Goal: Task Accomplishment & Management: Manage account settings

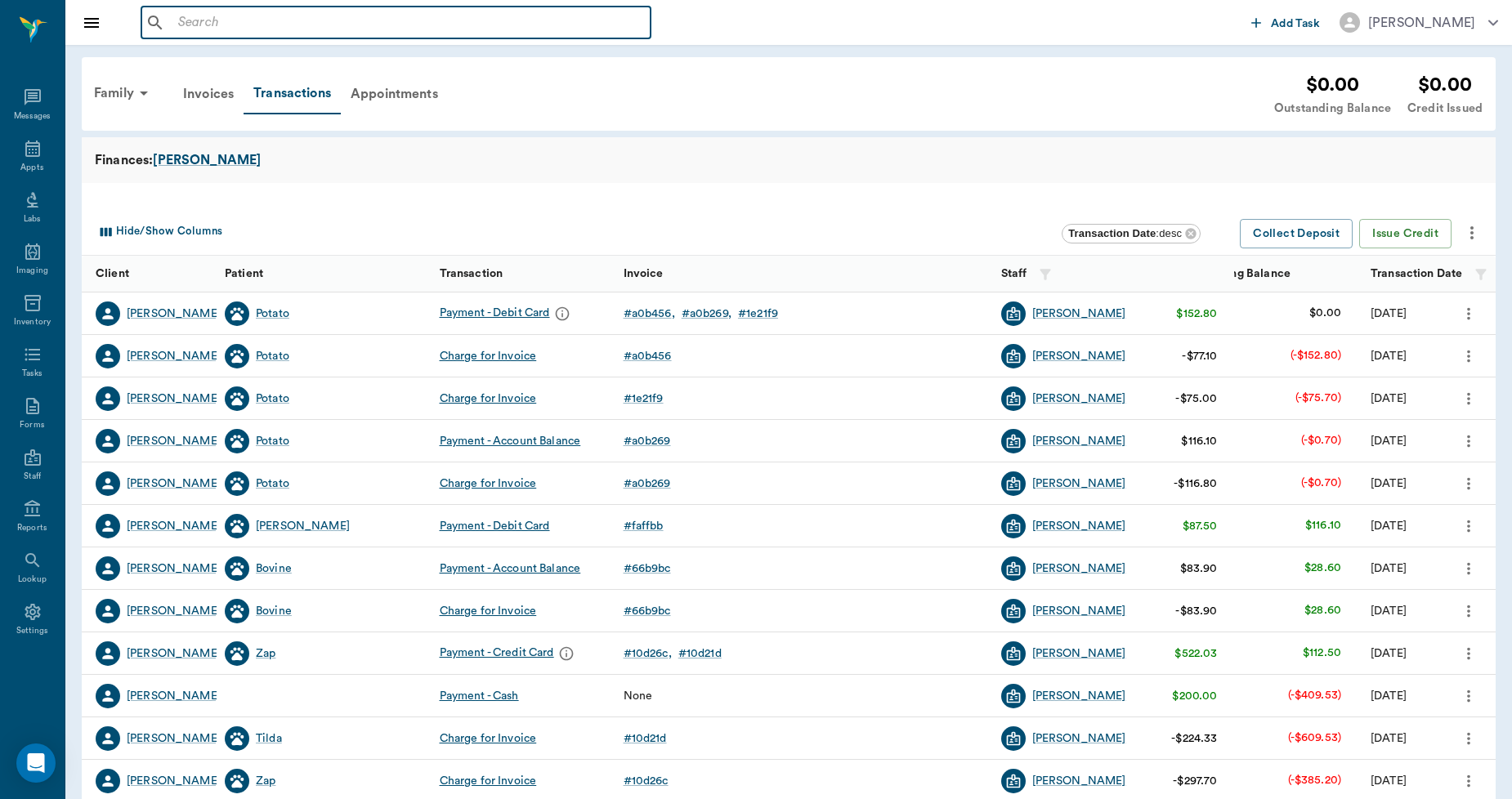
drag, startPoint x: 200, startPoint y: 29, endPoint x: 201, endPoint y: -5, distance: 34.0
click at [201, 0] on html "​ Add Task Dr. Bert Ellsworth Nectar Messages Appts Labs Imaging Inventory Task…" at bounding box center [756, 399] width 1512 height 799
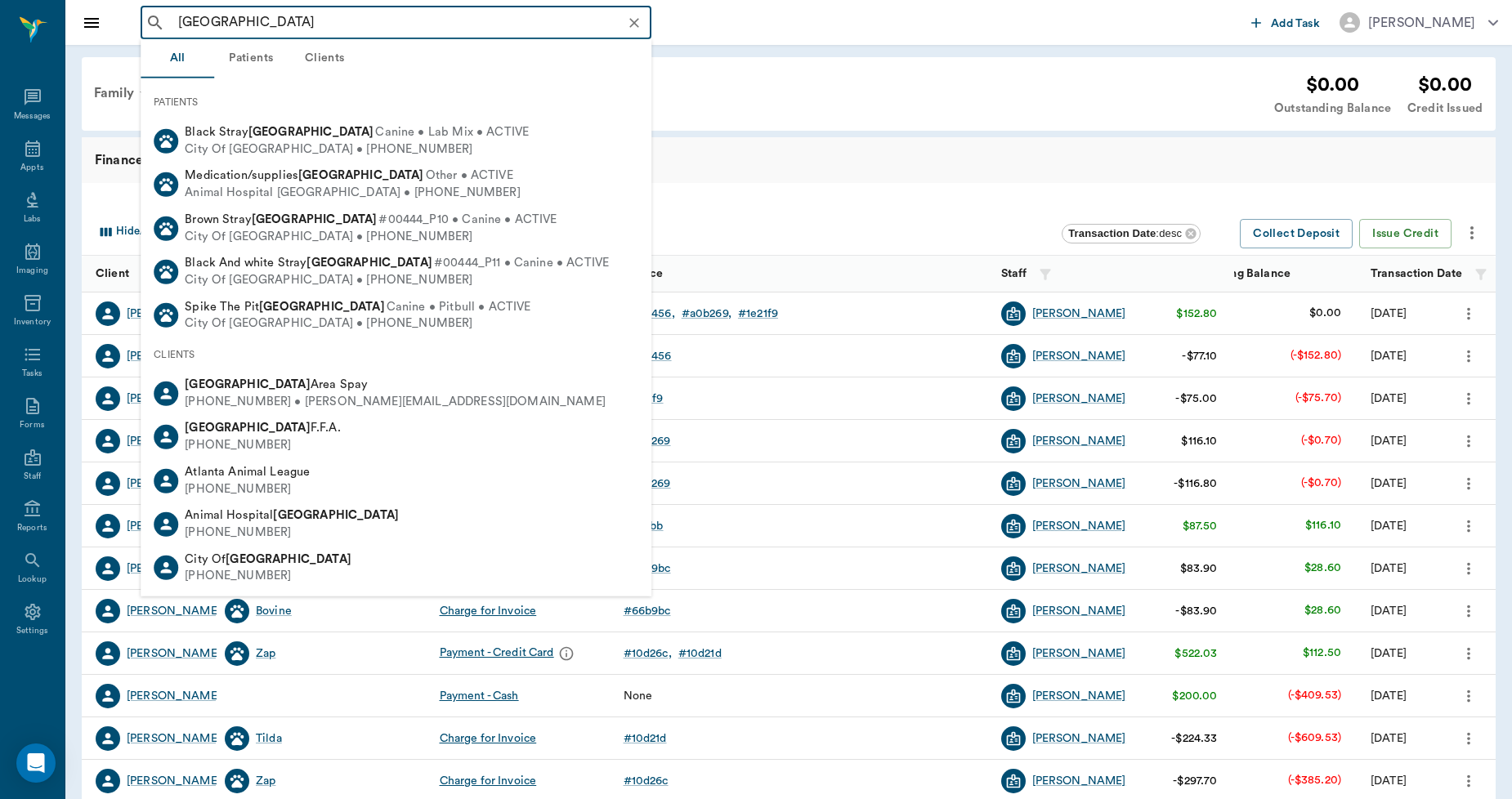
drag, startPoint x: 287, startPoint y: 570, endPoint x: 275, endPoint y: 553, distance: 20.8
click at [288, 575] on div "City Of Atlanta (903) 796-7973" at bounding box center [396, 567] width 511 height 43
type input "atlanta"
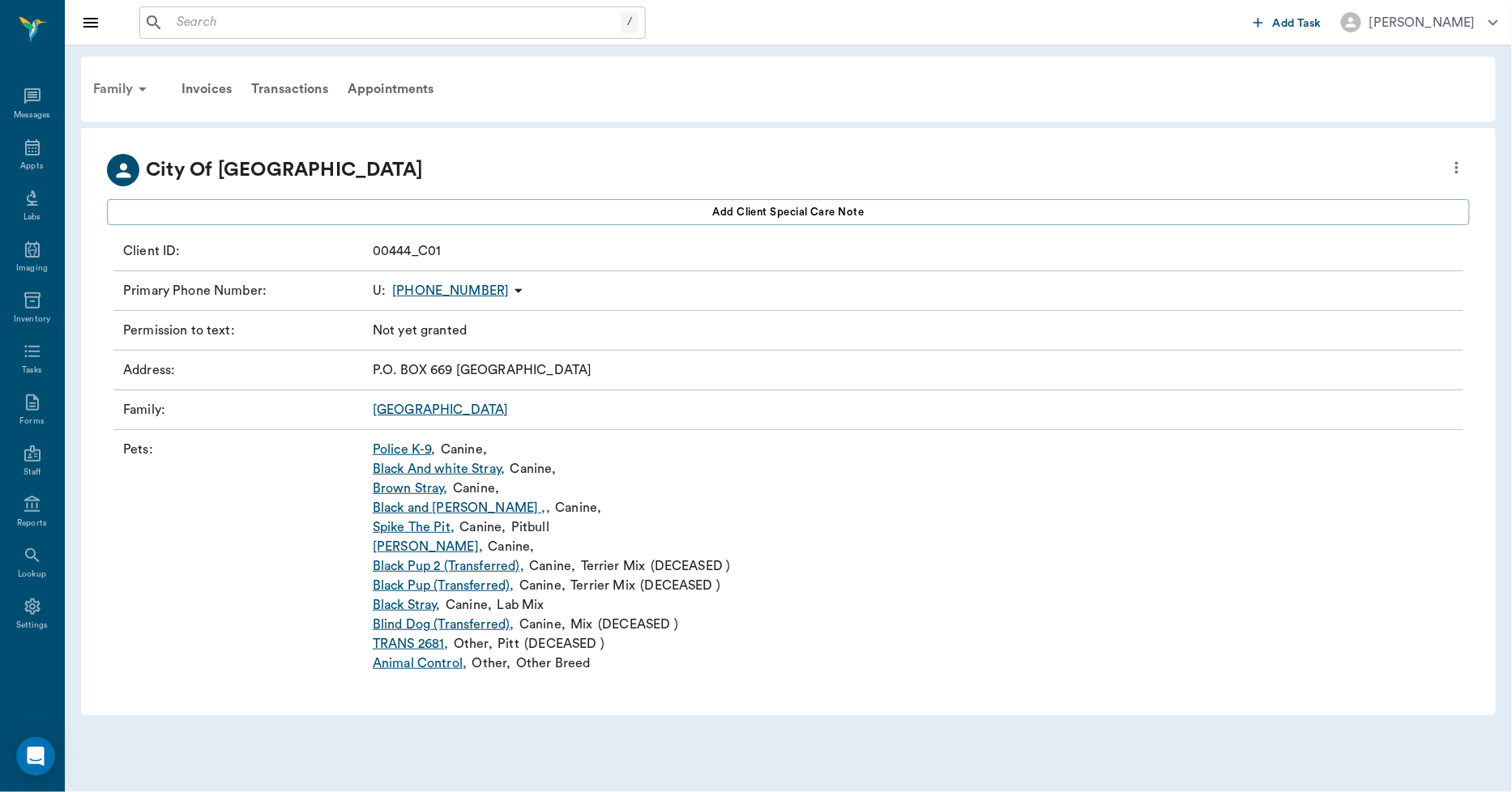
click at [139, 87] on icon at bounding box center [142, 88] width 19 height 19
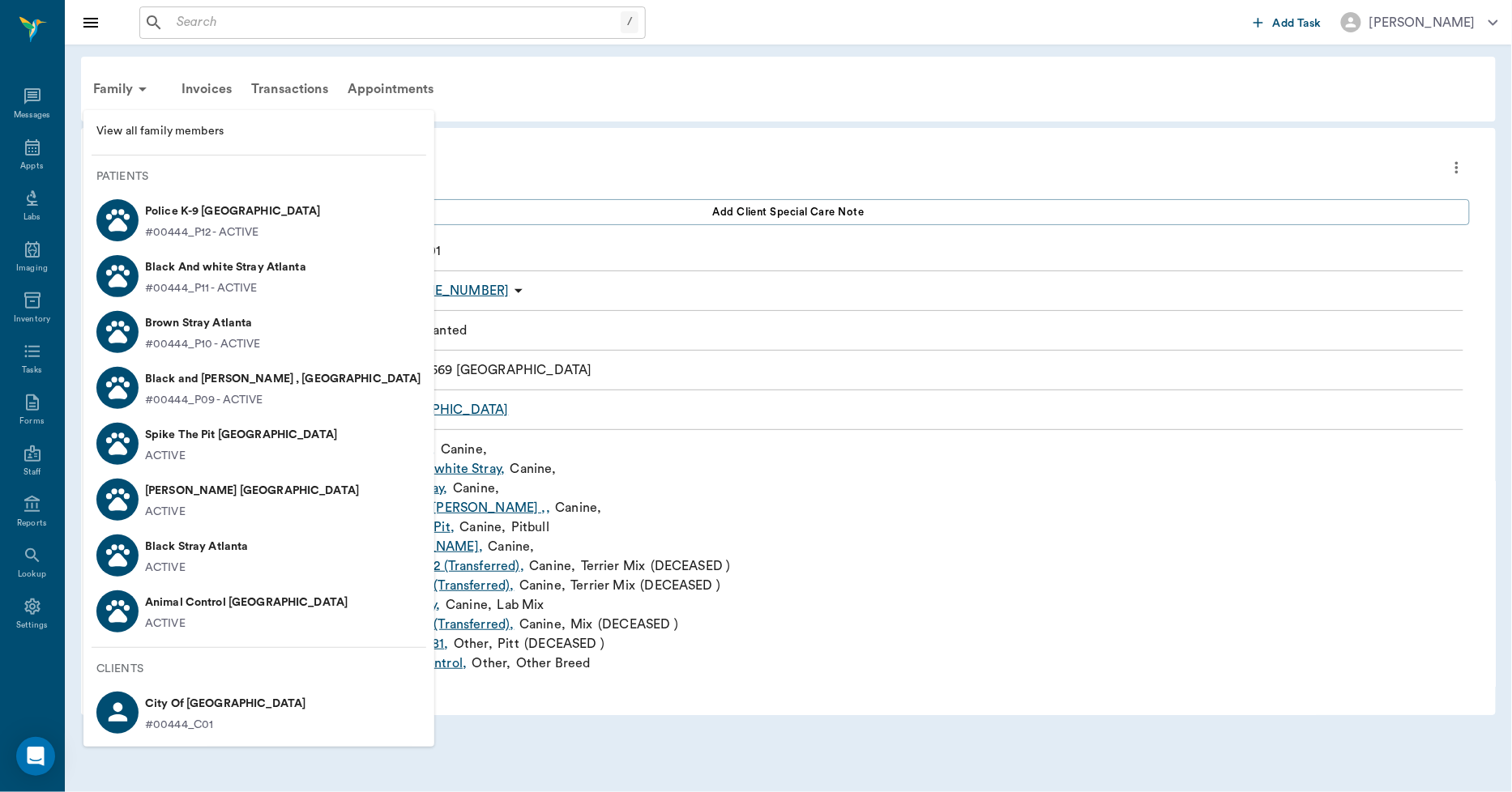
click at [206, 608] on p "Animal Control [GEOGRAPHIC_DATA]" at bounding box center [246, 603] width 203 height 26
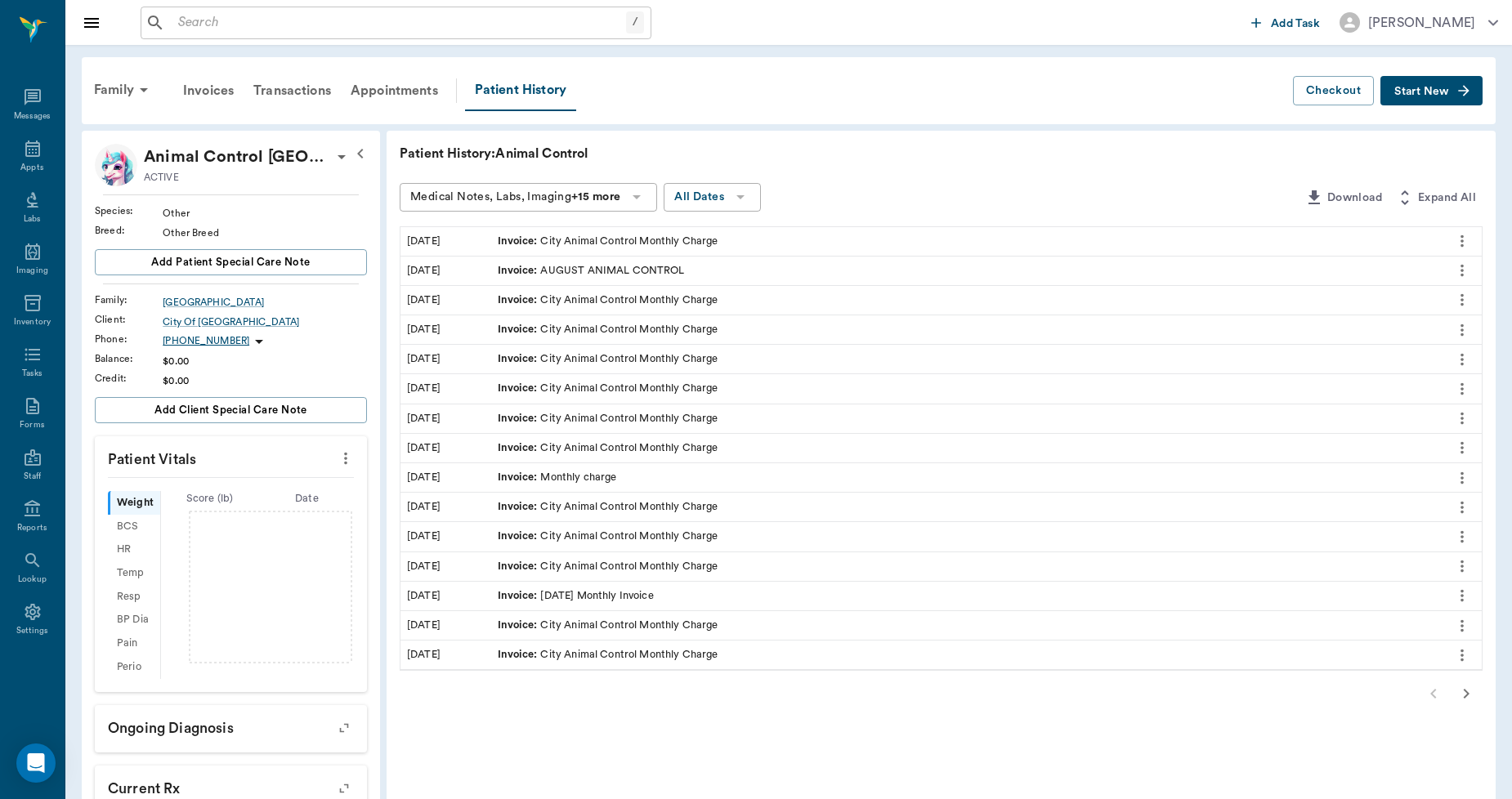
click at [1456, 99] on button "Start New" at bounding box center [1430, 91] width 102 height 30
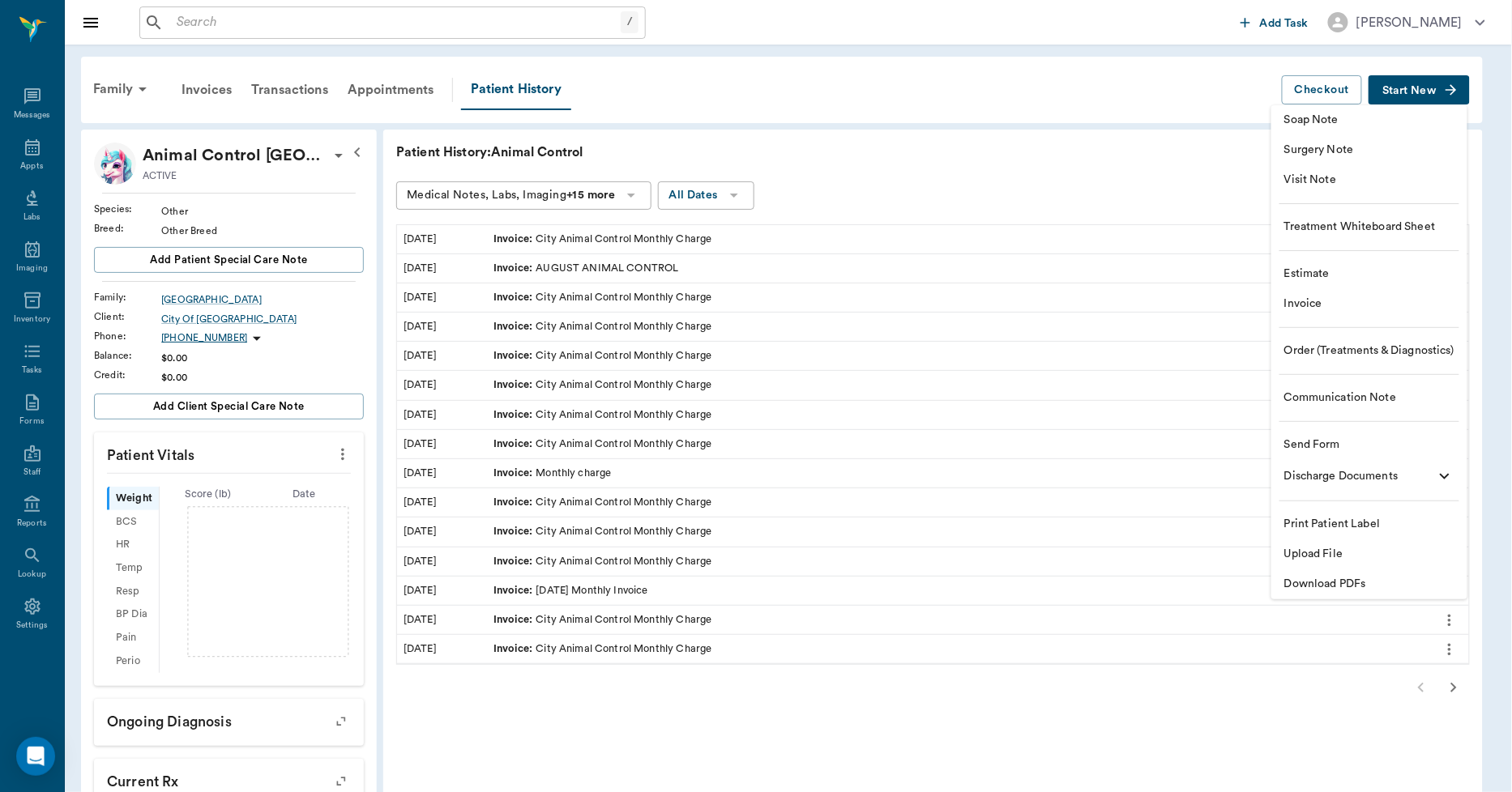
click at [1322, 300] on span "Invoice" at bounding box center [1369, 304] width 170 height 17
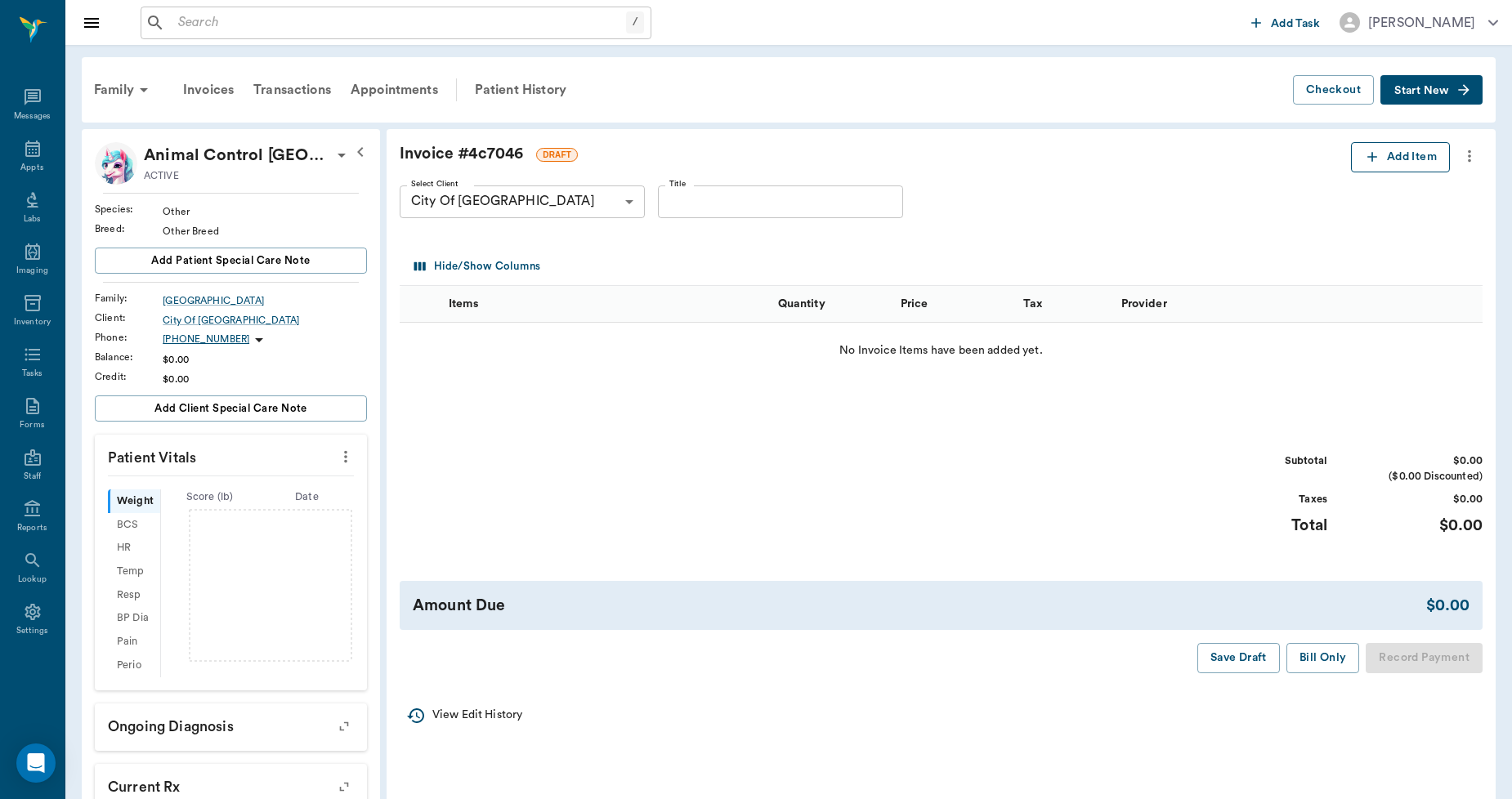
click at [1385, 160] on button "Add Item" at bounding box center [1399, 157] width 98 height 30
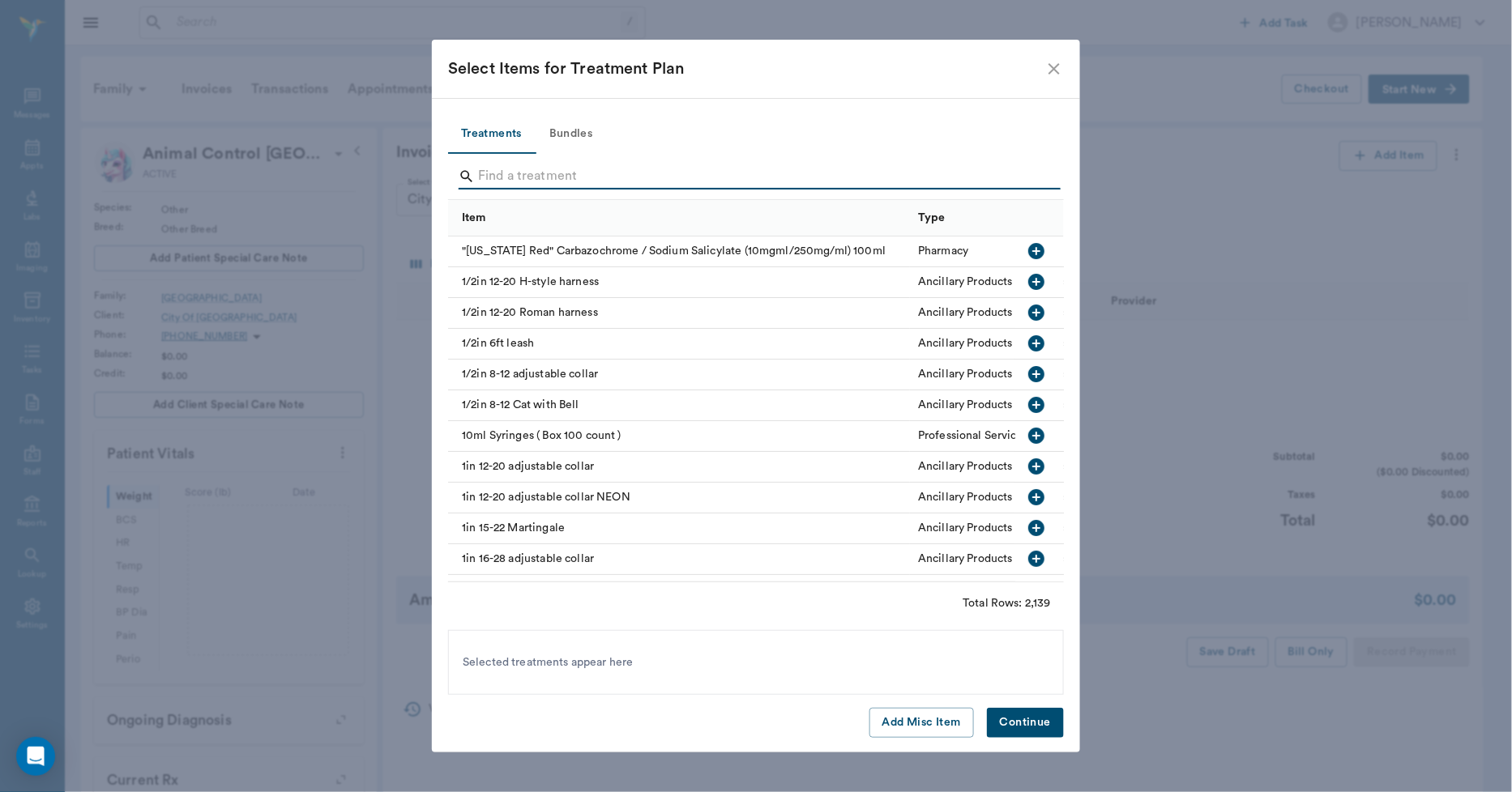
click at [528, 174] on input "Search" at bounding box center [757, 176] width 559 height 26
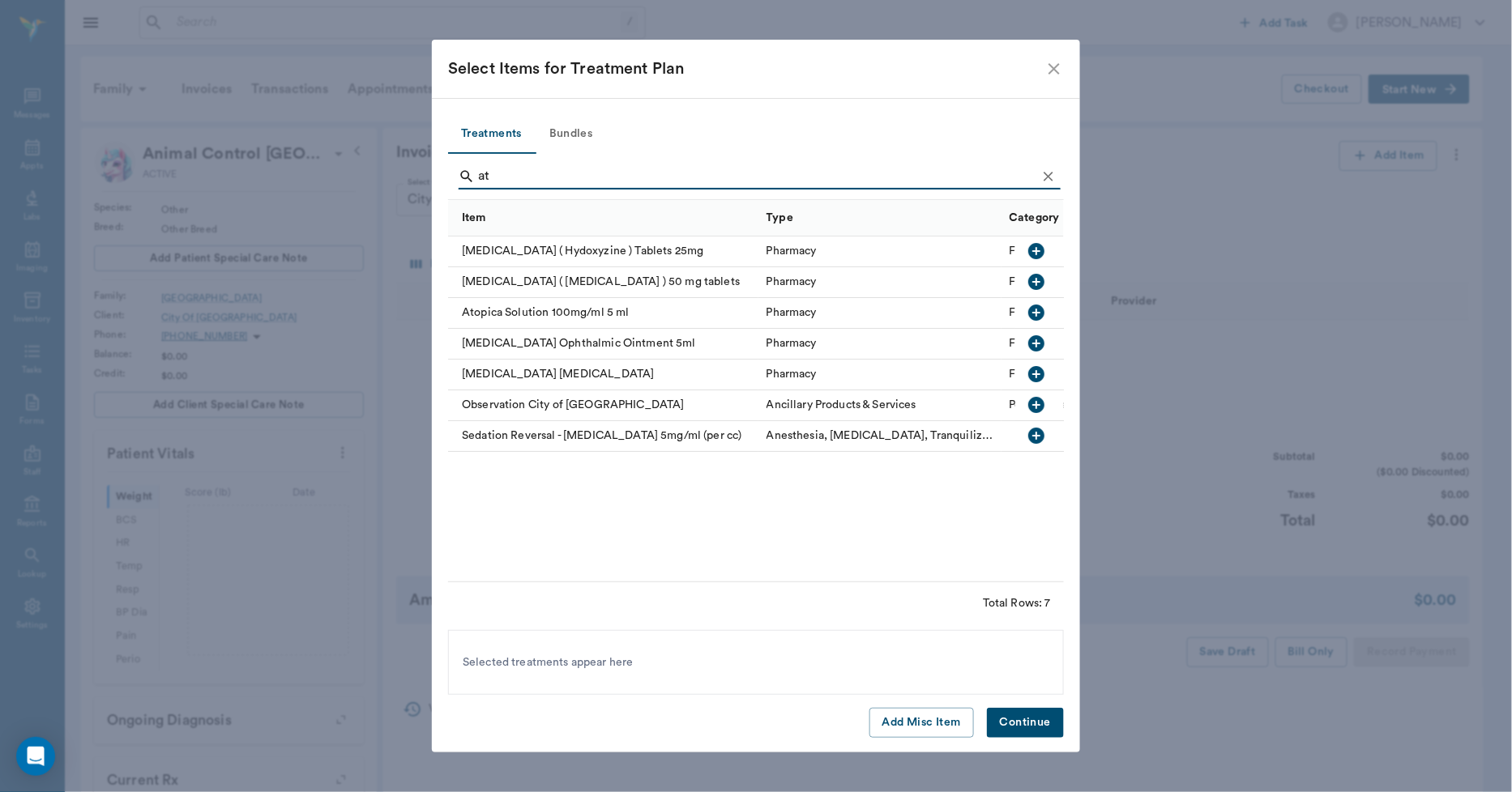
type input "a"
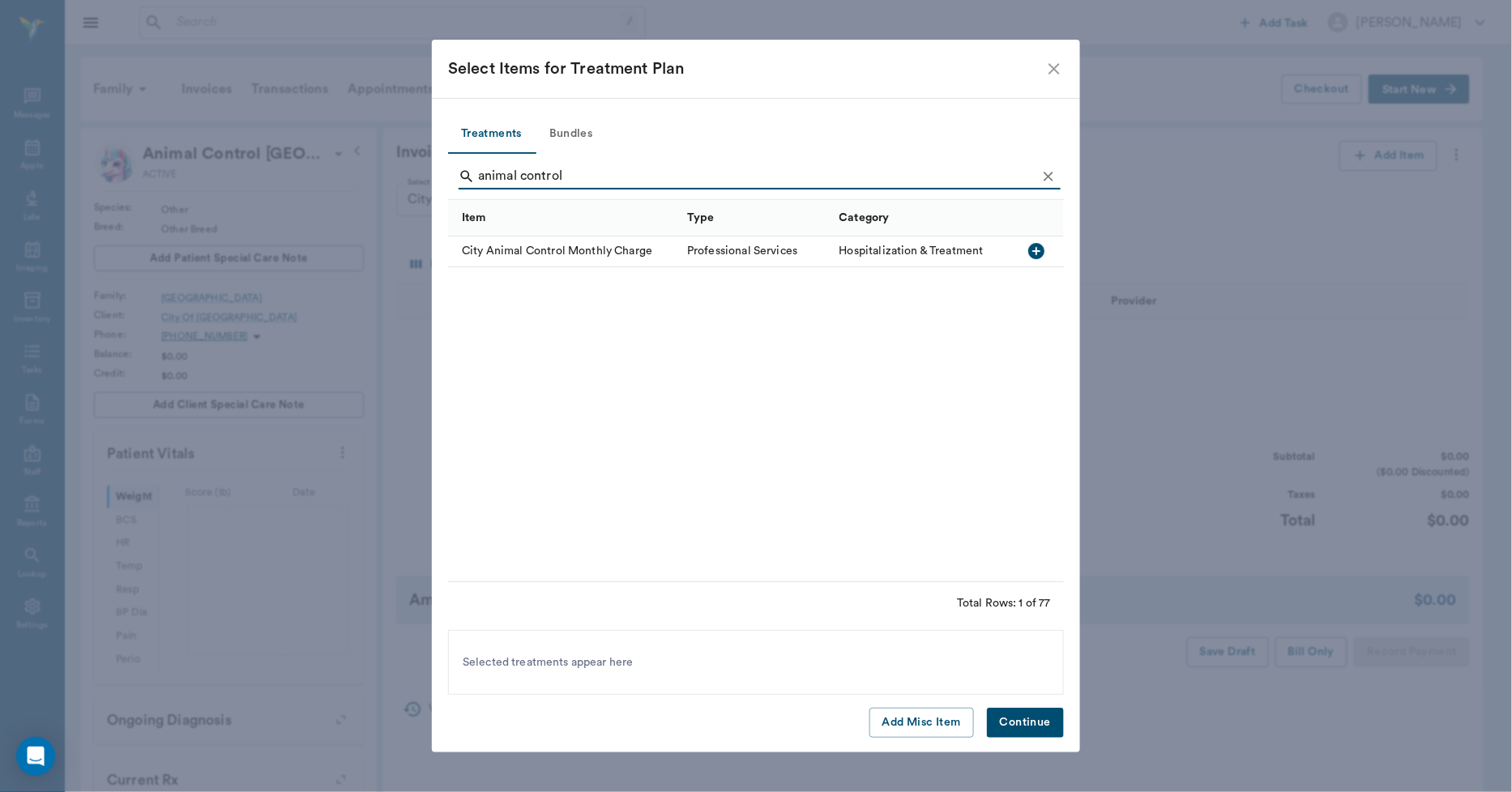
type input "animal control"
click at [1039, 252] on icon "button" at bounding box center [1036, 250] width 19 height 19
click at [1025, 719] on button "Continue" at bounding box center [1025, 723] width 77 height 30
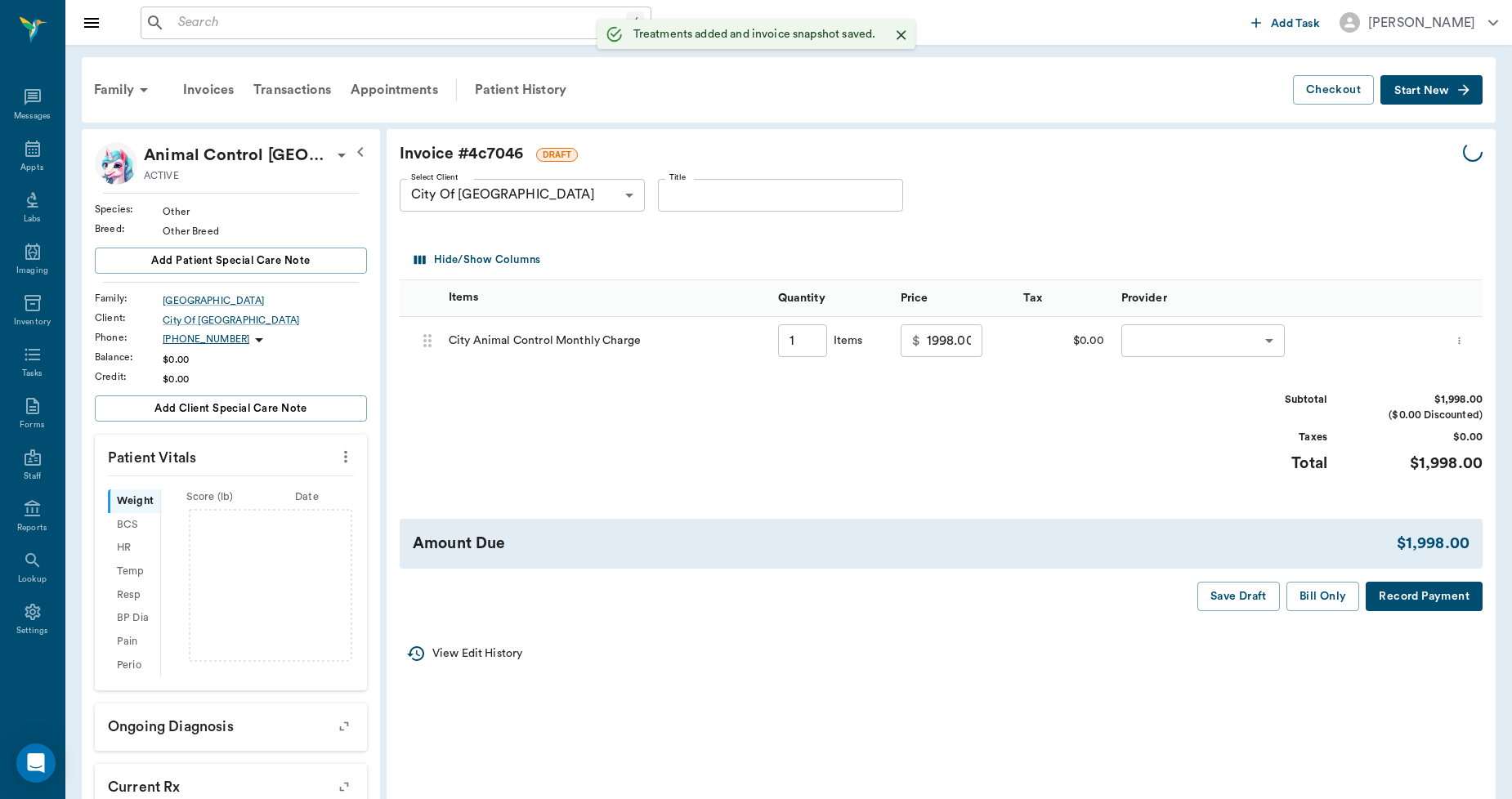
type input "1.00"
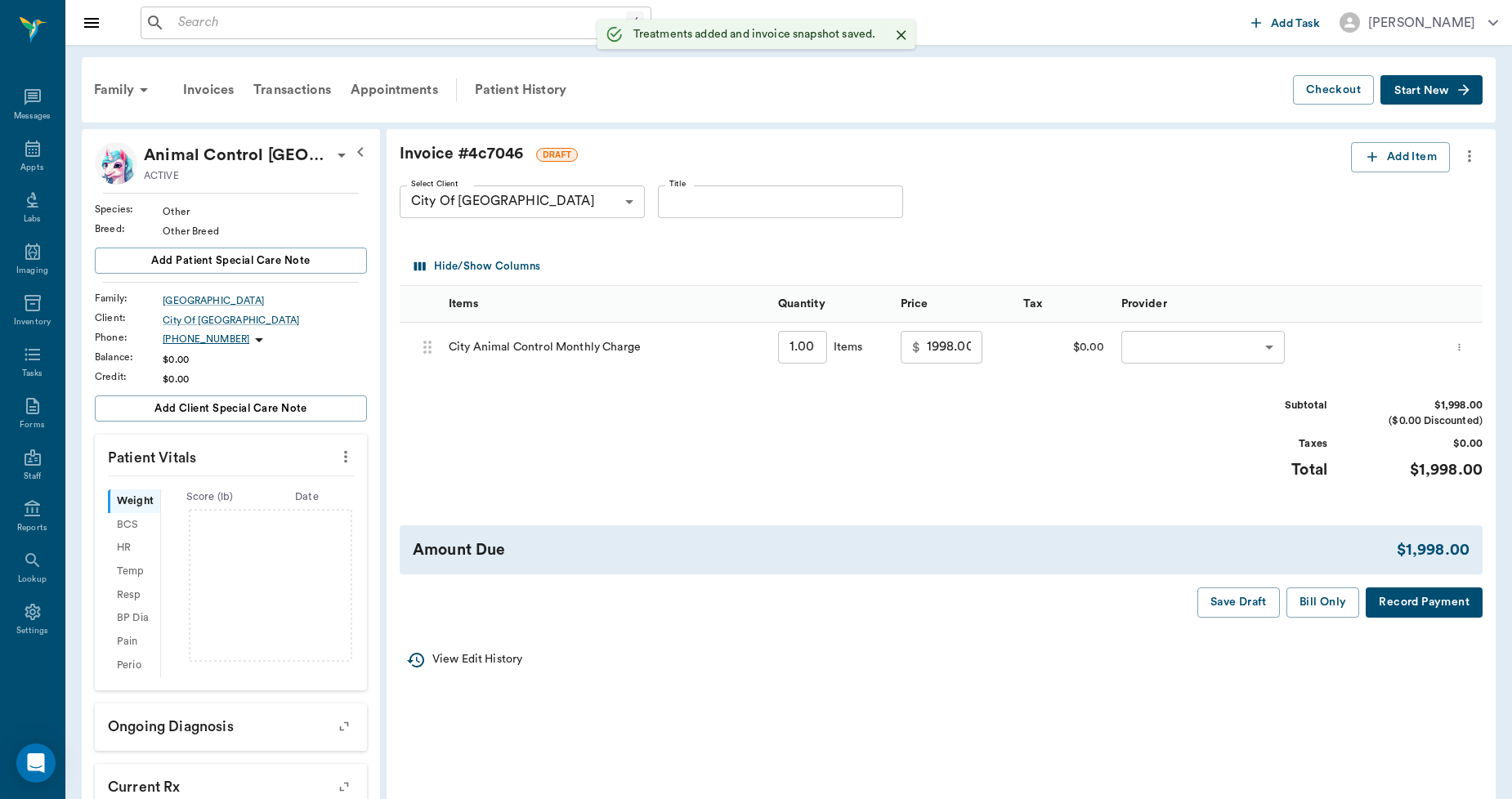
click at [1270, 348] on body "/ ​ Add Task Dr. Bert Ellsworth Nectar Messages Appts Labs Imaging Inventory Ta…" at bounding box center [756, 511] width 1512 height 1022
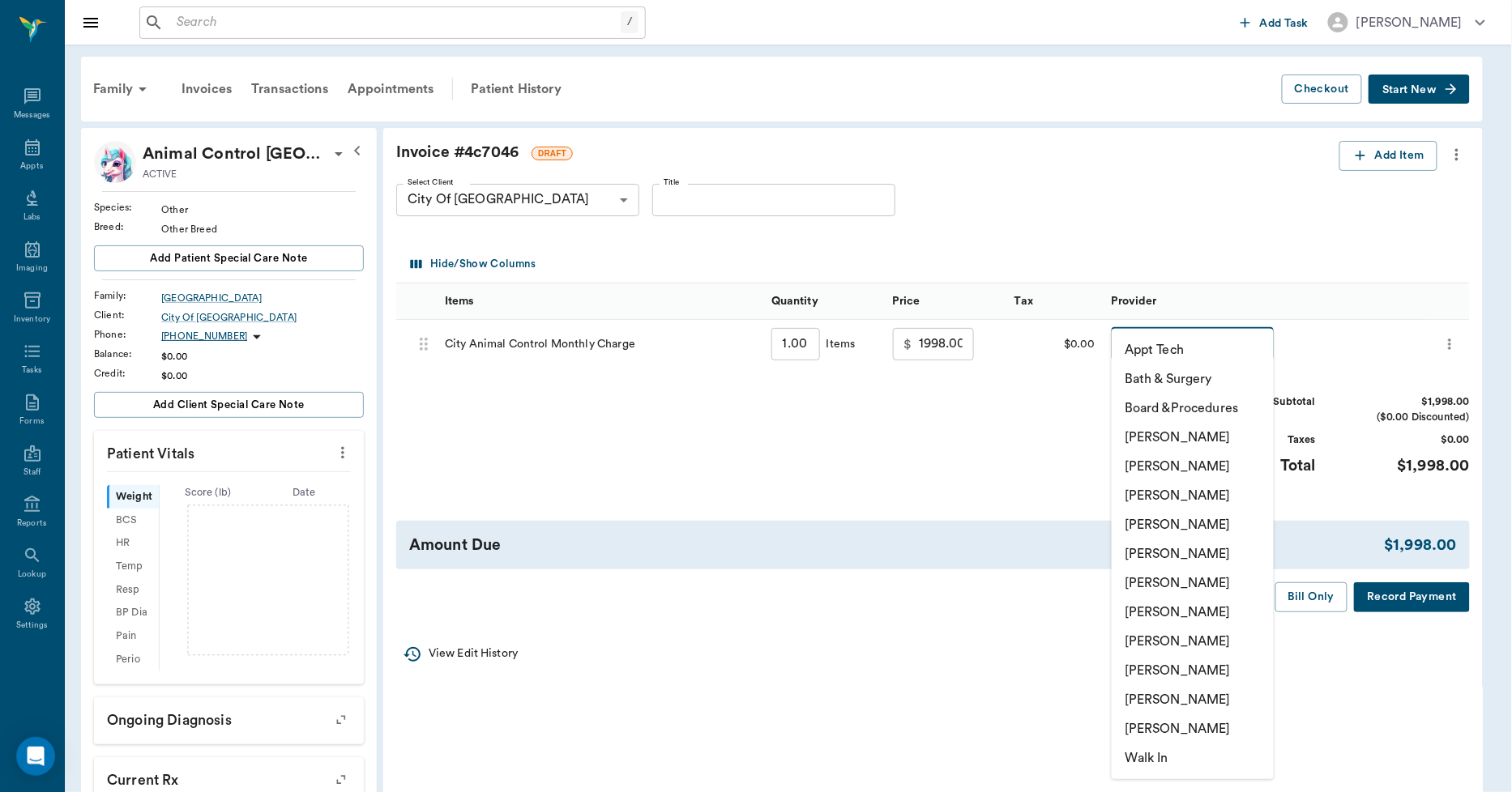
click at [1170, 530] on li "[PERSON_NAME]" at bounding box center [1193, 524] width 162 height 29
type input "none-63ec2f075fda476ae8351a4d"
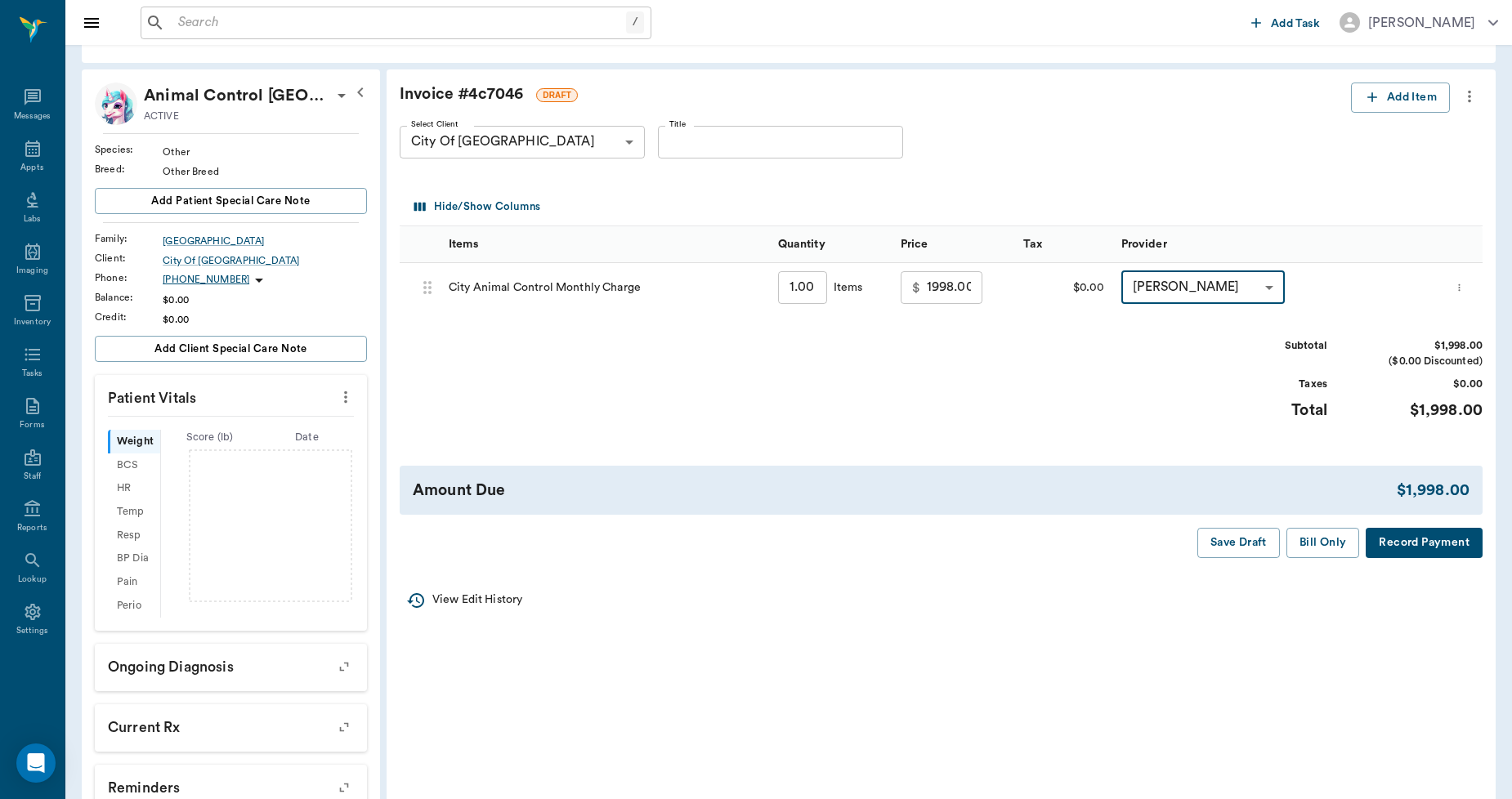
scroll to position [91, 0]
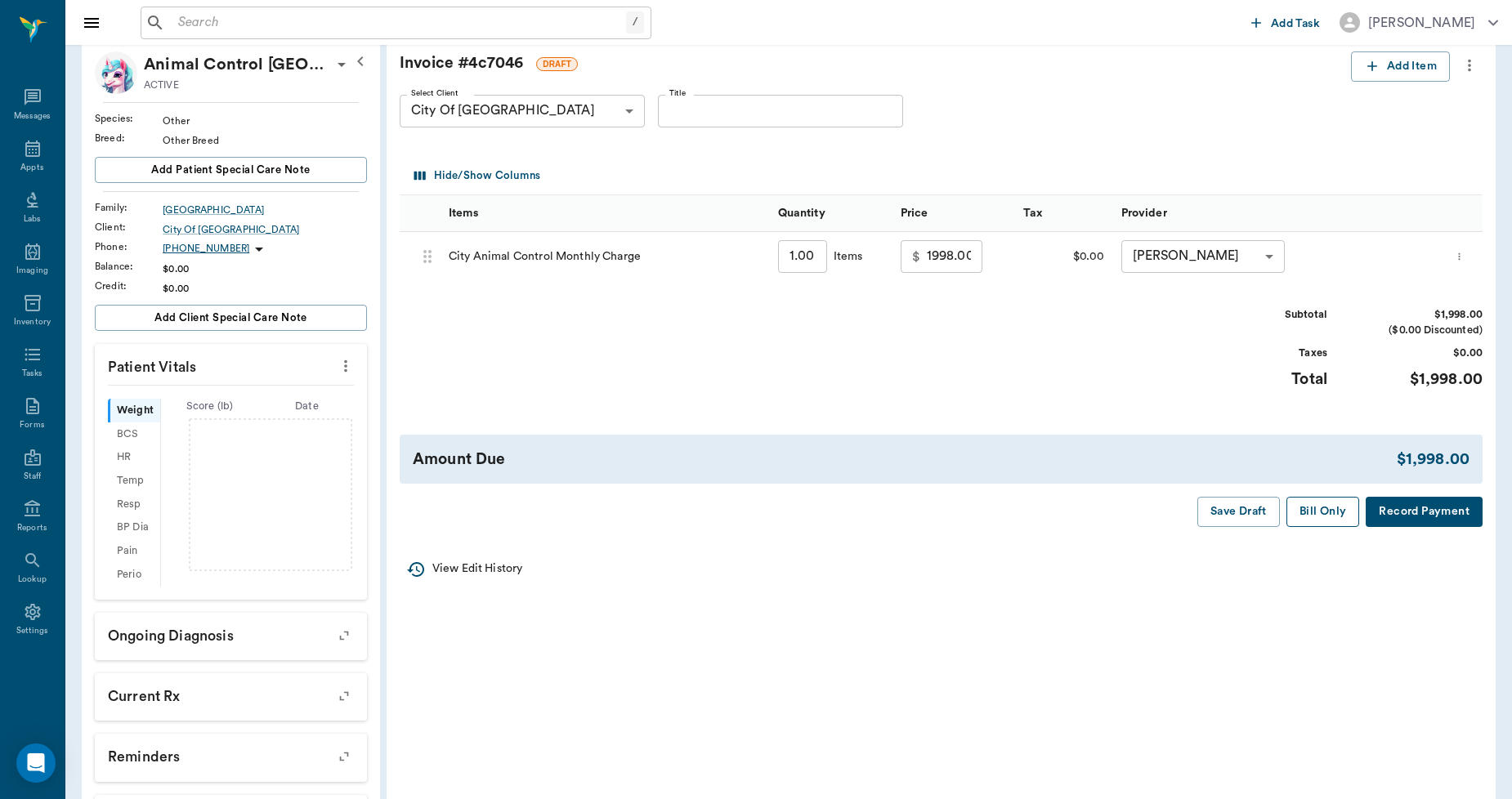
click at [1318, 515] on button "Bill Only" at bounding box center [1323, 512] width 73 height 30
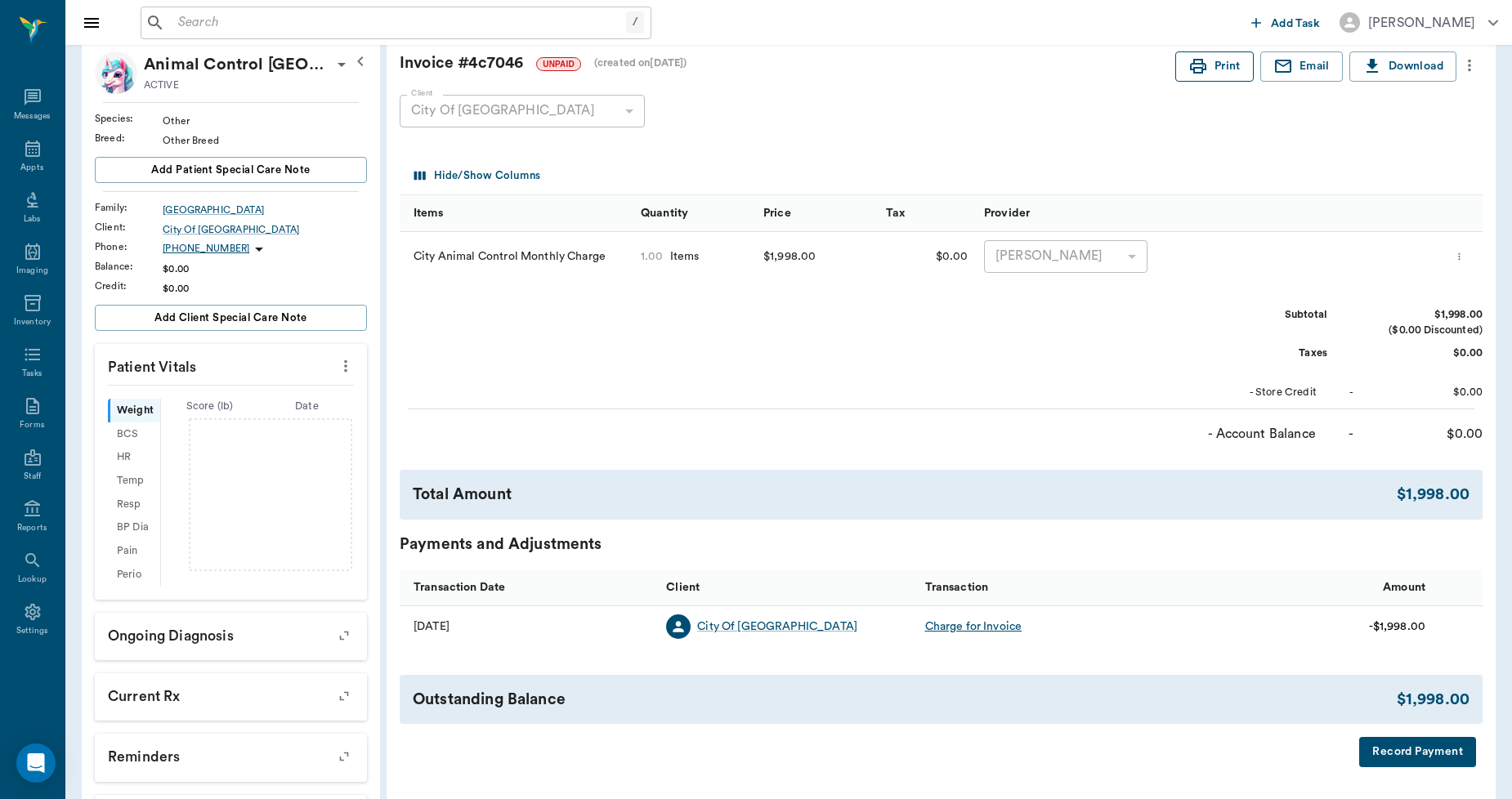
click at [1219, 72] on button "Print" at bounding box center [1214, 67] width 78 height 30
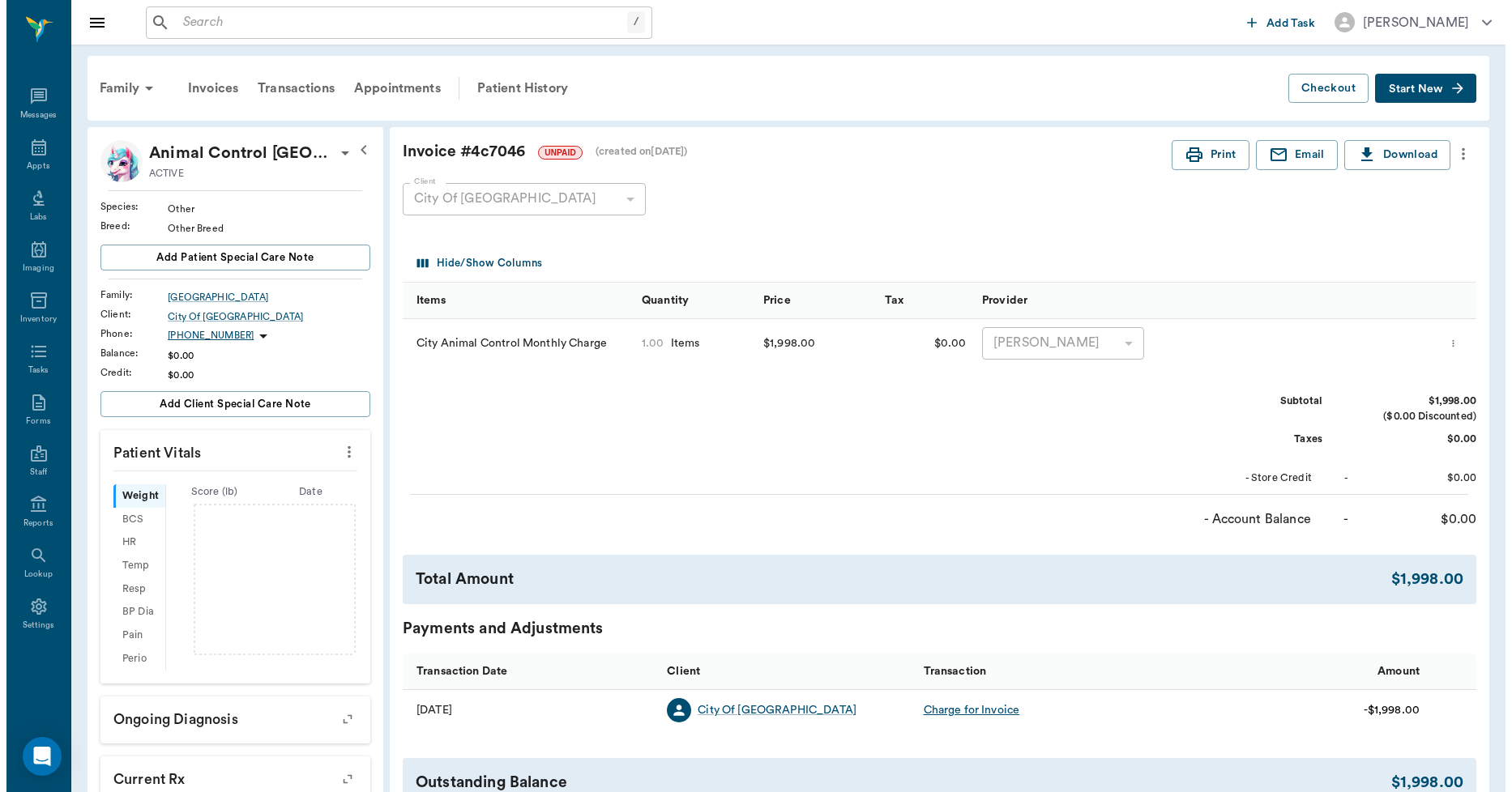
scroll to position [0, 0]
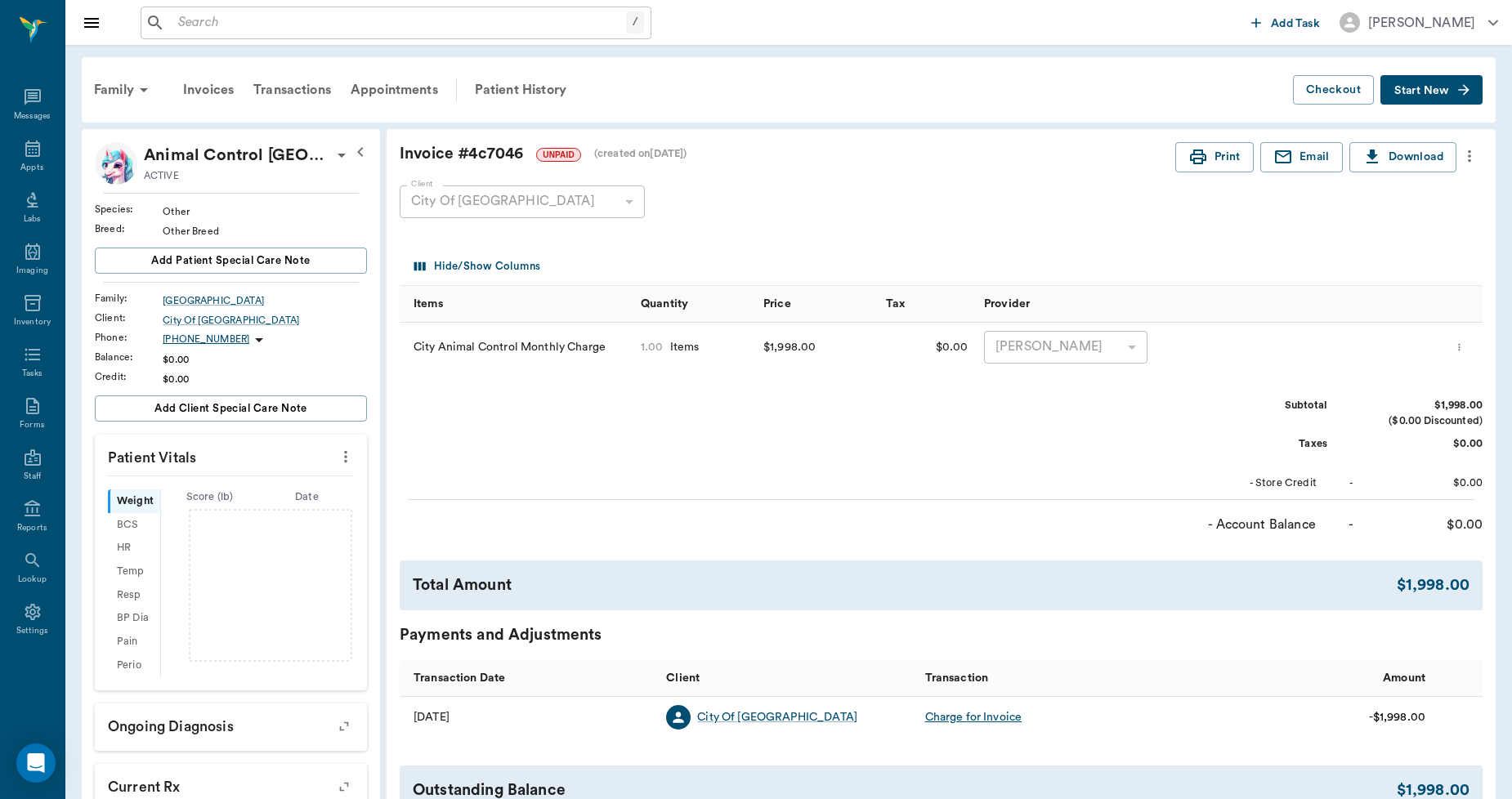
click at [1473, 165] on icon "more" at bounding box center [1468, 156] width 18 height 19
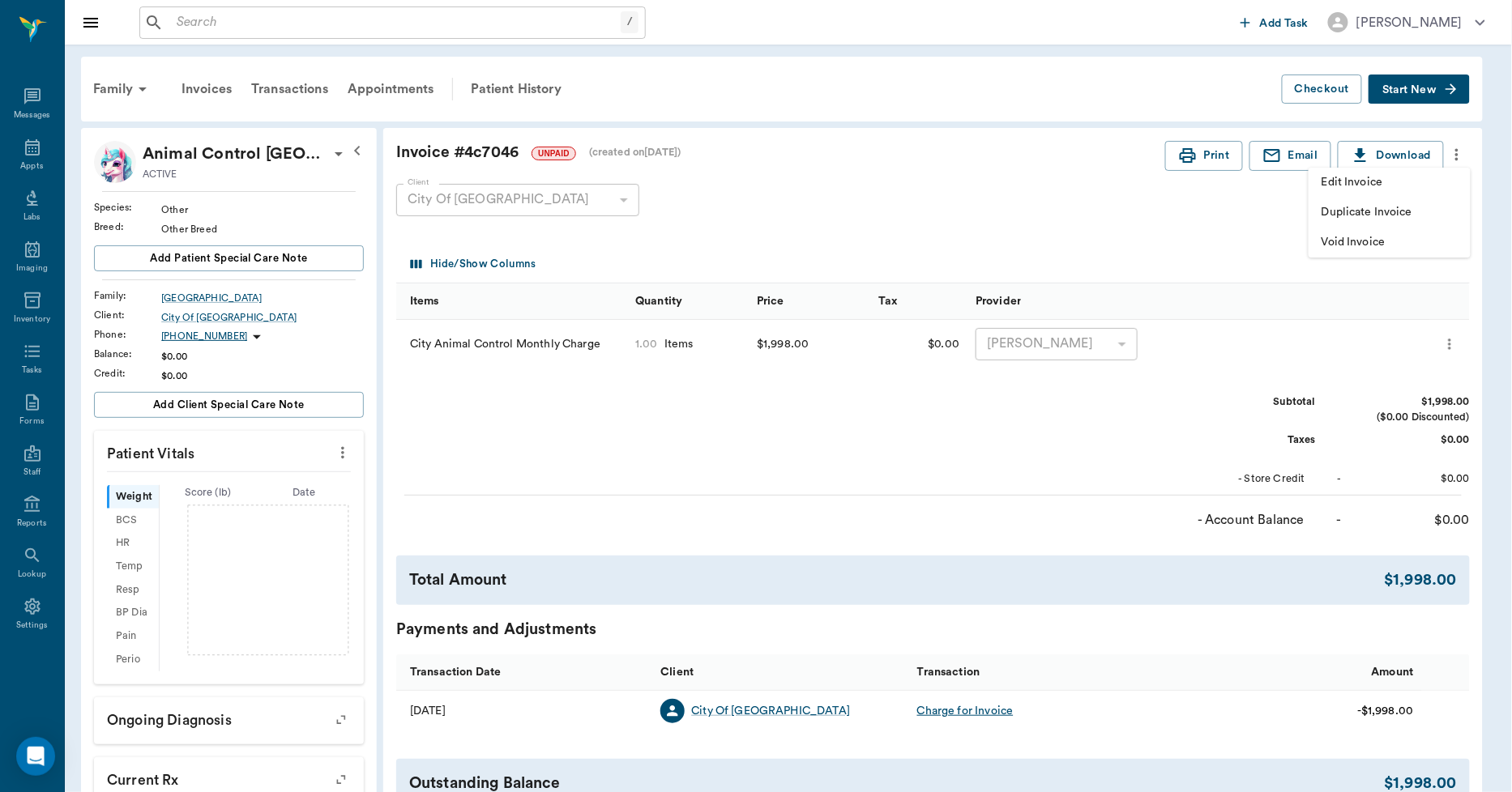
click at [1066, 229] on div at bounding box center [756, 396] width 1512 height 792
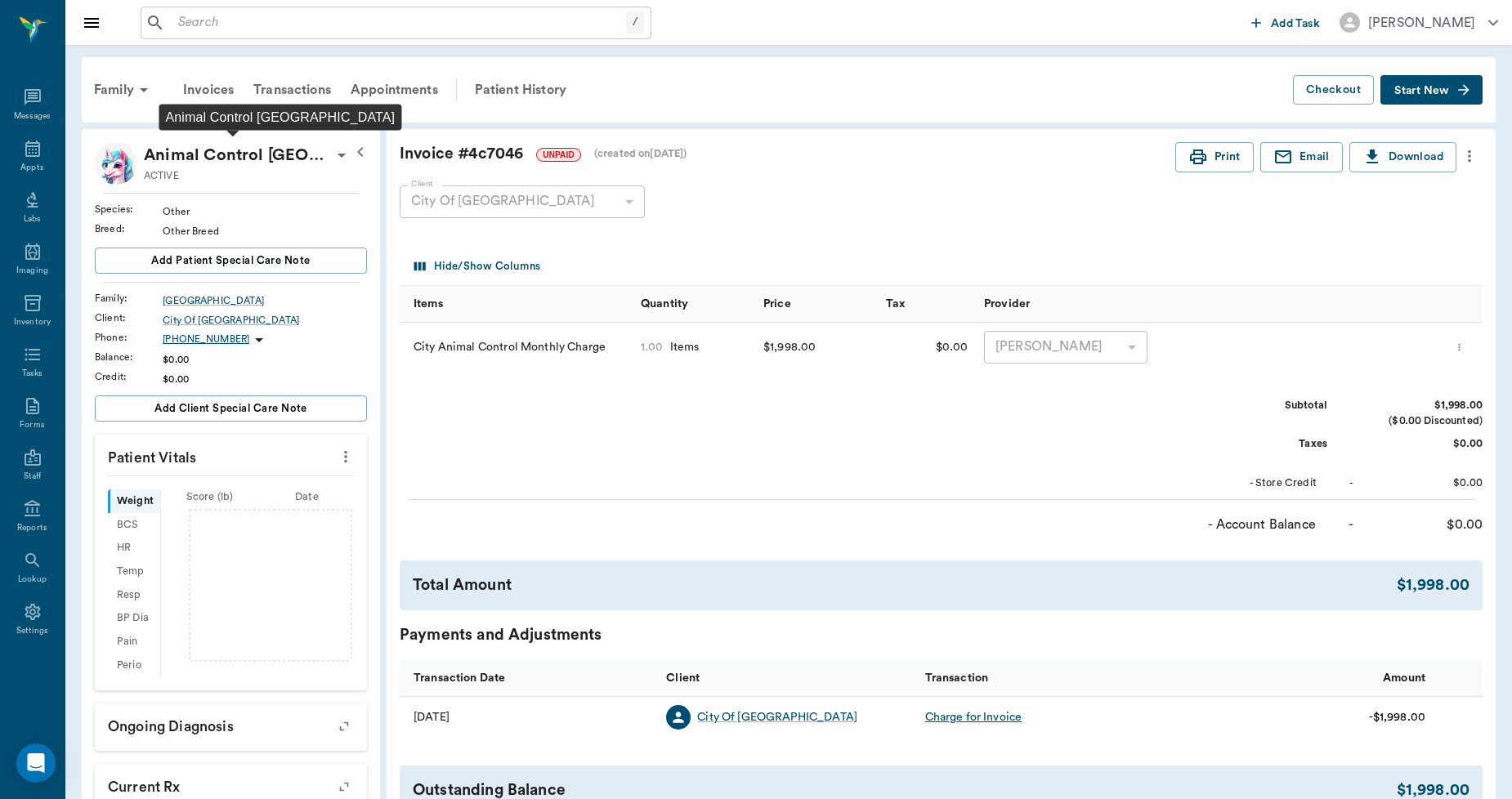
click at [268, 156] on p "Animal Control [GEOGRAPHIC_DATA]" at bounding box center [237, 155] width 188 height 26
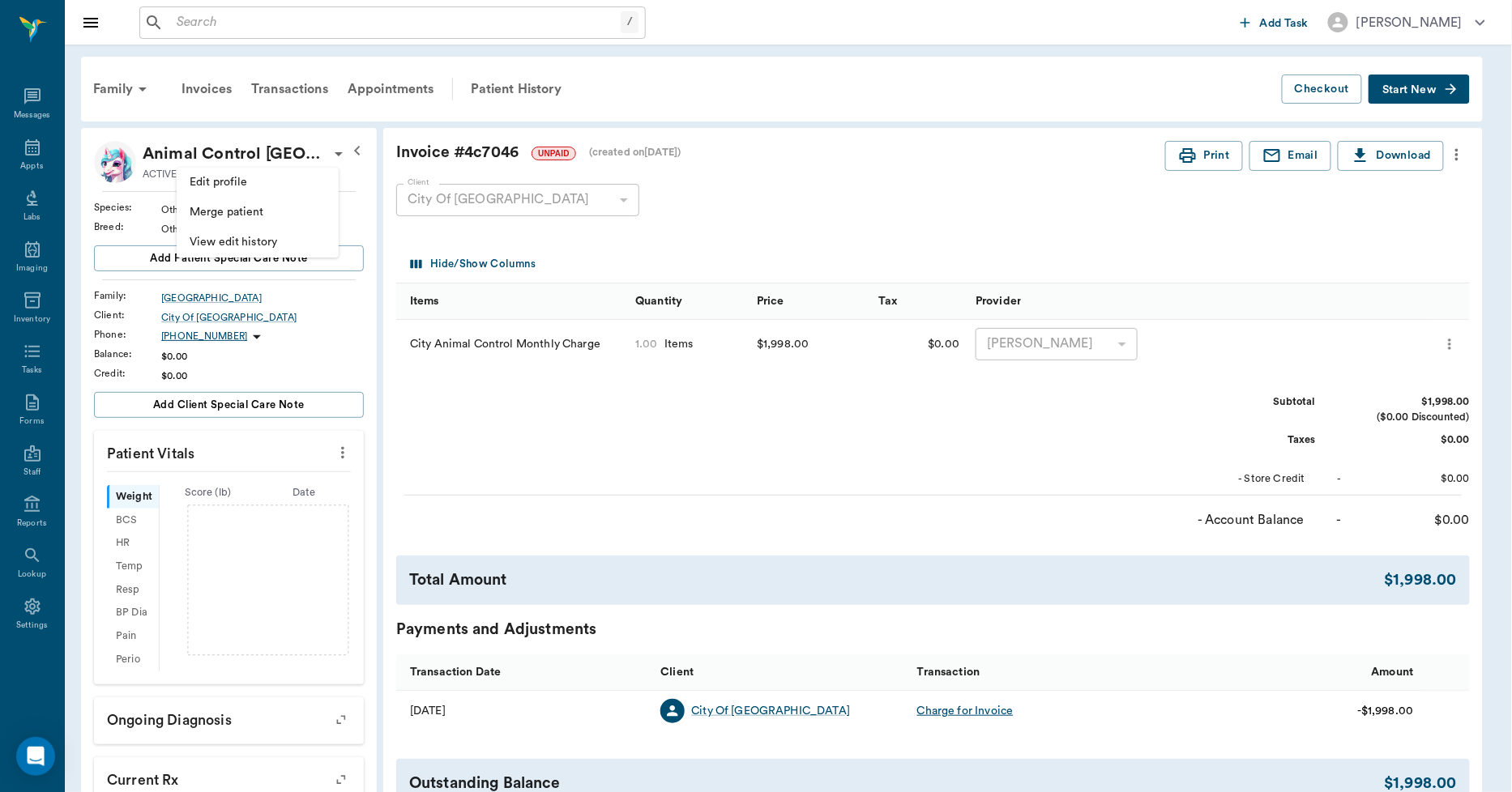
click at [920, 182] on div at bounding box center [756, 396] width 1512 height 792
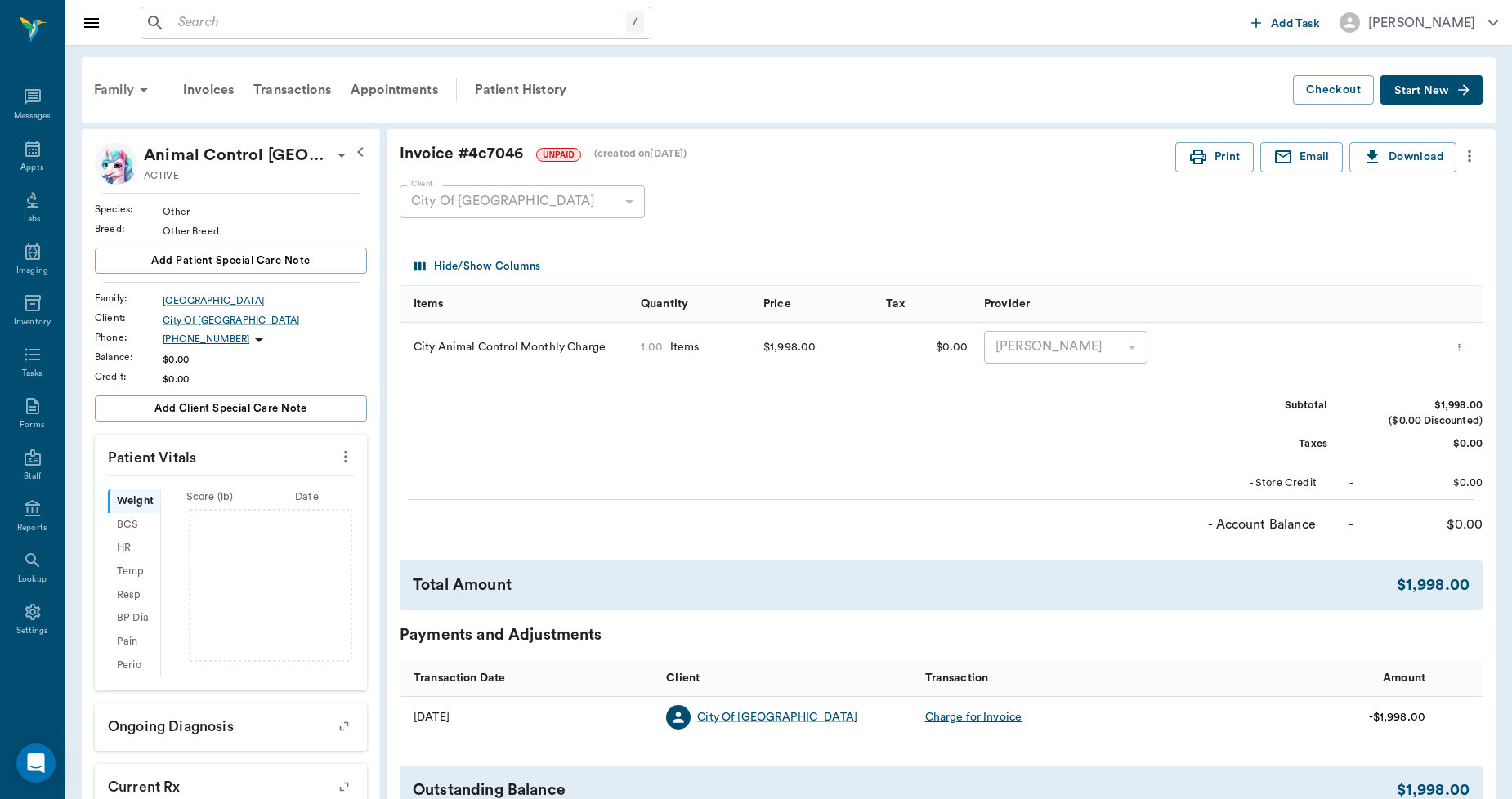
click at [139, 92] on icon at bounding box center [143, 89] width 19 height 19
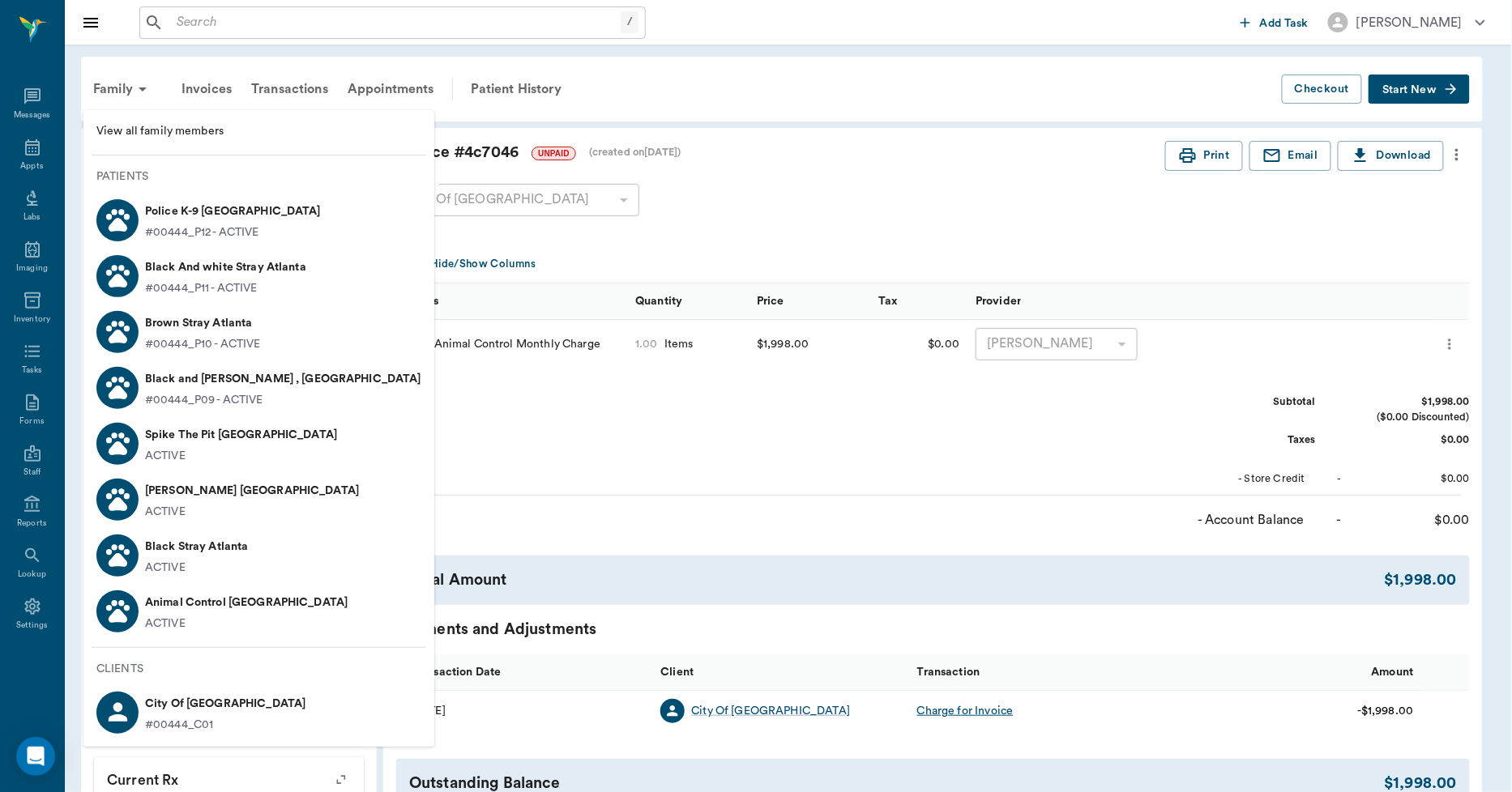
click at [188, 604] on p "Animal Control [GEOGRAPHIC_DATA]" at bounding box center [246, 603] width 203 height 26
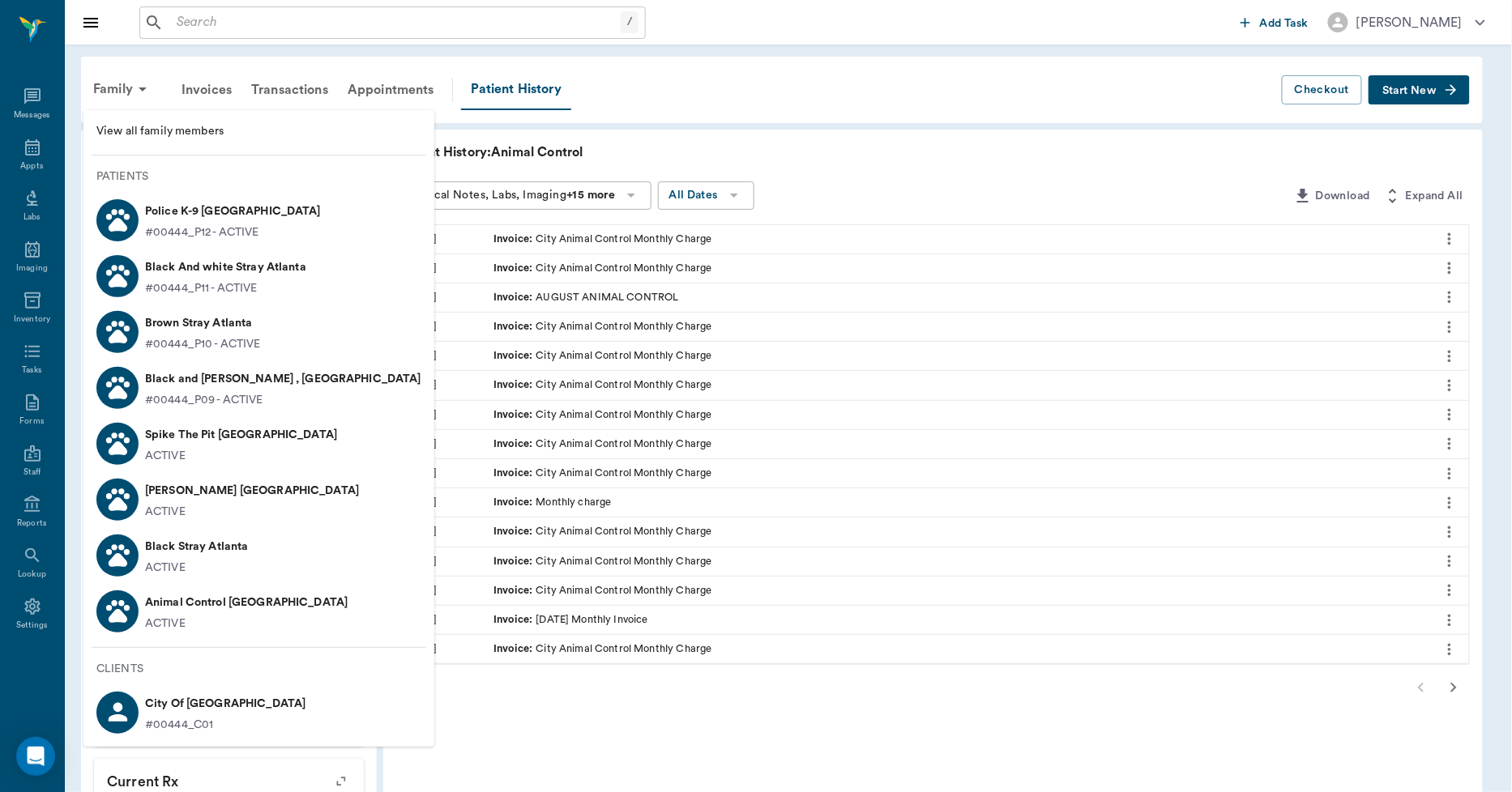
click at [857, 106] on div at bounding box center [756, 396] width 1512 height 792
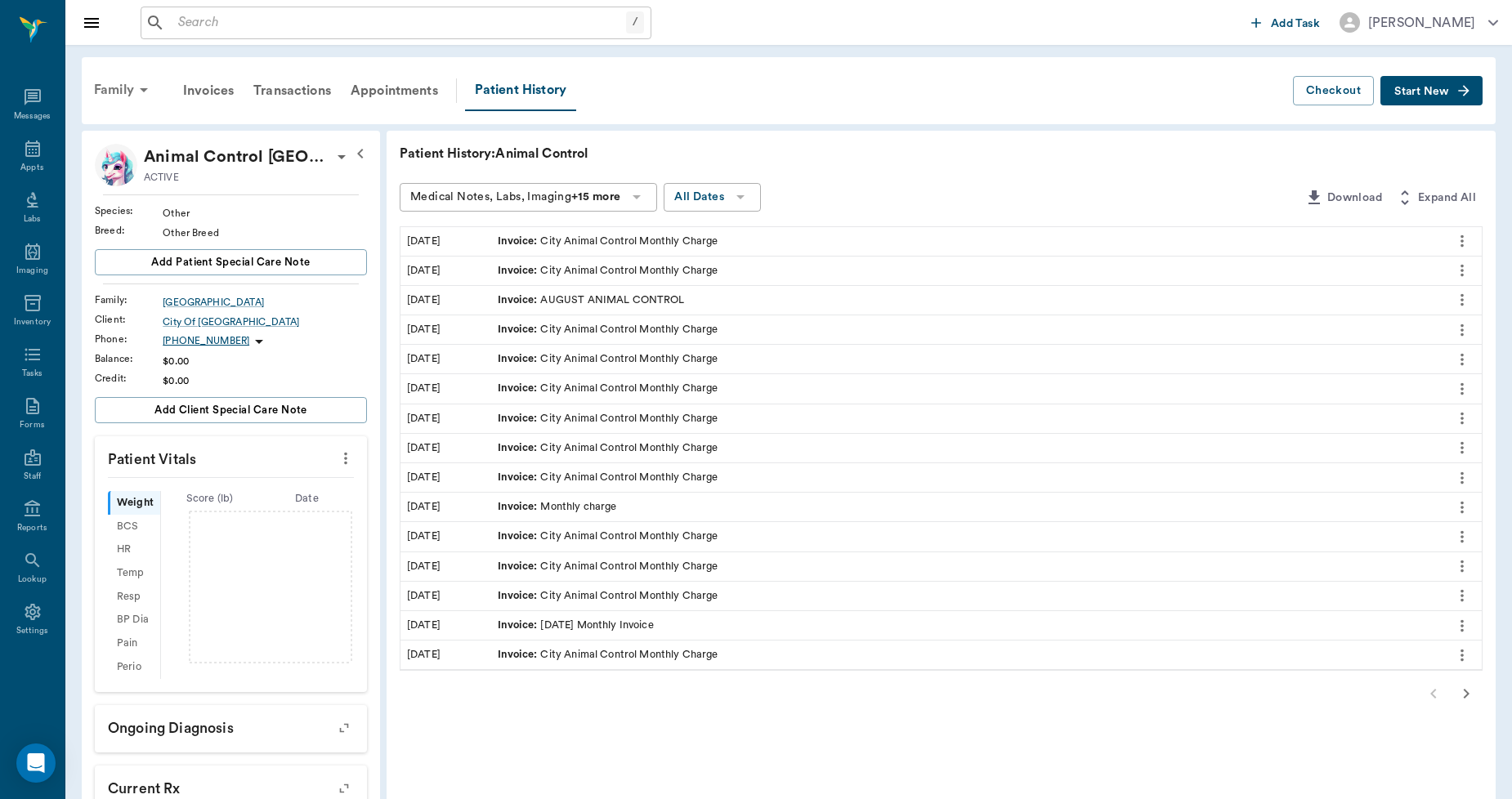
click at [141, 86] on icon at bounding box center [143, 89] width 19 height 19
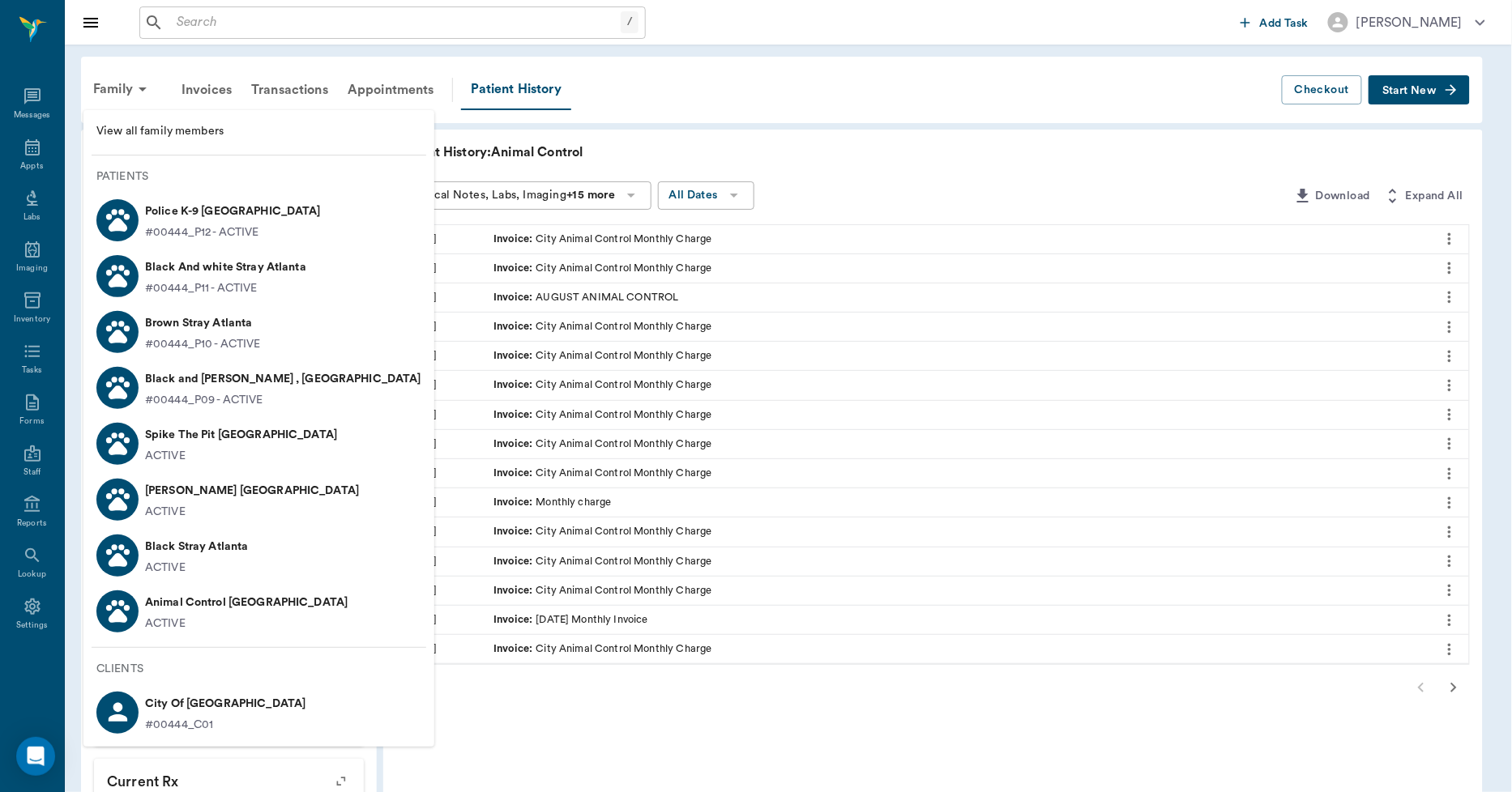
click at [185, 703] on p "City Of [GEOGRAPHIC_DATA]" at bounding box center [225, 704] width 160 height 26
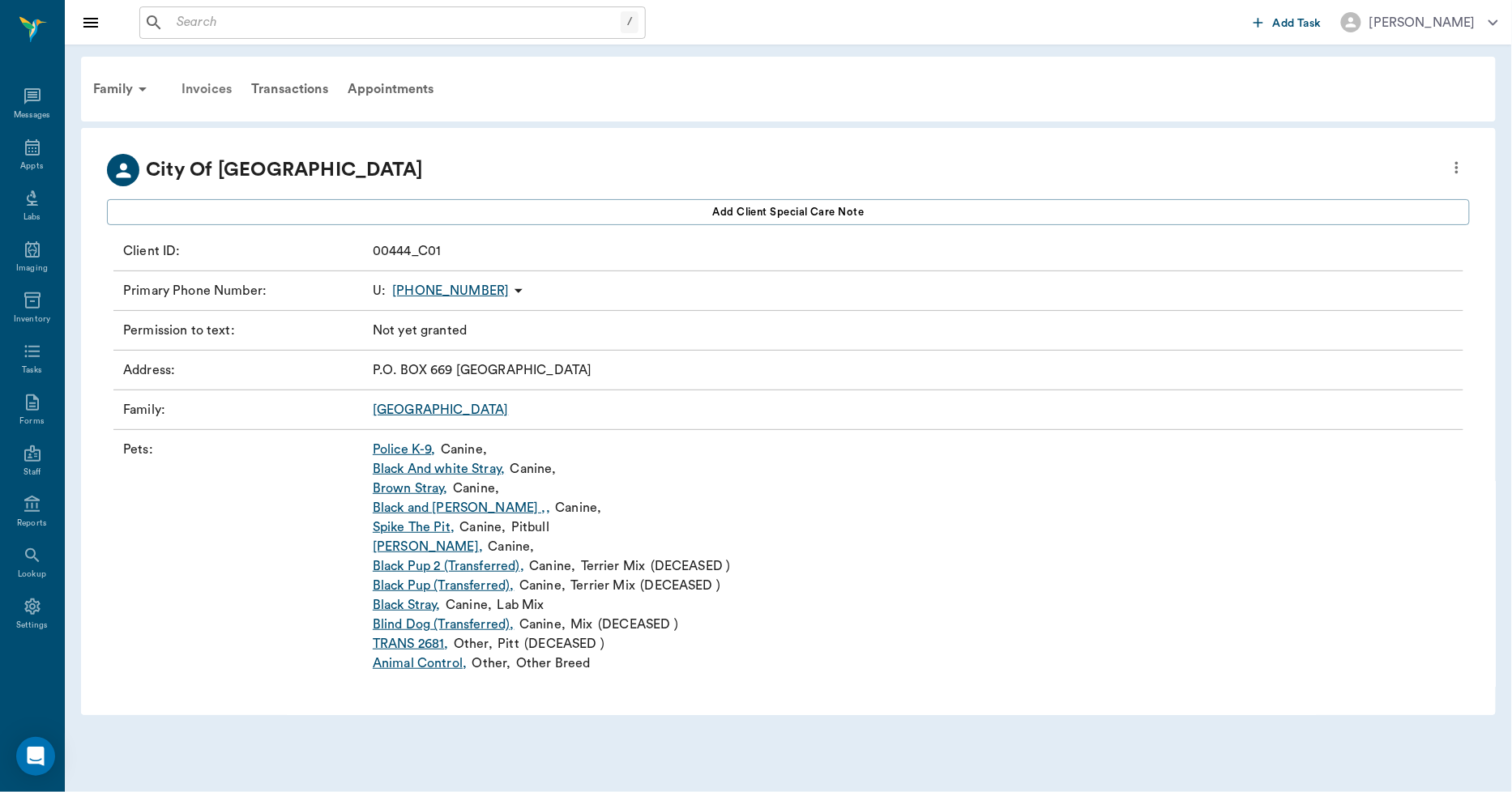
click at [211, 88] on div "Invoices" at bounding box center [206, 88] width 69 height 39
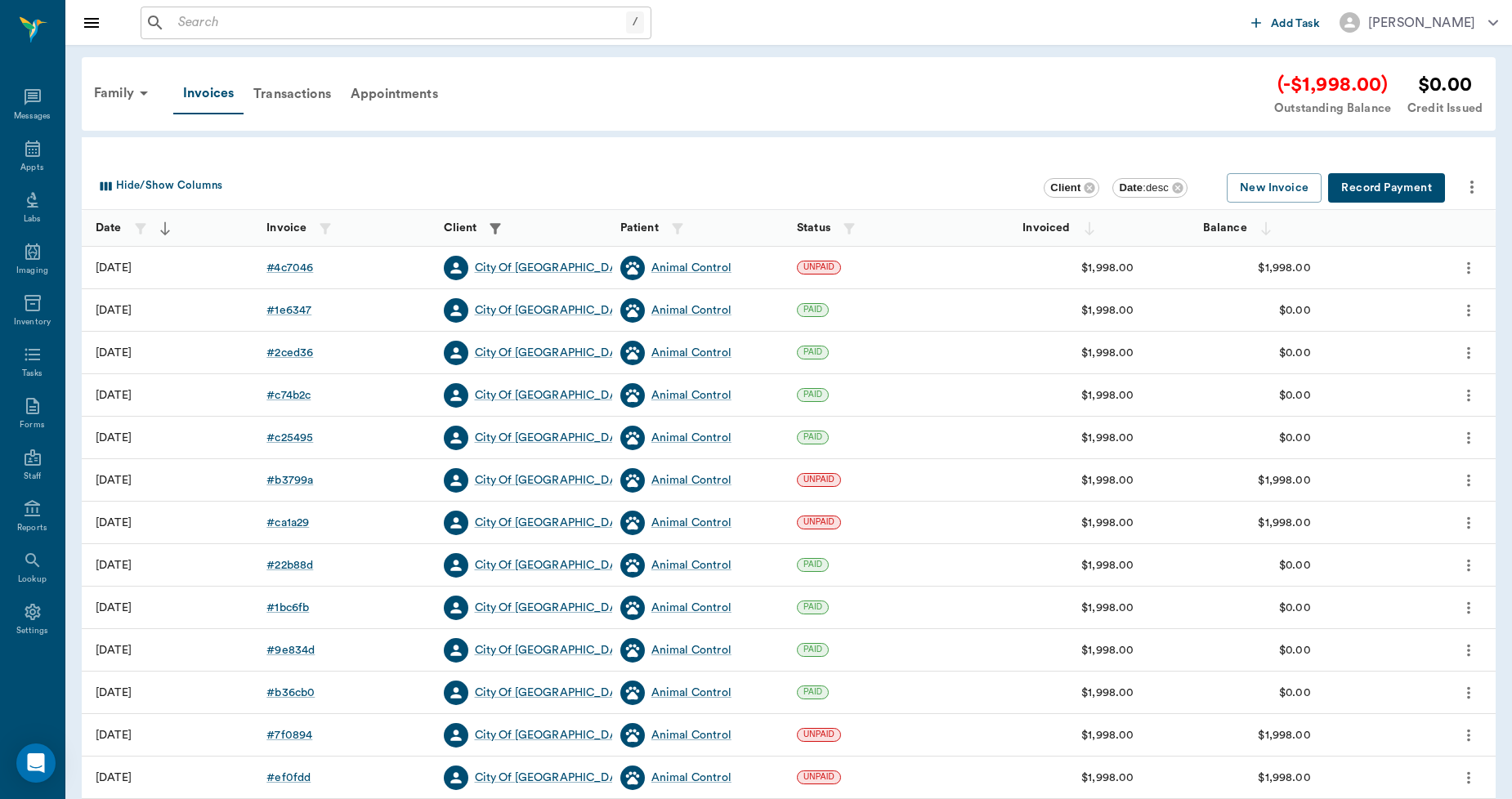
click at [1472, 184] on icon "more" at bounding box center [1472, 188] width 3 height 13
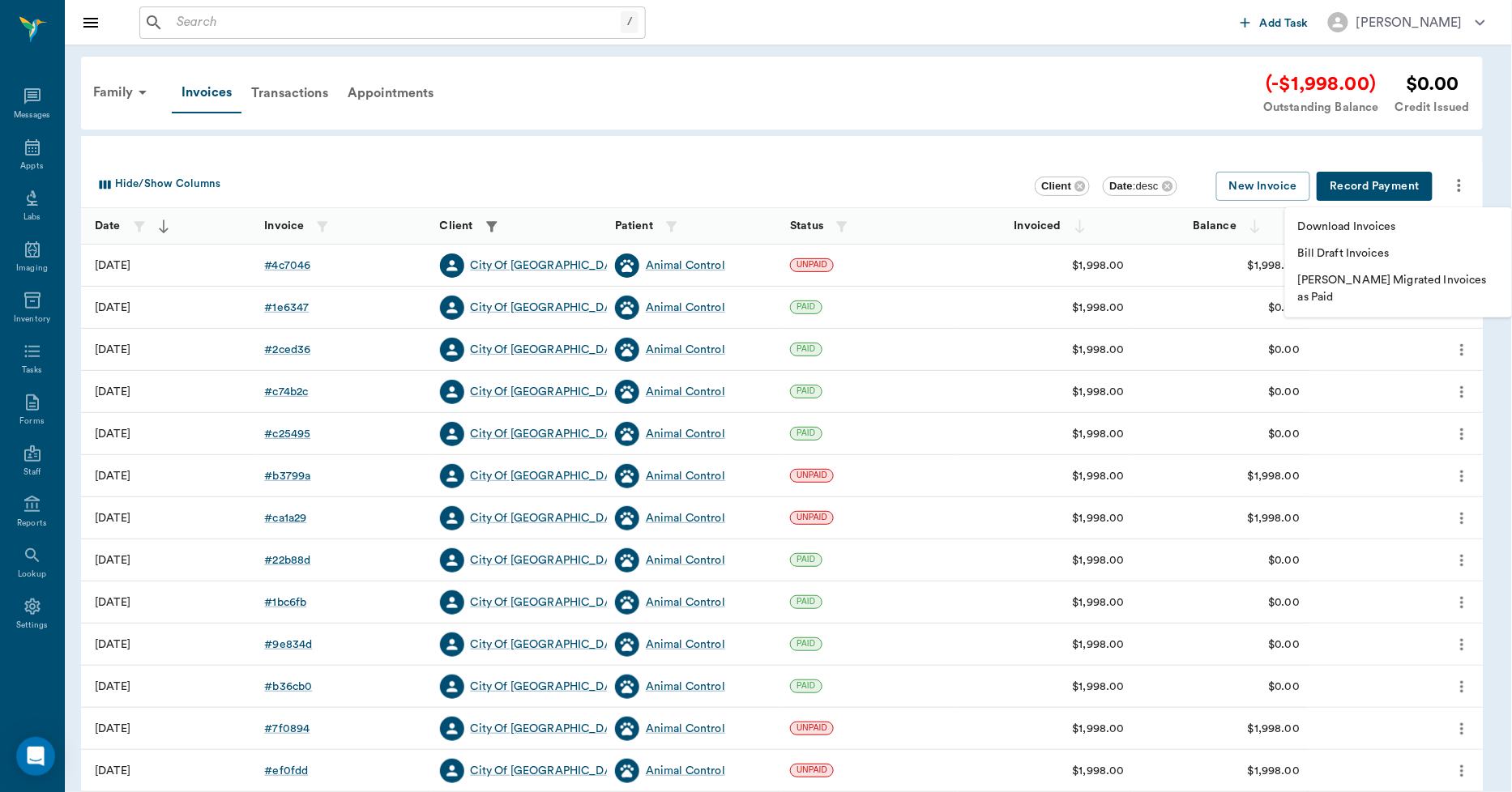
click at [1298, 142] on div at bounding box center [756, 396] width 1512 height 792
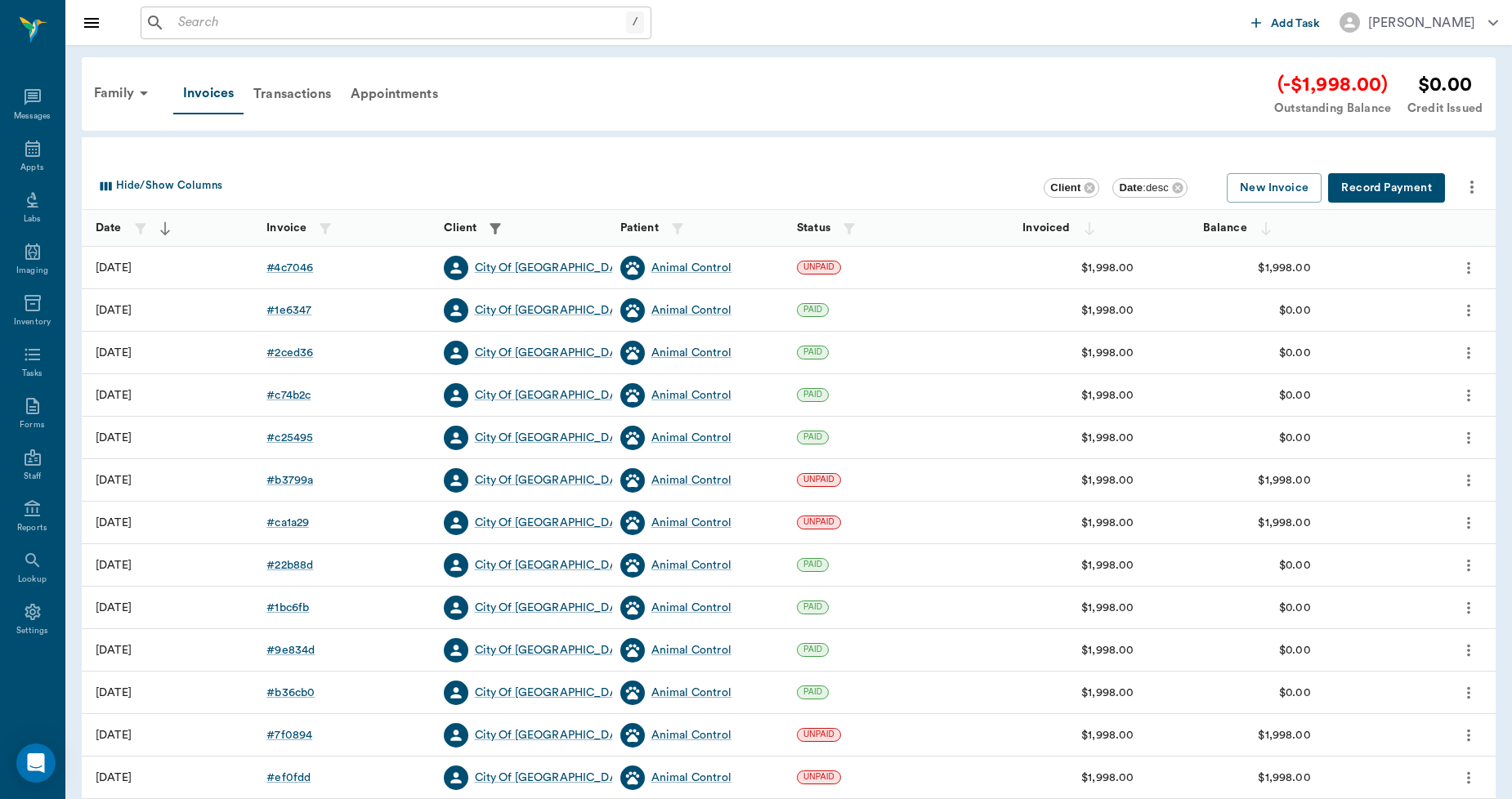
click at [1465, 184] on icon "more" at bounding box center [1471, 187] width 19 height 19
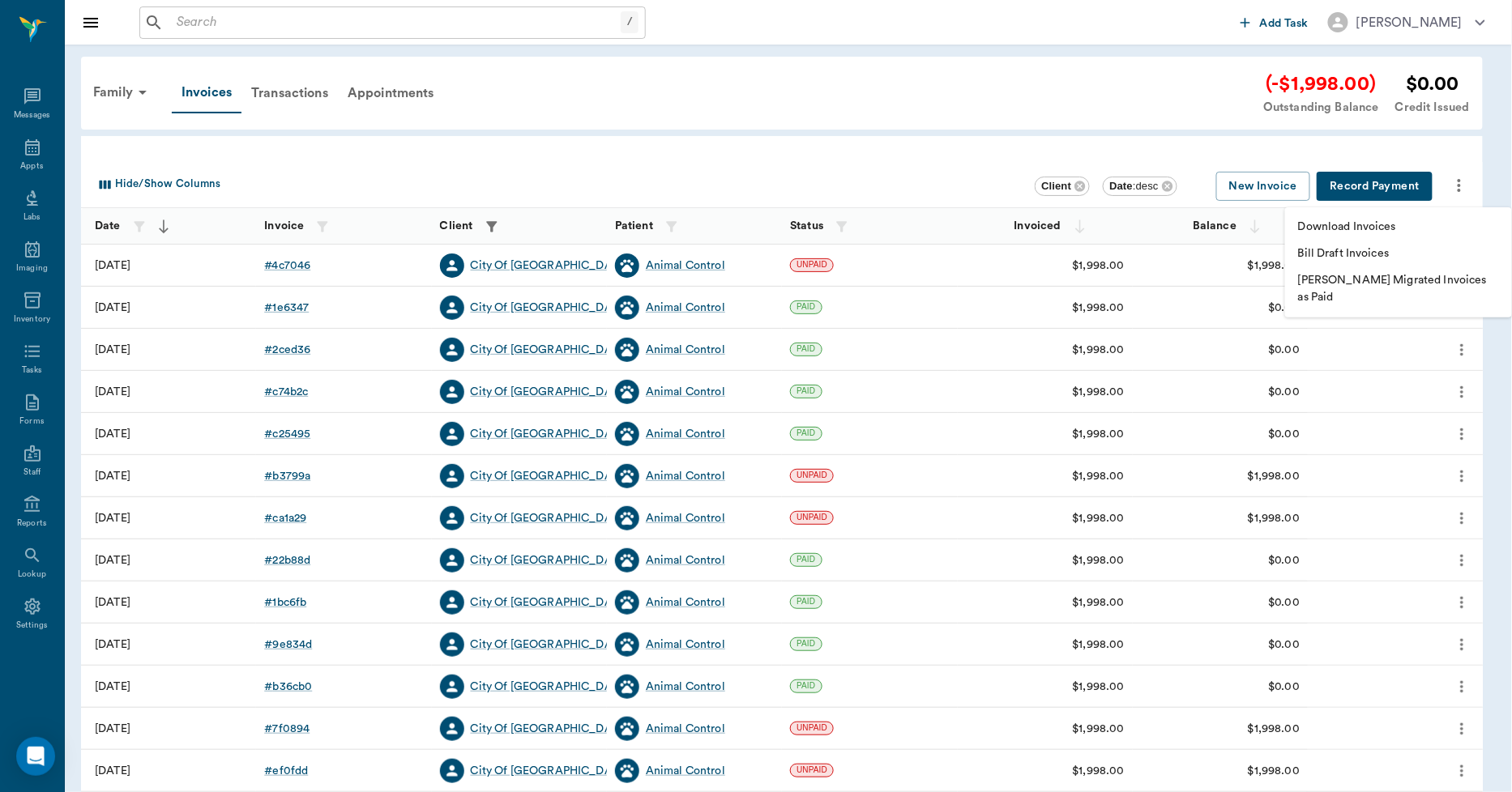
click at [1168, 89] on div at bounding box center [756, 396] width 1512 height 792
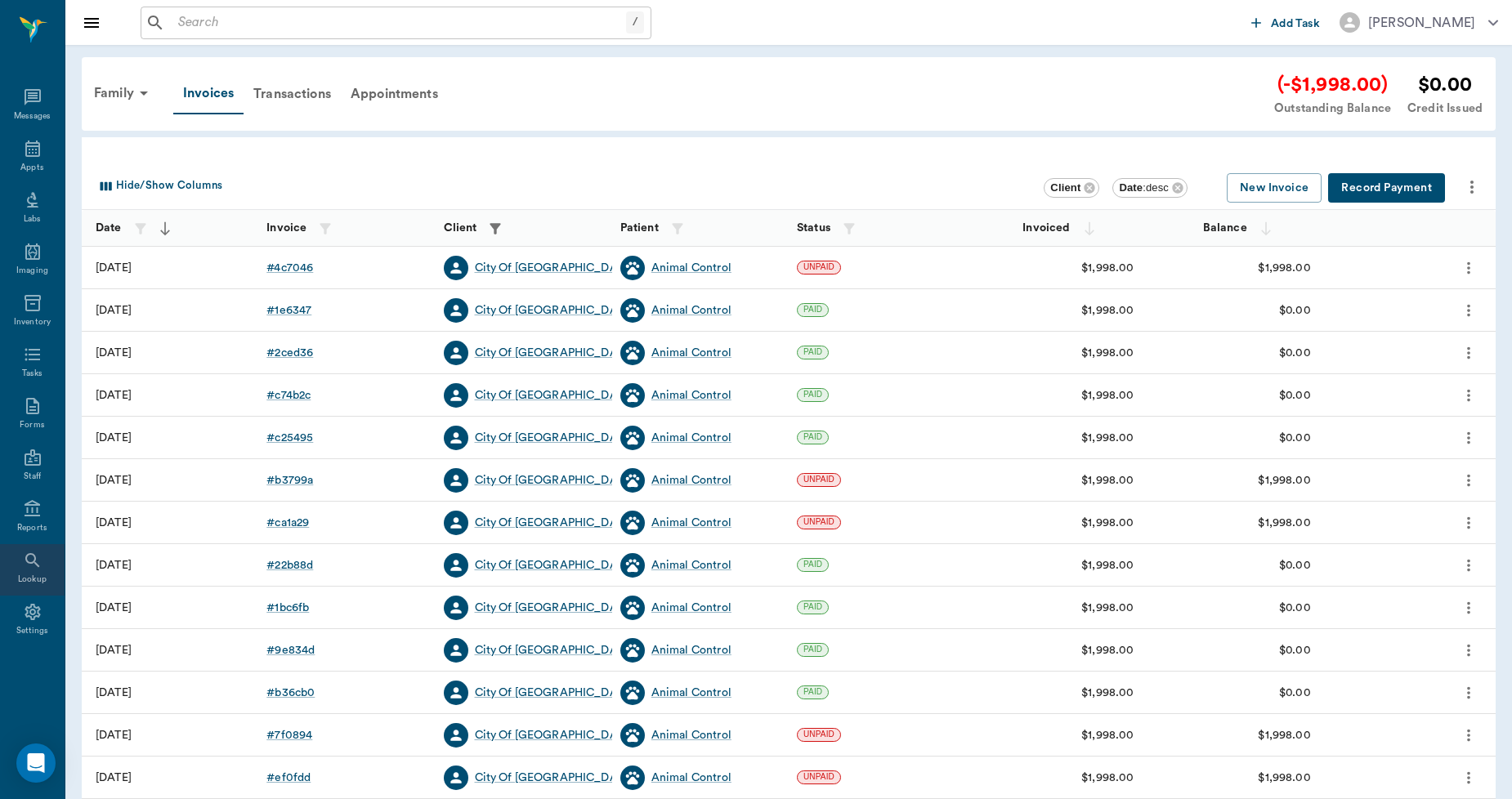
click at [34, 567] on icon at bounding box center [32, 560] width 19 height 19
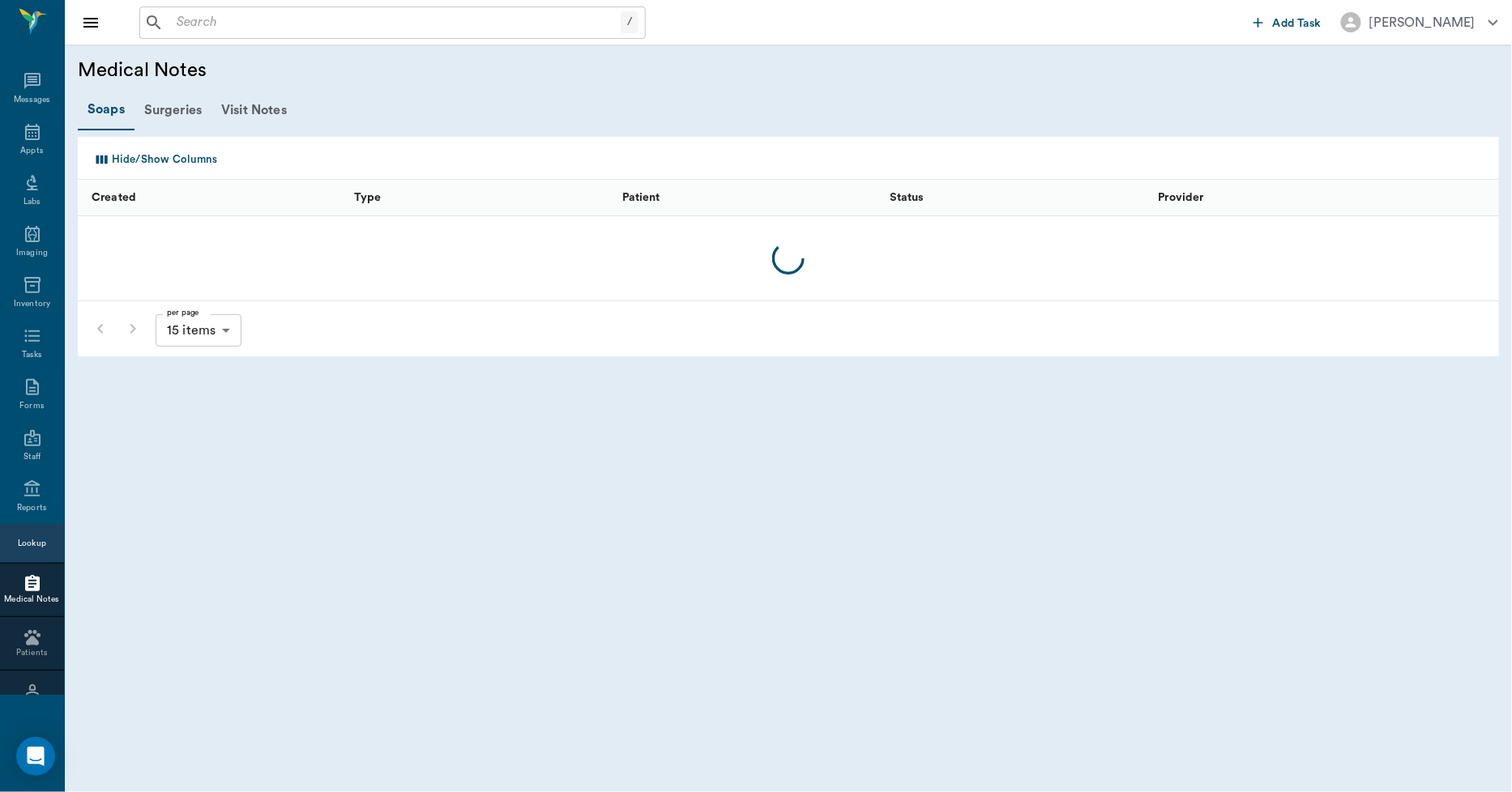
scroll to position [93, 0]
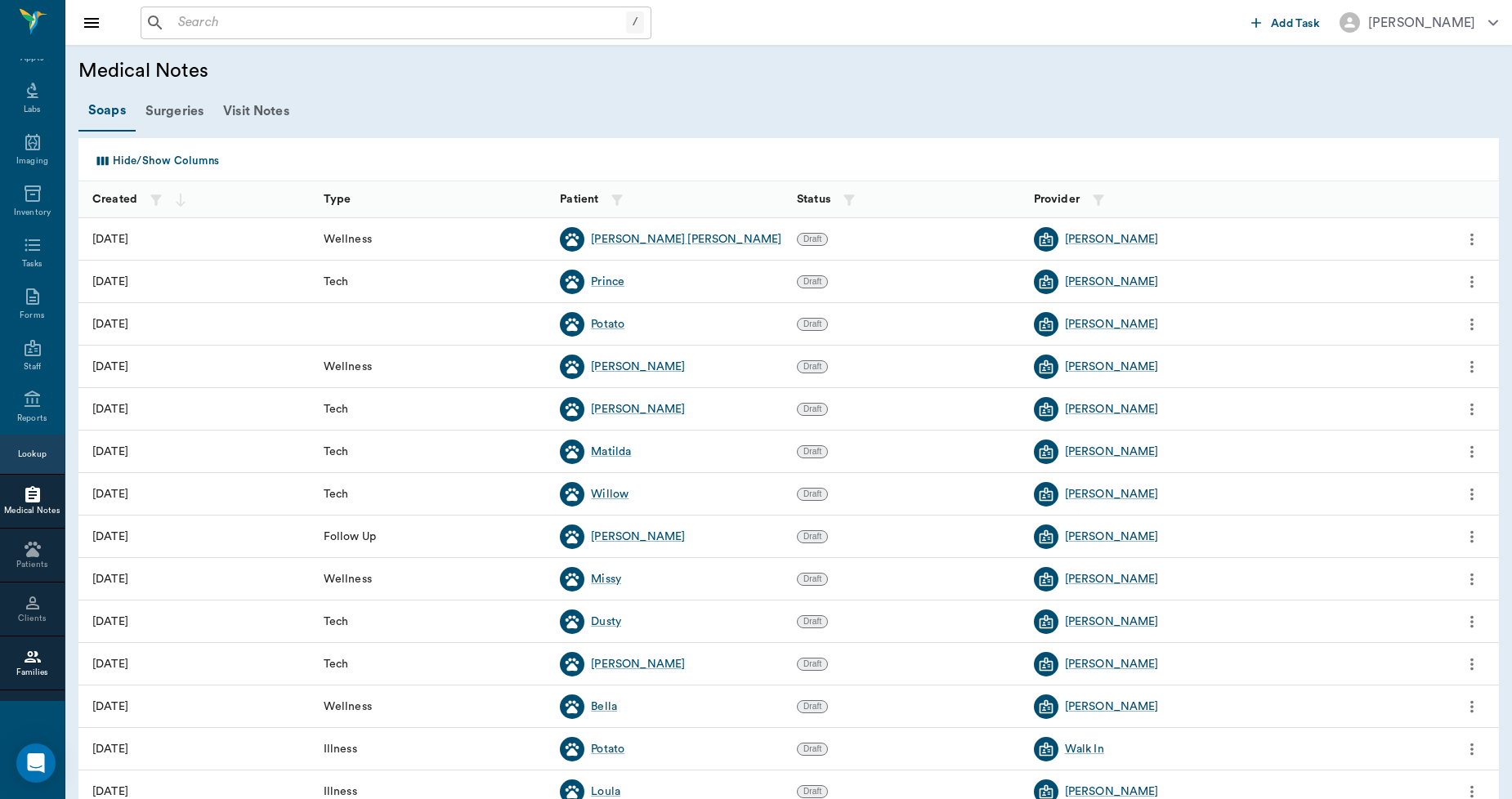
click at [23, 671] on div "Families" at bounding box center [32, 673] width 65 height 13
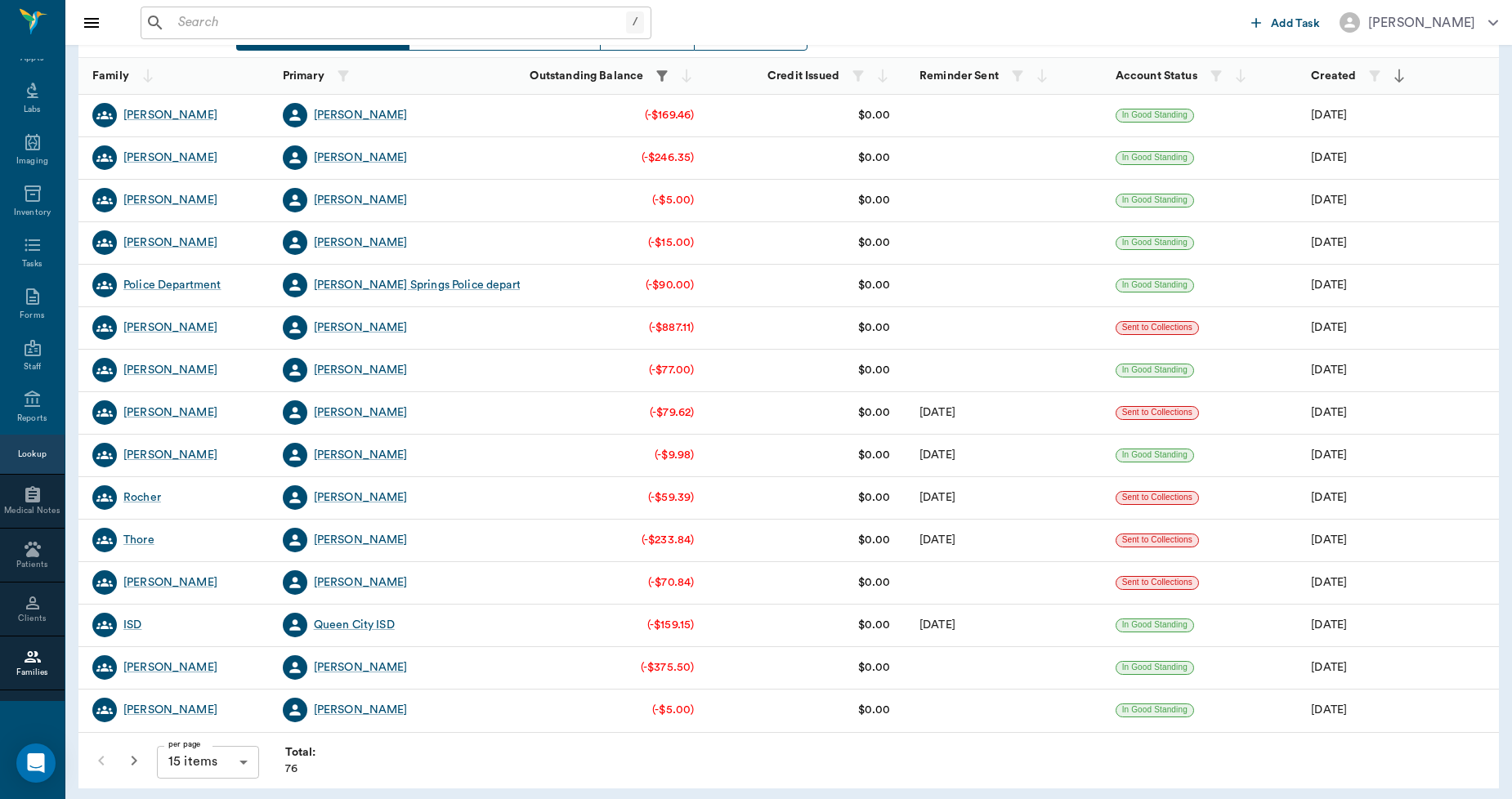
scroll to position [88, 0]
click at [247, 764] on body "/ ​ Add Task Dr. Bert Ellsworth Nectar Messages Appts Labs Imaging Inventory Ta…" at bounding box center [756, 356] width 1512 height 888
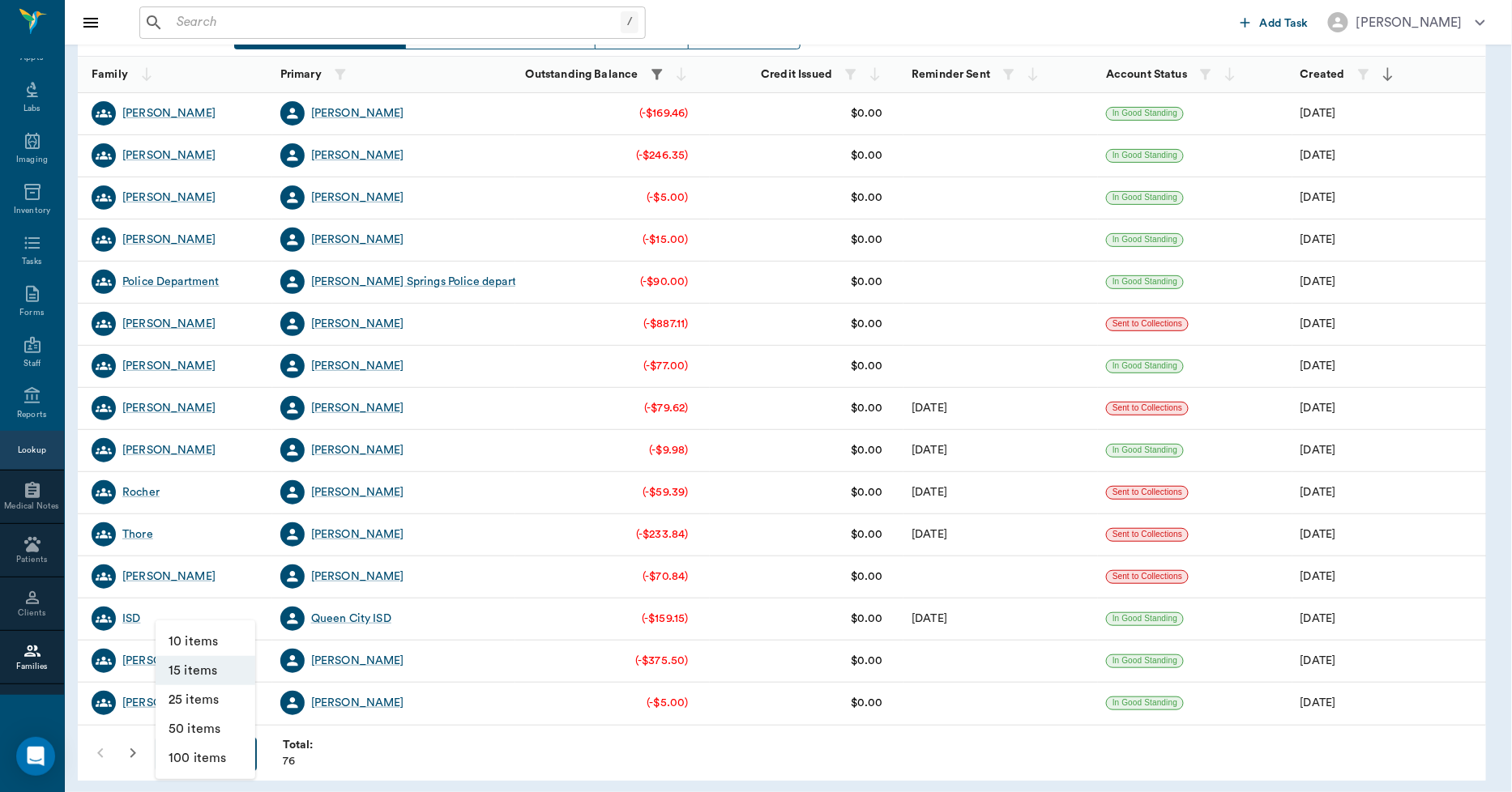
click at [221, 758] on li "100 items" at bounding box center [205, 758] width 99 height 29
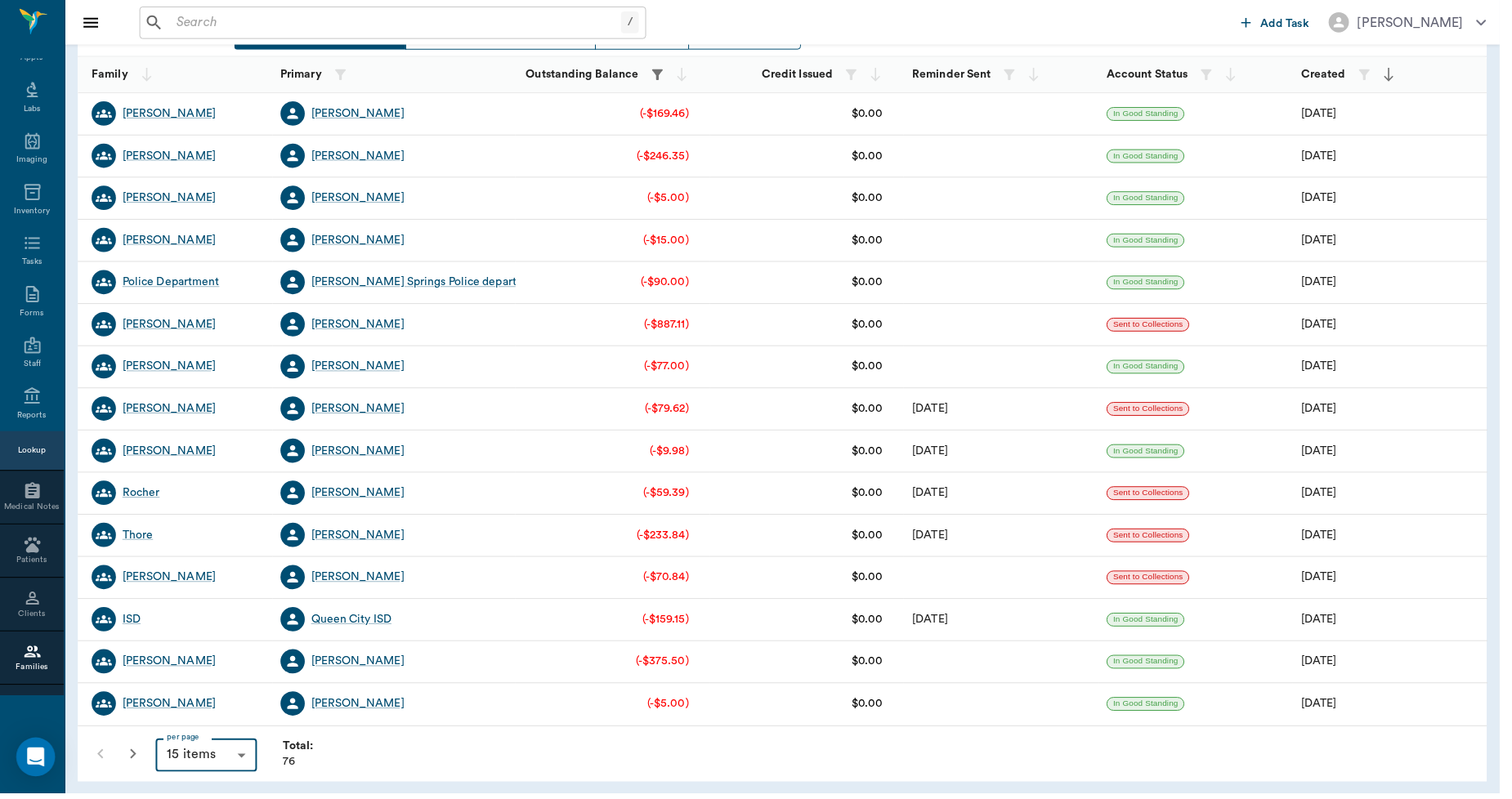
type input "100"
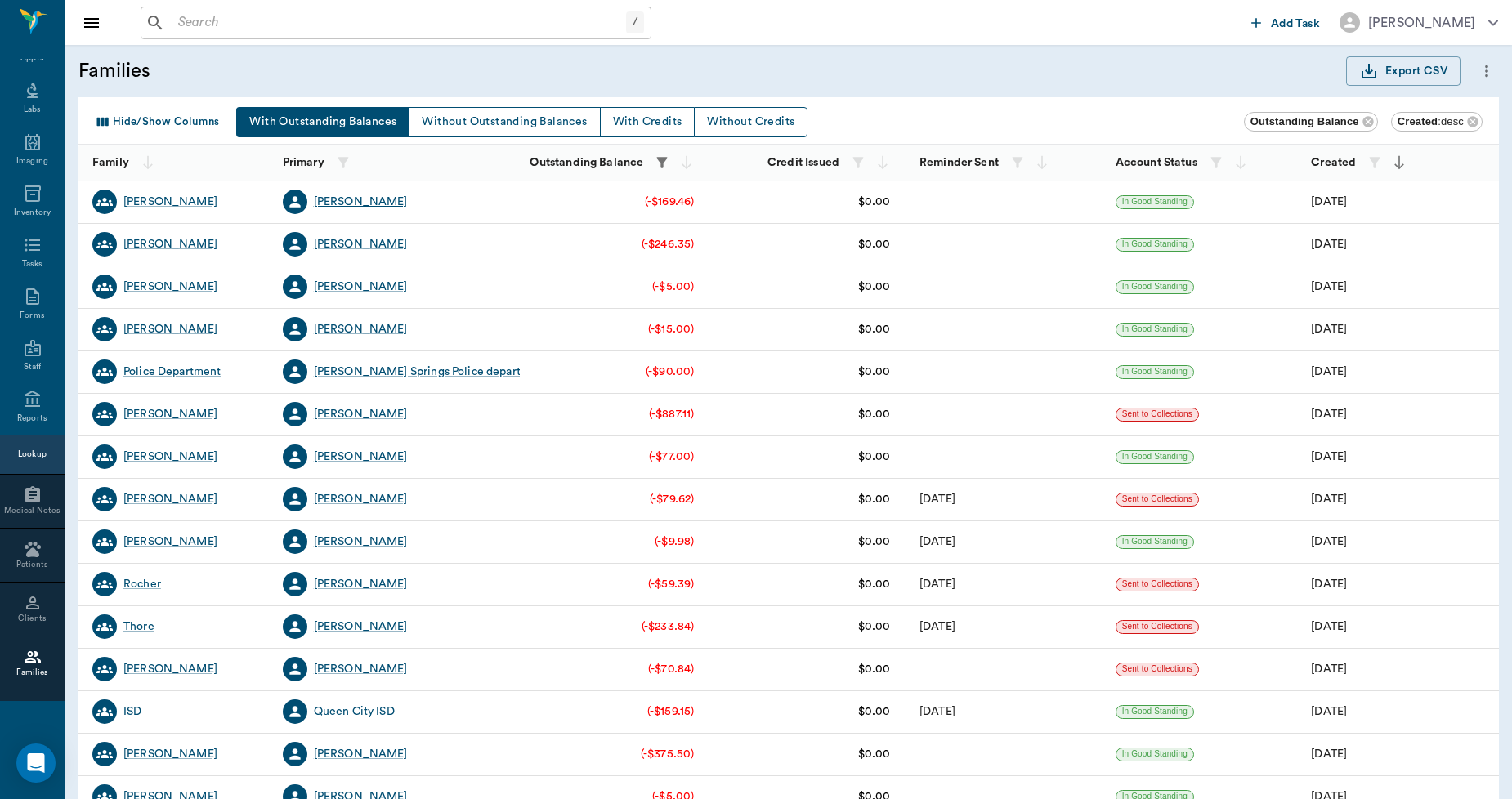
click at [349, 200] on div "[PERSON_NAME]" at bounding box center [361, 201] width 94 height 16
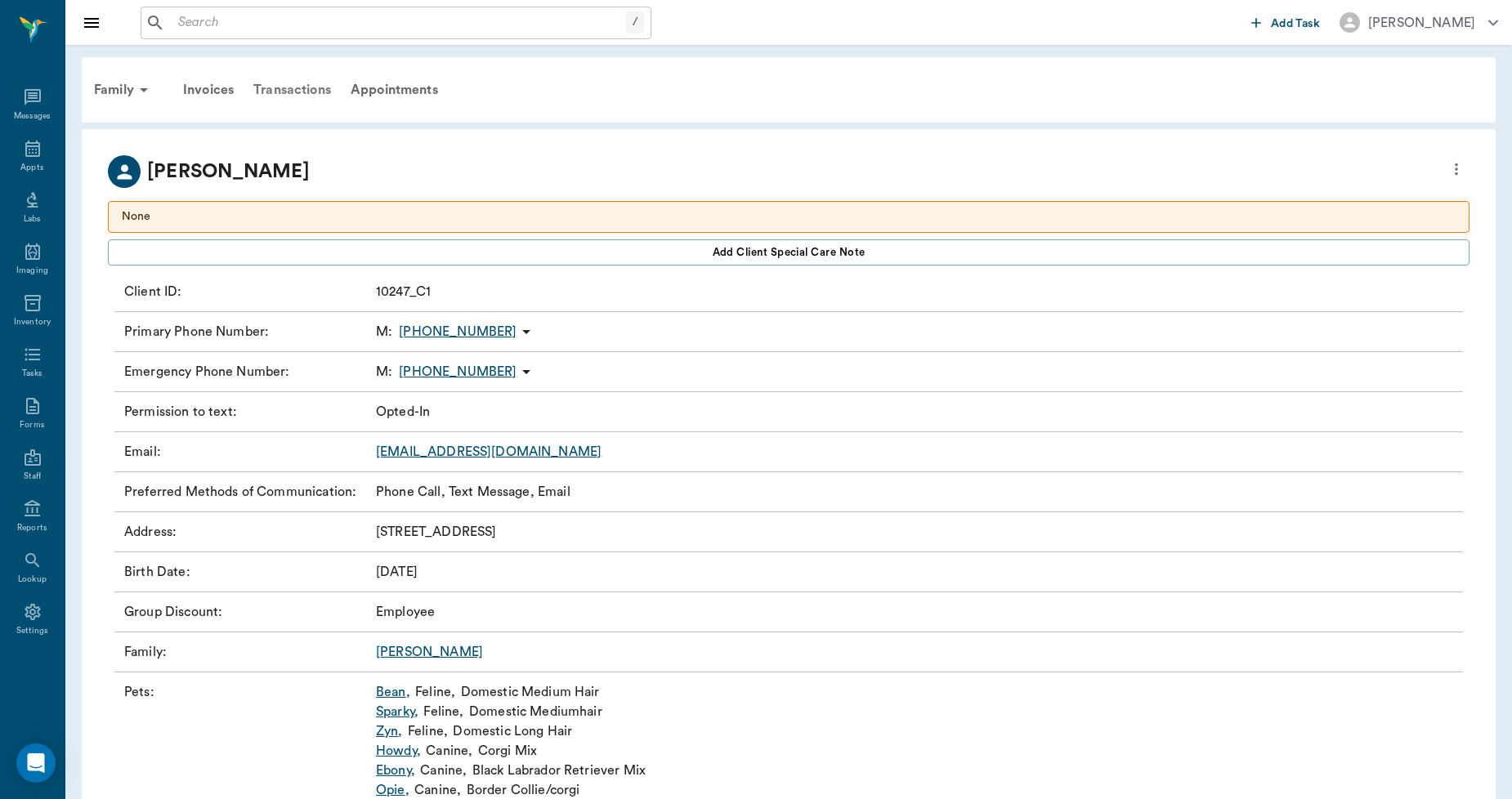
click at [319, 91] on div "Transactions" at bounding box center [292, 89] width 98 height 40
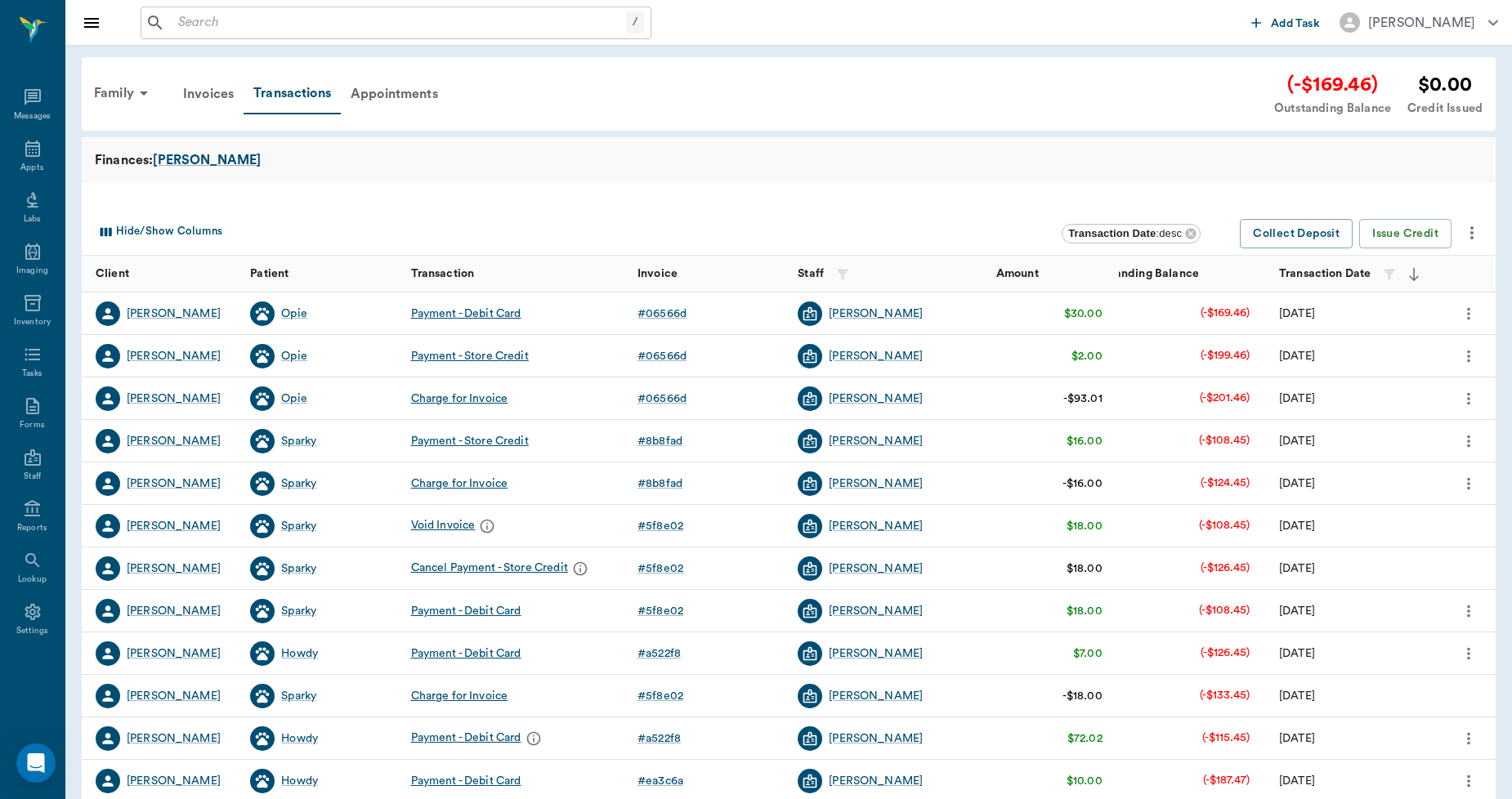
click at [1475, 232] on icon "more" at bounding box center [1471, 232] width 19 height 19
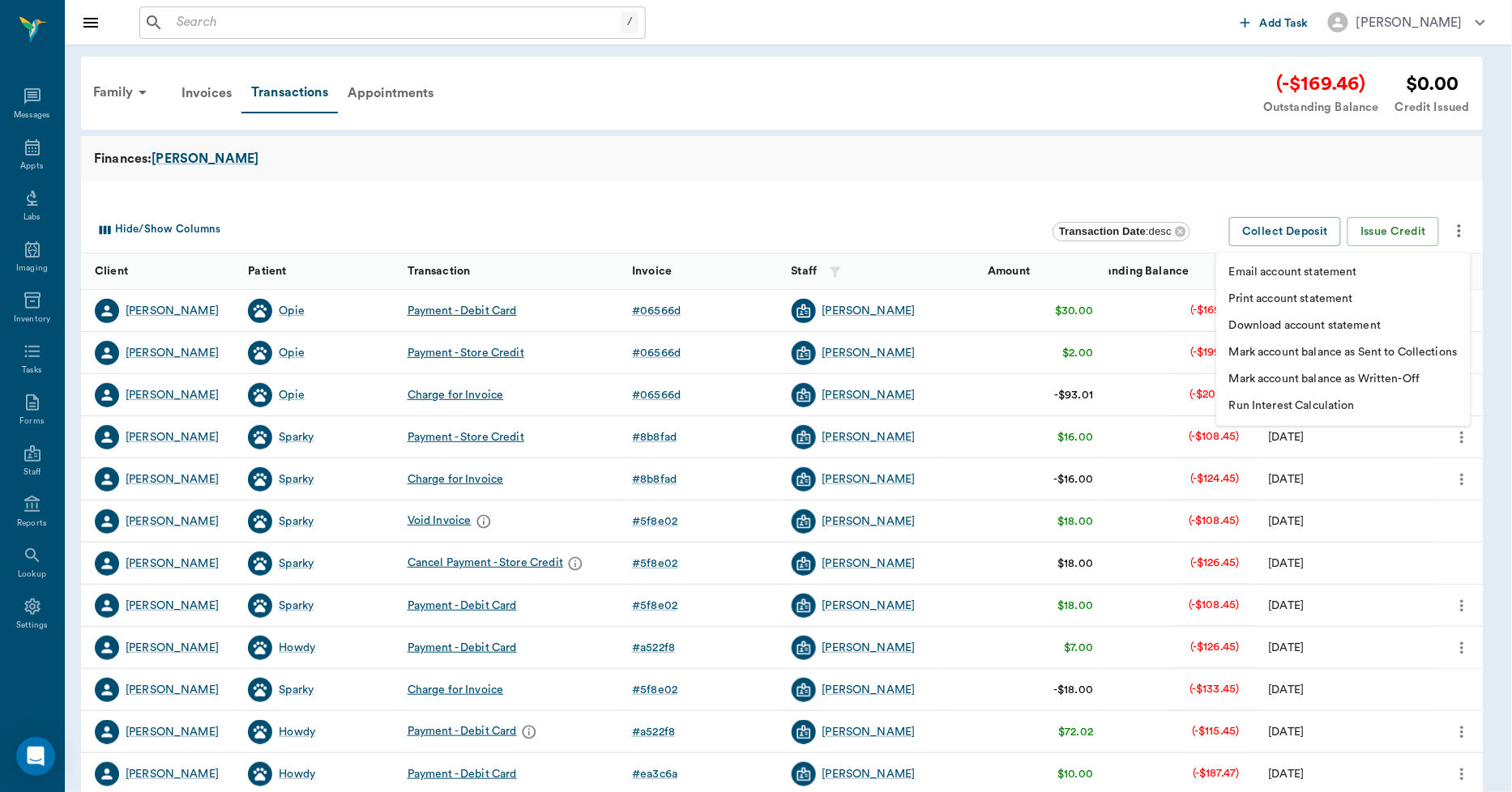
click at [1336, 298] on p "Print account statement" at bounding box center [1291, 299] width 124 height 17
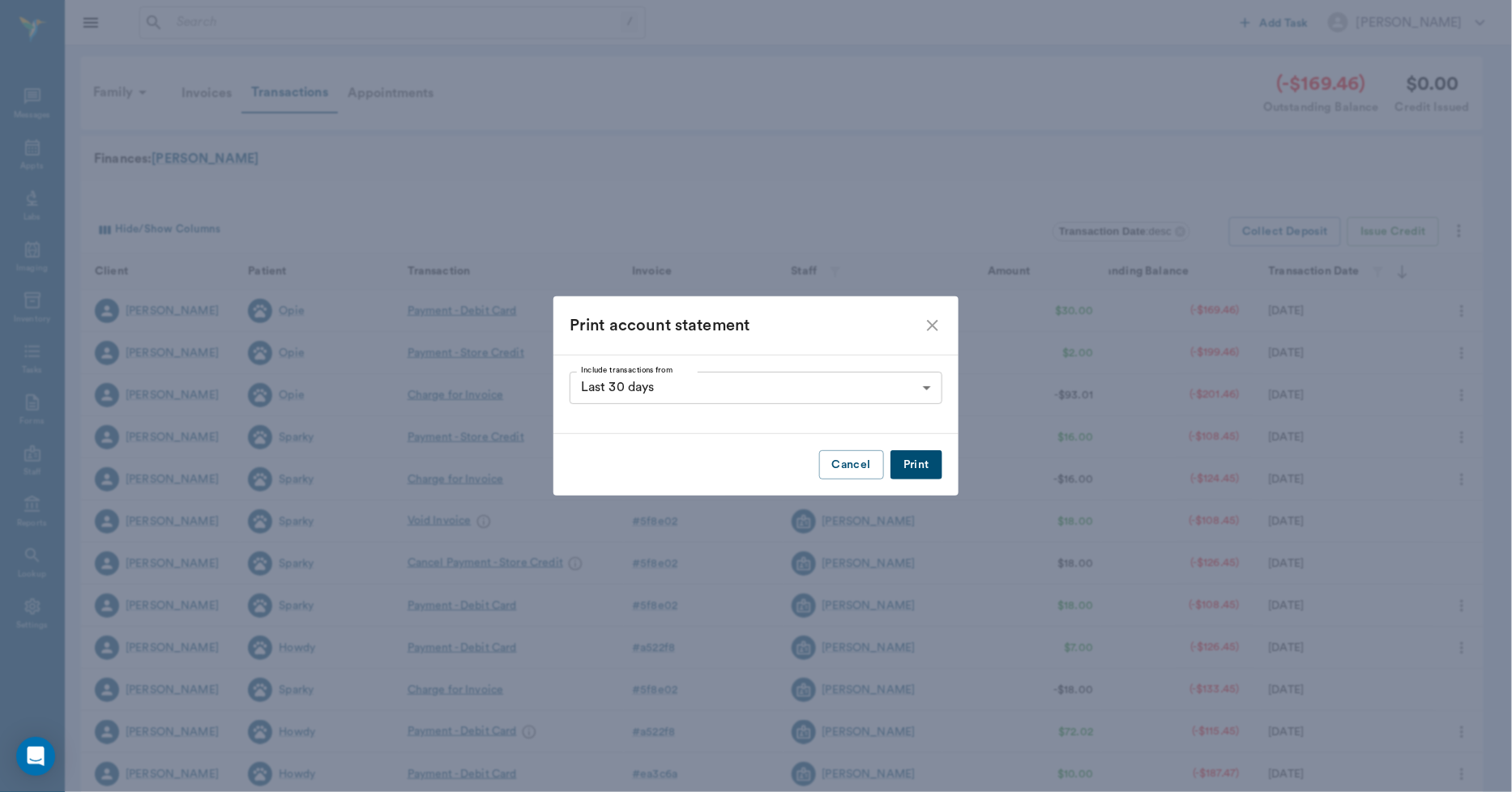
click at [924, 463] on button "Print" at bounding box center [917, 466] width 52 height 30
click at [938, 329] on icon "close" at bounding box center [933, 325] width 19 height 19
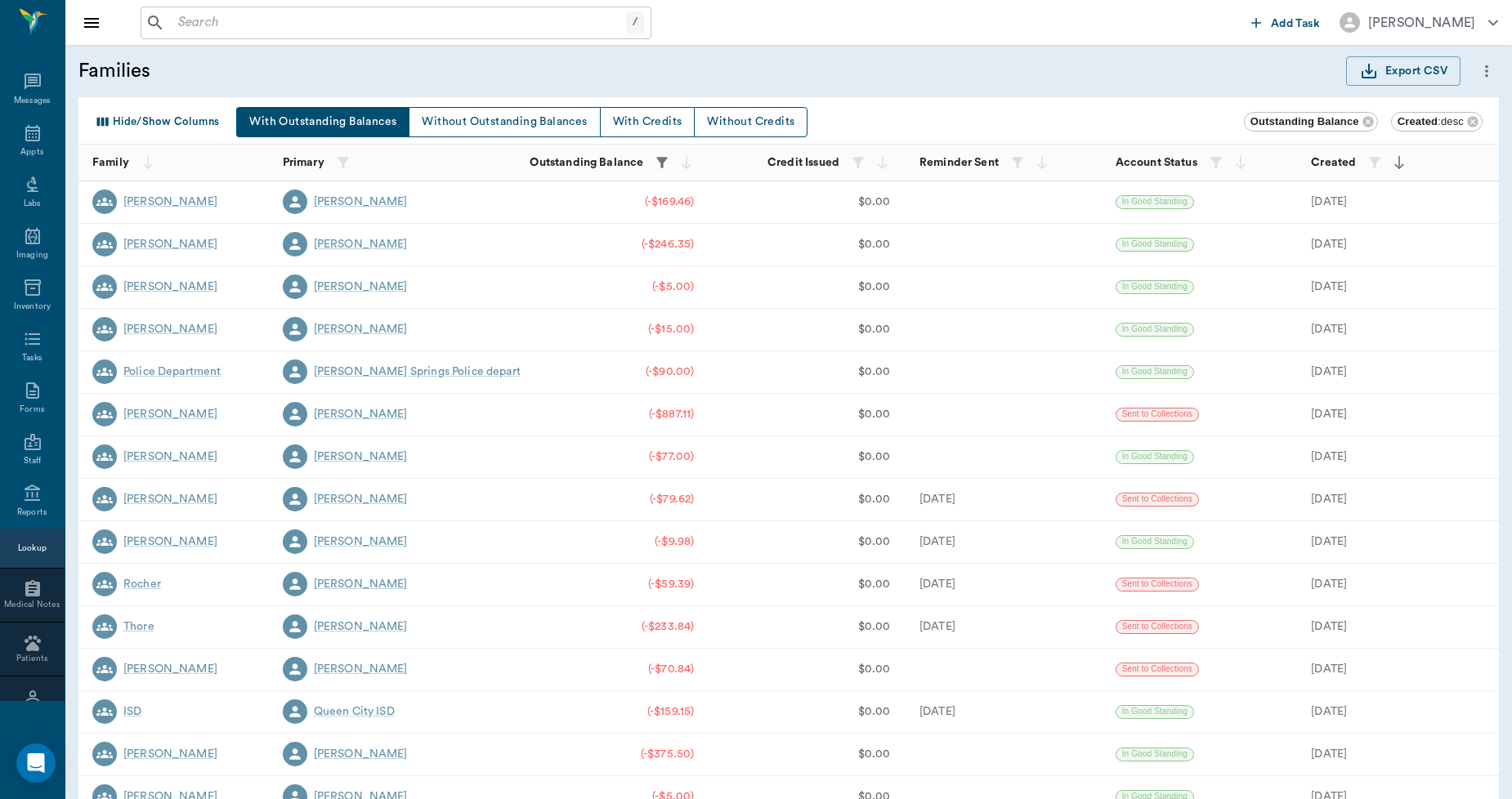
scroll to position [94, 0]
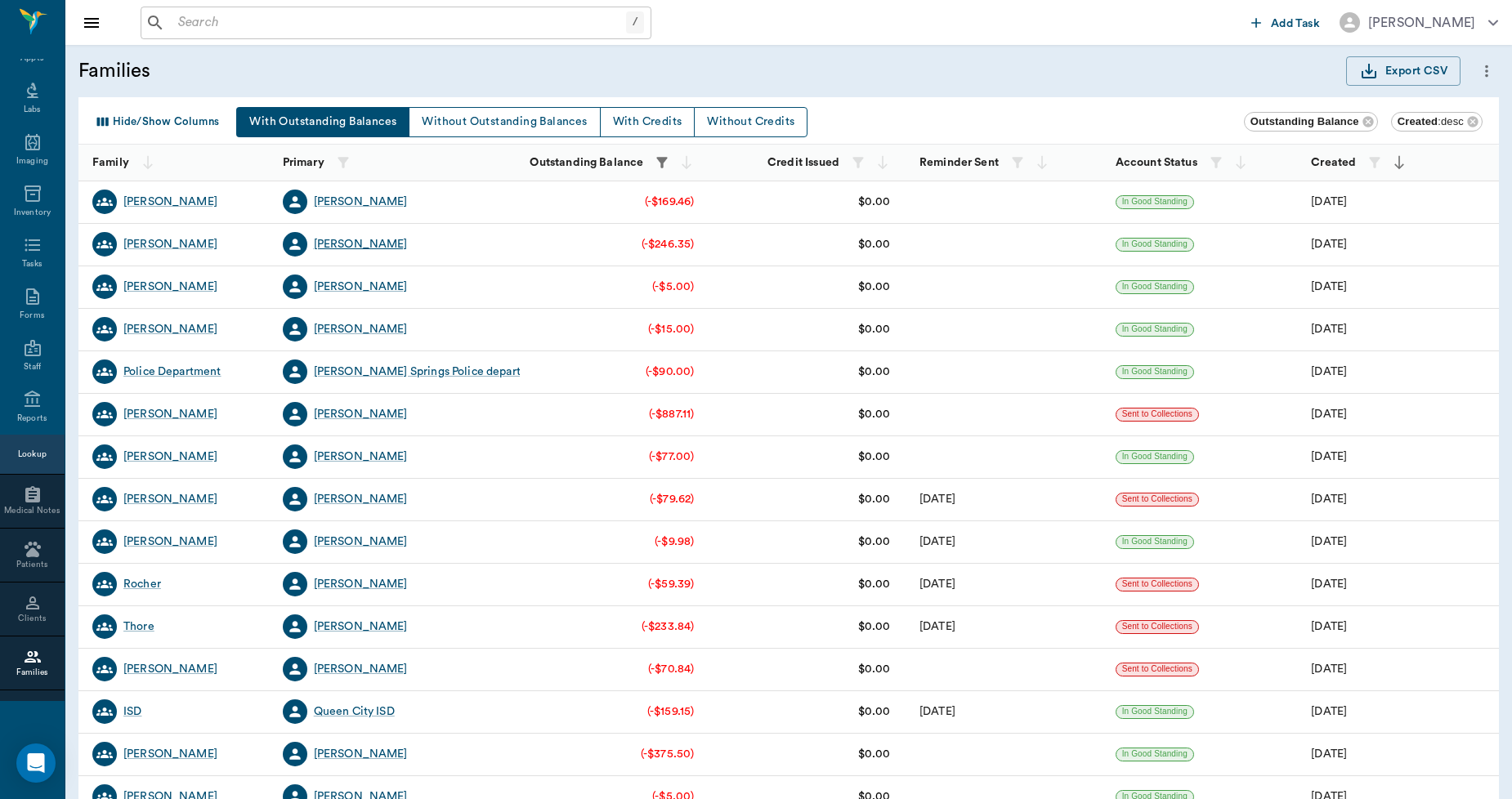
click at [370, 242] on div "[PERSON_NAME]" at bounding box center [361, 244] width 94 height 16
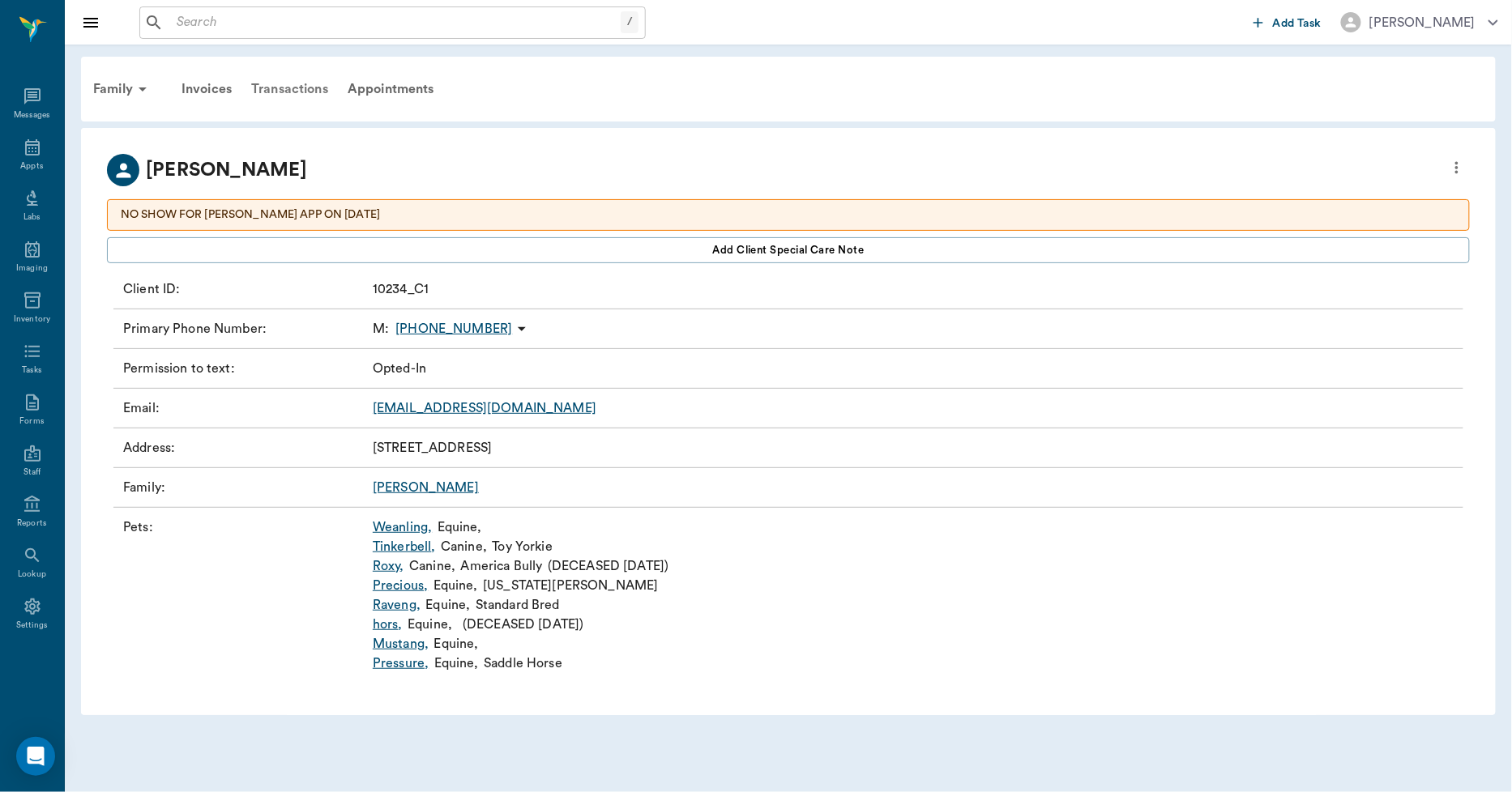
click at [296, 88] on div "Transactions" at bounding box center [290, 88] width 97 height 39
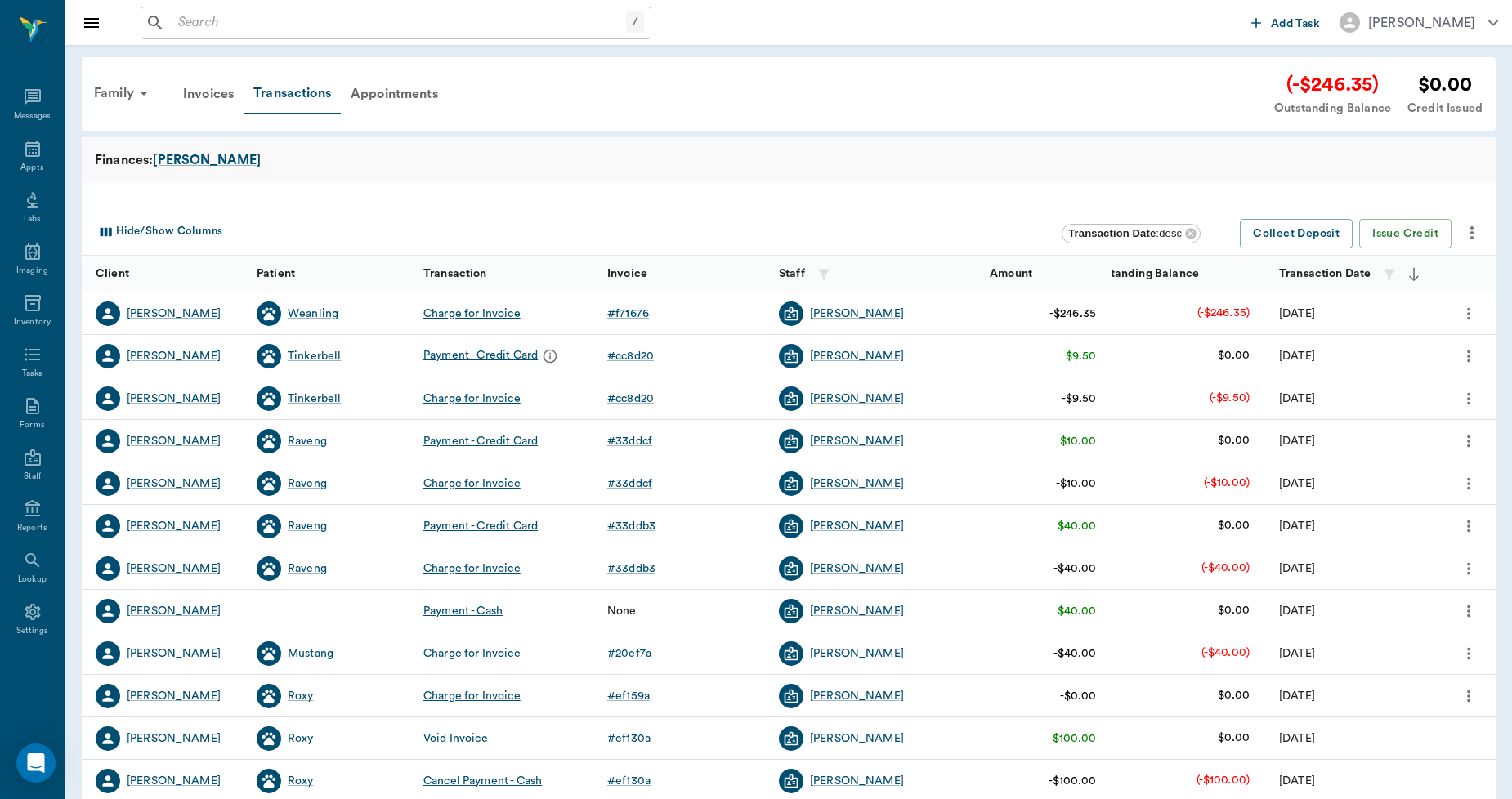
click at [1474, 238] on icon "more" at bounding box center [1471, 232] width 19 height 19
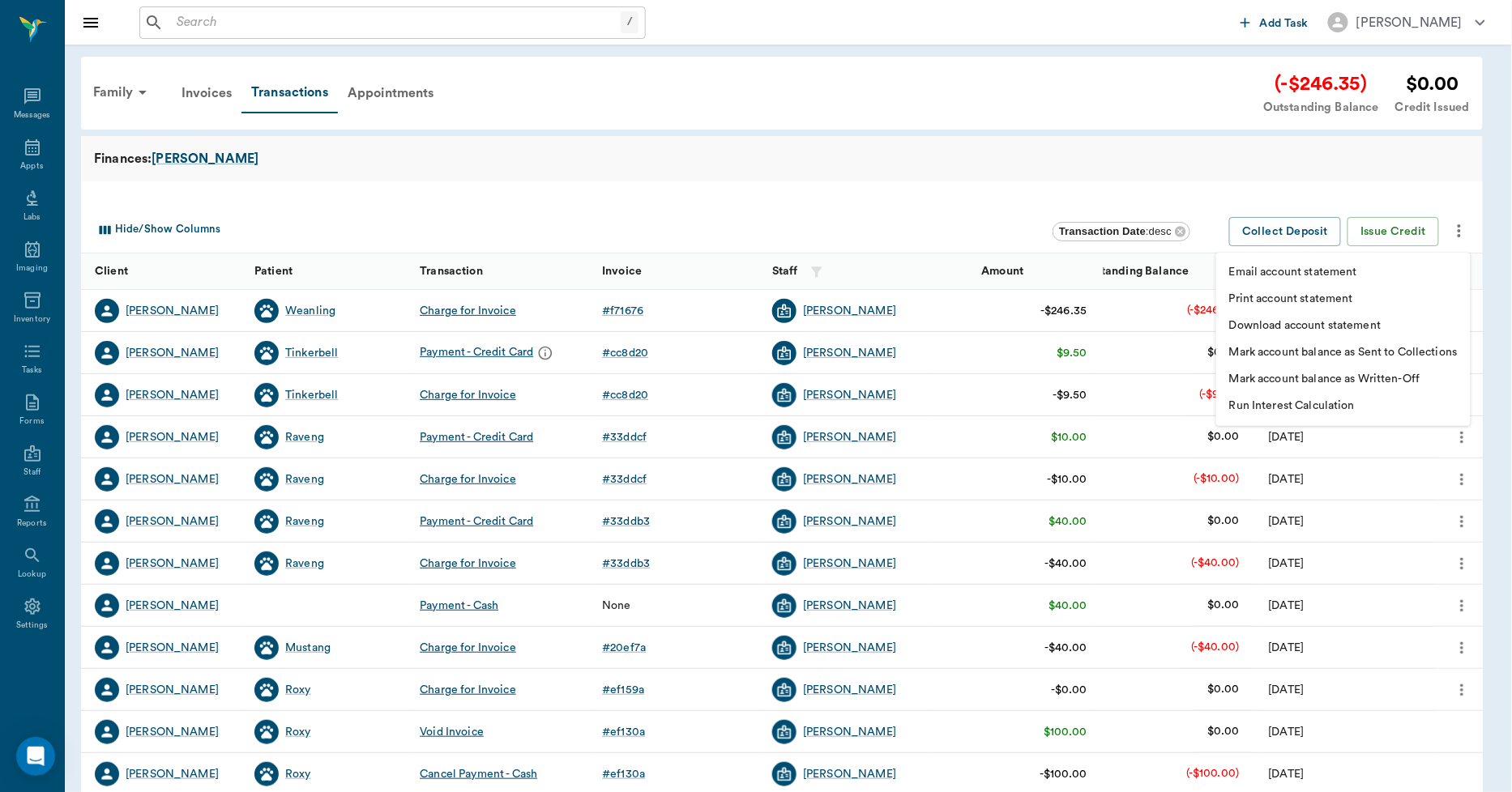
click at [1319, 297] on p "Print account statement" at bounding box center [1291, 299] width 124 height 17
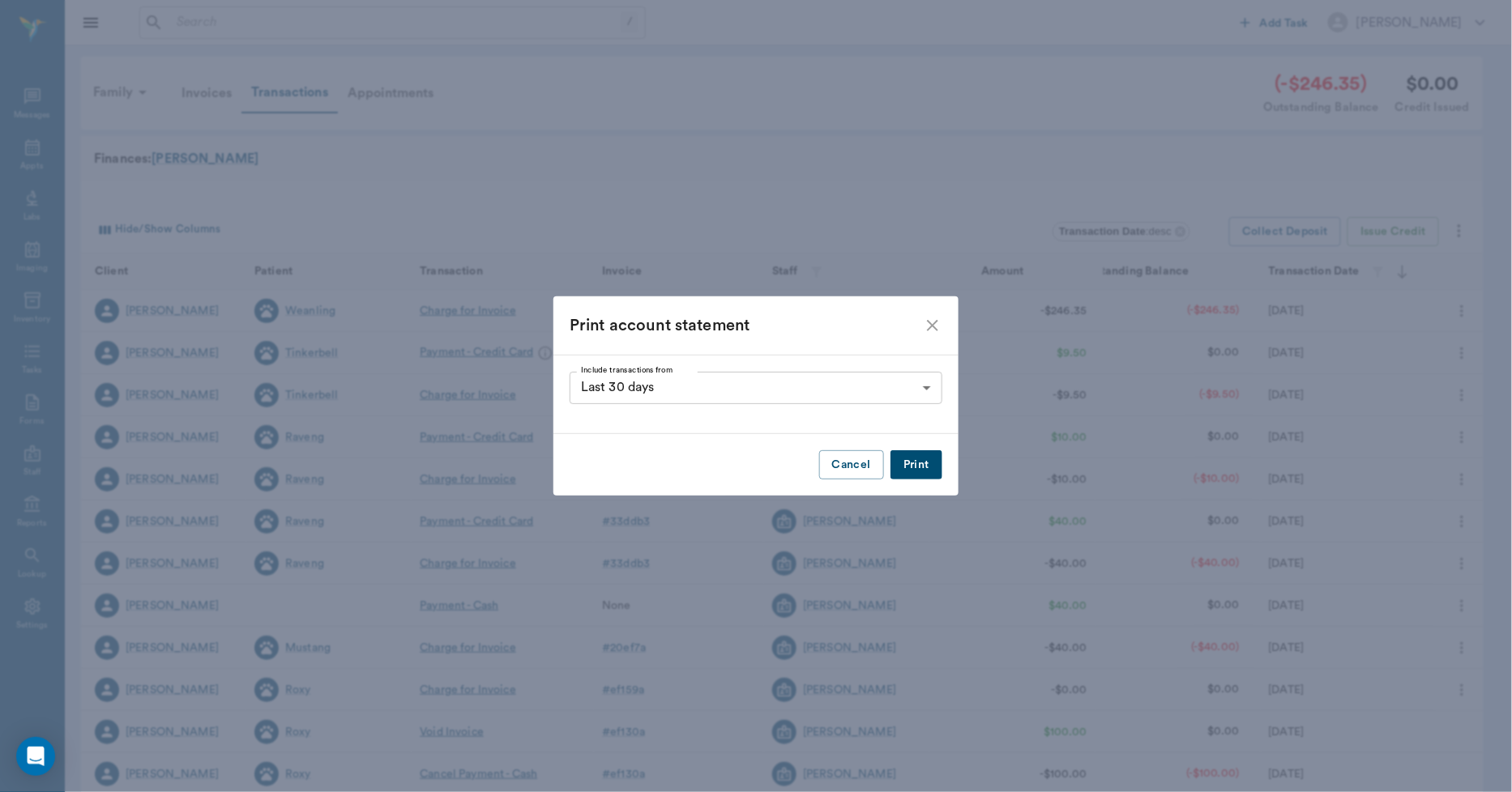
click at [918, 467] on button "Print" at bounding box center [917, 466] width 52 height 30
click at [934, 324] on icon "close" at bounding box center [933, 325] width 12 height 12
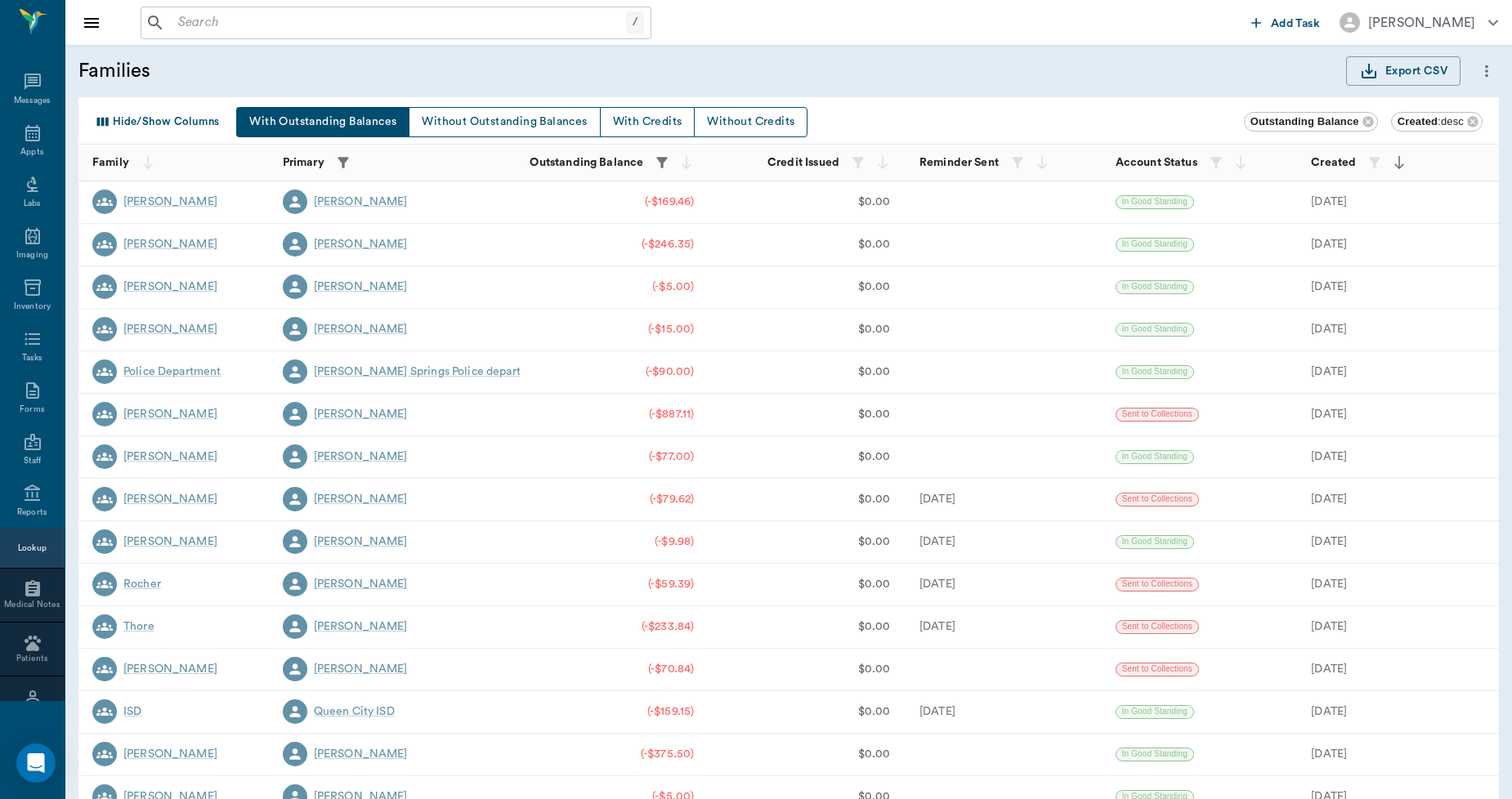
scroll to position [94, 0]
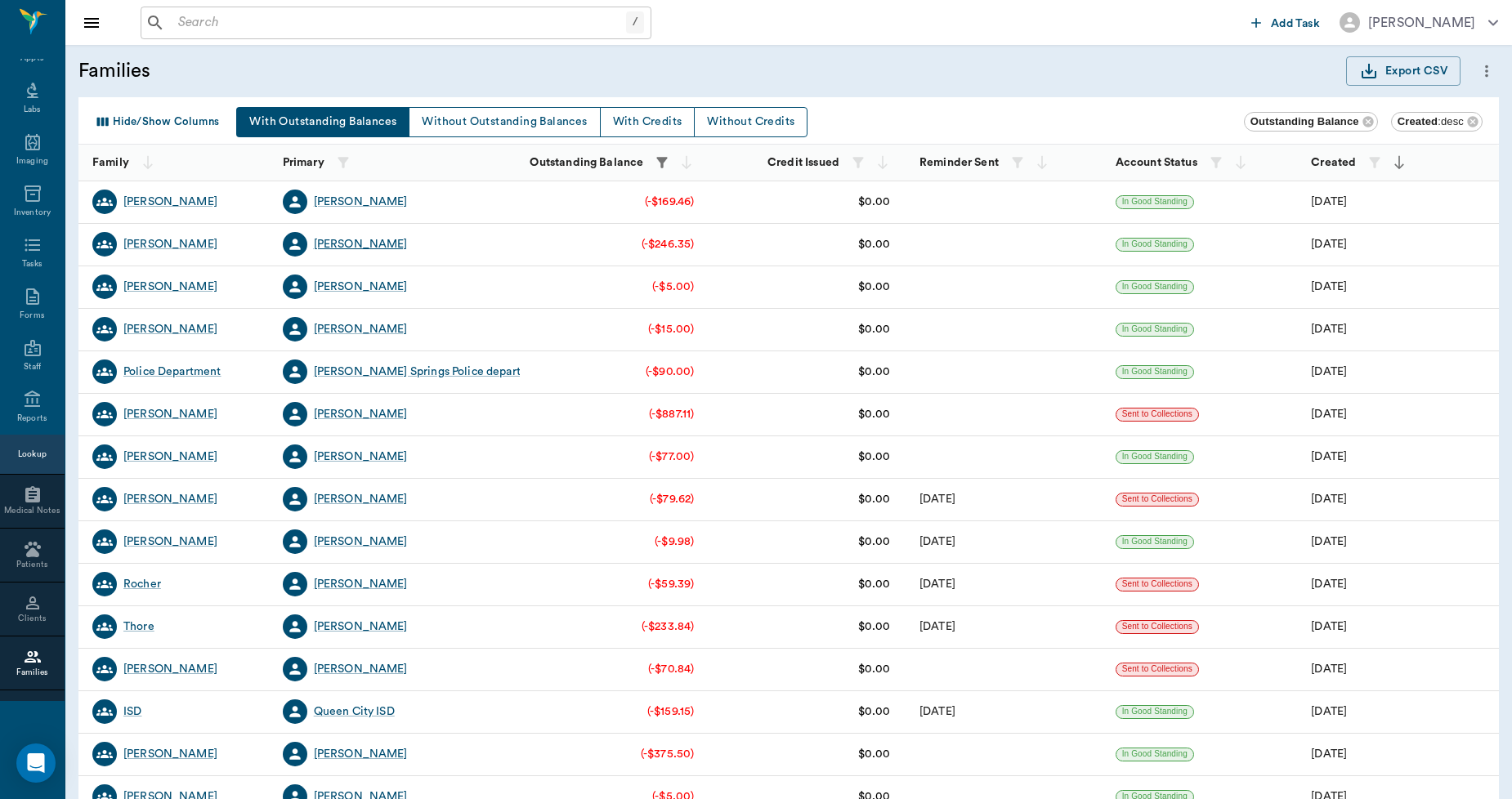
click at [337, 247] on div "[PERSON_NAME]" at bounding box center [361, 244] width 94 height 16
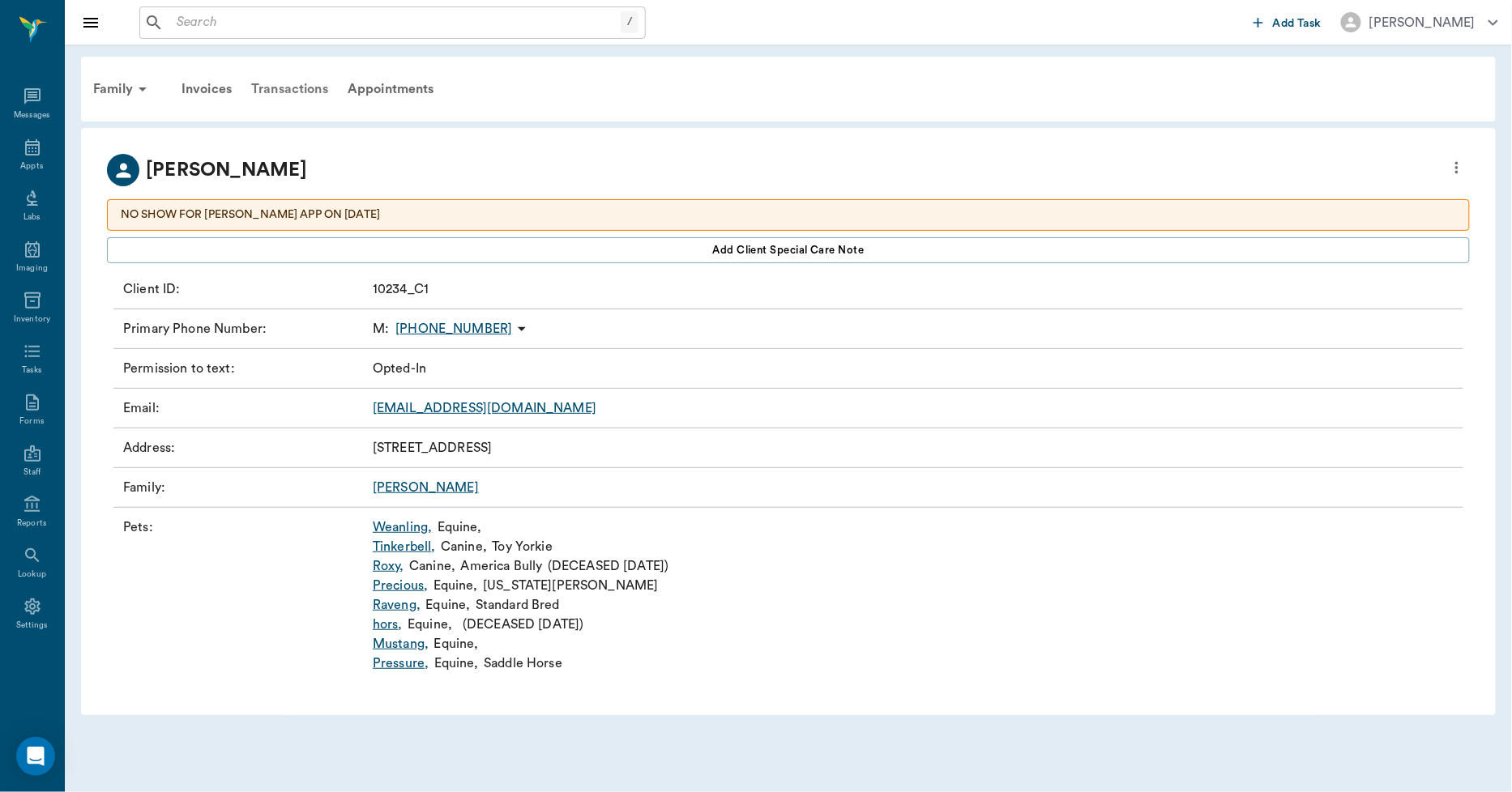
click at [301, 90] on div "Transactions" at bounding box center [290, 88] width 97 height 39
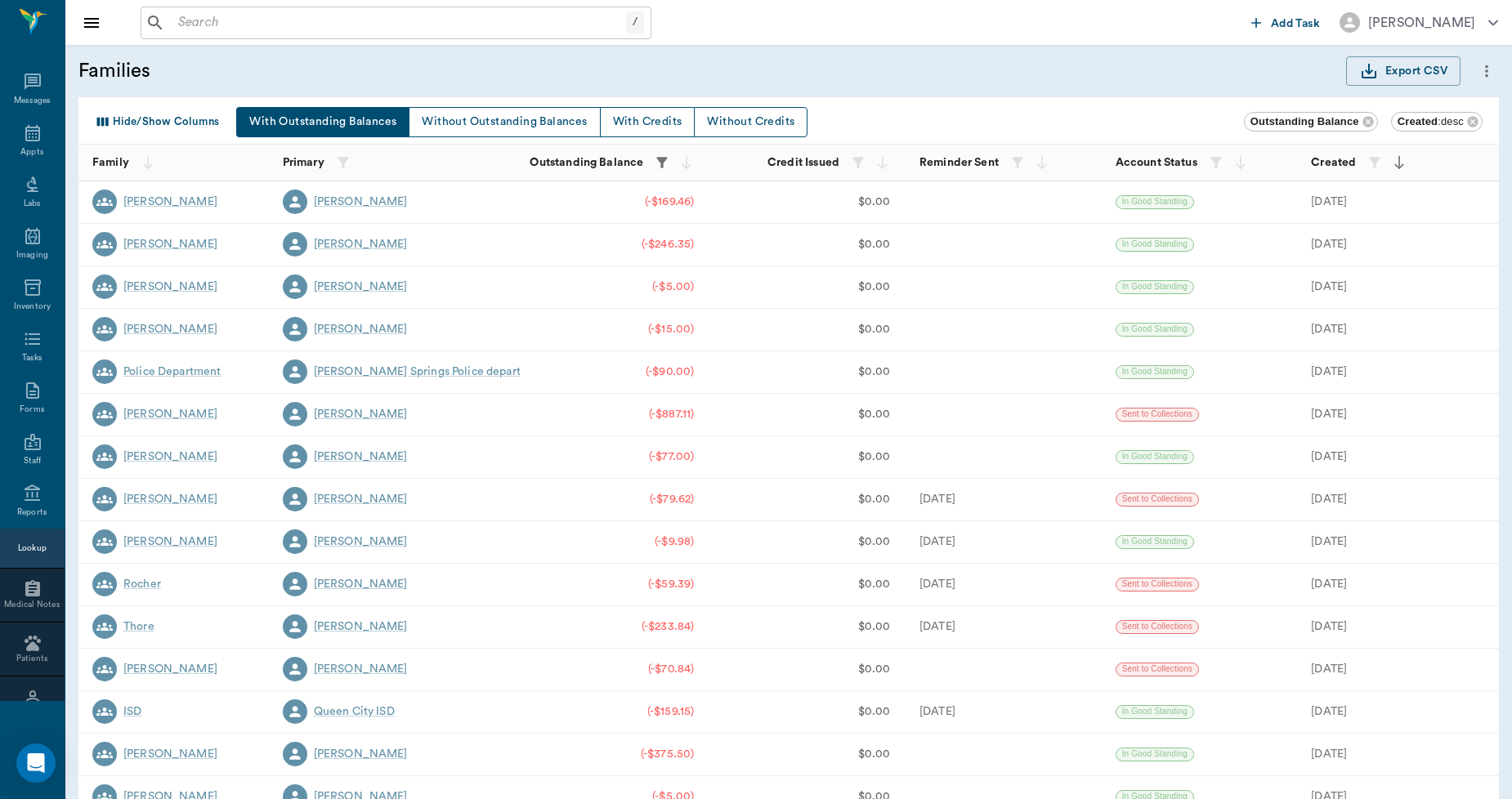
scroll to position [94, 0]
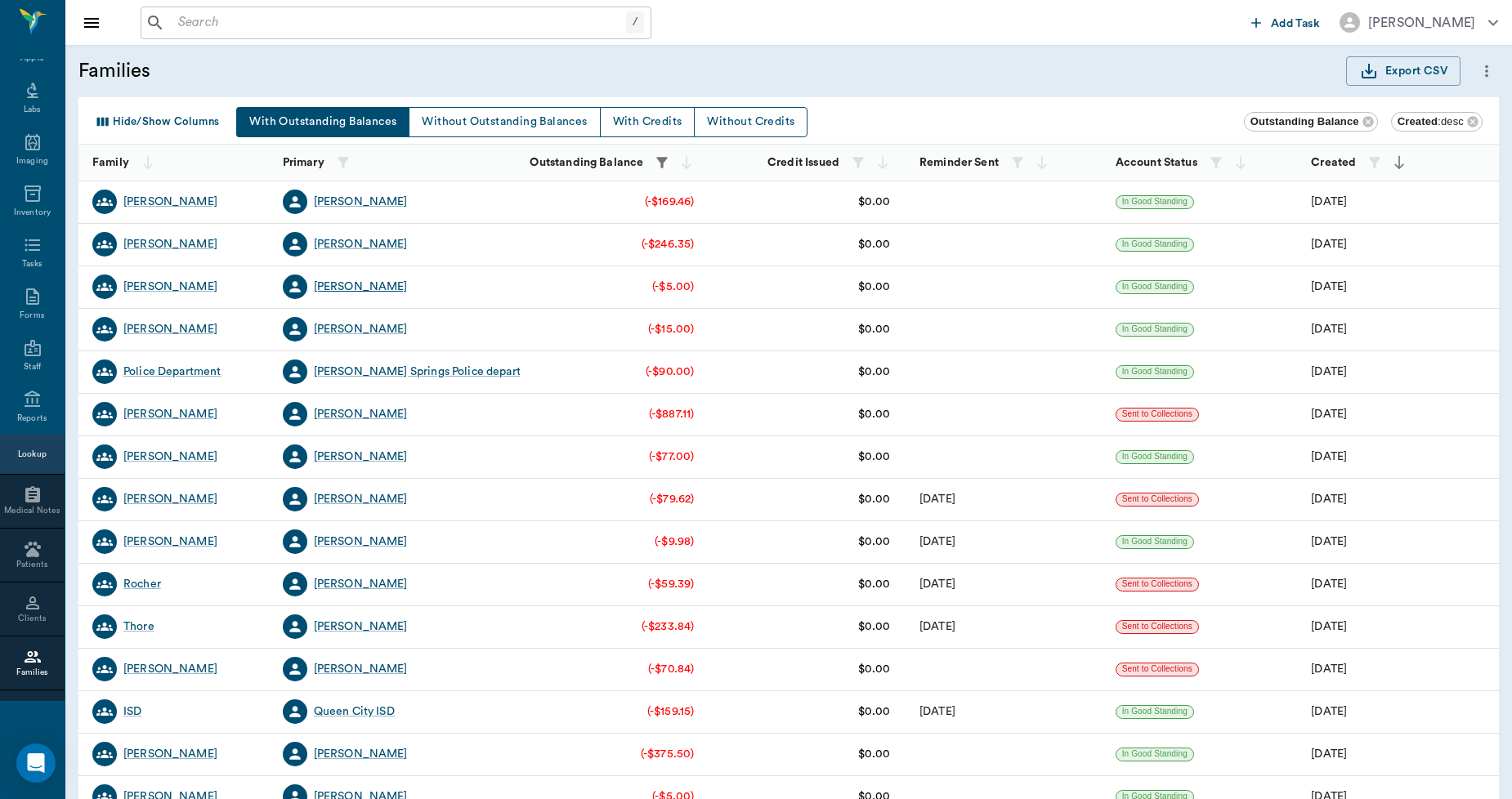
click at [365, 285] on div "[PERSON_NAME]" at bounding box center [361, 286] width 94 height 16
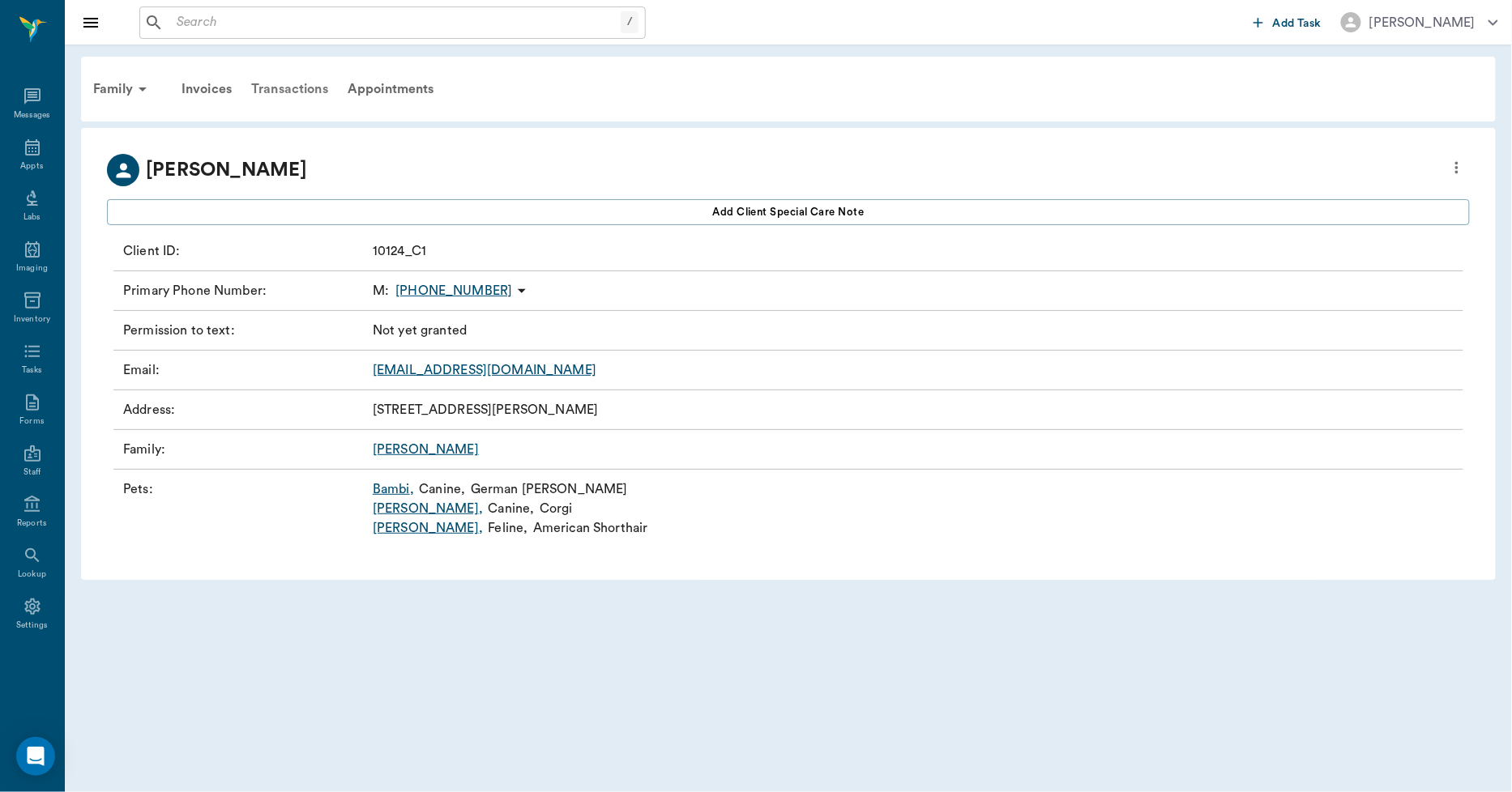
click at [296, 85] on div "Transactions" at bounding box center [290, 88] width 97 height 39
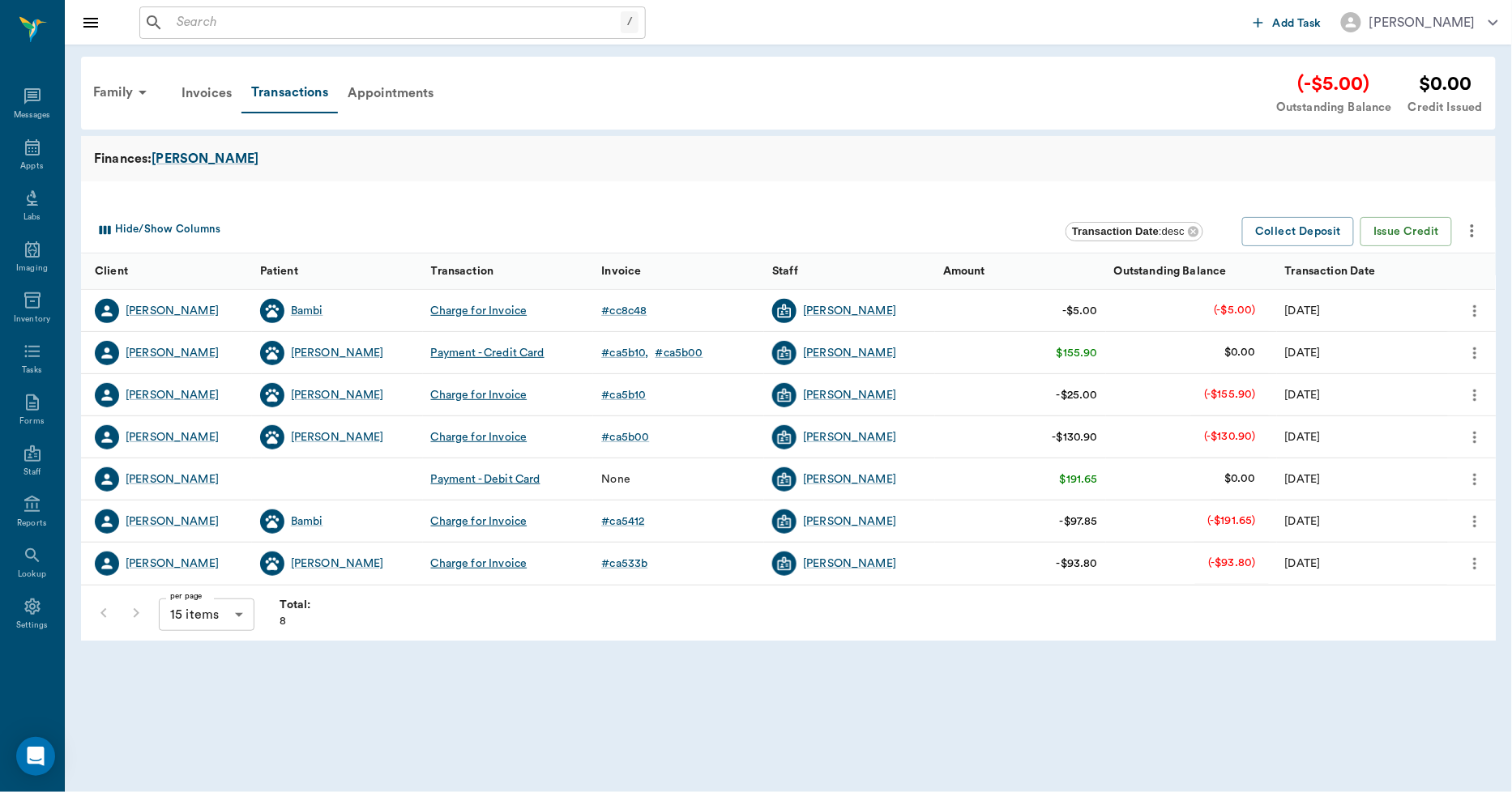
click at [1474, 227] on icon "more" at bounding box center [1472, 230] width 19 height 19
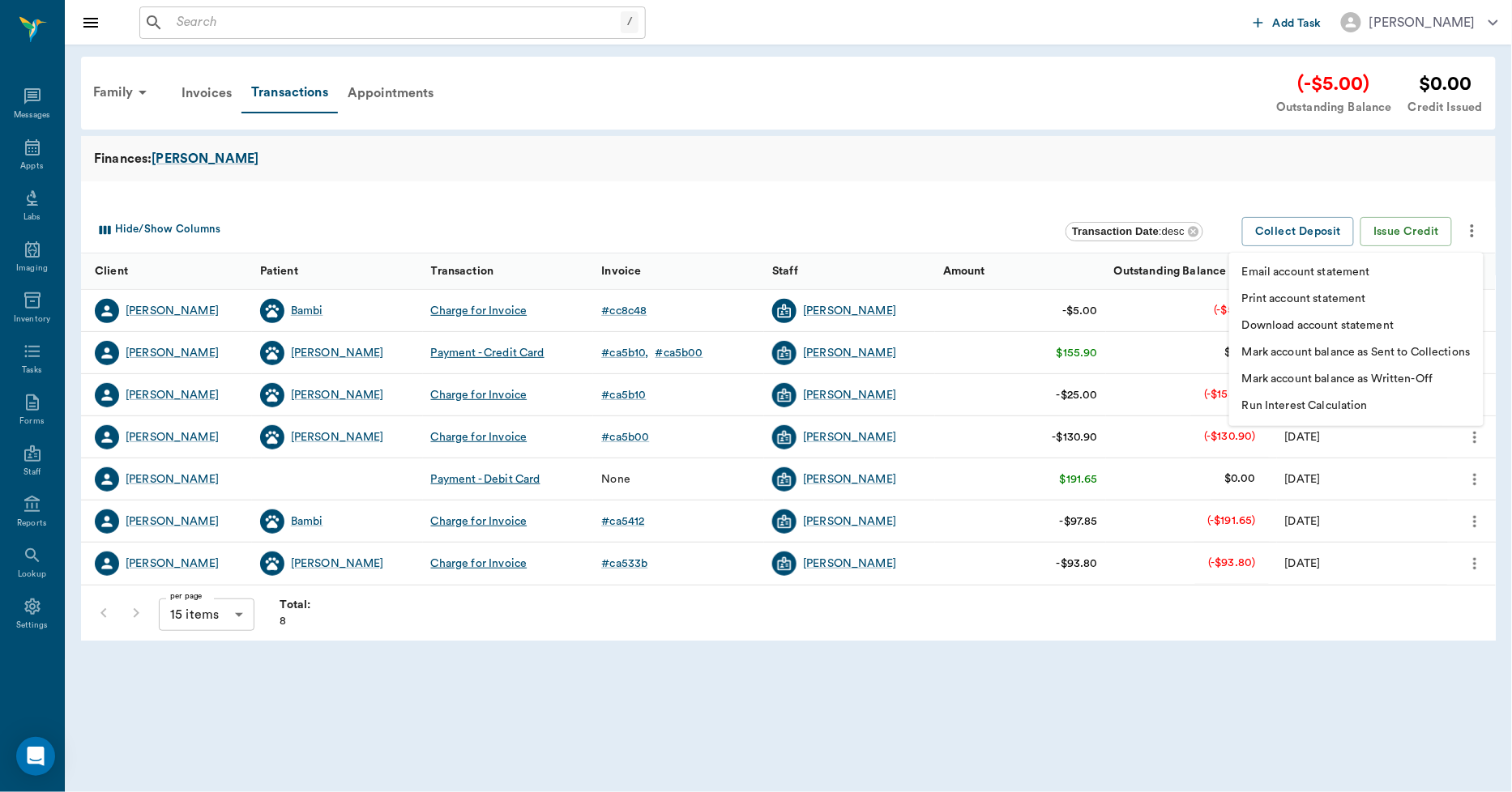
click at [1327, 295] on p "Print account statement" at bounding box center [1304, 299] width 124 height 17
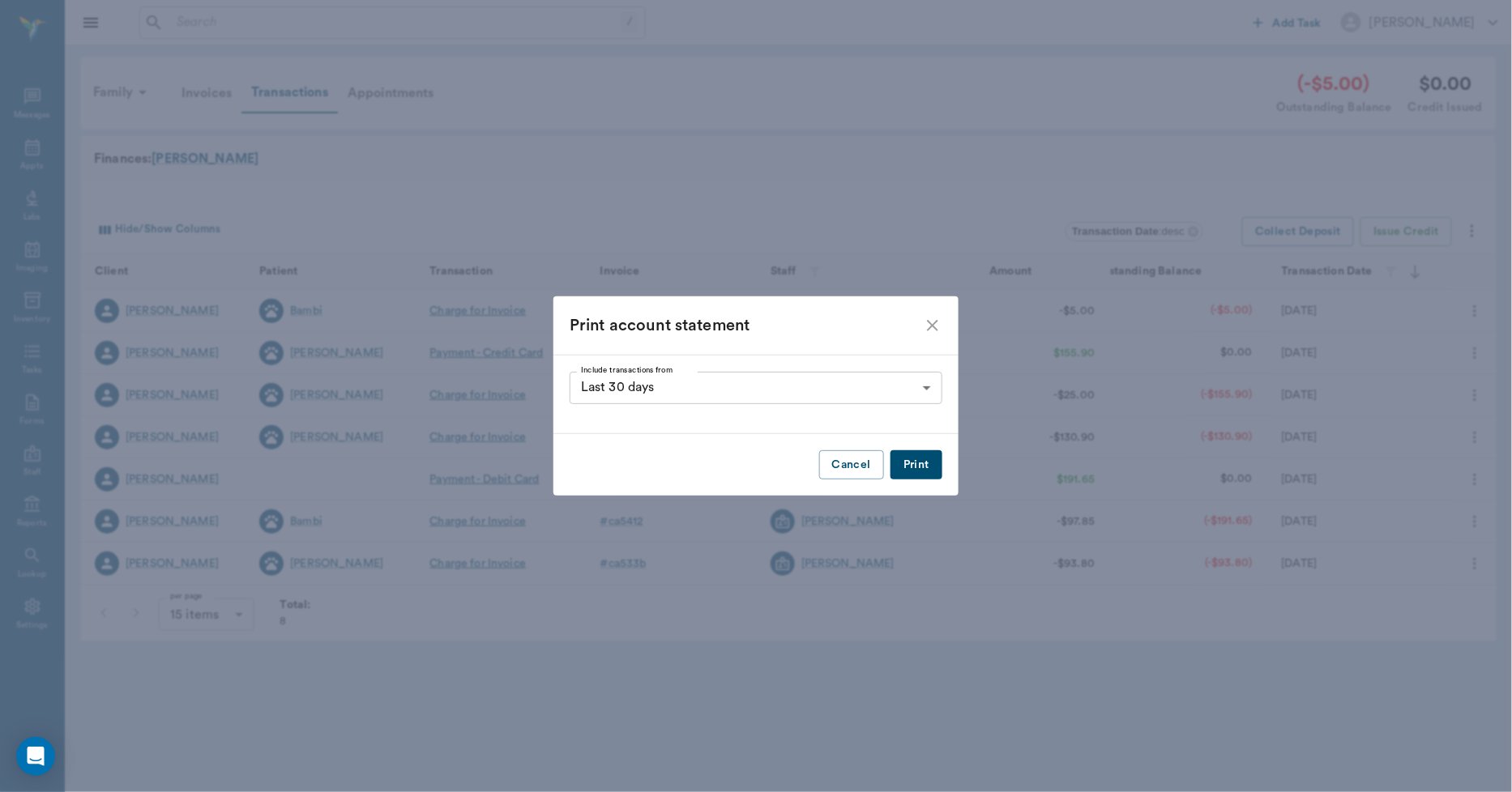
click at [925, 471] on button "Print" at bounding box center [917, 466] width 52 height 30
click at [936, 324] on icon "close" at bounding box center [933, 325] width 19 height 19
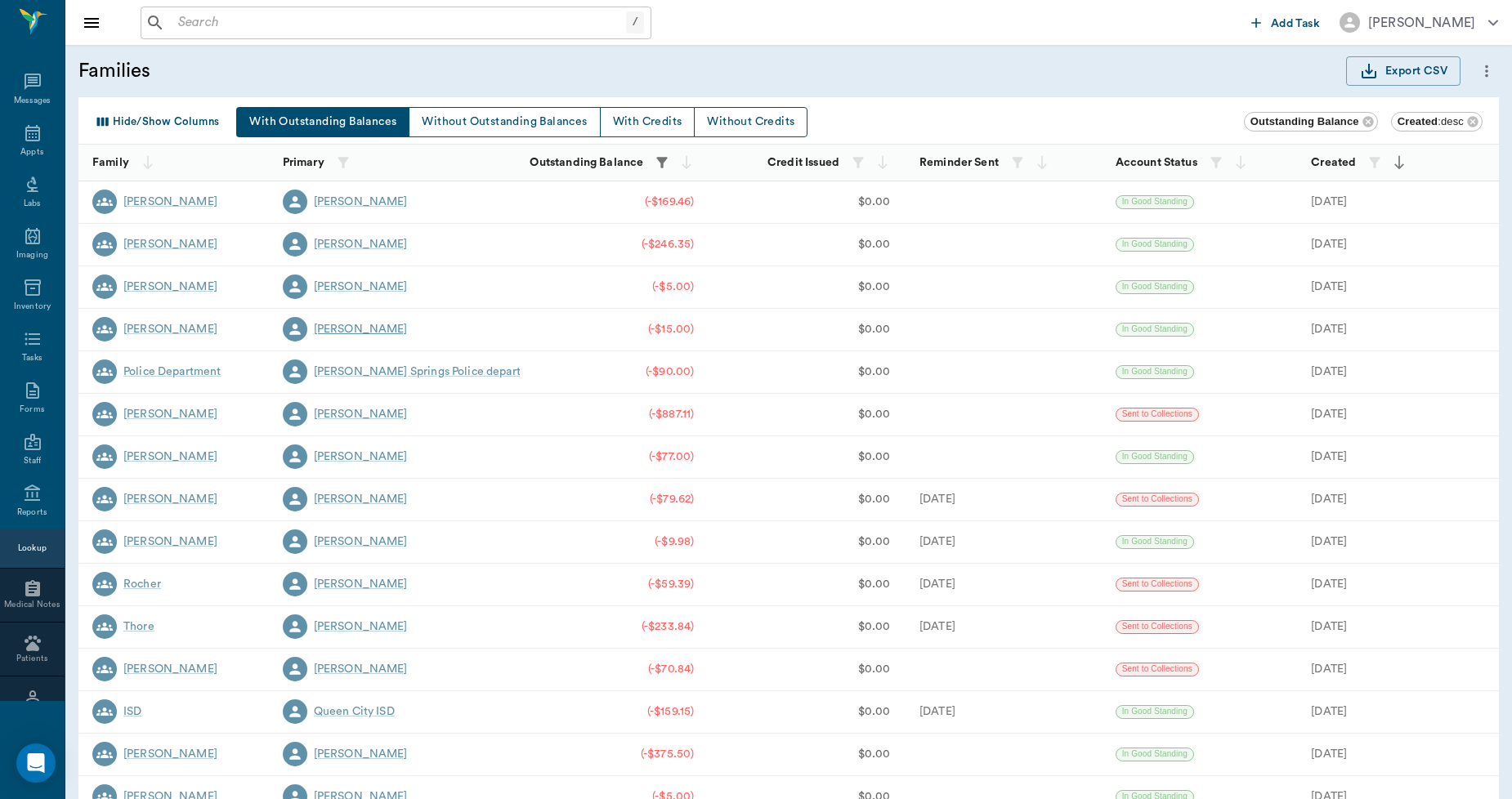
scroll to position [94, 0]
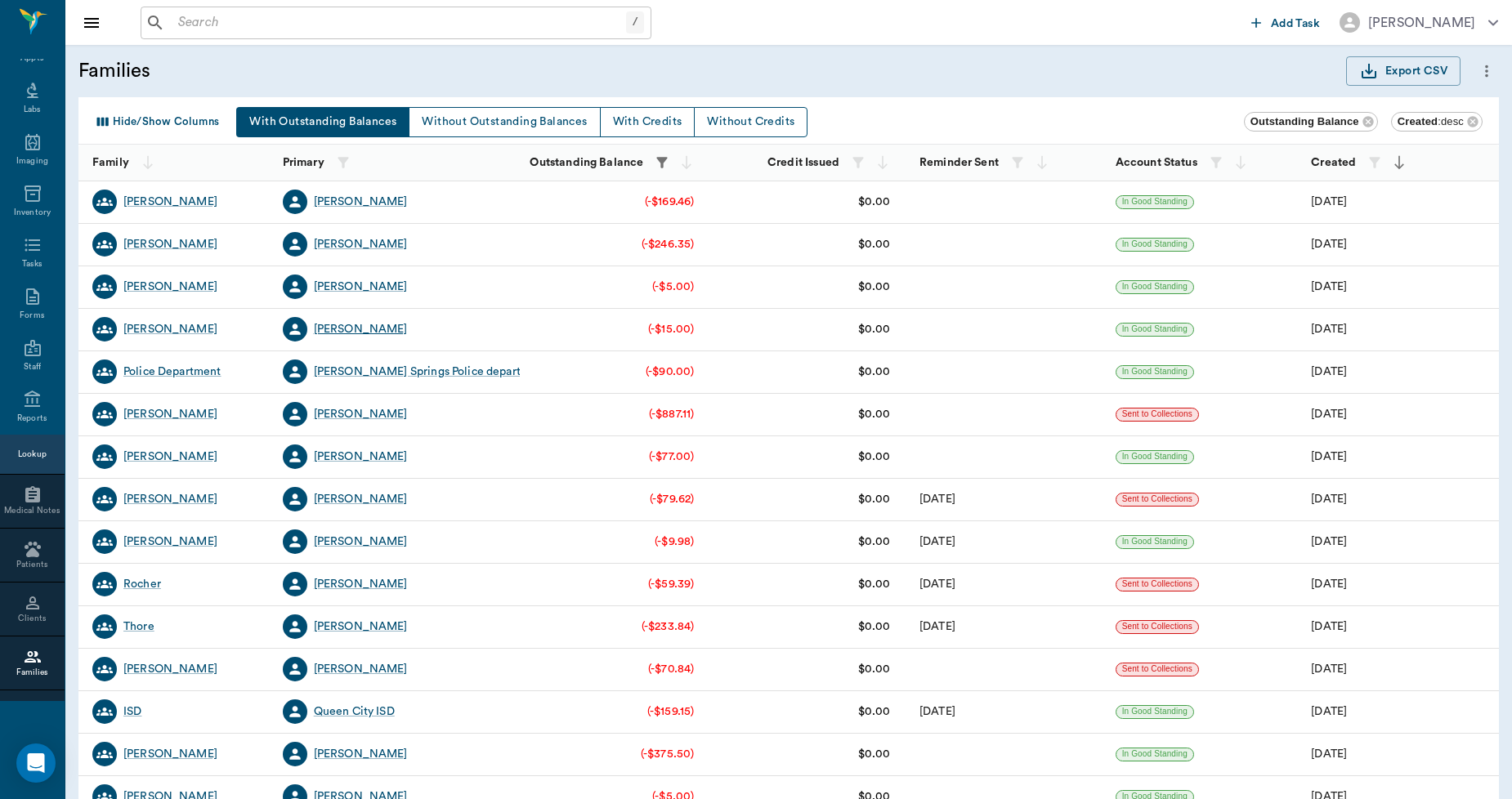
click at [397, 329] on div "[PERSON_NAME]" at bounding box center [361, 328] width 94 height 16
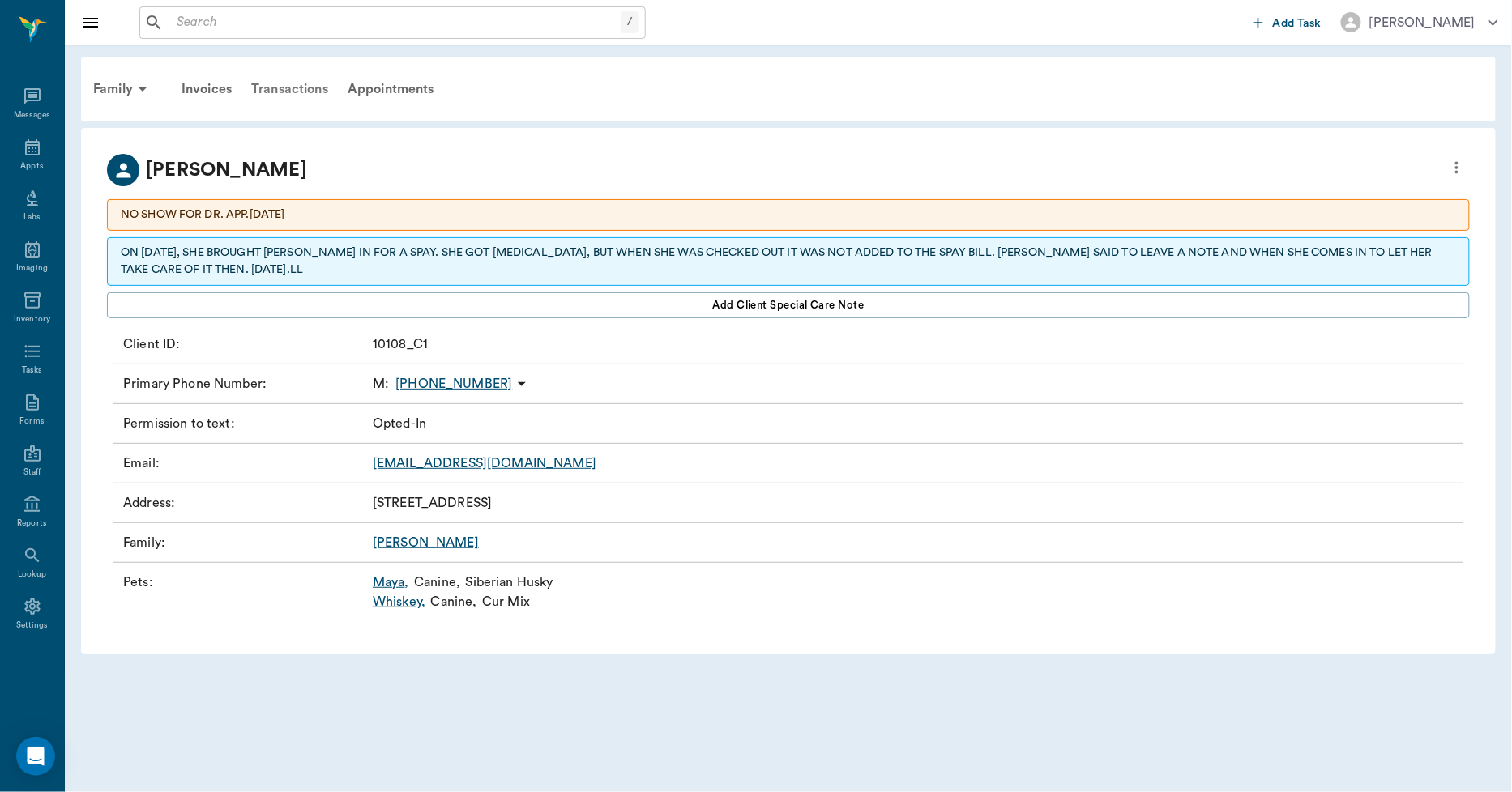
click at [281, 89] on div "Transactions" at bounding box center [290, 88] width 97 height 39
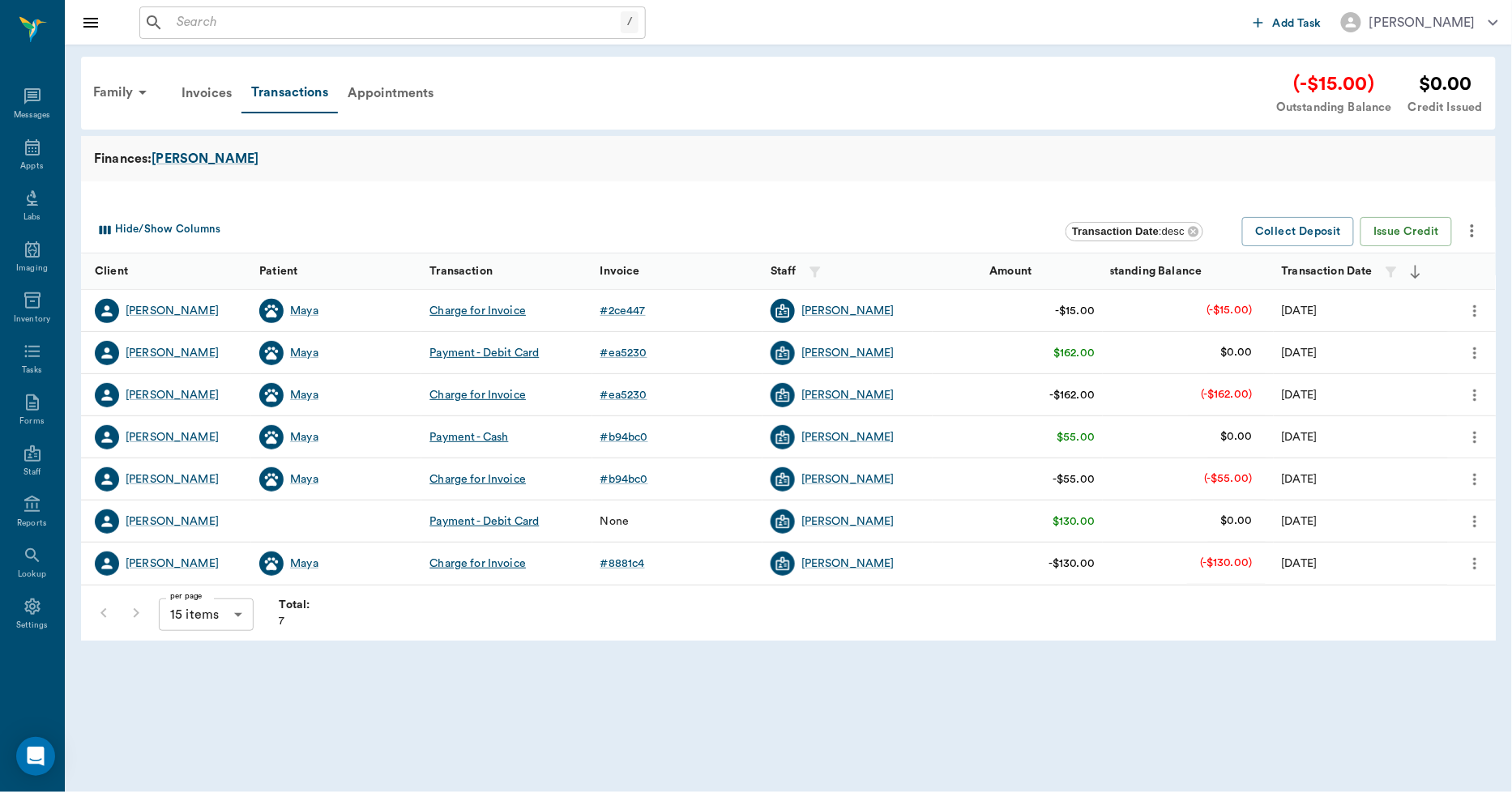
click at [1475, 229] on icon "more" at bounding box center [1472, 230] width 19 height 19
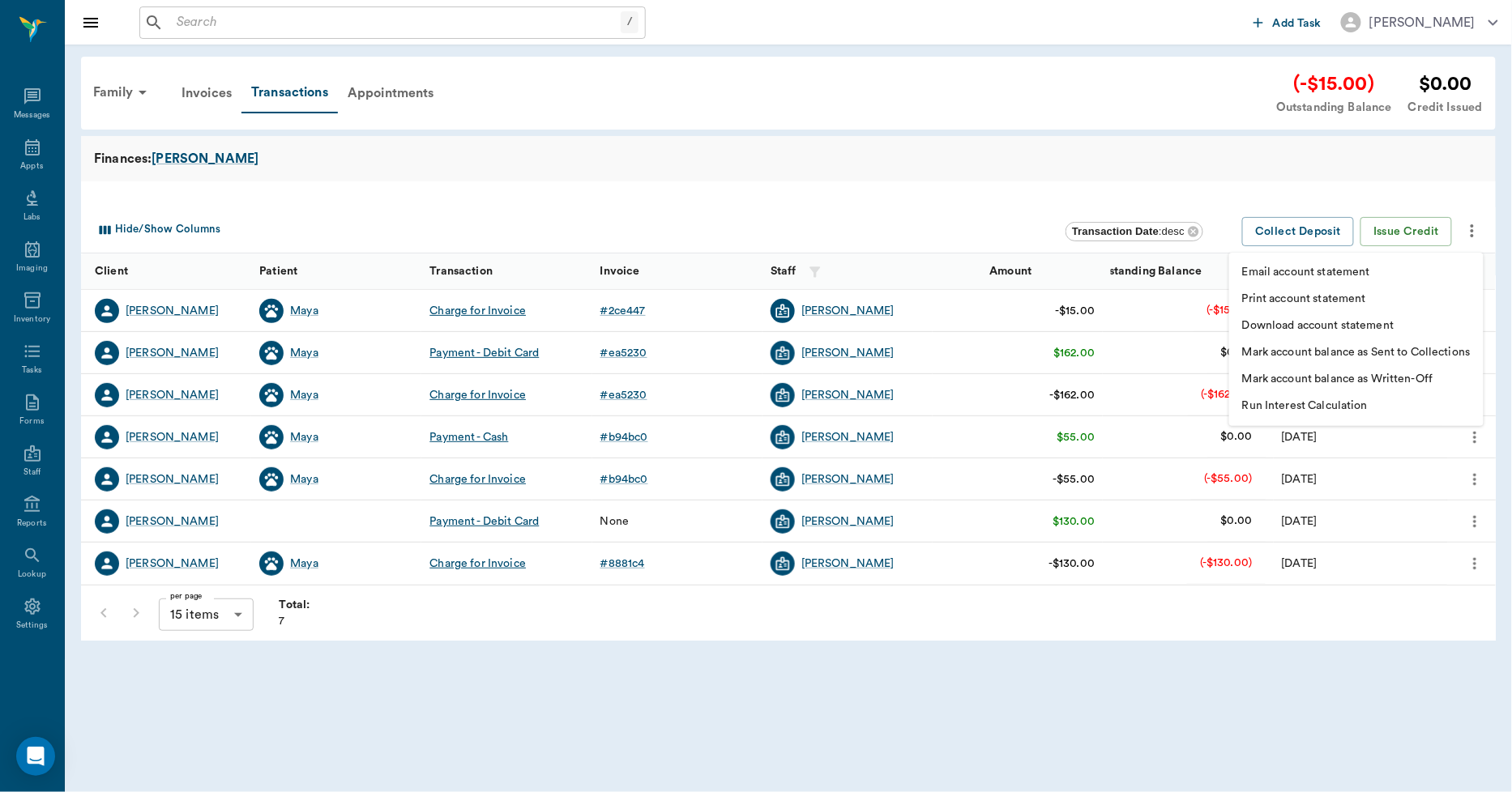
click at [1348, 296] on p "Print account statement" at bounding box center [1304, 299] width 124 height 17
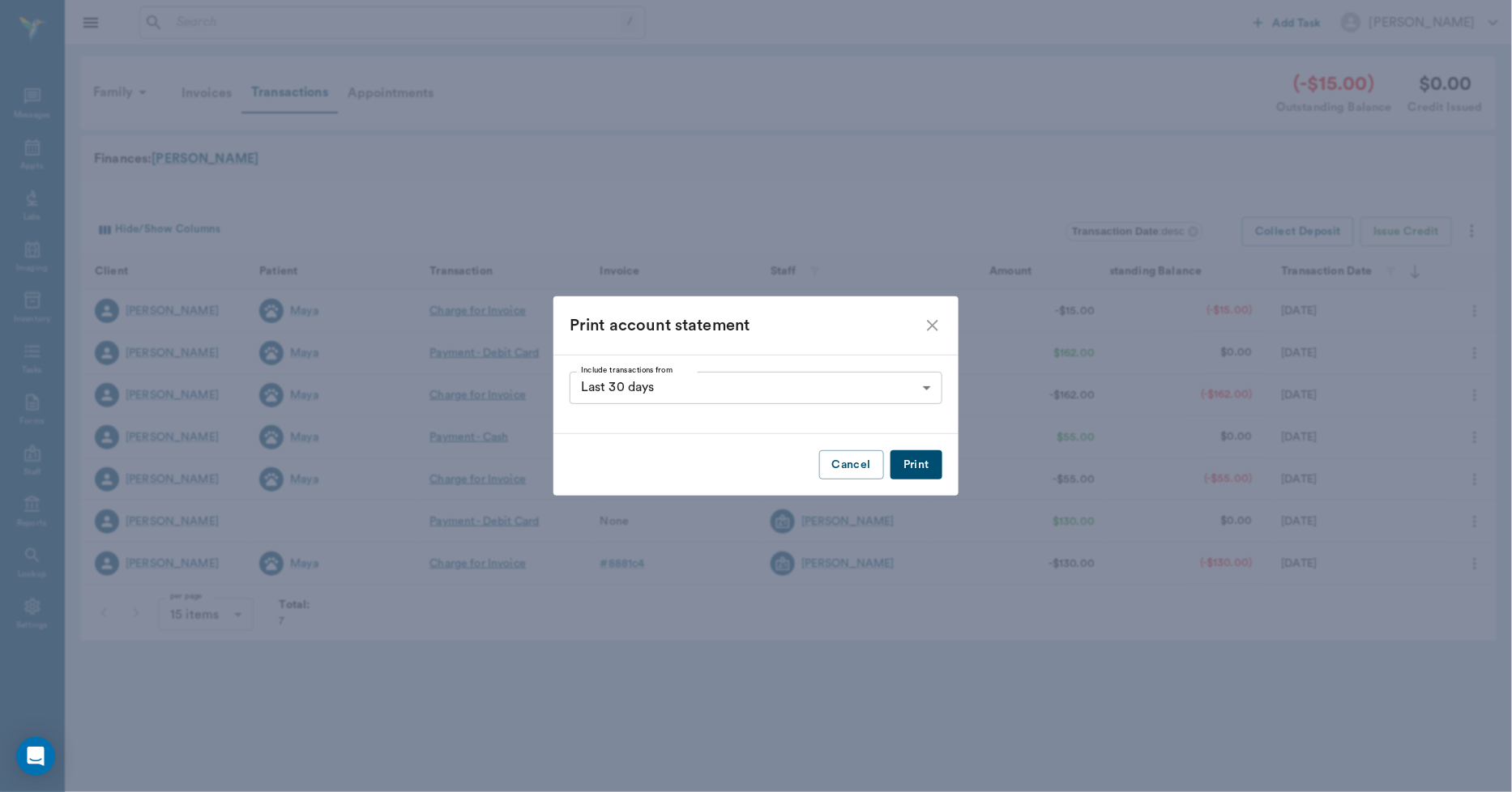
click at [913, 466] on button "Print" at bounding box center [917, 466] width 52 height 30
click at [930, 324] on icon "close" at bounding box center [933, 325] width 12 height 12
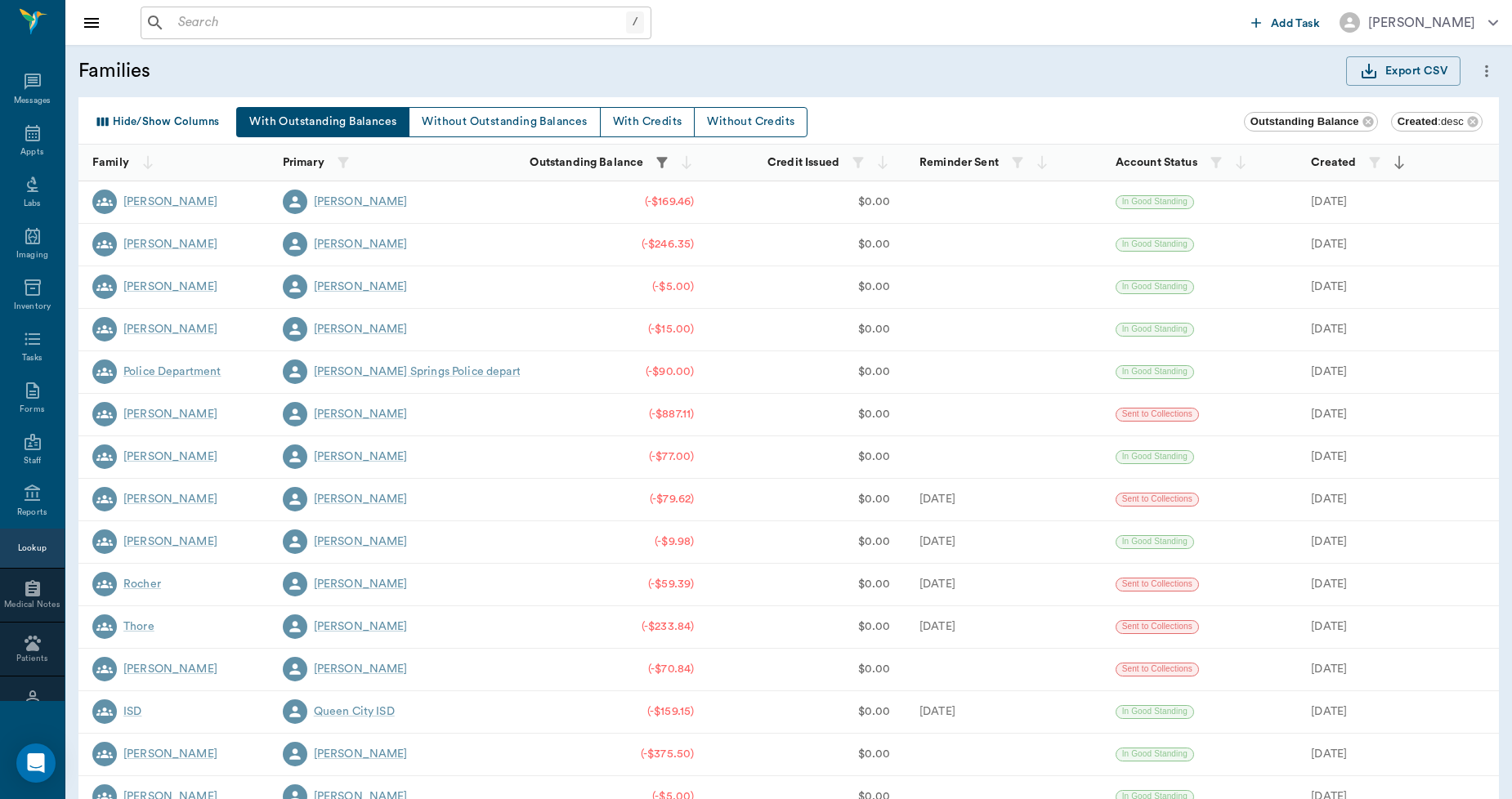
scroll to position [94, 0]
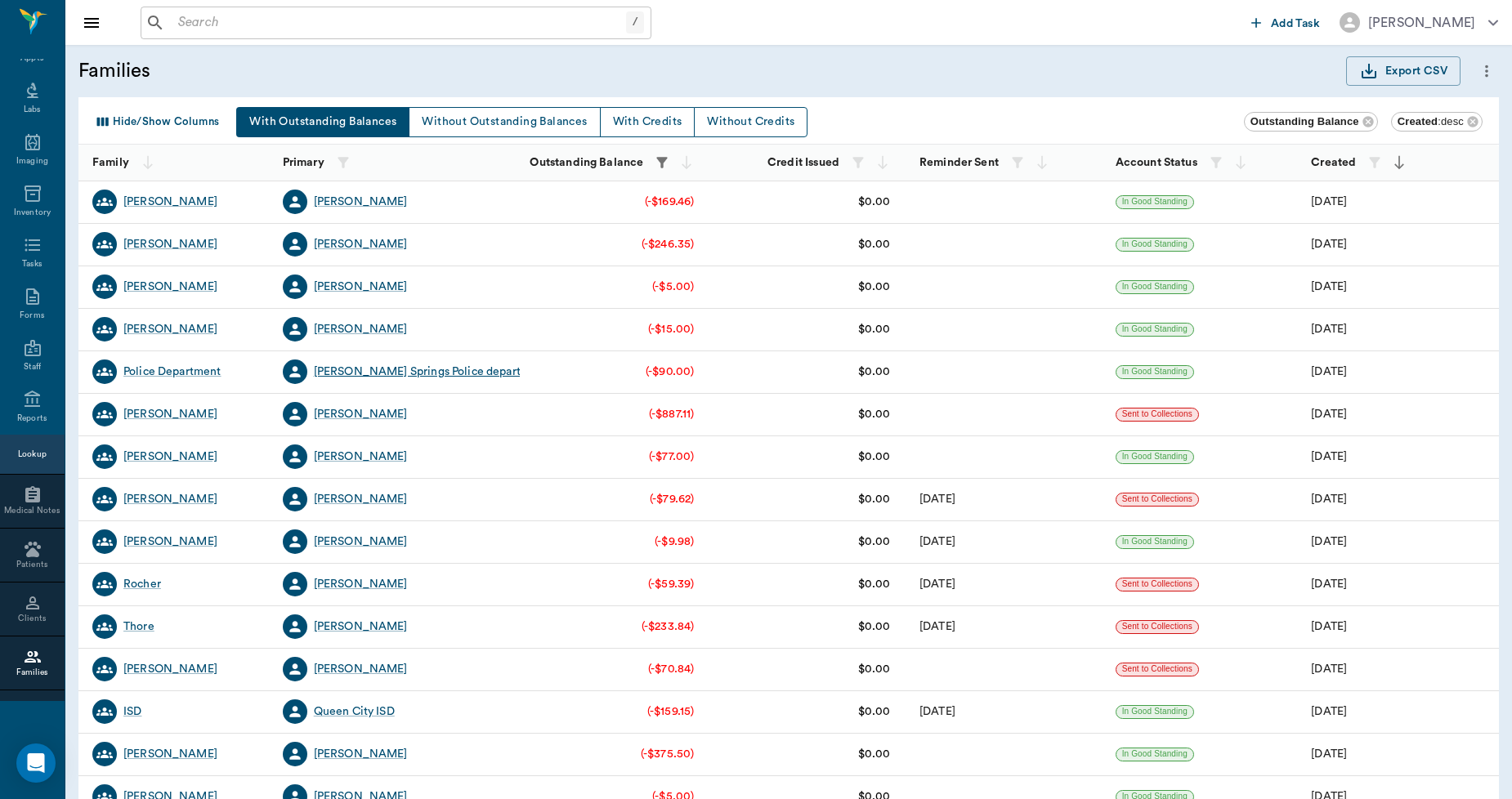
click at [419, 370] on div "[PERSON_NAME] Springs Police department" at bounding box center [431, 371] width 235 height 16
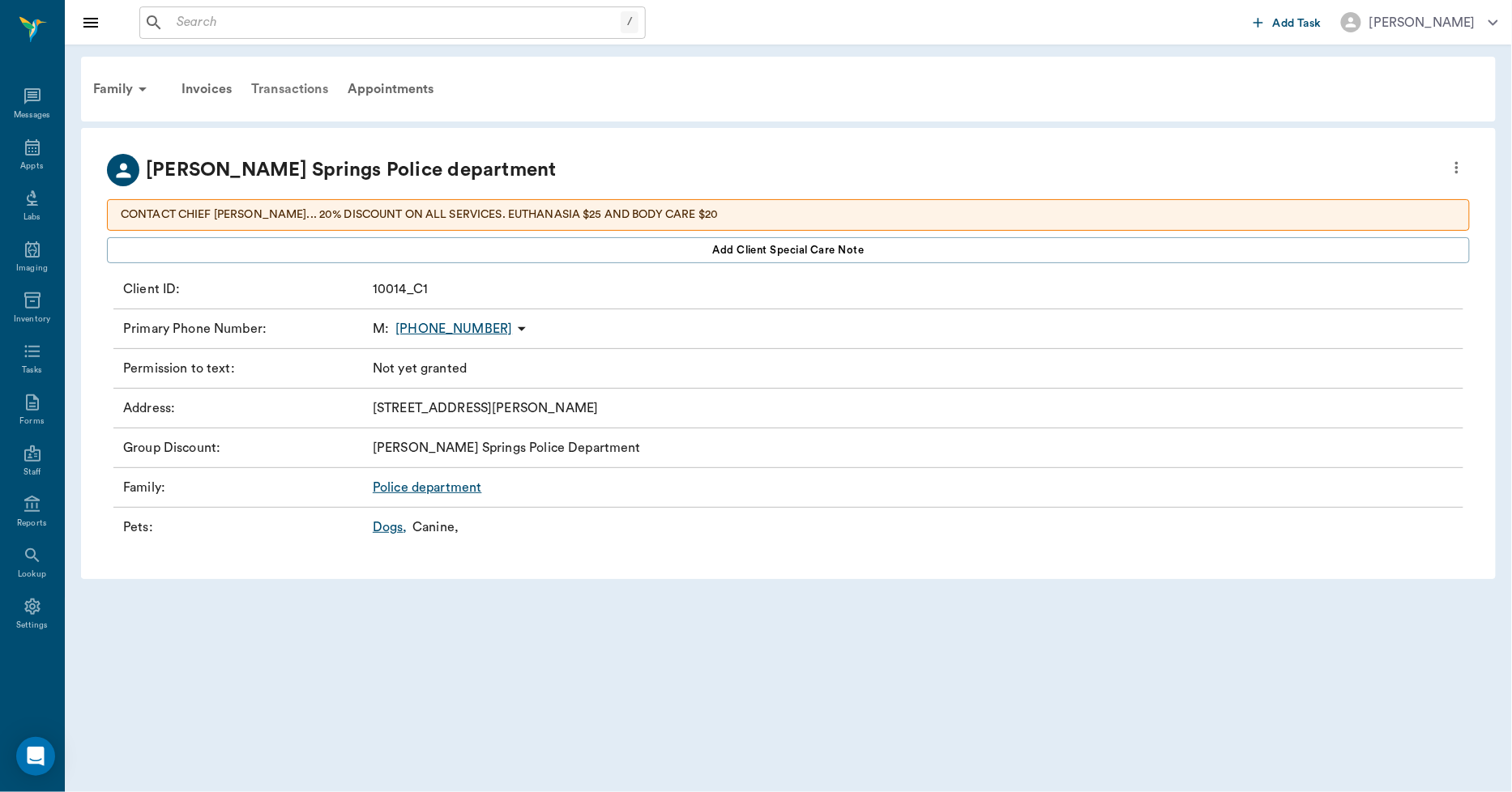
click at [304, 83] on div "Transactions" at bounding box center [290, 88] width 97 height 39
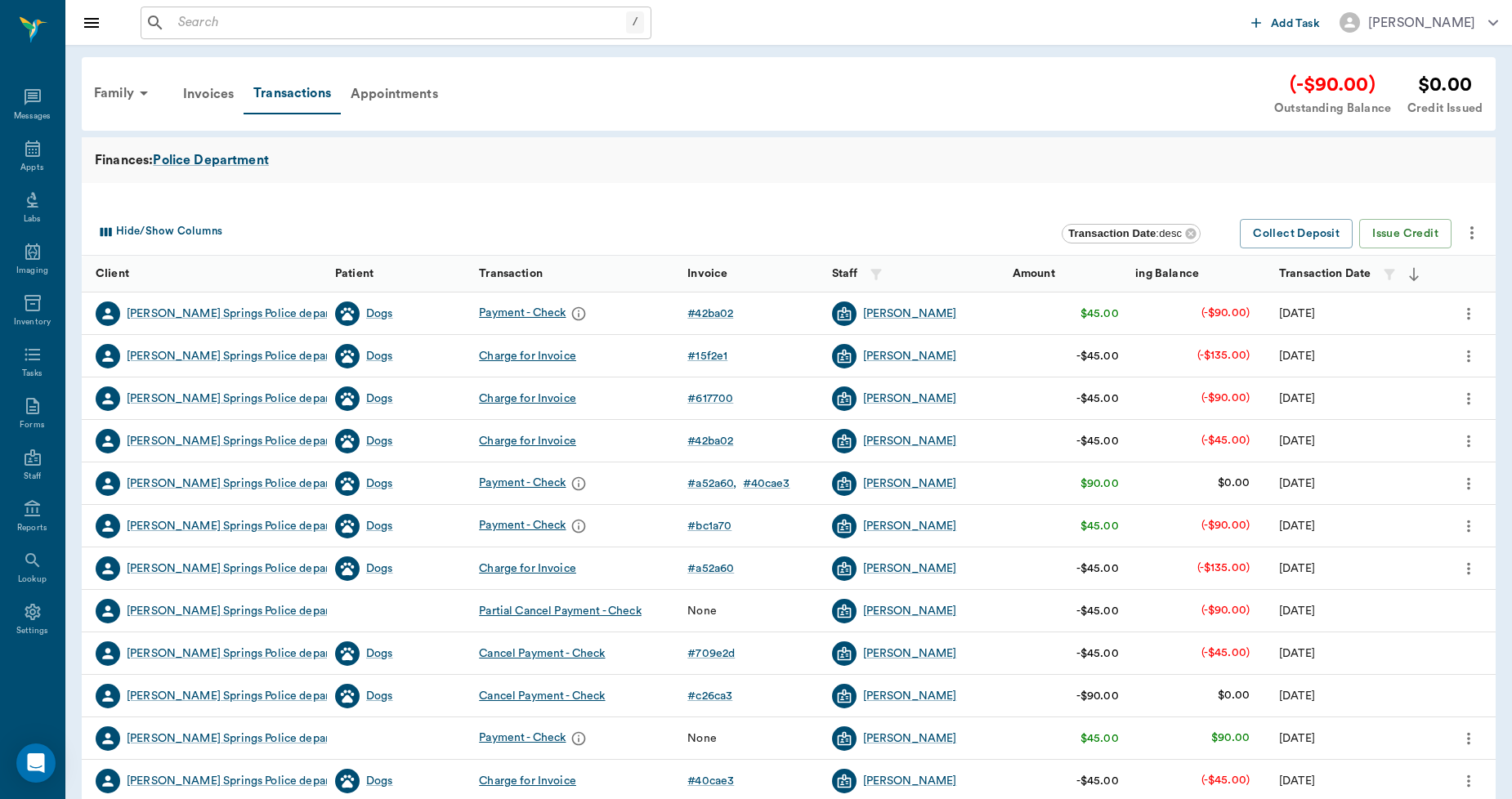
click at [1473, 237] on icon "more" at bounding box center [1471, 232] width 19 height 19
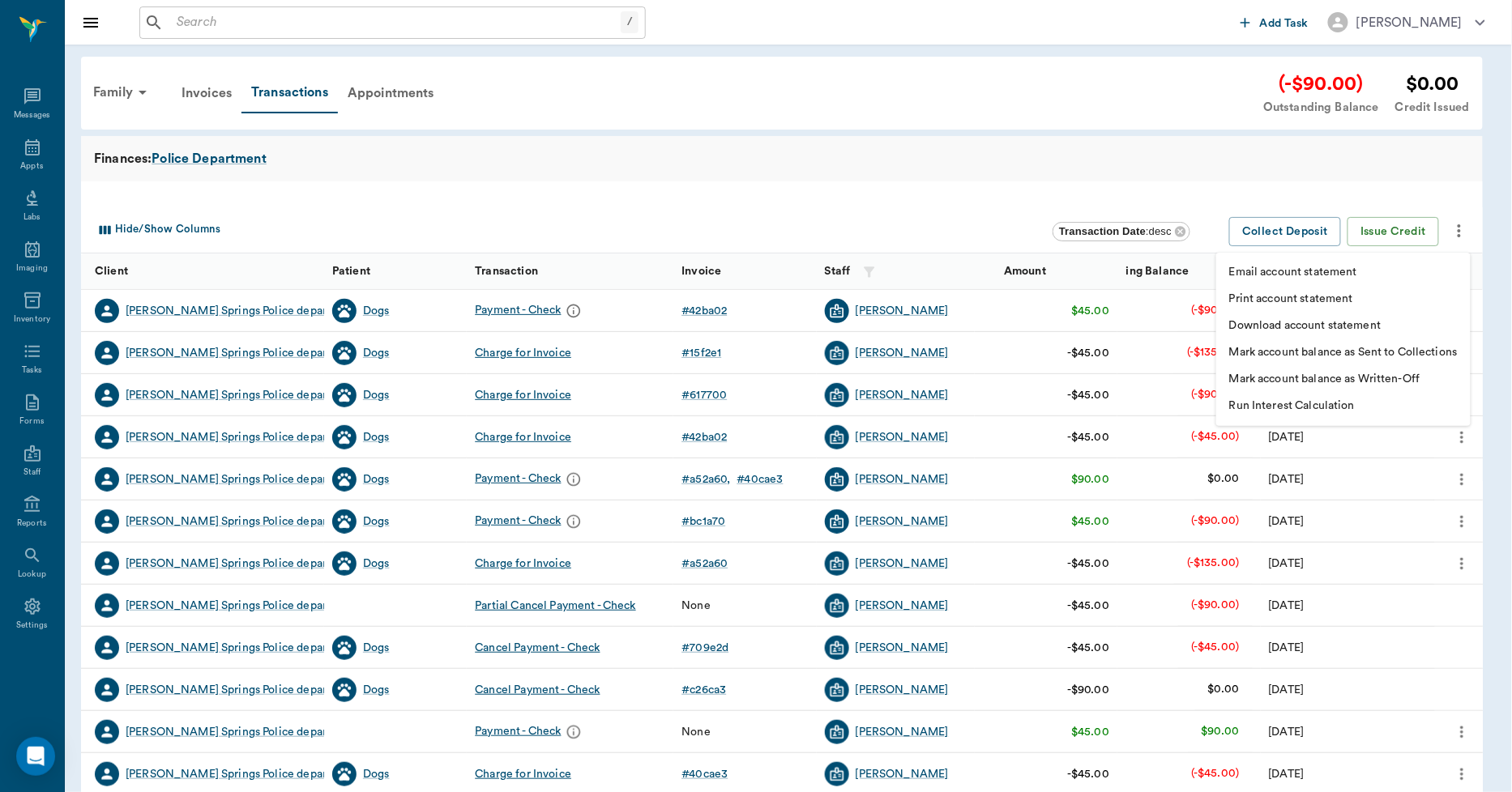
click at [1310, 296] on p "Print account statement" at bounding box center [1291, 299] width 124 height 17
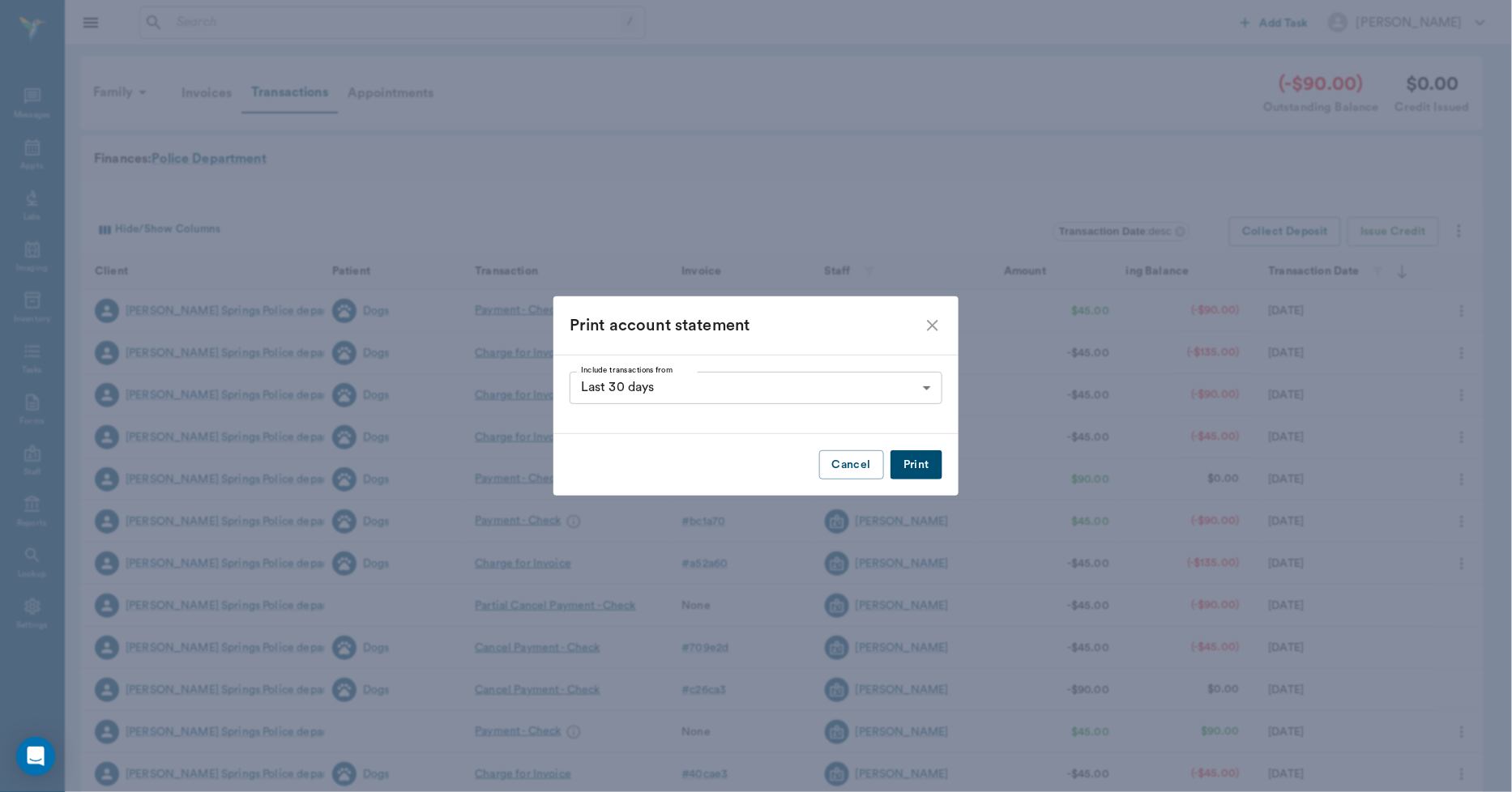
click at [913, 463] on button "Print" at bounding box center [917, 466] width 52 height 30
click at [933, 322] on icon "close" at bounding box center [933, 325] width 19 height 19
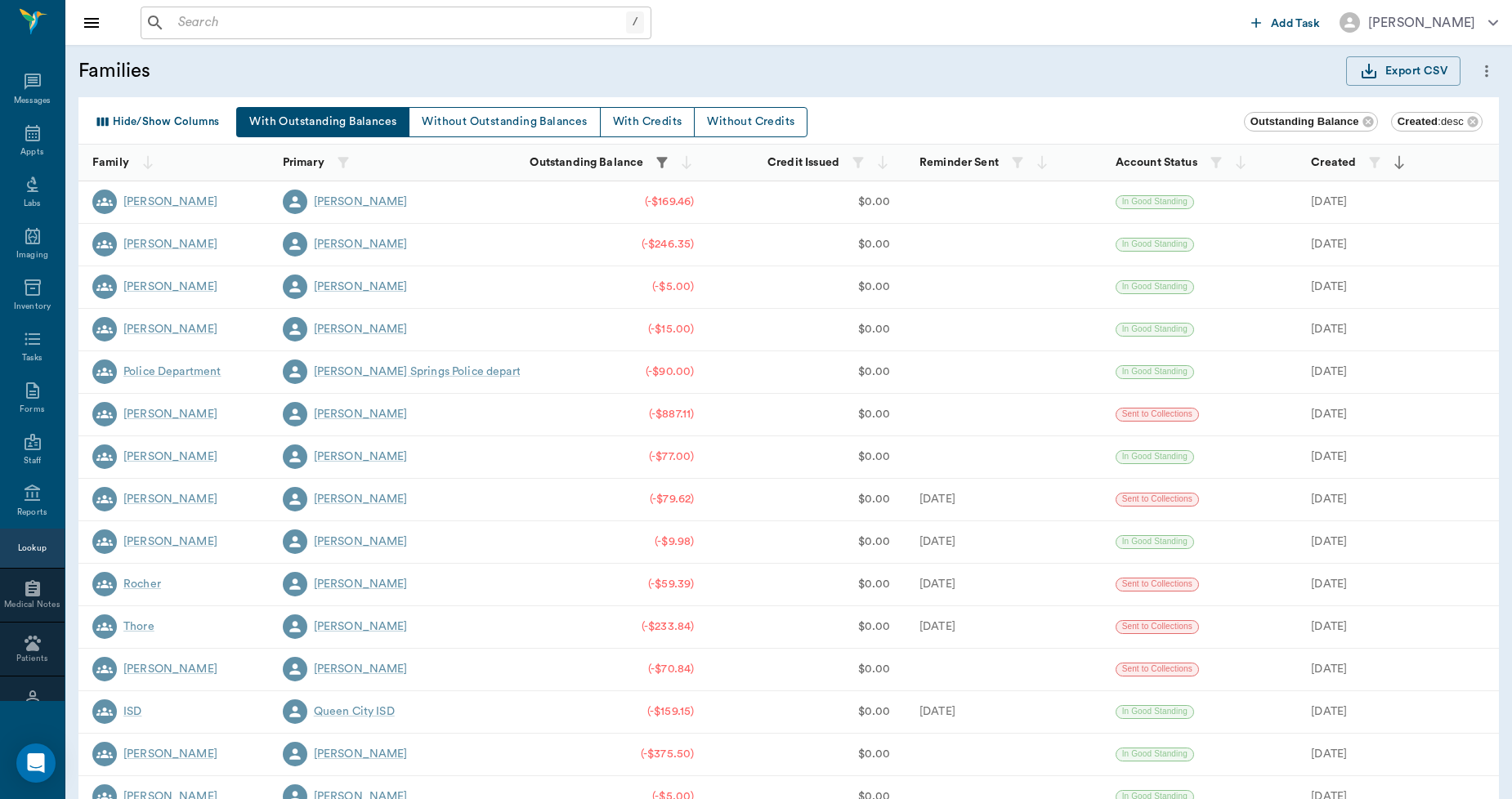
scroll to position [94, 0]
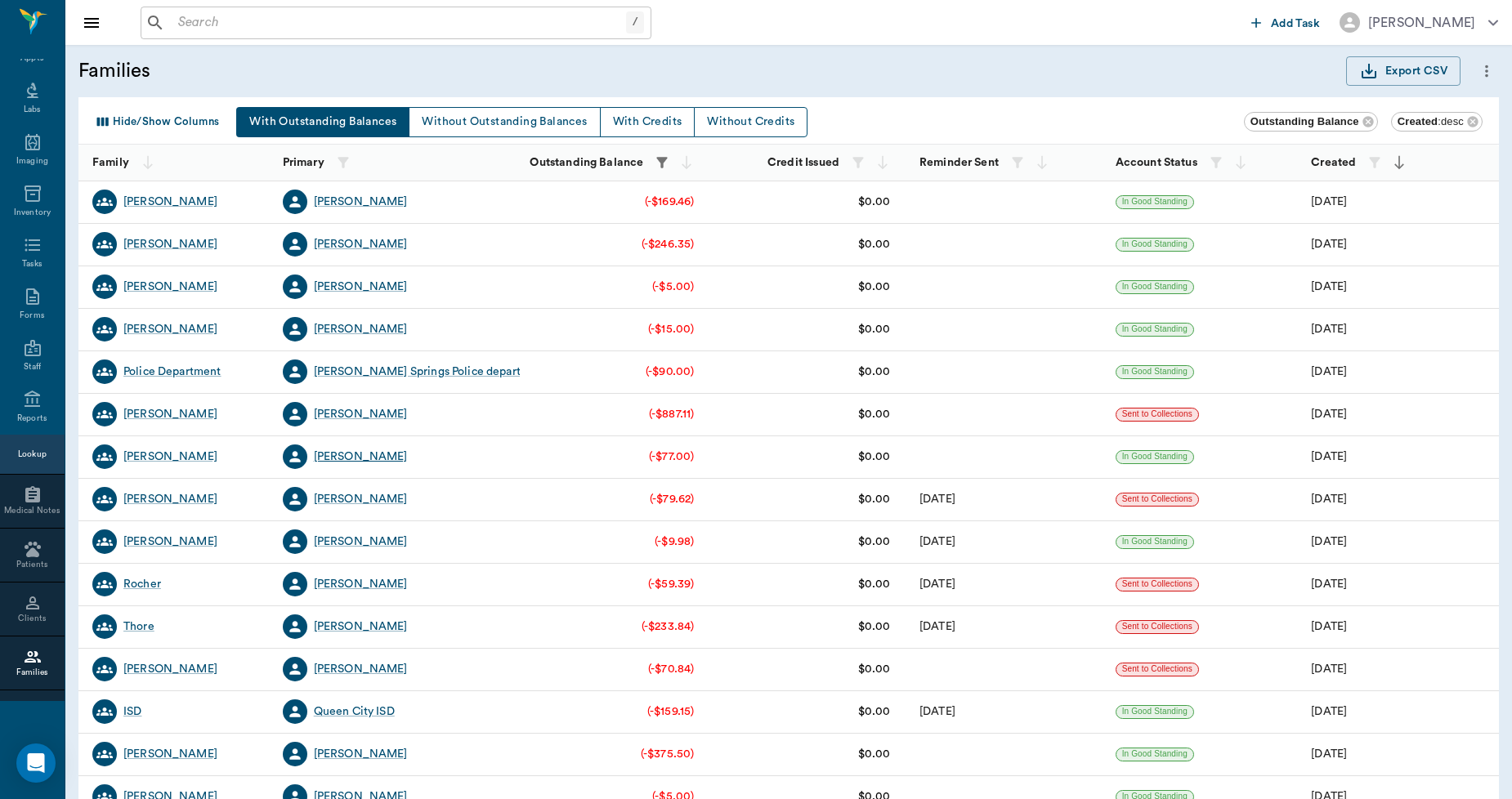
click at [375, 454] on div "[PERSON_NAME]" at bounding box center [361, 456] width 94 height 16
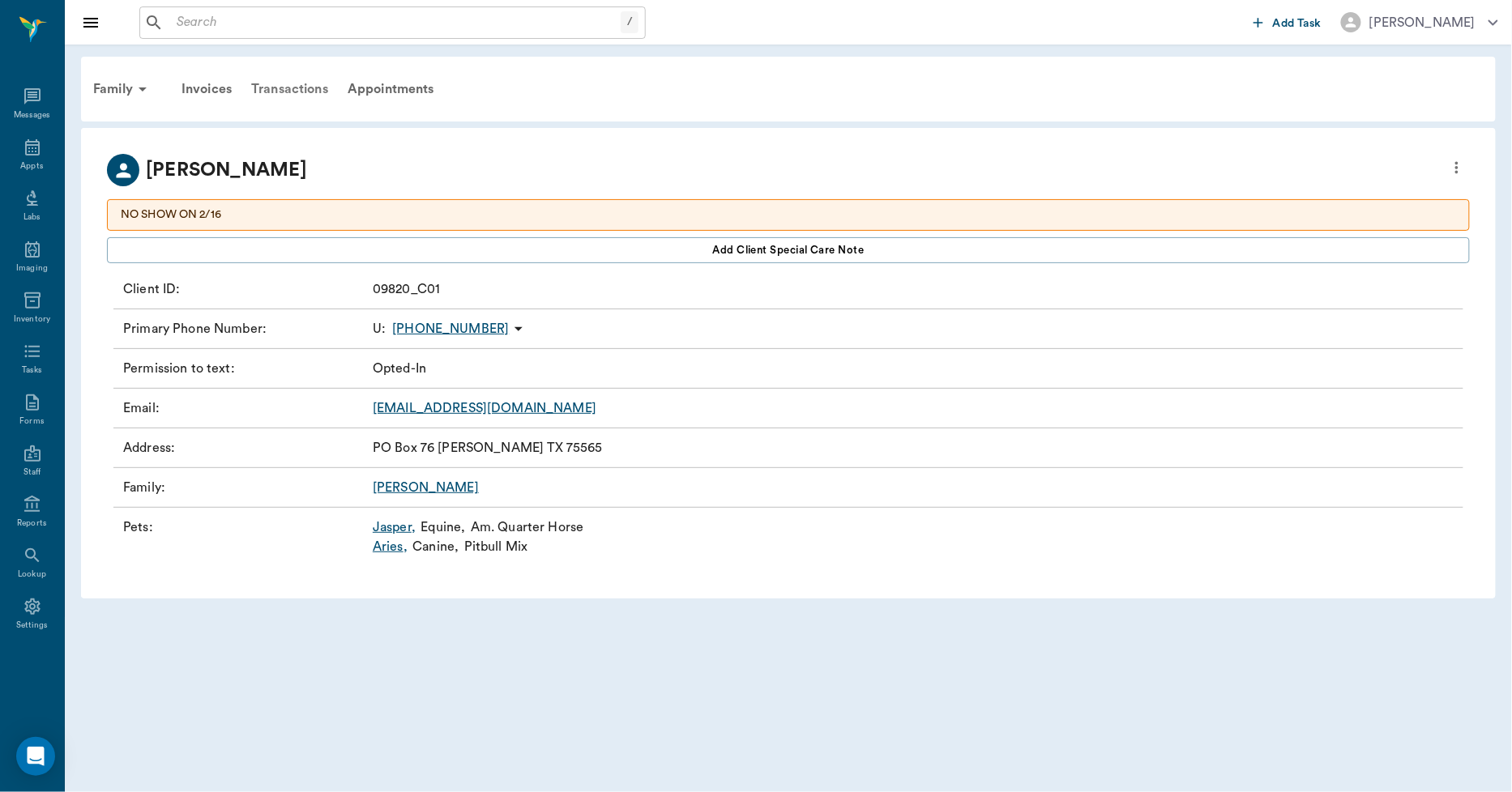
click at [290, 79] on div "Transactions" at bounding box center [290, 88] width 97 height 39
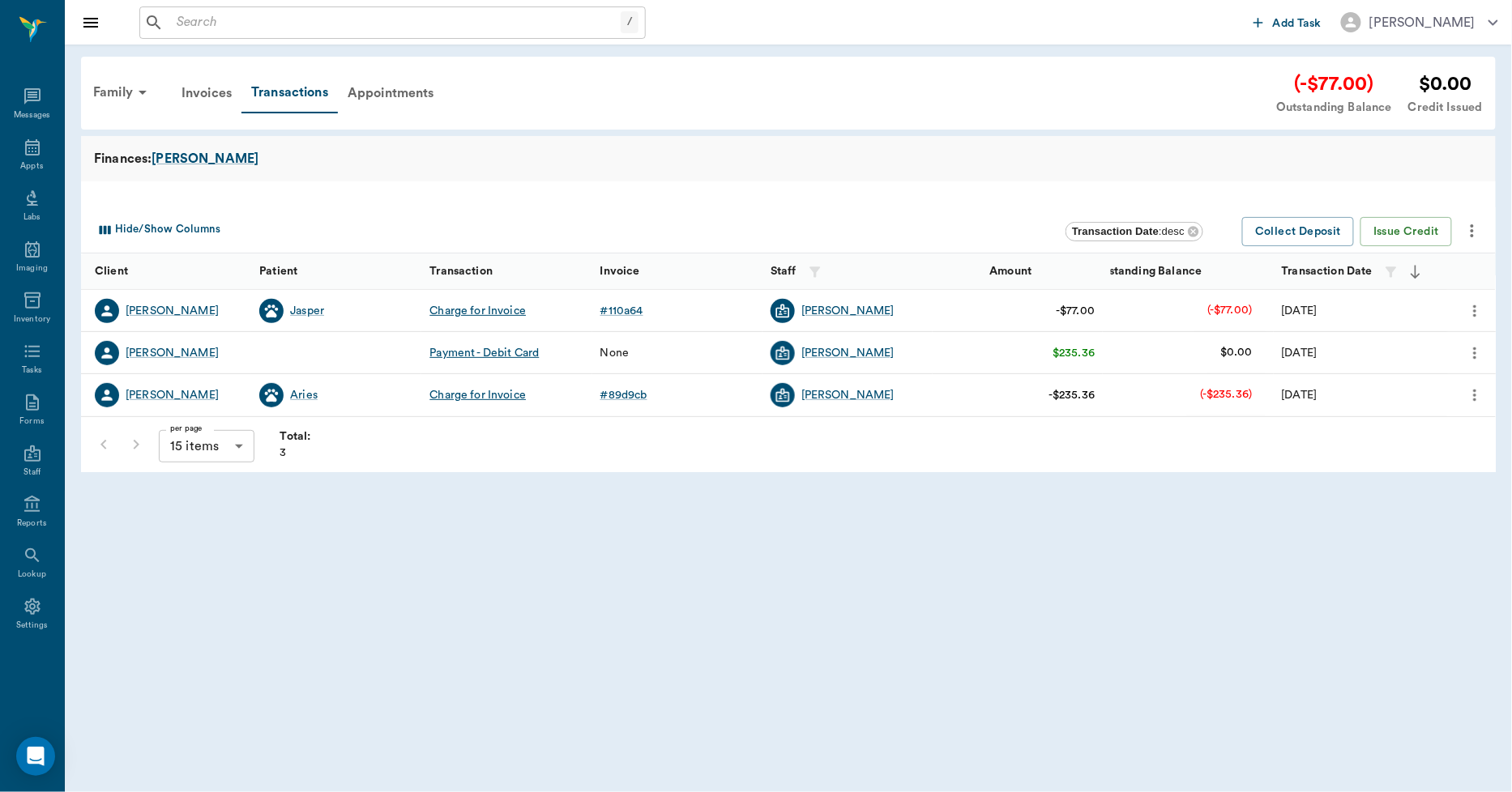
click at [1472, 225] on icon "more" at bounding box center [1473, 231] width 3 height 13
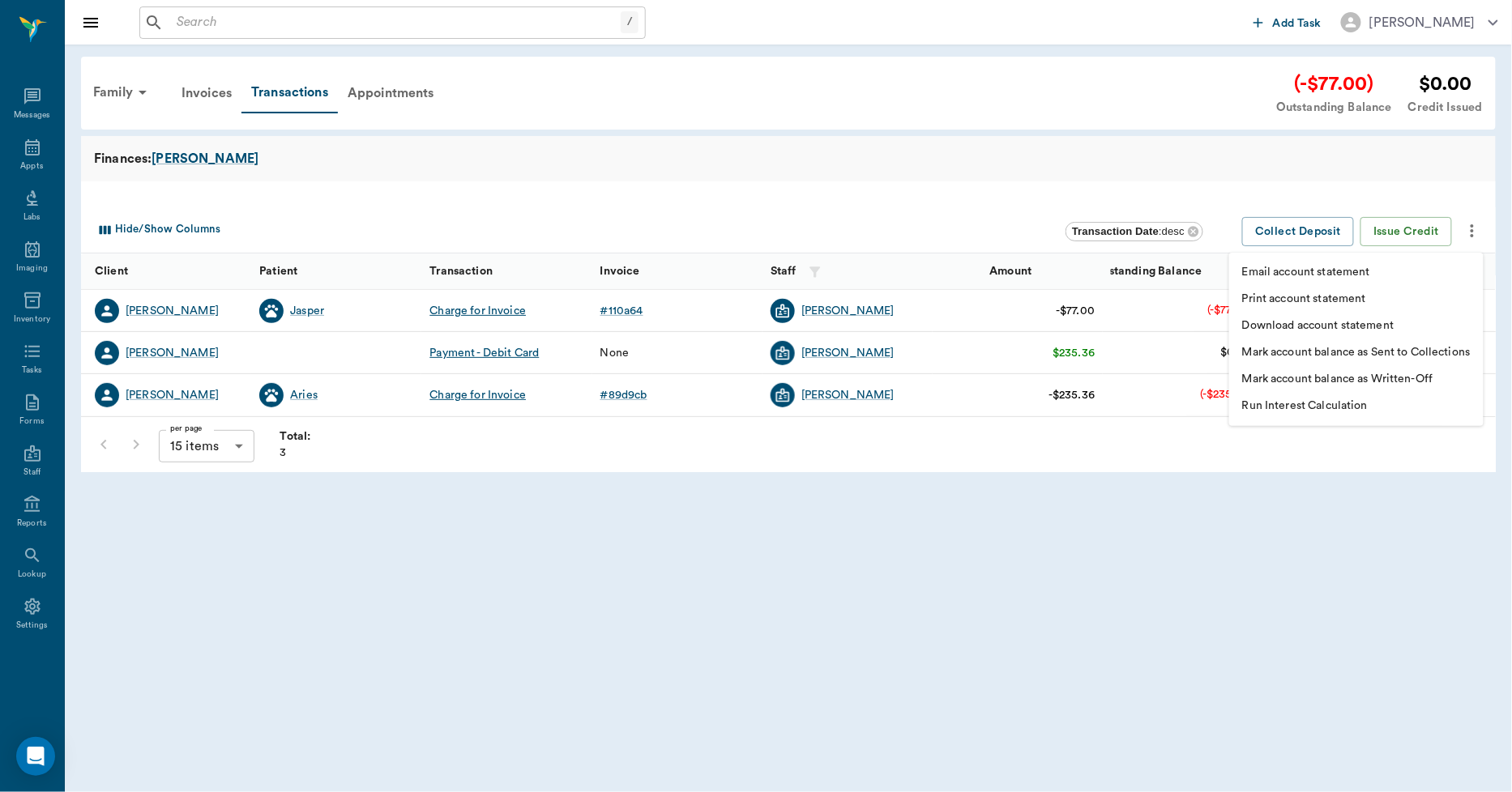
click at [1312, 294] on p "Print account statement" at bounding box center [1304, 299] width 124 height 17
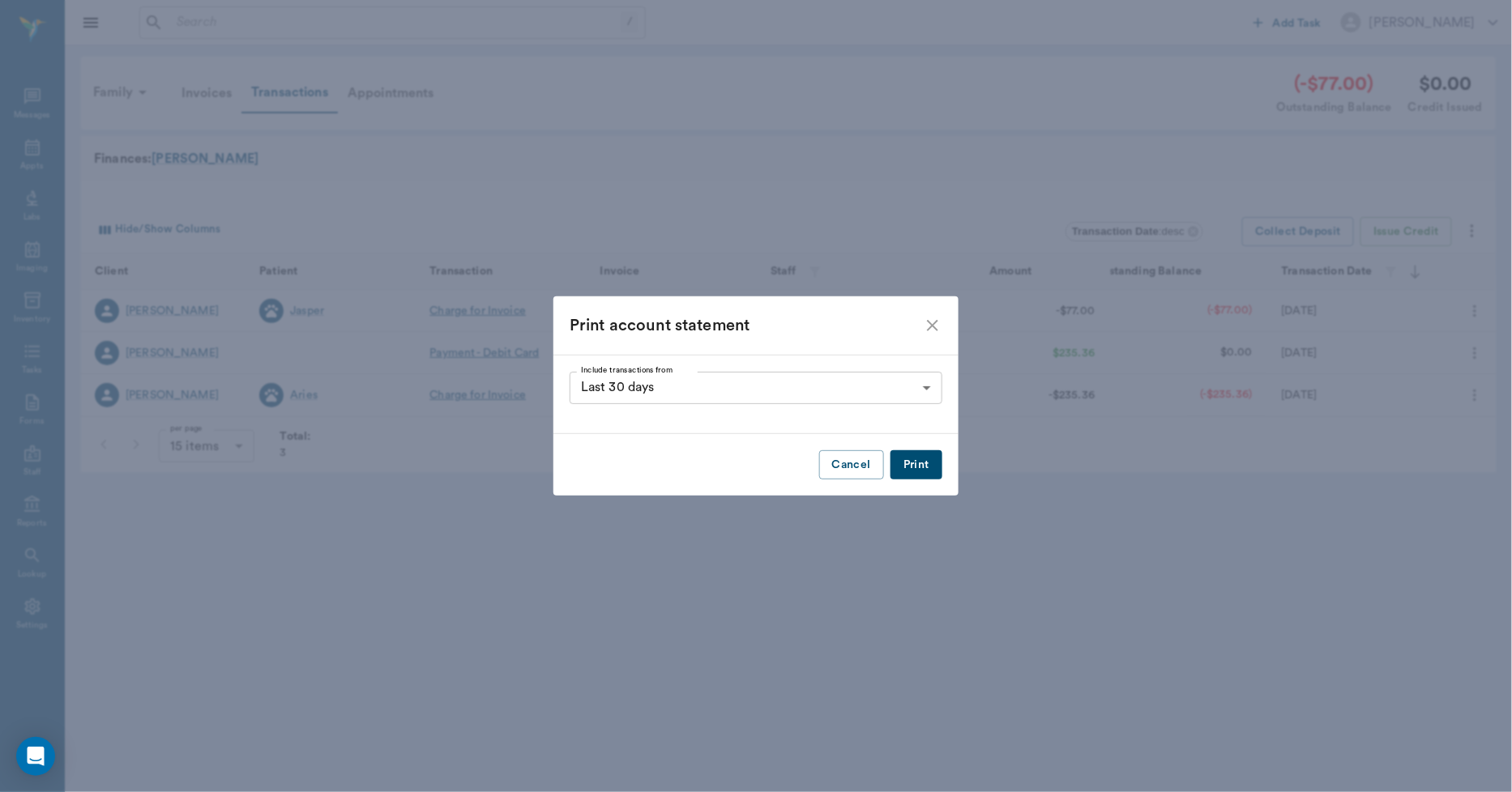
click at [910, 464] on button "Print" at bounding box center [917, 466] width 52 height 30
click at [932, 327] on icon "close" at bounding box center [933, 325] width 12 height 12
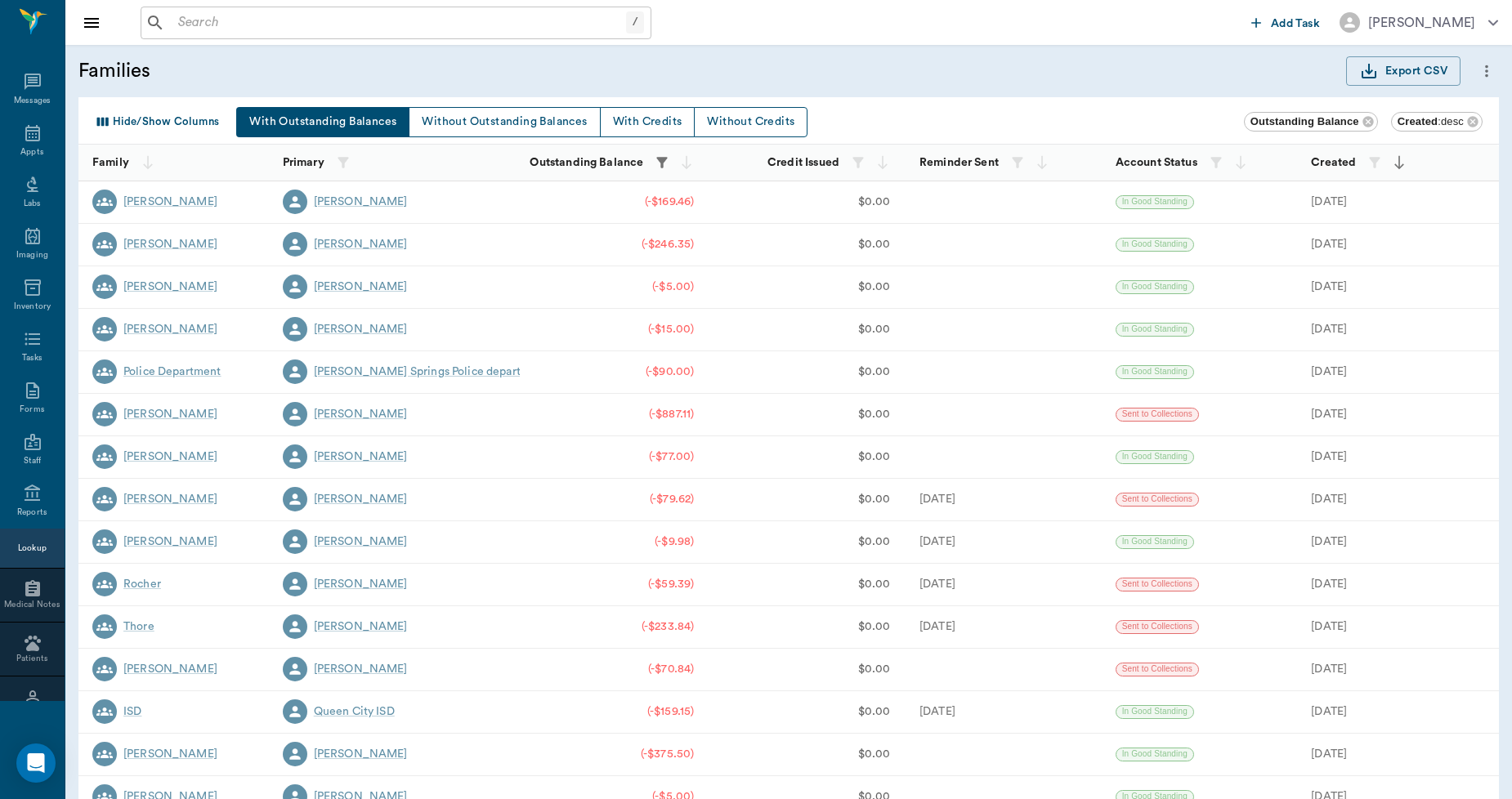
scroll to position [94, 0]
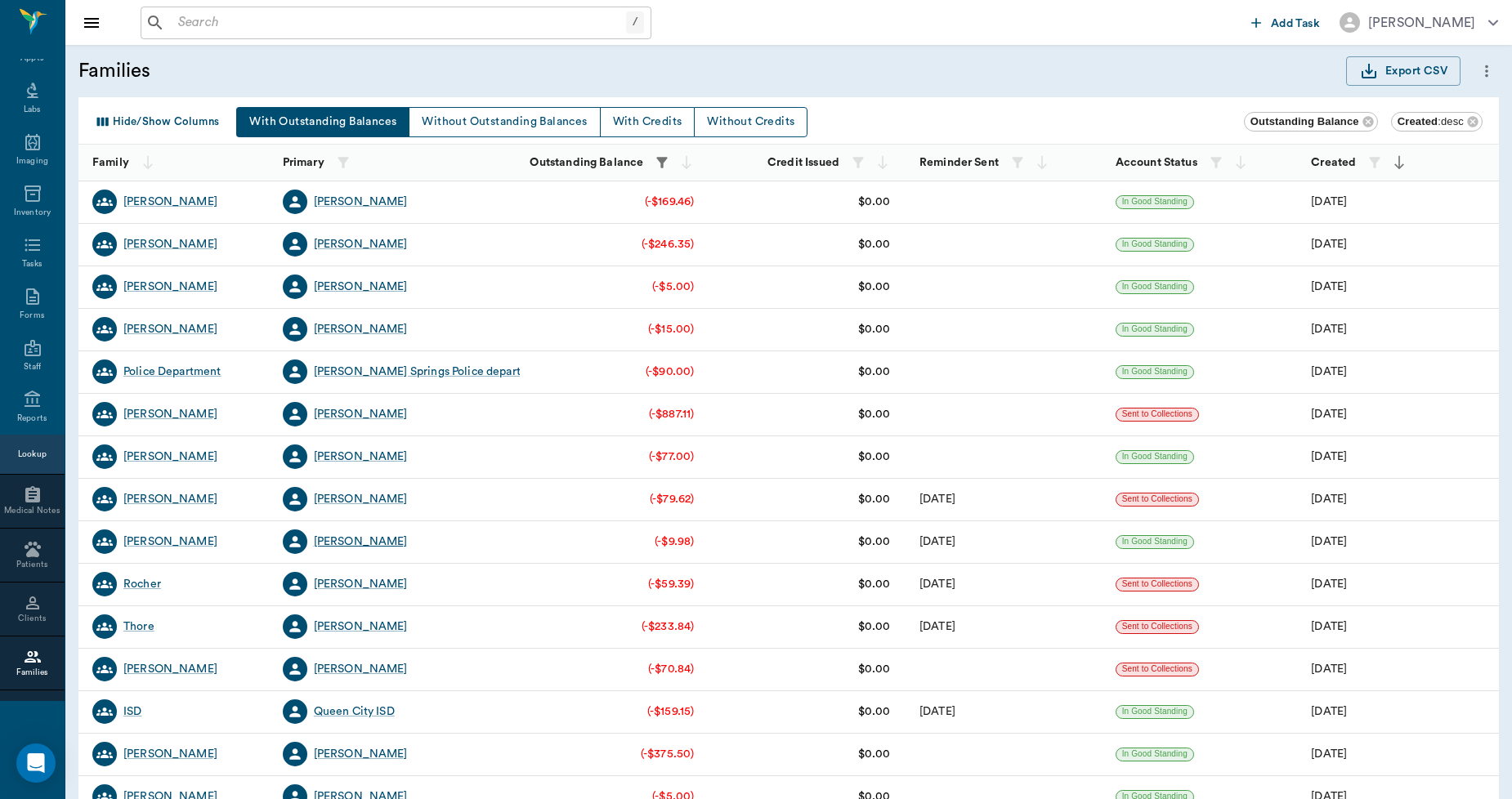
click at [349, 541] on div "[PERSON_NAME]" at bounding box center [361, 541] width 94 height 16
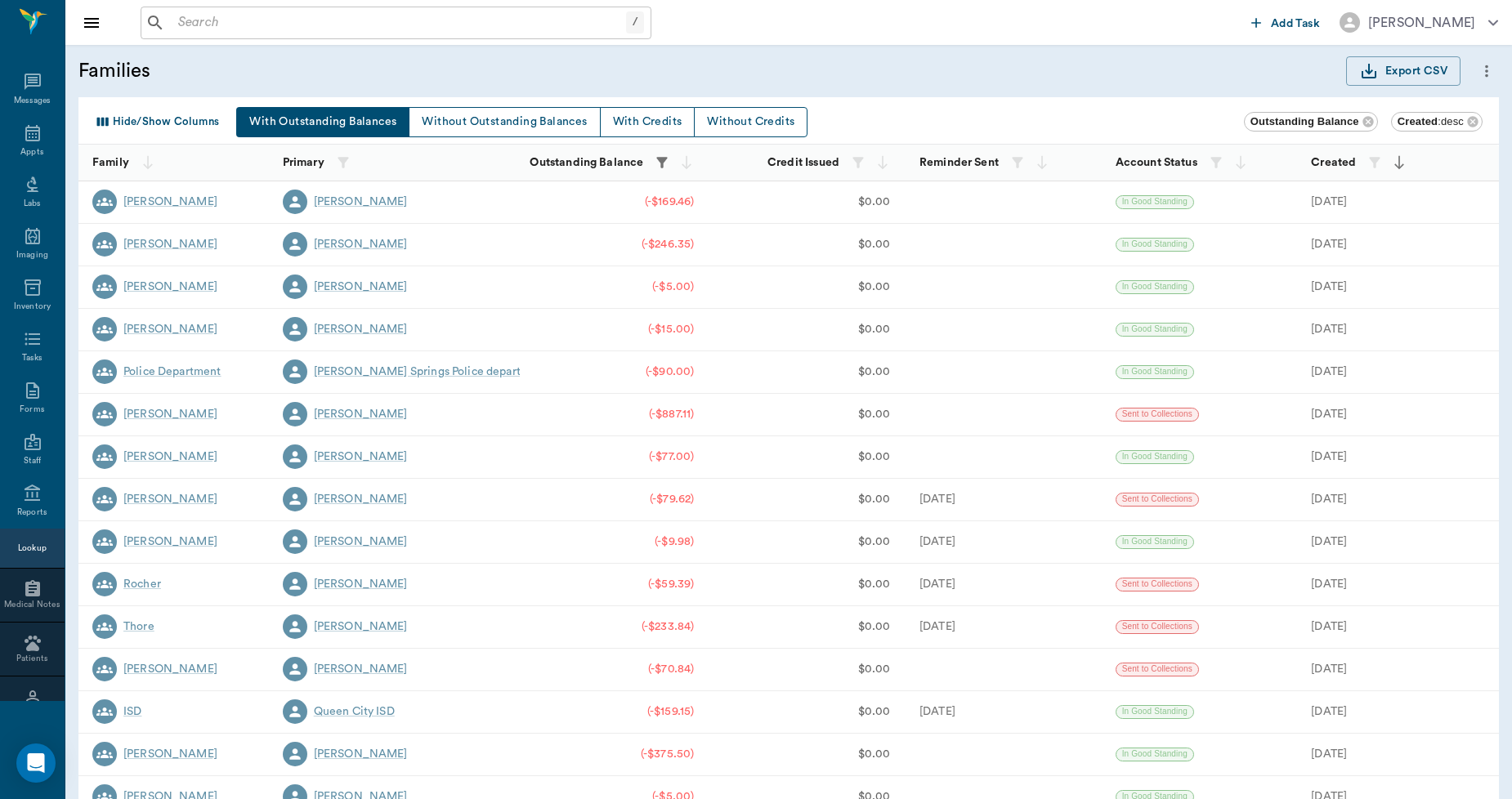
scroll to position [94, 0]
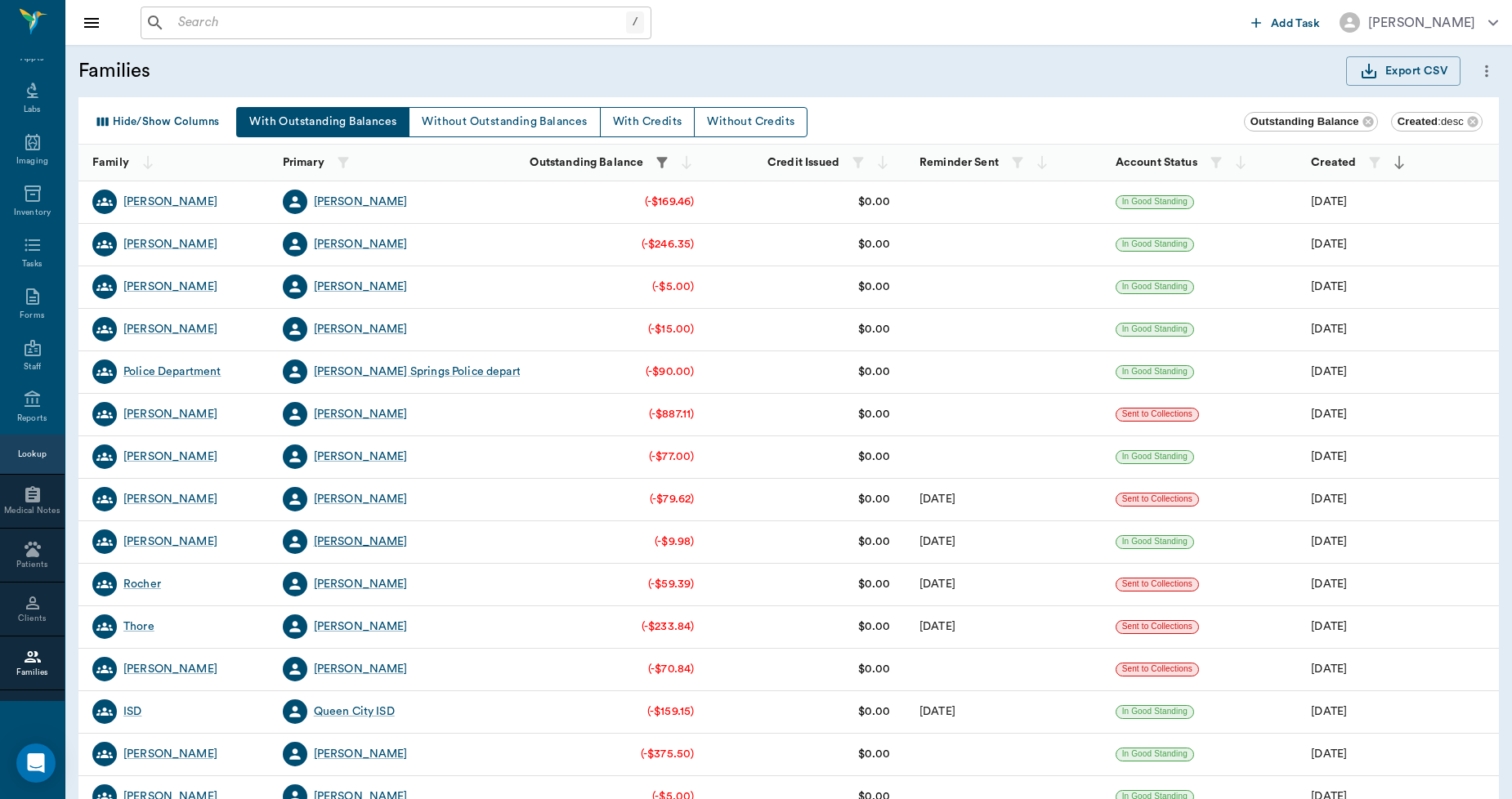
click at [347, 541] on div "[PERSON_NAME]" at bounding box center [361, 541] width 94 height 16
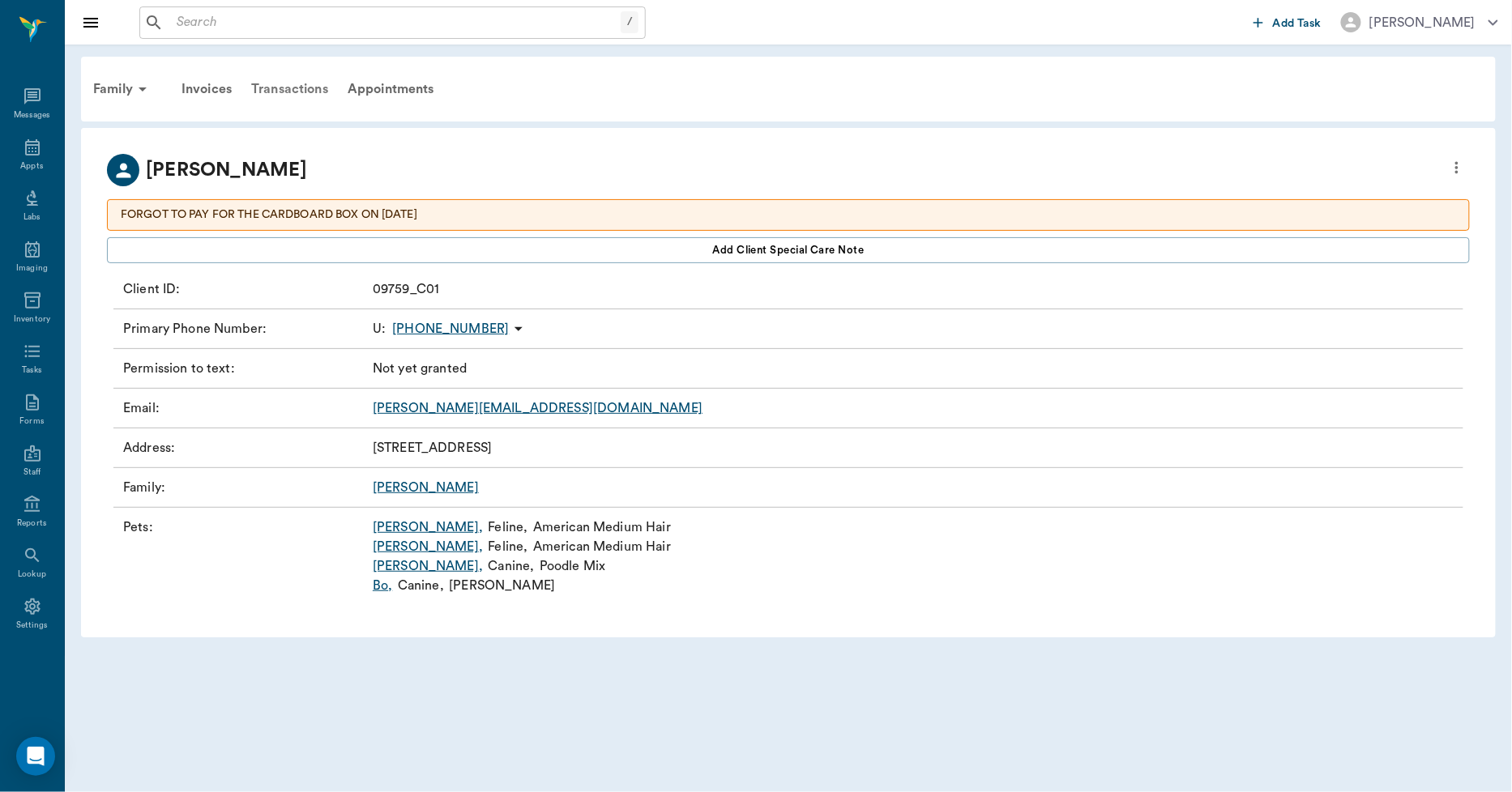
click at [303, 86] on div "Transactions" at bounding box center [290, 88] width 97 height 39
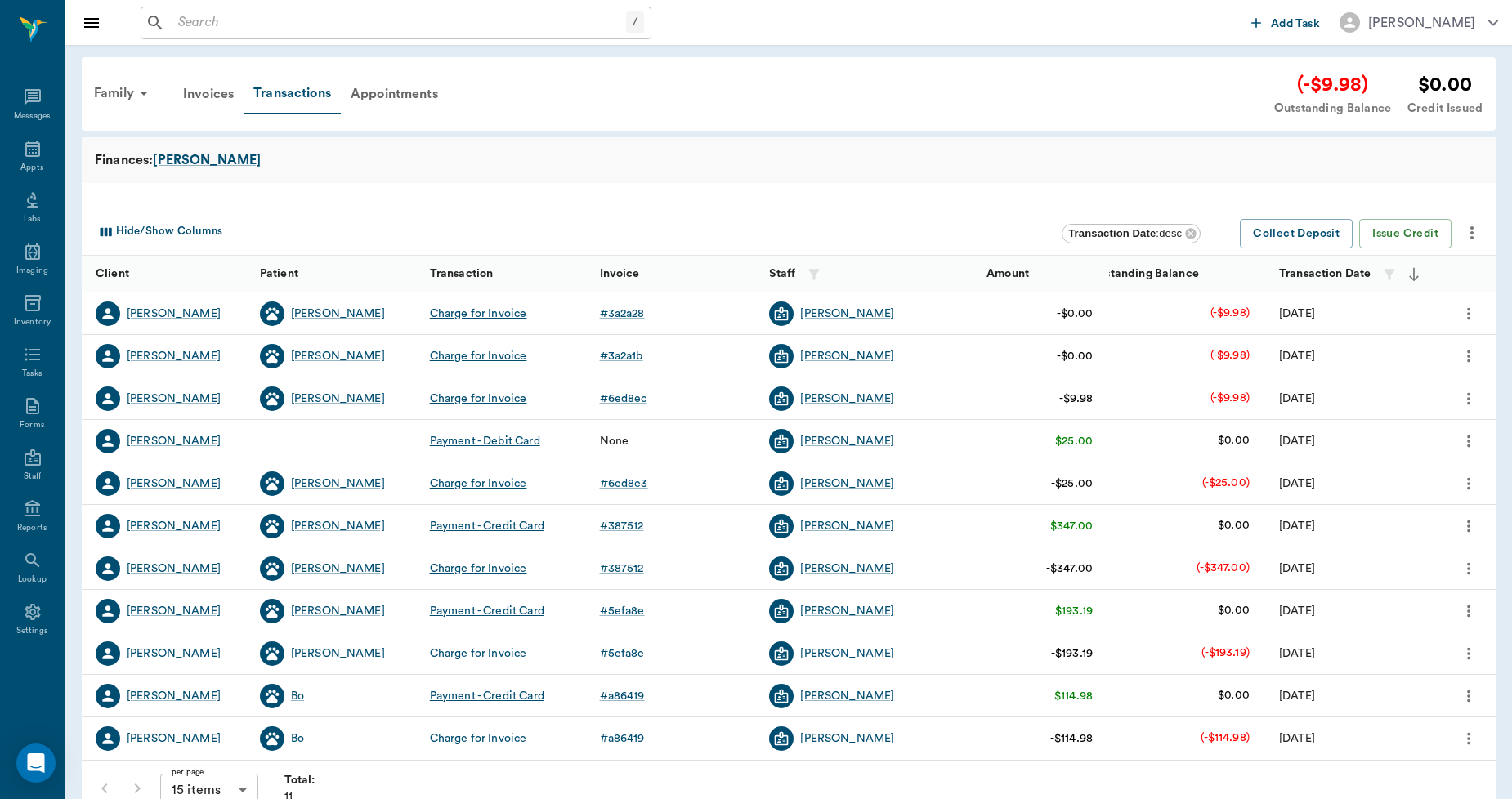
click at [1468, 235] on icon "more" at bounding box center [1471, 232] width 19 height 19
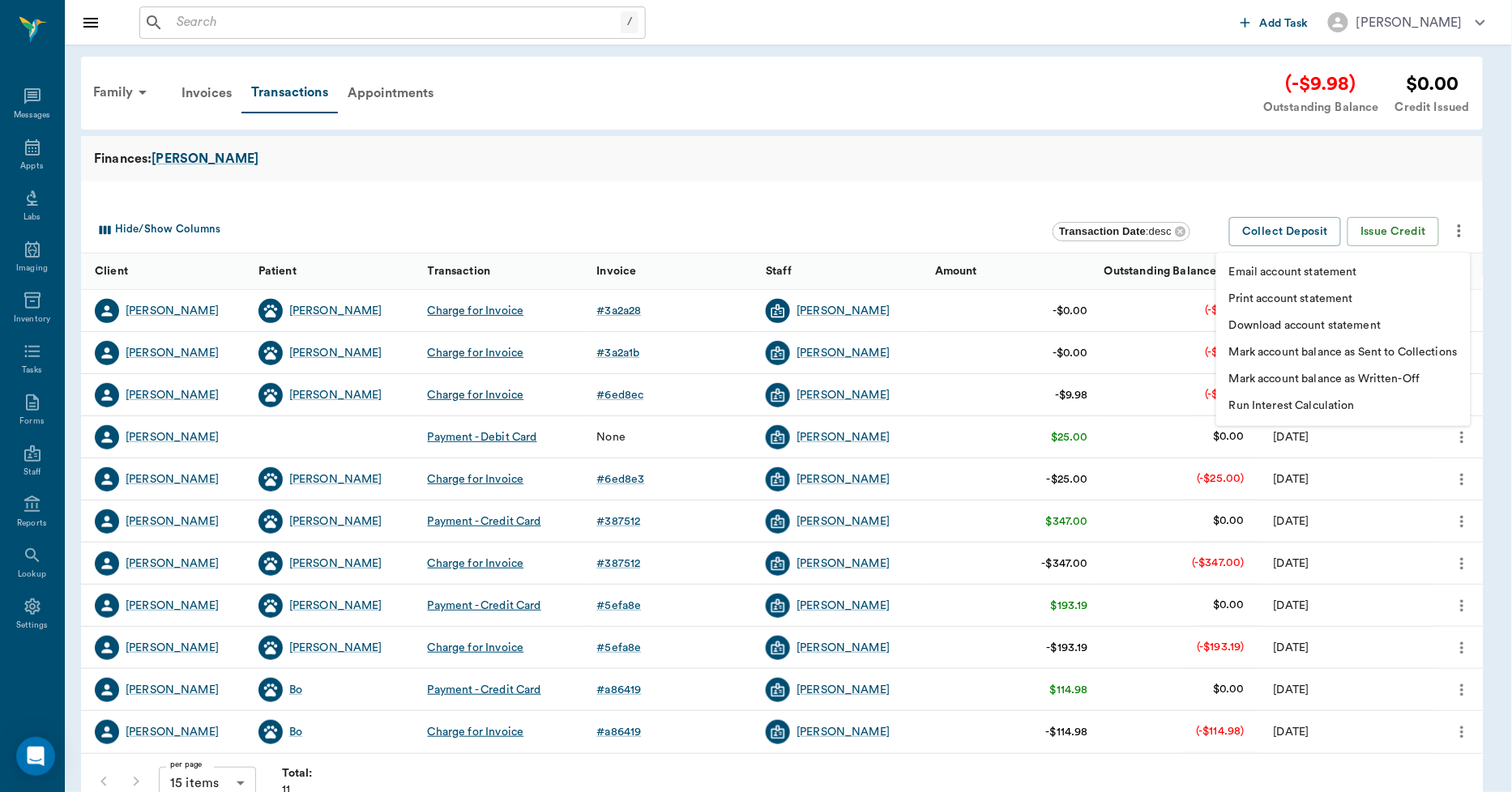
click at [1360, 376] on p "Mark account balance as Written-Off" at bounding box center [1324, 380] width 191 height 17
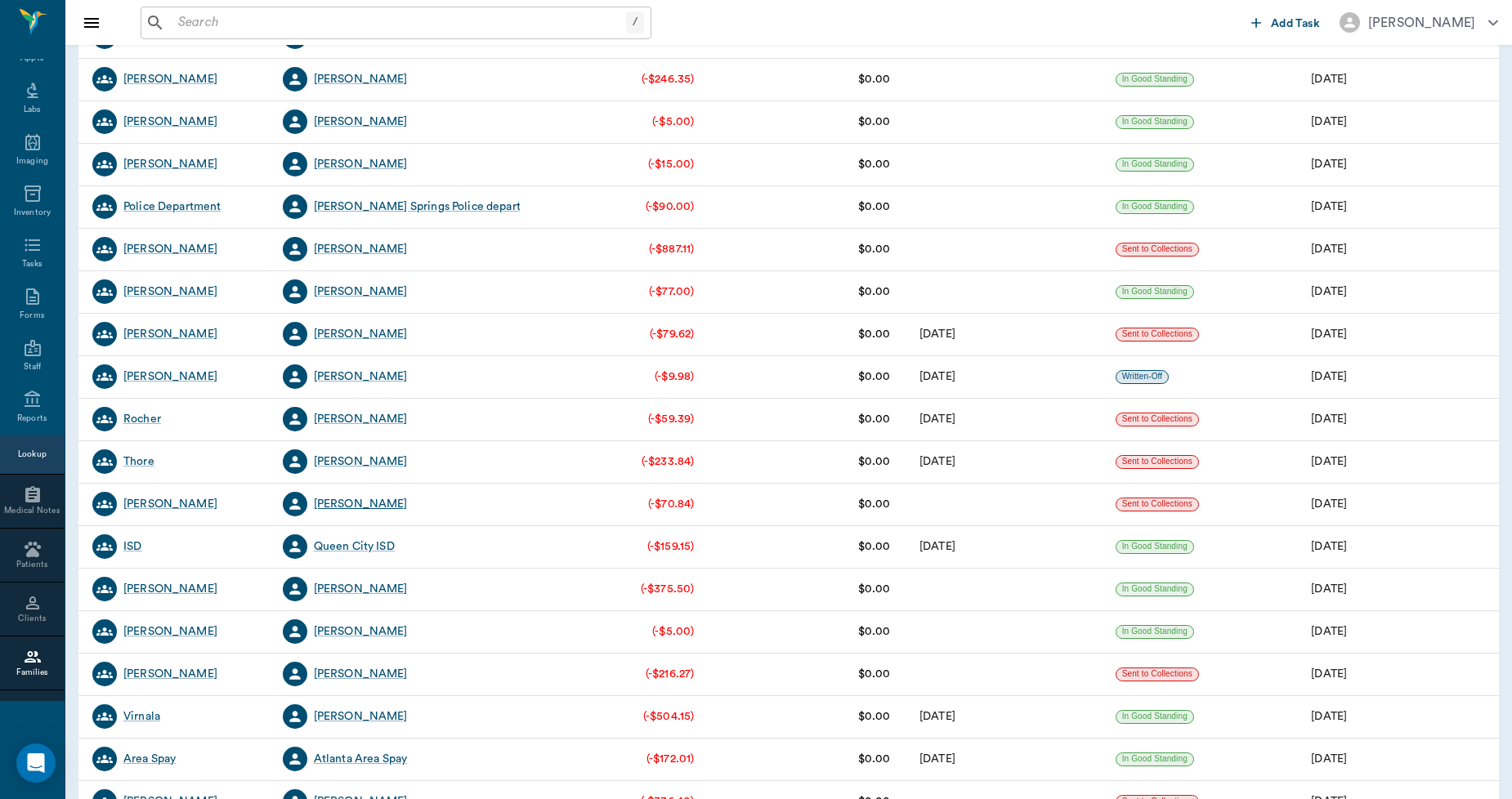
scroll to position [181, 0]
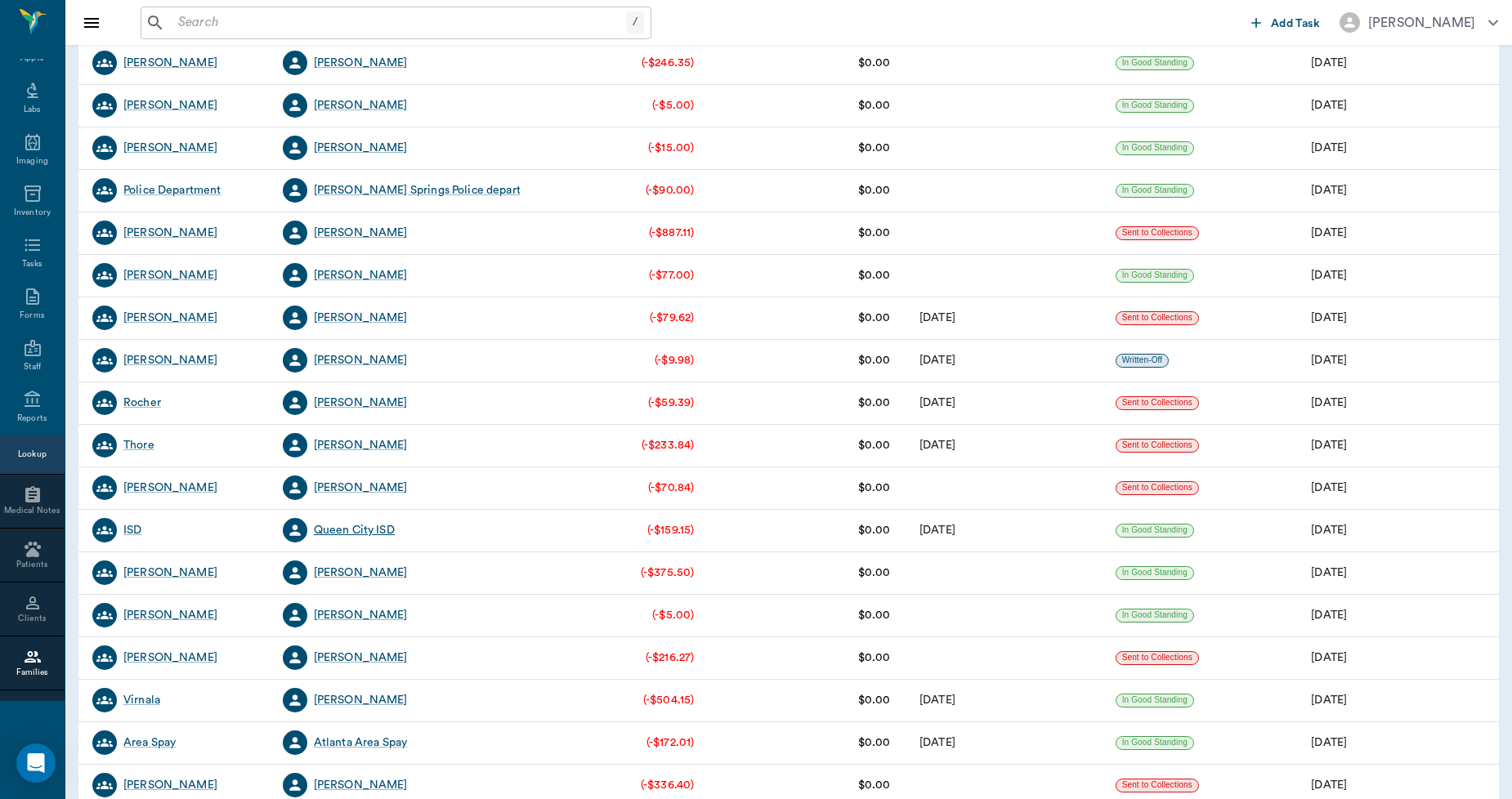
click at [341, 533] on div "Queen City ISD" at bounding box center [354, 530] width 81 height 16
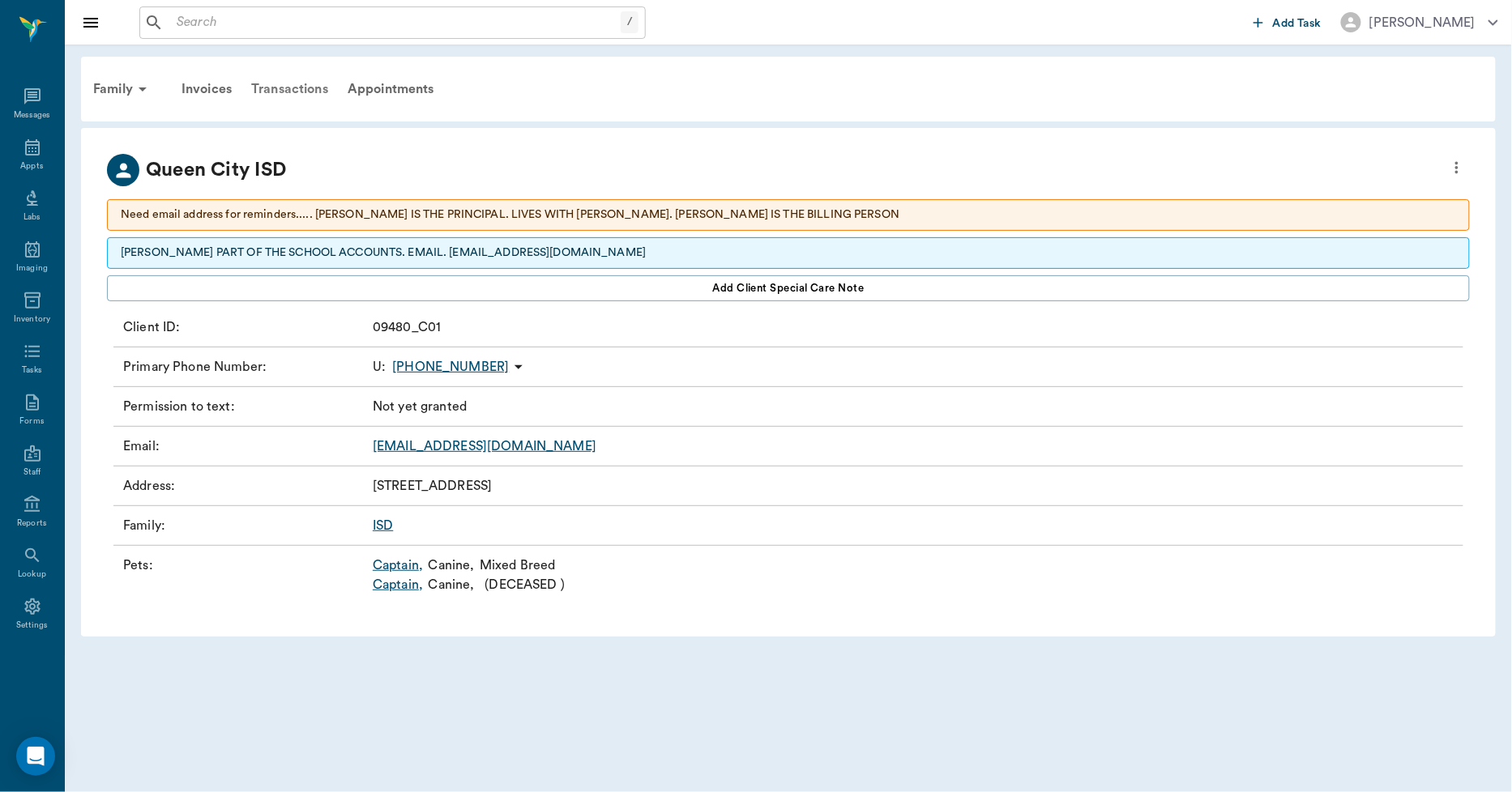
click at [301, 89] on div "Transactions" at bounding box center [290, 88] width 97 height 39
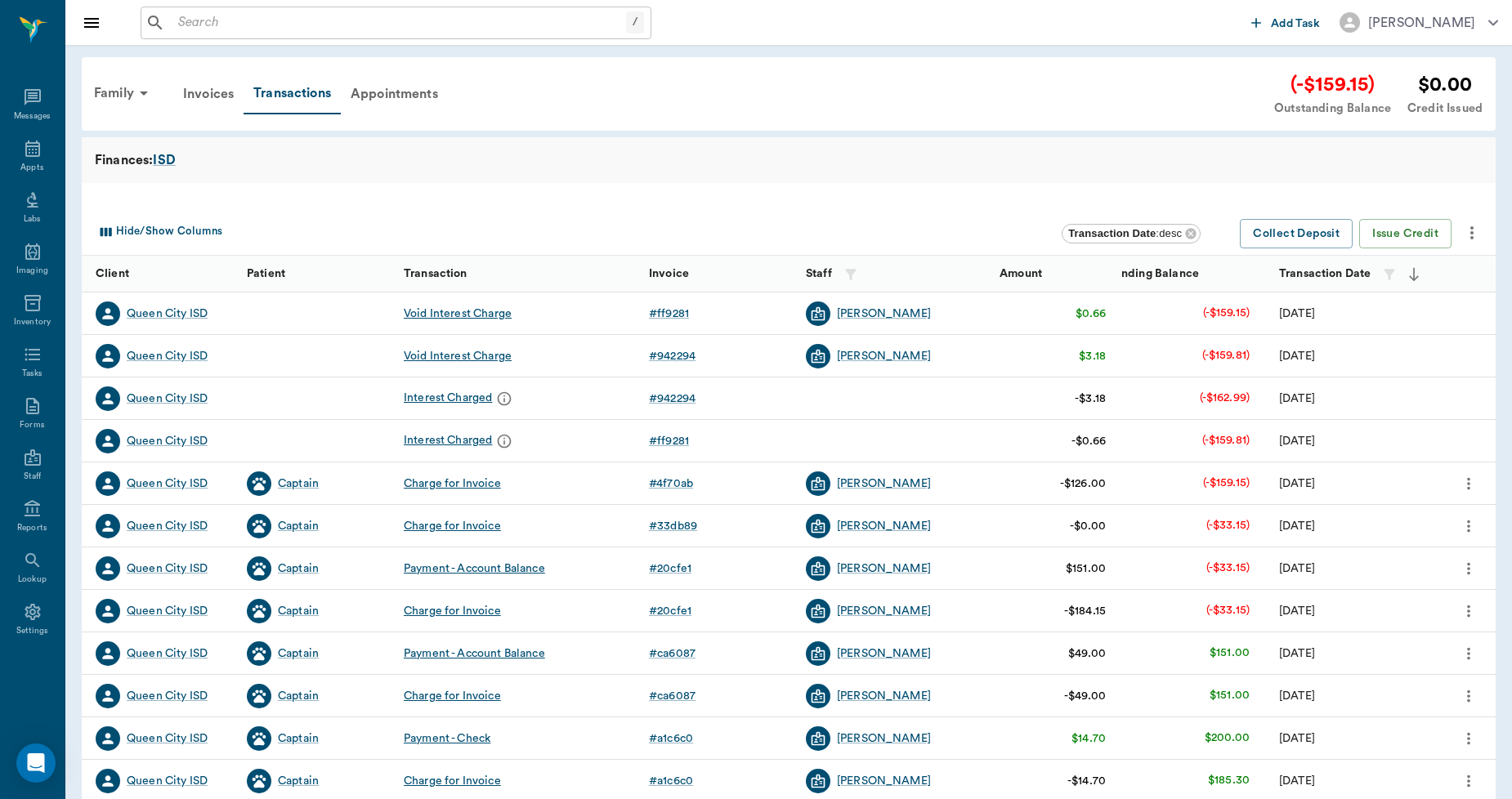
click at [1477, 234] on icon "more" at bounding box center [1471, 232] width 19 height 19
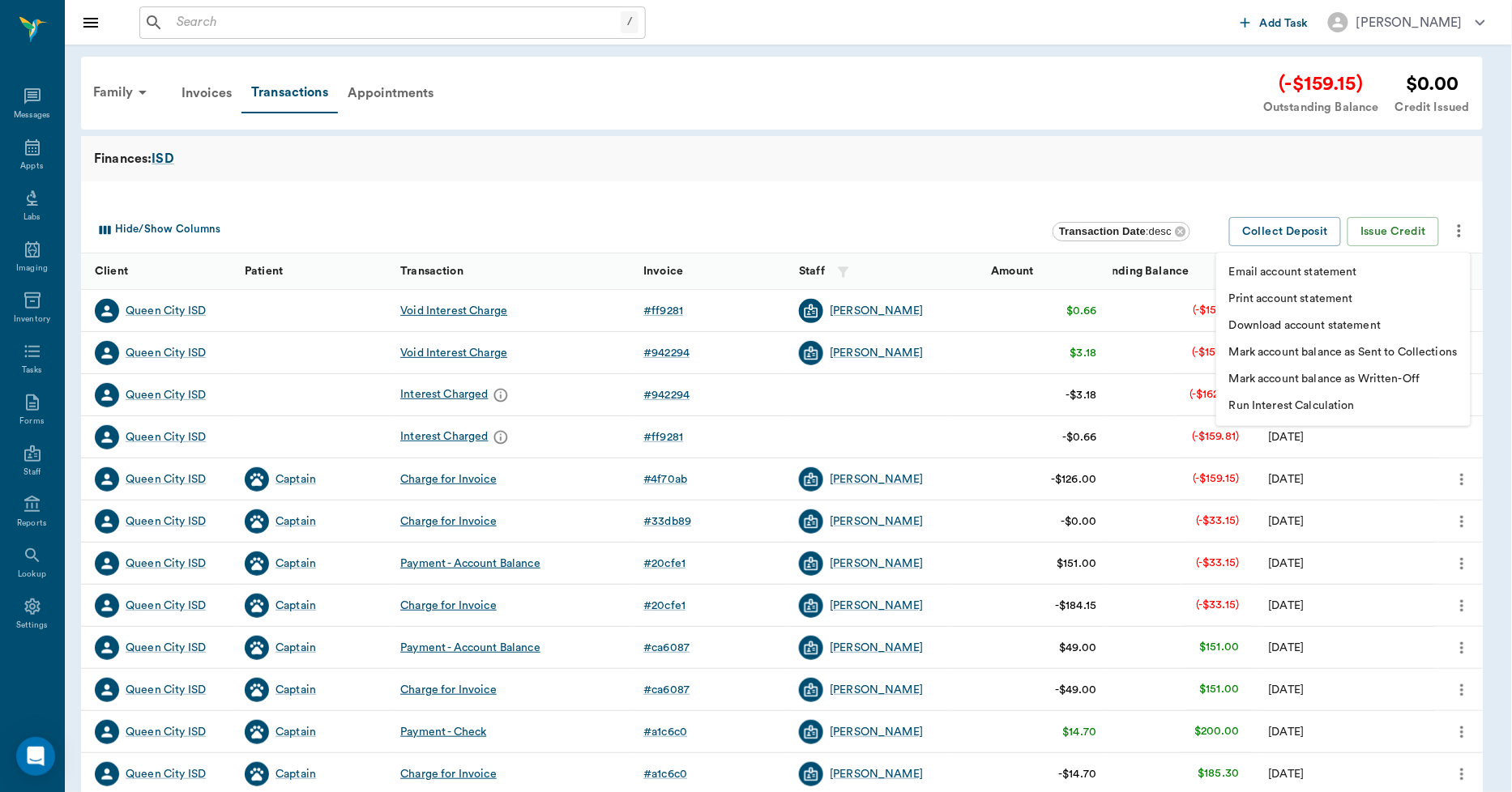
click at [1306, 294] on p "Print account statement" at bounding box center [1291, 299] width 124 height 17
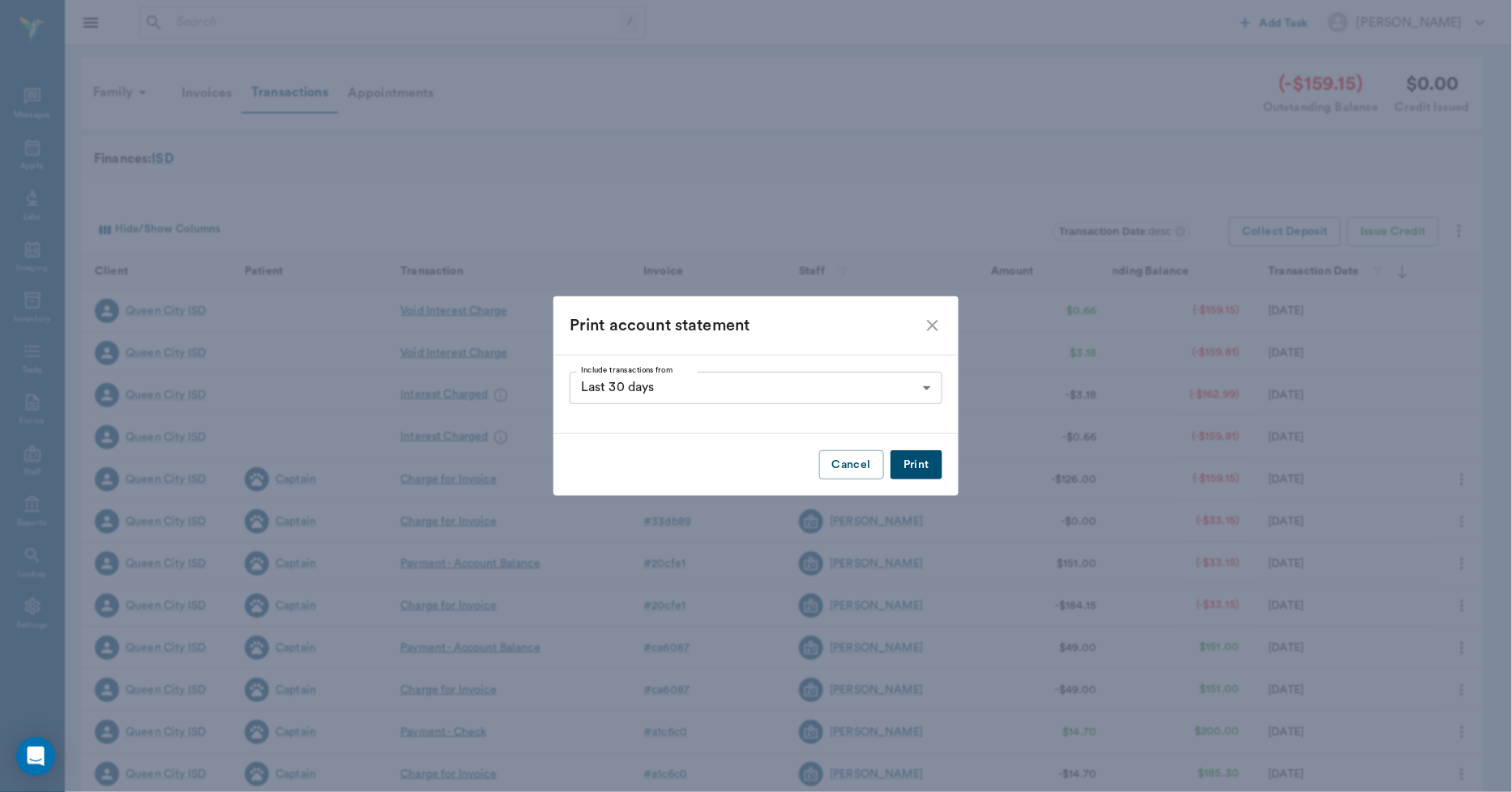
click at [913, 462] on button "Print" at bounding box center [917, 466] width 52 height 30
click at [930, 329] on icon "close" at bounding box center [933, 325] width 19 height 19
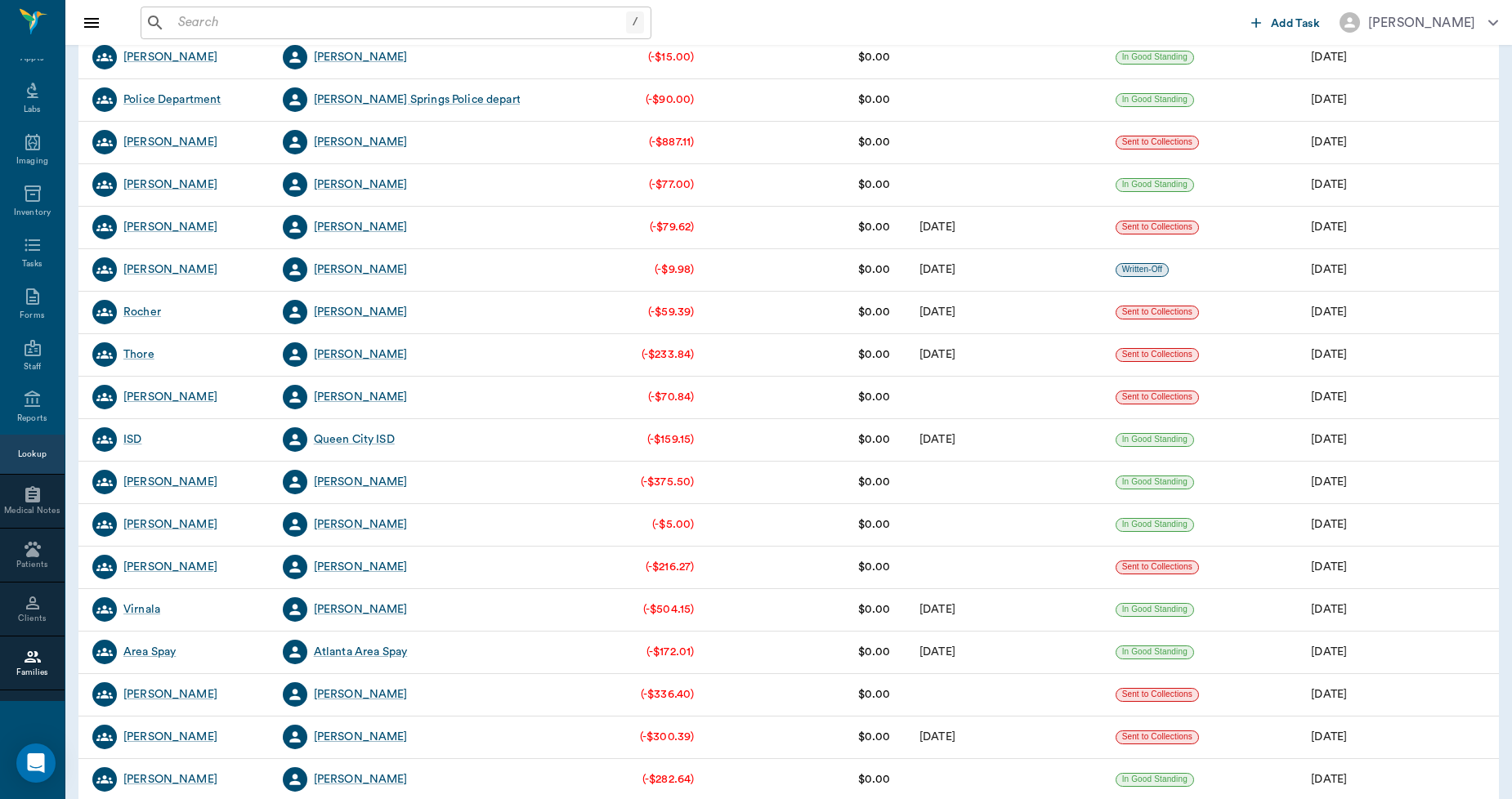
scroll to position [363, 0]
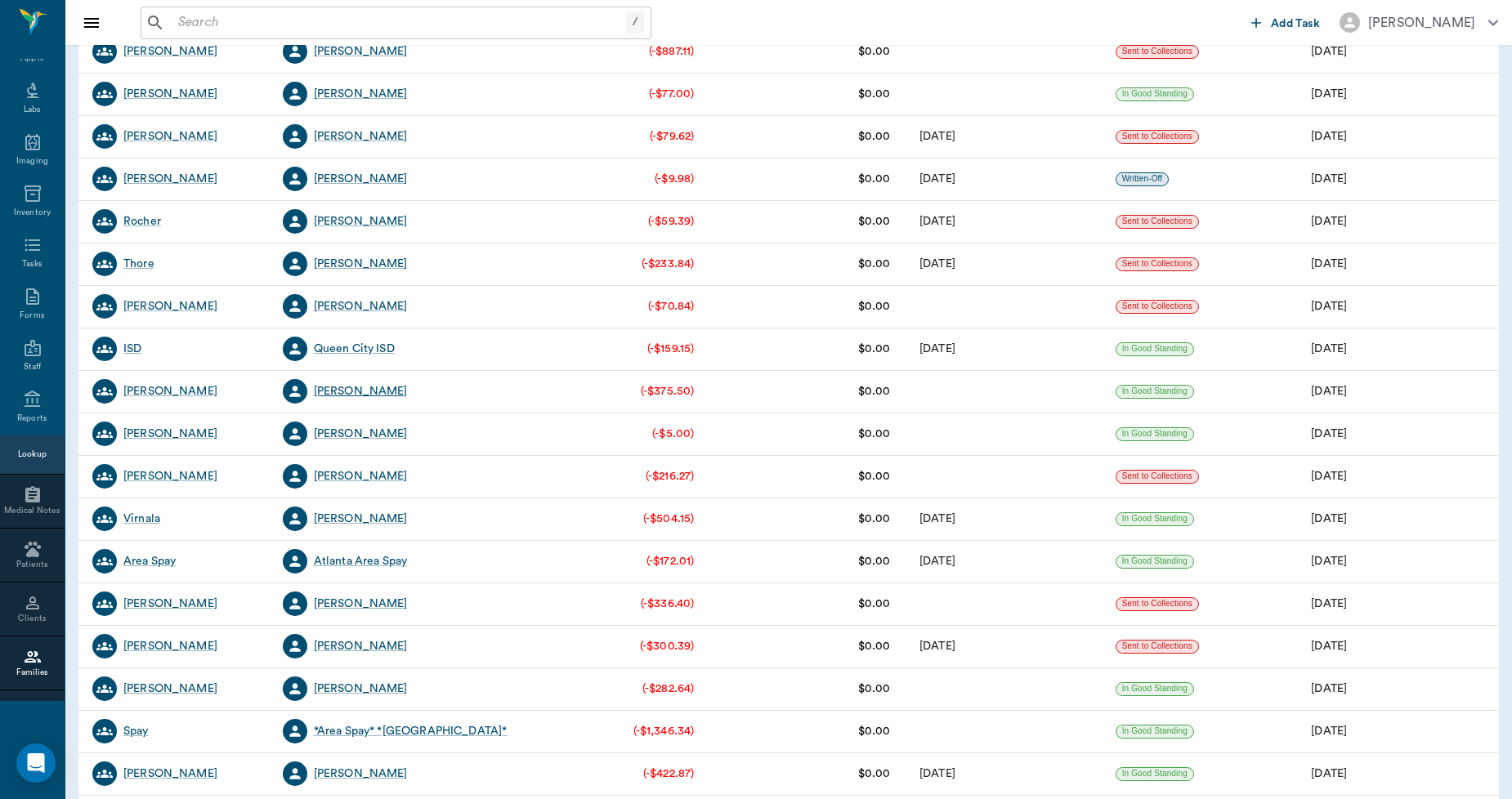
click at [368, 389] on div "[PERSON_NAME]" at bounding box center [361, 391] width 94 height 16
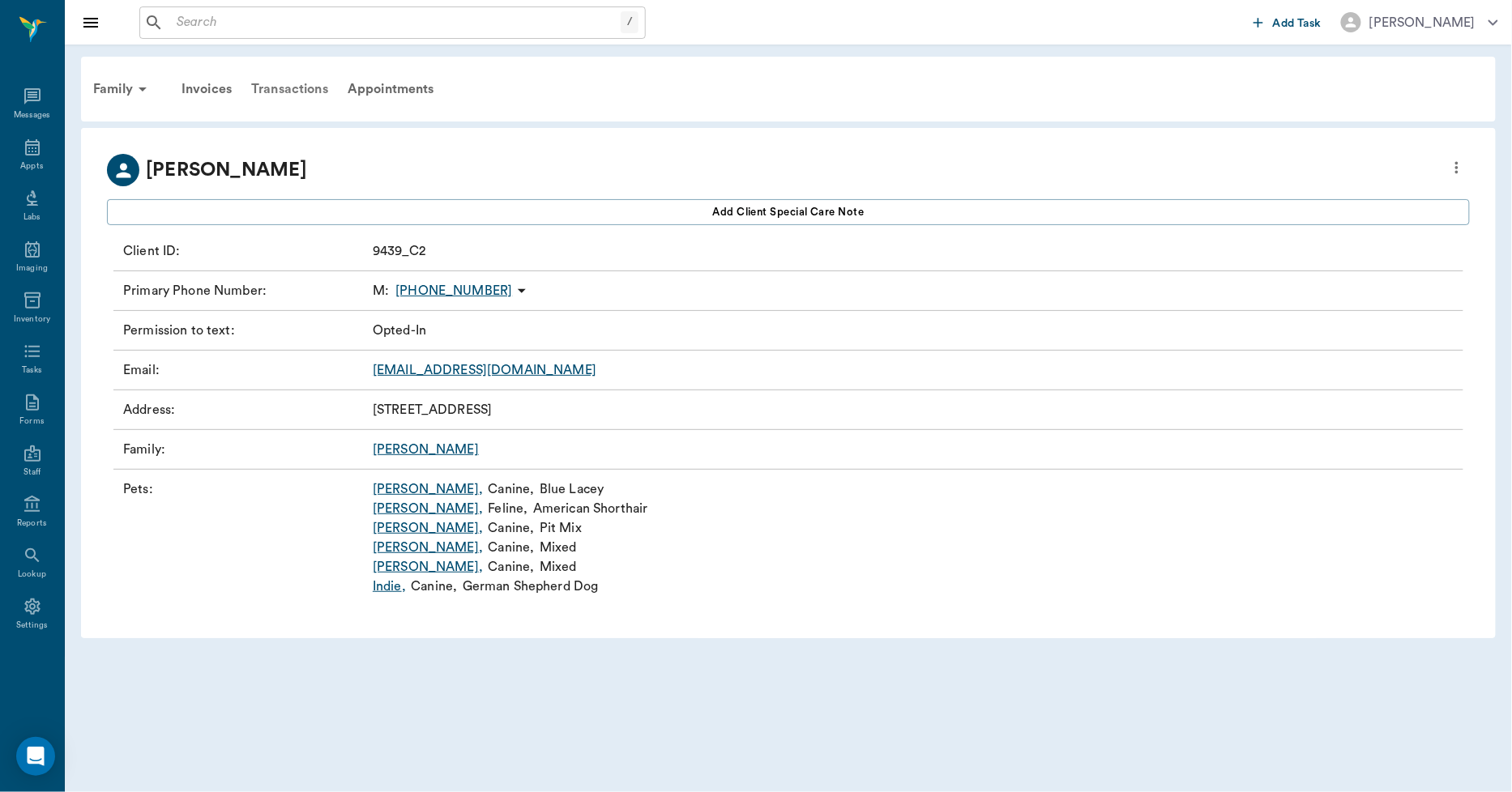
click at [291, 82] on div "Transactions" at bounding box center [290, 88] width 97 height 39
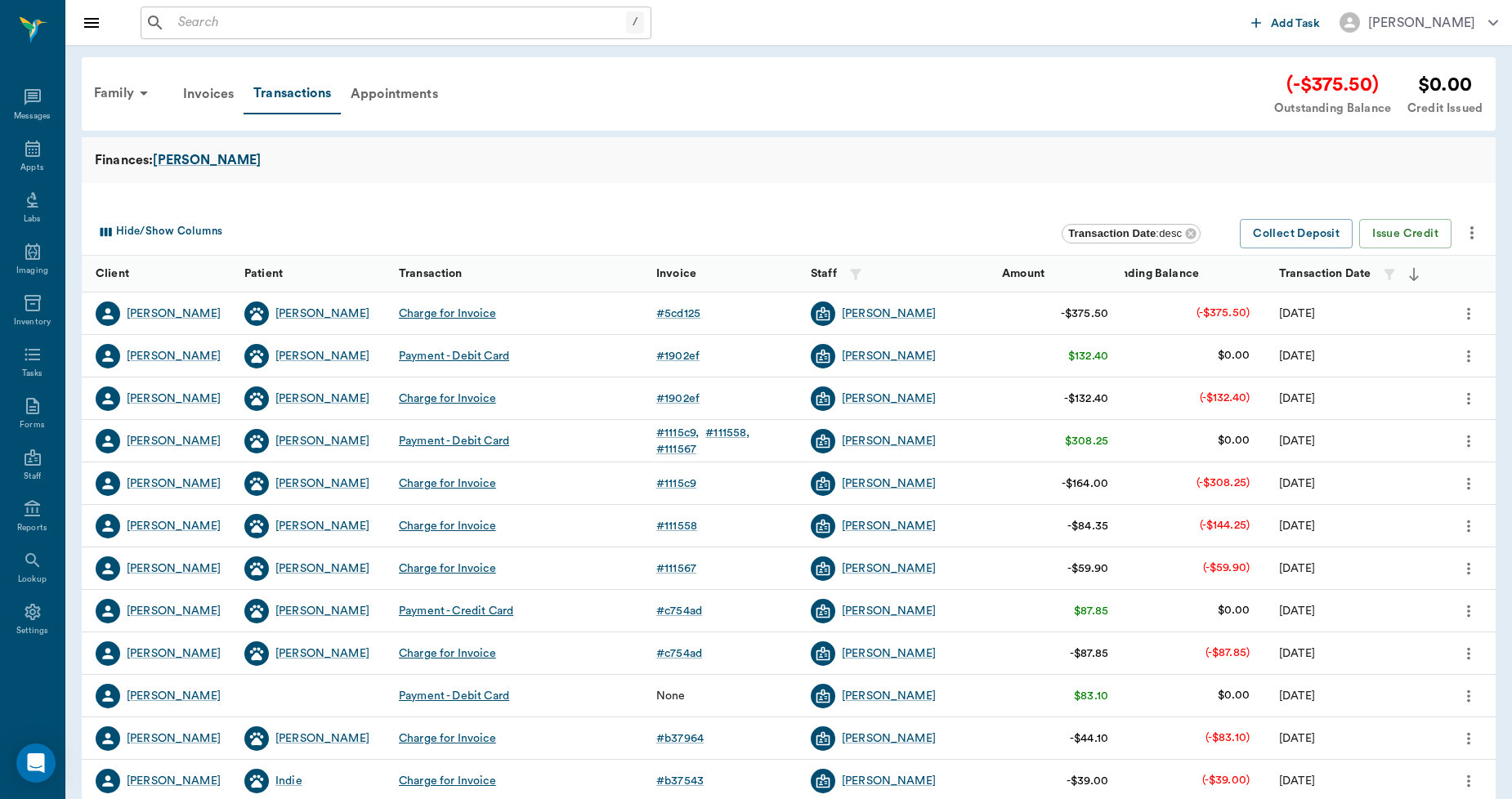
click at [1471, 232] on icon "more" at bounding box center [1472, 233] width 3 height 13
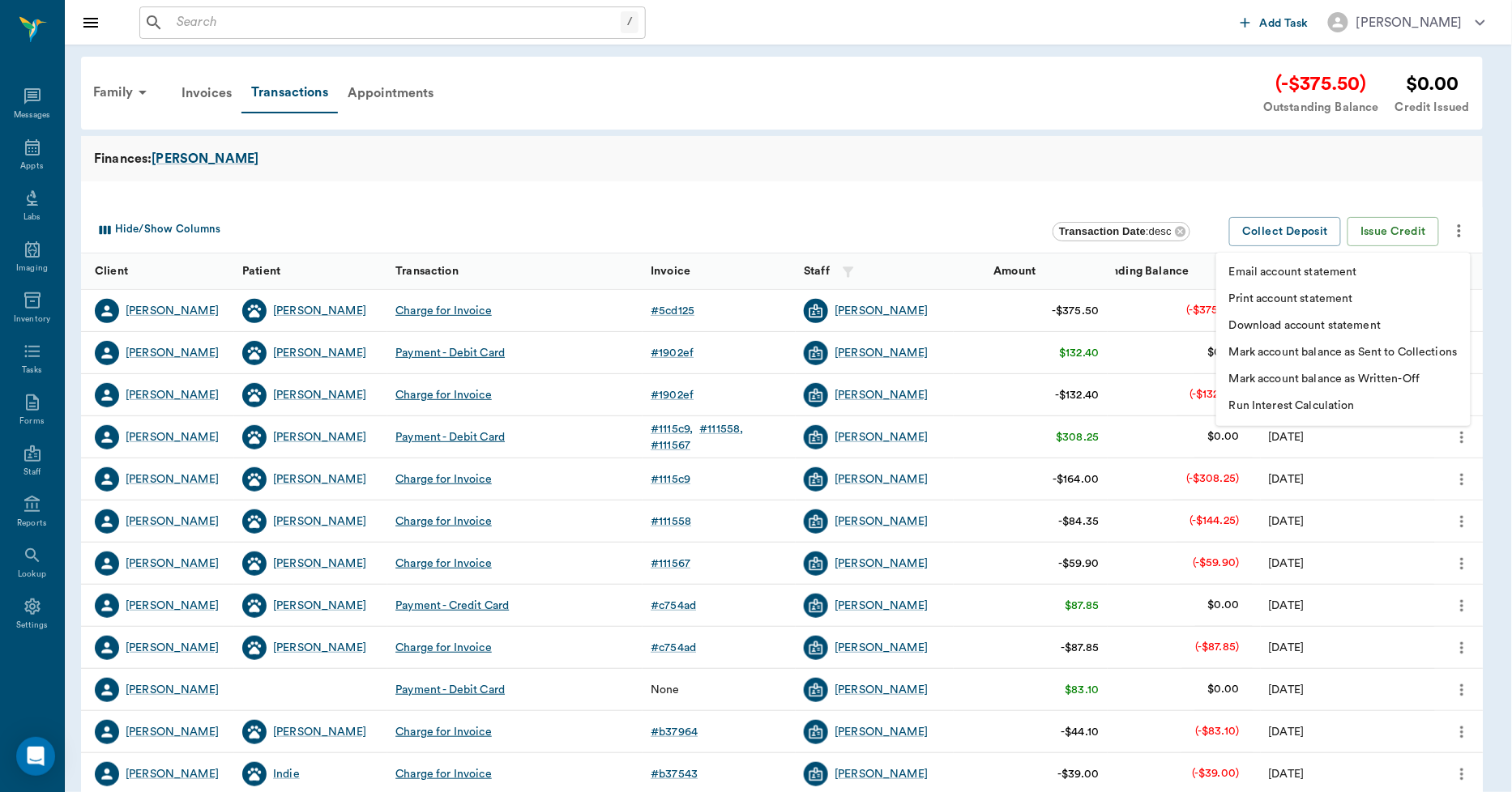
click at [1312, 302] on p "Print account statement" at bounding box center [1291, 299] width 124 height 17
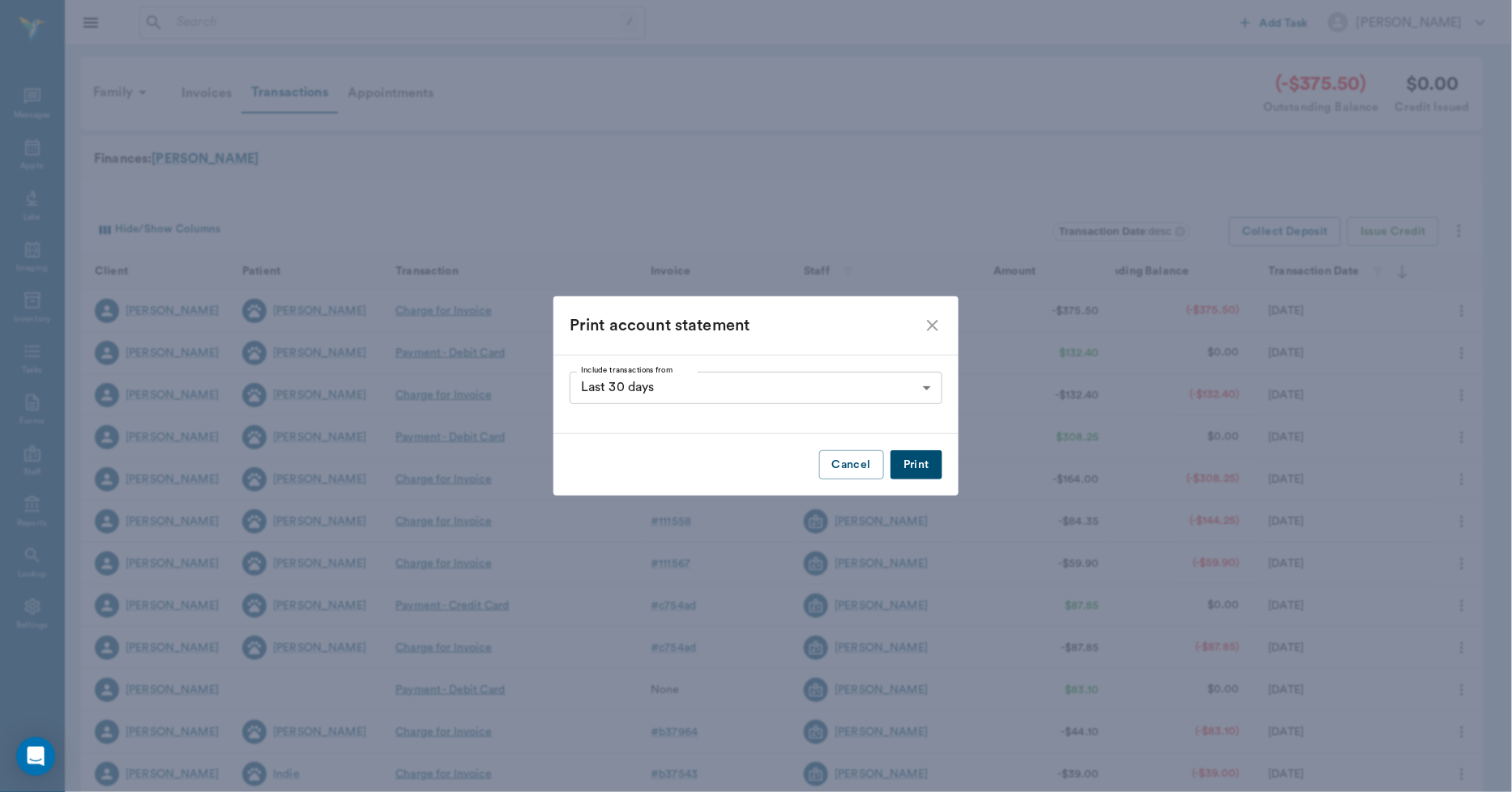
click at [926, 465] on button "Print" at bounding box center [917, 466] width 52 height 30
click at [935, 322] on icon "close" at bounding box center [933, 325] width 12 height 12
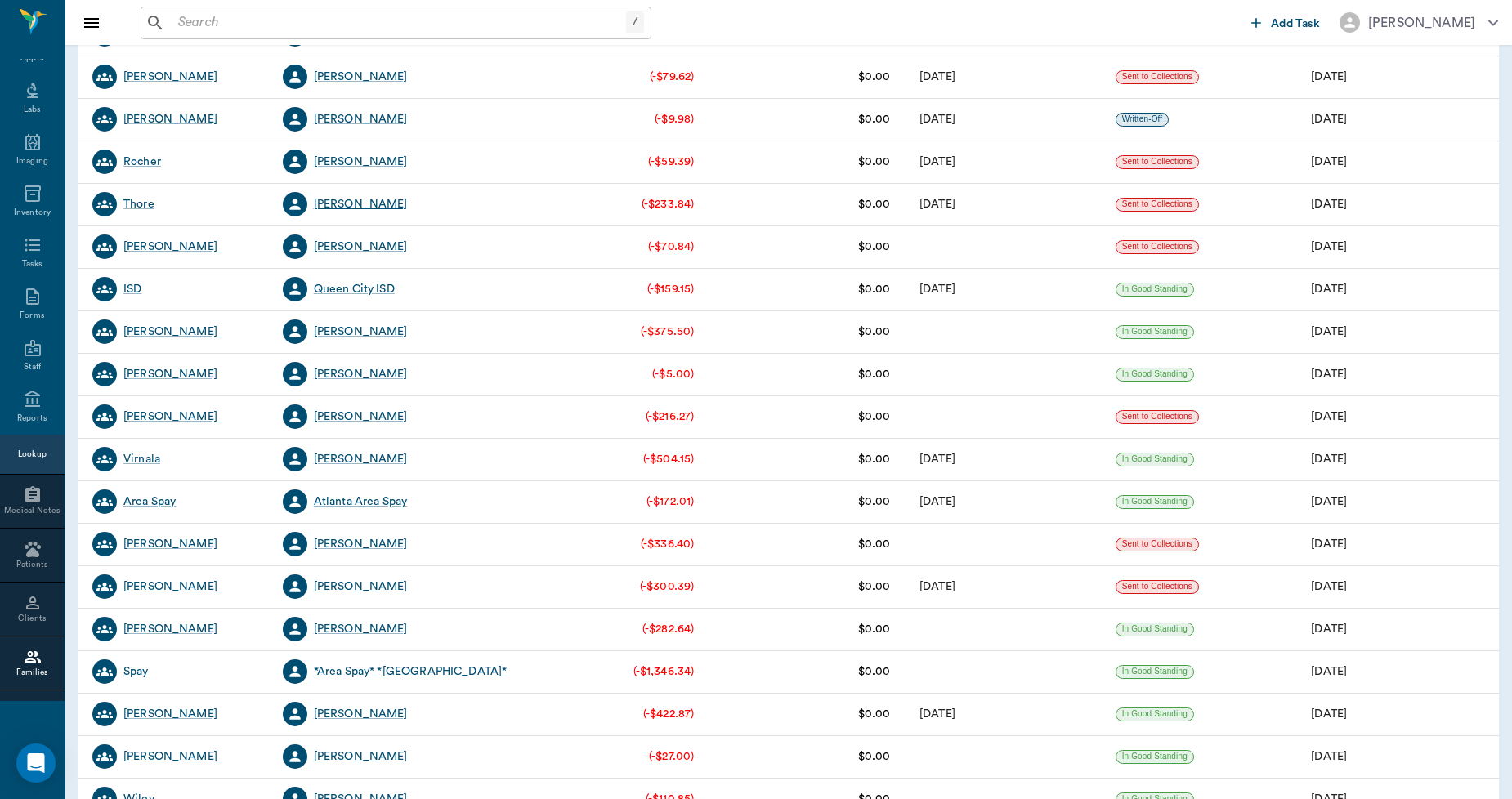
scroll to position [454, 0]
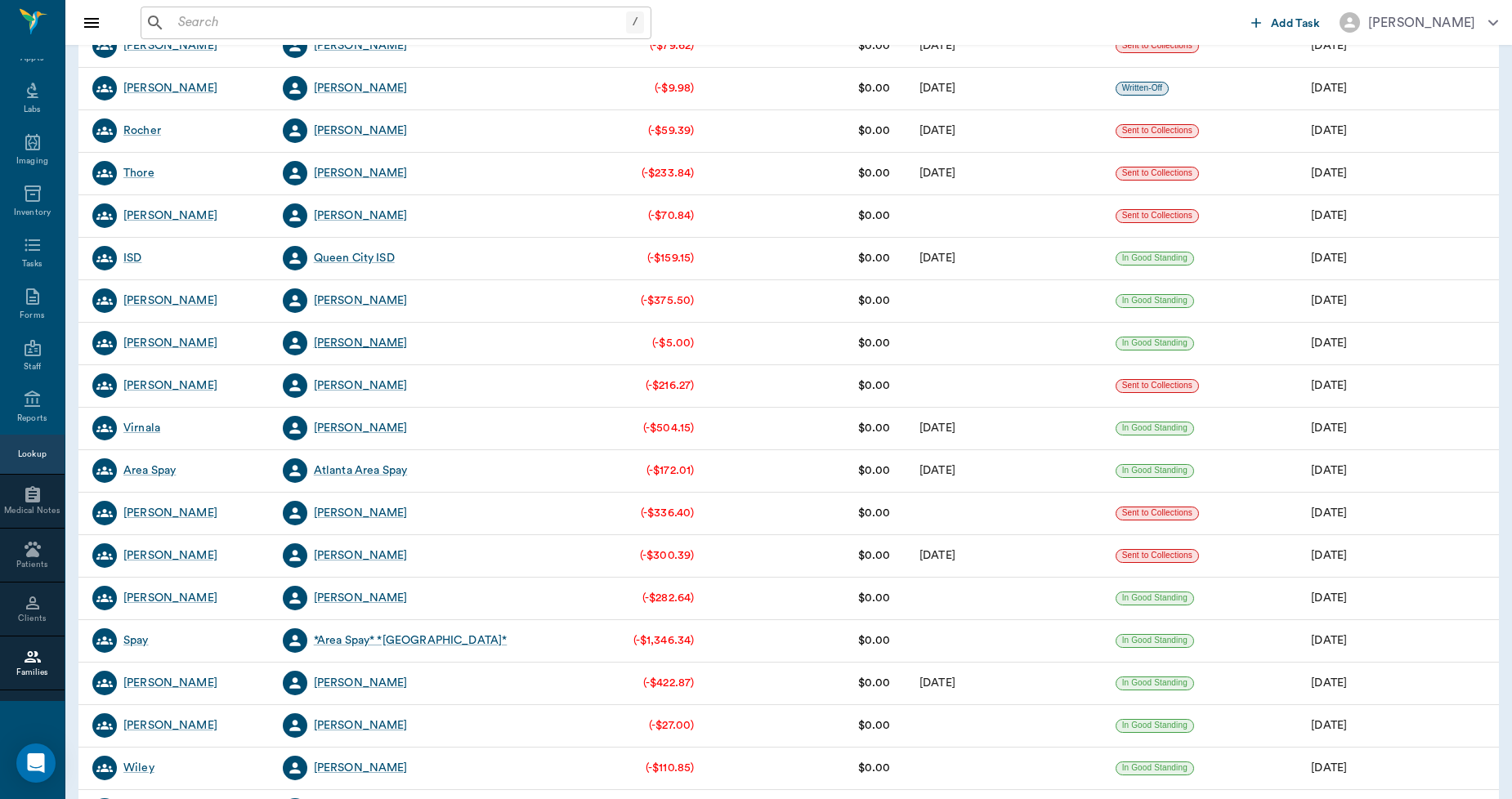
click at [355, 338] on div "[PERSON_NAME]" at bounding box center [361, 343] width 94 height 16
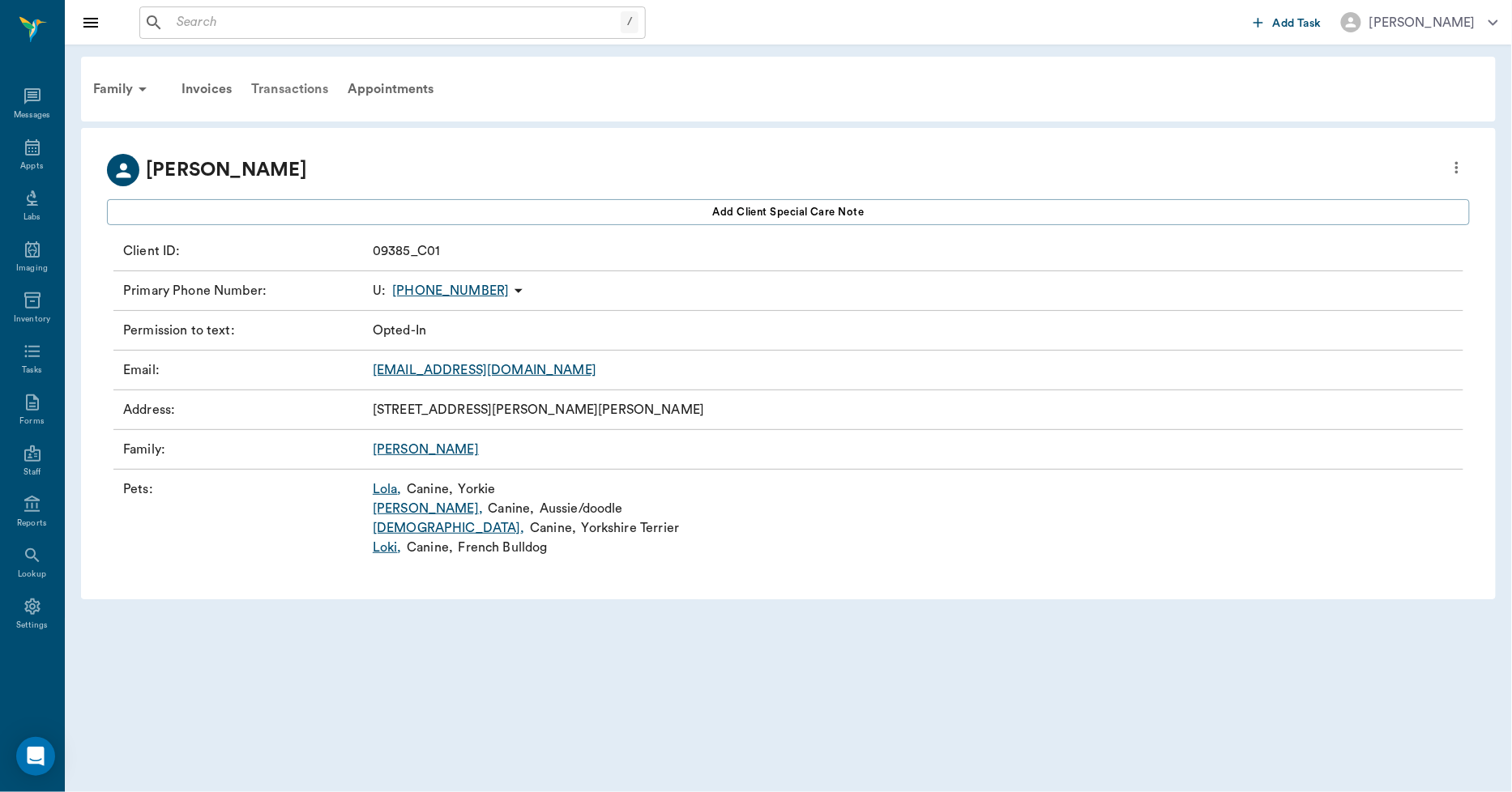
click at [292, 87] on div "Transactions" at bounding box center [290, 88] width 97 height 39
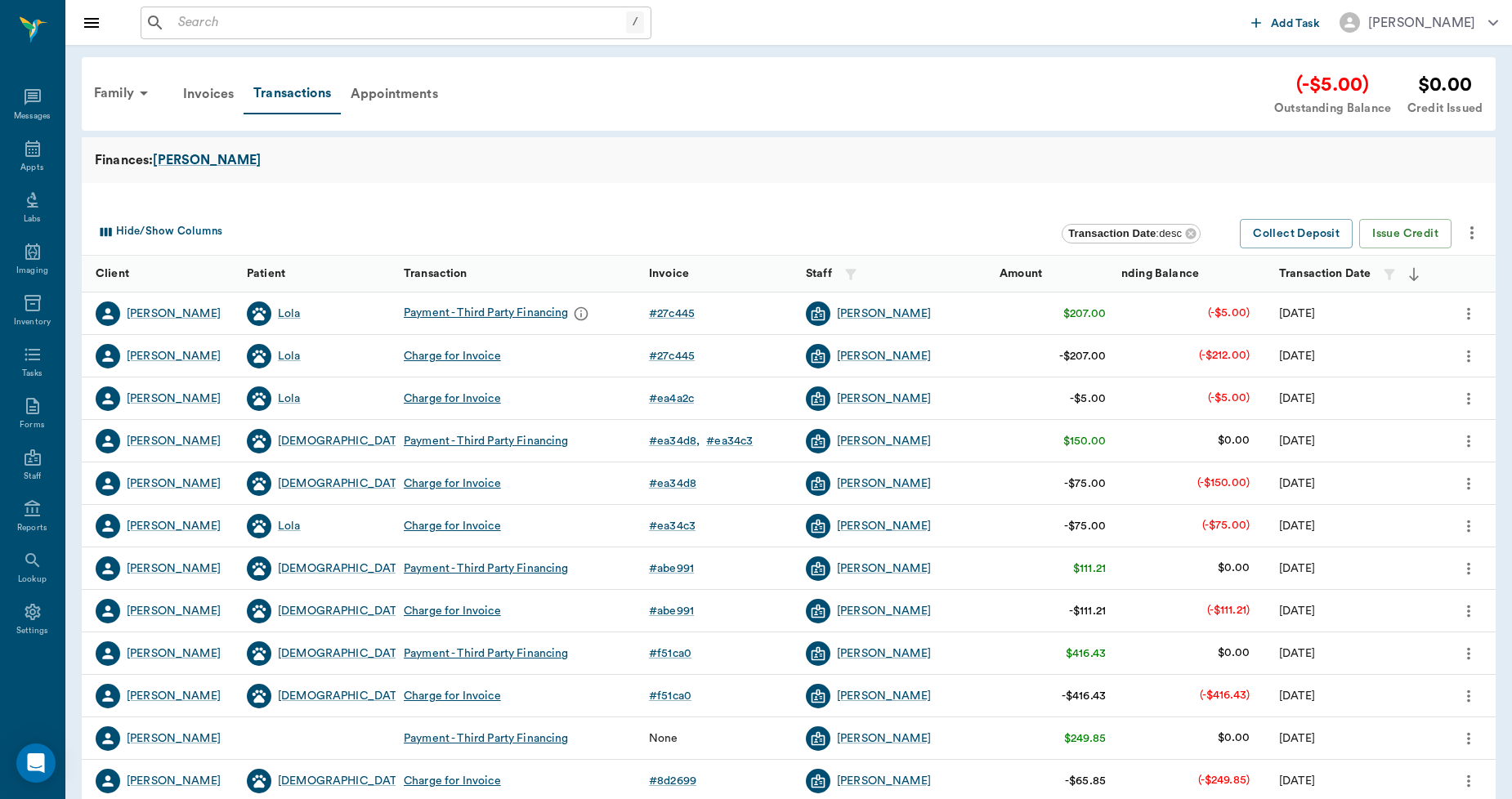
click at [1473, 238] on icon "more" at bounding box center [1471, 232] width 19 height 19
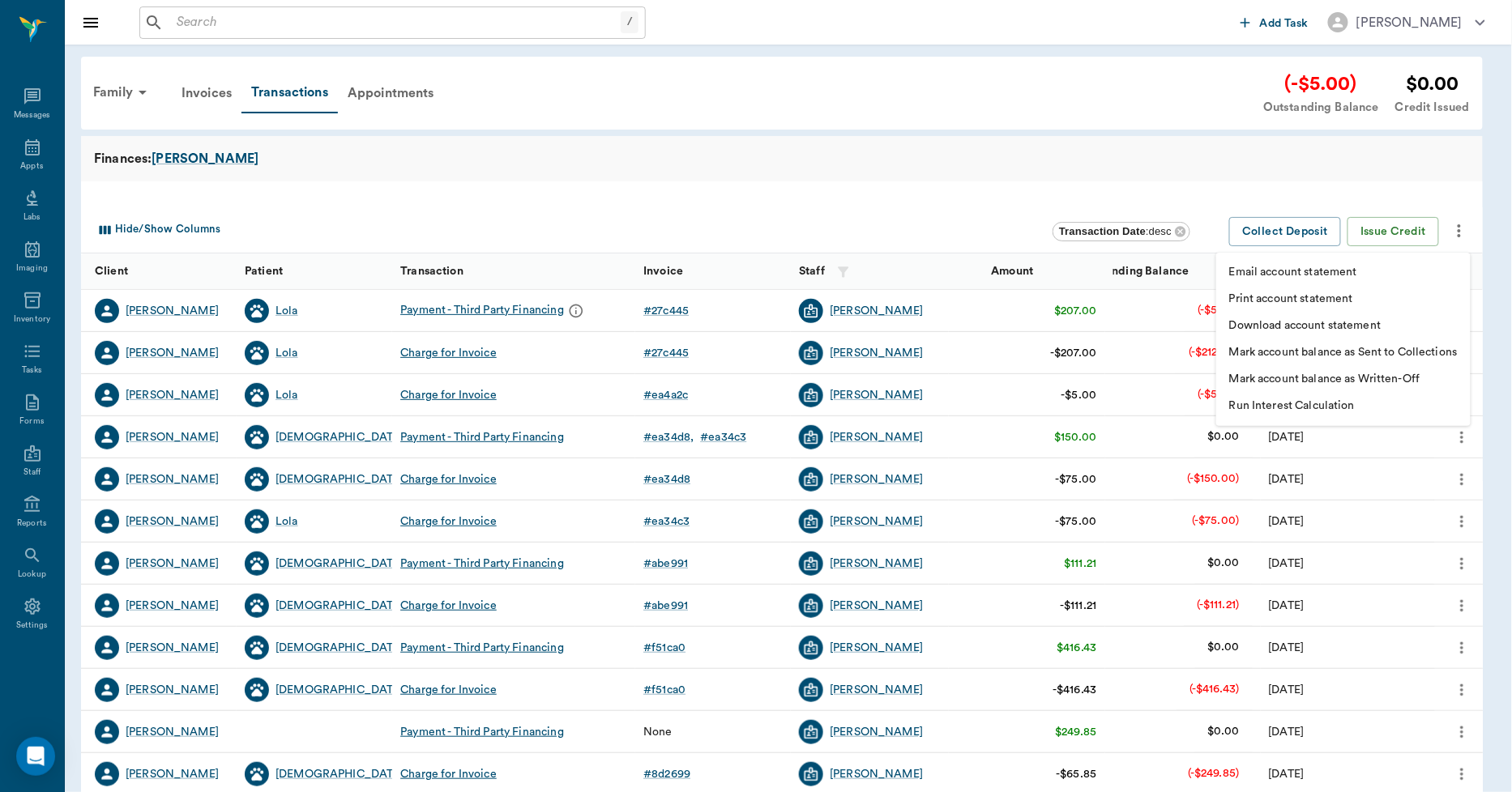
click at [1334, 295] on p "Print account statement" at bounding box center [1291, 299] width 124 height 17
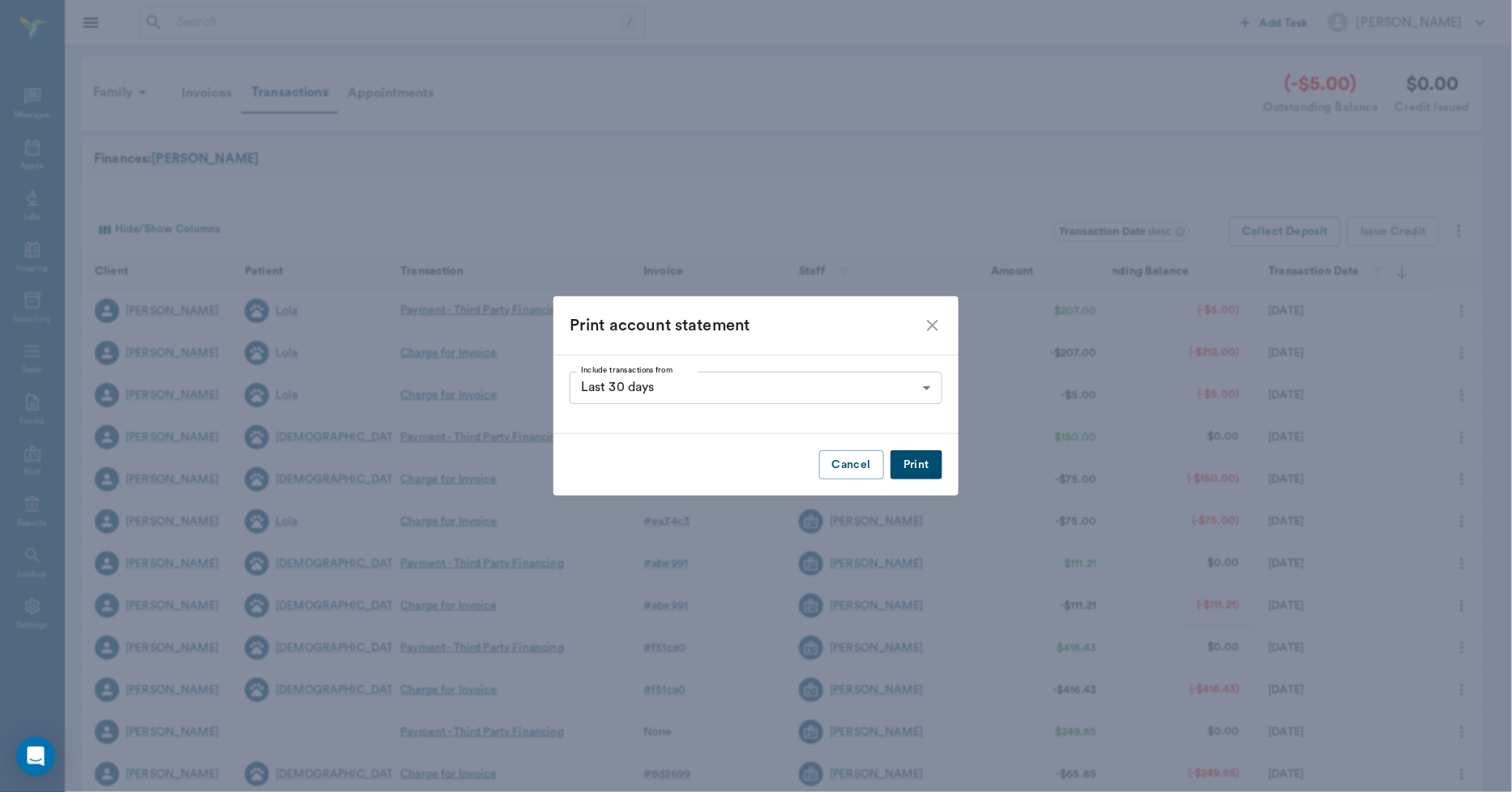
click at [917, 465] on button "Print" at bounding box center [917, 466] width 52 height 30
click at [930, 320] on icon "close" at bounding box center [933, 325] width 19 height 19
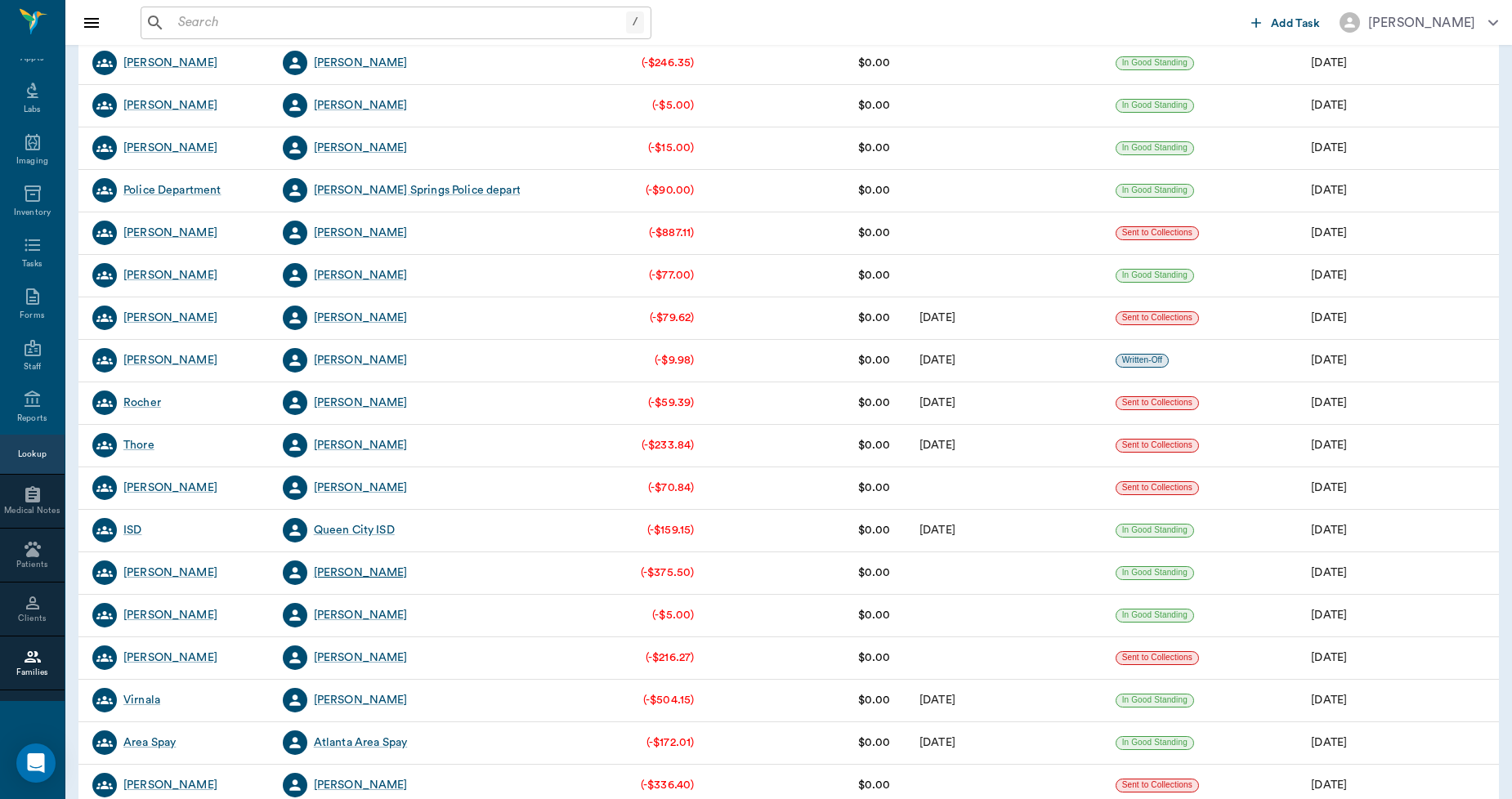
scroll to position [272, 0]
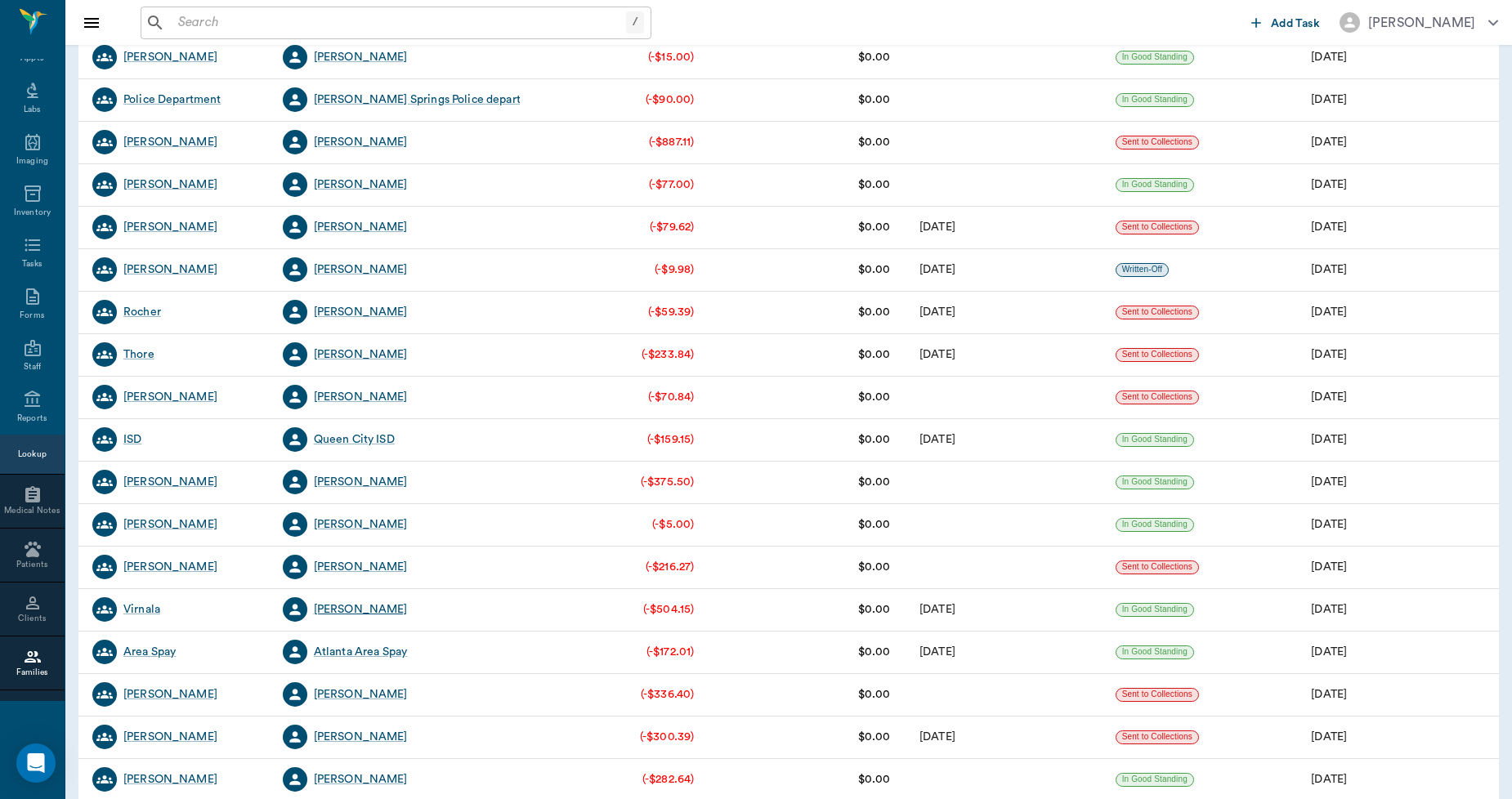
click at [364, 607] on div "[PERSON_NAME]" at bounding box center [361, 609] width 94 height 16
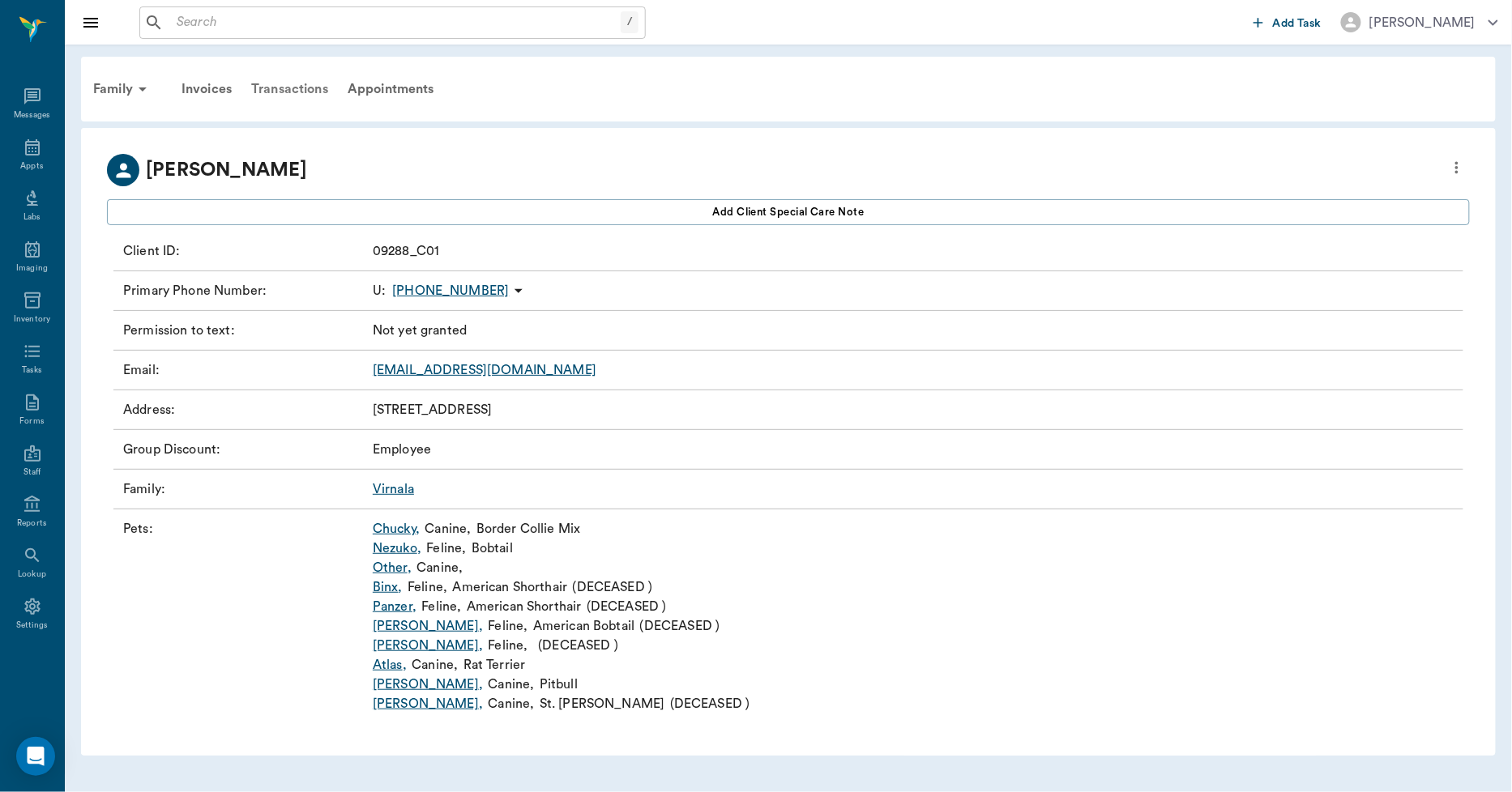
click at [304, 85] on div "Transactions" at bounding box center [290, 88] width 97 height 39
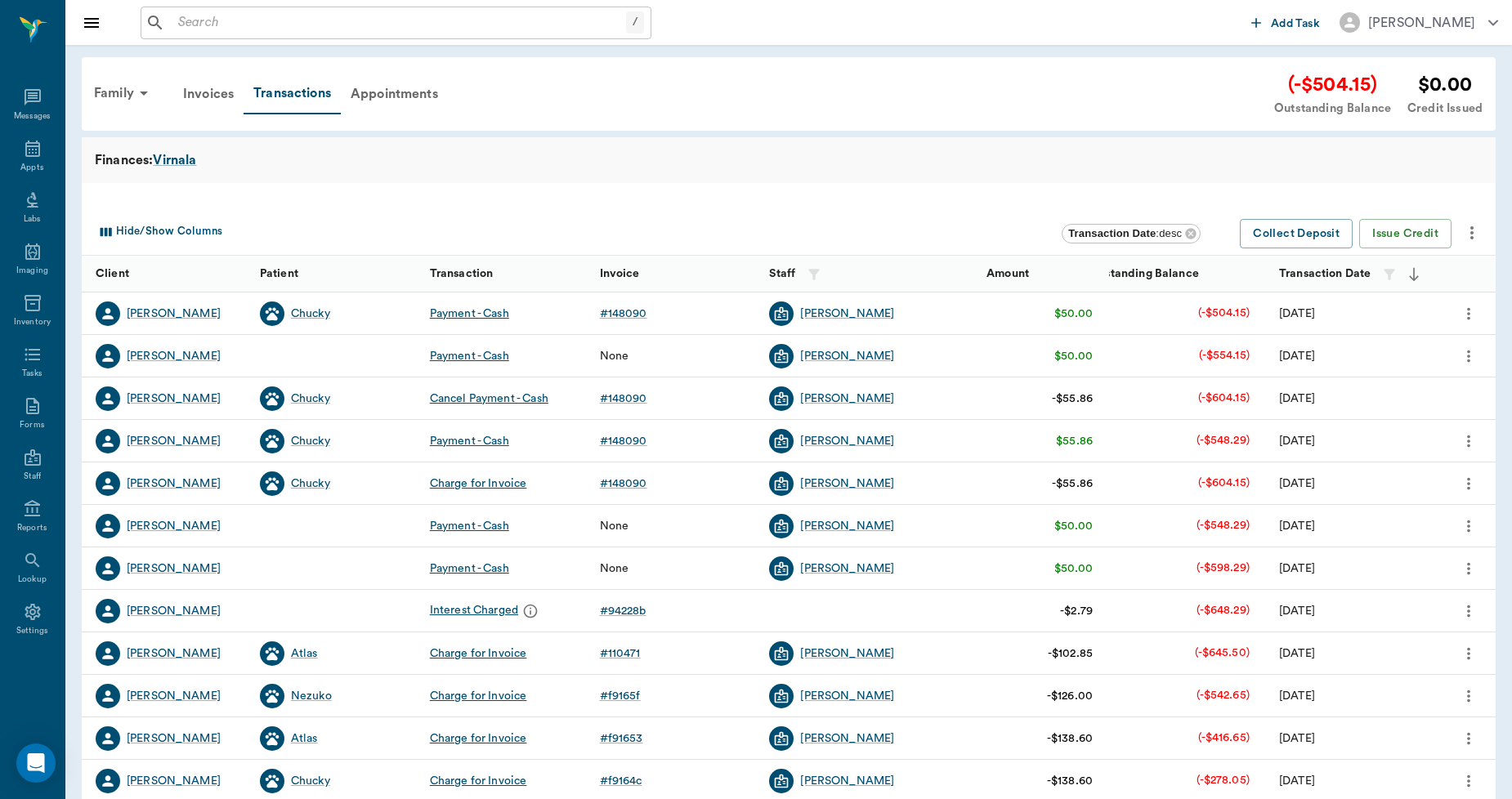
click at [1468, 232] on icon "more" at bounding box center [1471, 232] width 19 height 19
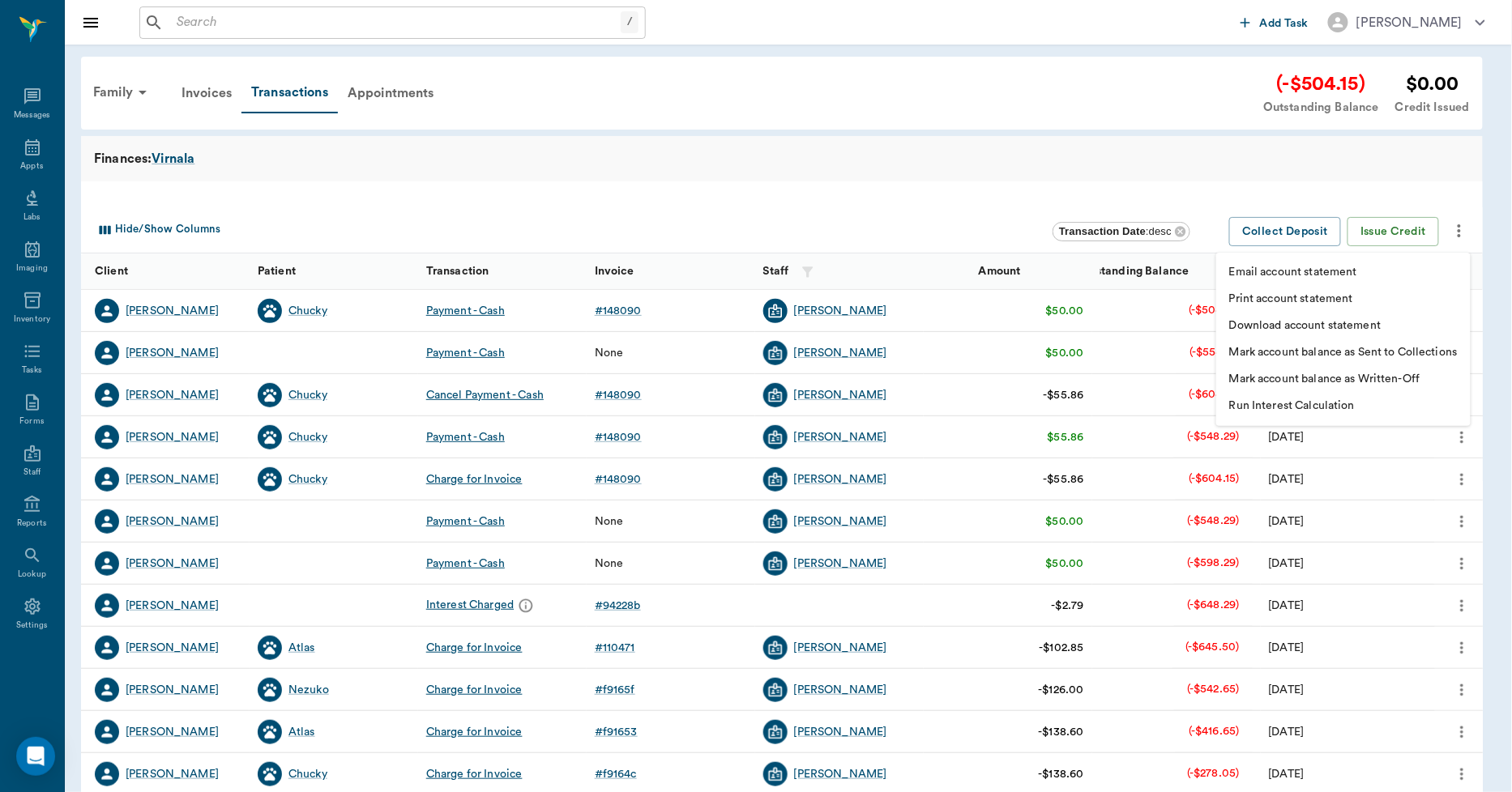
click at [1254, 296] on p "Print account statement" at bounding box center [1291, 299] width 124 height 17
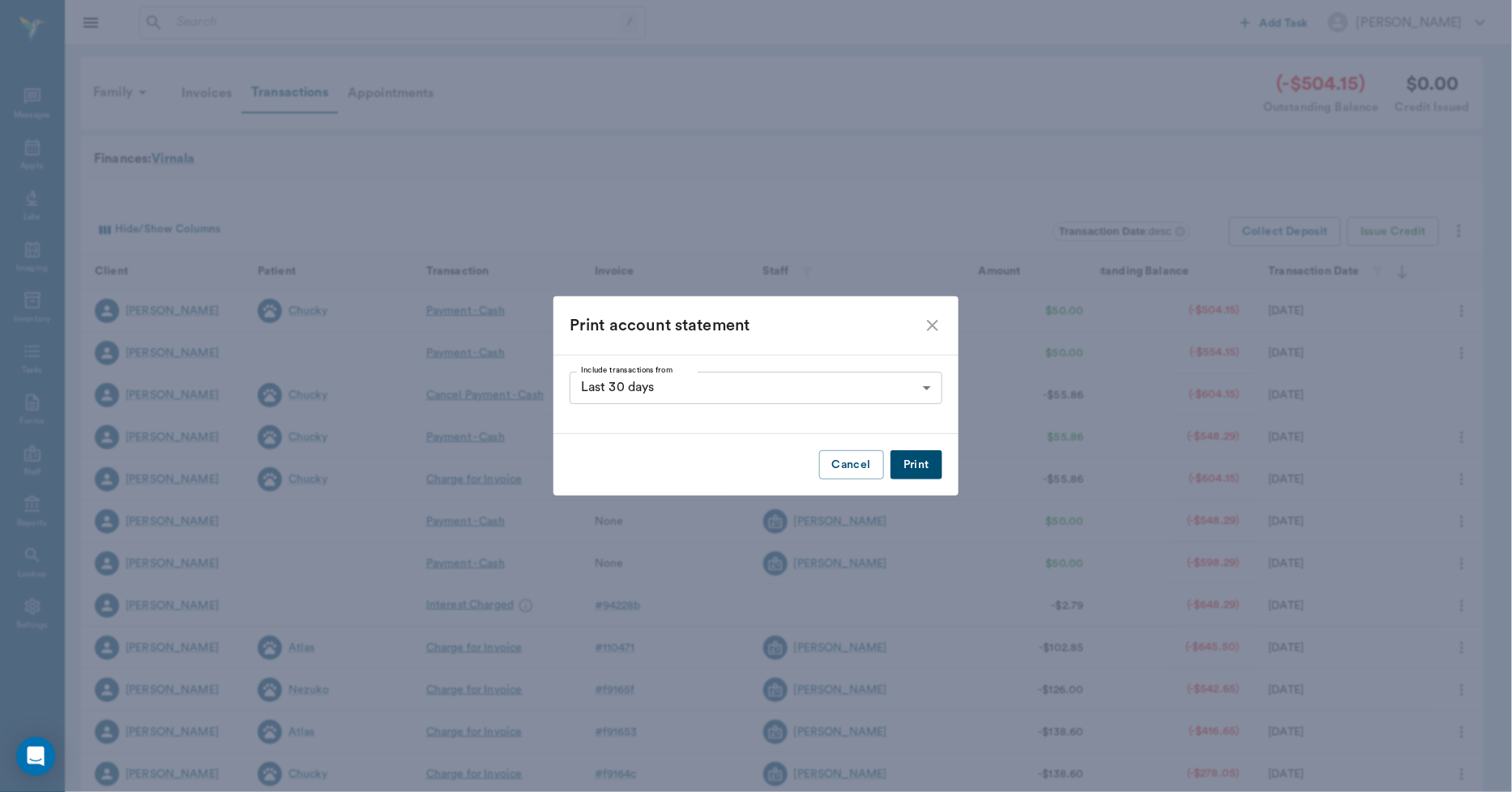
click at [923, 472] on button "Print" at bounding box center [917, 466] width 52 height 30
click at [933, 322] on icon "close" at bounding box center [933, 325] width 19 height 19
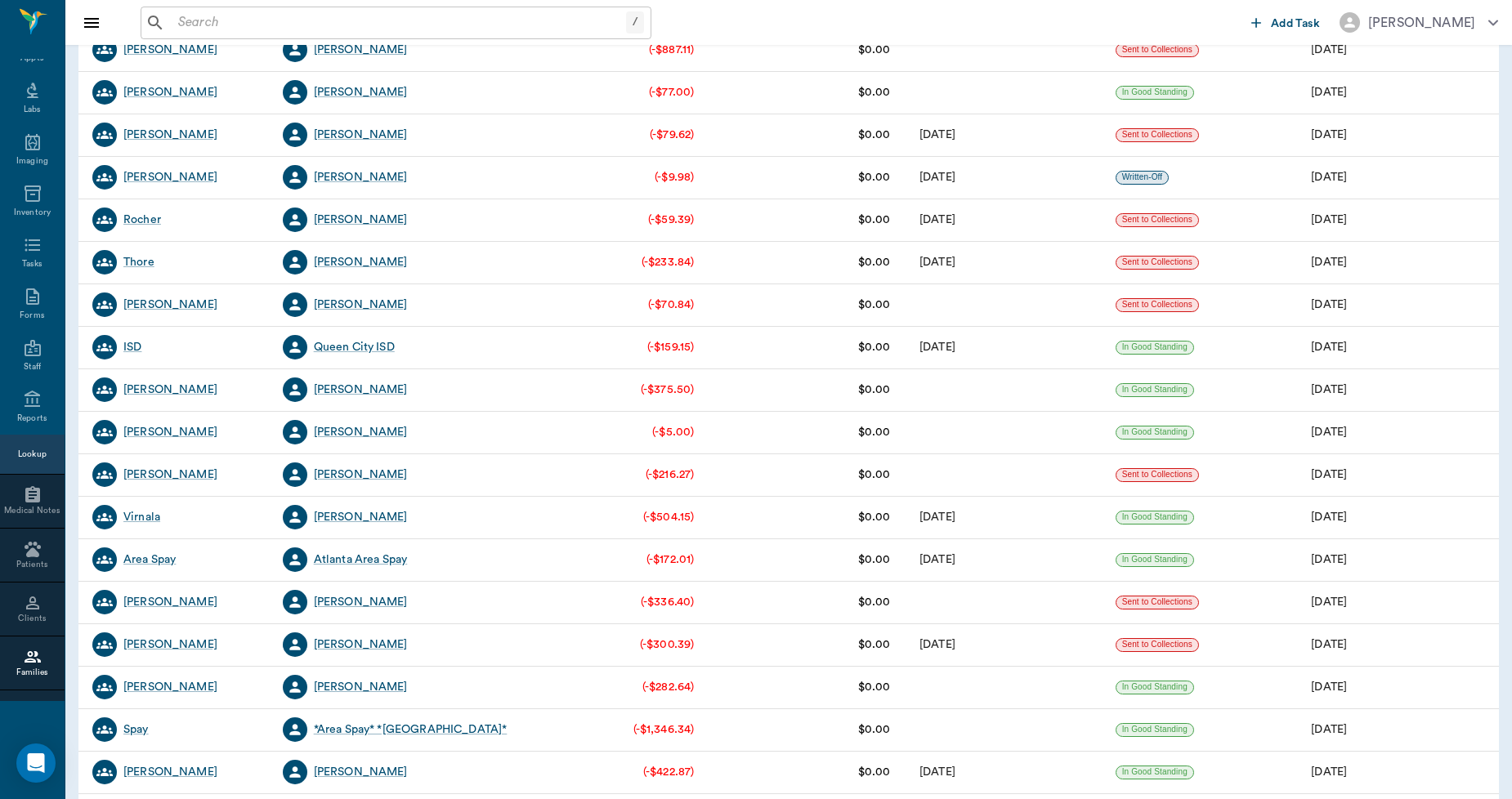
scroll to position [454, 0]
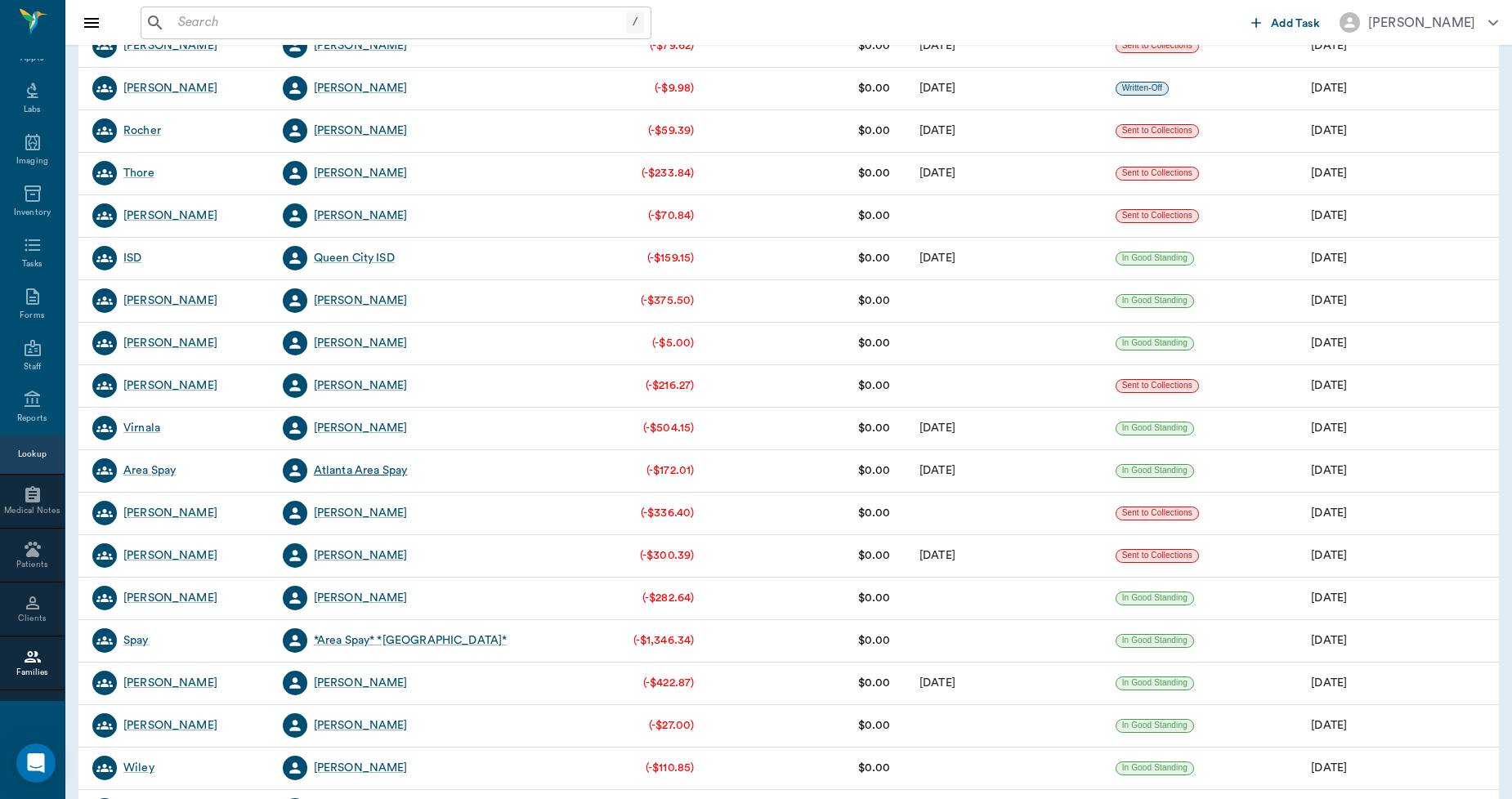
click at [385, 470] on div "Atlanta Area Spay" at bounding box center [361, 470] width 94 height 16
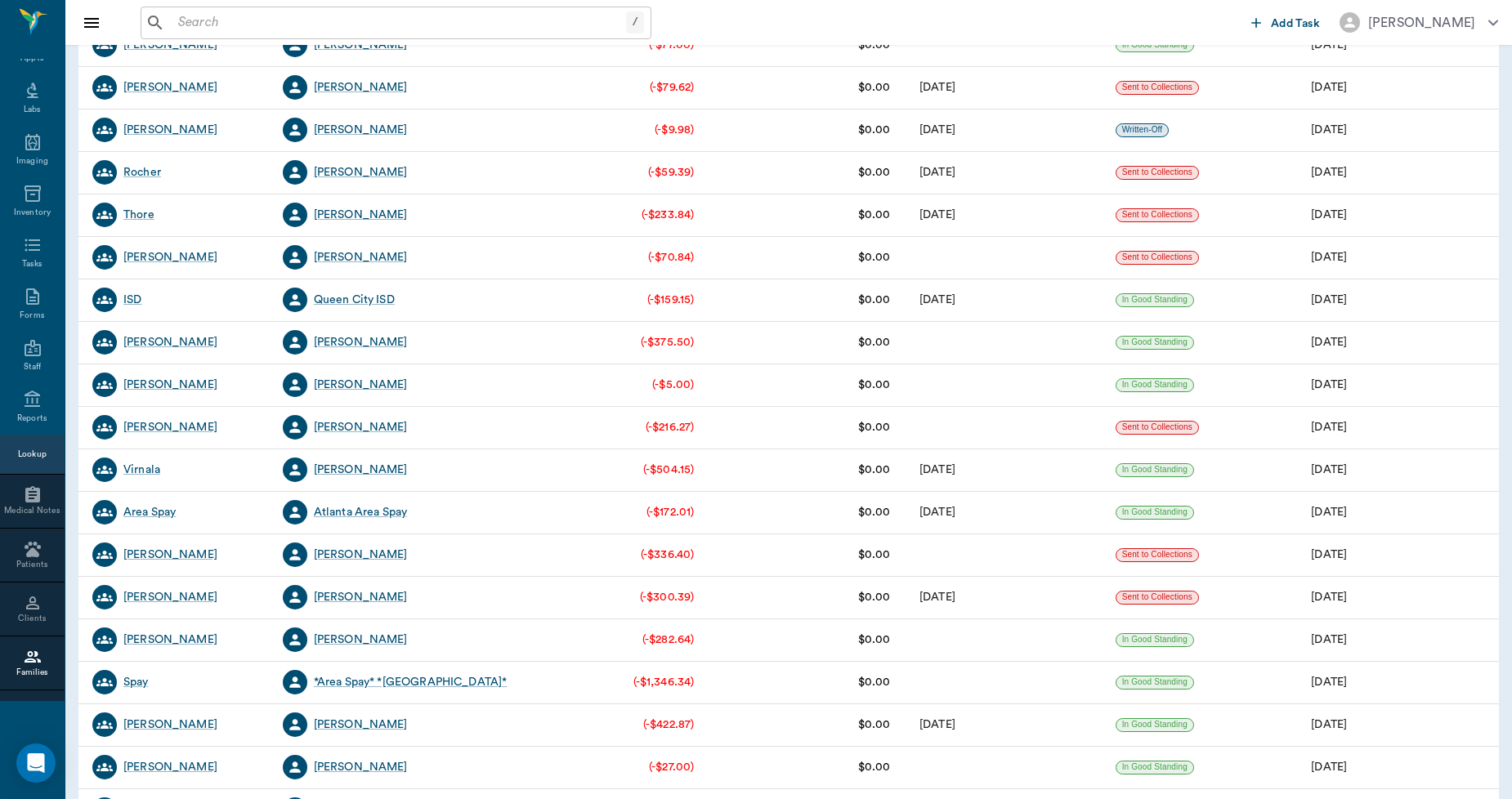
scroll to position [454, 0]
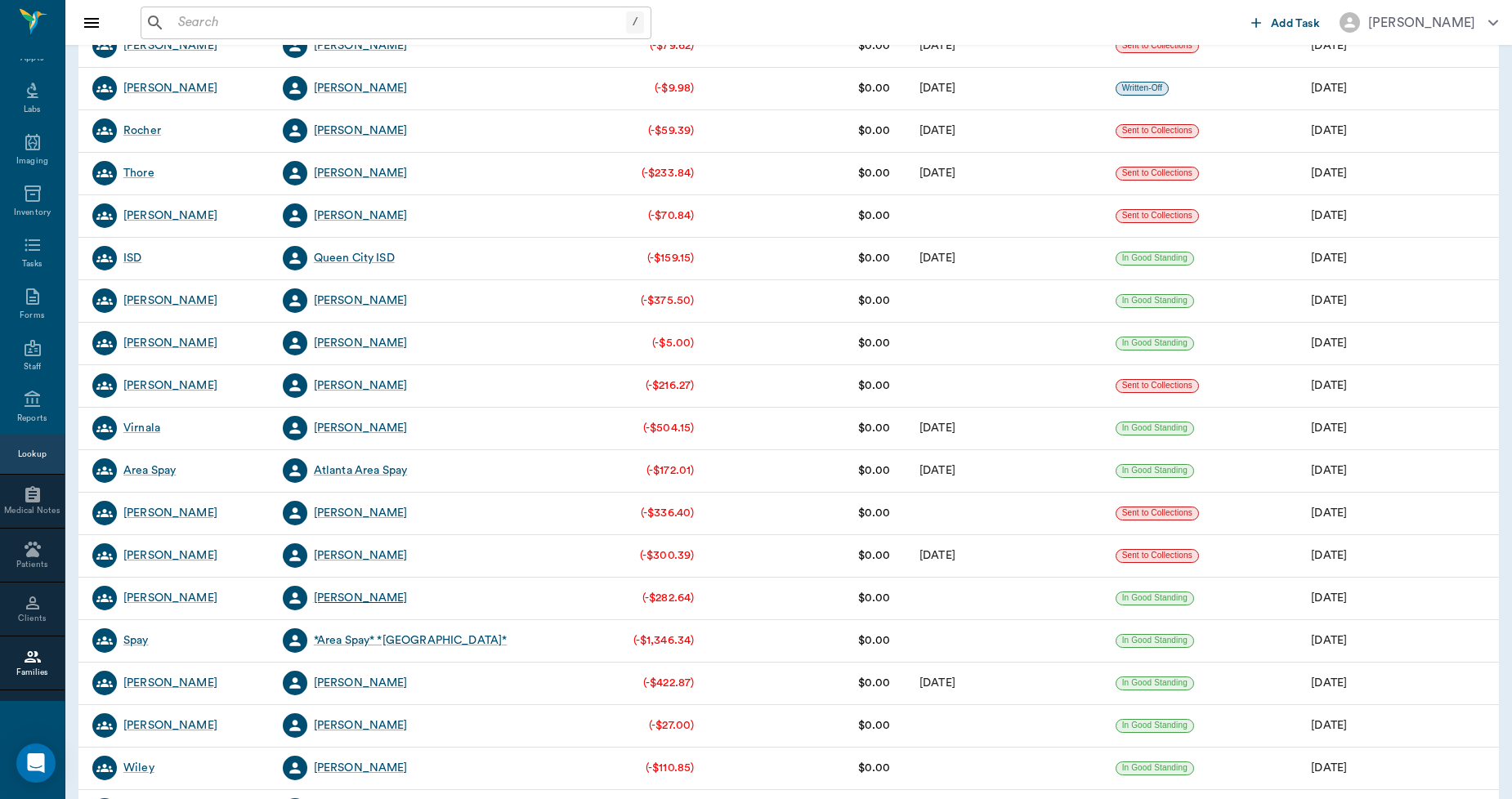
click at [354, 597] on div "[PERSON_NAME]" at bounding box center [361, 598] width 94 height 16
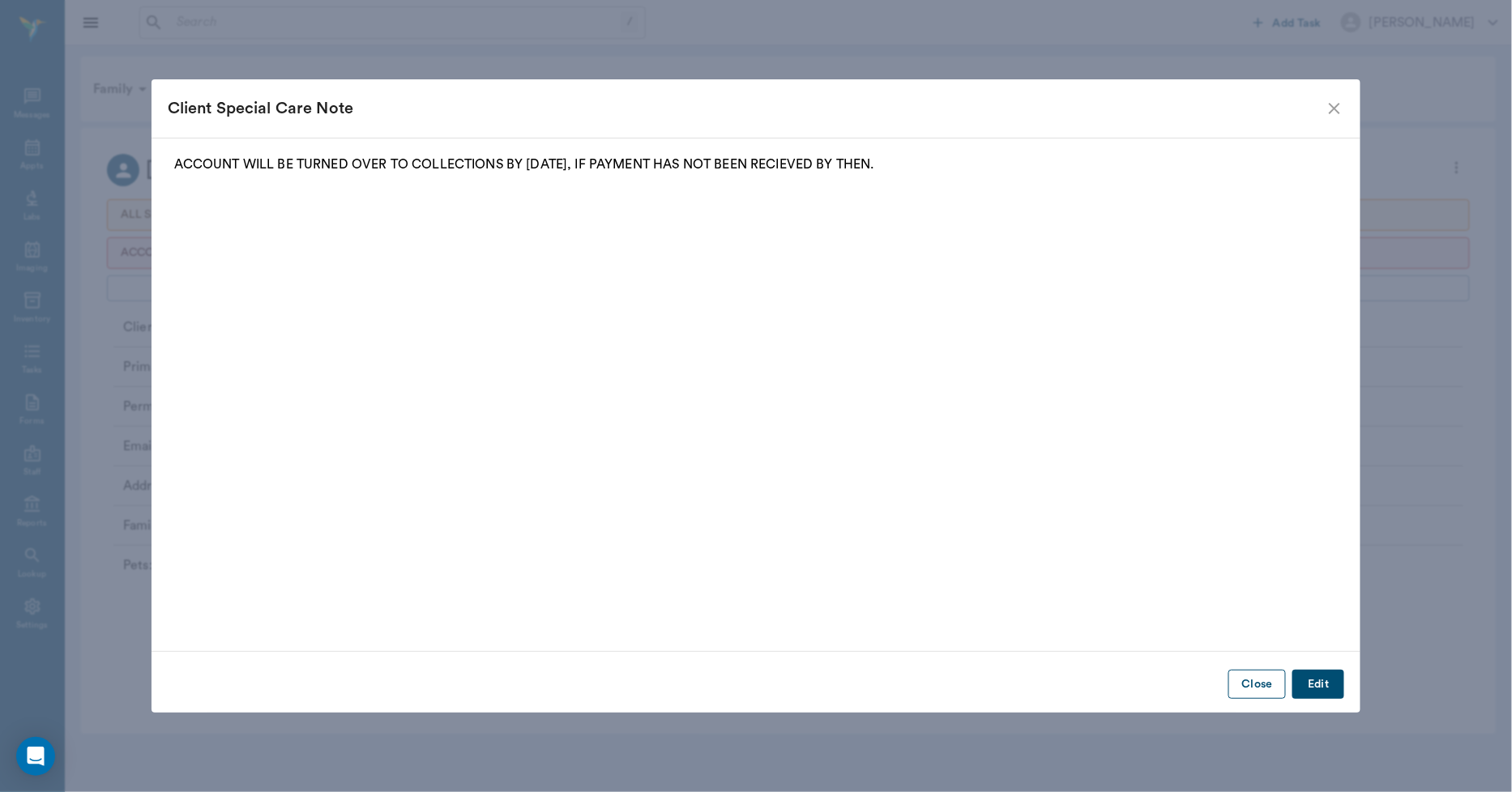
click at [1257, 687] on button "Close" at bounding box center [1257, 685] width 58 height 30
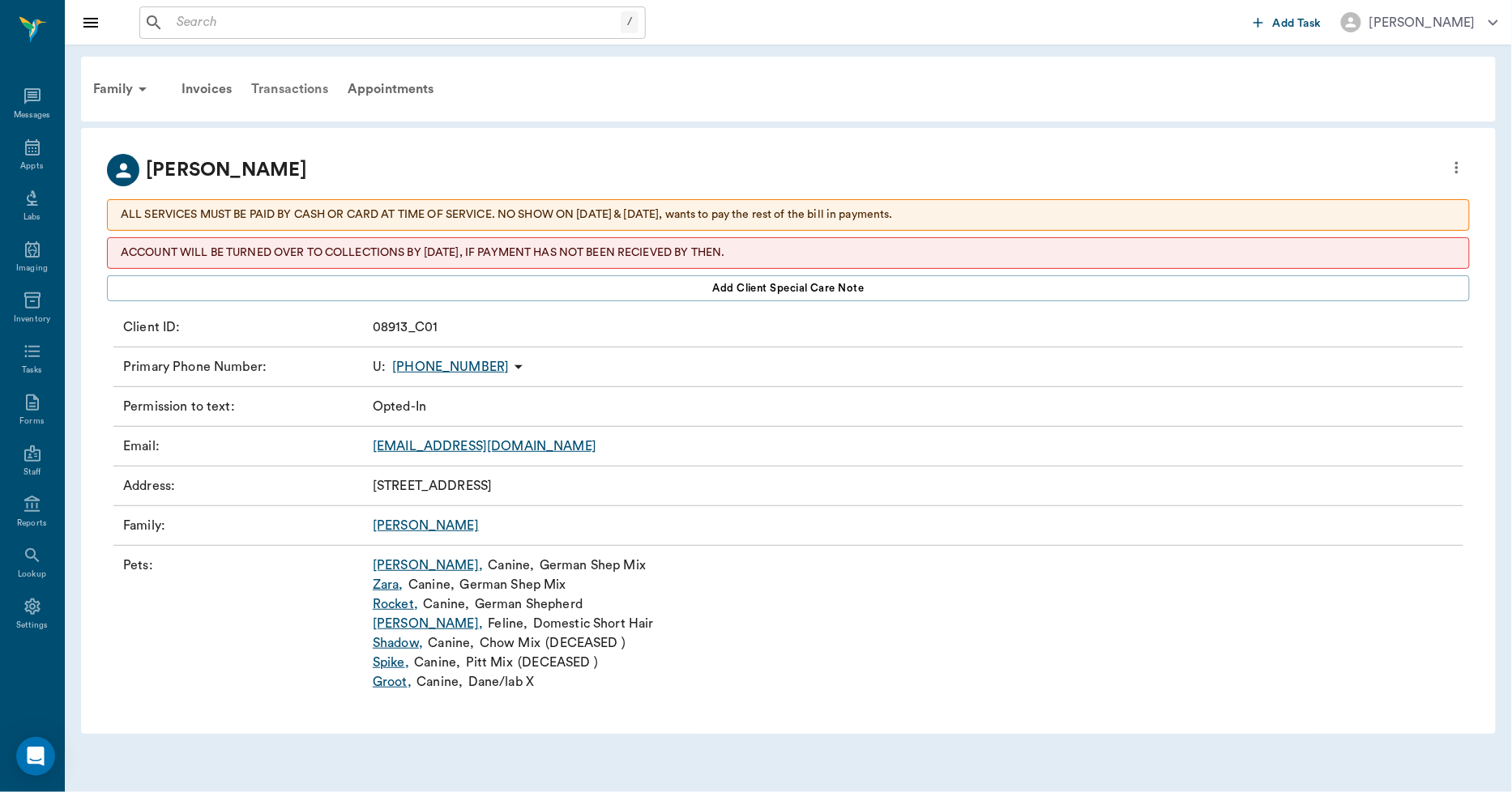
click at [294, 89] on div "Transactions" at bounding box center [290, 88] width 97 height 39
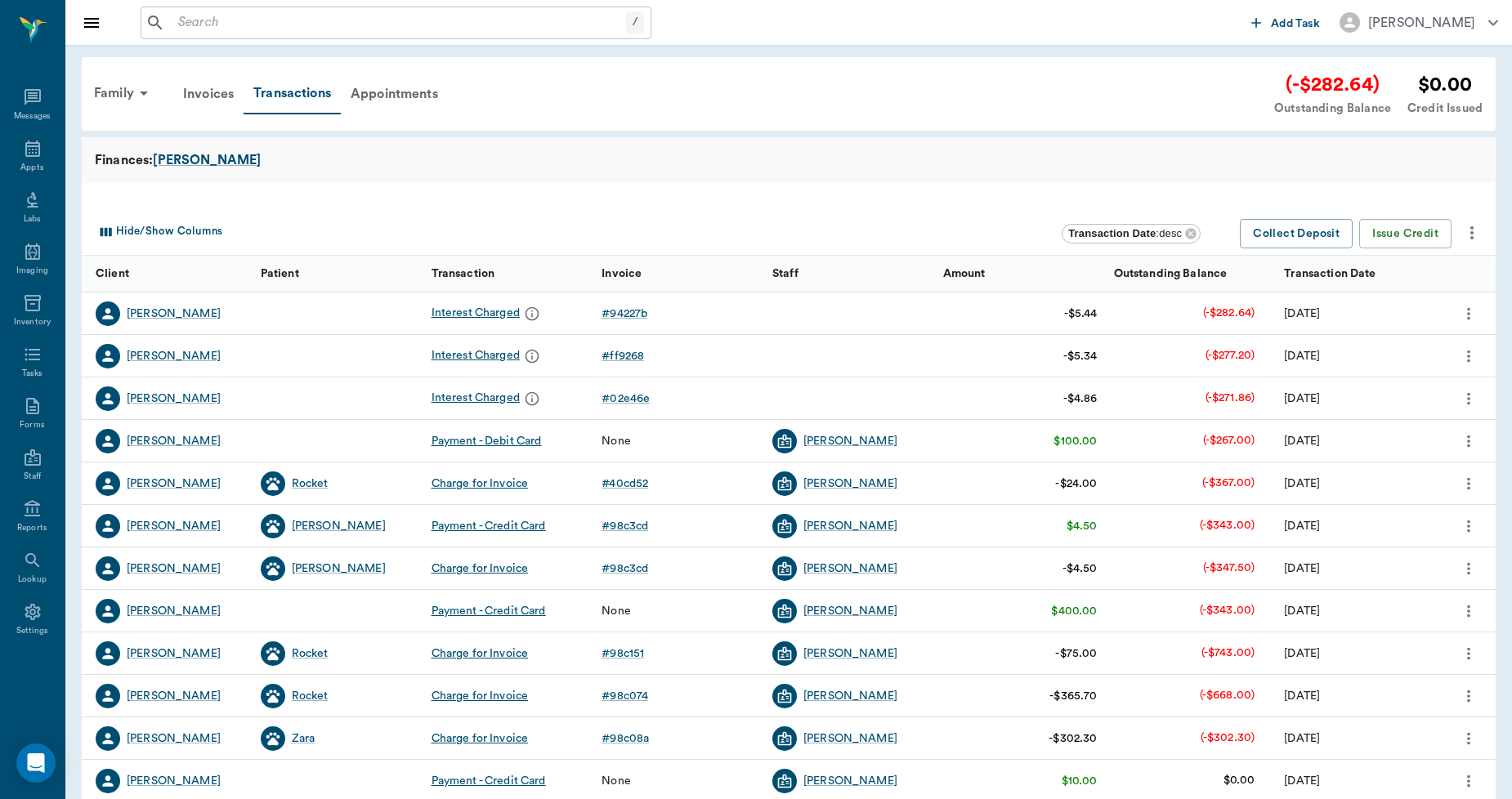
click at [1468, 234] on icon "more" at bounding box center [1471, 232] width 19 height 19
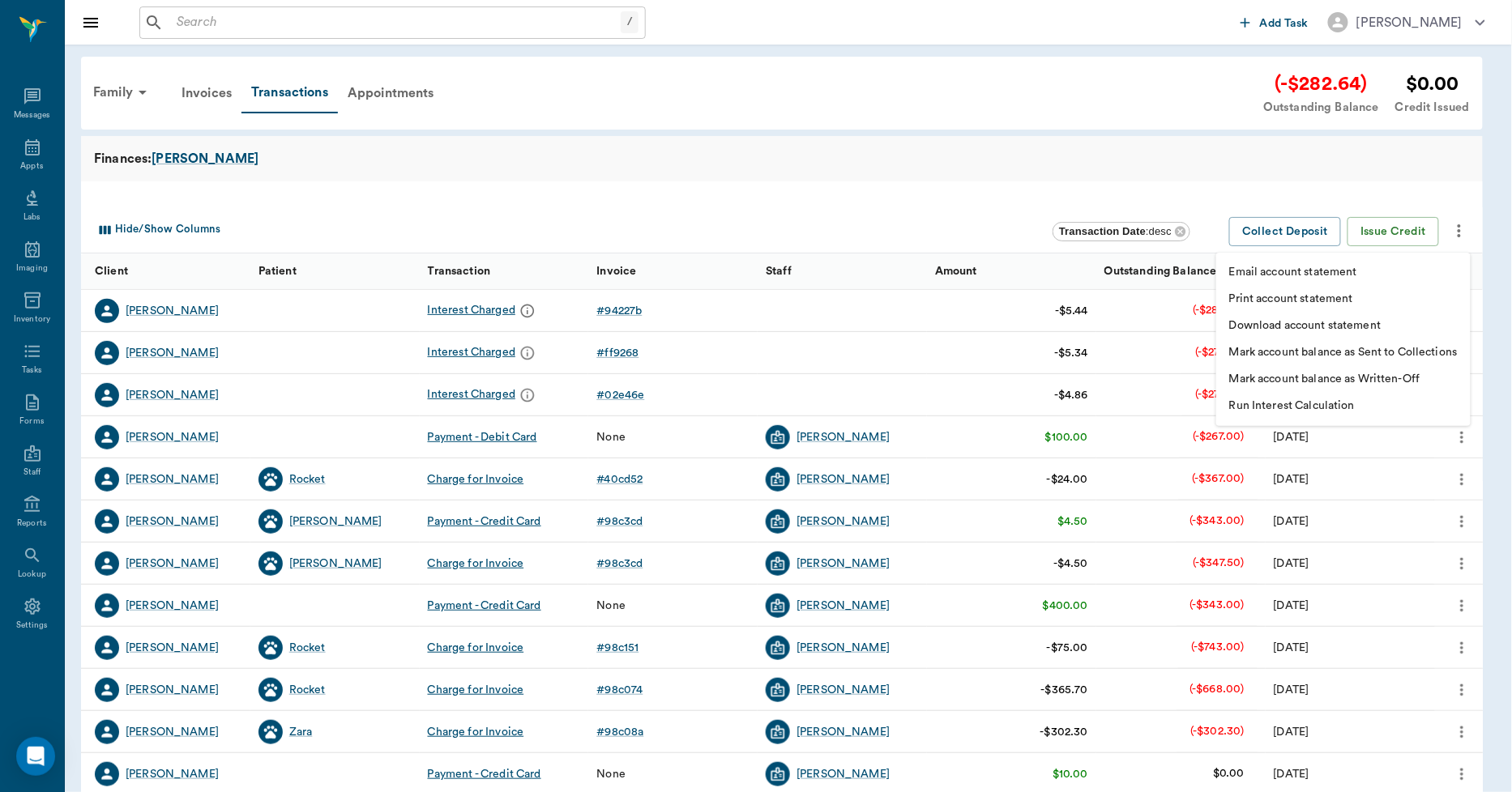
click at [1312, 326] on p "Download account statement" at bounding box center [1305, 325] width 152 height 17
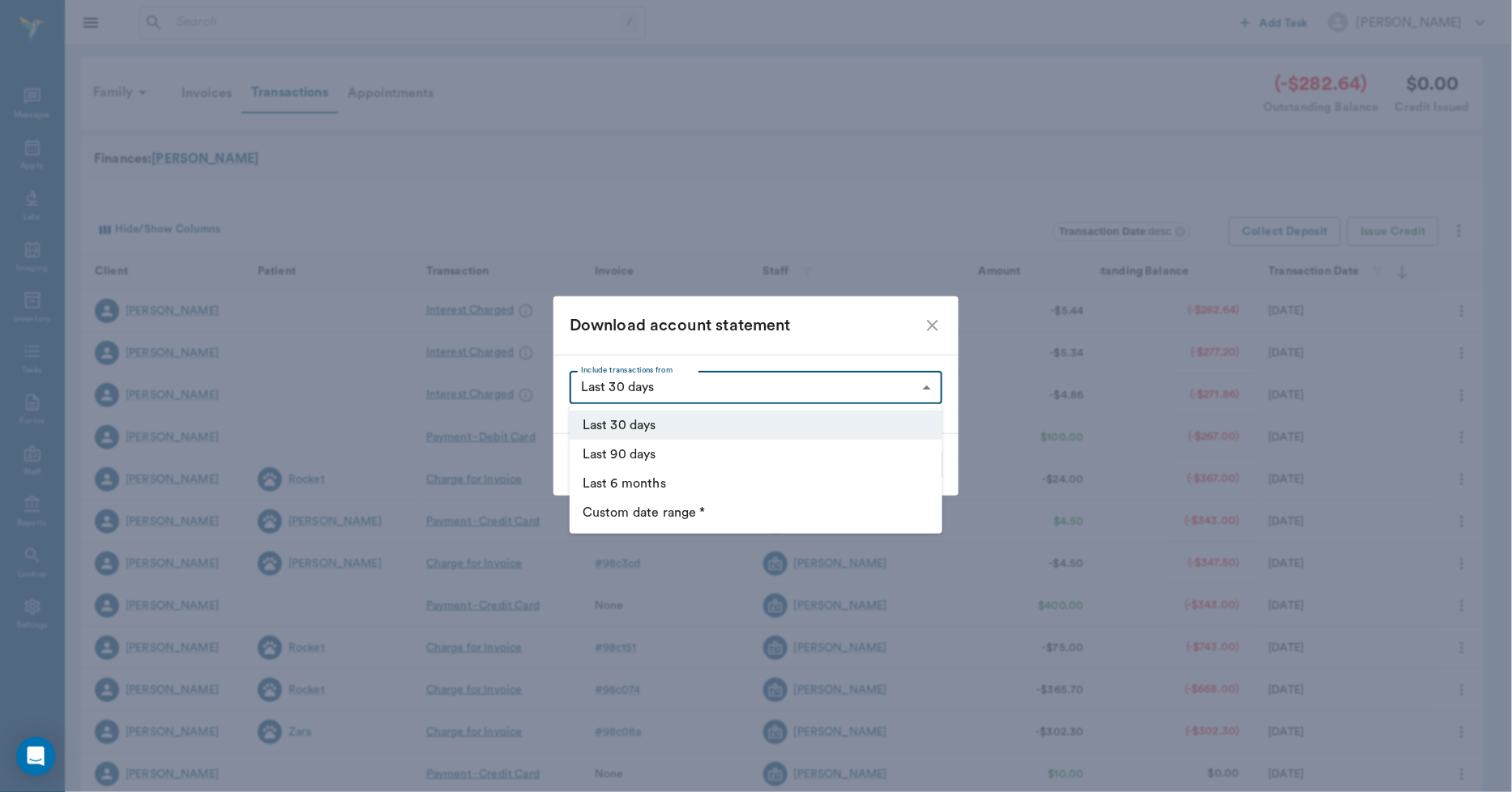
click at [927, 389] on body "/ ​ Add Task Dr. Bert Ellsworth Nectar Messages Appts Labs Imaging Inventory Ta…" at bounding box center [756, 498] width 1512 height 996
click at [608, 481] on li "Last 6 months" at bounding box center [756, 483] width 372 height 29
type input "LAST_6_MONTHS"
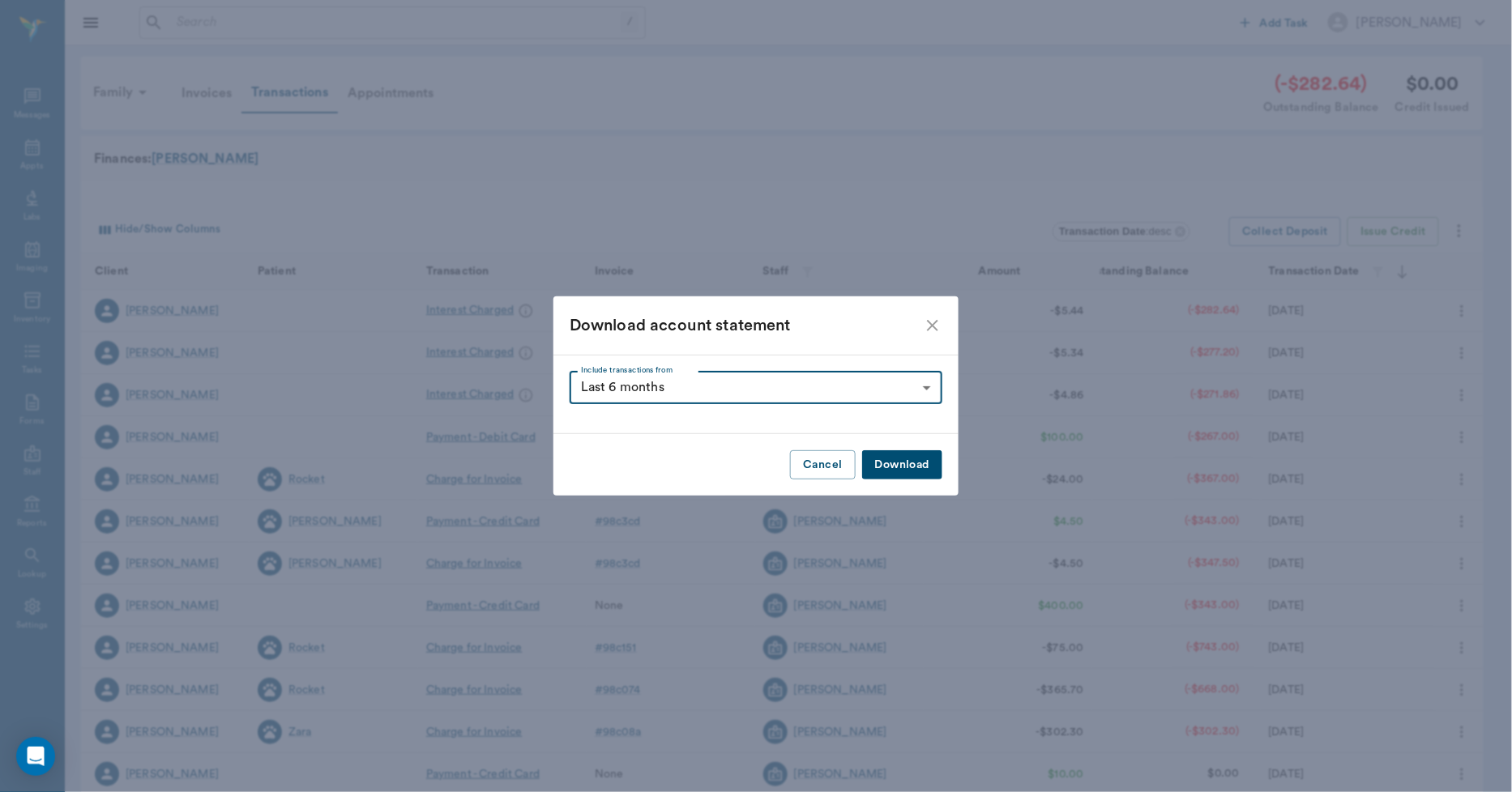
click at [900, 459] on button "Download" at bounding box center [903, 466] width 80 height 30
click at [933, 326] on icon "close" at bounding box center [933, 325] width 12 height 12
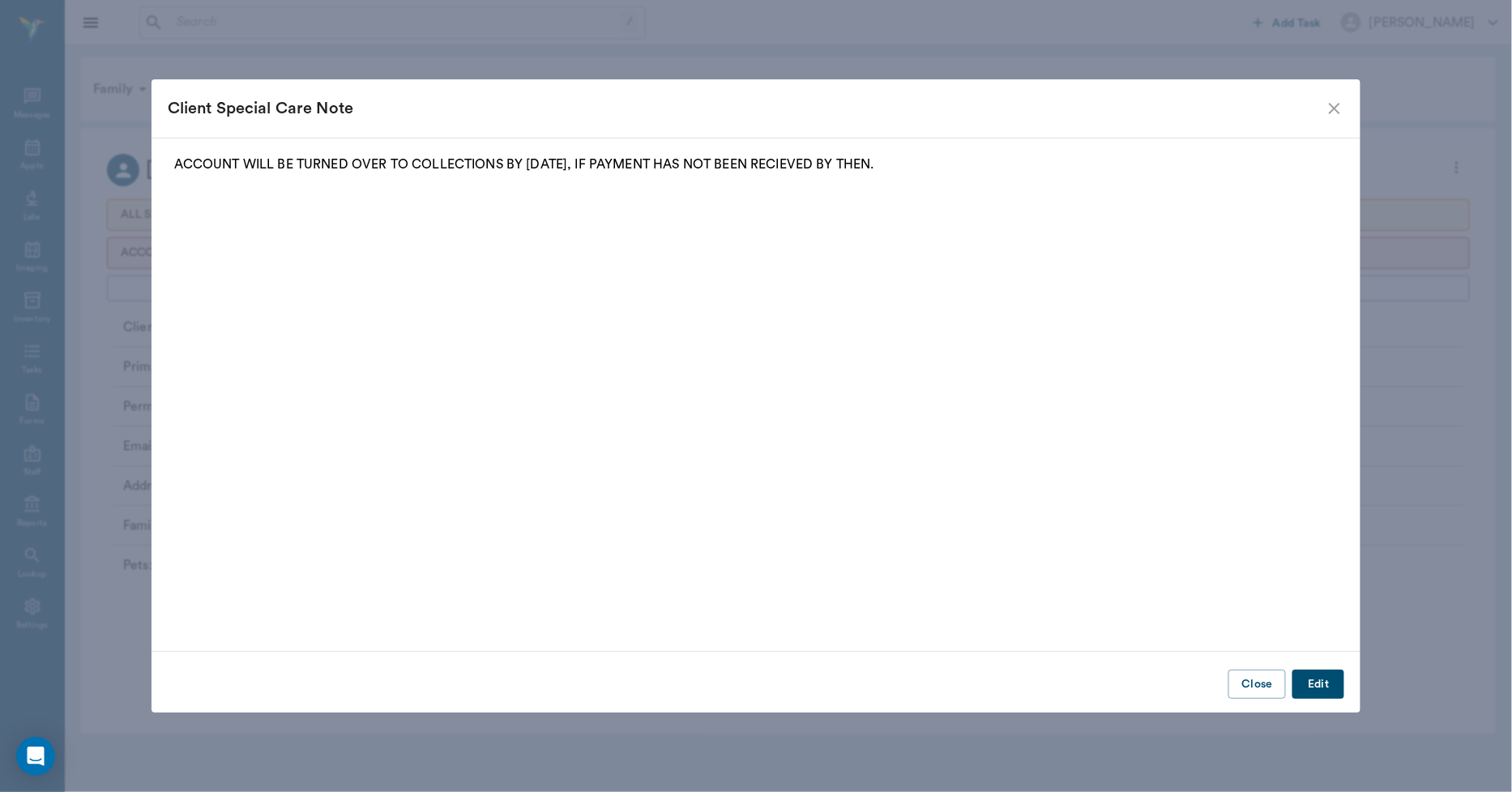
click at [1332, 108] on icon "close" at bounding box center [1334, 108] width 19 height 19
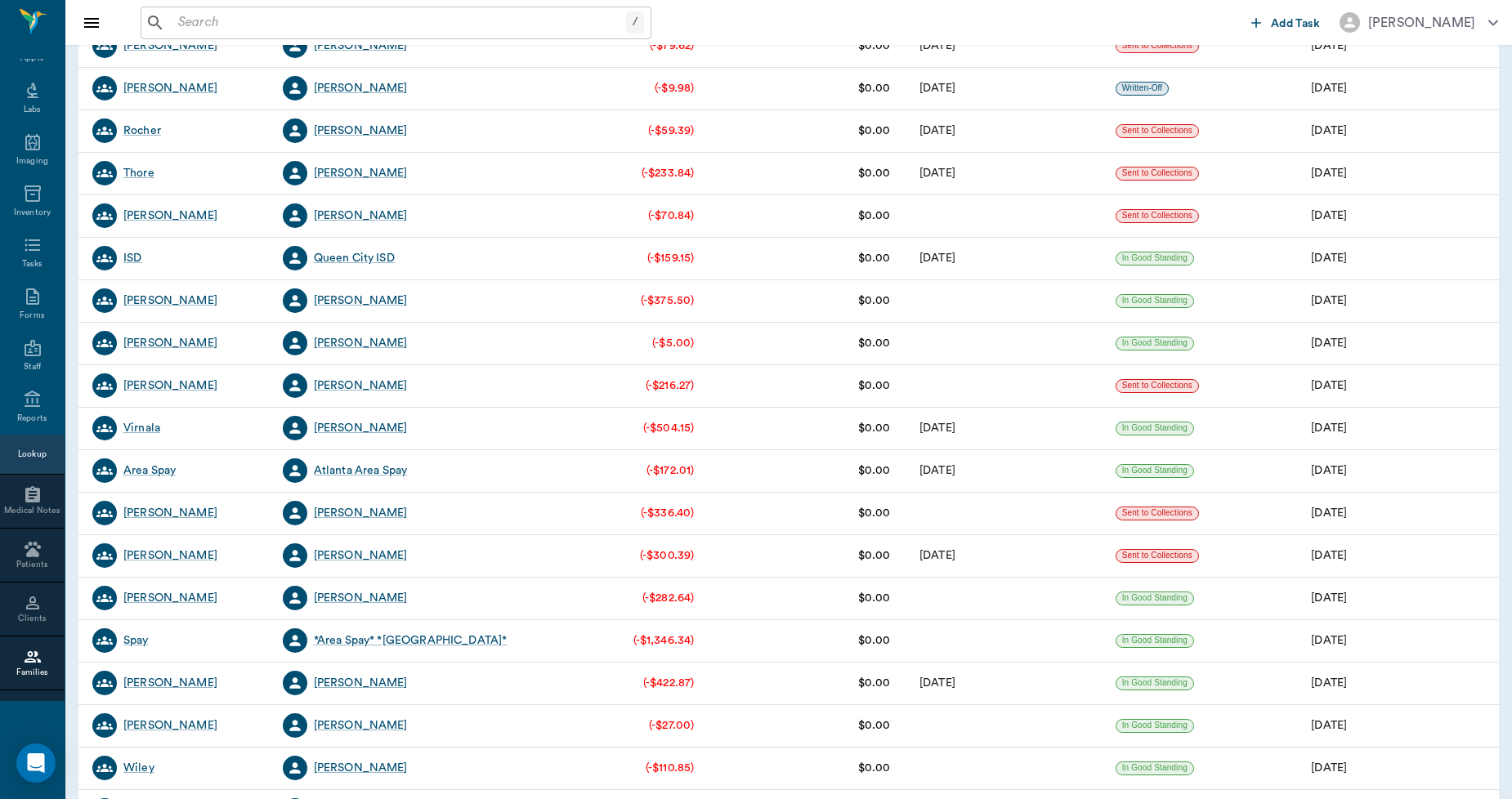
scroll to position [544, 0]
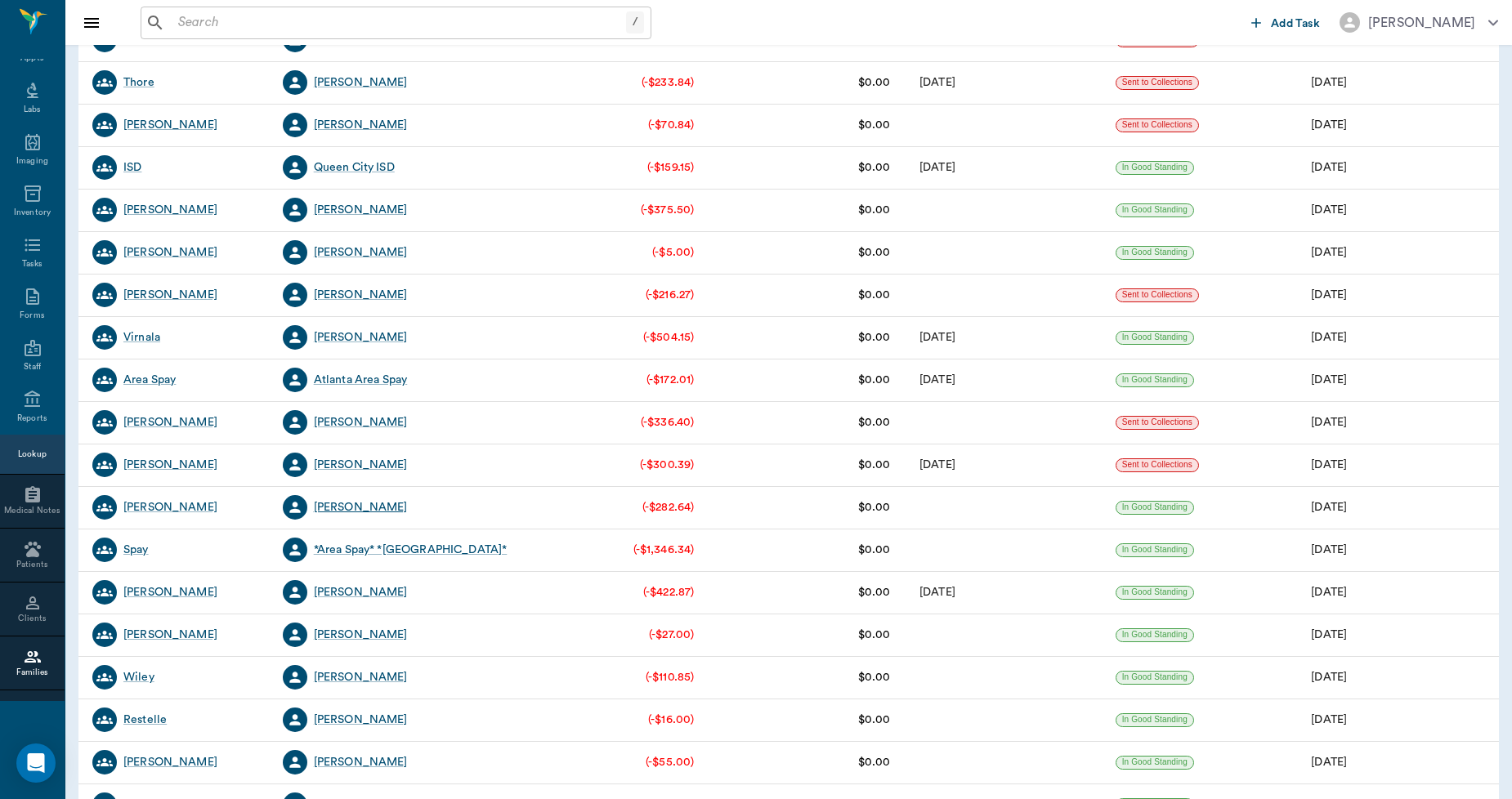
click at [358, 503] on div "[PERSON_NAME]" at bounding box center [361, 507] width 94 height 16
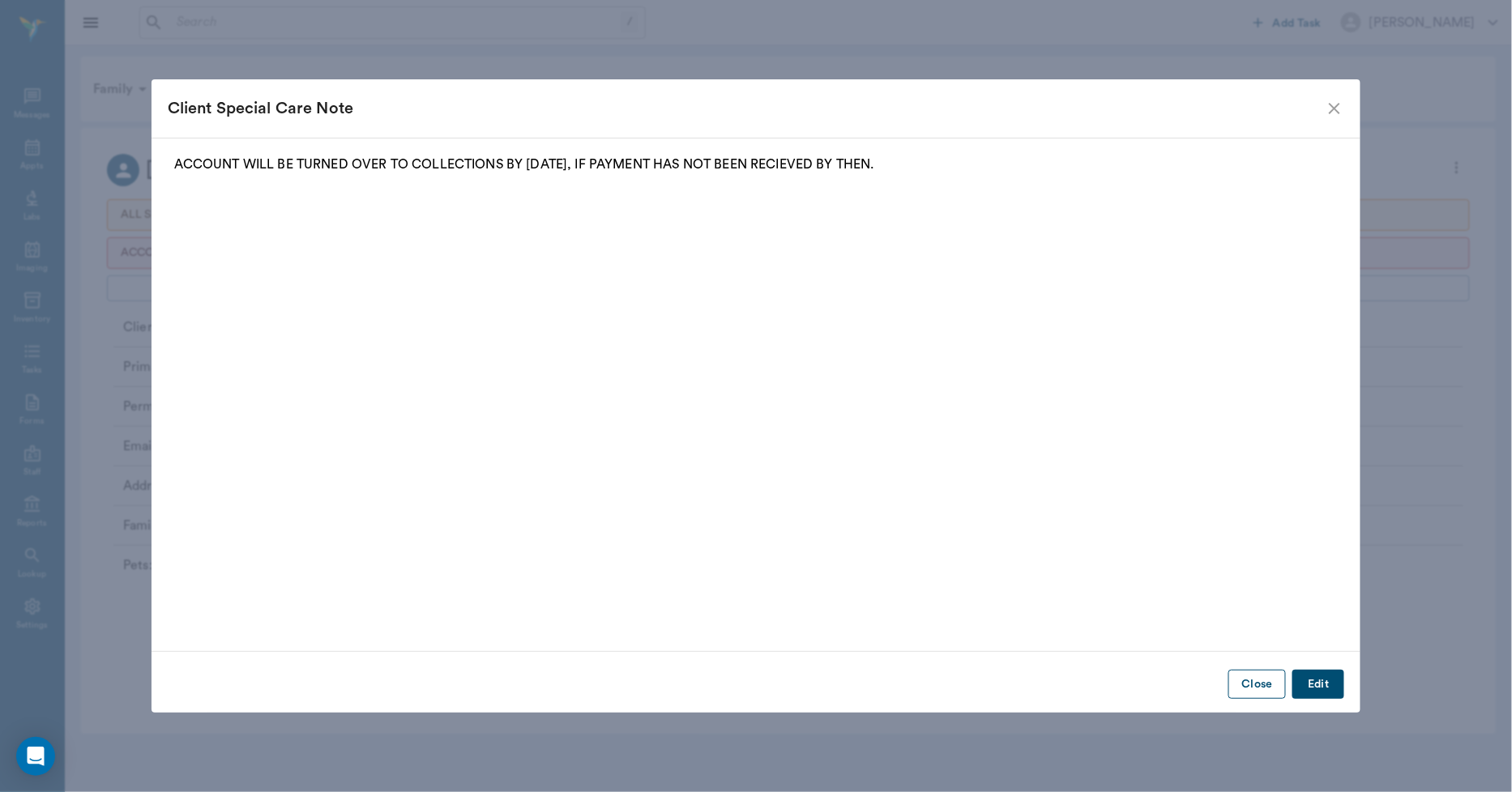
click at [1271, 689] on button "Close" at bounding box center [1257, 685] width 58 height 30
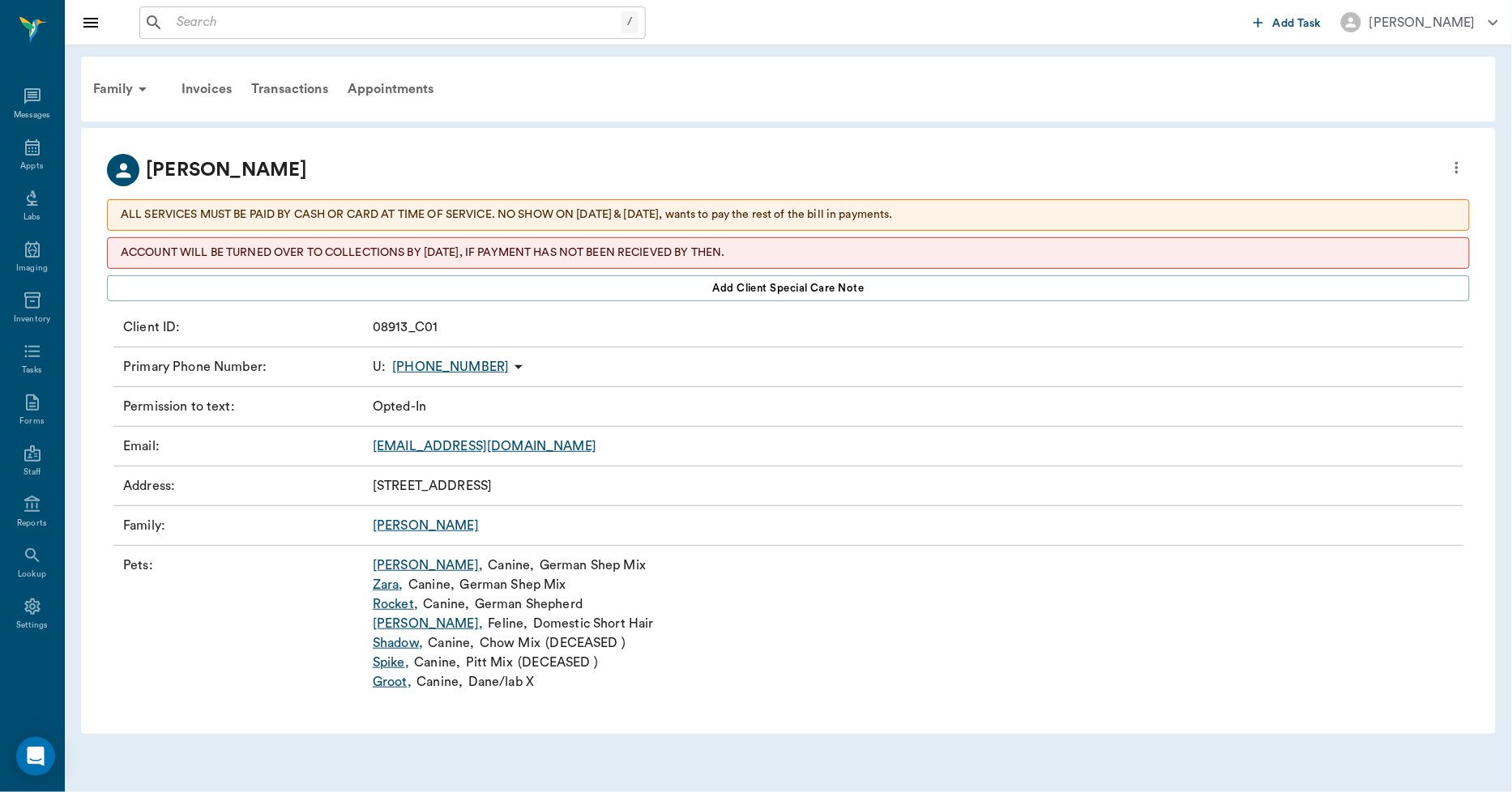
click at [1451, 167] on icon "more" at bounding box center [1456, 167] width 18 height 19
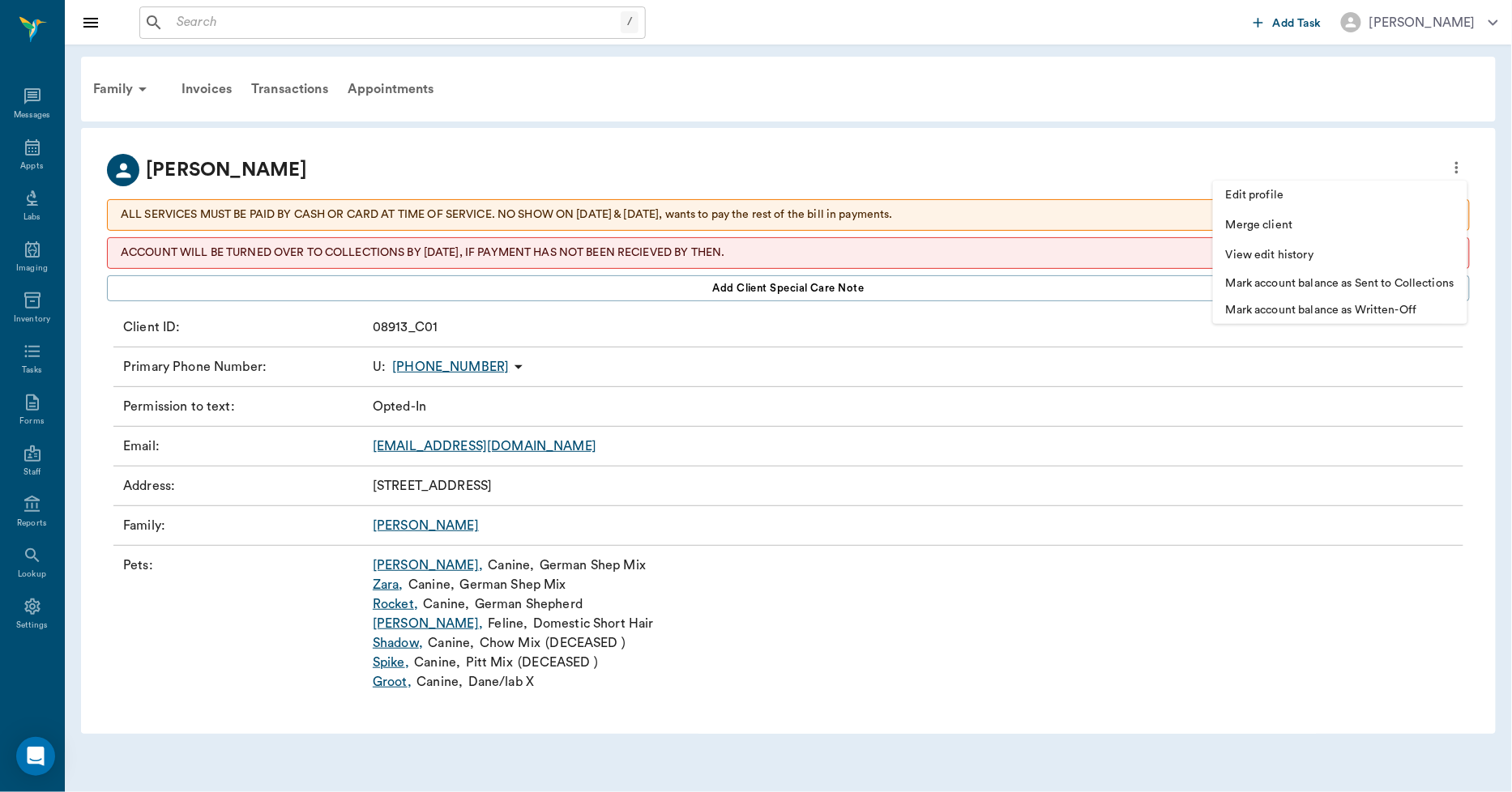
click at [1325, 285] on p "Mark account balance as Sent to Collections" at bounding box center [1341, 284] width 229 height 17
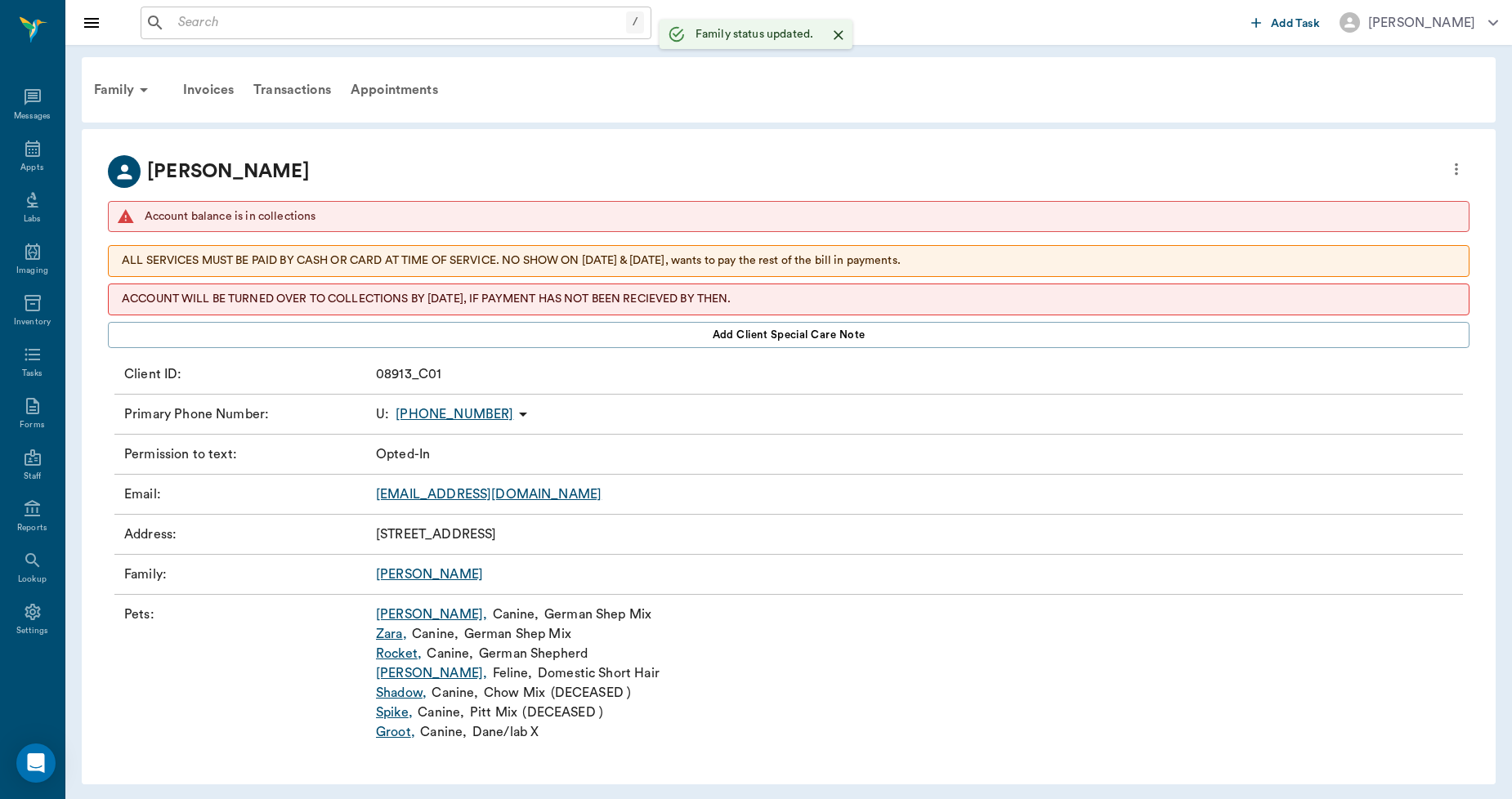
scroll to position [4, 0]
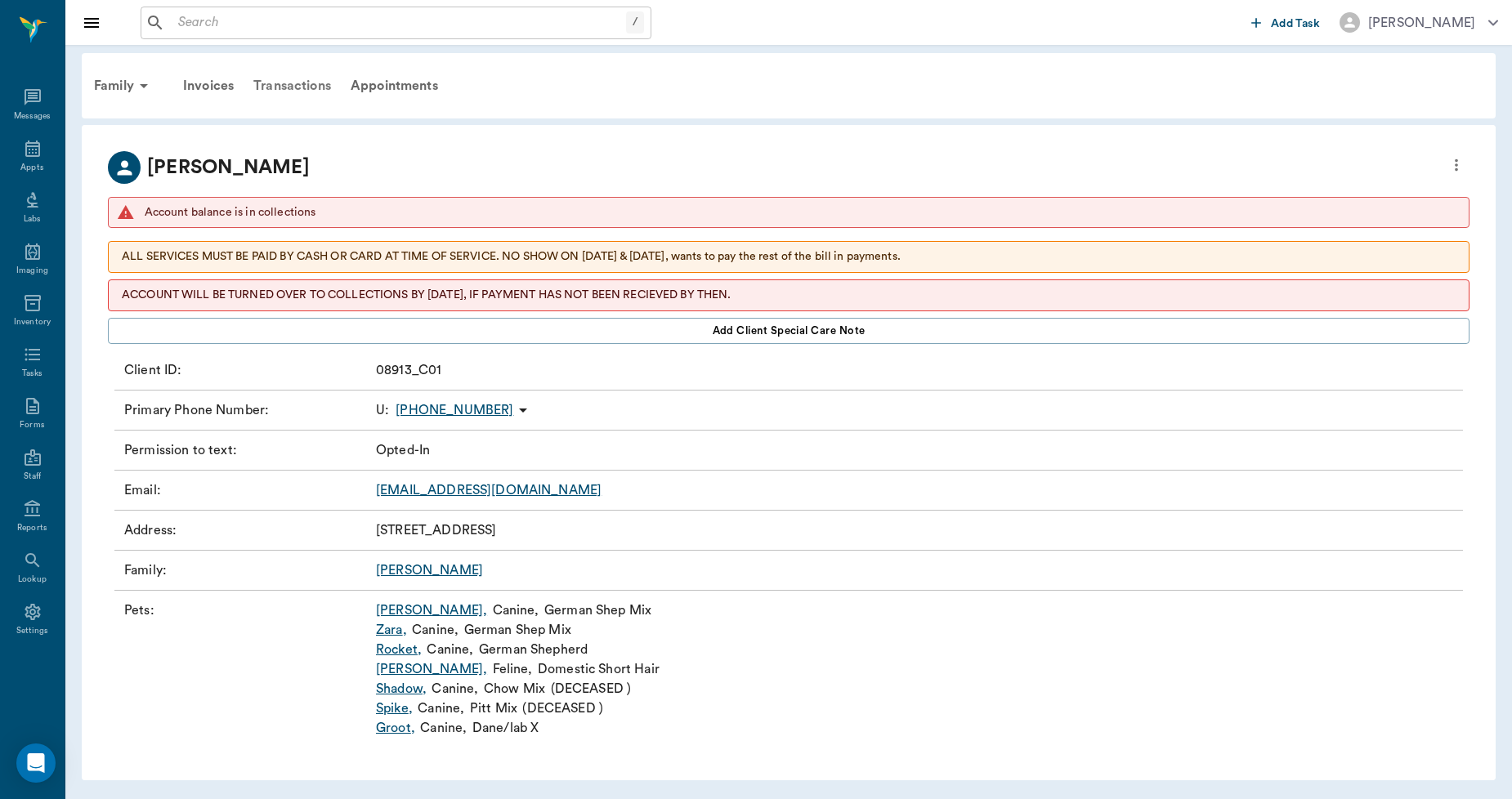
click at [292, 85] on div "Transactions" at bounding box center [292, 86] width 98 height 40
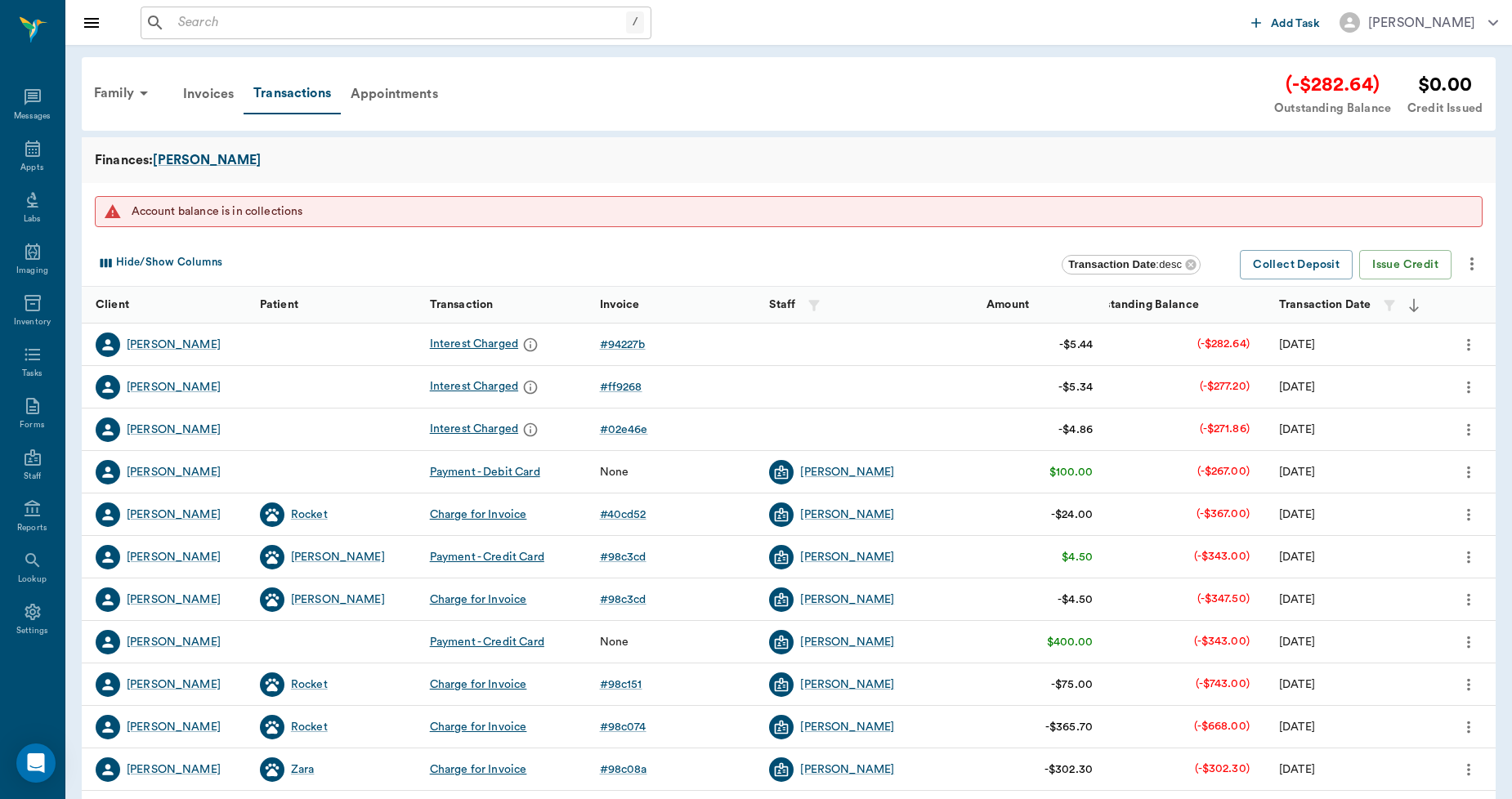
click at [1474, 264] on icon "more" at bounding box center [1471, 264] width 19 height 19
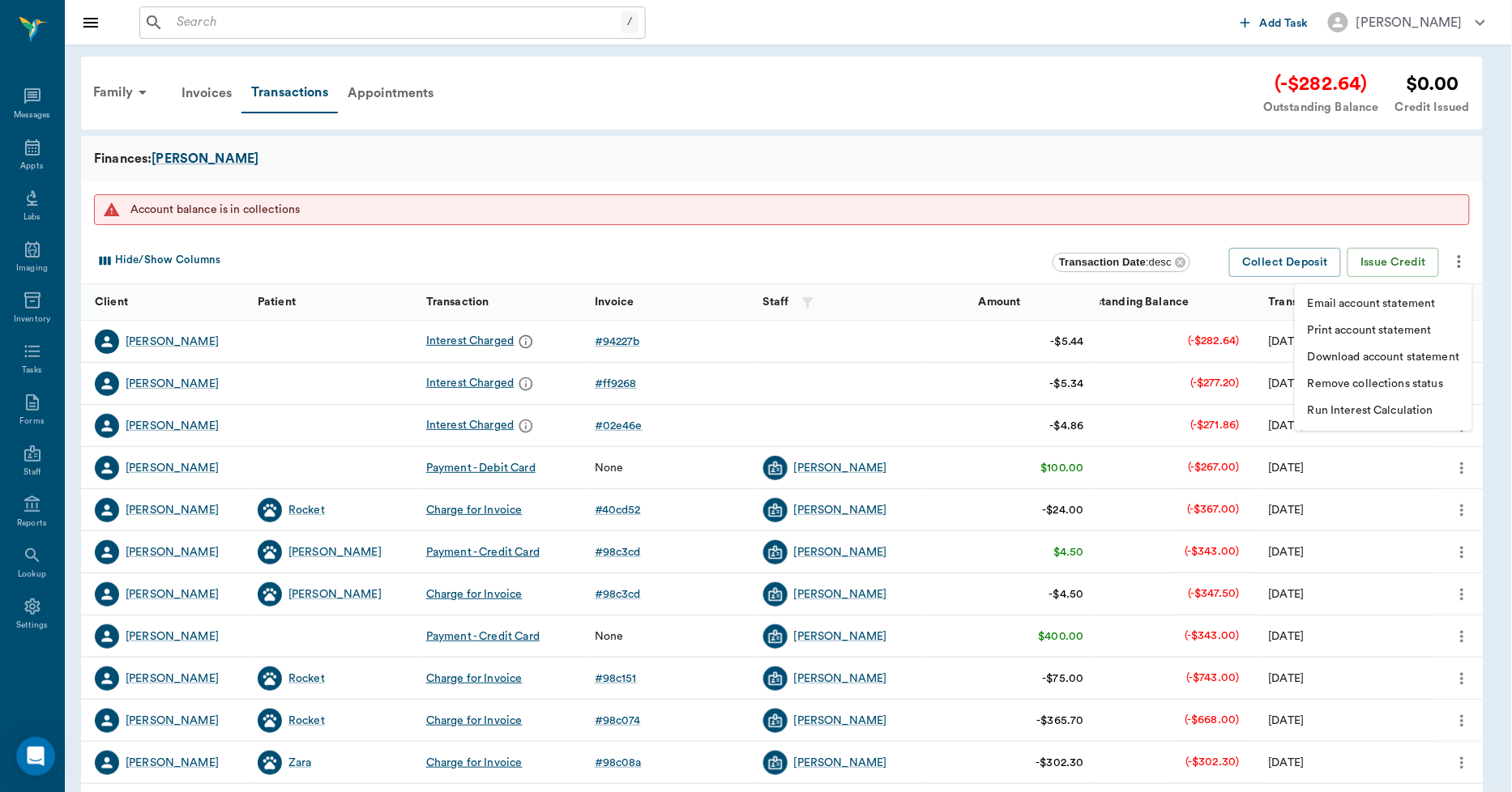
click at [1398, 332] on p "Print account statement" at bounding box center [1370, 330] width 124 height 17
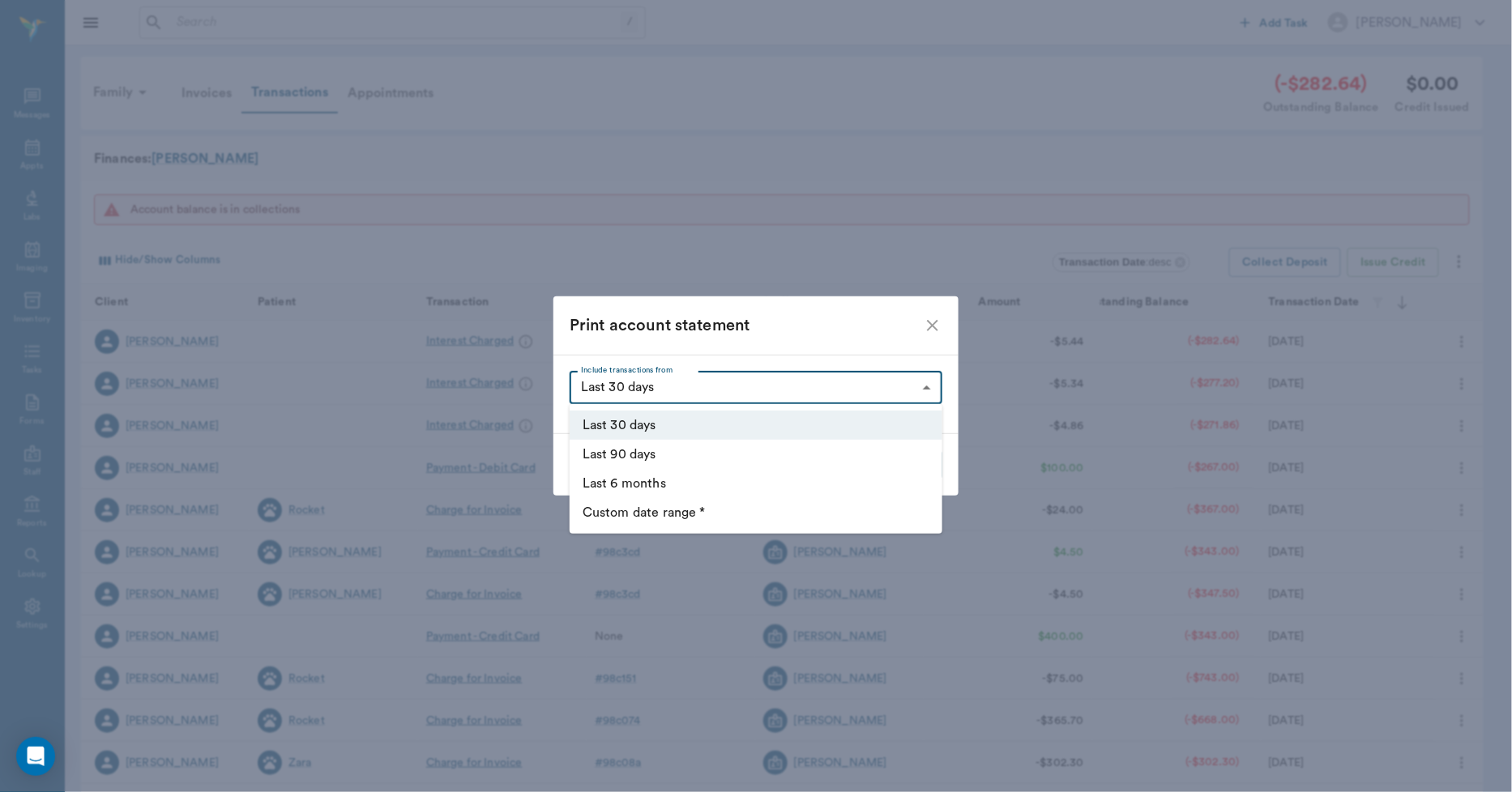
click at [927, 394] on body "/ ​ Add Task Dr. Bert Ellsworth Nectar Messages Appts Labs Imaging Inventory Ta…" at bounding box center [756, 513] width 1512 height 1027
click at [660, 482] on li "Last 6 months" at bounding box center [756, 483] width 372 height 29
type input "LAST_6_MONTHS"
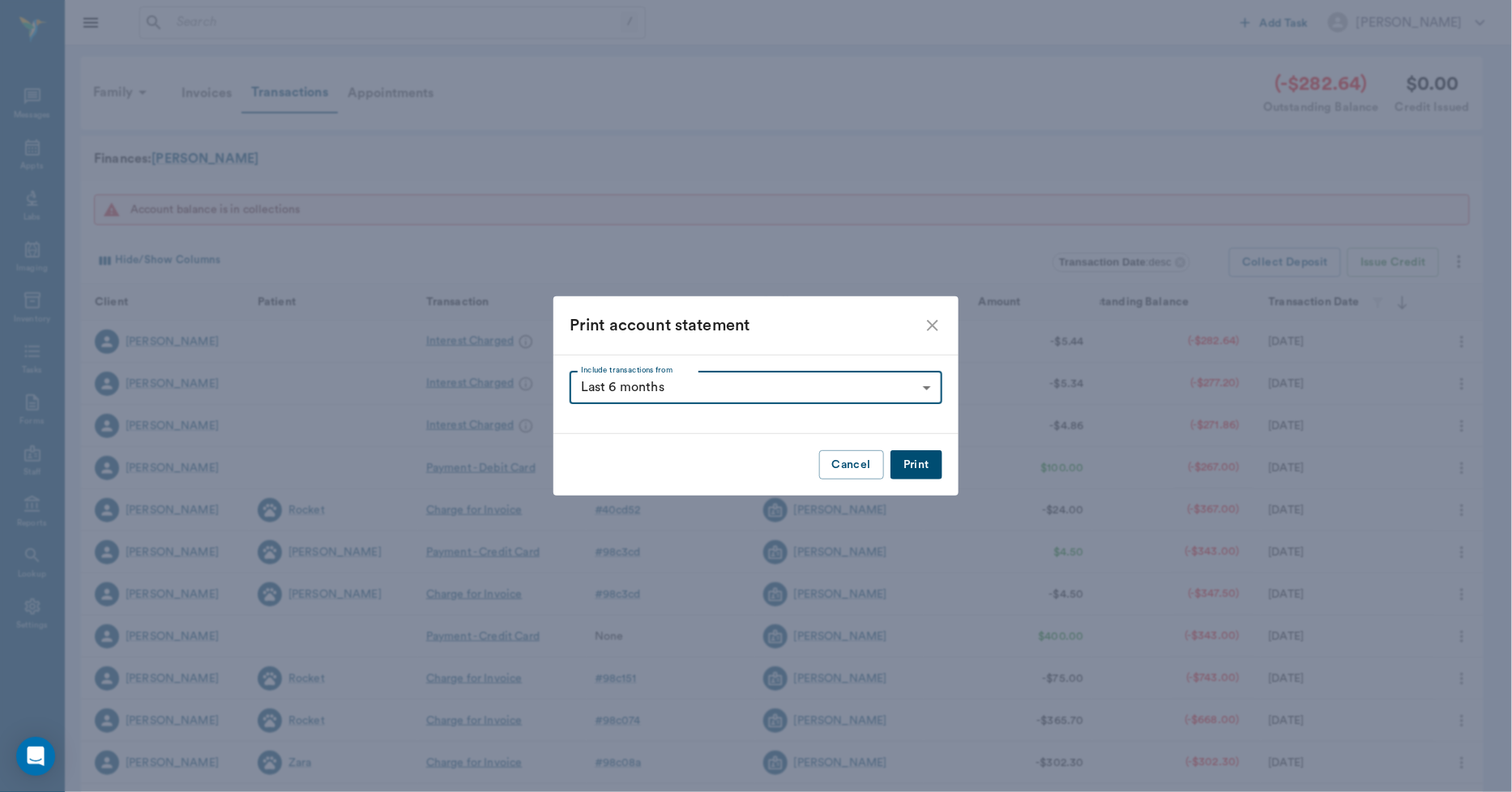
click at [913, 466] on button "Print" at bounding box center [917, 466] width 52 height 30
click at [938, 325] on icon "close" at bounding box center [933, 325] width 19 height 19
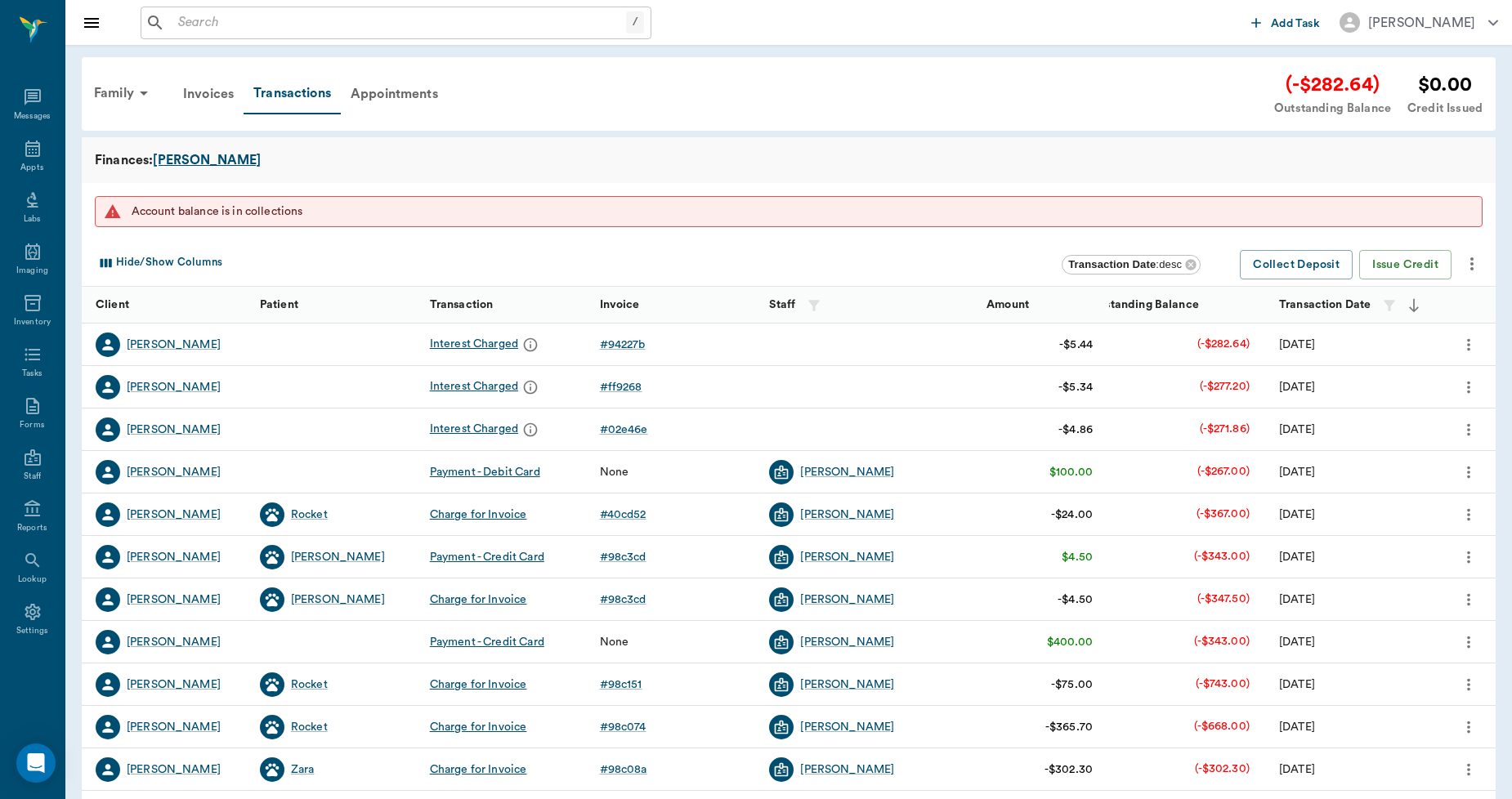
click at [182, 156] on div "[PERSON_NAME]" at bounding box center [207, 160] width 108 height 19
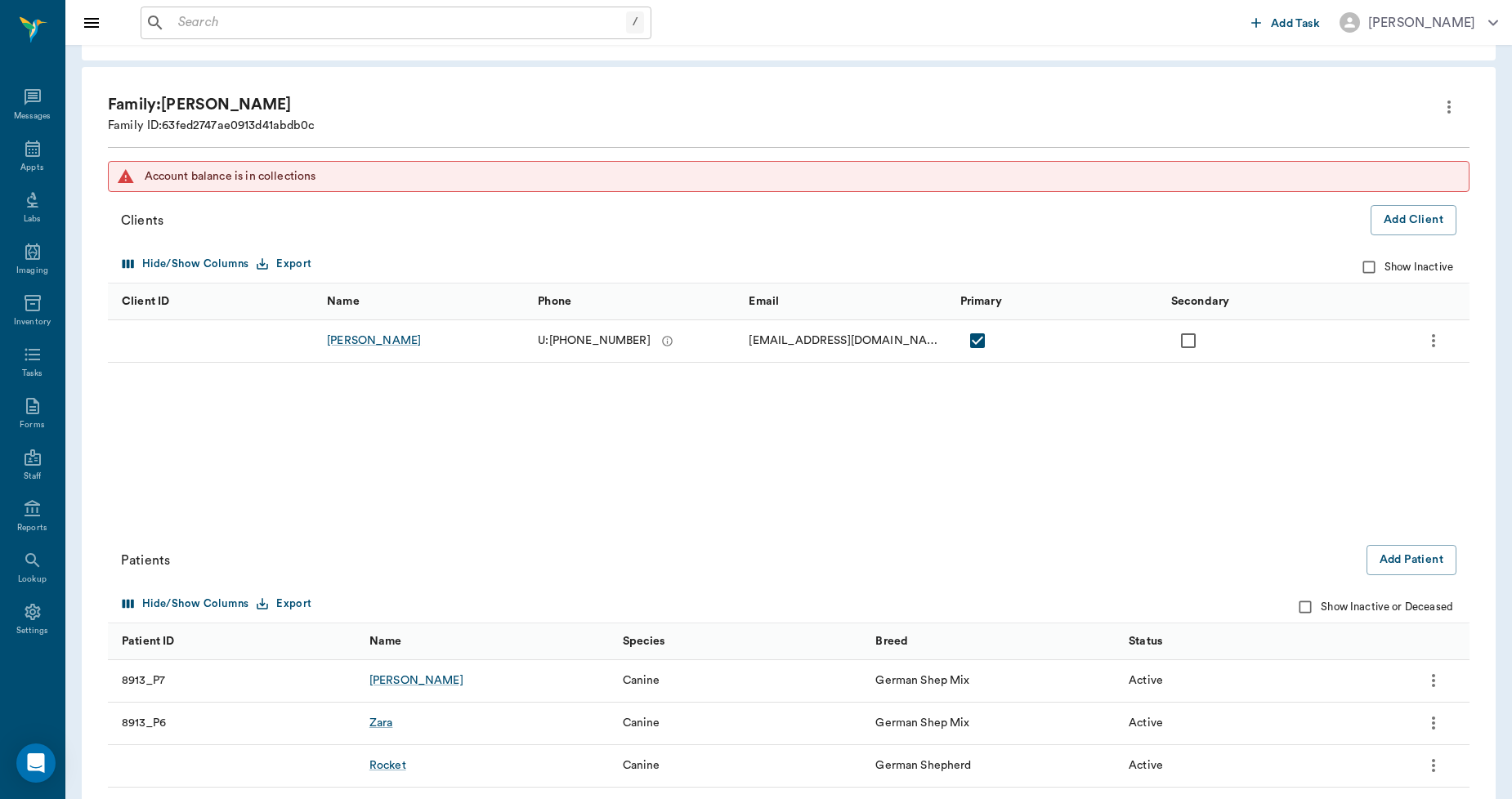
scroll to position [153, 0]
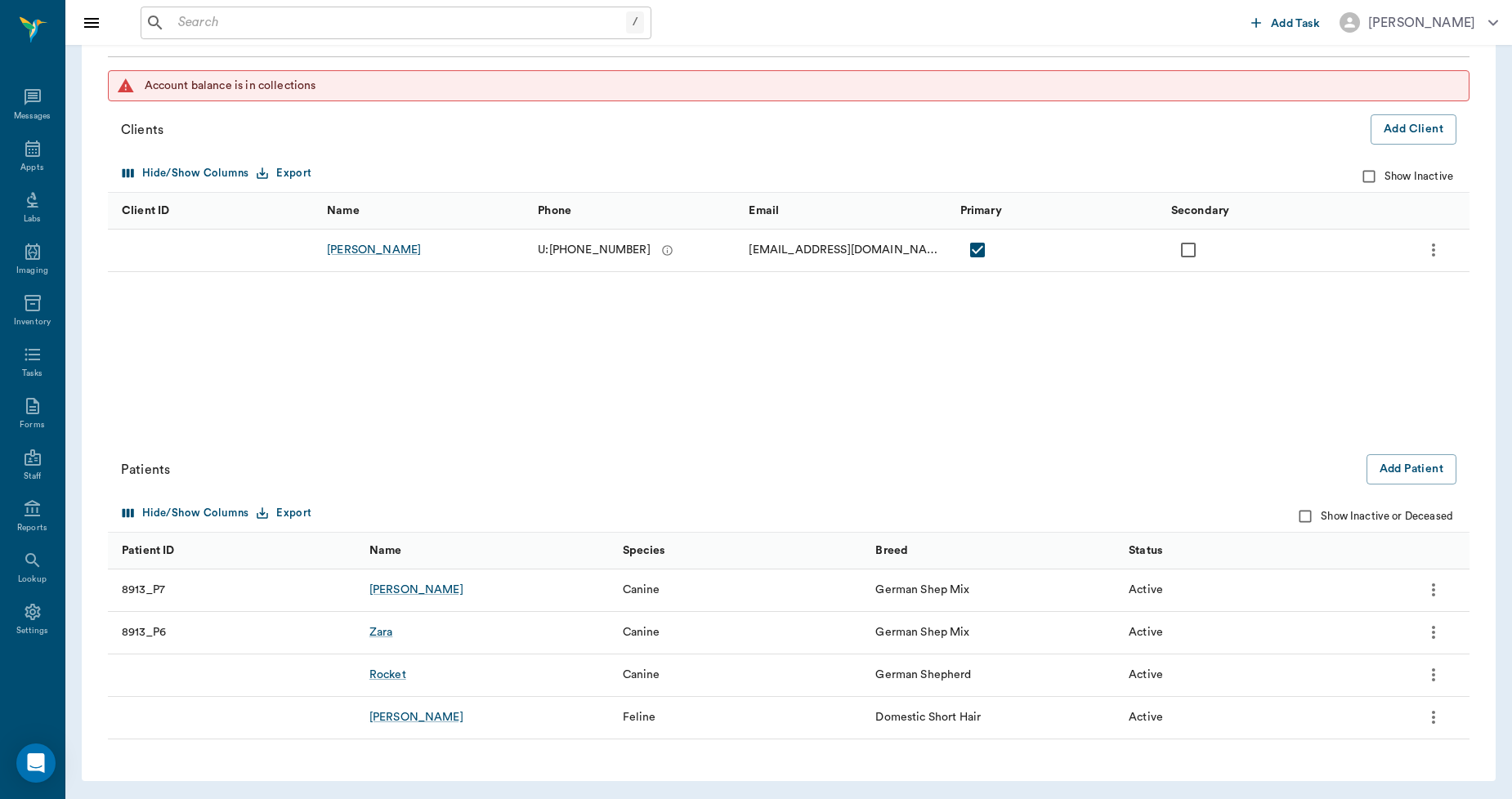
click at [1431, 242] on icon "more" at bounding box center [1433, 249] width 19 height 19
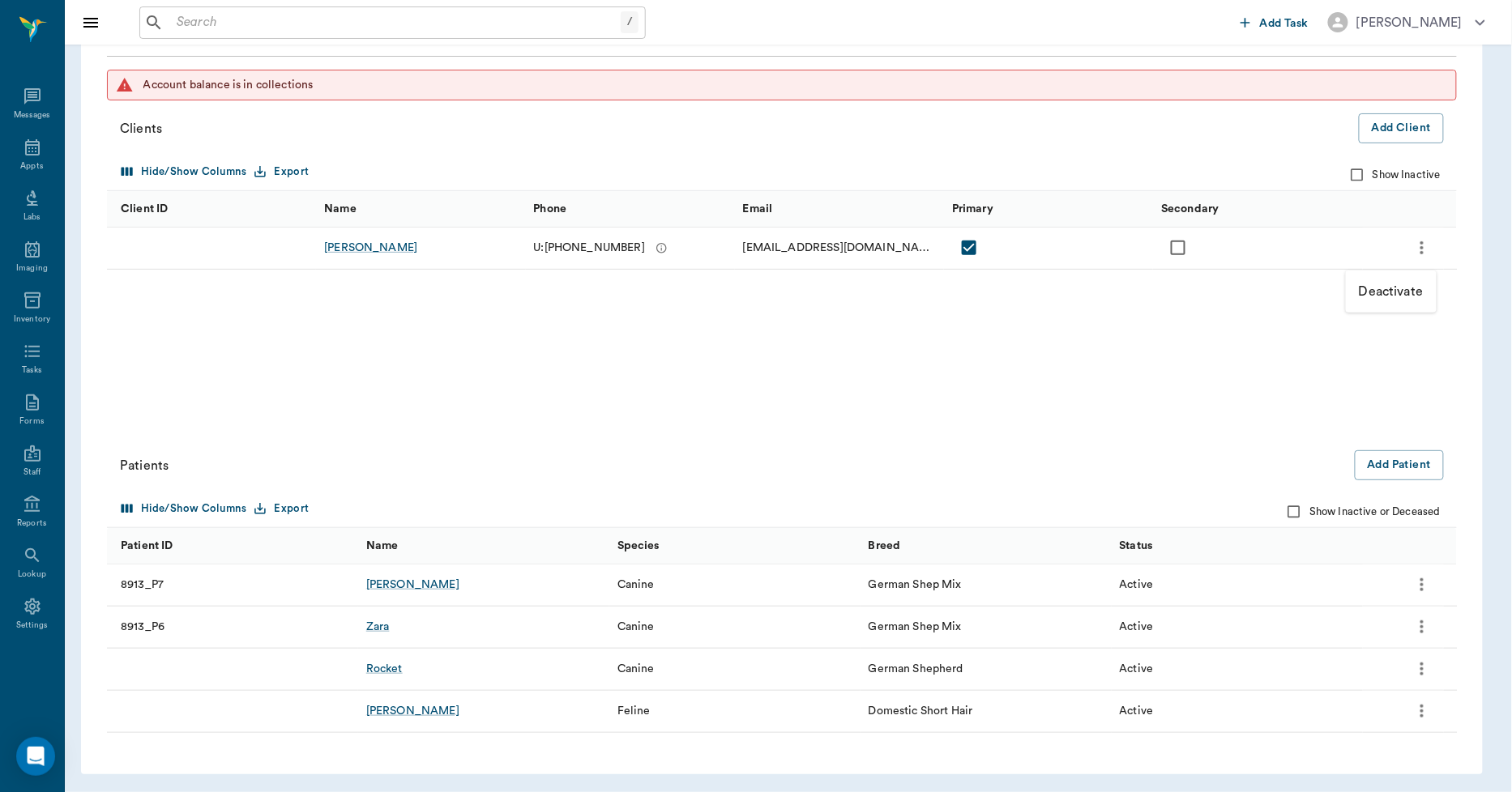
click at [1140, 325] on div at bounding box center [756, 396] width 1512 height 792
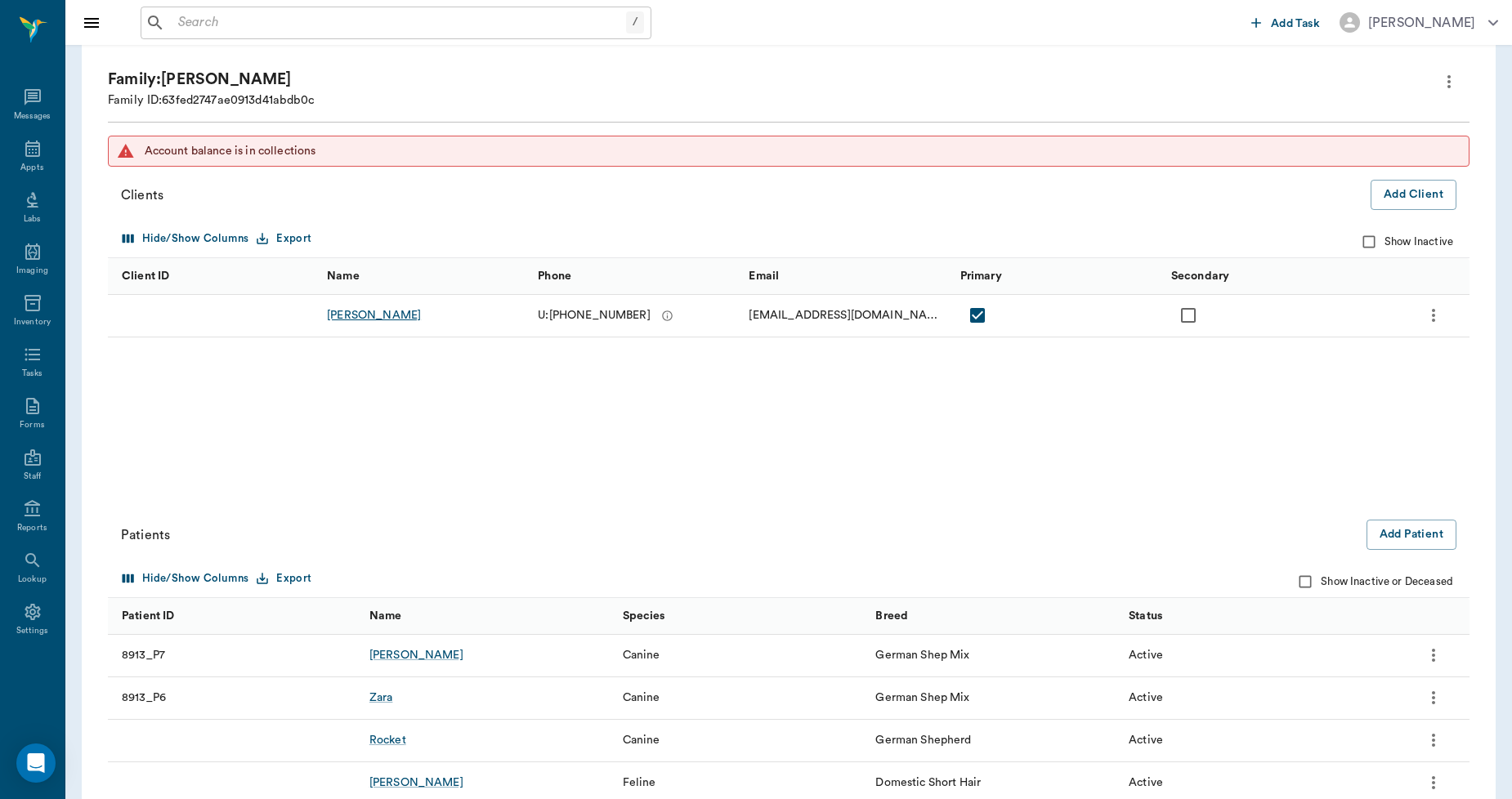
scroll to position [0, 0]
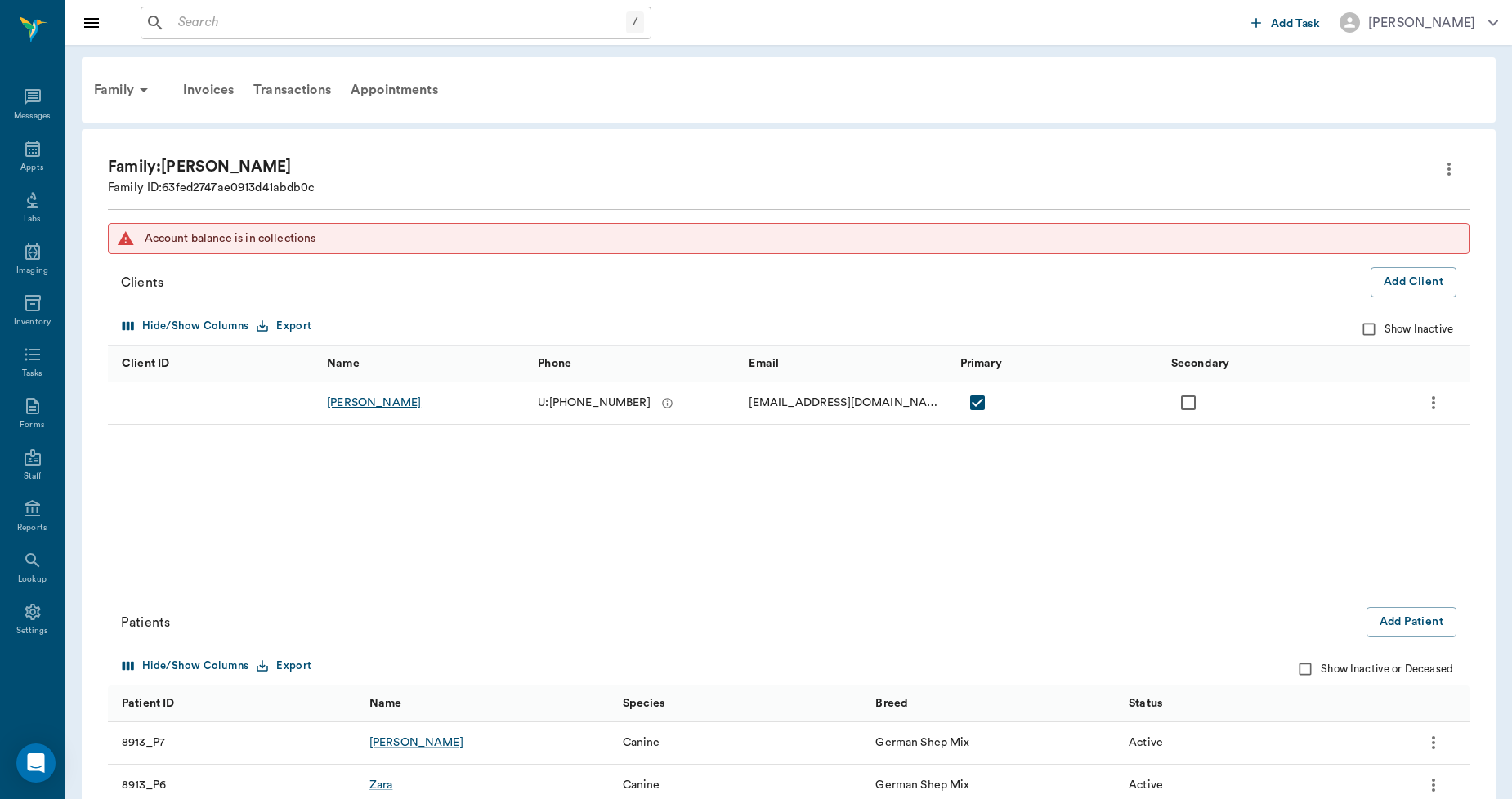
click at [359, 401] on div "[PERSON_NAME]" at bounding box center [374, 402] width 94 height 16
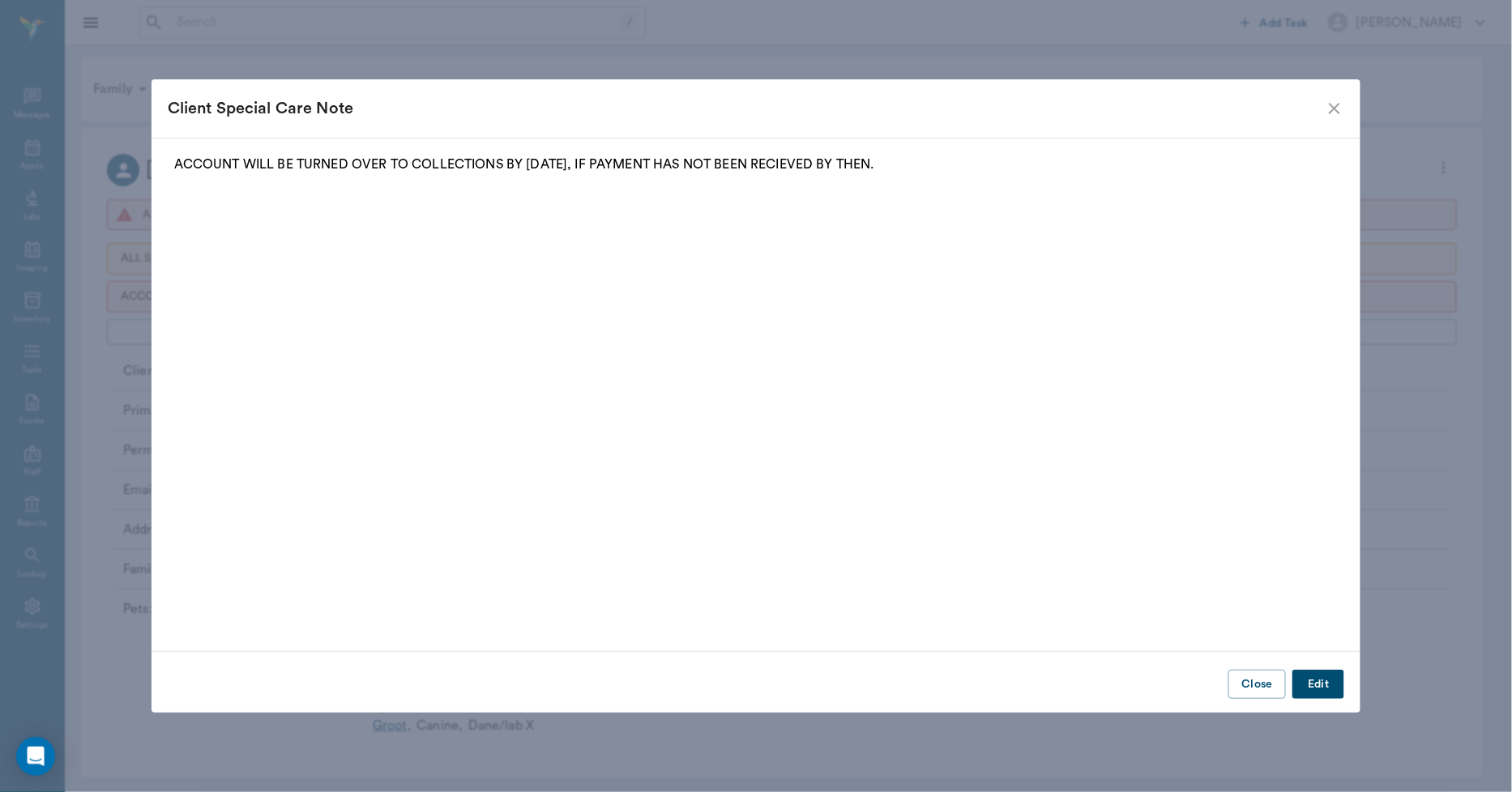
click at [1309, 687] on button "Edit" at bounding box center [1318, 685] width 52 height 30
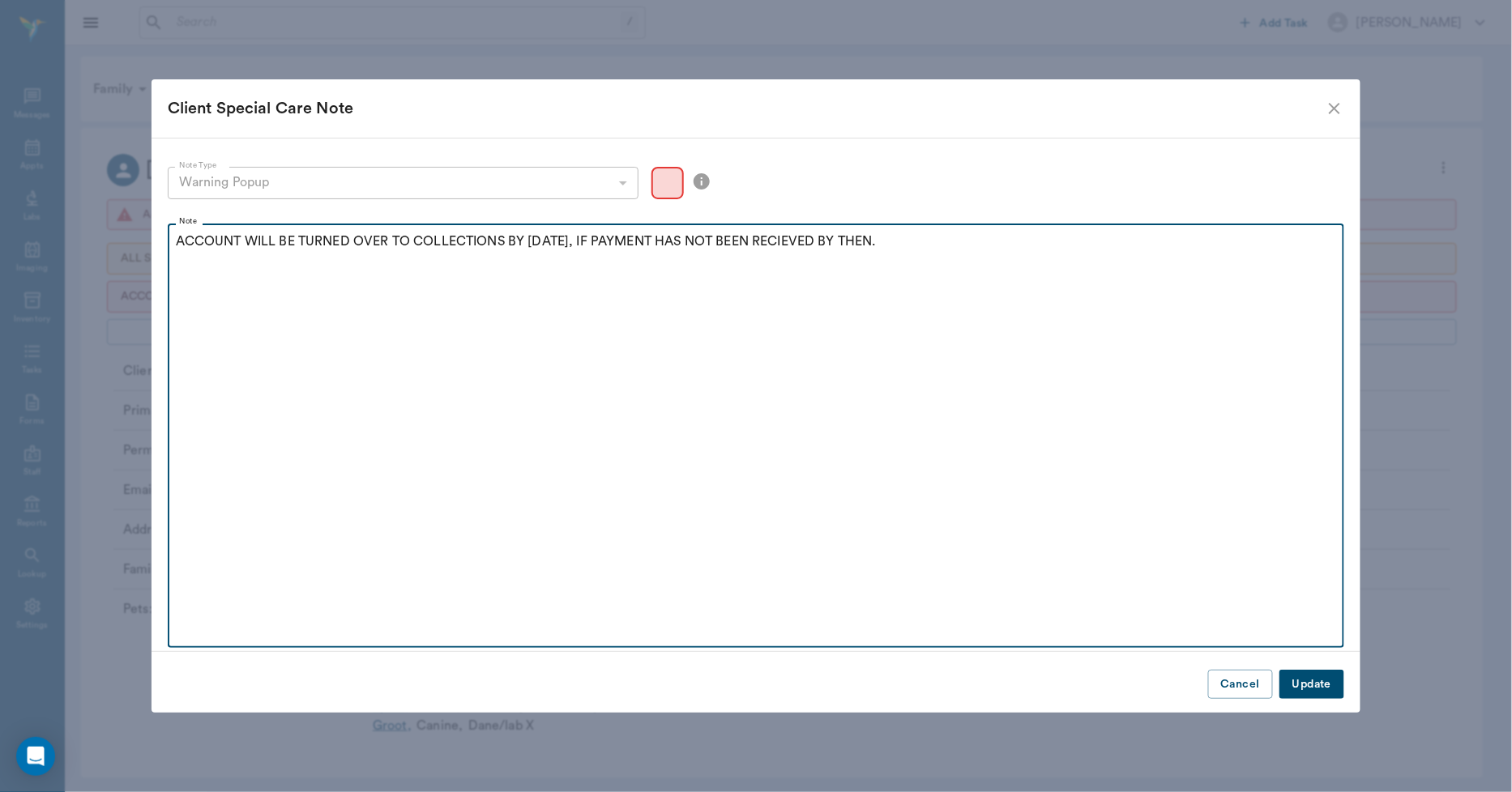
click at [176, 239] on p "ACCOUNT WILL BE TURNED OVER TO COLLECTIONS BY 10.1.25, IF PAYMENT HAS NOT BEEN …" at bounding box center [756, 241] width 1161 height 19
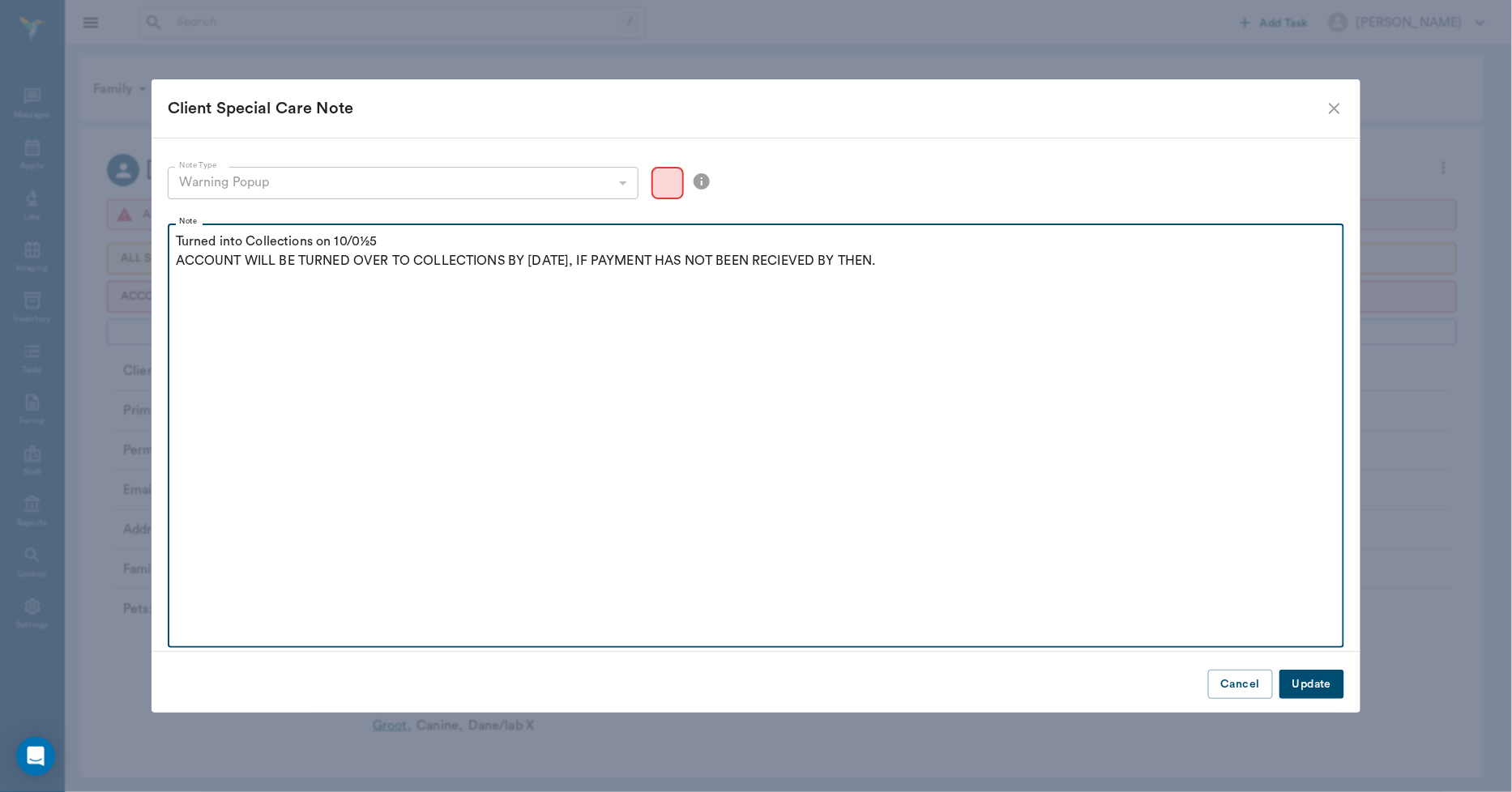
click at [381, 241] on p "Turned into Collections on 10/0½5" at bounding box center [756, 241] width 1161 height 19
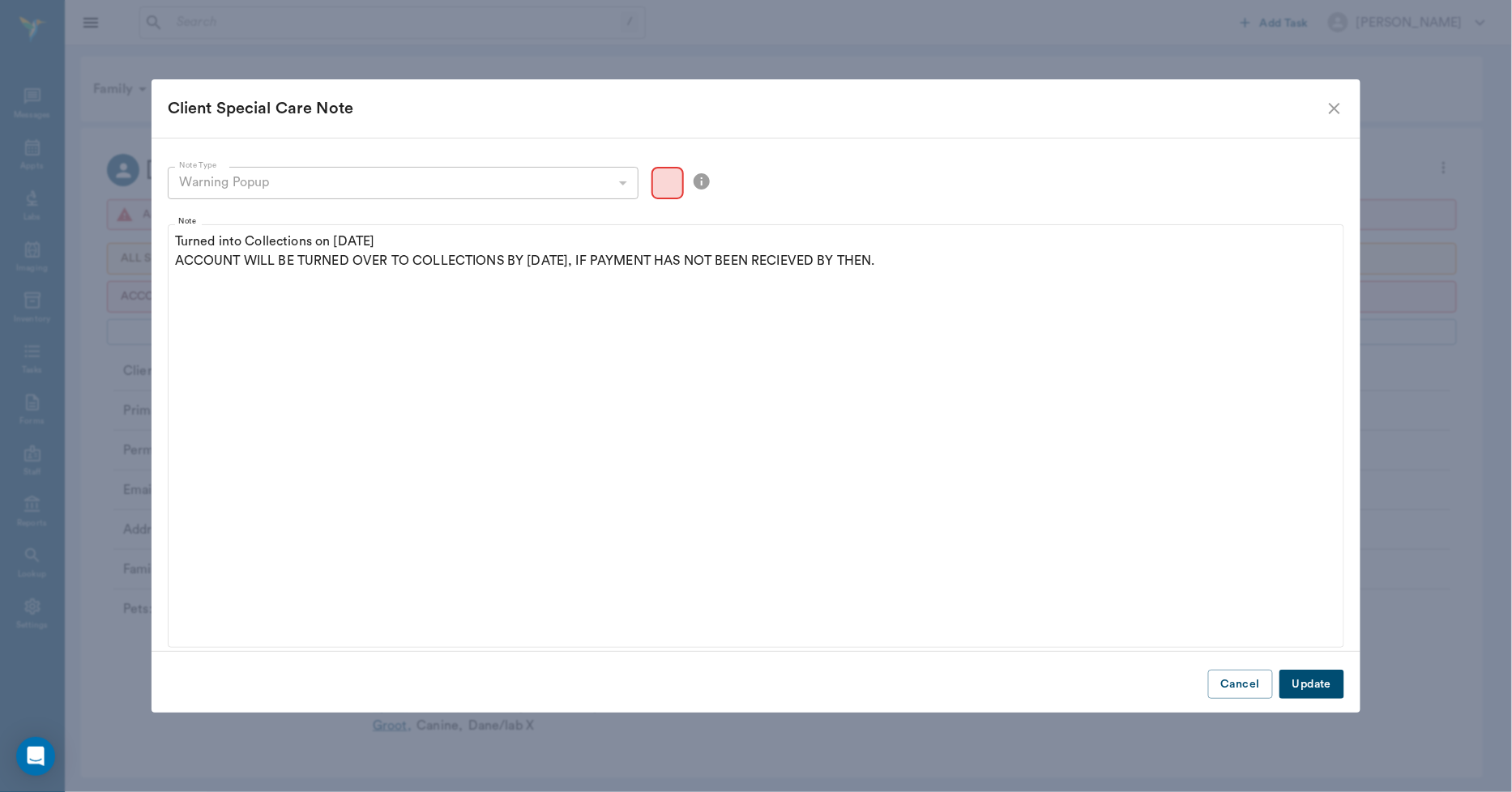
click at [1318, 684] on button "Update" at bounding box center [1312, 685] width 65 height 30
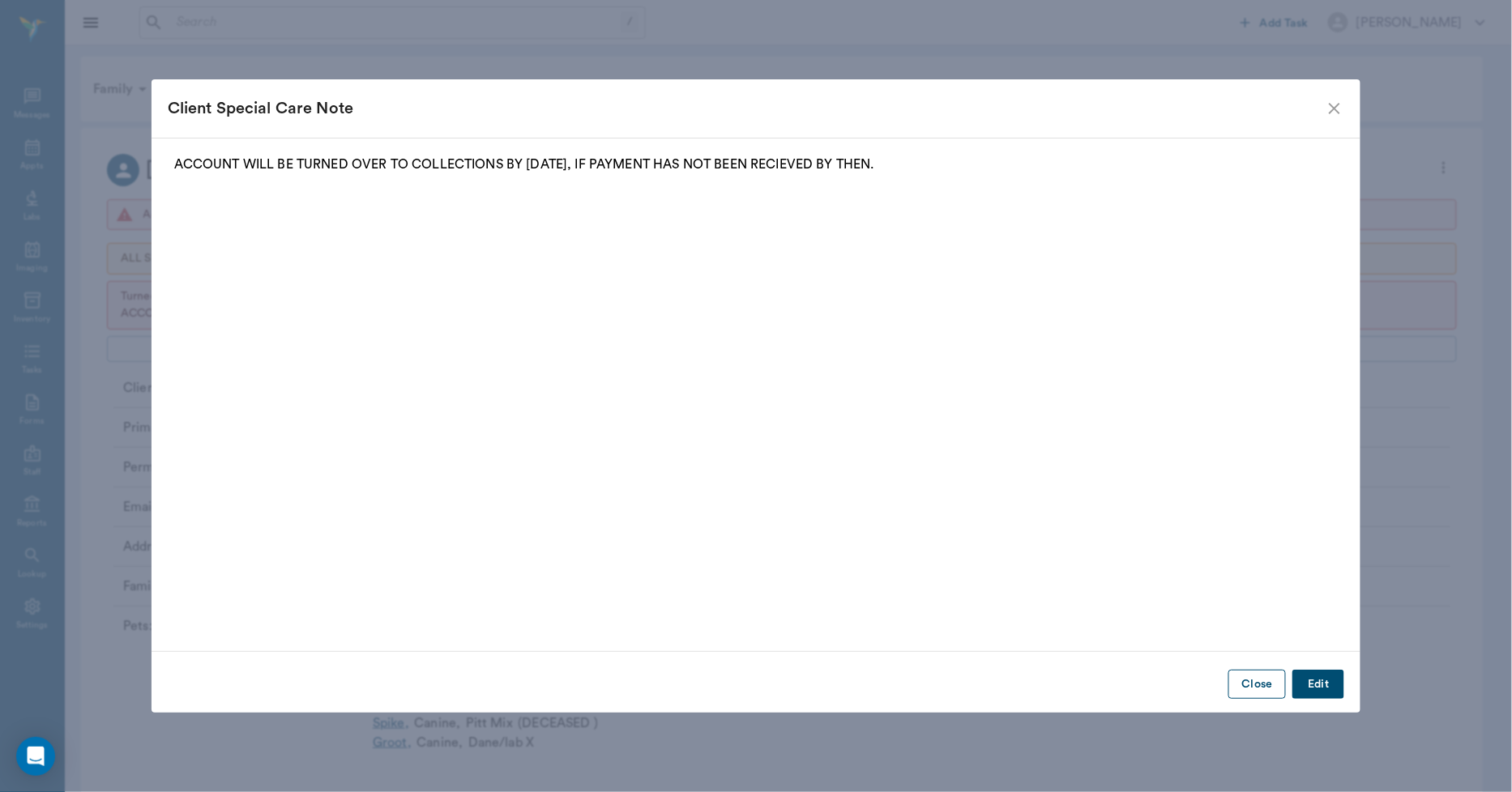
click at [1265, 689] on button "Close" at bounding box center [1257, 685] width 58 height 30
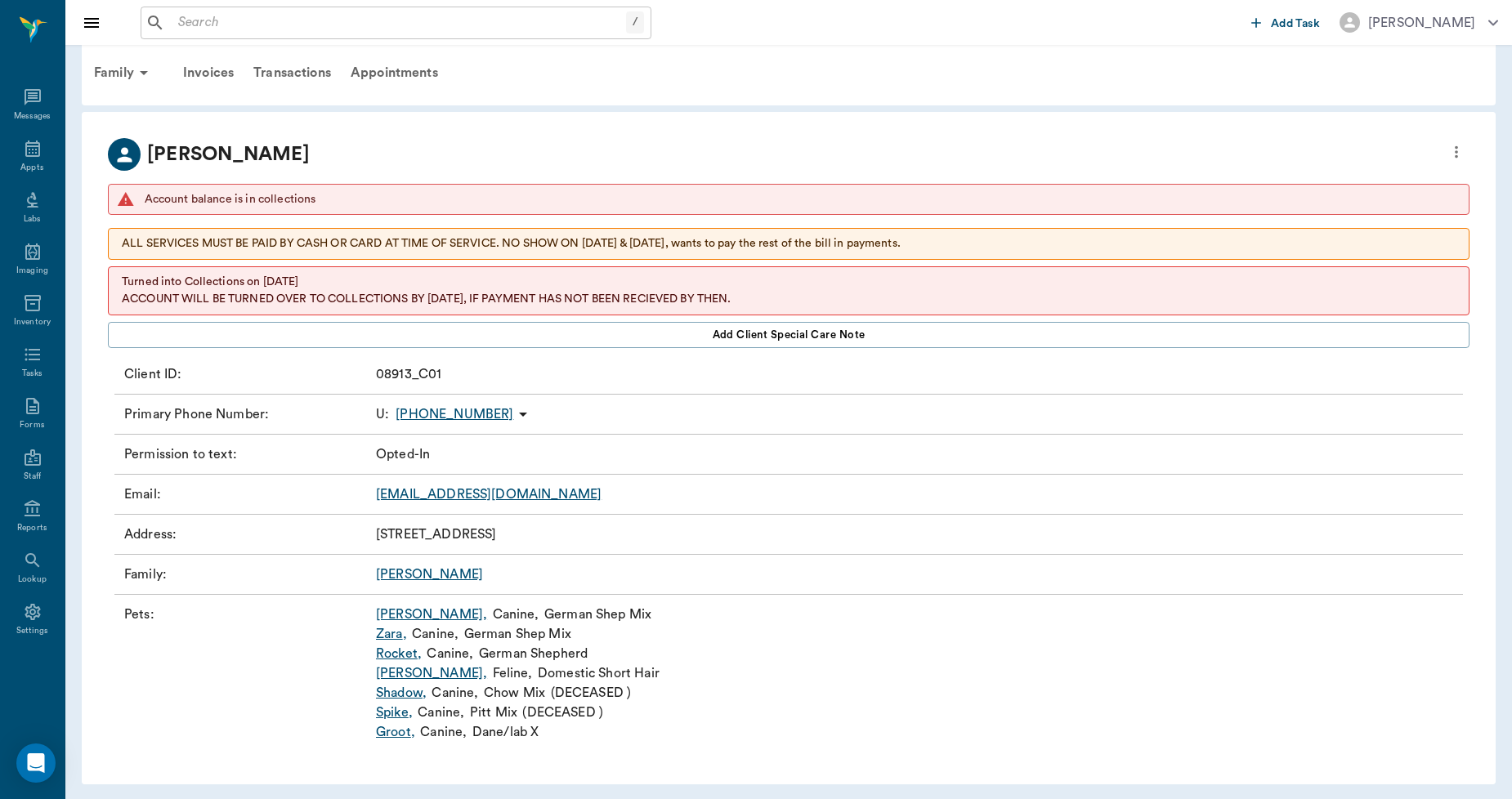
scroll to position [21, 0]
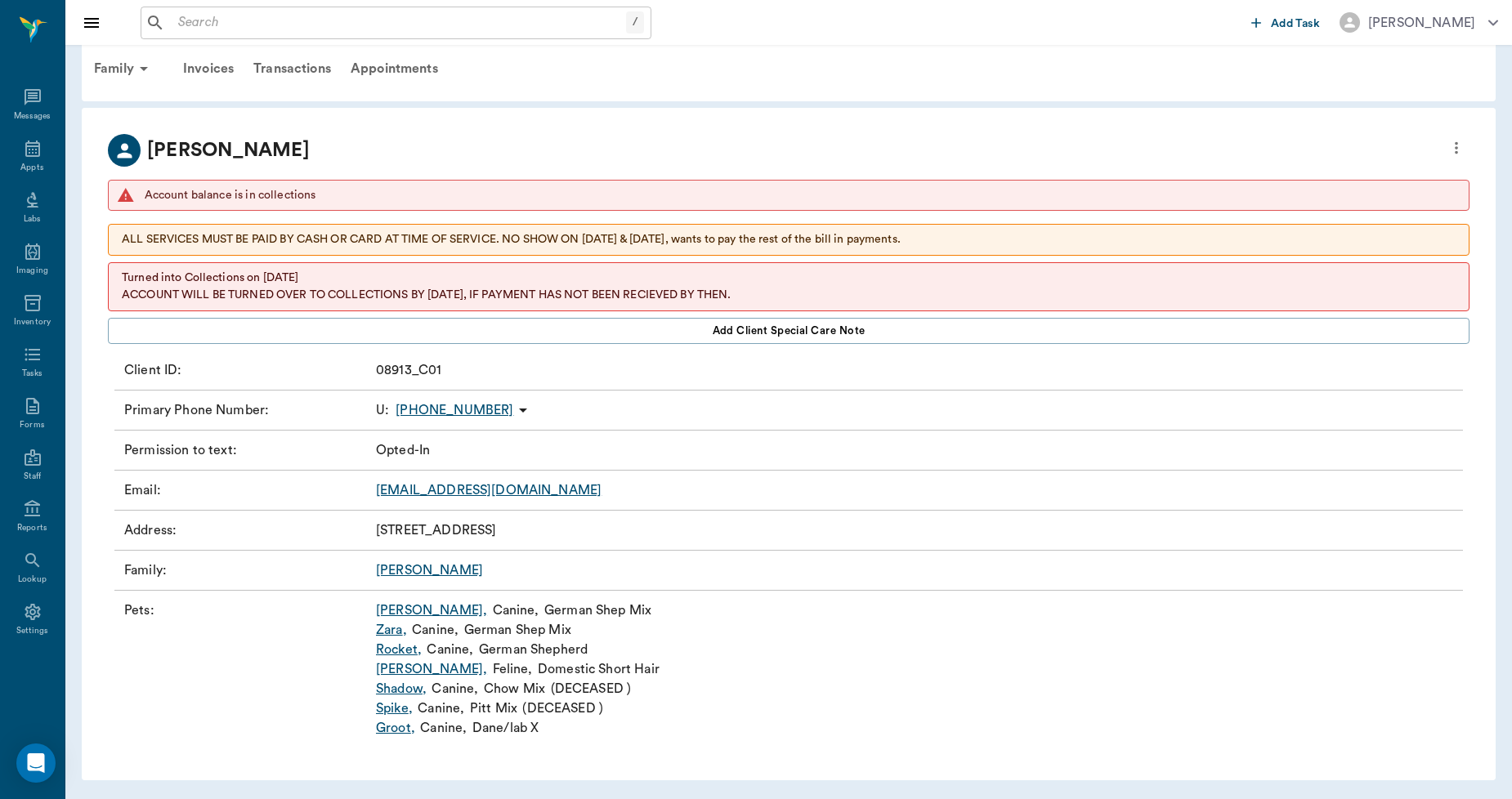
click at [1452, 144] on icon "more" at bounding box center [1456, 147] width 18 height 19
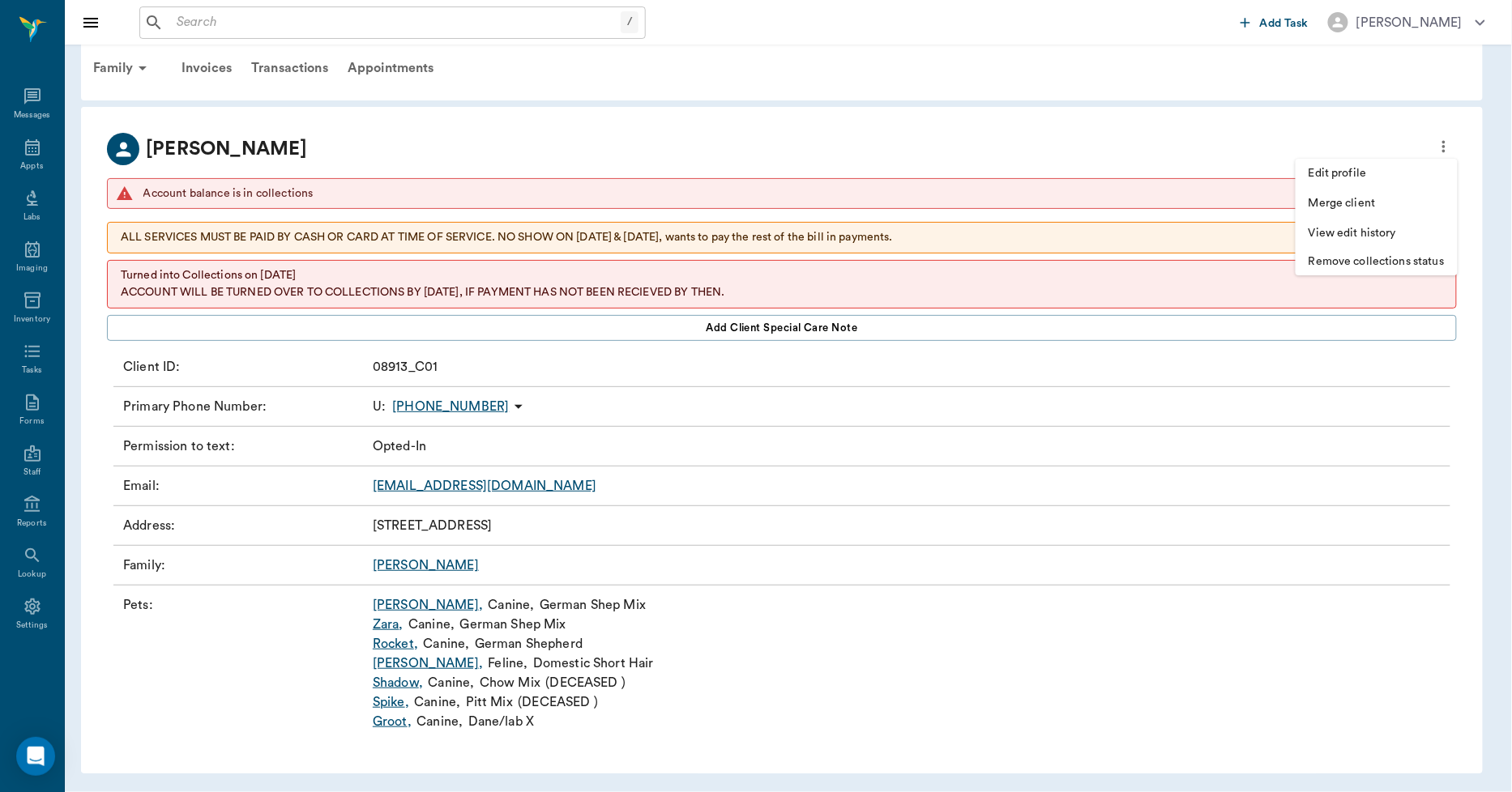
click at [927, 130] on div at bounding box center [756, 396] width 1512 height 792
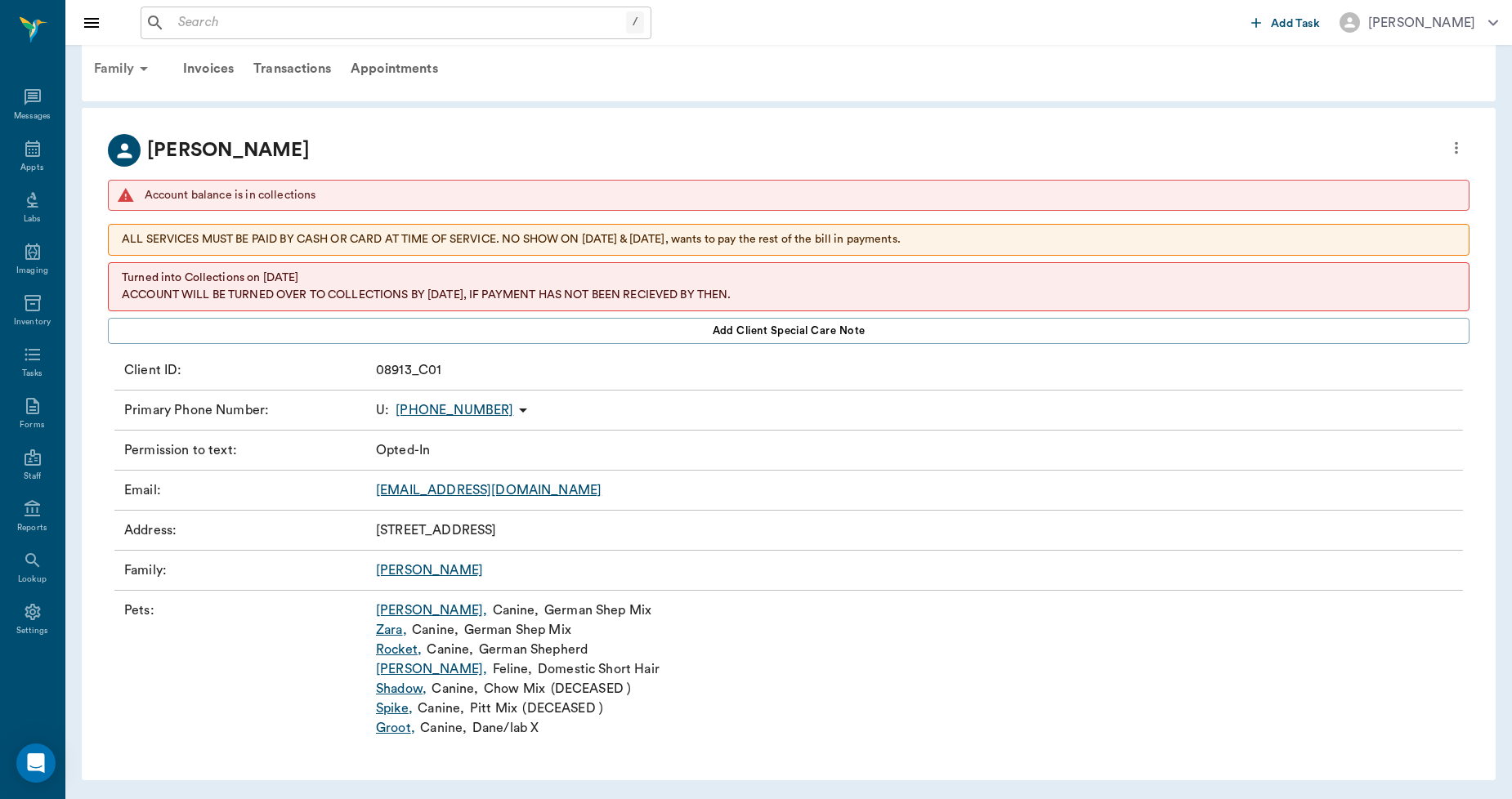
click at [142, 68] on icon at bounding box center [144, 69] width 8 height 4
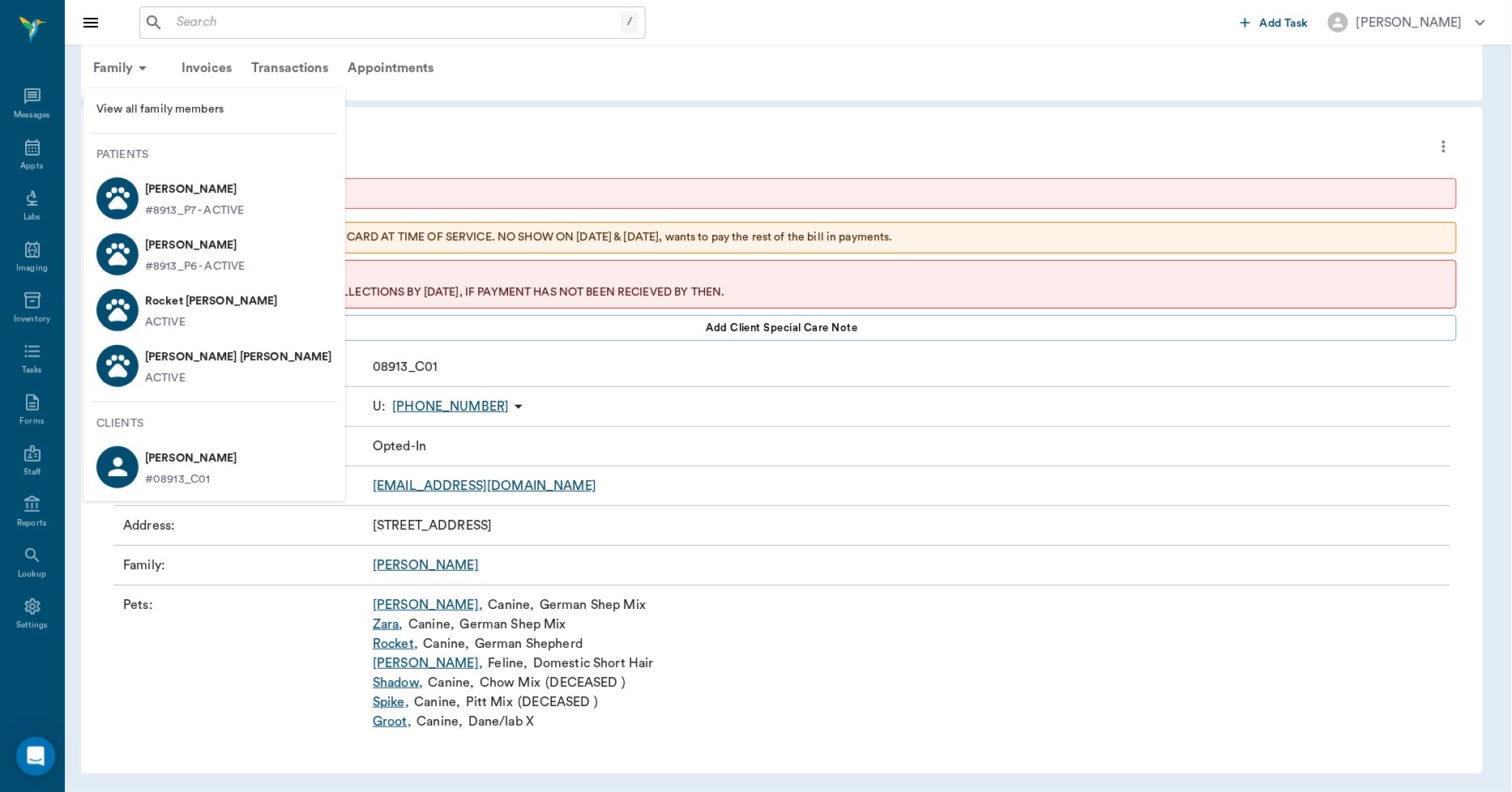
click at [450, 160] on div at bounding box center [756, 396] width 1512 height 792
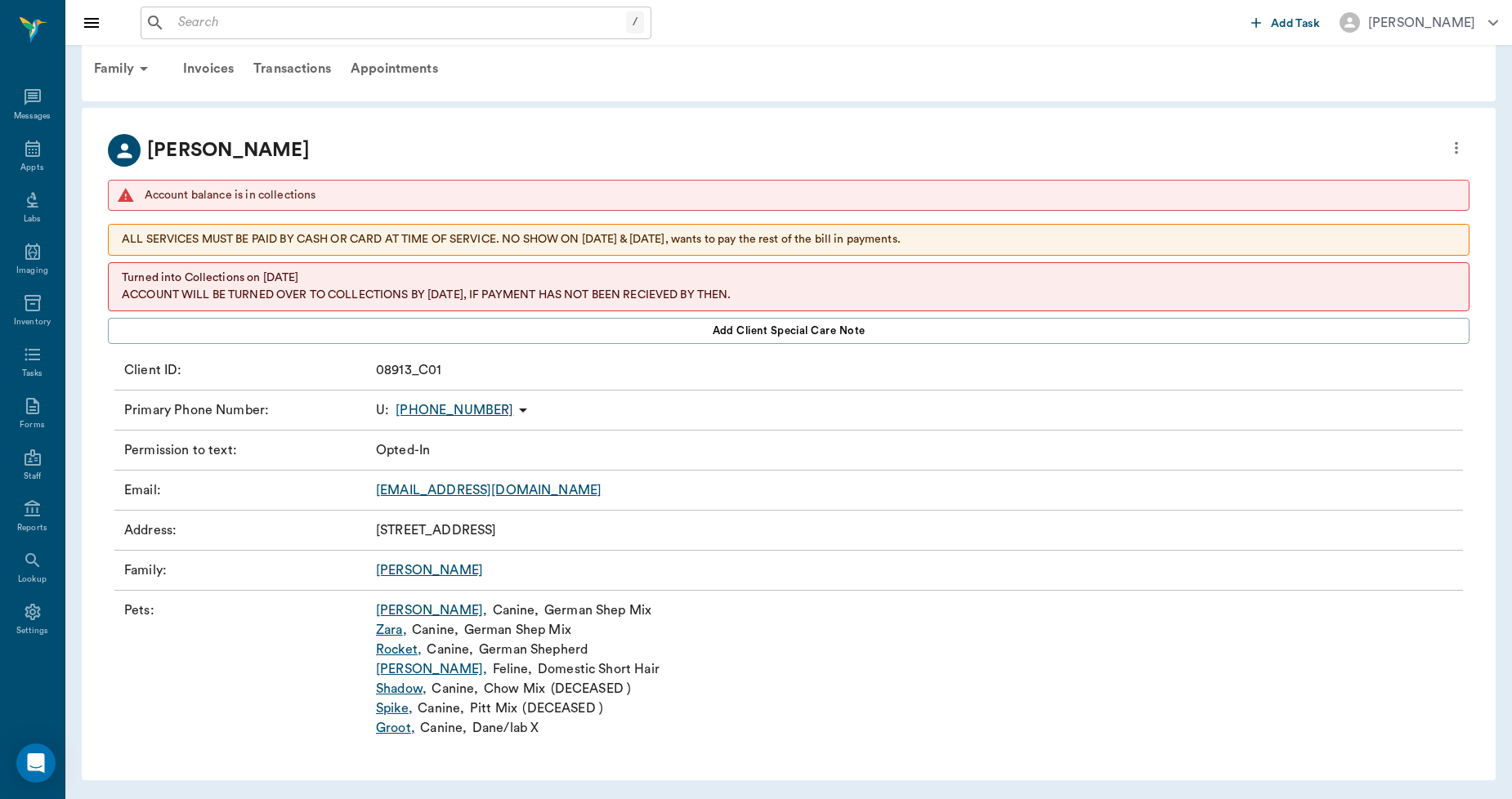
drag, startPoint x: 120, startPoint y: 363, endPoint x: 679, endPoint y: 530, distance: 583.4
click at [679, 530] on div "Client ID : 08913_C01 Primary Phone Number : U : (682) 416-1855 Permission to t…" at bounding box center [788, 549] width 1361 height 410
copy div "Client ID : 08913_C01 Primary Phone Number : U : (682) 416-1855 Permission to t…"
click at [759, 83] on div "Family Invoices Transactions Appointments" at bounding box center [783, 68] width 1398 height 40
click at [102, 136] on div "Matthew Kerns Account balance is in collections ALL SERVICES MUST BE PAID BY CA…" at bounding box center [788, 444] width 1414 height 673
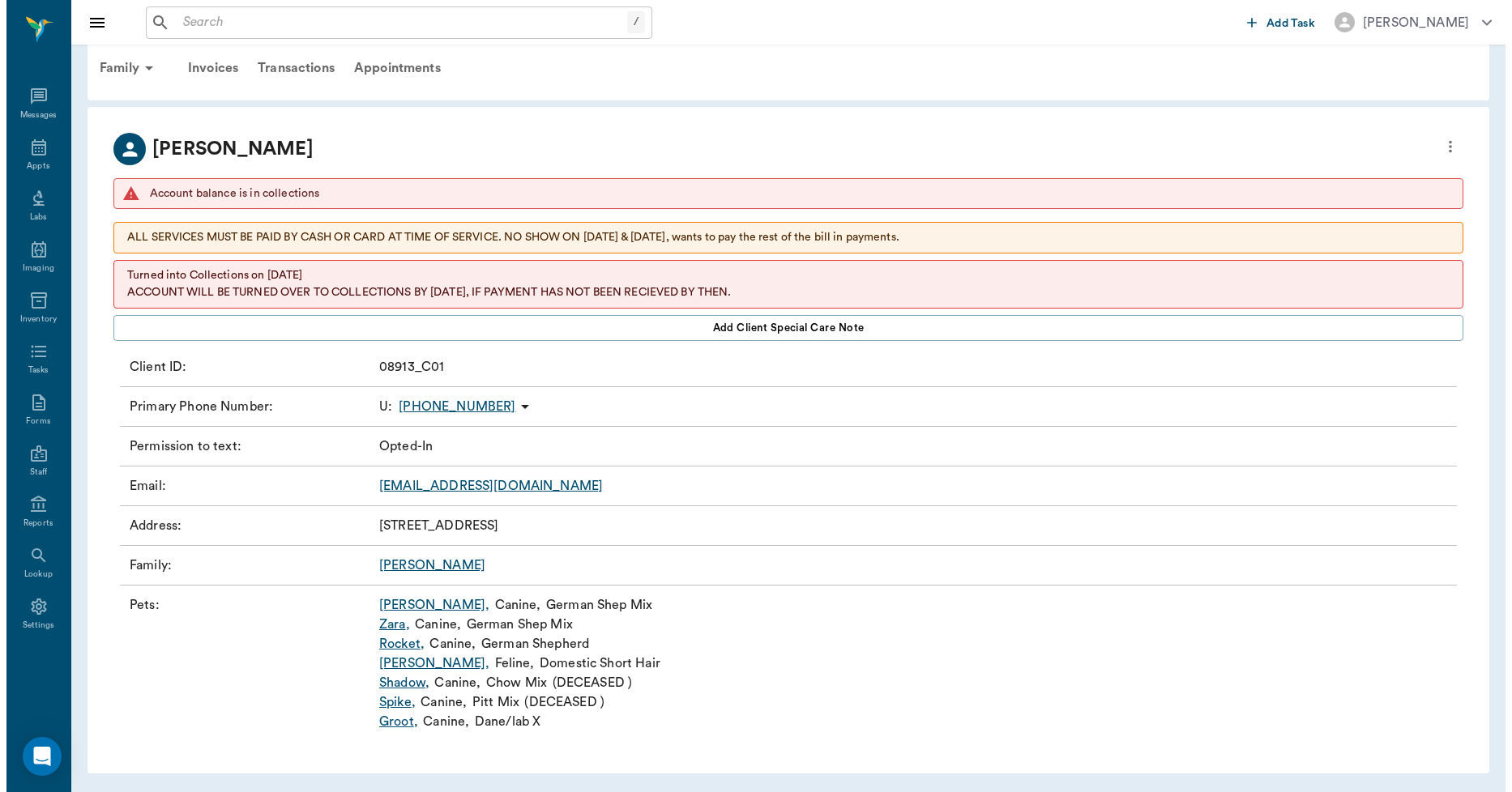
scroll to position [0, 0]
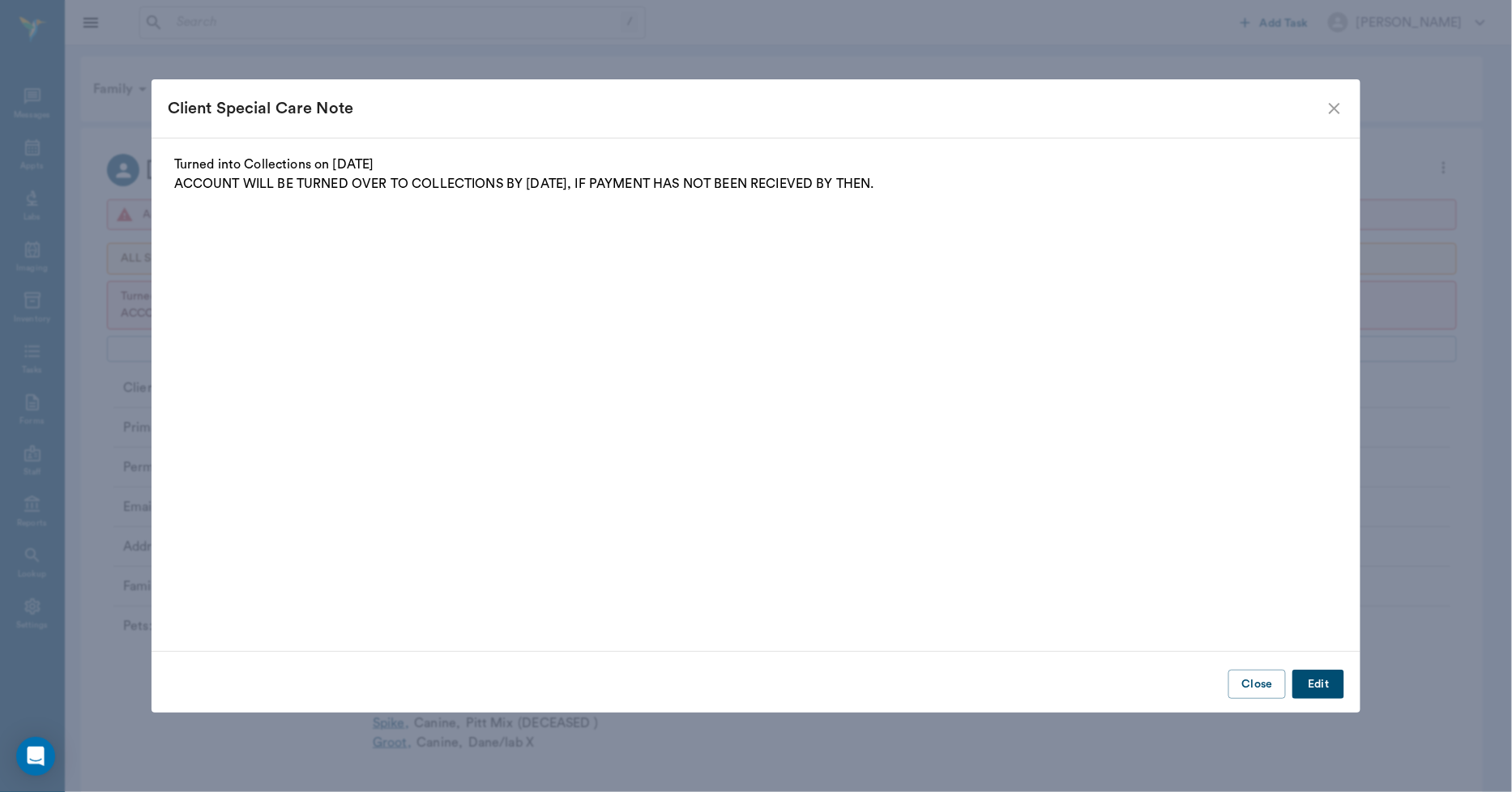
click at [1336, 108] on icon "close" at bounding box center [1335, 108] width 12 height 12
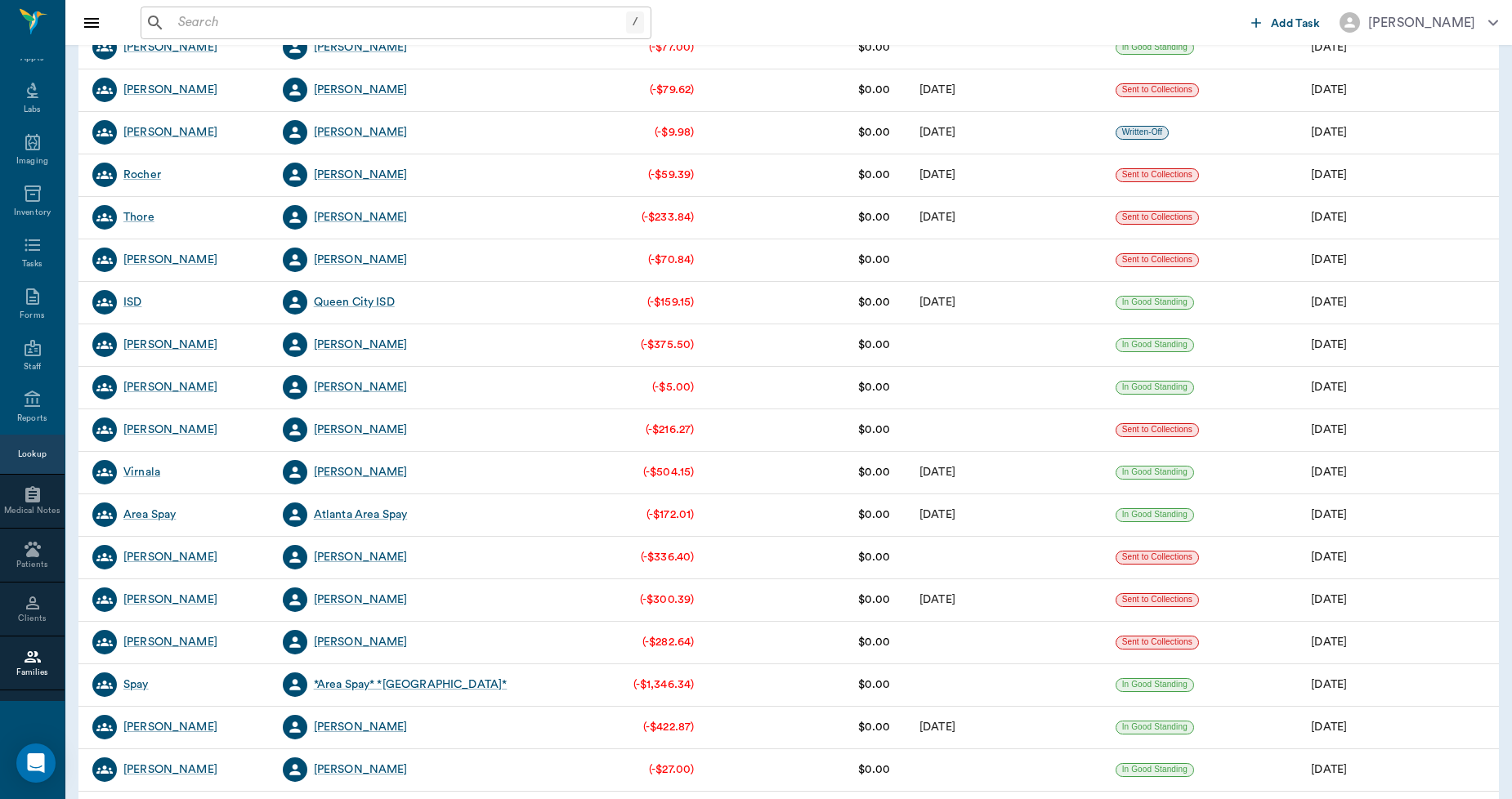
scroll to position [454, 0]
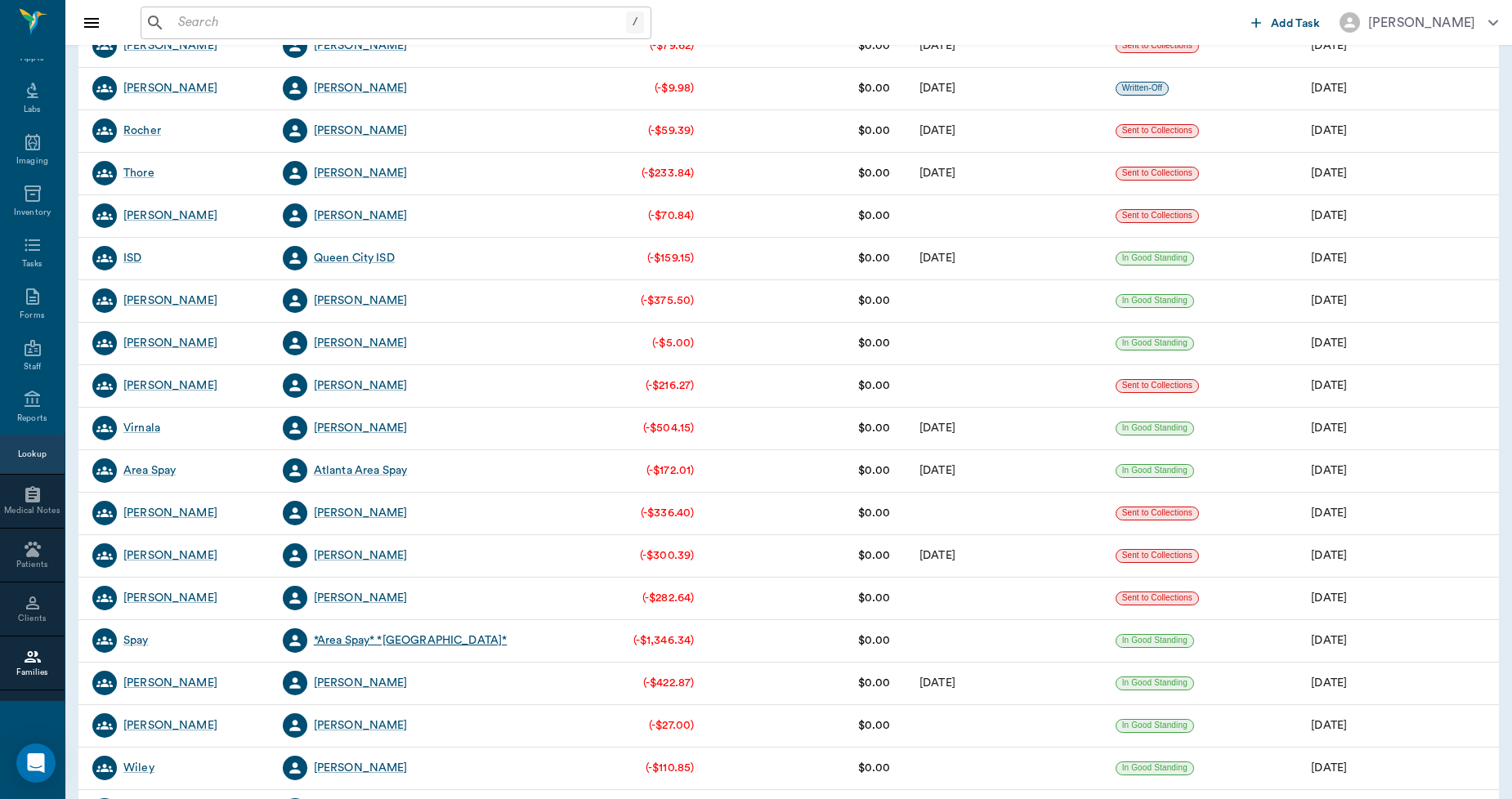
click at [385, 642] on div "*Area Spay* *[GEOGRAPHIC_DATA]*" at bounding box center [411, 640] width 194 height 16
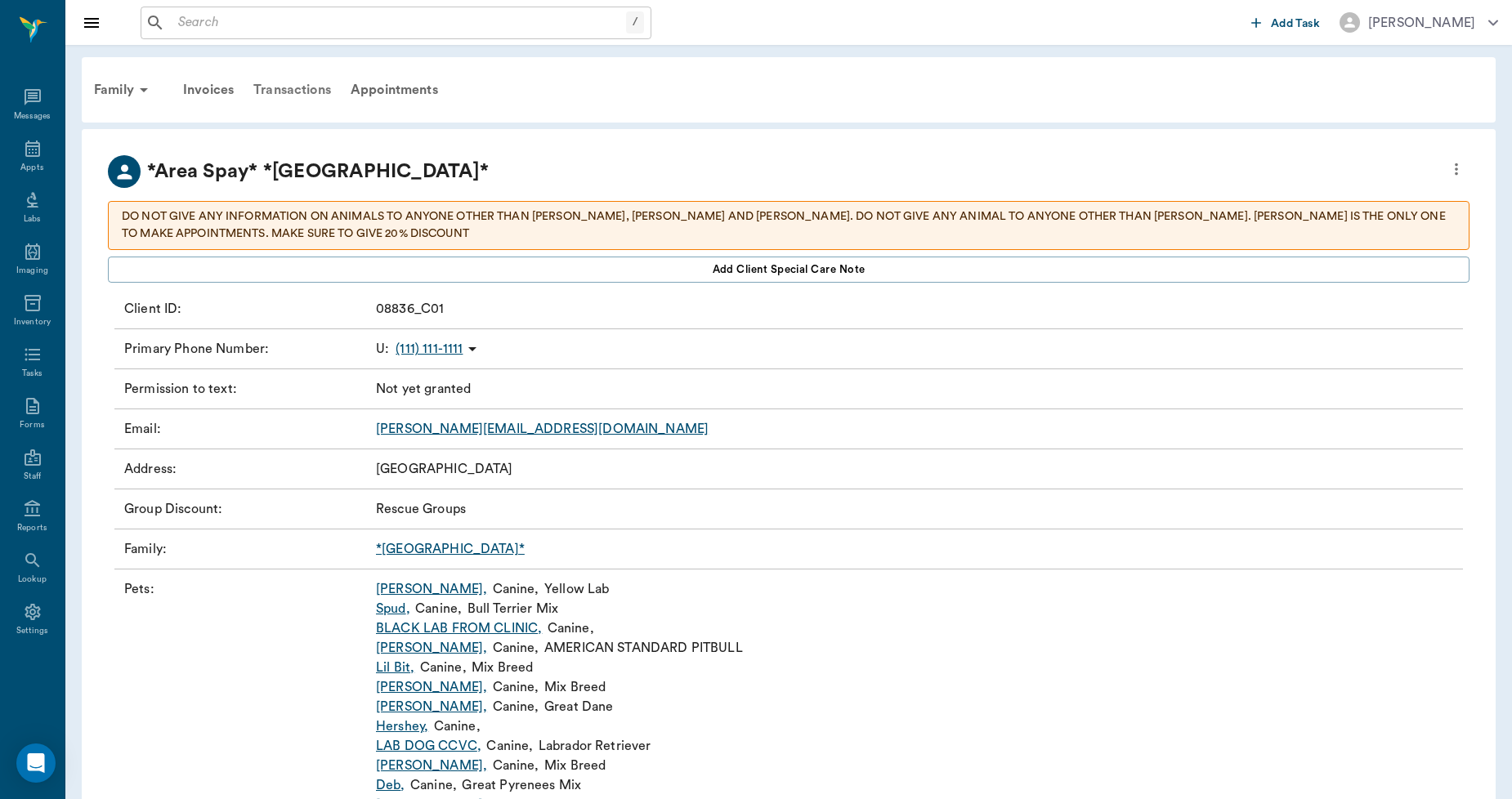
click at [316, 93] on div "Transactions" at bounding box center [292, 89] width 98 height 40
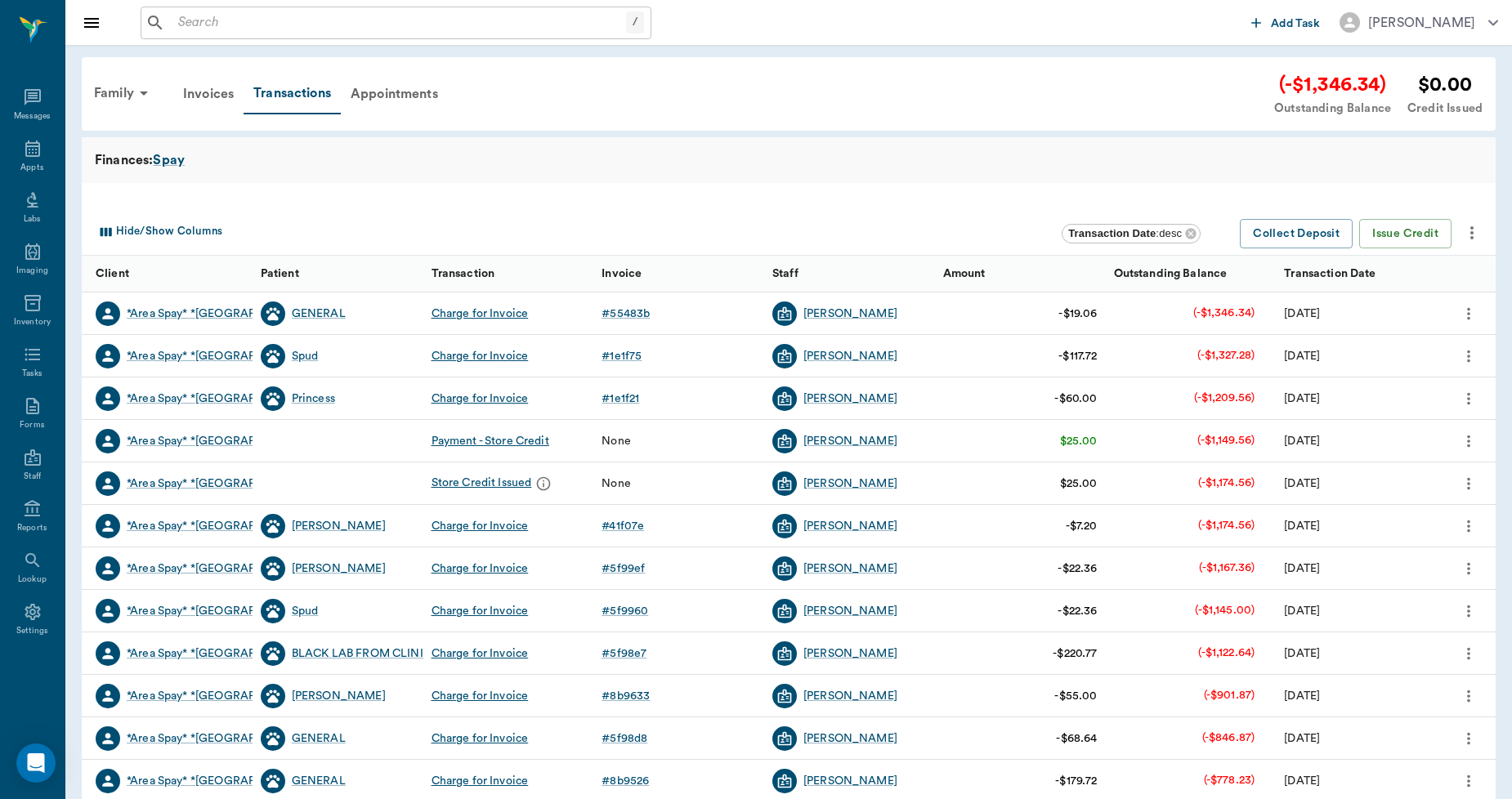
click at [1476, 235] on icon "more" at bounding box center [1471, 232] width 19 height 19
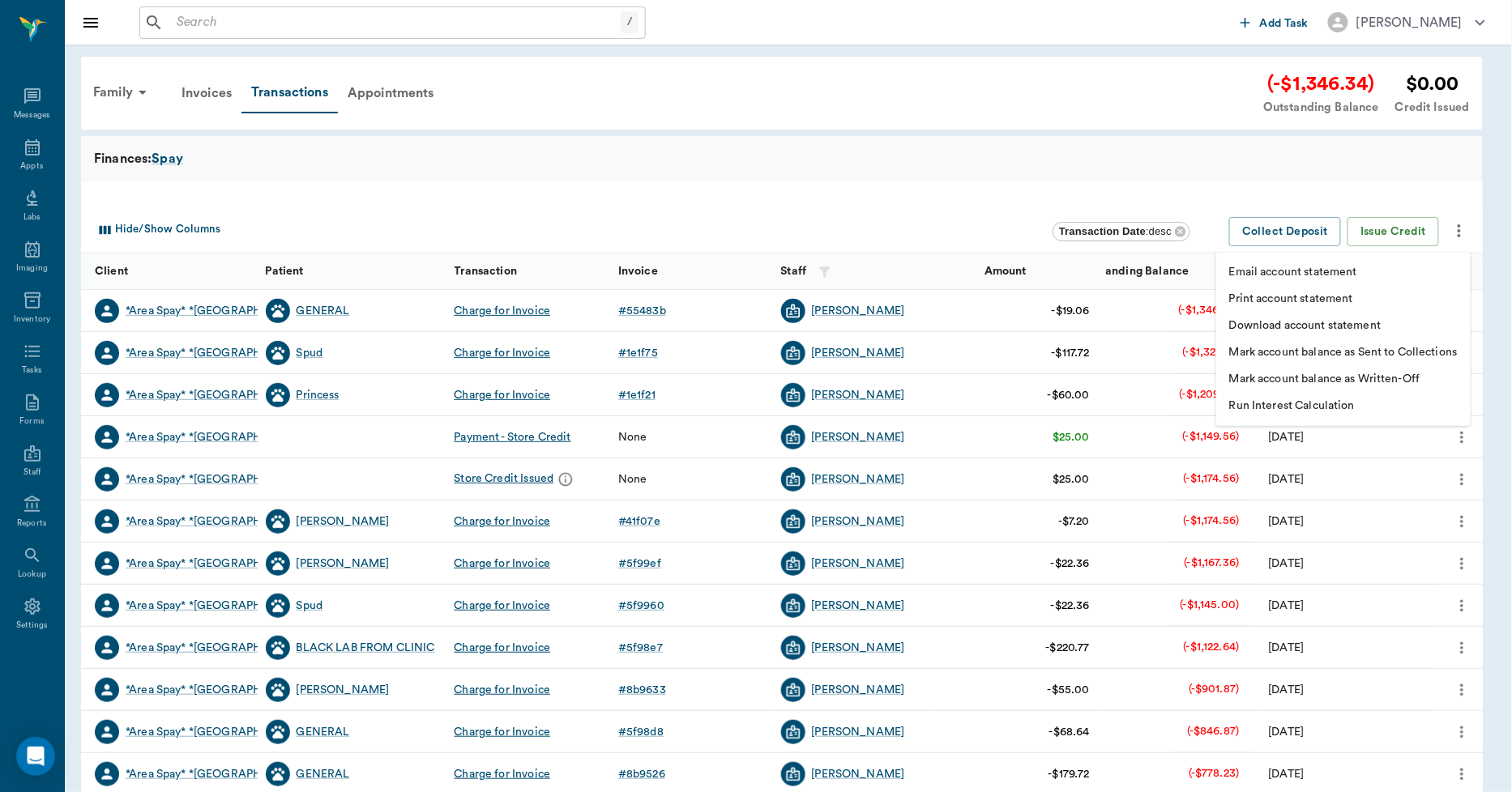
click at [1327, 295] on p "Print account statement" at bounding box center [1291, 299] width 124 height 17
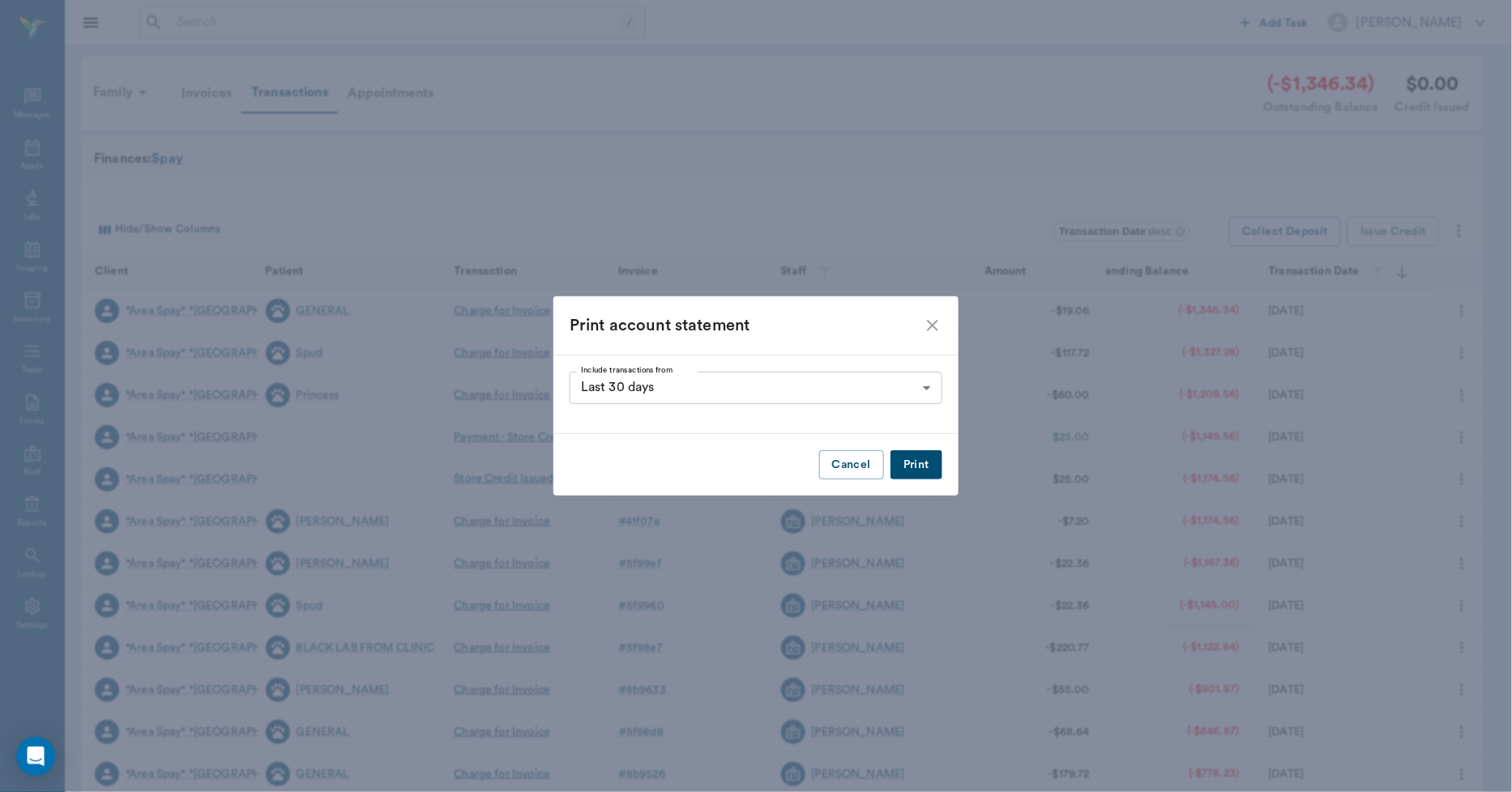
click at [928, 464] on button "Print" at bounding box center [917, 466] width 52 height 30
click at [935, 320] on icon "close" at bounding box center [933, 325] width 19 height 19
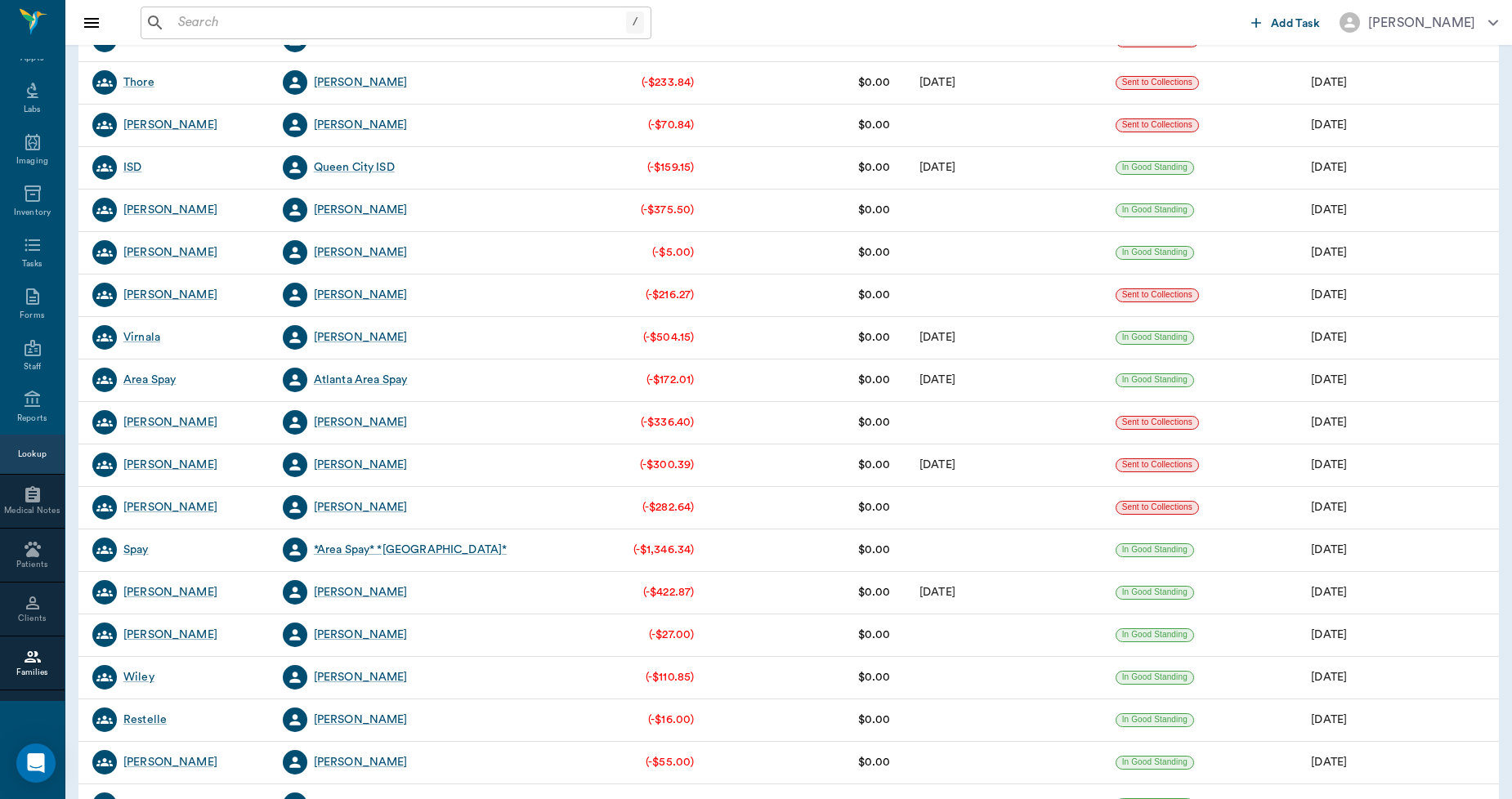
scroll to position [635, 0]
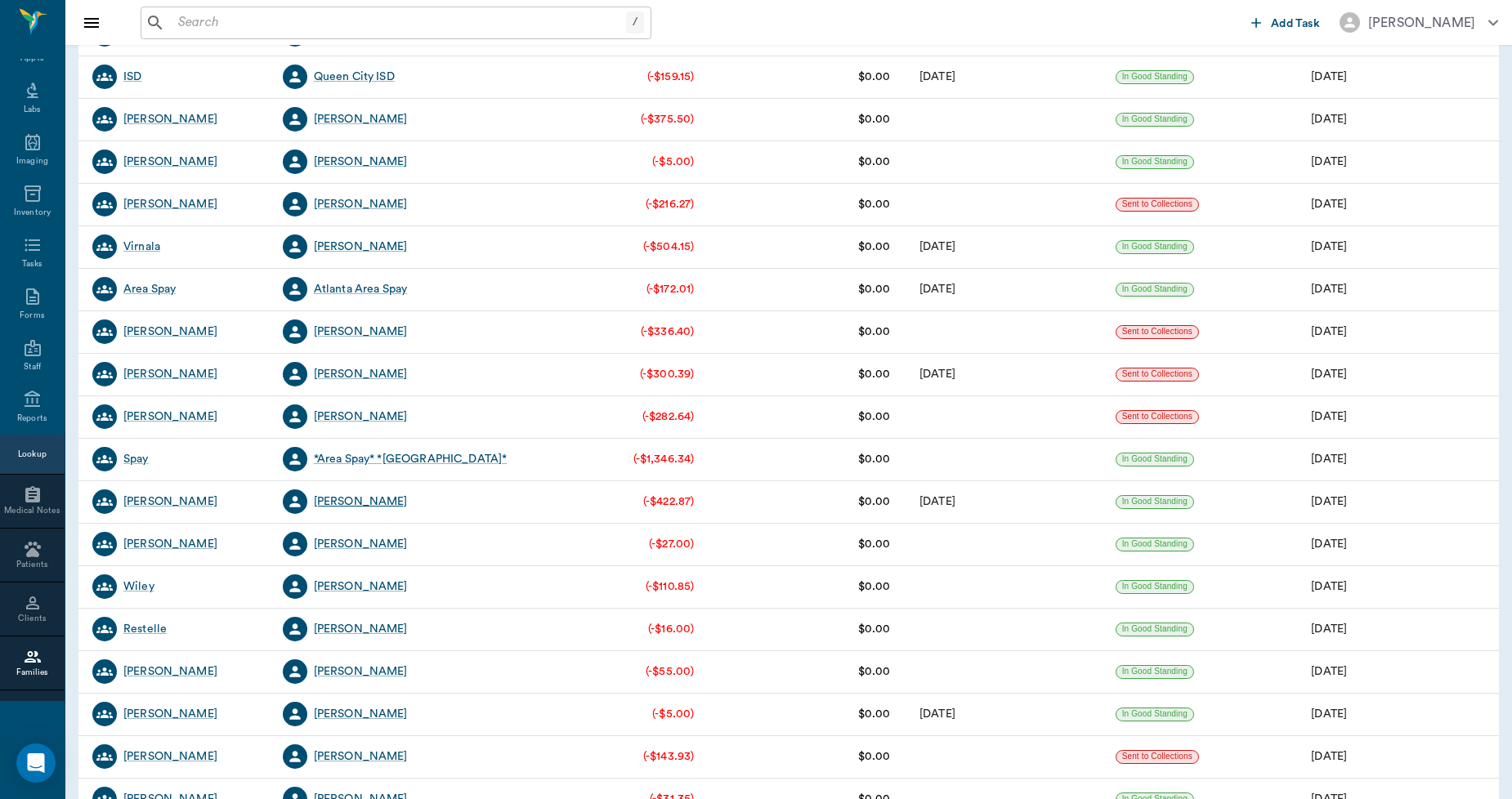
click at [337, 499] on div "[PERSON_NAME]" at bounding box center [361, 501] width 94 height 16
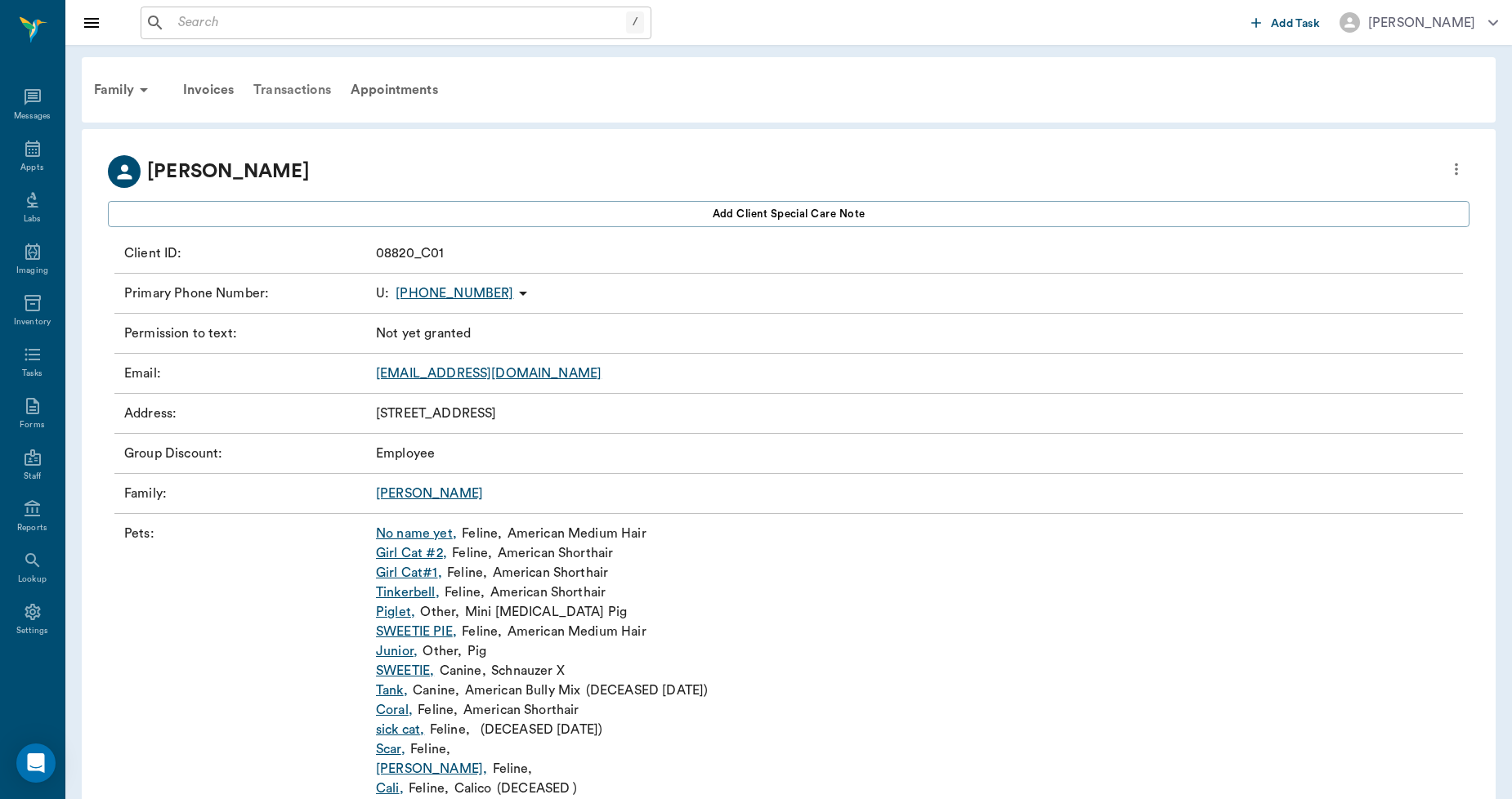
click at [321, 88] on div "Transactions" at bounding box center [292, 89] width 98 height 40
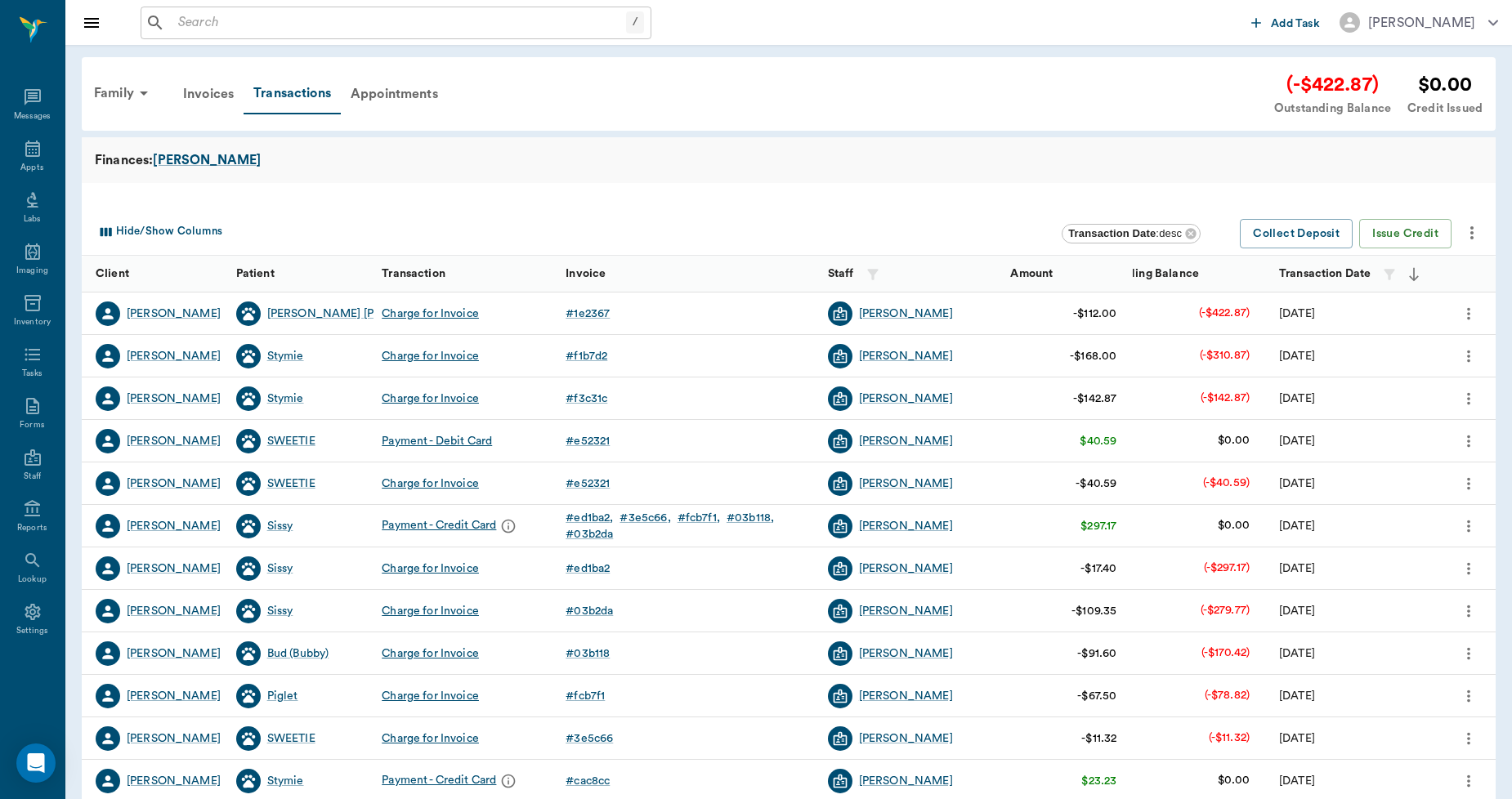
click at [1468, 232] on icon "more" at bounding box center [1471, 232] width 19 height 19
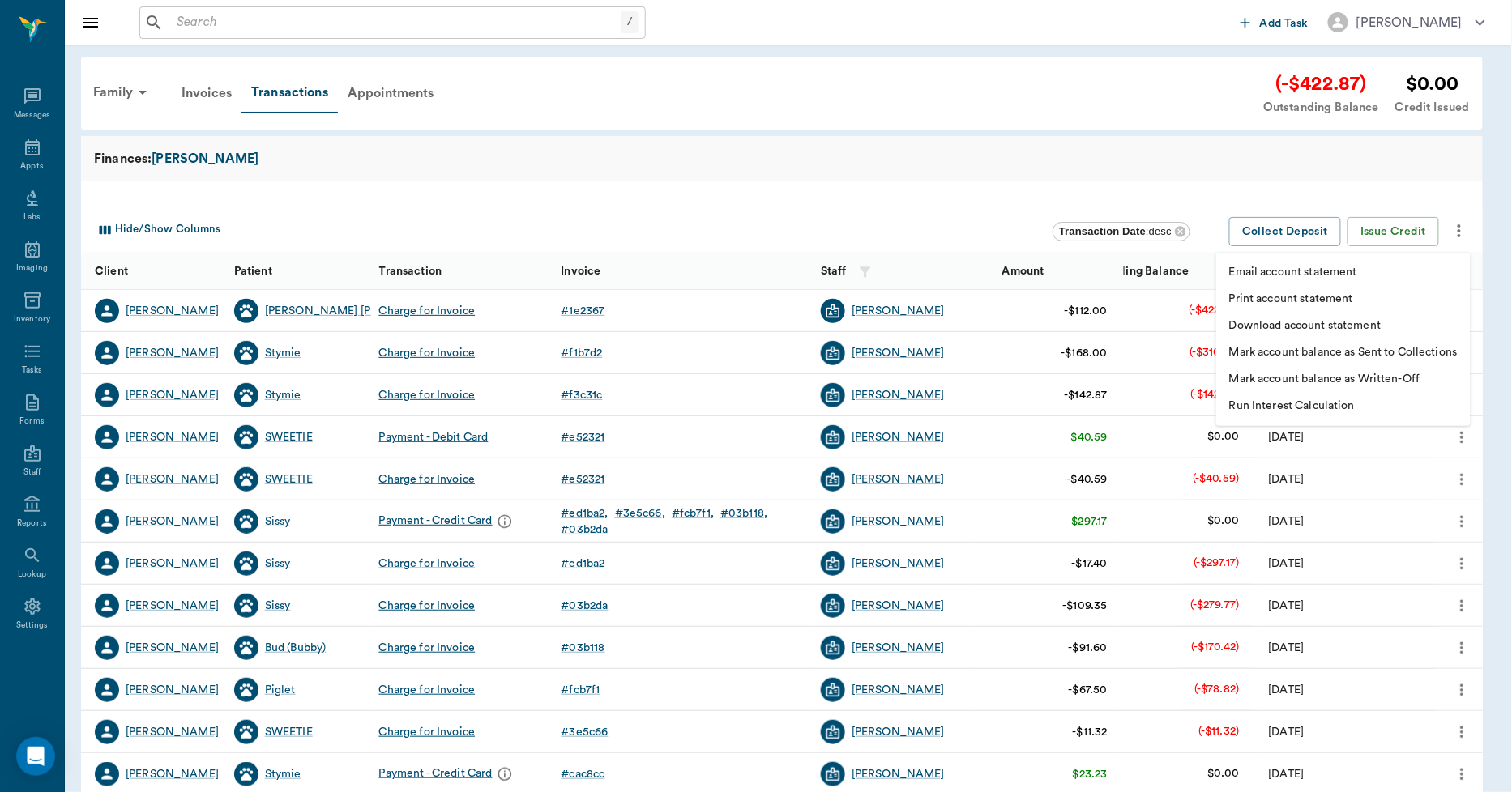
click at [1319, 295] on p "Print account statement" at bounding box center [1291, 299] width 124 height 17
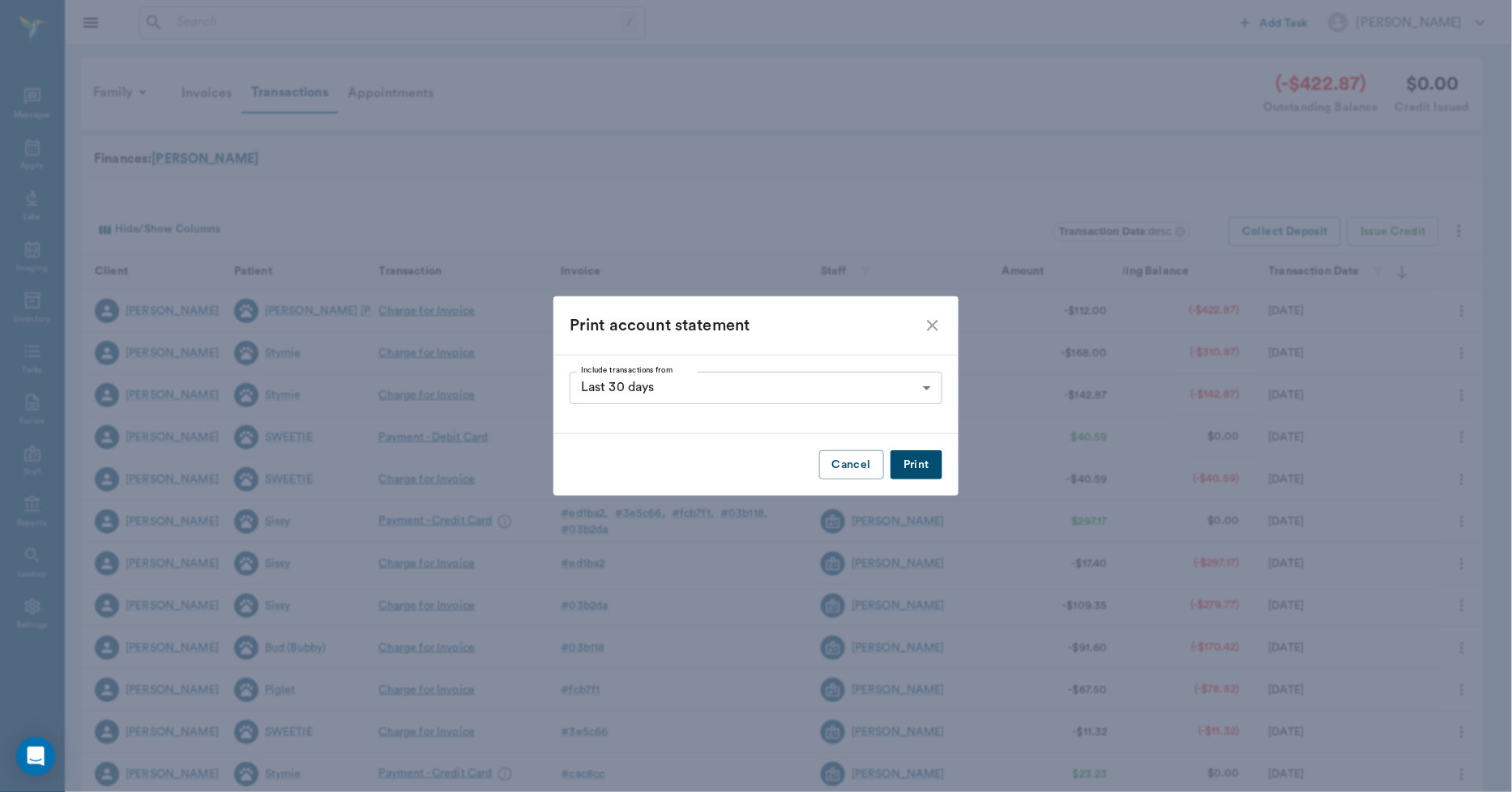
click at [918, 470] on button "Print" at bounding box center [917, 466] width 52 height 30
click at [935, 325] on icon "close" at bounding box center [933, 325] width 19 height 19
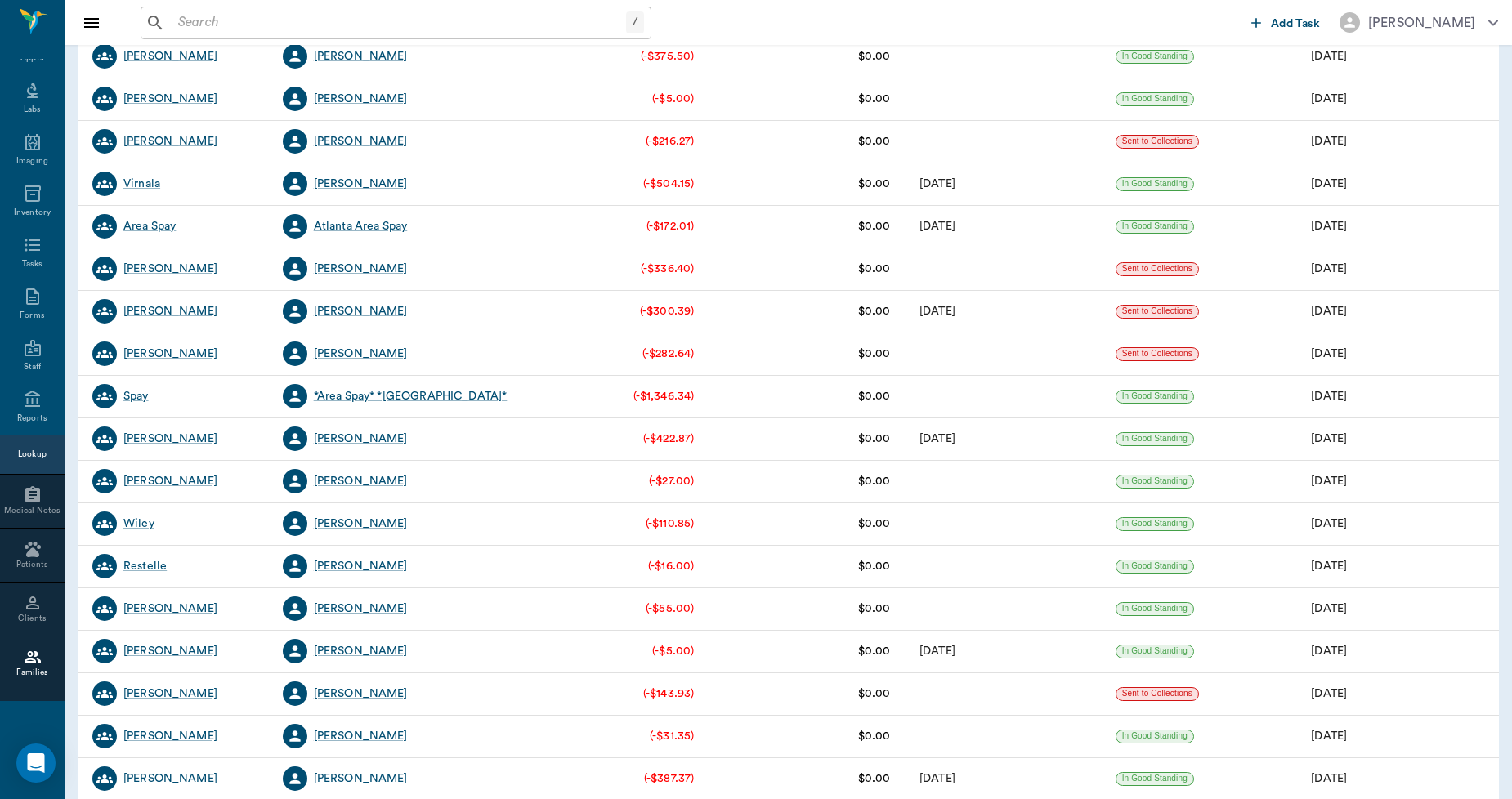
scroll to position [726, 0]
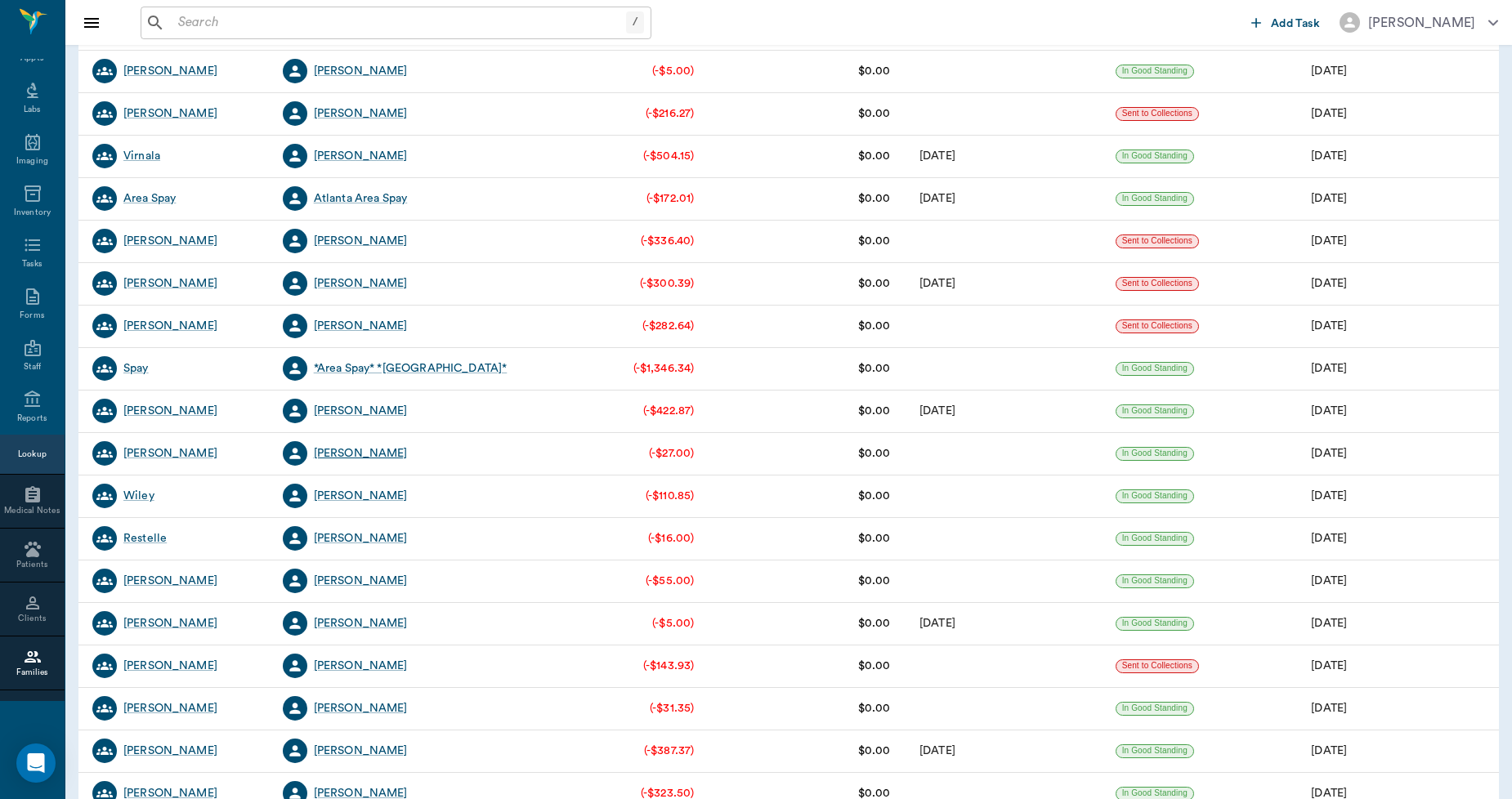
click at [358, 452] on div "[PERSON_NAME]" at bounding box center [361, 453] width 94 height 16
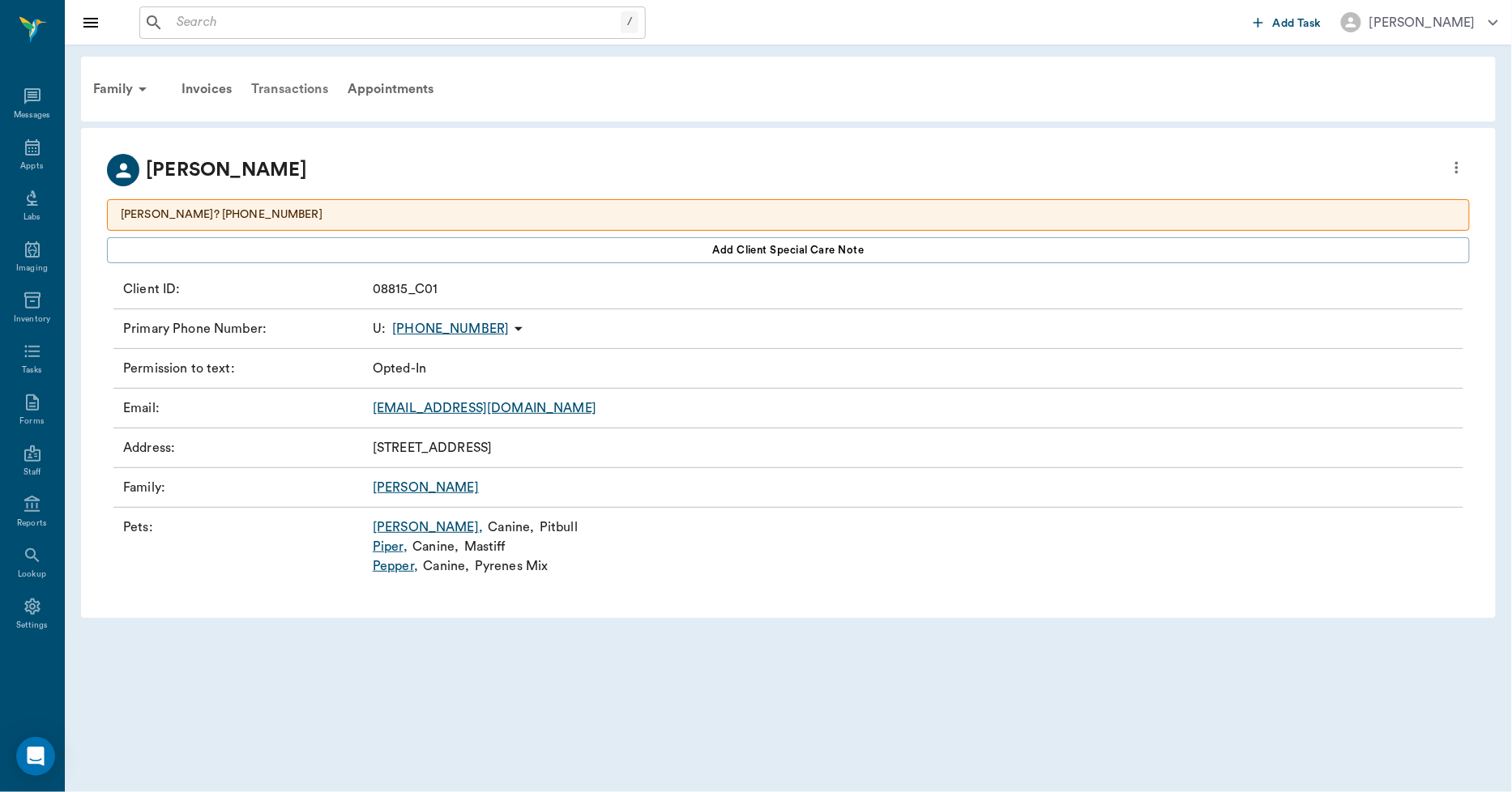
click at [296, 91] on div "Transactions" at bounding box center [290, 88] width 97 height 39
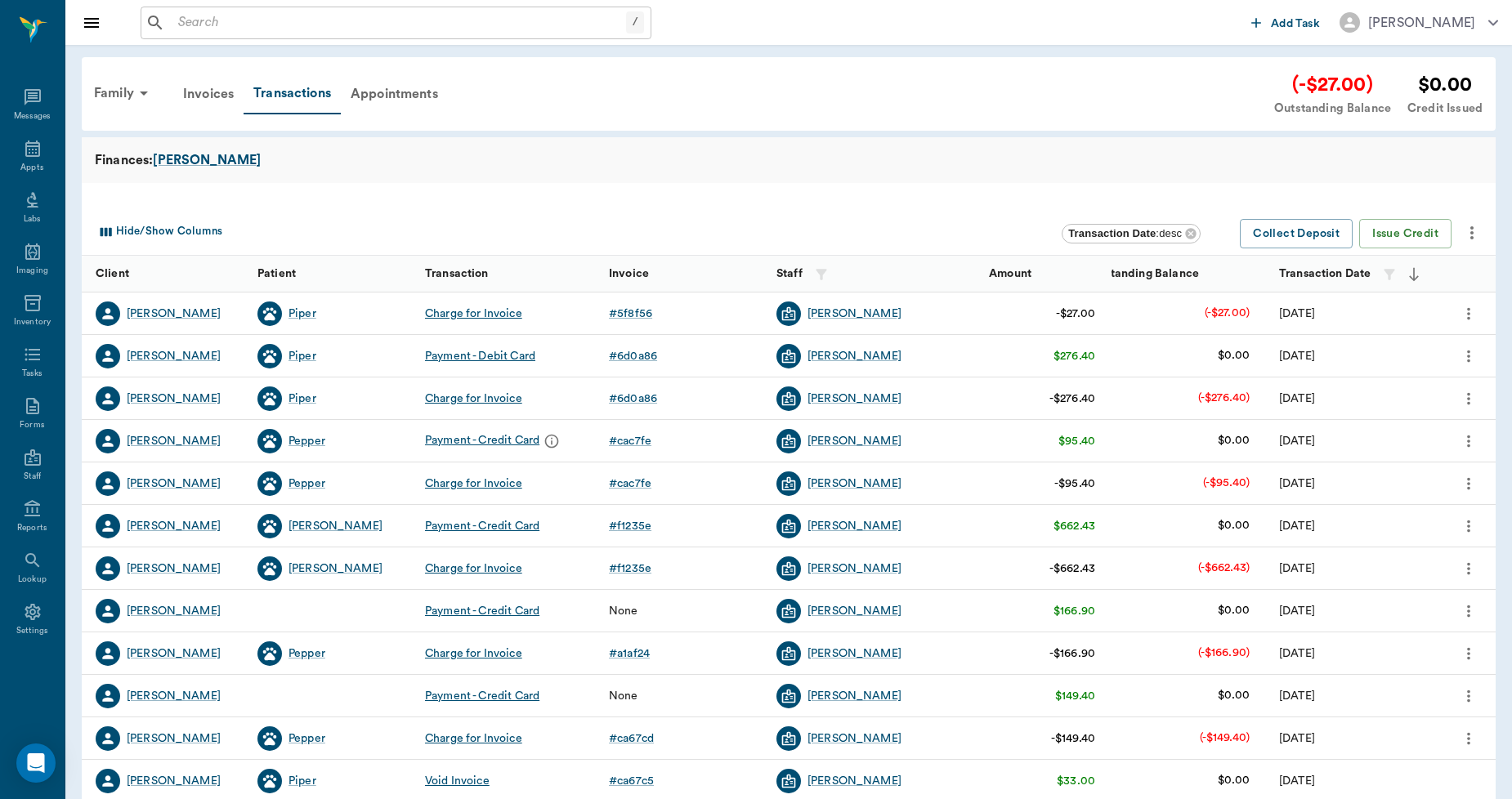
click at [1473, 233] on icon "more" at bounding box center [1471, 232] width 19 height 19
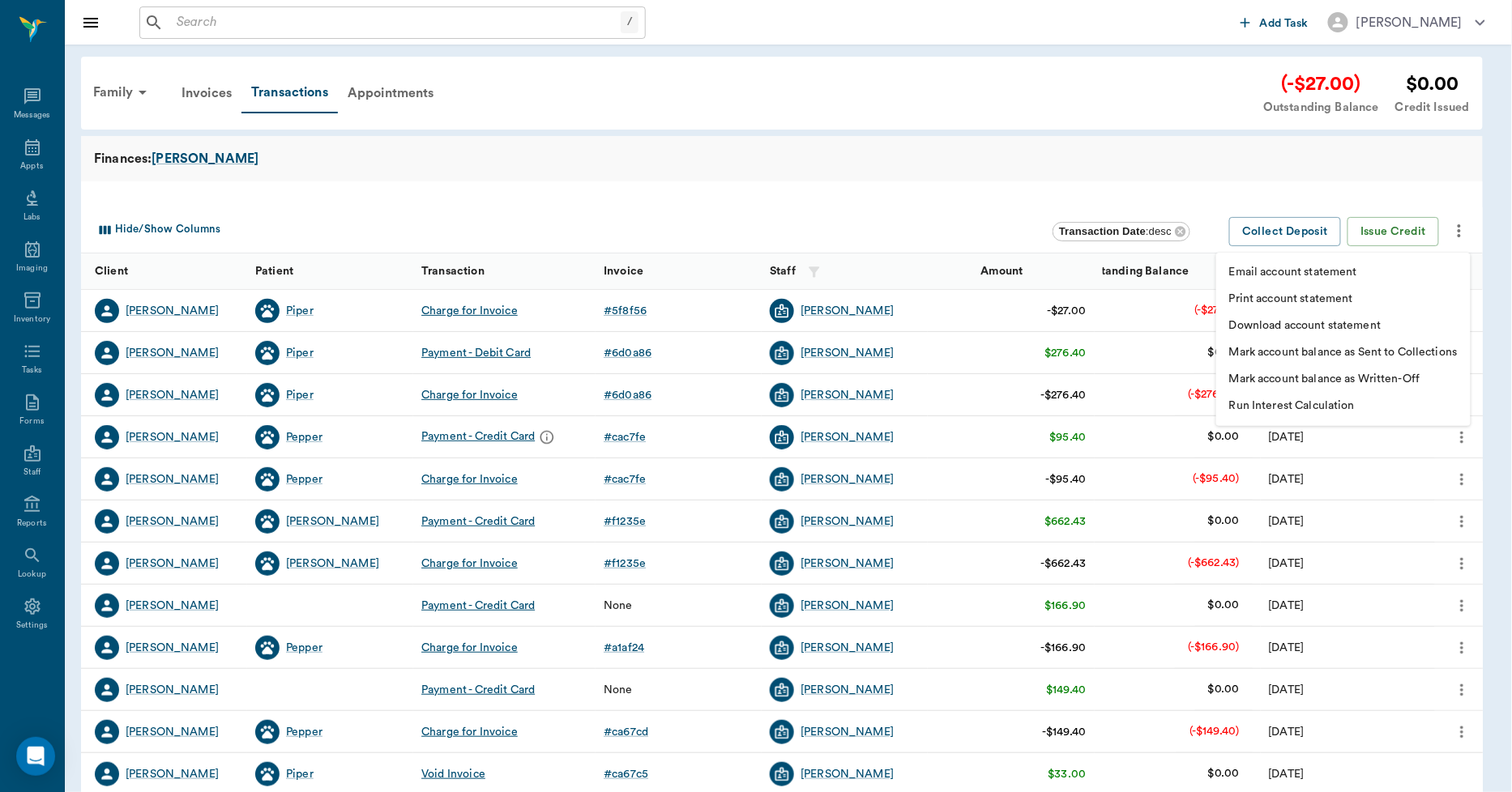
click at [1334, 295] on p "Print account statement" at bounding box center [1291, 299] width 124 height 17
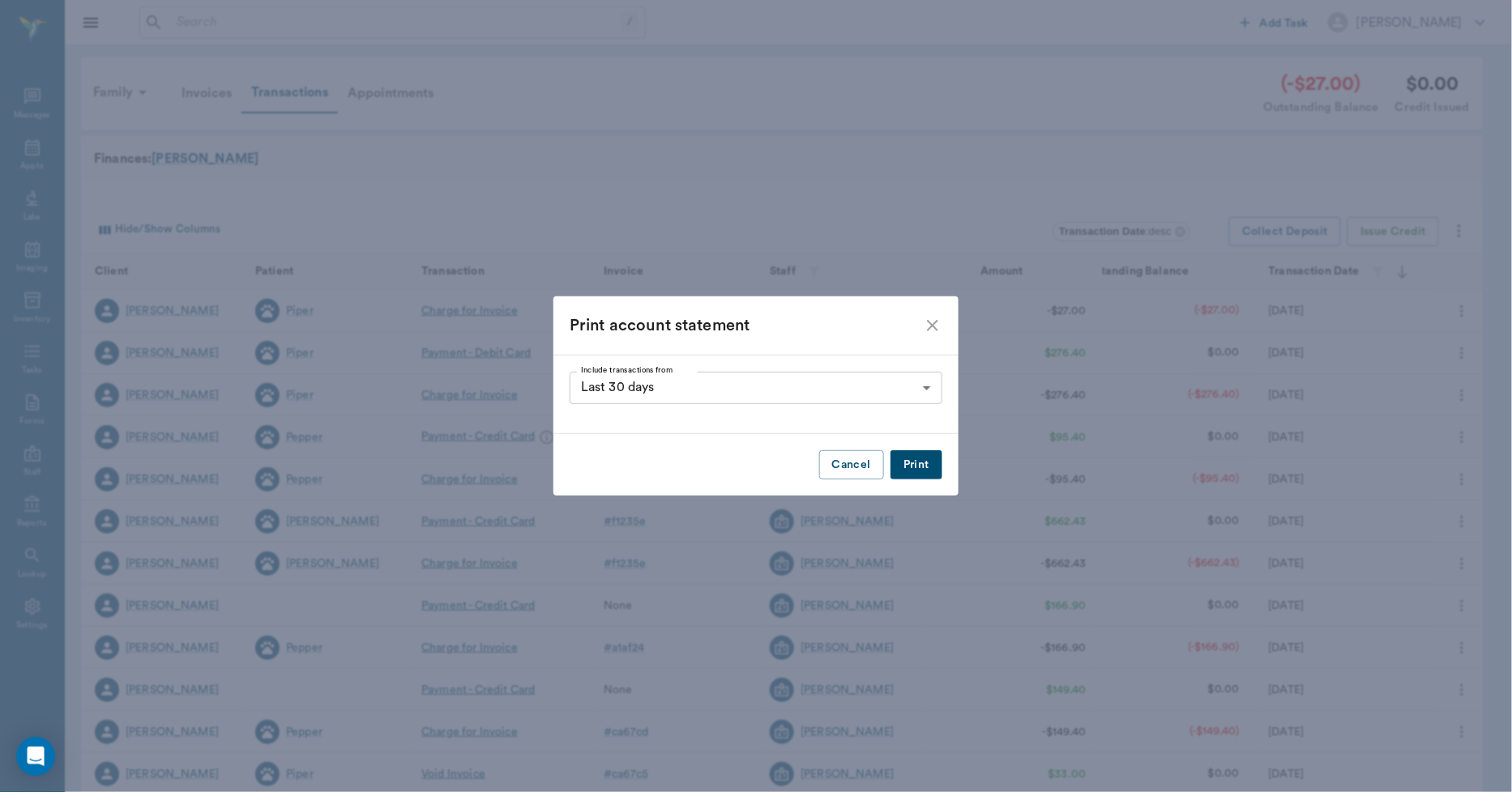
click at [928, 465] on button "Print" at bounding box center [917, 466] width 52 height 30
click at [932, 320] on icon "close" at bounding box center [933, 325] width 19 height 19
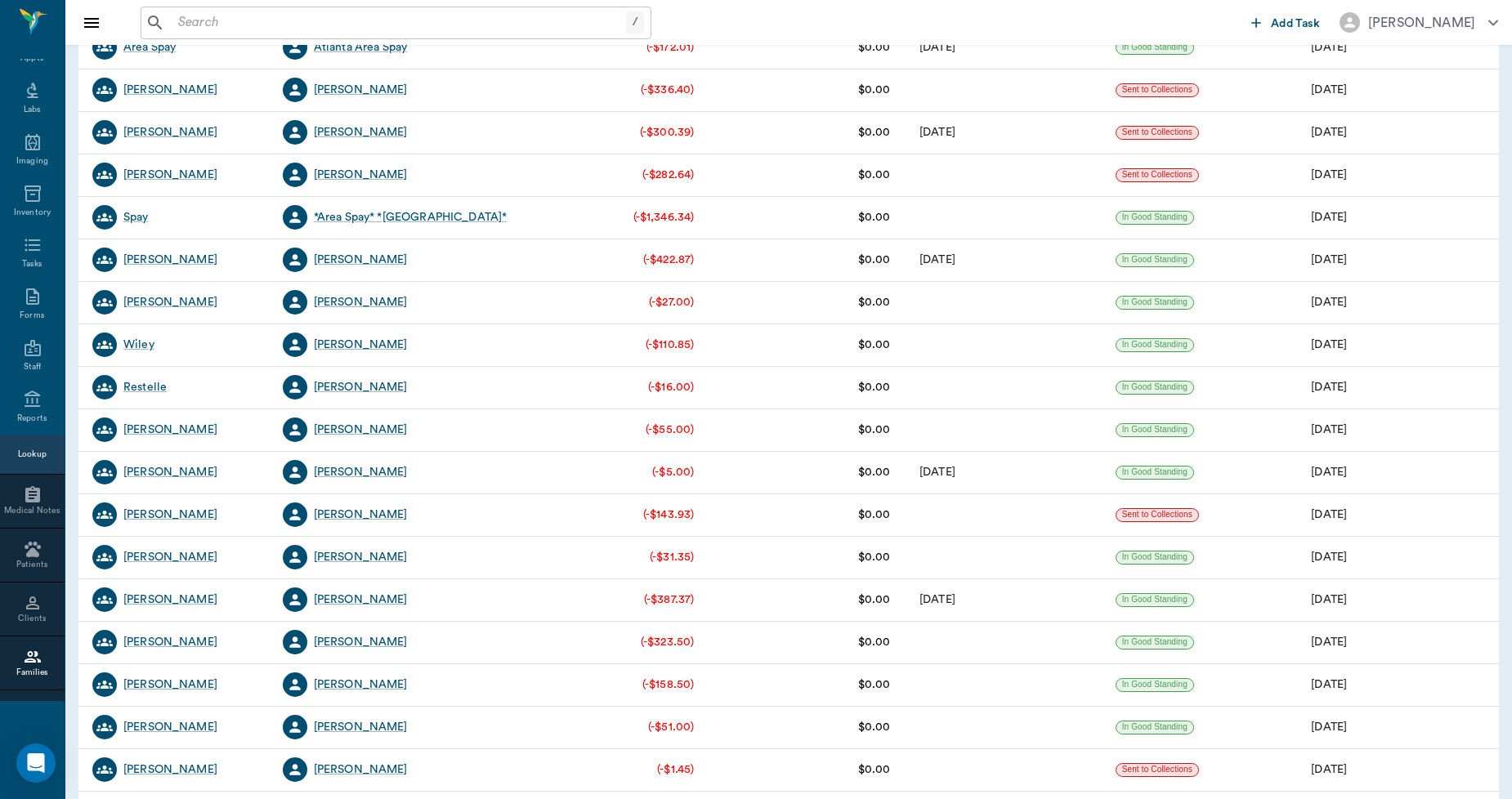
scroll to position [908, 0]
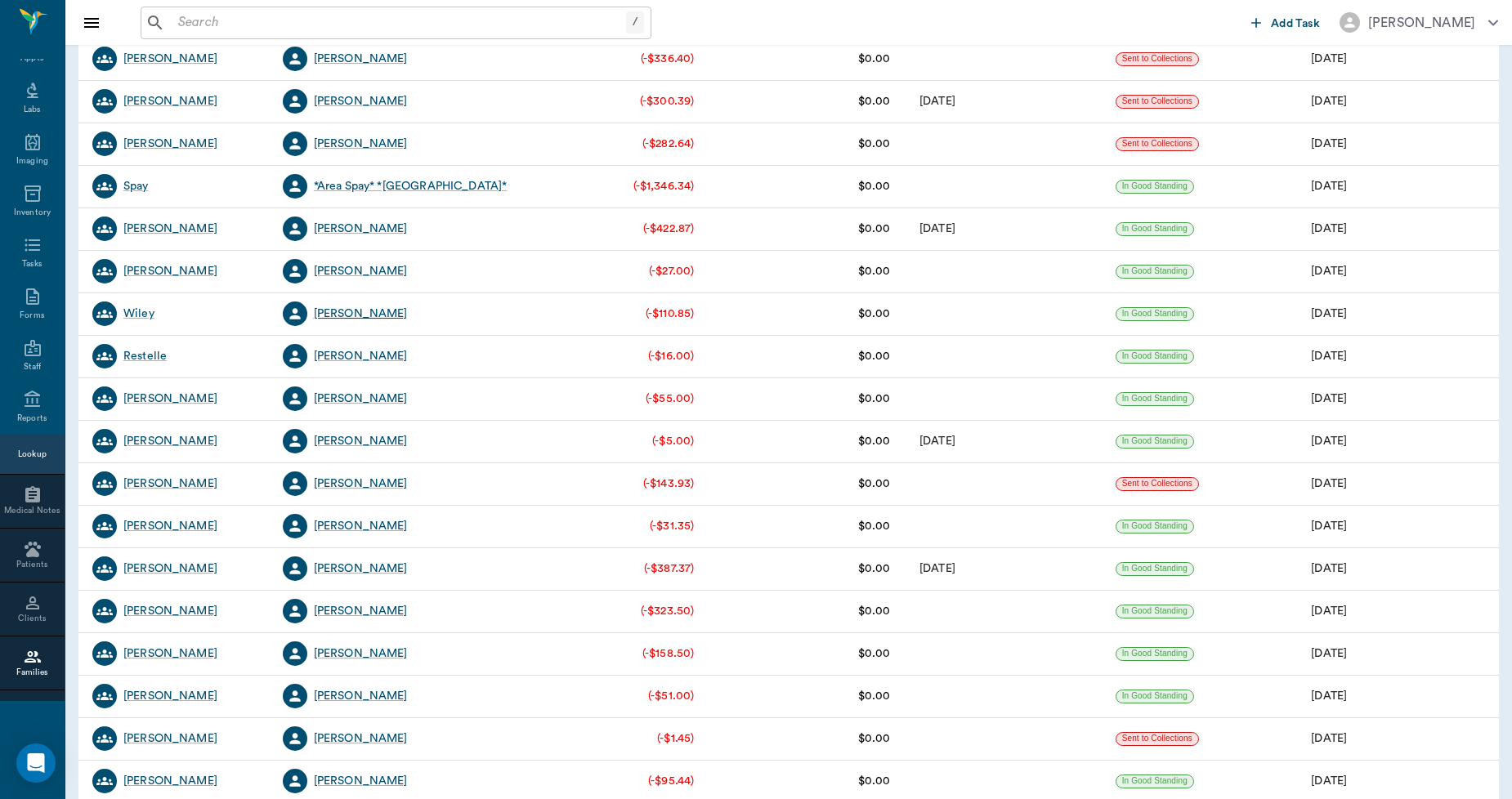
click at [365, 314] on div "[PERSON_NAME]" at bounding box center [361, 313] width 94 height 16
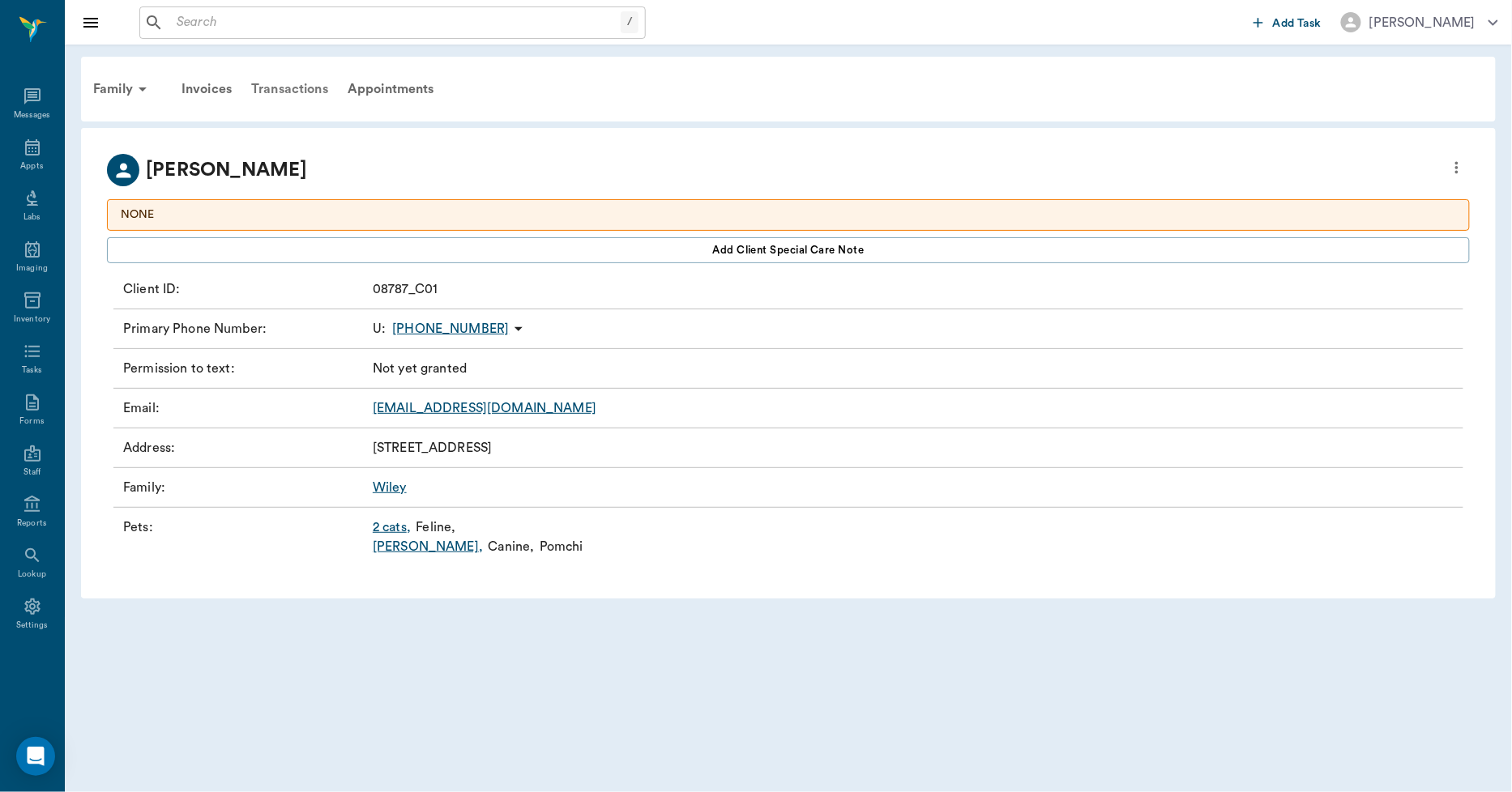
click at [310, 84] on div "Transactions" at bounding box center [290, 88] width 97 height 39
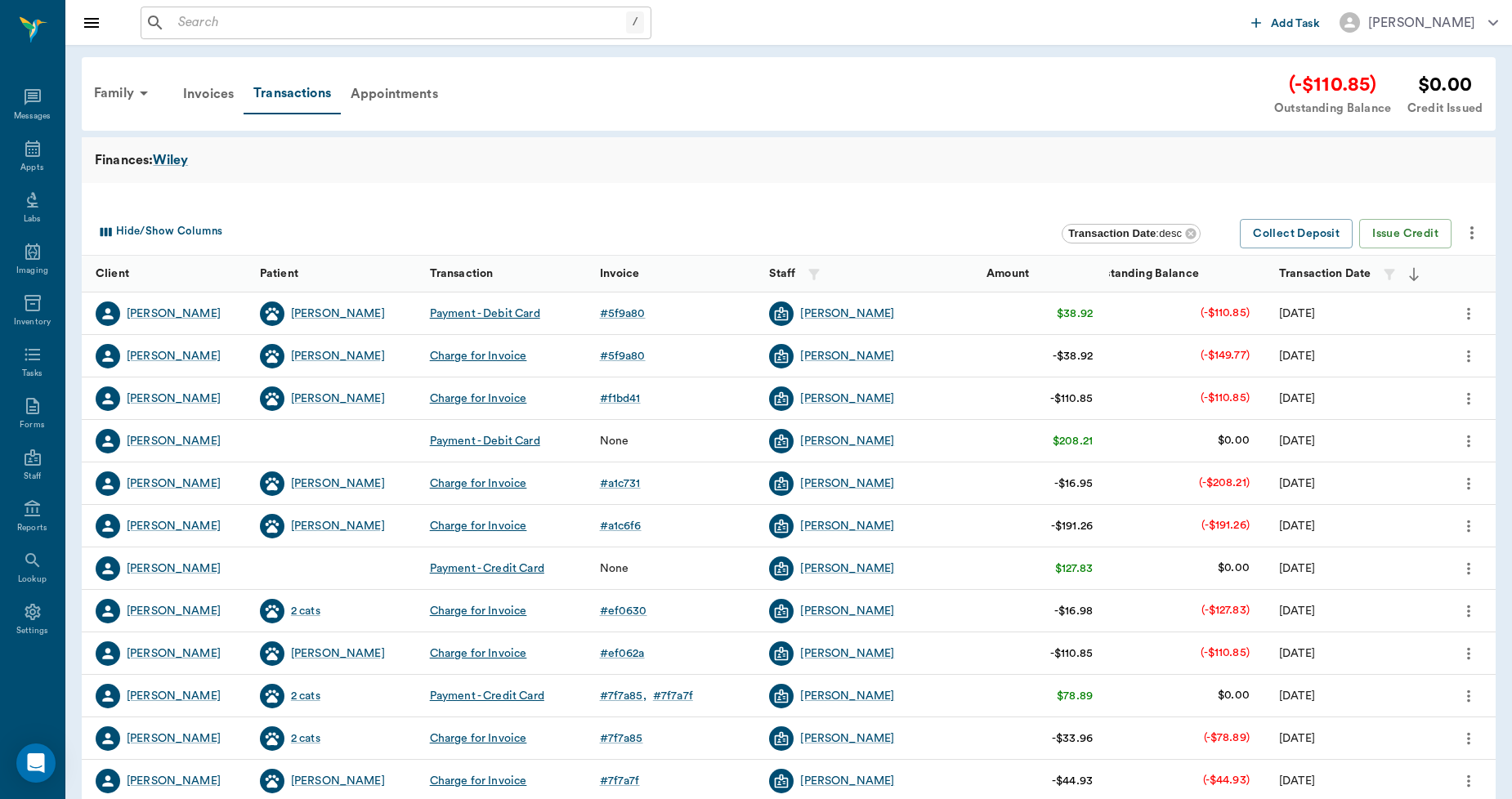
click at [1472, 231] on icon "more" at bounding box center [1471, 232] width 19 height 19
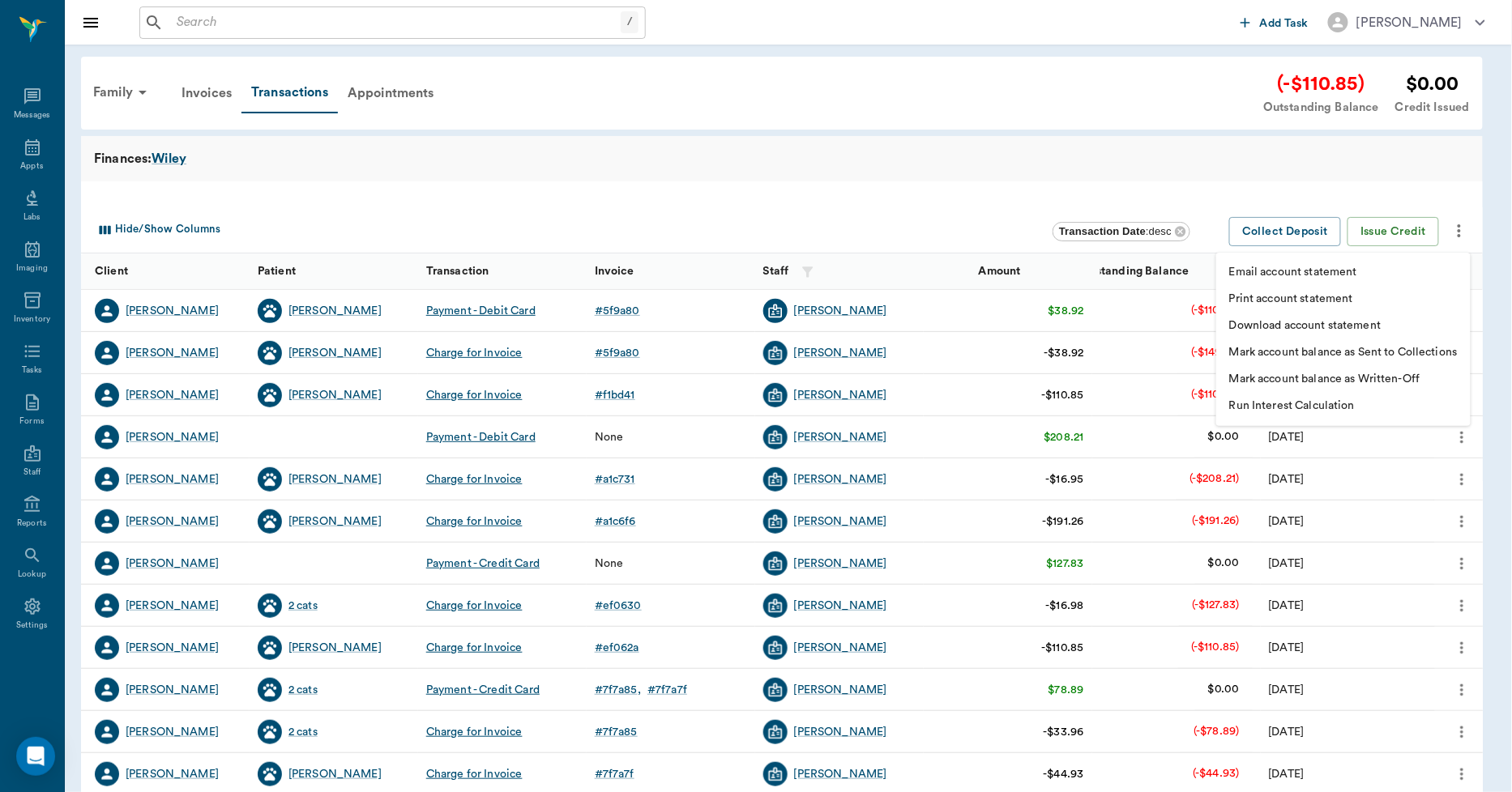
click at [1302, 293] on p "Print account statement" at bounding box center [1291, 299] width 124 height 17
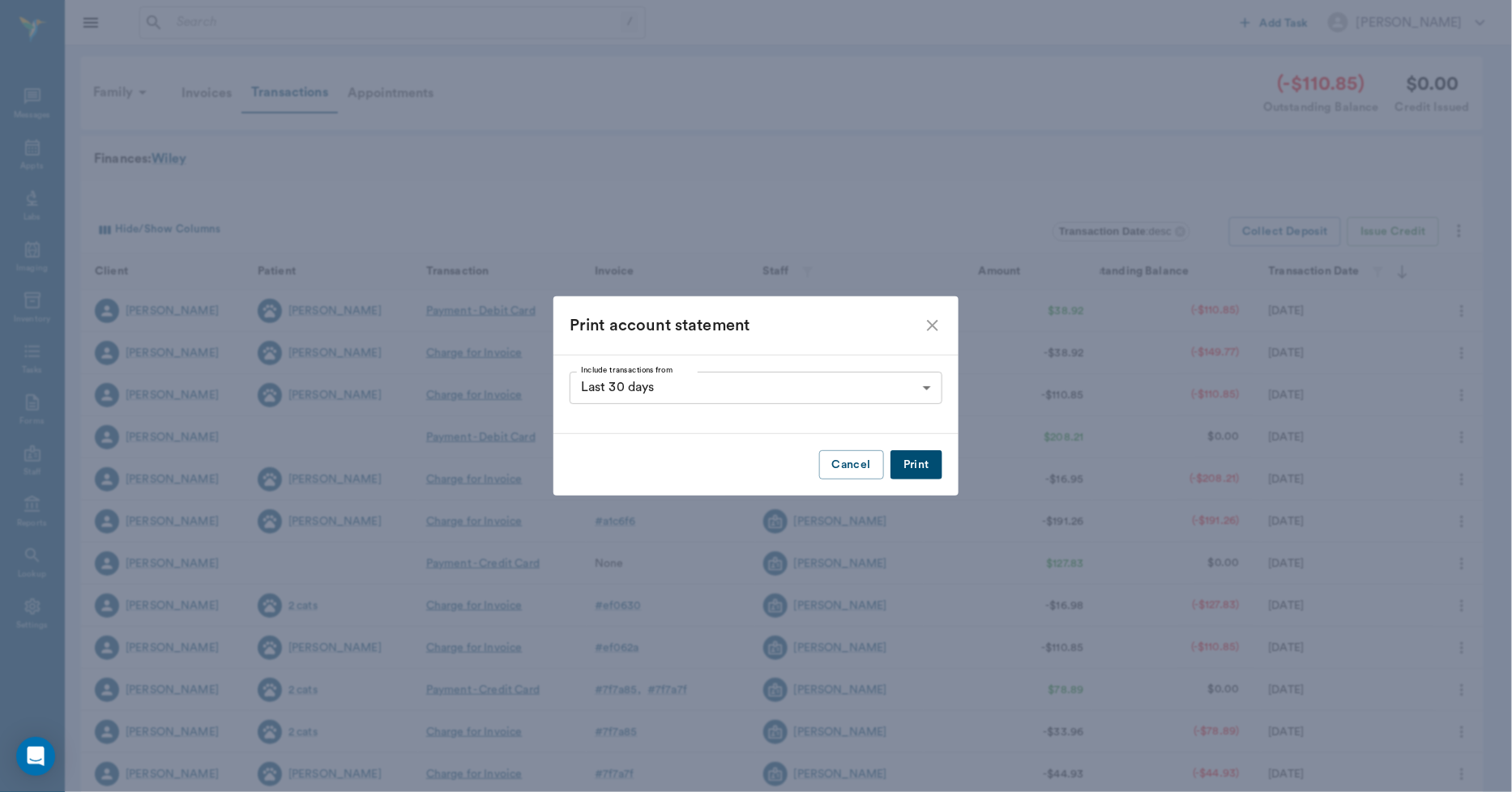
click at [918, 466] on button "Print" at bounding box center [917, 466] width 52 height 30
click at [935, 325] on icon "close" at bounding box center [933, 325] width 19 height 19
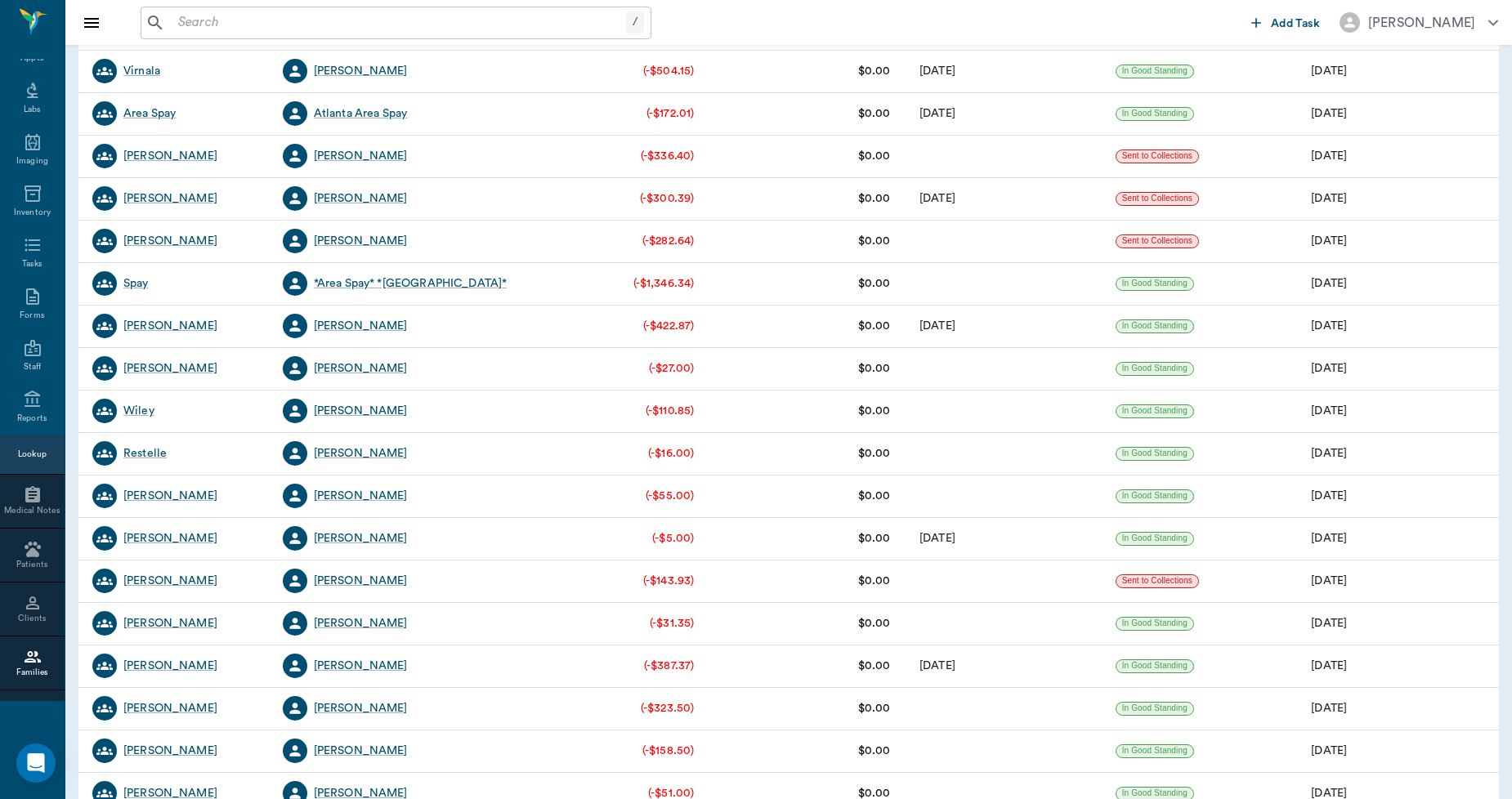
scroll to position [818, 0]
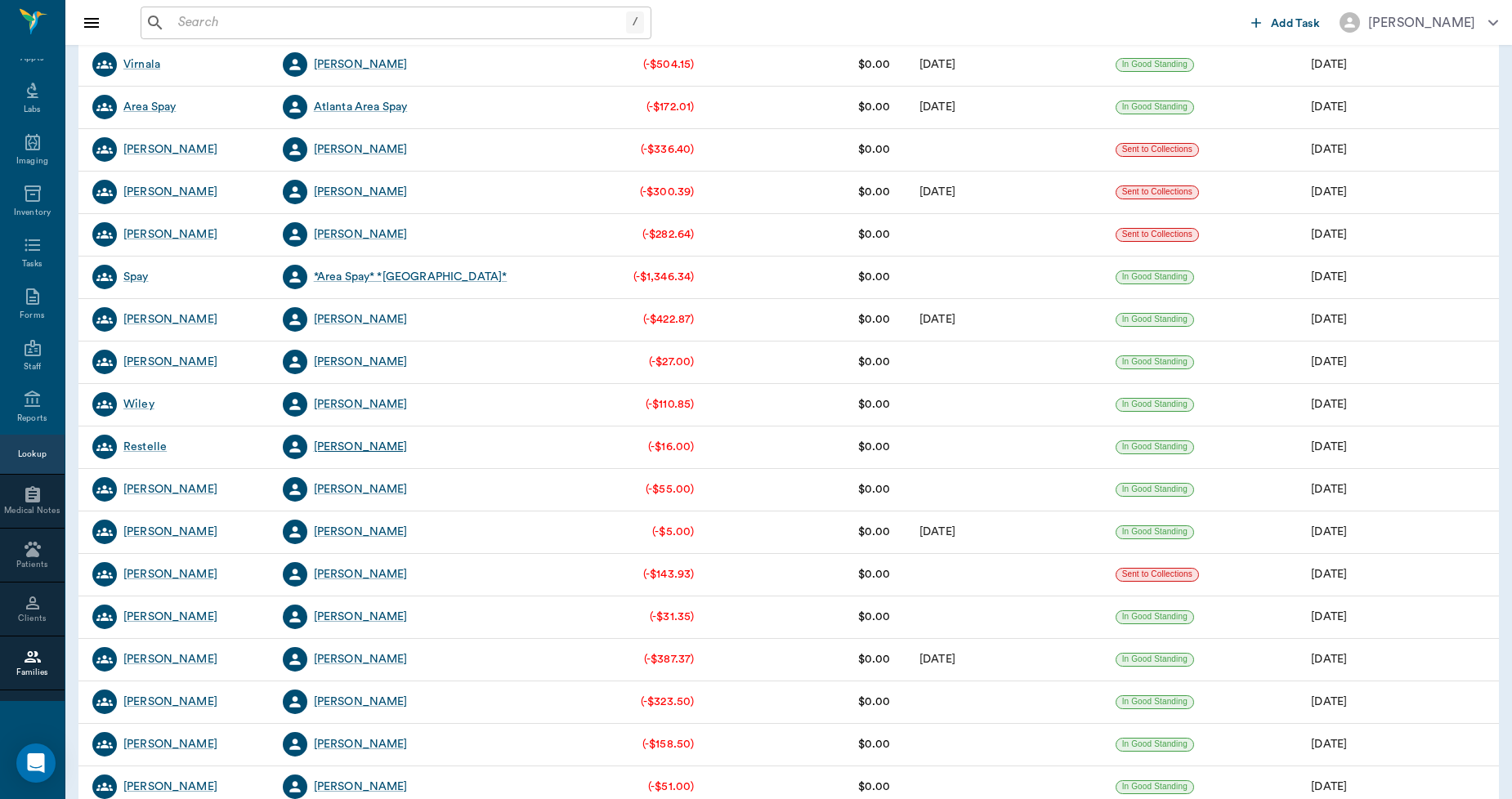
click at [348, 448] on div "[PERSON_NAME]" at bounding box center [361, 446] width 94 height 16
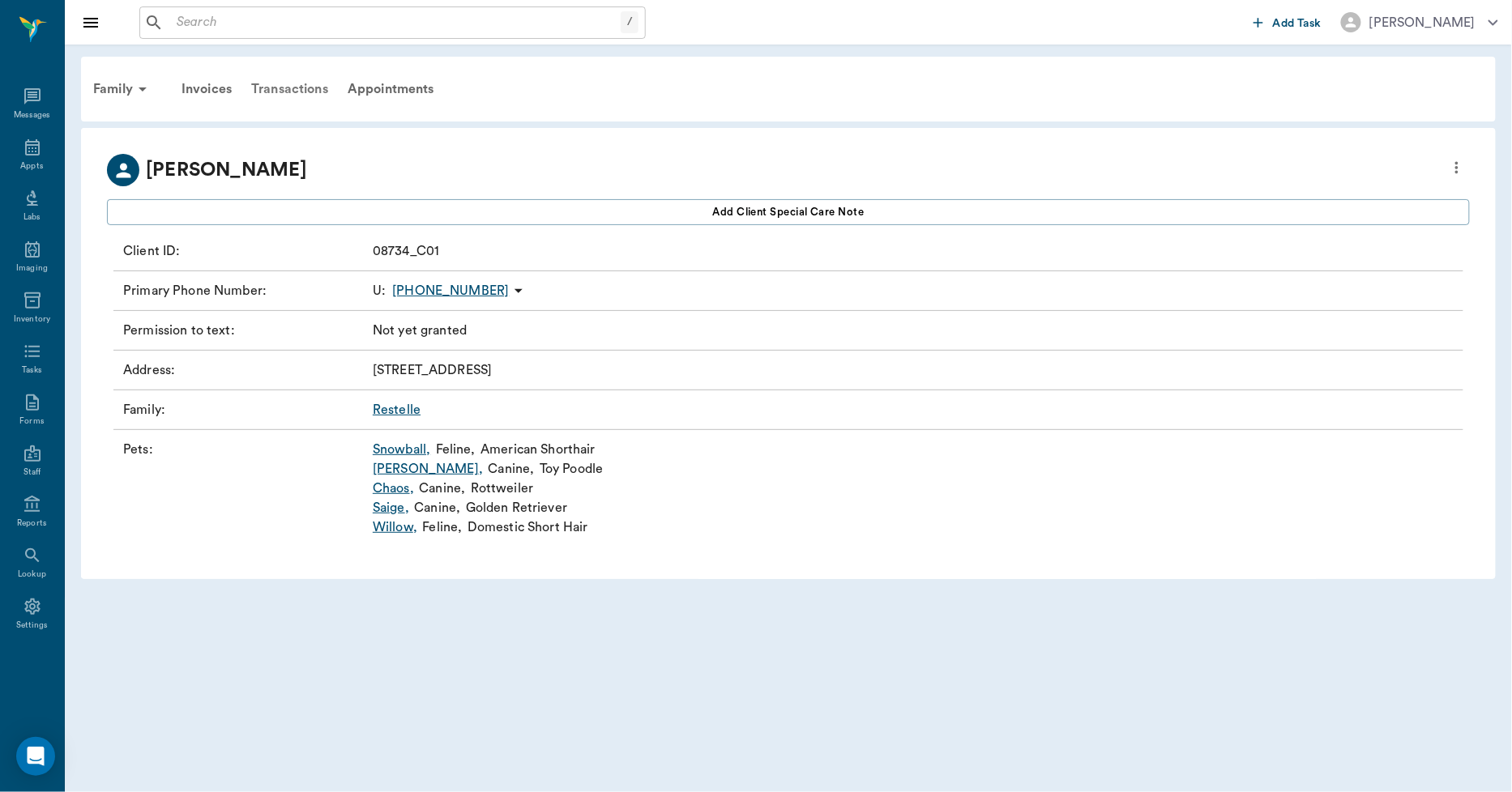
click at [296, 83] on div "Transactions" at bounding box center [290, 88] width 97 height 39
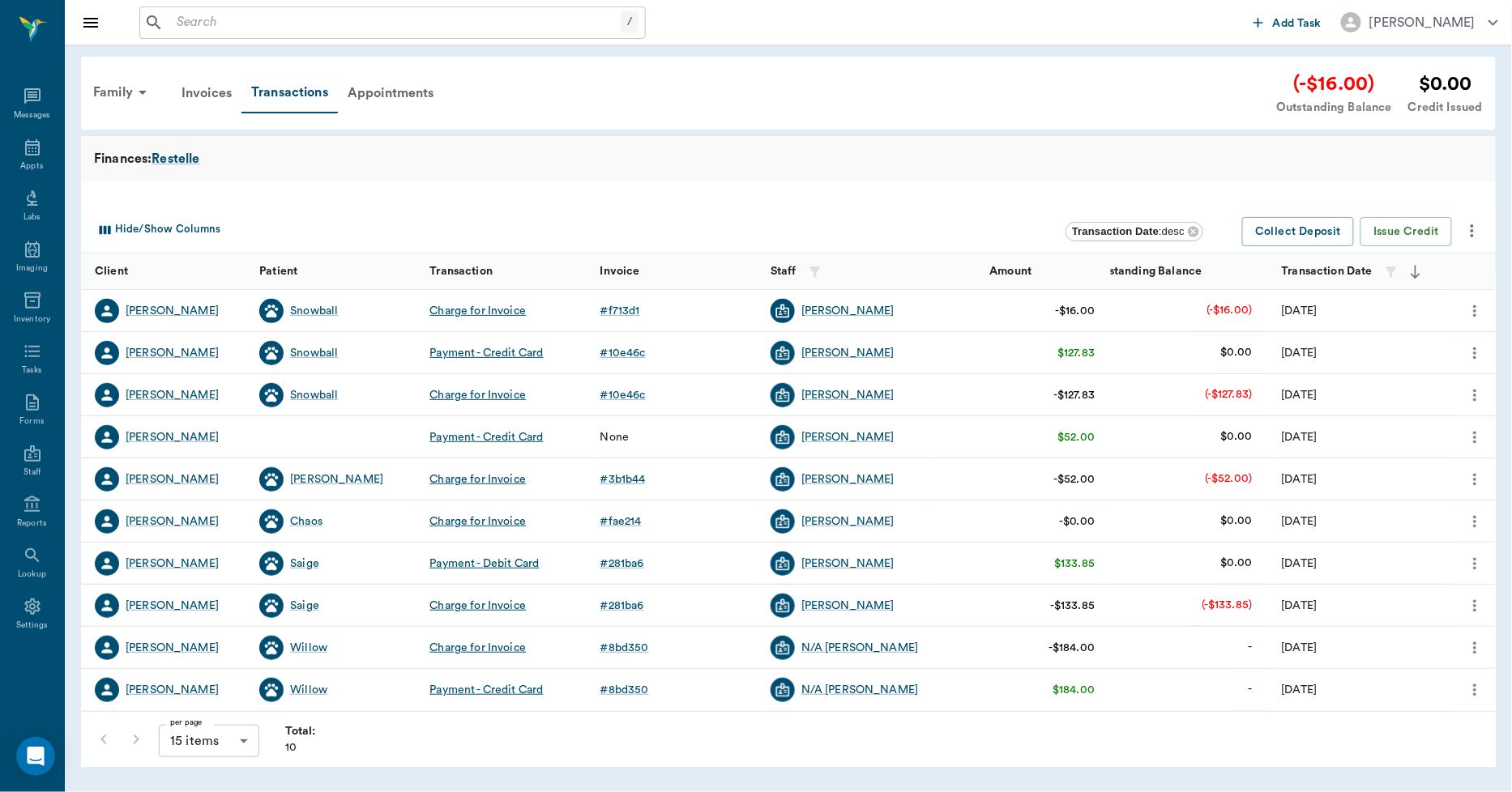
click at [1479, 232] on icon "more" at bounding box center [1472, 230] width 19 height 19
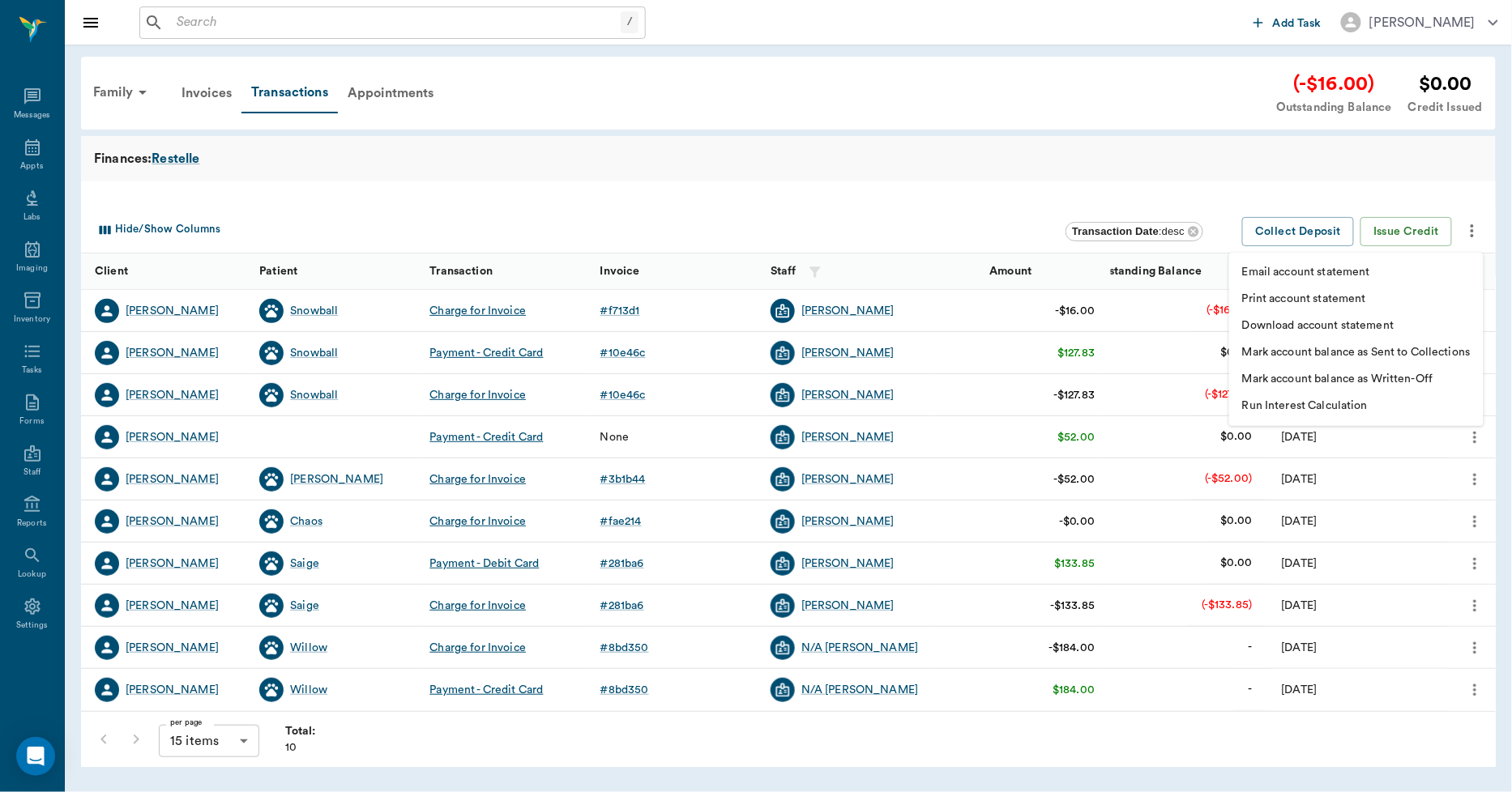
click at [1362, 295] on p "Print account statement" at bounding box center [1304, 299] width 124 height 17
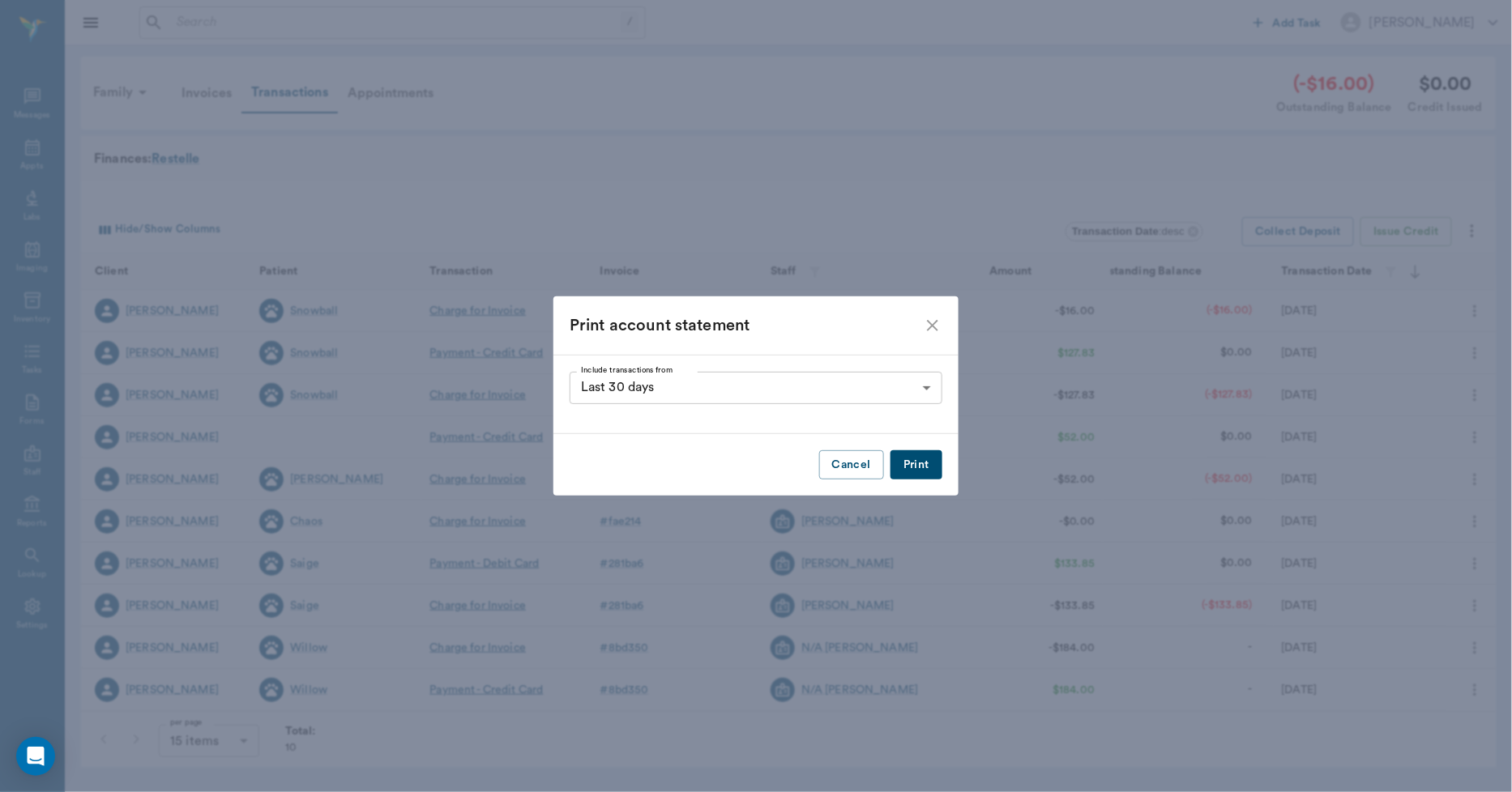
click at [913, 464] on button "Print" at bounding box center [917, 466] width 52 height 30
click at [928, 317] on icon "close" at bounding box center [933, 325] width 19 height 19
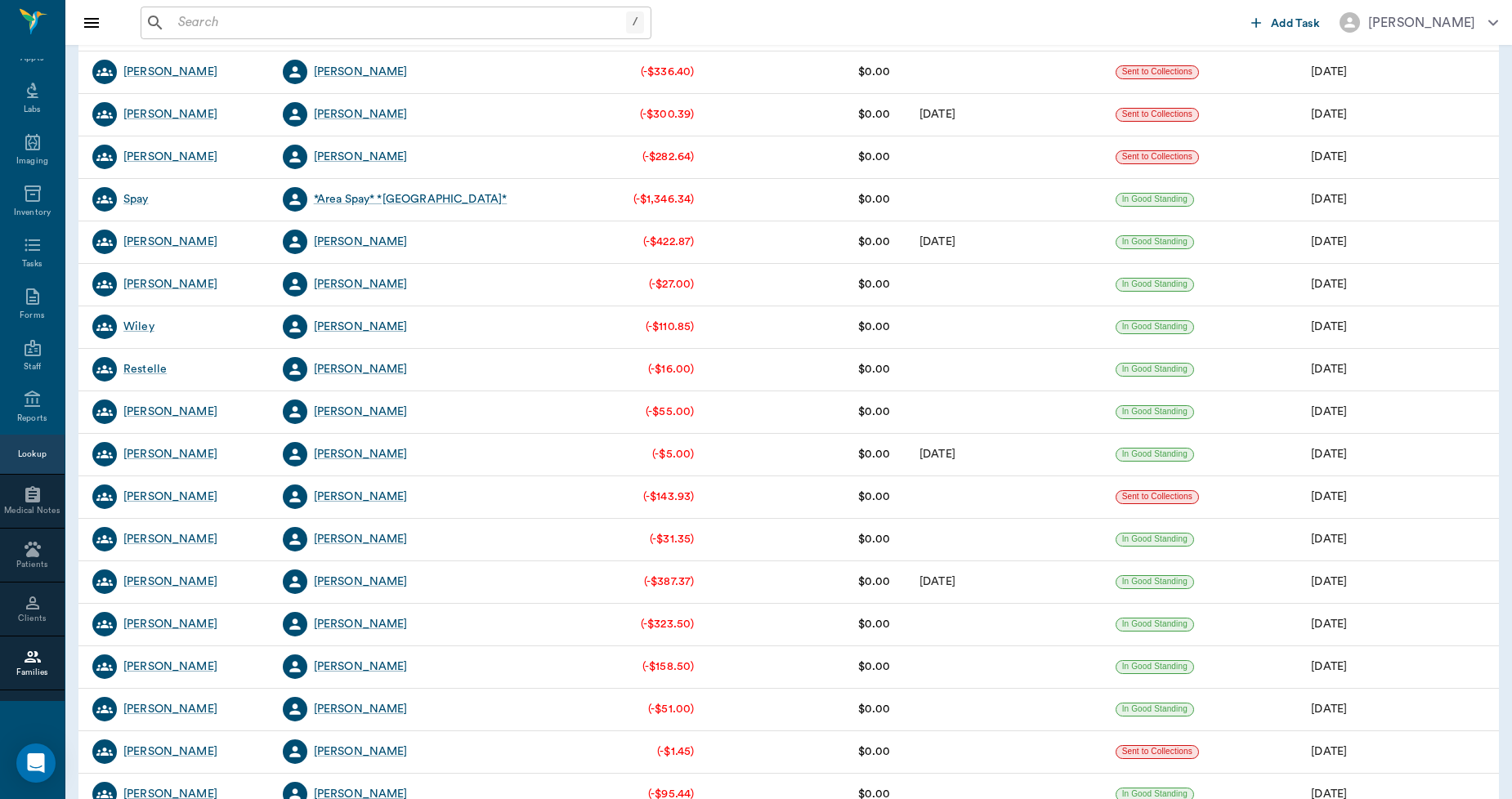
scroll to position [908, 0]
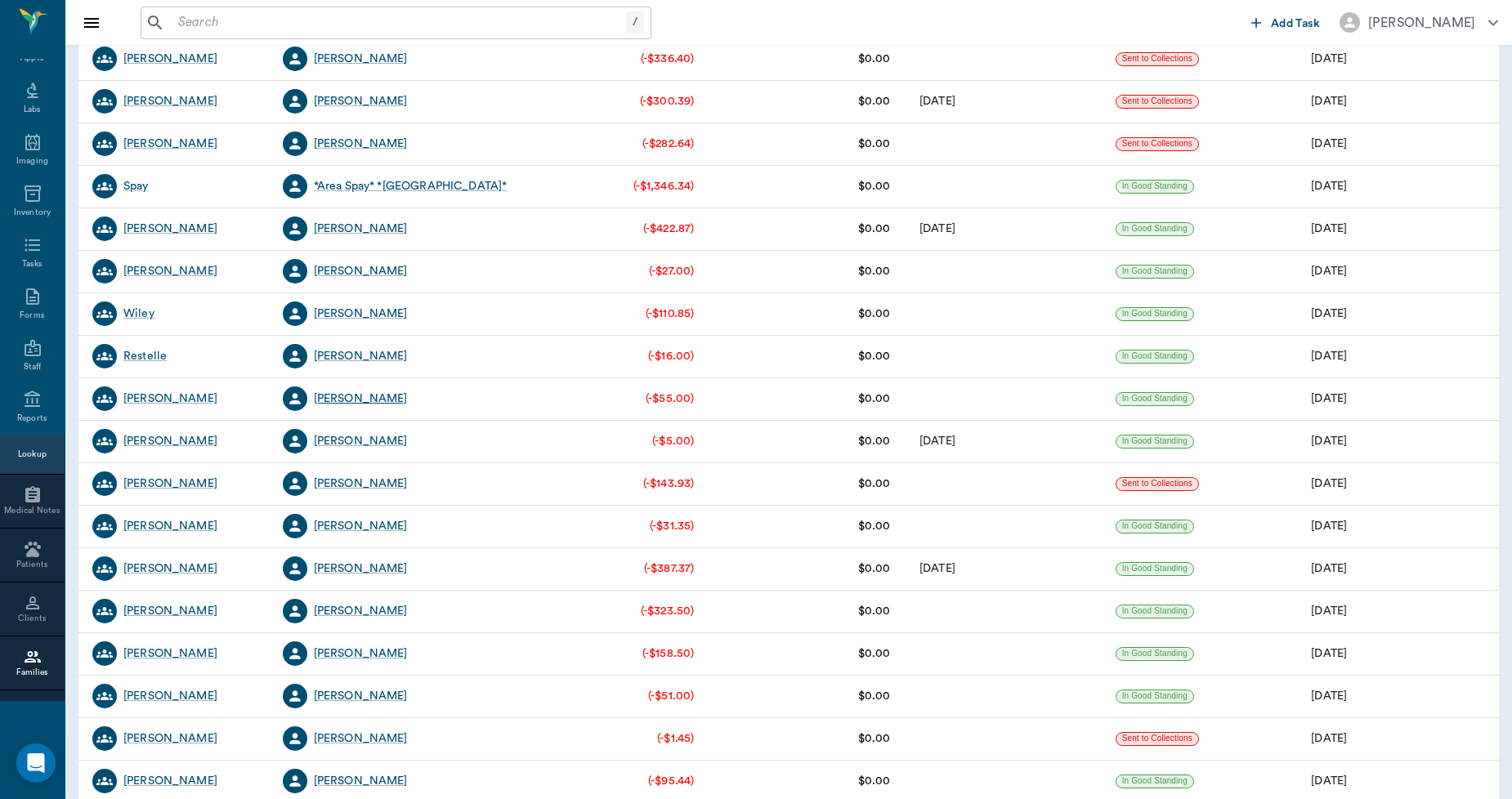
click at [375, 396] on div "[PERSON_NAME]" at bounding box center [361, 398] width 94 height 16
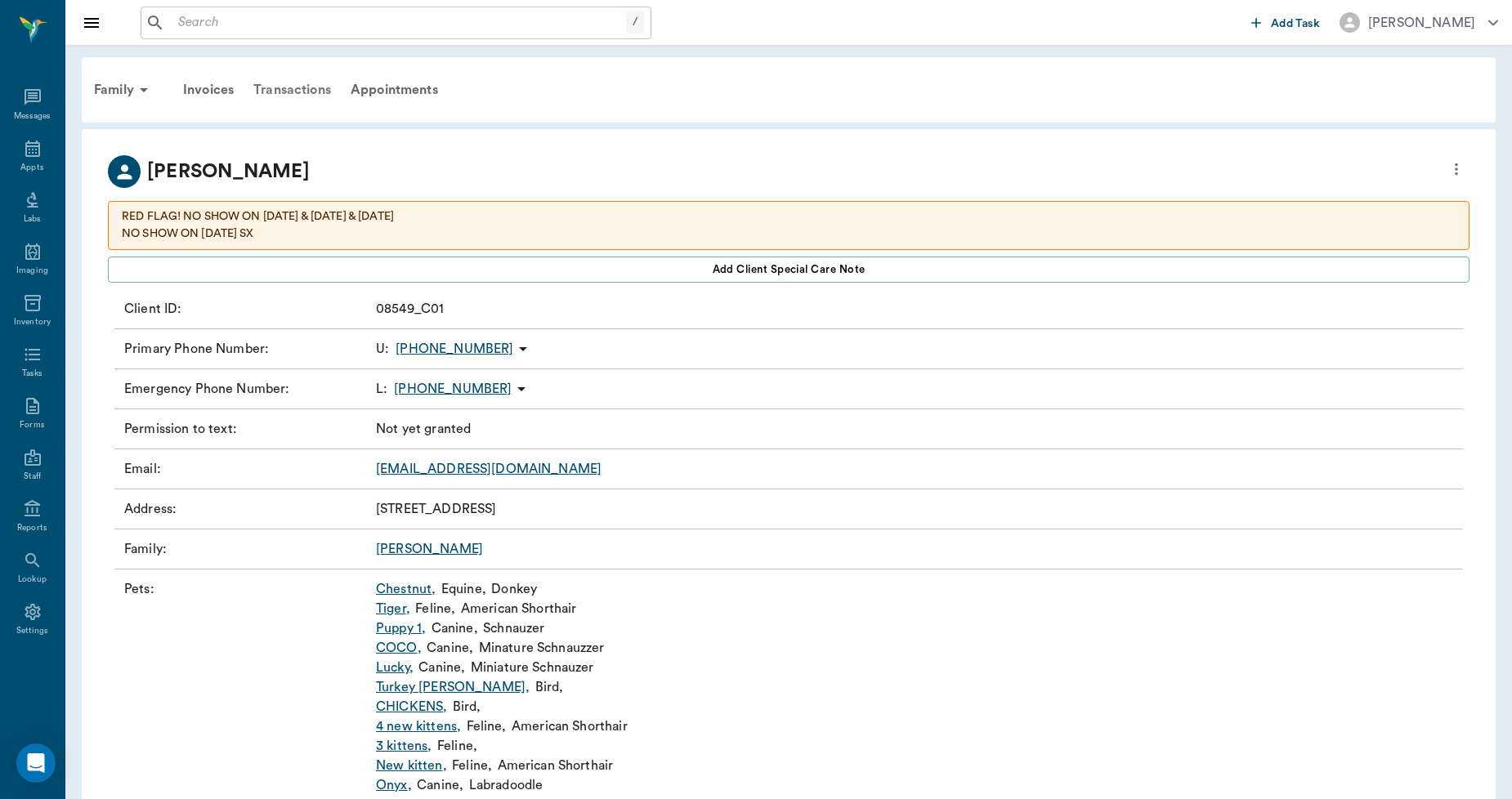
click at [308, 87] on div "Transactions" at bounding box center [292, 89] width 98 height 40
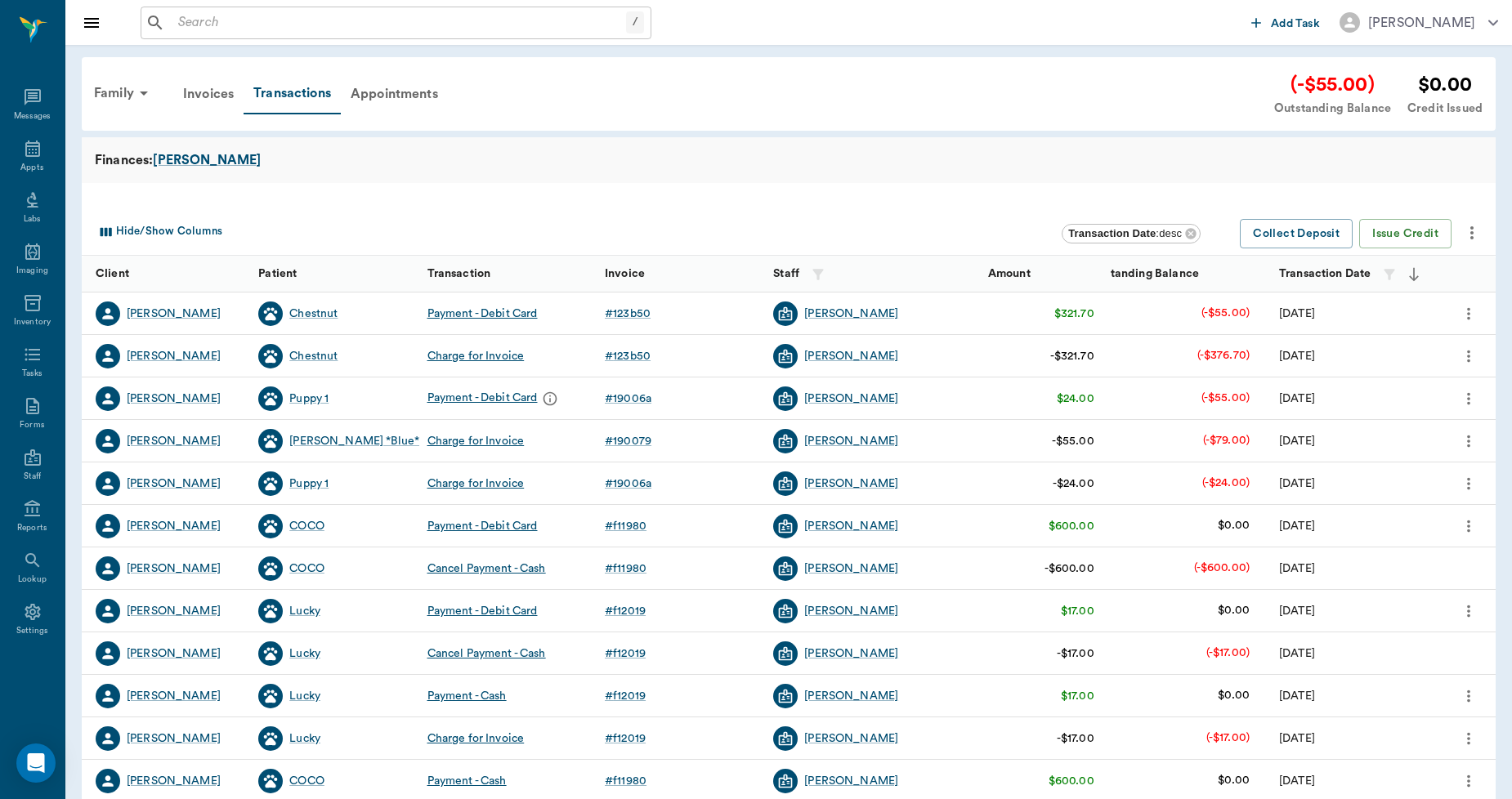
click at [1479, 232] on icon "more" at bounding box center [1471, 232] width 19 height 19
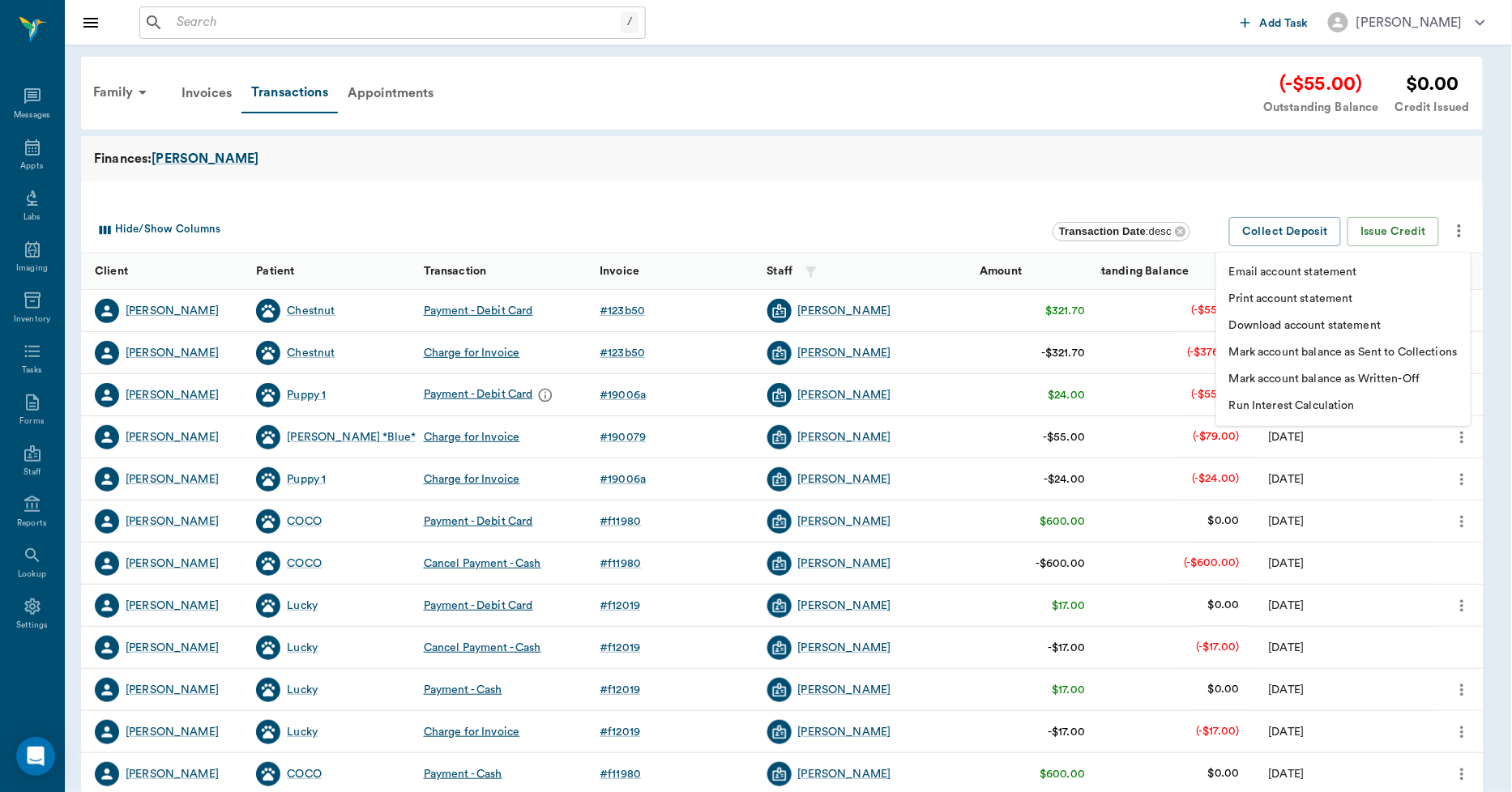
click at [1338, 302] on p "Print account statement" at bounding box center [1291, 299] width 124 height 17
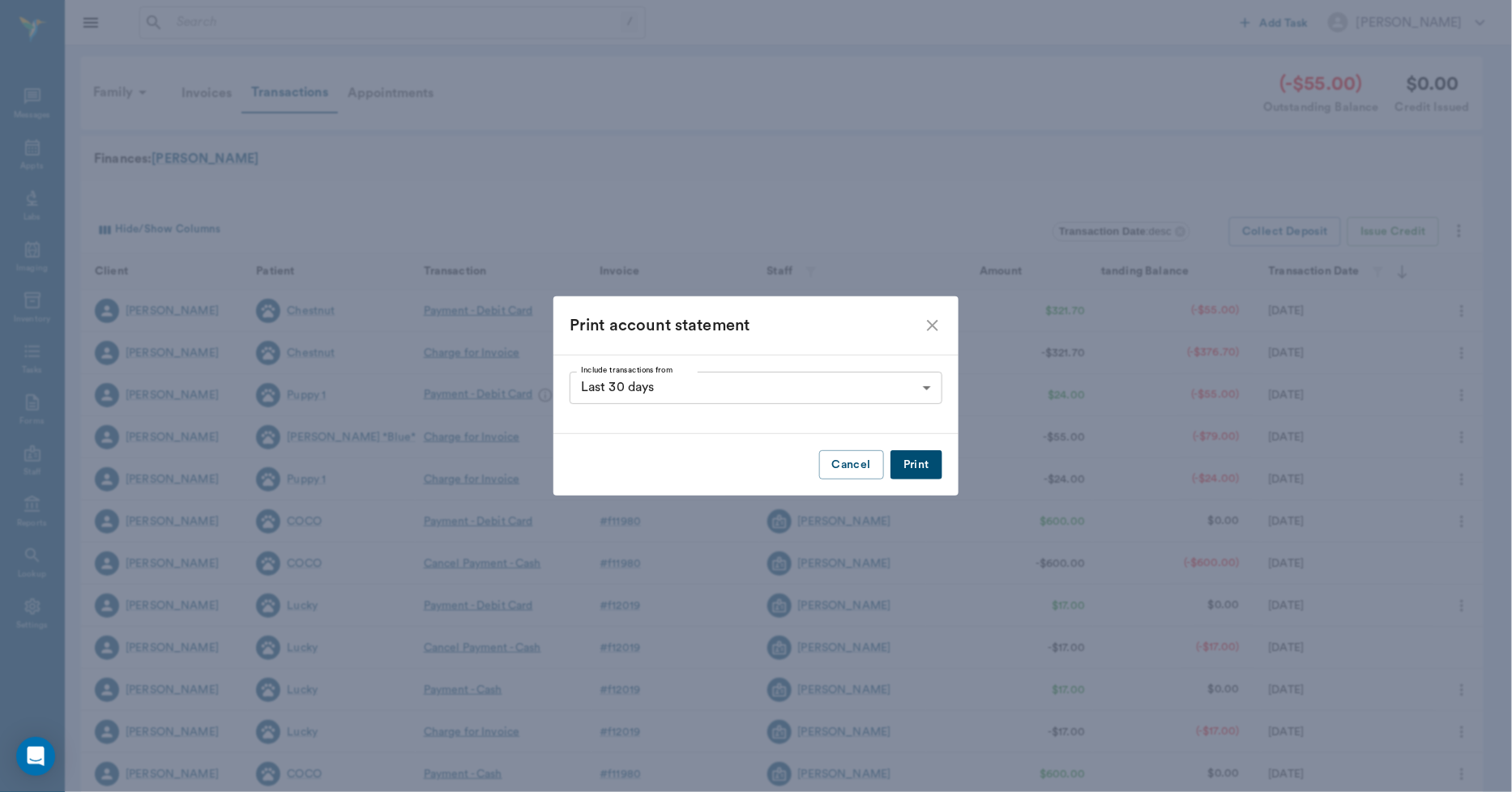
click at [923, 468] on button "Print" at bounding box center [917, 466] width 52 height 30
click at [927, 320] on icon "close" at bounding box center [933, 325] width 19 height 19
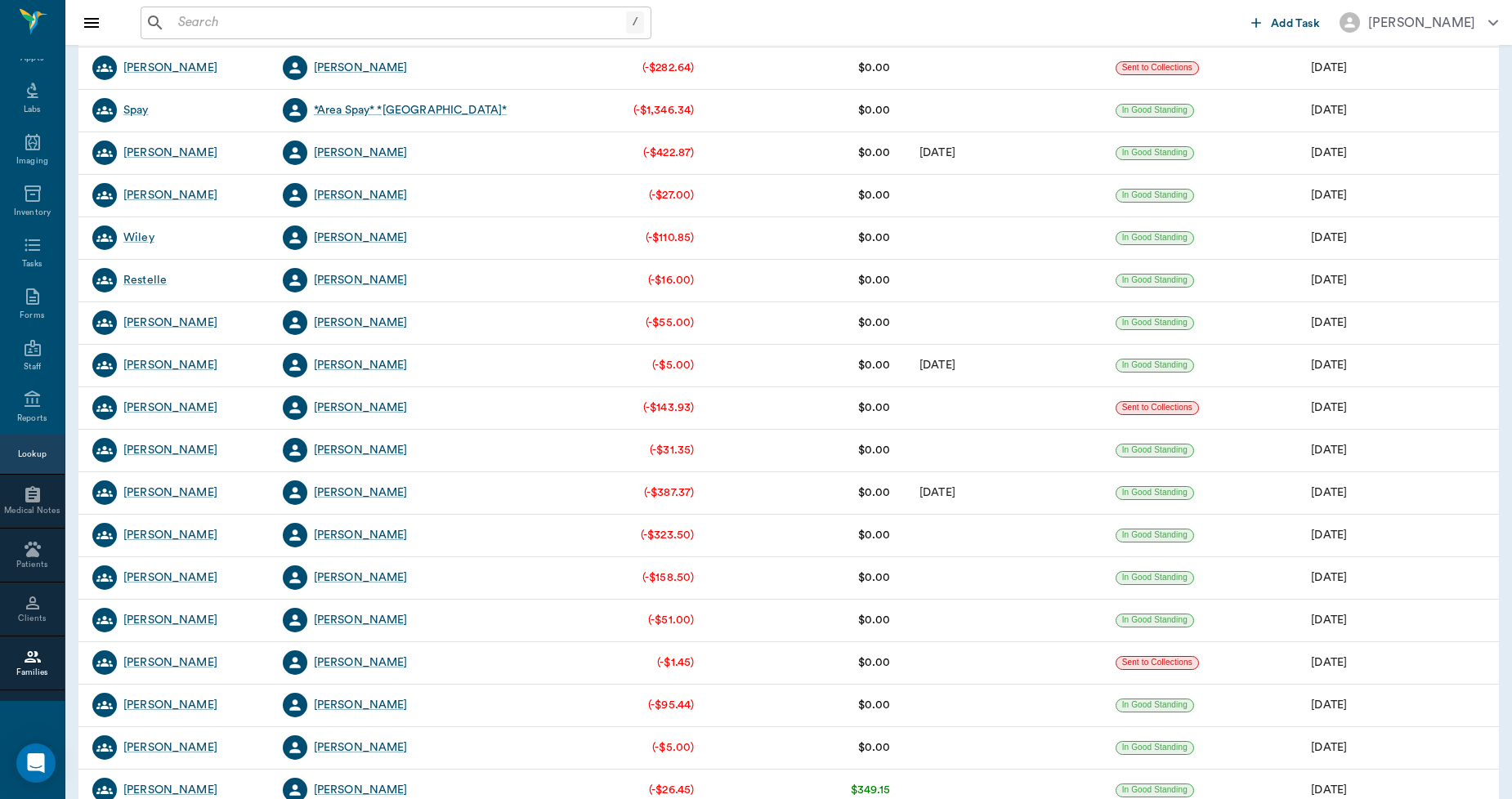
scroll to position [999, 0]
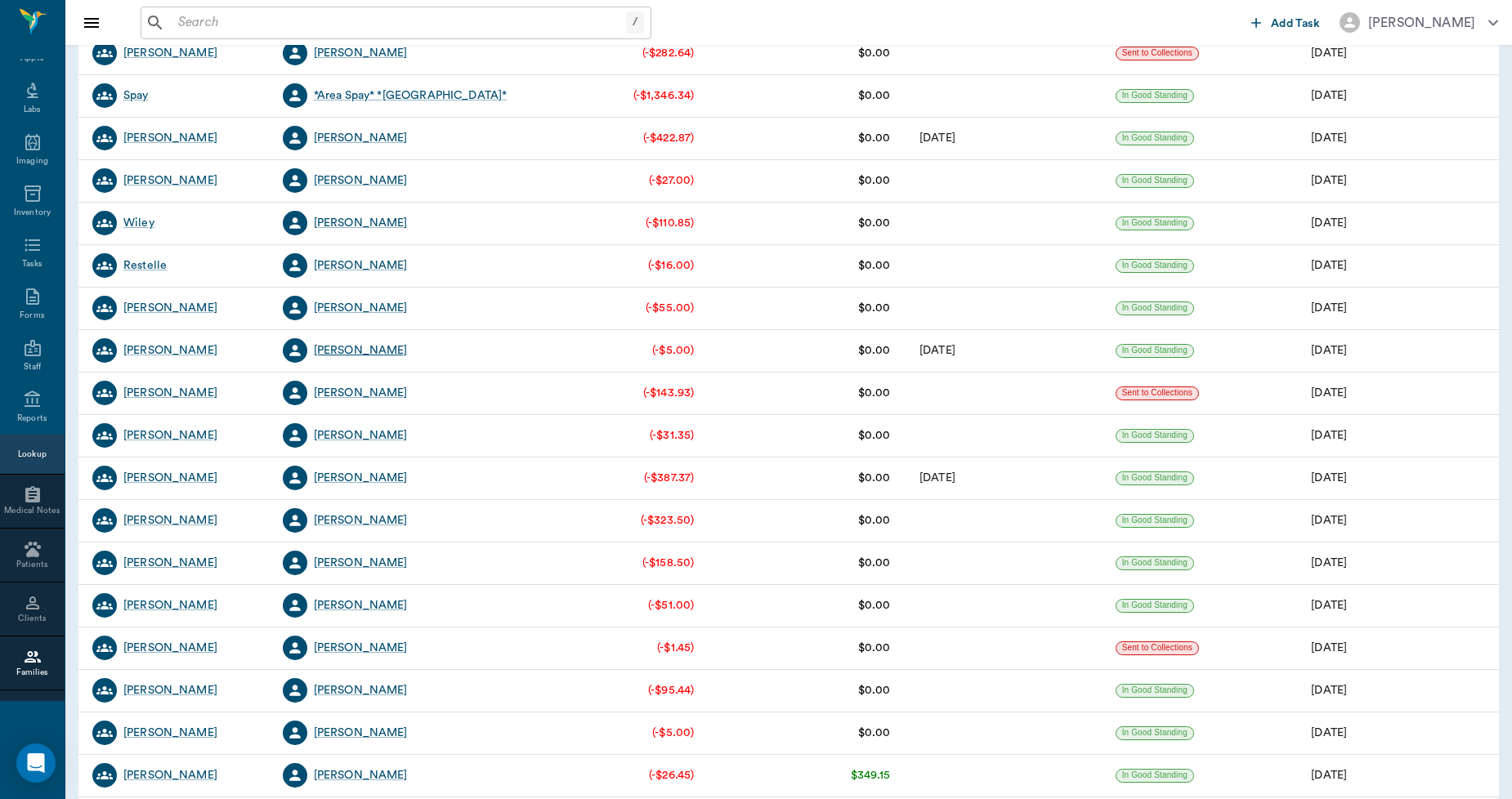
click at [369, 352] on div "[PERSON_NAME]" at bounding box center [361, 350] width 94 height 16
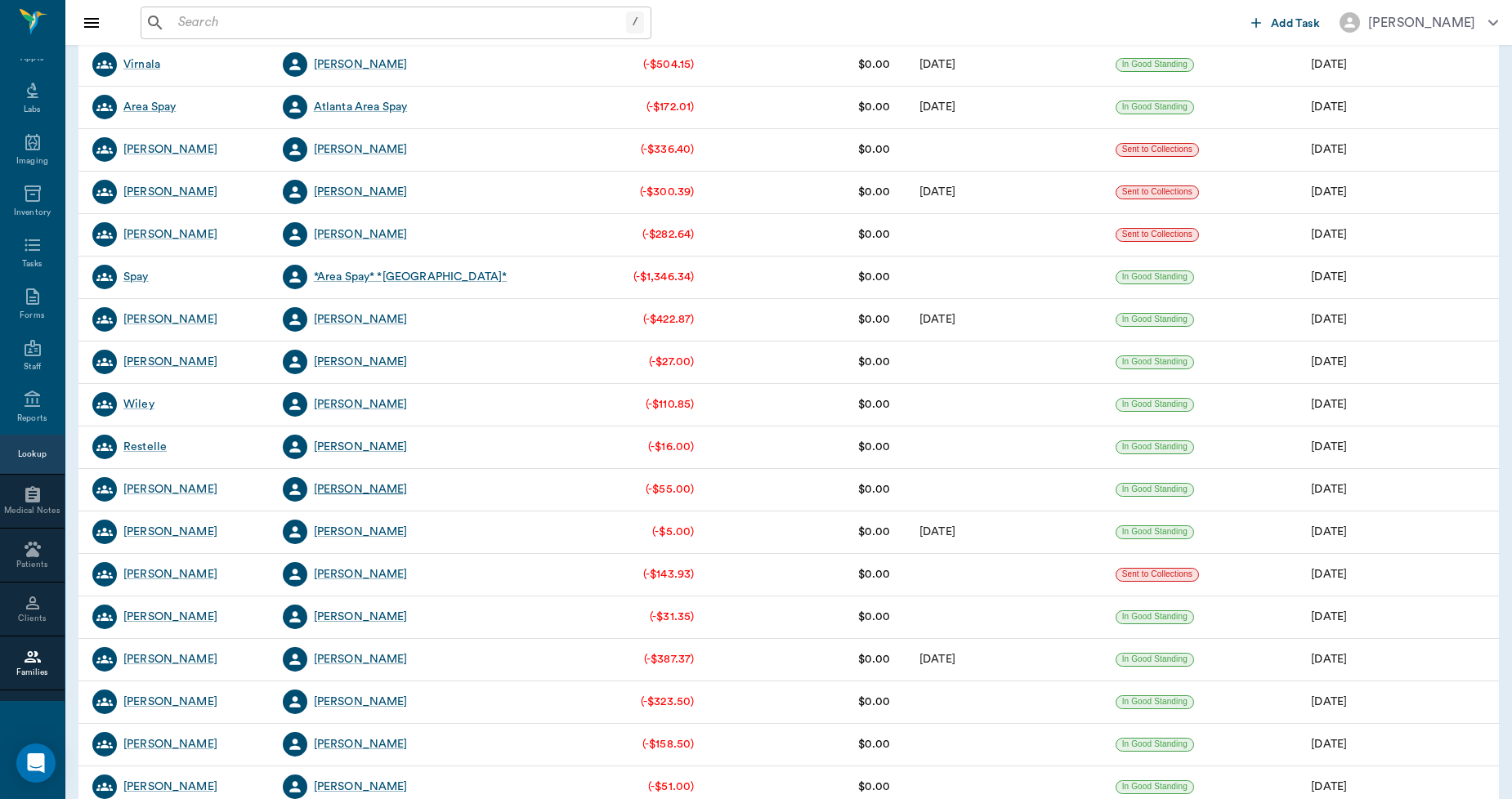
scroll to position [908, 0]
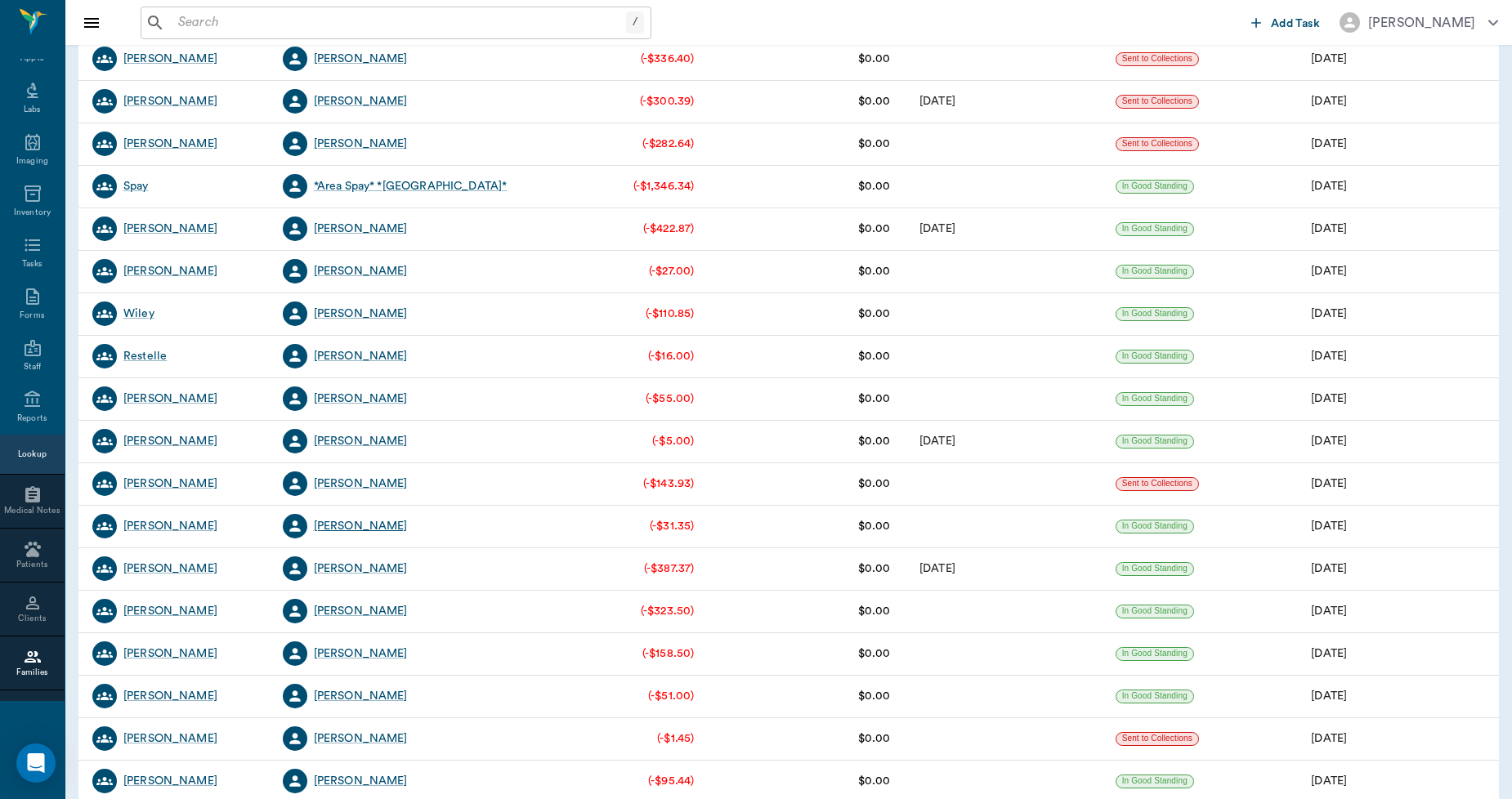
click at [356, 526] on div "[PERSON_NAME]" at bounding box center [361, 525] width 94 height 16
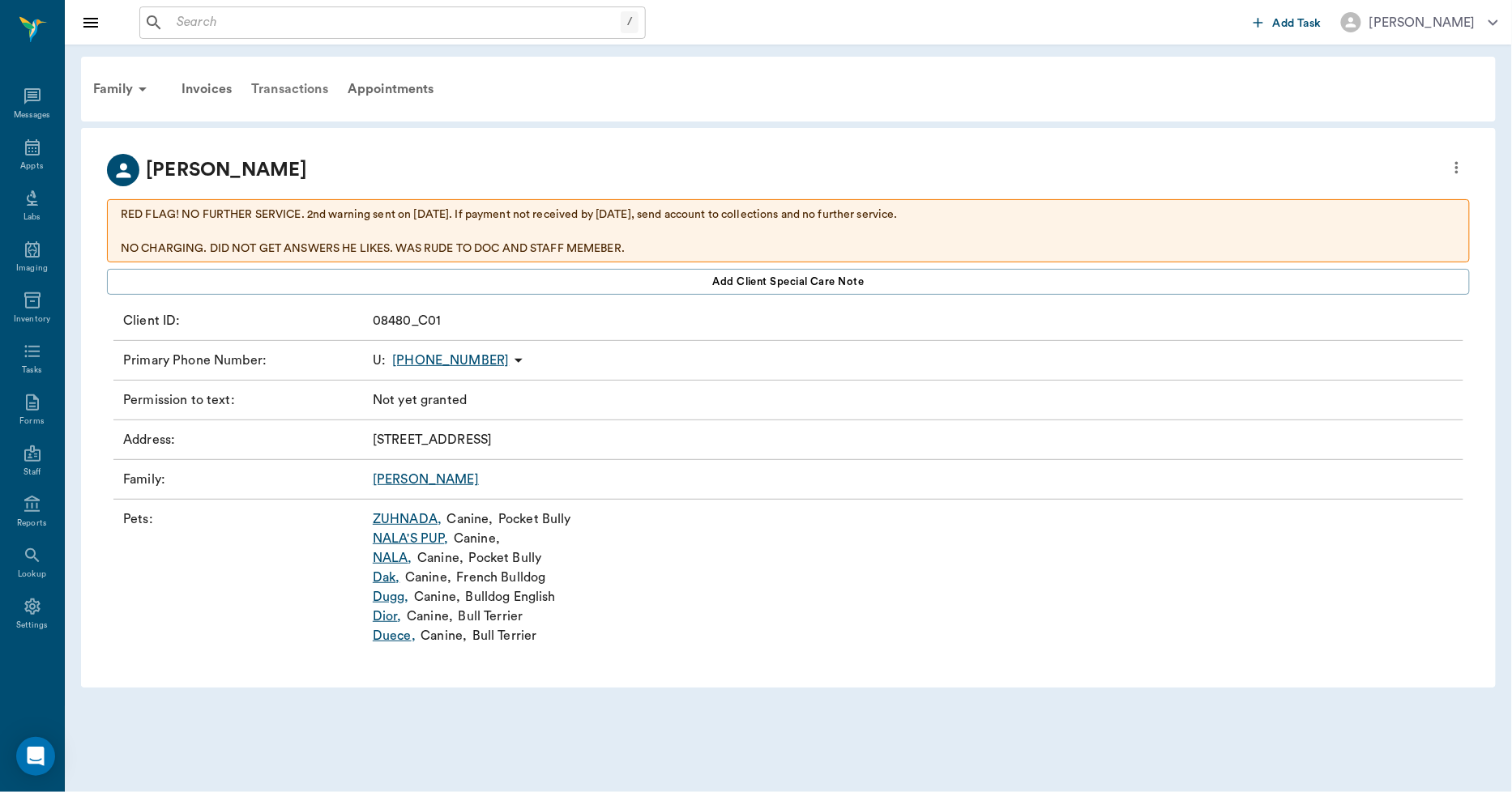
click at [287, 85] on div "Transactions" at bounding box center [290, 88] width 97 height 39
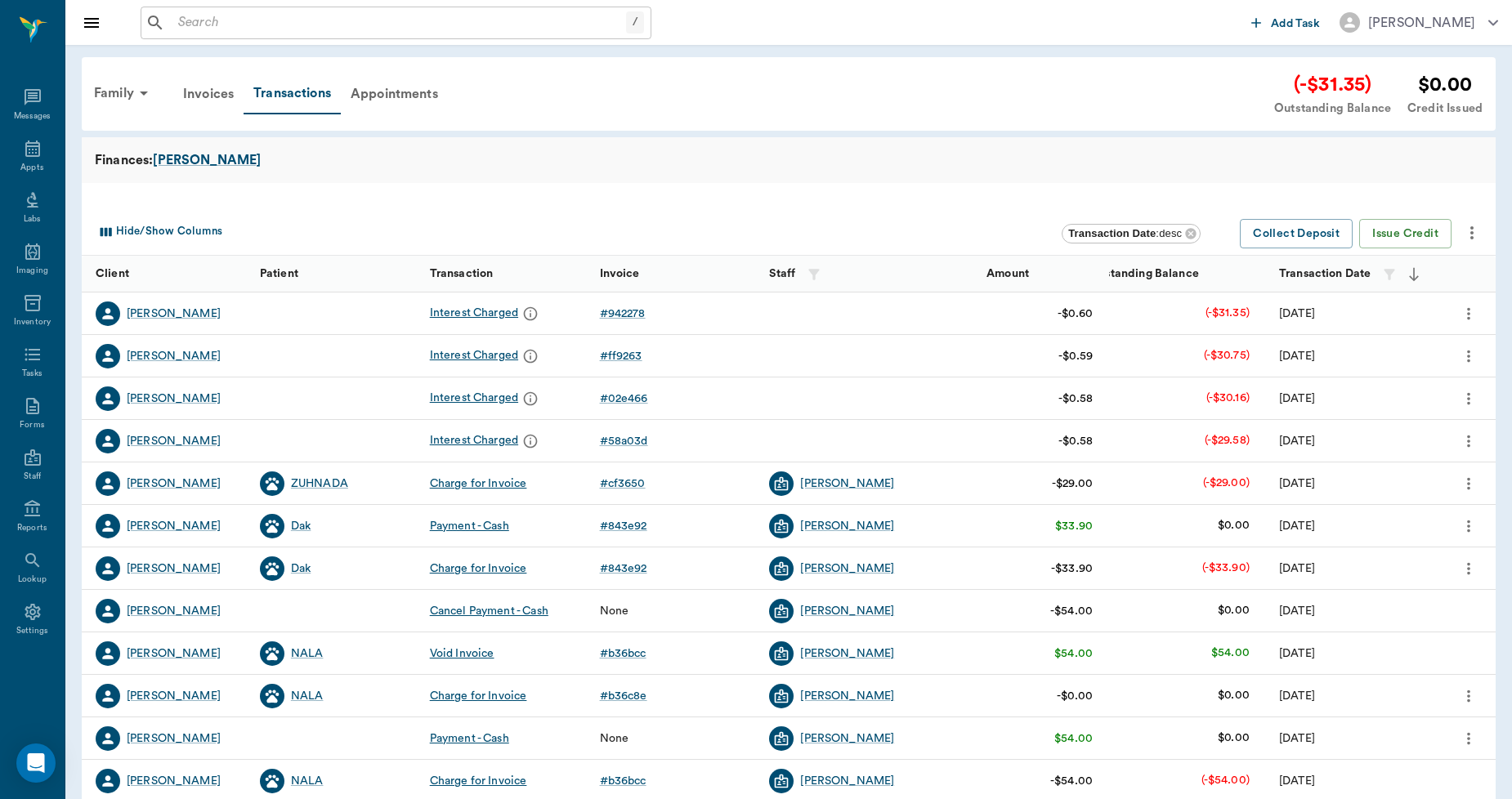
click at [1474, 235] on icon "more" at bounding box center [1471, 232] width 19 height 19
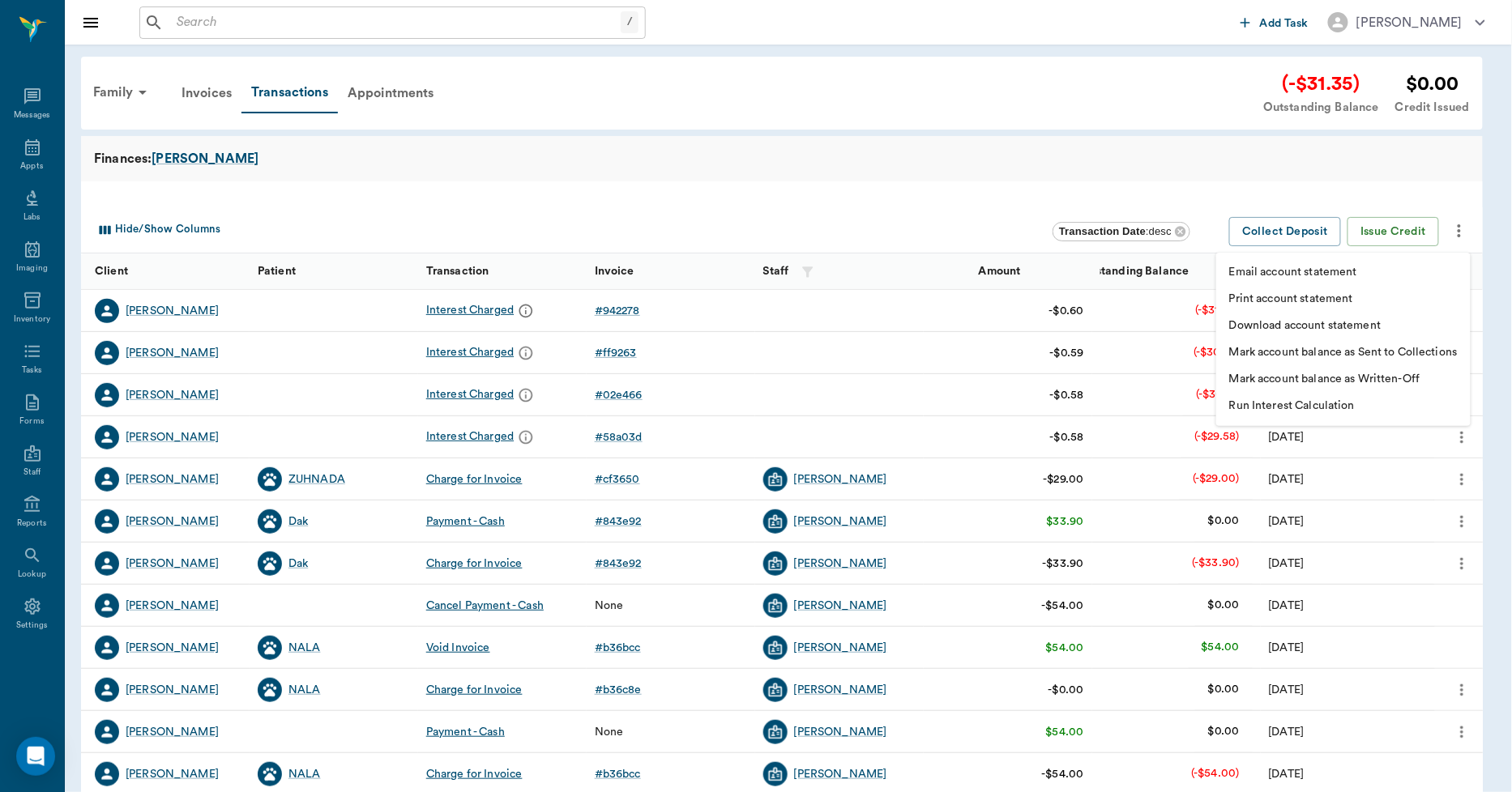
click at [1332, 327] on p "Download account statement" at bounding box center [1305, 325] width 152 height 17
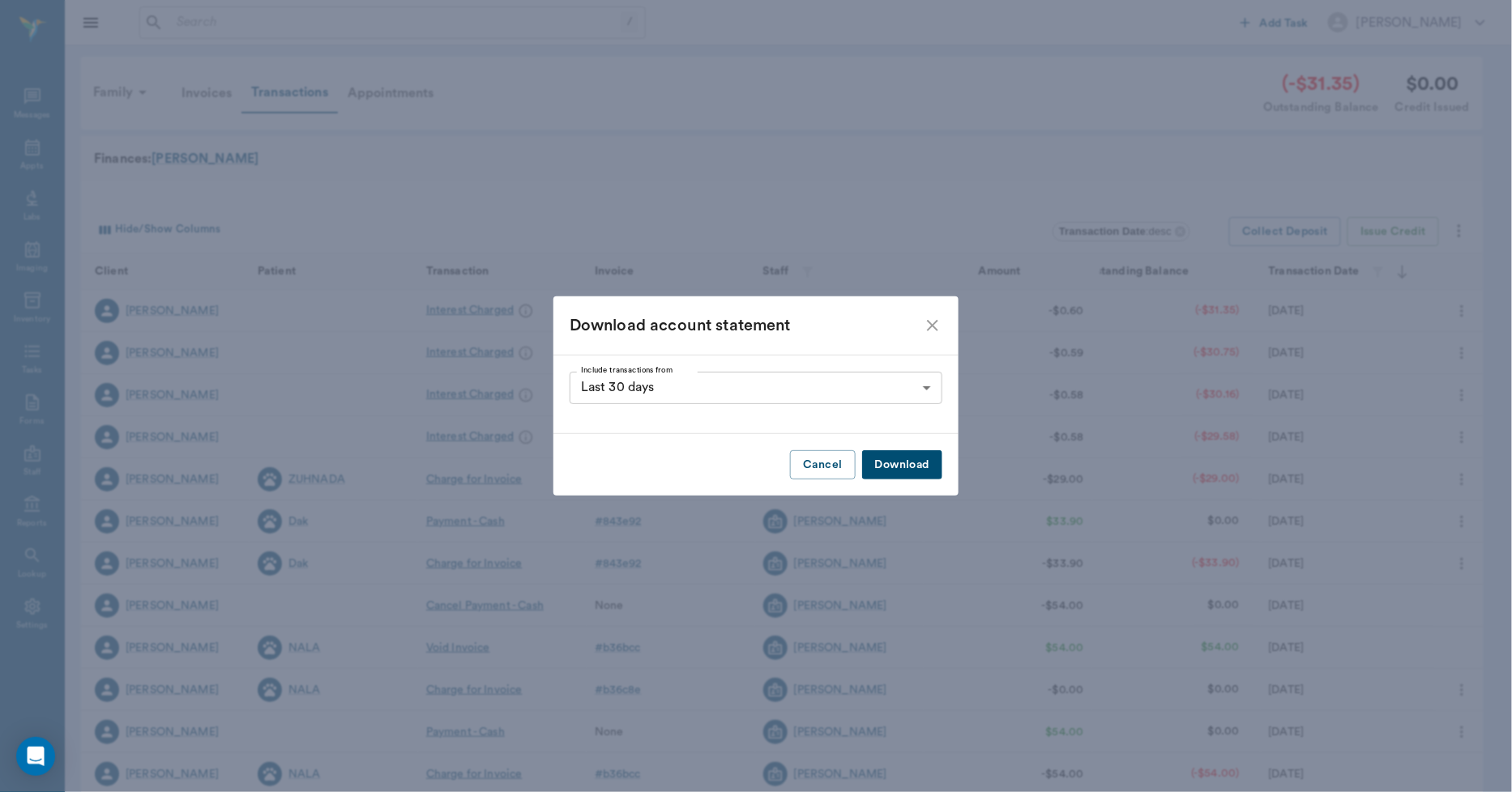
click at [902, 467] on button "Download" at bounding box center [903, 466] width 80 height 30
click at [929, 327] on icon "close" at bounding box center [933, 325] width 12 height 12
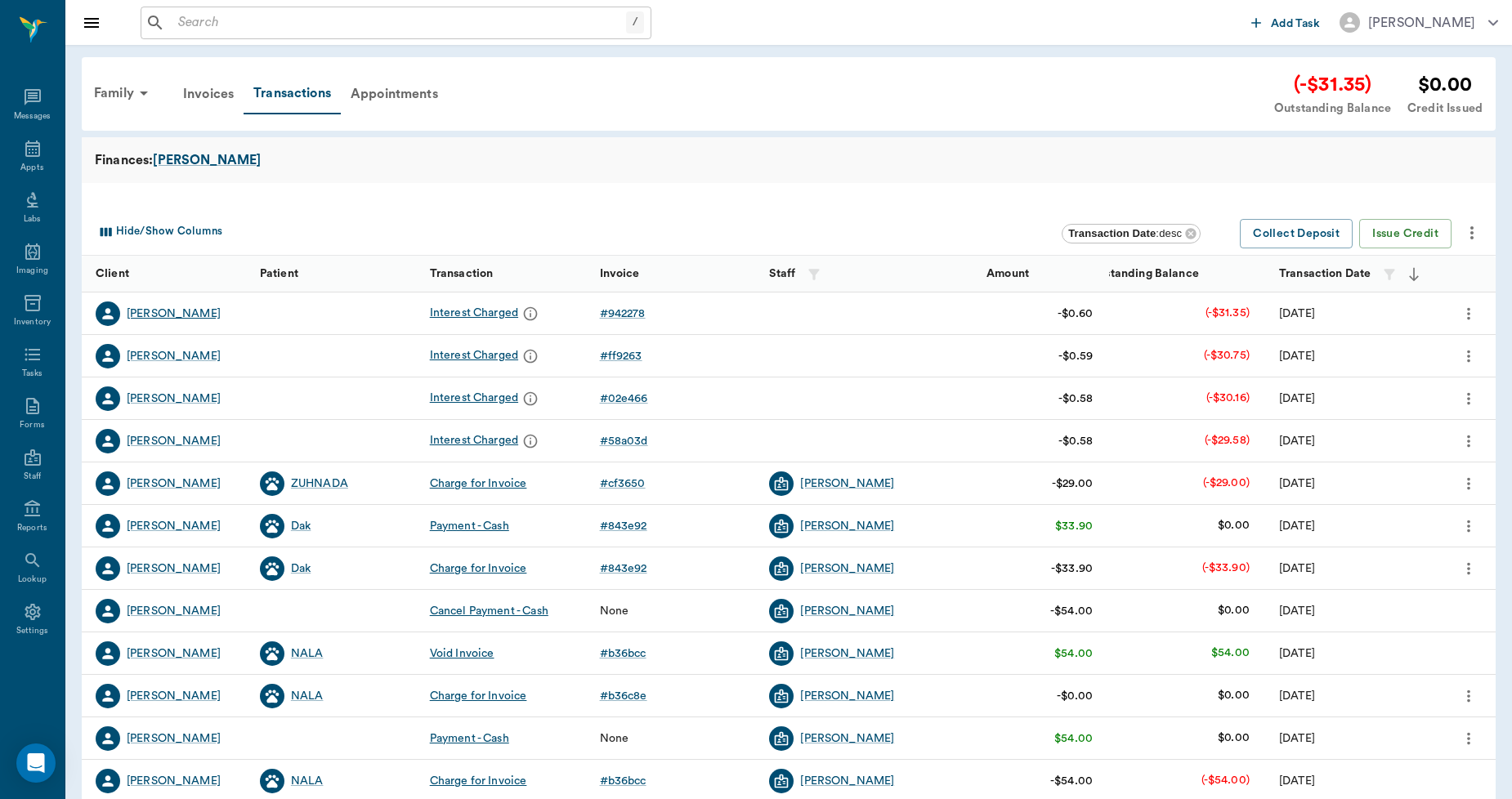
click at [157, 316] on div "[PERSON_NAME]" at bounding box center [173, 313] width 94 height 16
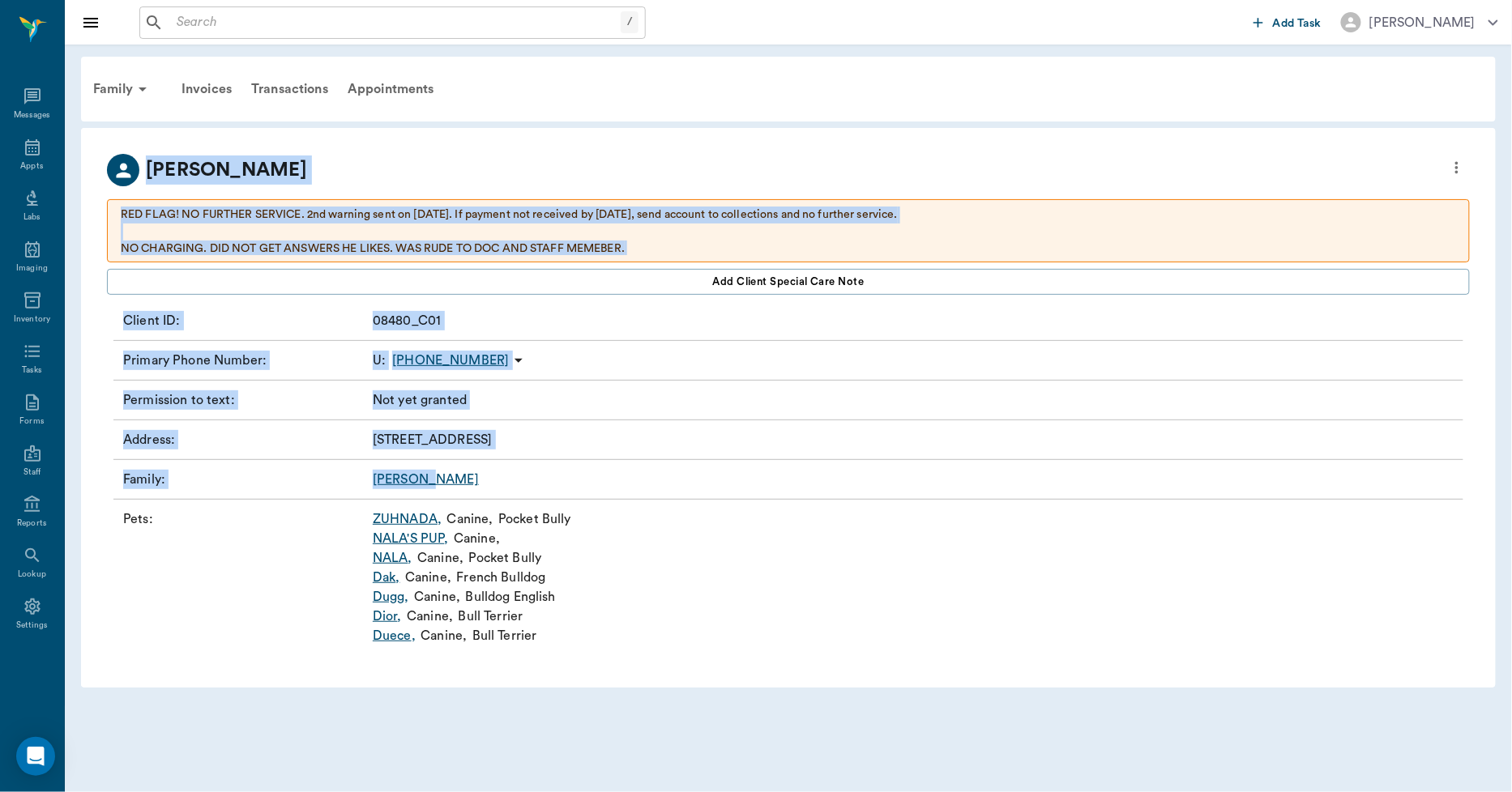
drag, startPoint x: 96, startPoint y: 148, endPoint x: 539, endPoint y: 487, distance: 557.8
click at [539, 487] on div "Debra Williams RED FLAG! NO FURTHER SERVICE. 2nd warning sent on July 1, 25. If…" at bounding box center [788, 407] width 1415 height 560
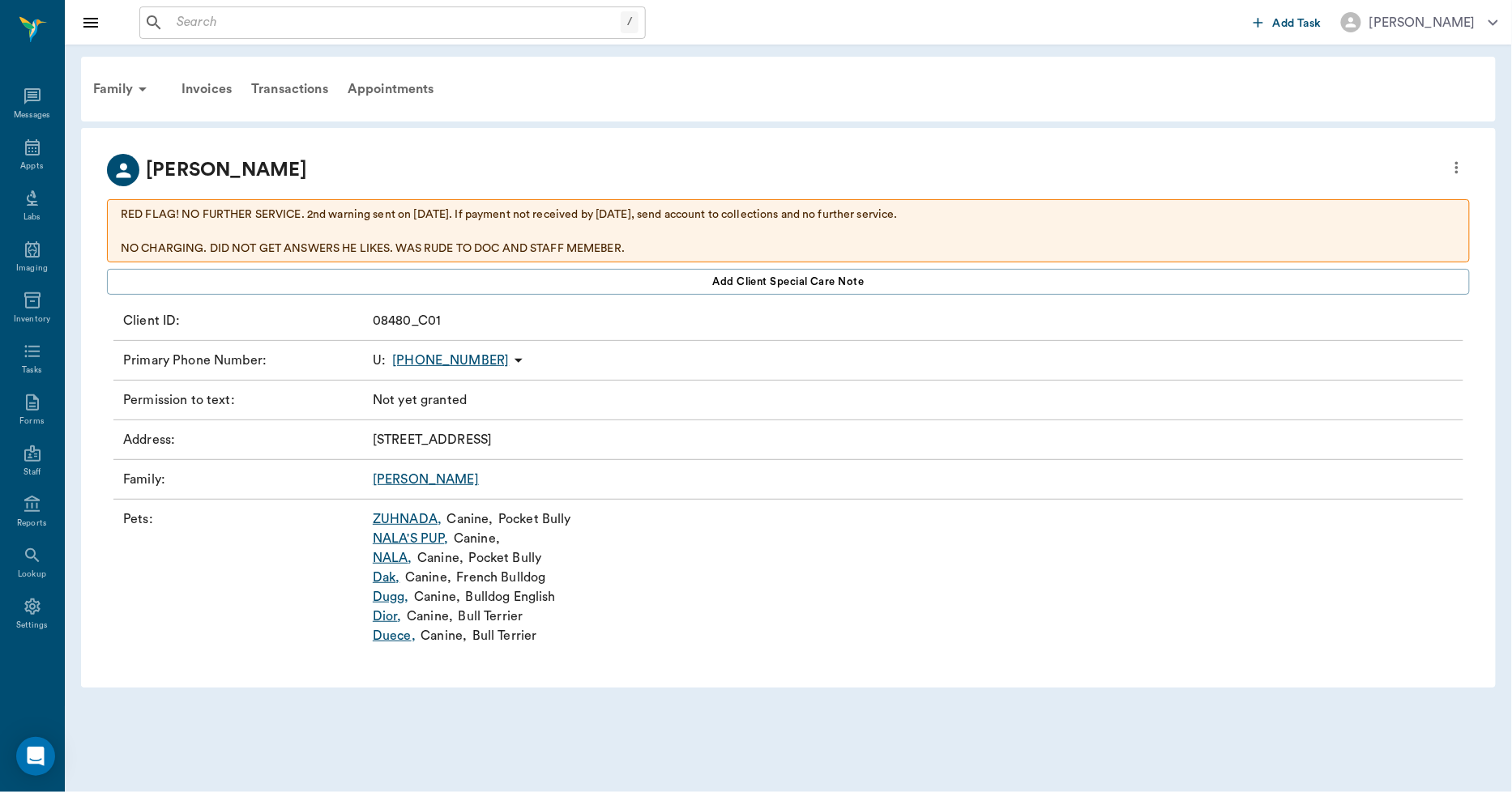
drag, startPoint x: 539, startPoint y: 487, endPoint x: 273, endPoint y: 626, distance: 300.1
click at [273, 626] on p "Pets :" at bounding box center [245, 578] width 243 height 136
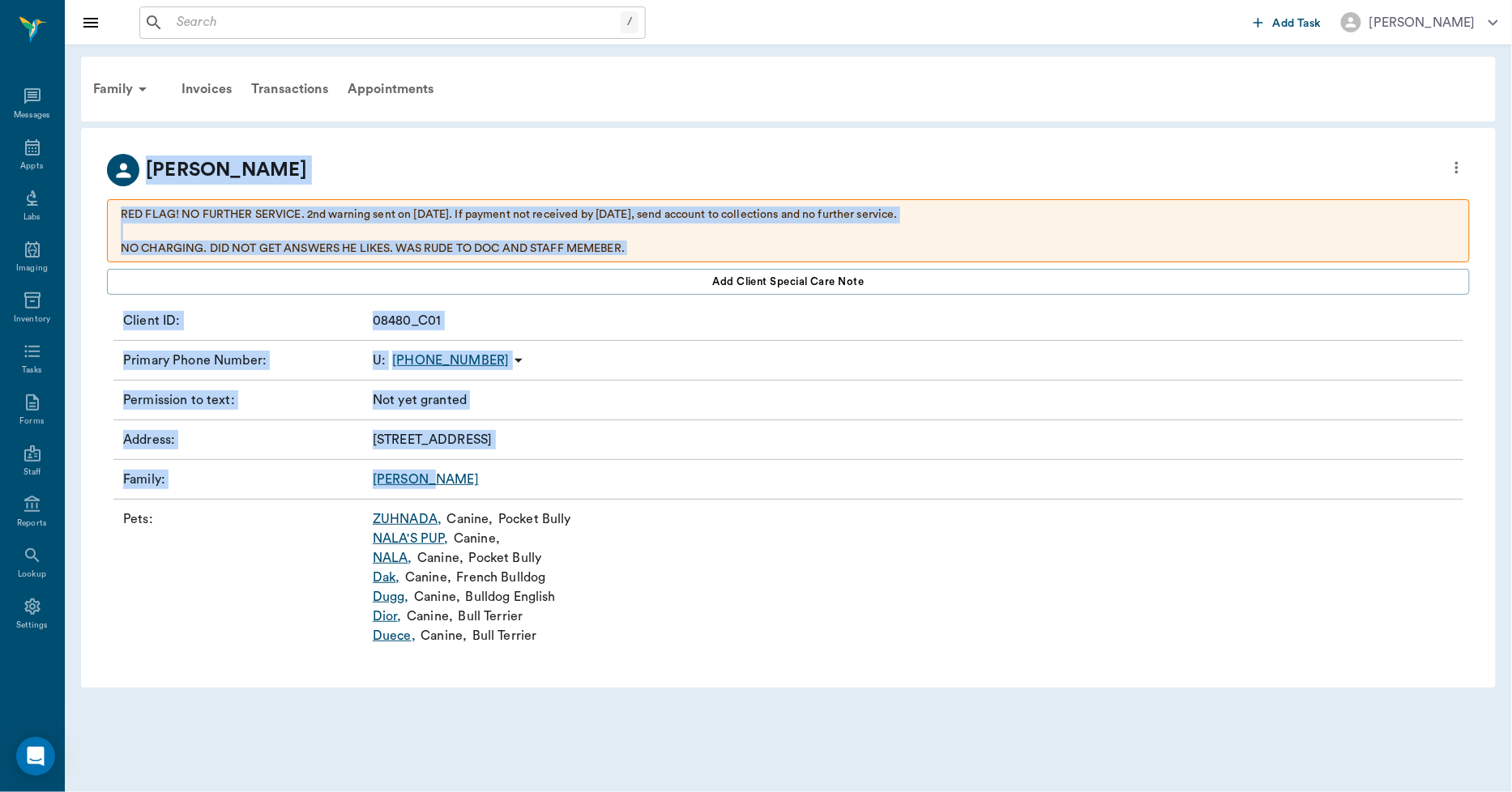
drag, startPoint x: 99, startPoint y: 155, endPoint x: 492, endPoint y: 483, distance: 511.9
click at [492, 483] on div "Debra Williams RED FLAG! NO FURTHER SERVICE. 2nd warning sent on July 1, 25. If…" at bounding box center [788, 407] width 1415 height 560
click at [482, 155] on div "[PERSON_NAME]" at bounding box center [788, 169] width 1363 height 33
click at [144, 144] on div "Debra Williams RED FLAG! NO FURTHER SERVICE. 2nd warning sent on July 1, 25. If…" at bounding box center [788, 407] width 1415 height 560
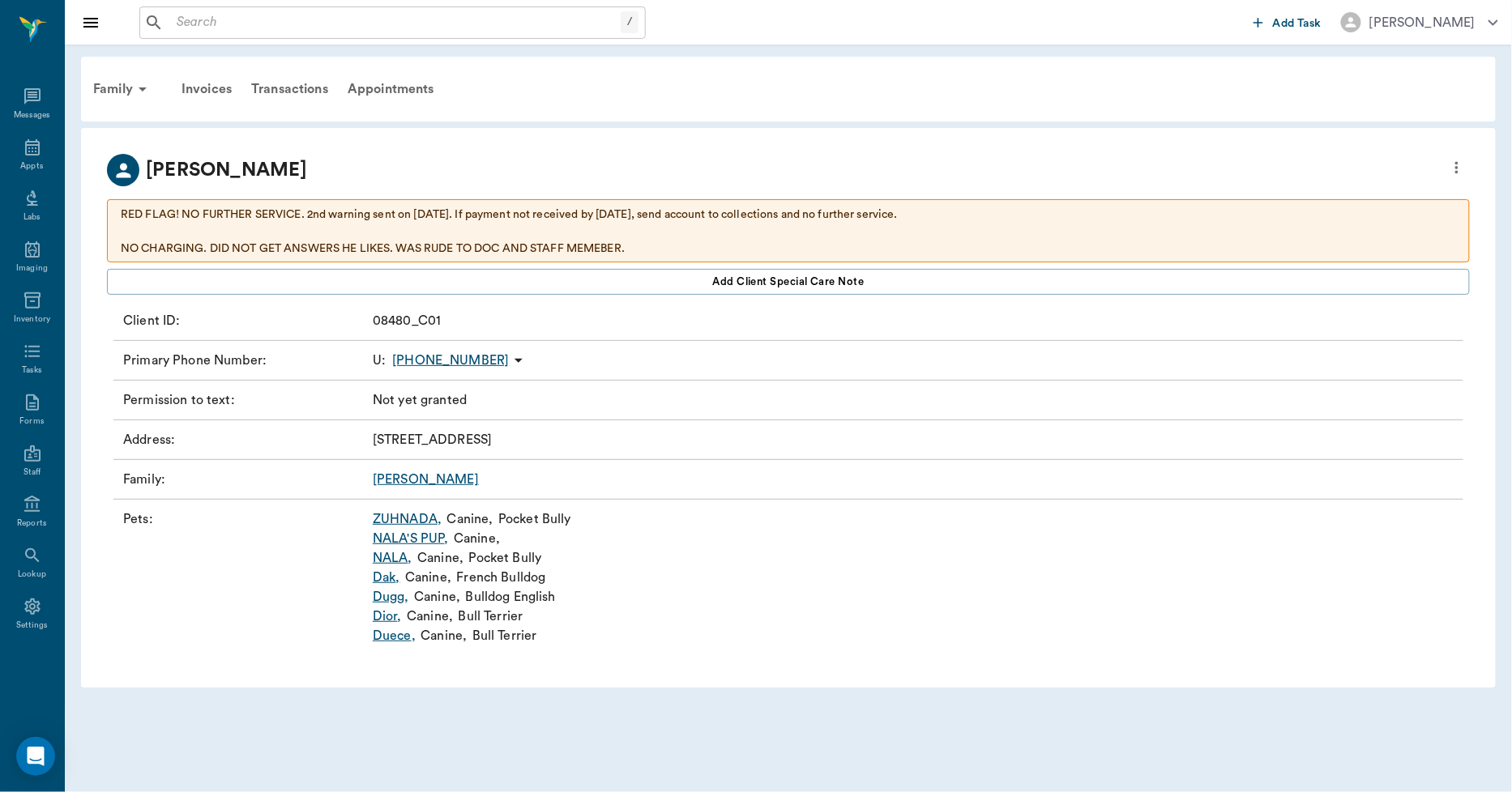
click at [1462, 162] on icon "more" at bounding box center [1456, 167] width 18 height 19
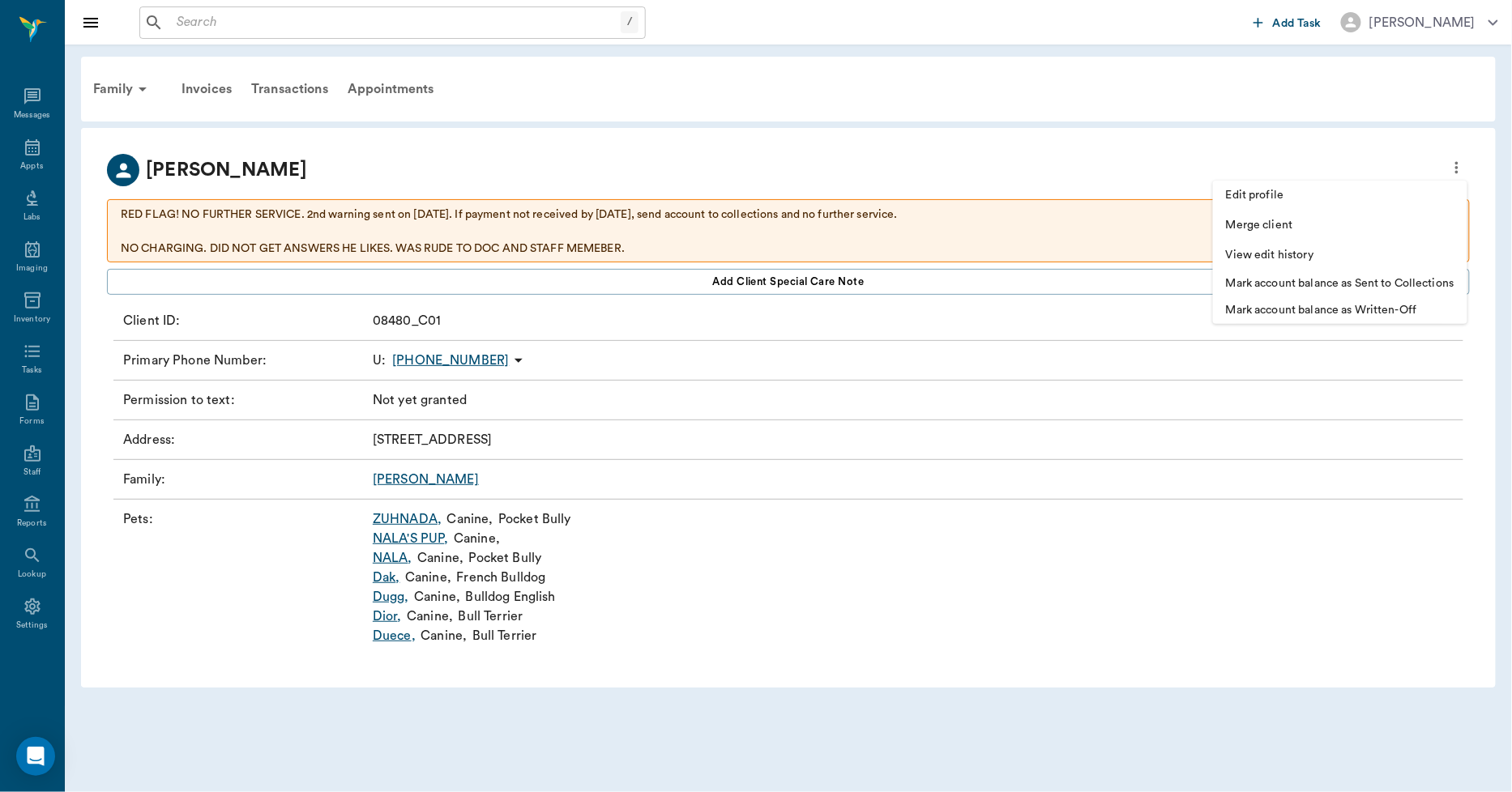
click at [1358, 286] on p "Mark account balance as Sent to Collections" at bounding box center [1341, 284] width 229 height 17
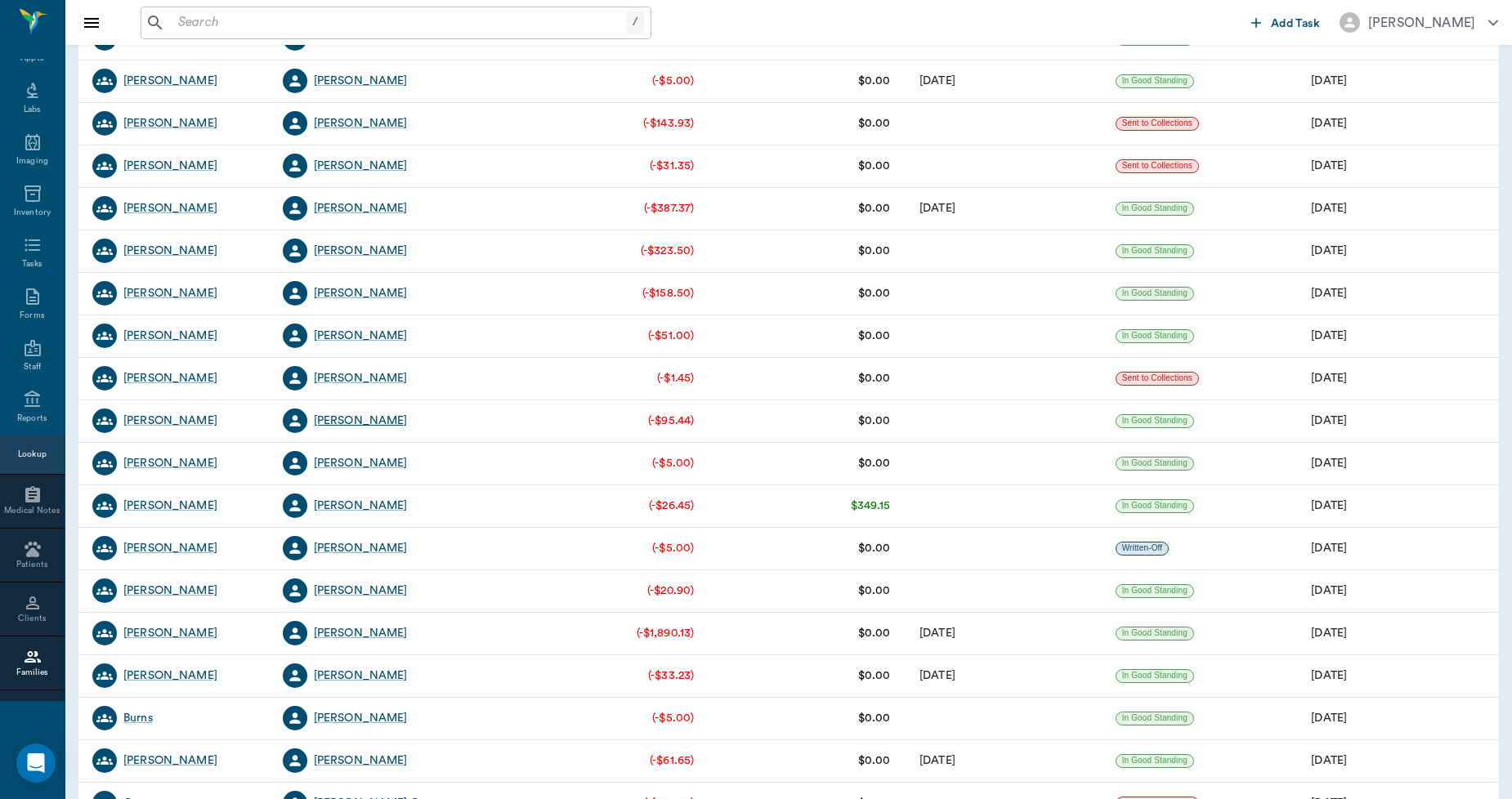
scroll to position [1180, 0]
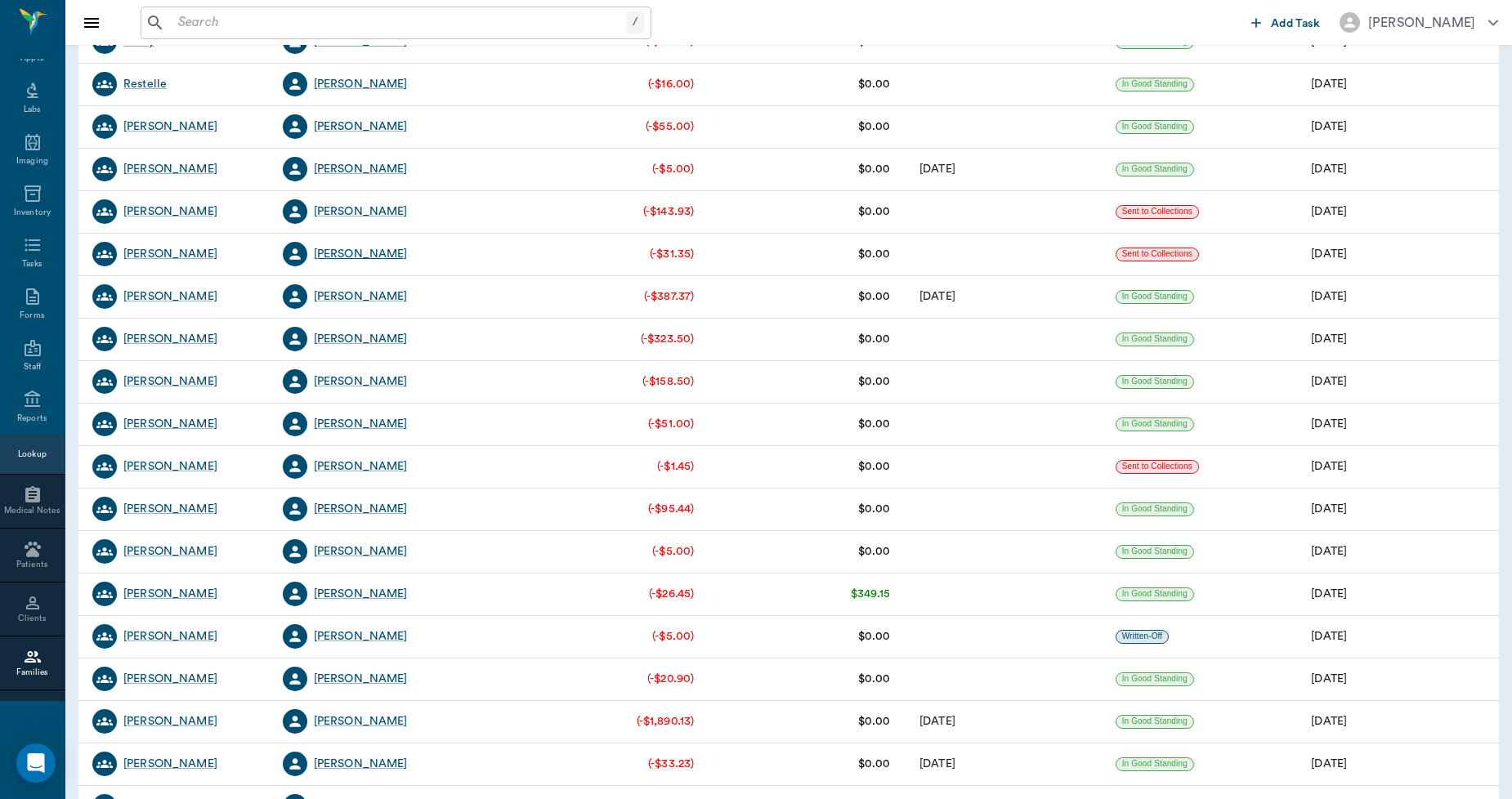
click at [365, 249] on div "[PERSON_NAME]" at bounding box center [361, 253] width 94 height 16
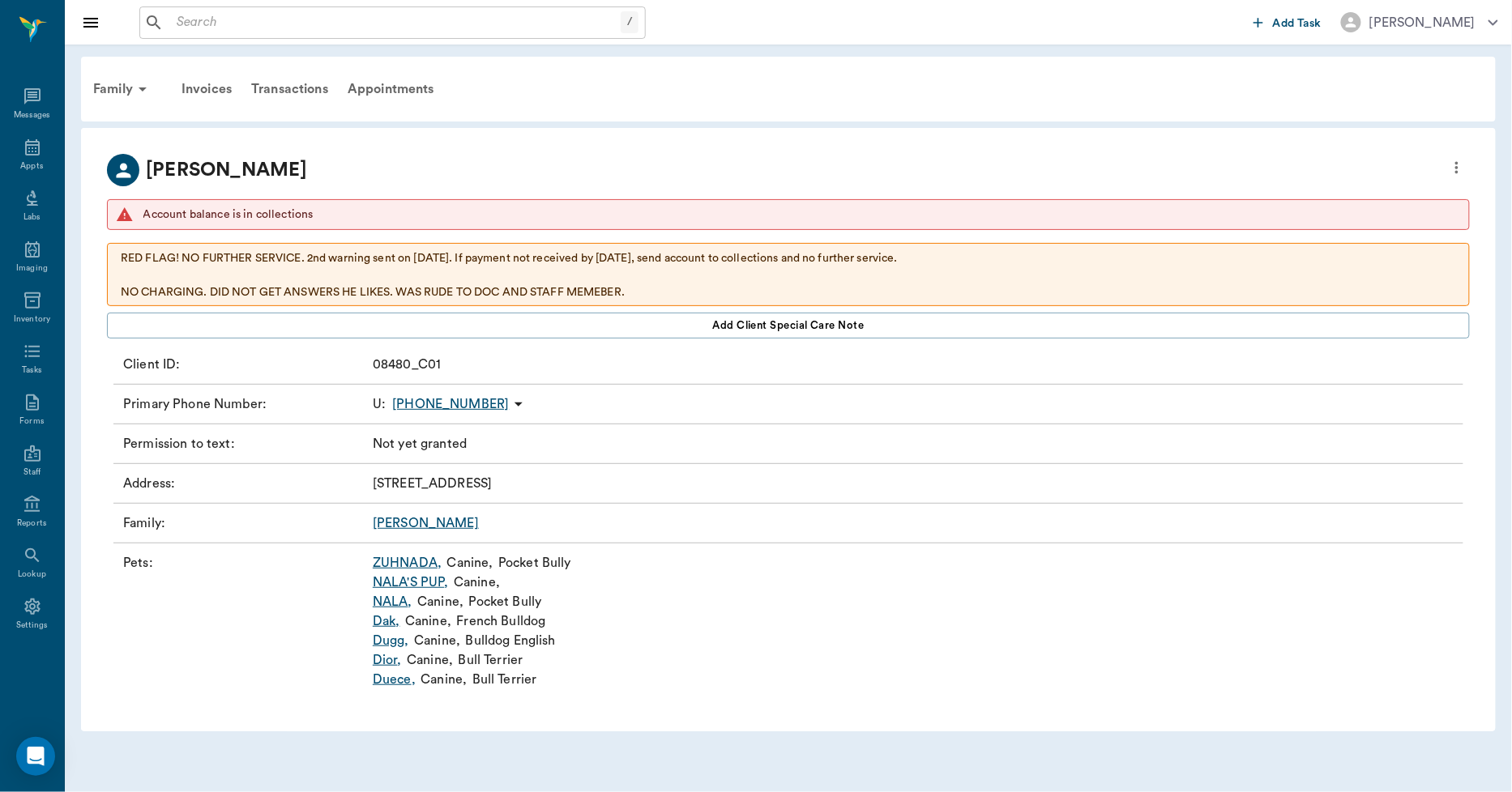
click at [1457, 164] on icon "more" at bounding box center [1457, 168] width 3 height 13
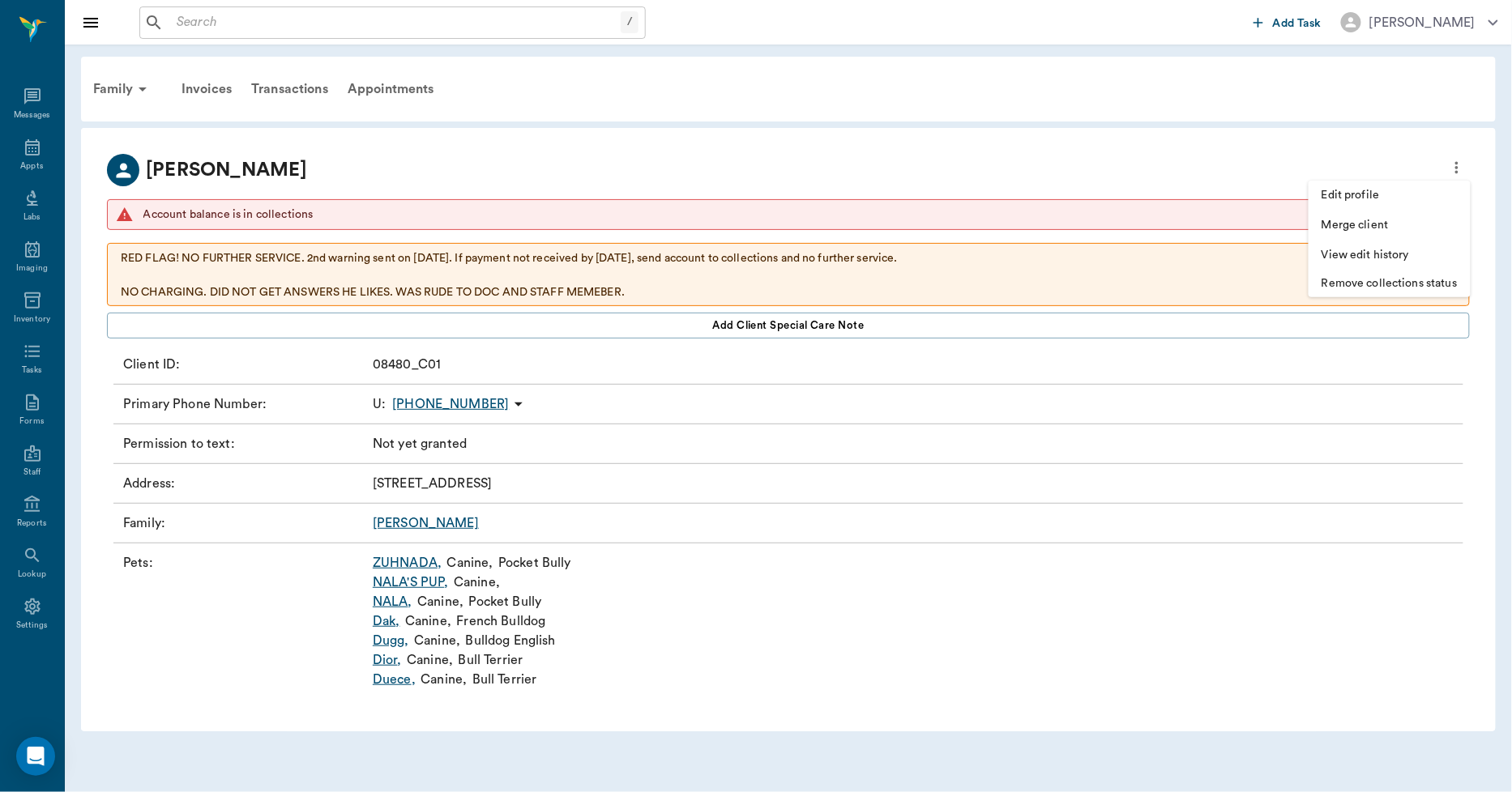
click at [1359, 196] on span "Edit profile" at bounding box center [1389, 195] width 136 height 17
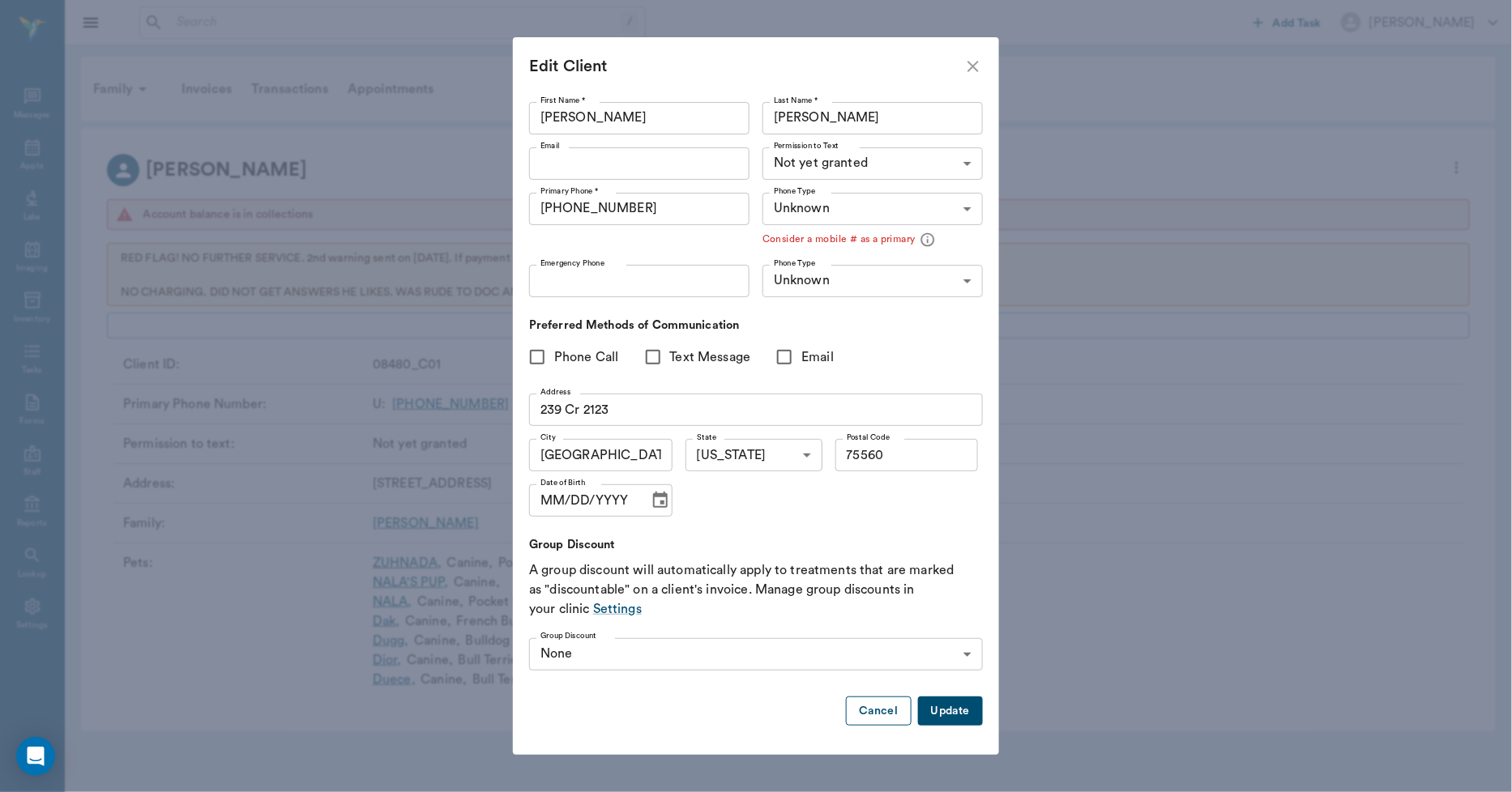
click at [882, 716] on button "Cancel" at bounding box center [878, 712] width 65 height 30
type input "MOBILE"
type input "LANDLINE"
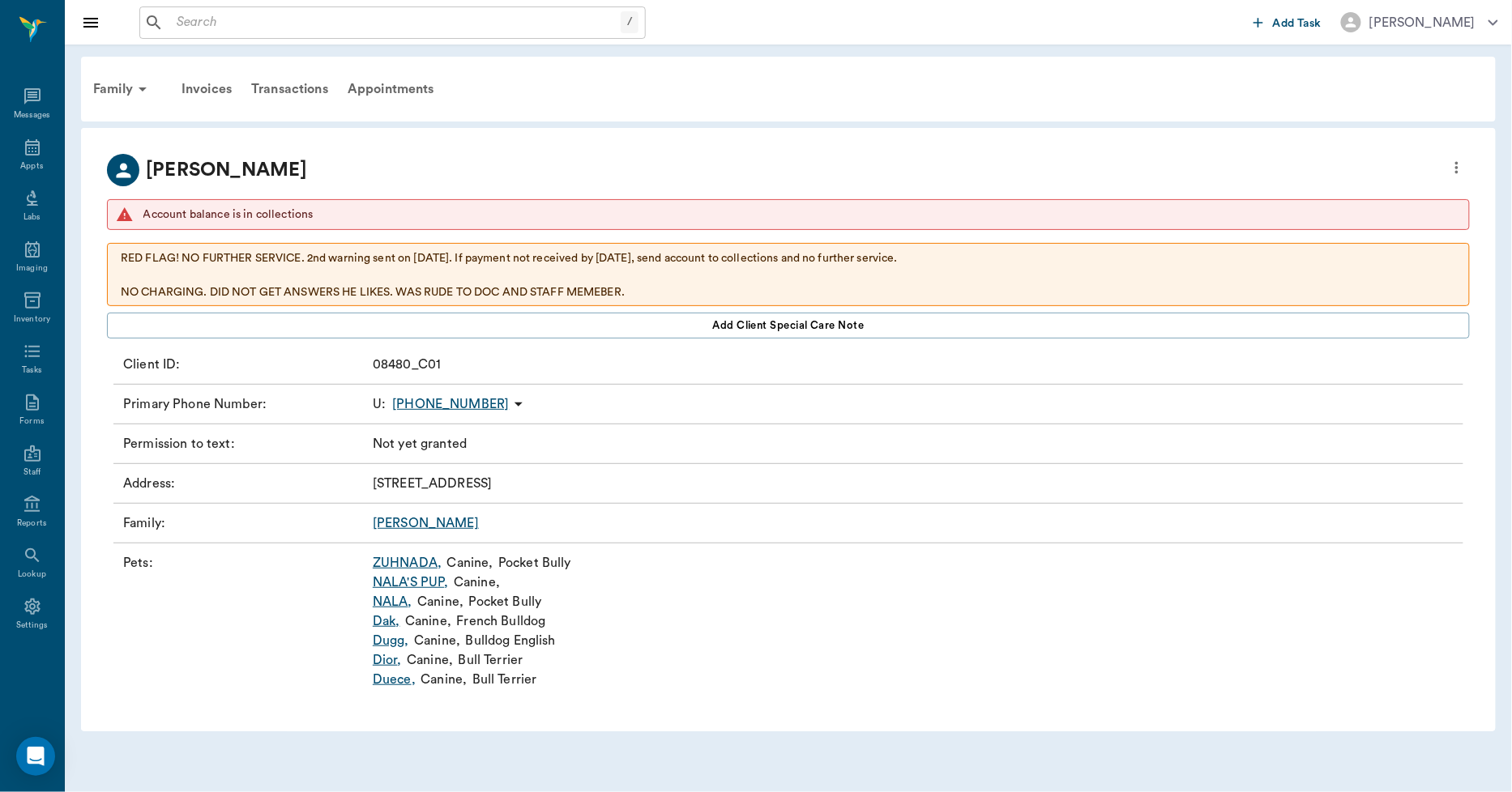
click at [535, 253] on p "RED FLAG! NO FURTHER SERVICE. 2nd warning sent on July 1, 25. If payment not re…" at bounding box center [789, 310] width 1336 height 119
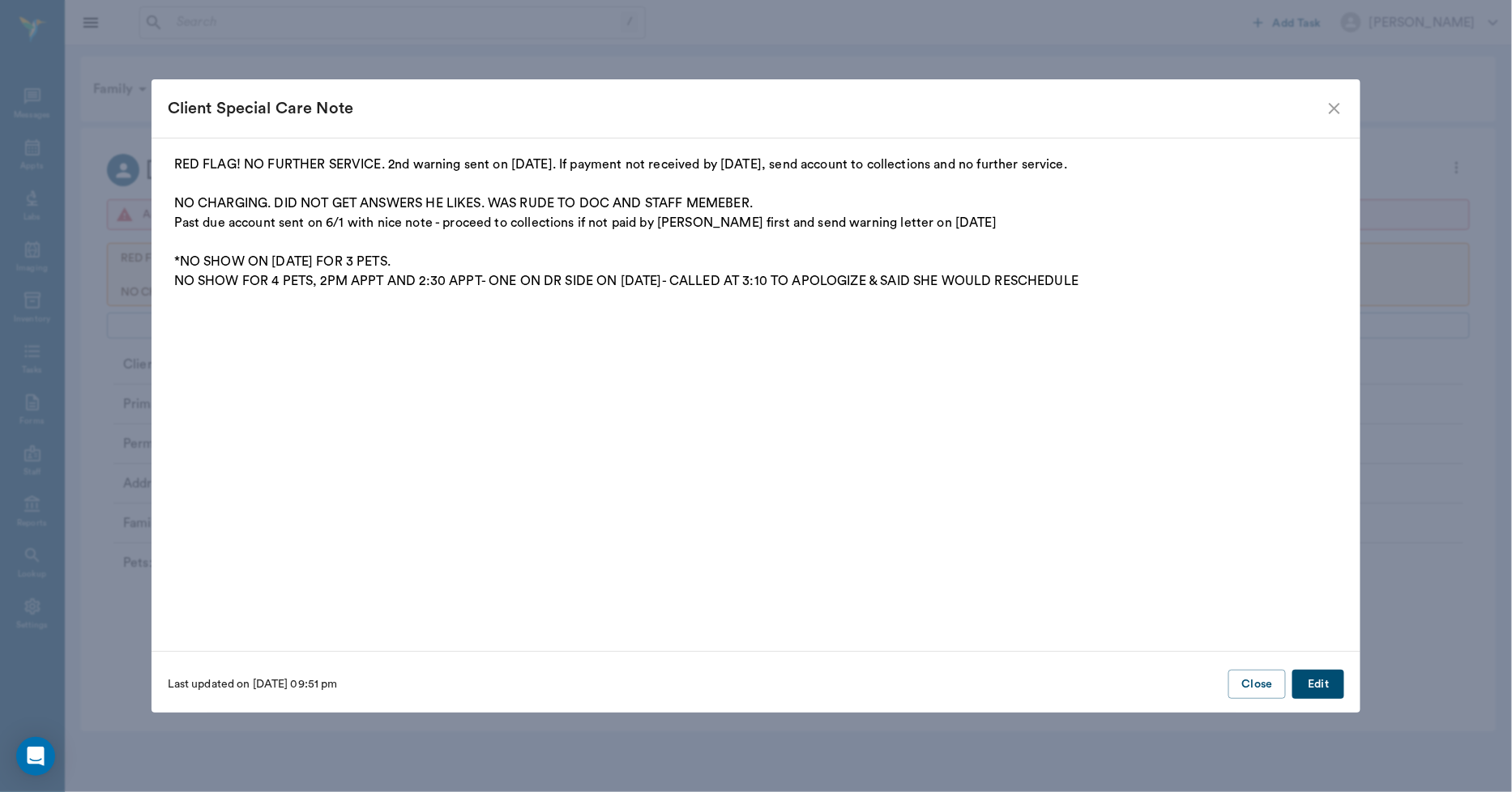
click at [1312, 684] on button "Edit" at bounding box center [1318, 685] width 52 height 30
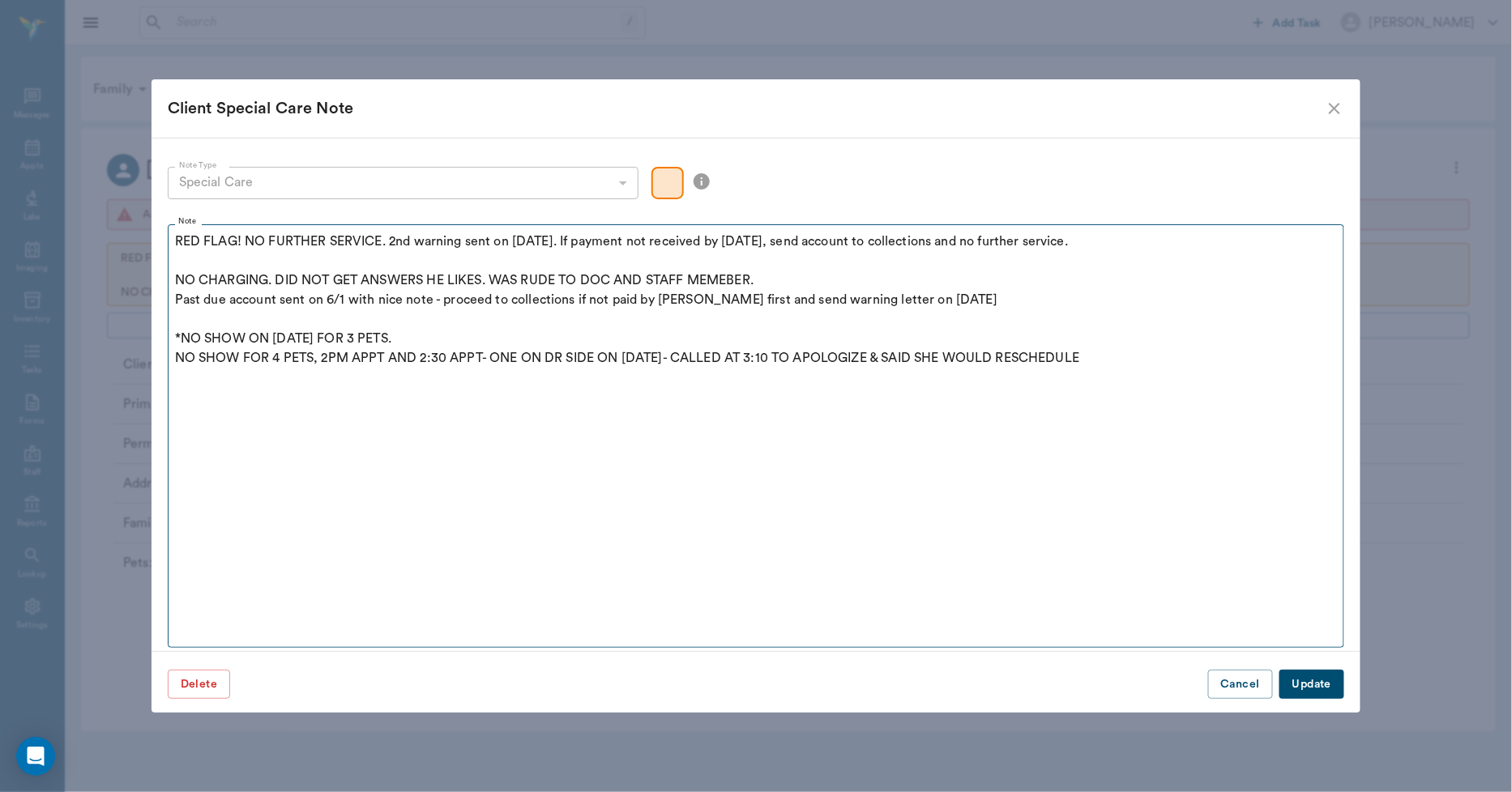
click at [174, 239] on fieldset "Note RED FLAG! NO FURTHER SERVICE. 2nd warning sent on July 1, 25. If payment n…" at bounding box center [756, 432] width 1177 height 431
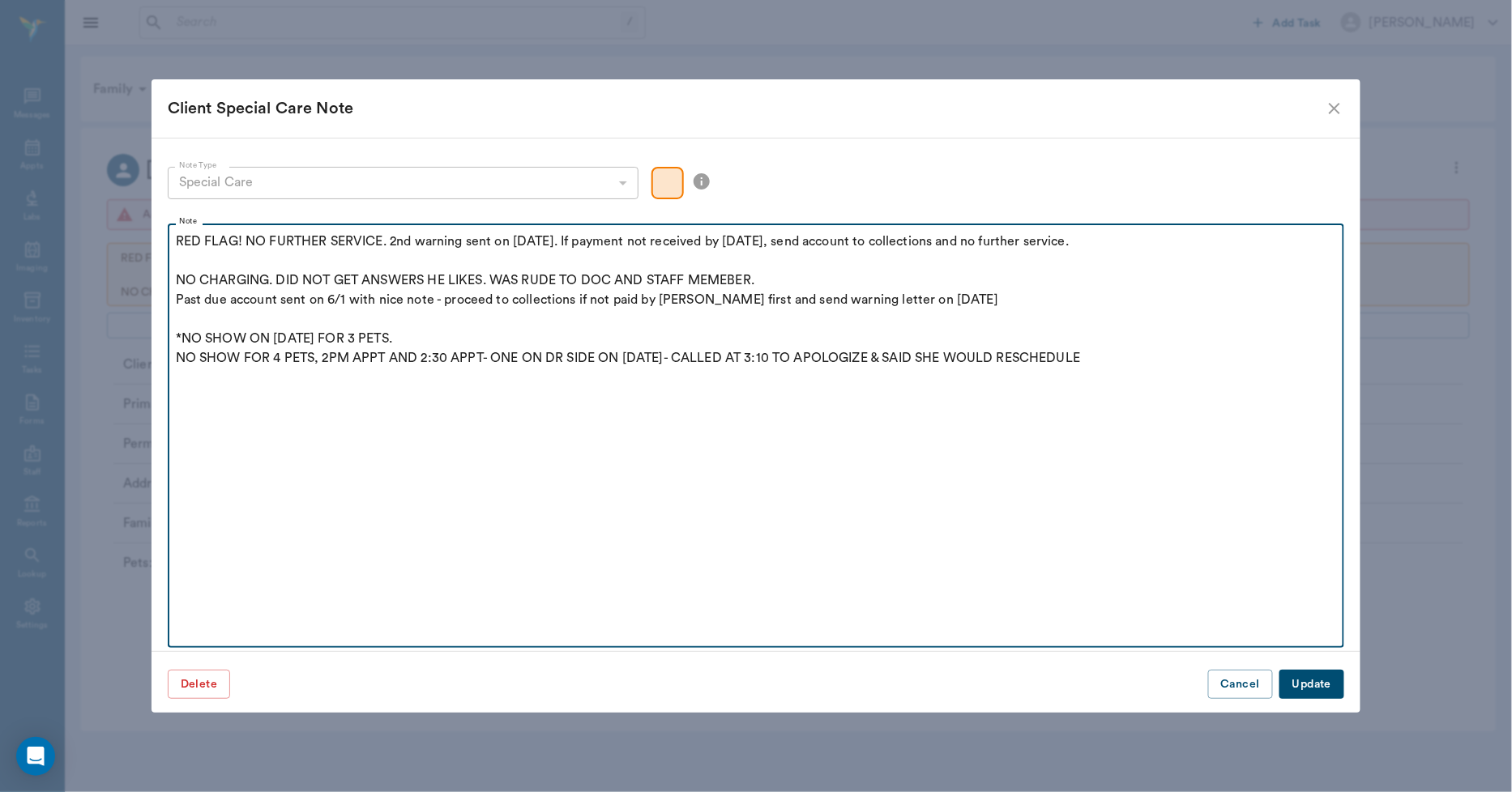
click at [176, 240] on p "RED FLAG! NO FURTHER SERVICE. 2nd warning sent on July 1, 25. If payment not re…" at bounding box center [756, 300] width 1161 height 136
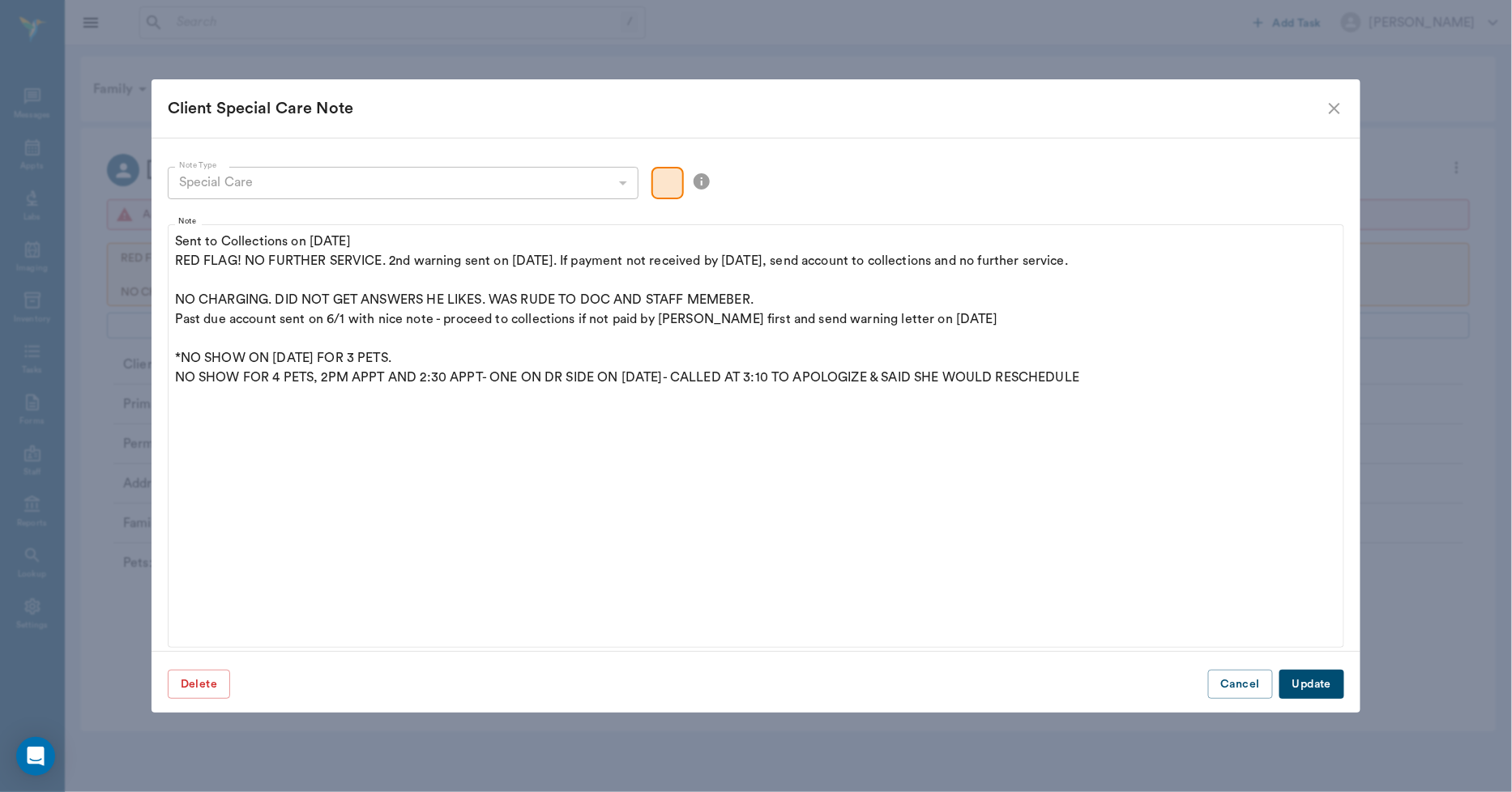
click at [1319, 690] on button "Update" at bounding box center [1312, 685] width 65 height 30
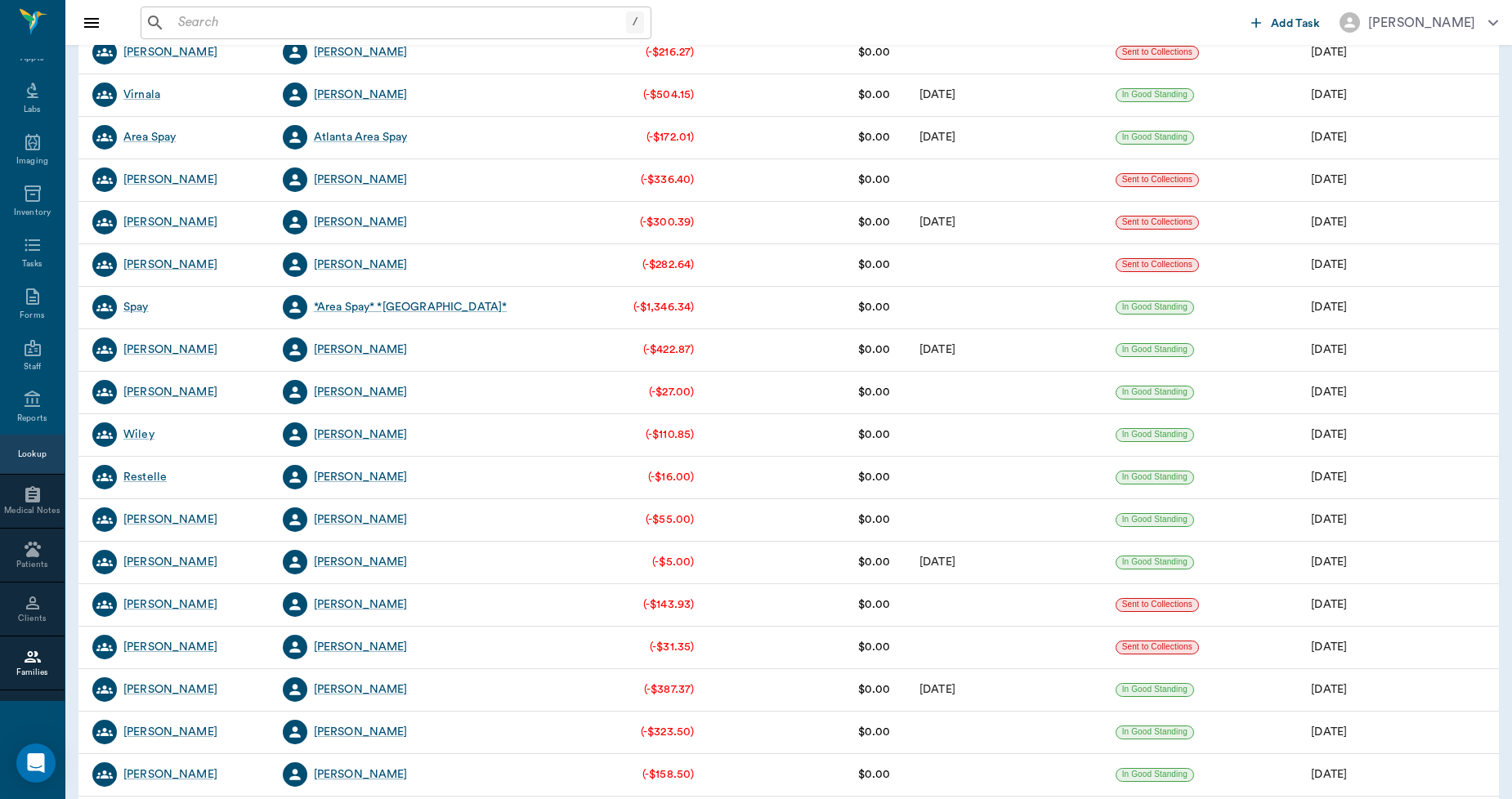
scroll to position [818, 0]
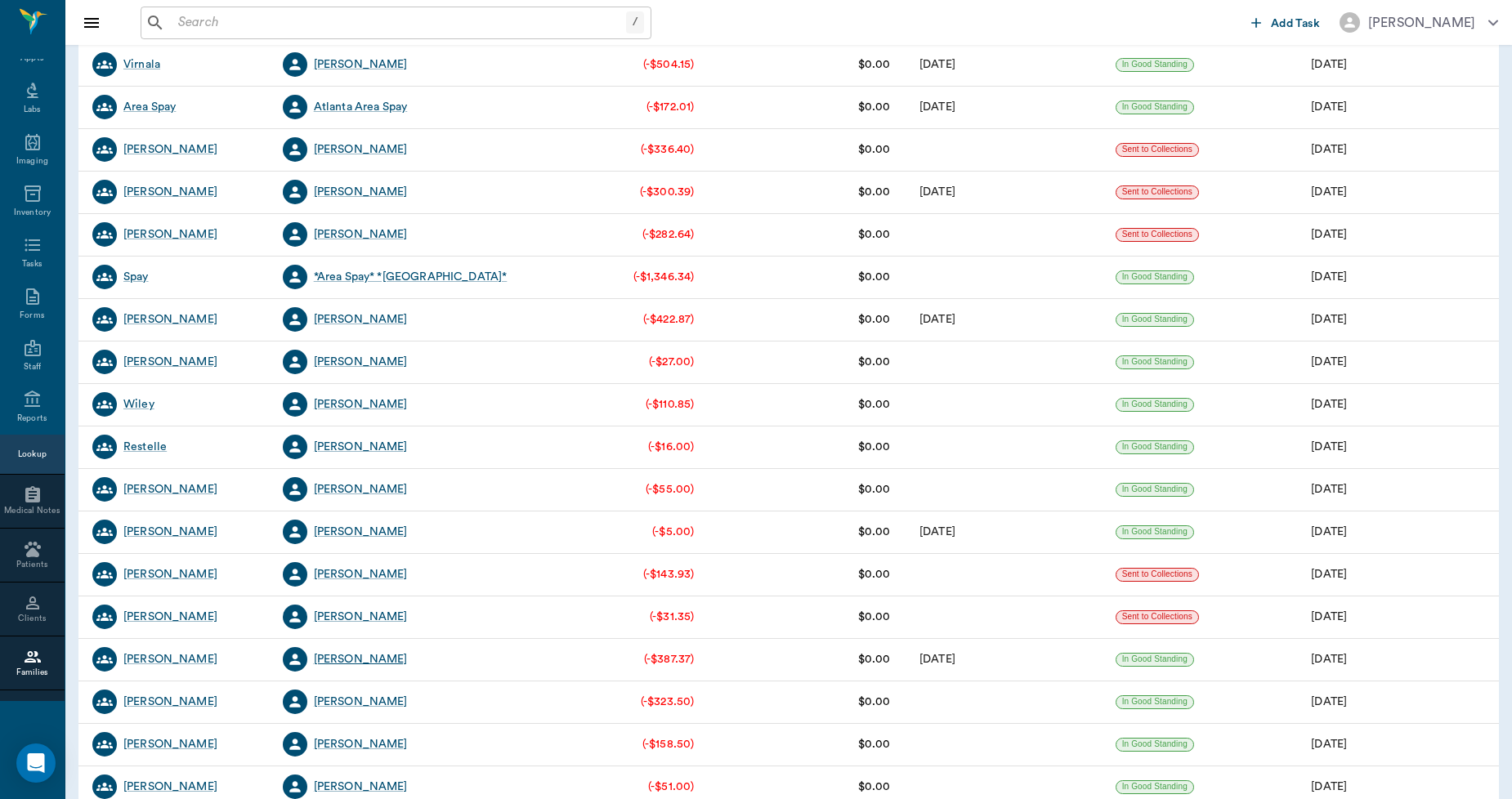
click at [370, 658] on div "[PERSON_NAME]" at bounding box center [361, 659] width 94 height 16
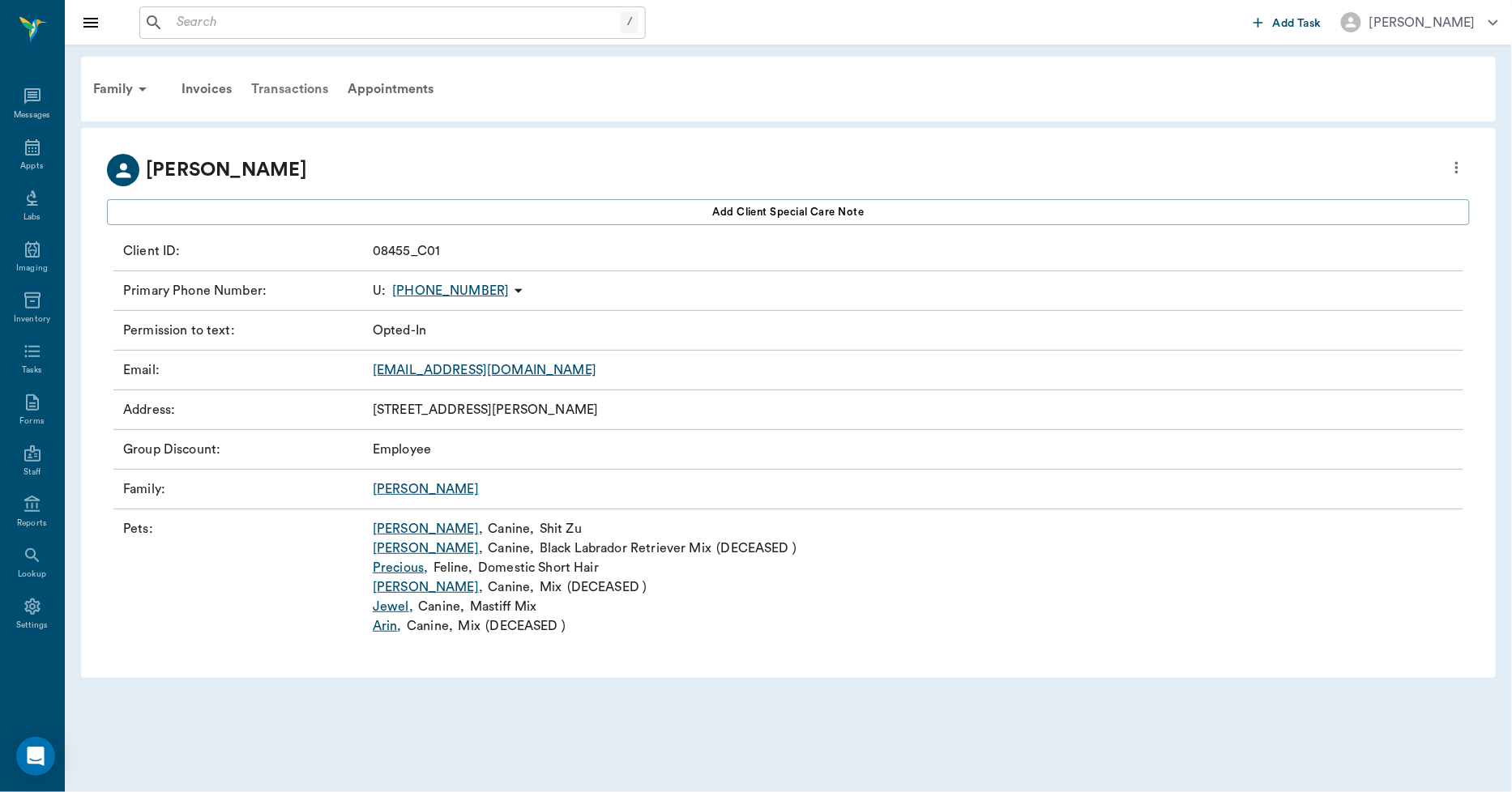
click at [295, 86] on div "Transactions" at bounding box center [290, 88] width 97 height 39
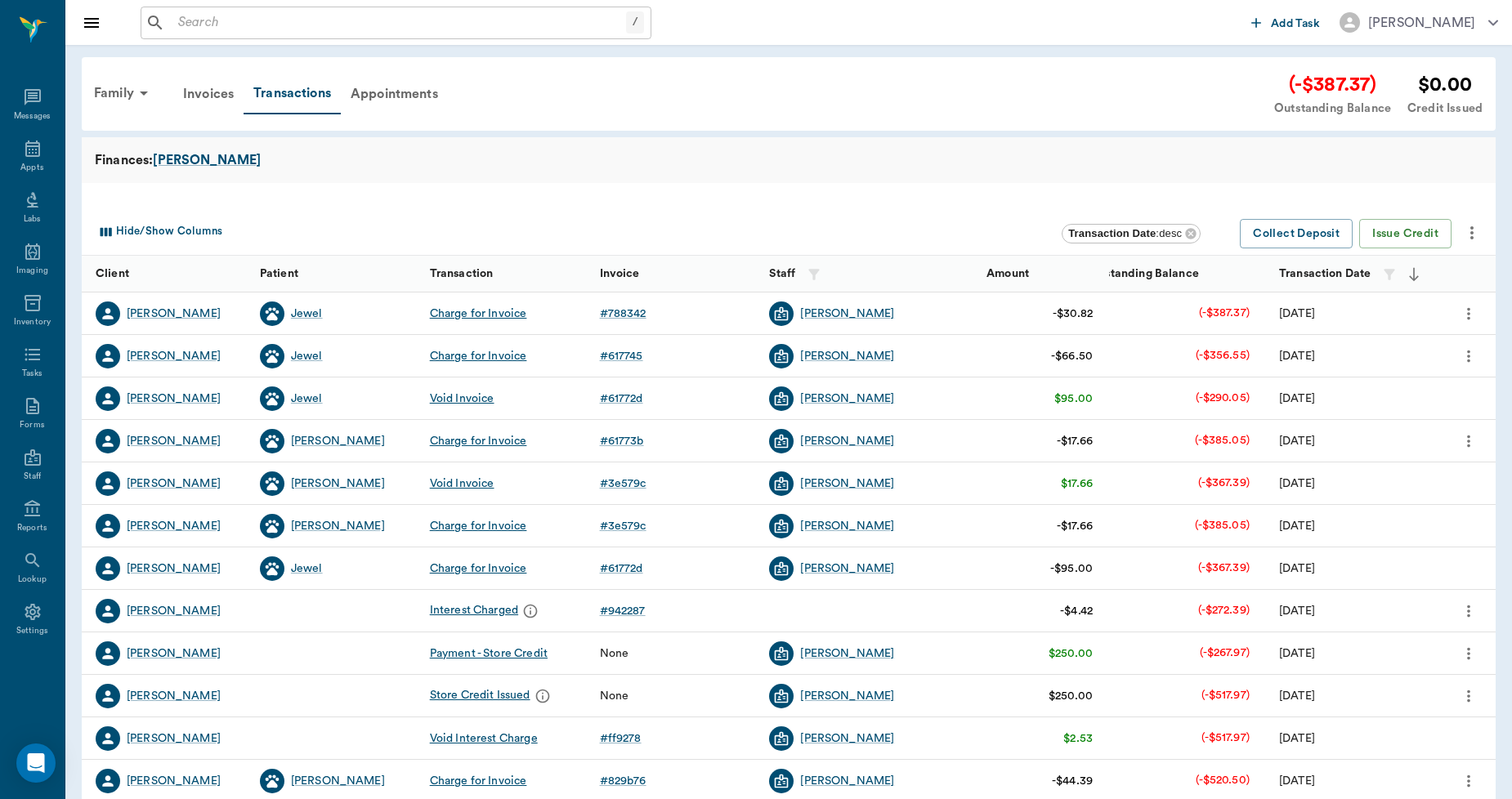
click at [1474, 235] on icon "more" at bounding box center [1471, 232] width 19 height 19
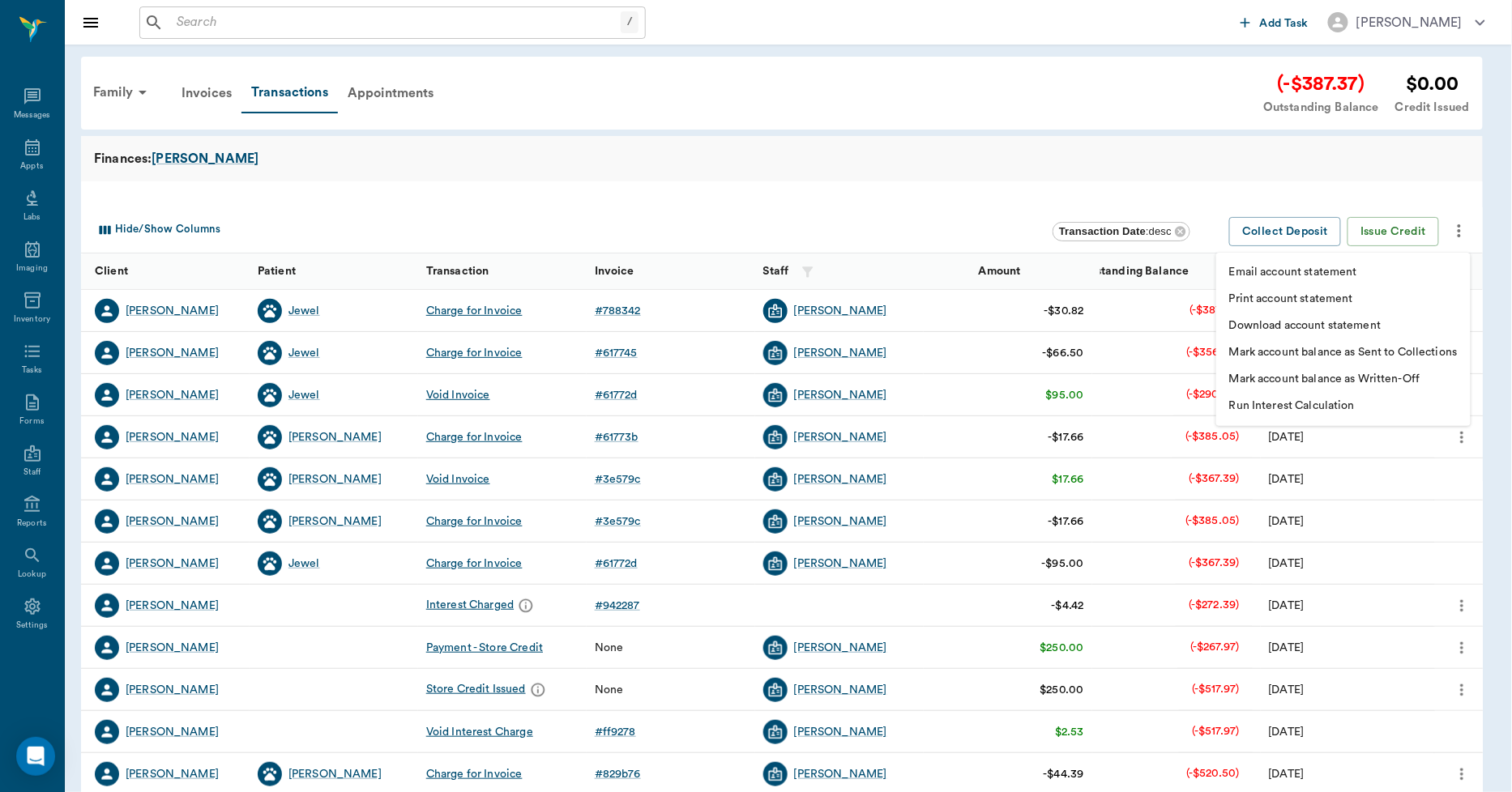
click at [1327, 295] on p "Print account statement" at bounding box center [1291, 299] width 124 height 17
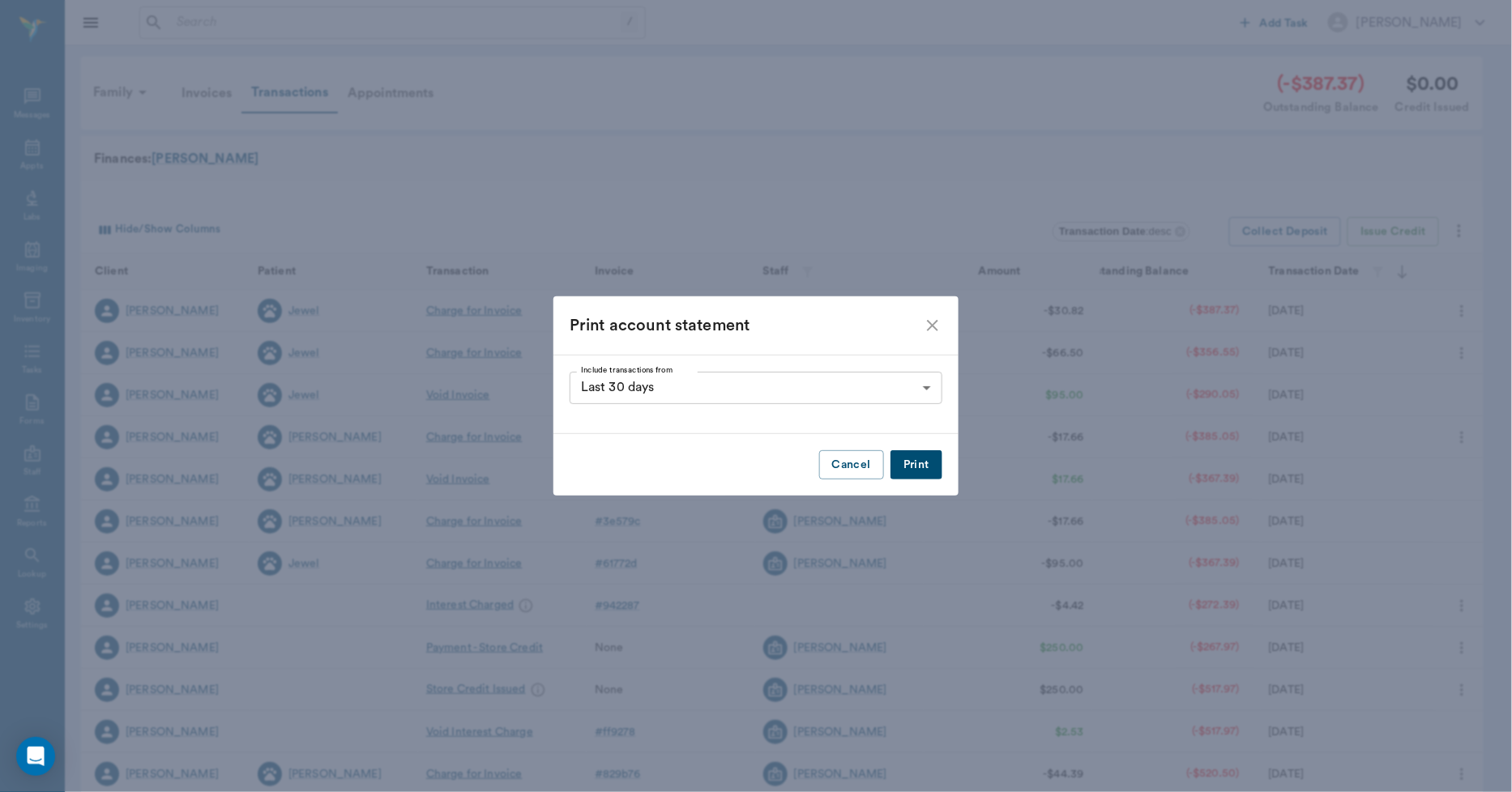
click at [908, 472] on button "Print" at bounding box center [917, 466] width 52 height 30
click at [936, 327] on icon "close" at bounding box center [933, 325] width 19 height 19
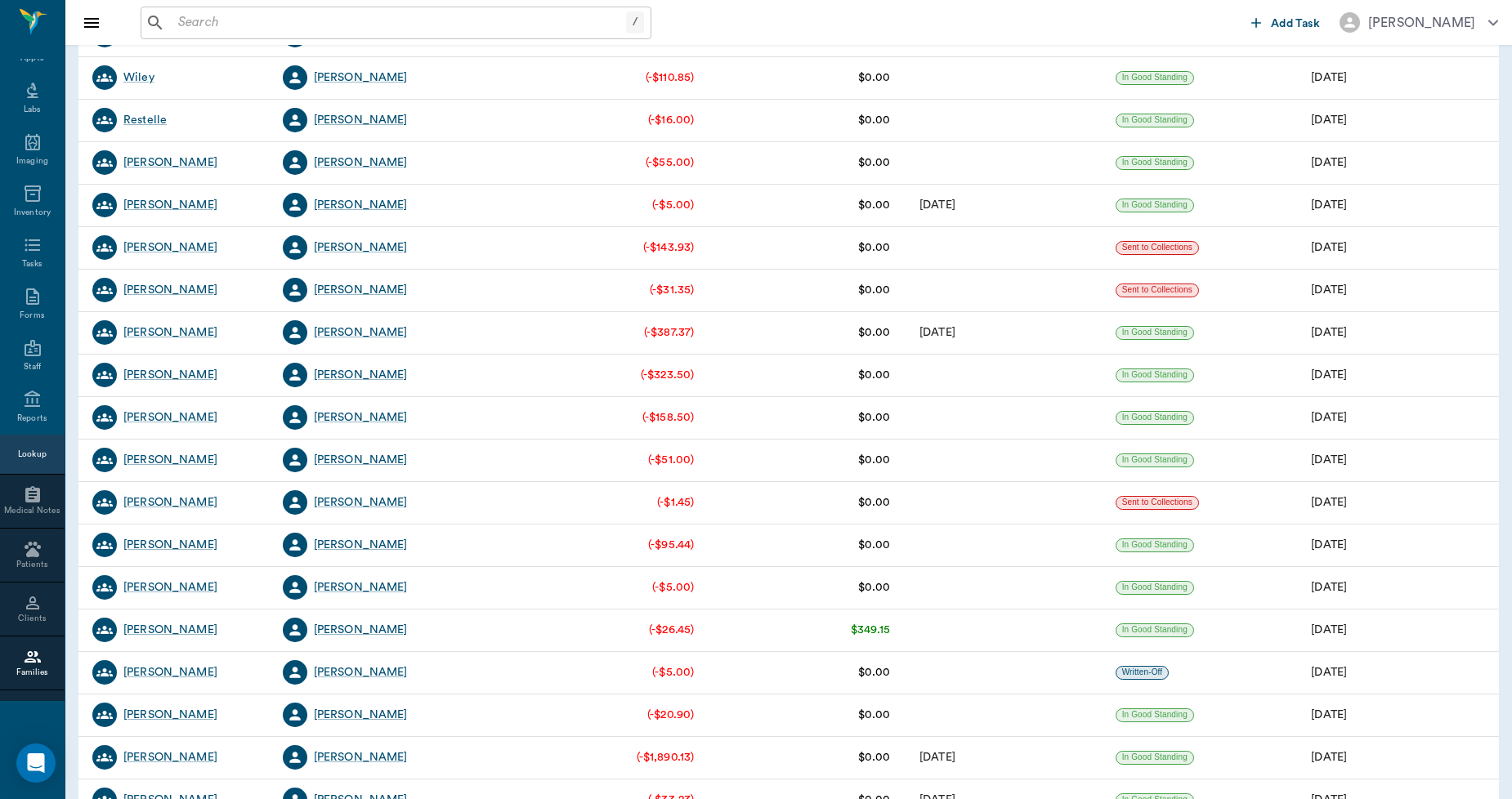
scroll to position [1180, 0]
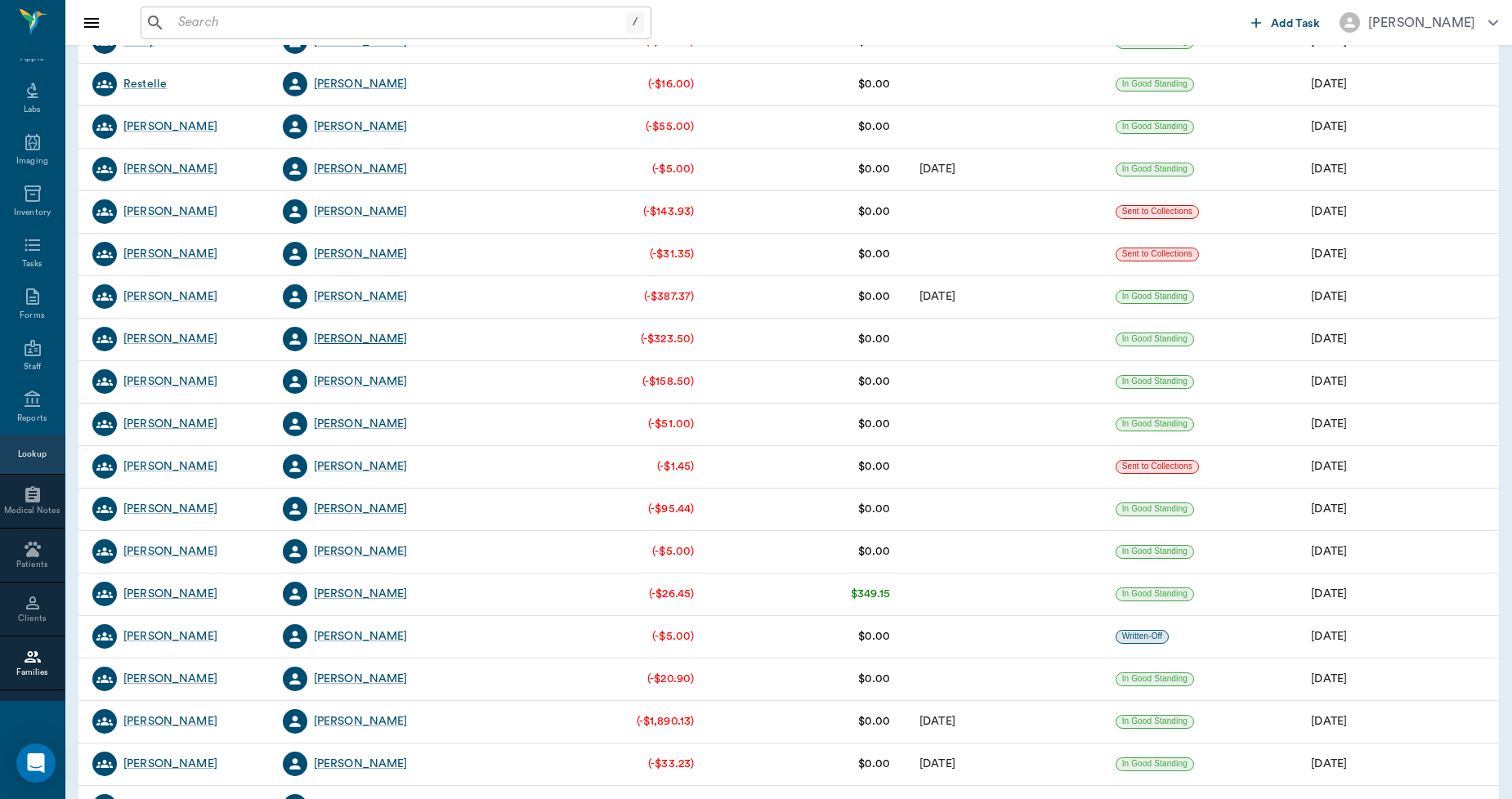
click at [362, 342] on div "[PERSON_NAME]" at bounding box center [361, 338] width 94 height 16
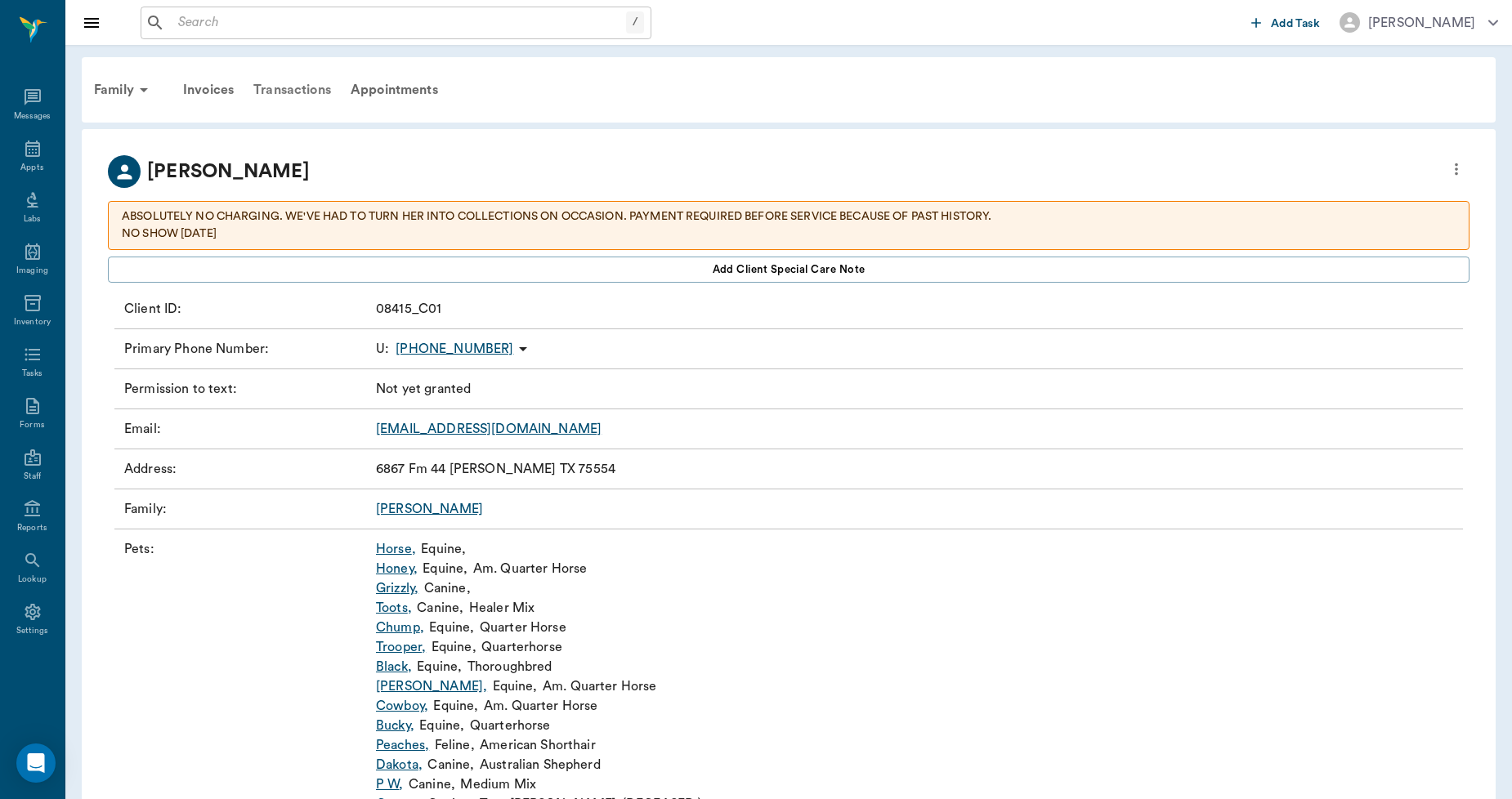
click at [313, 87] on div "Transactions" at bounding box center [292, 89] width 98 height 40
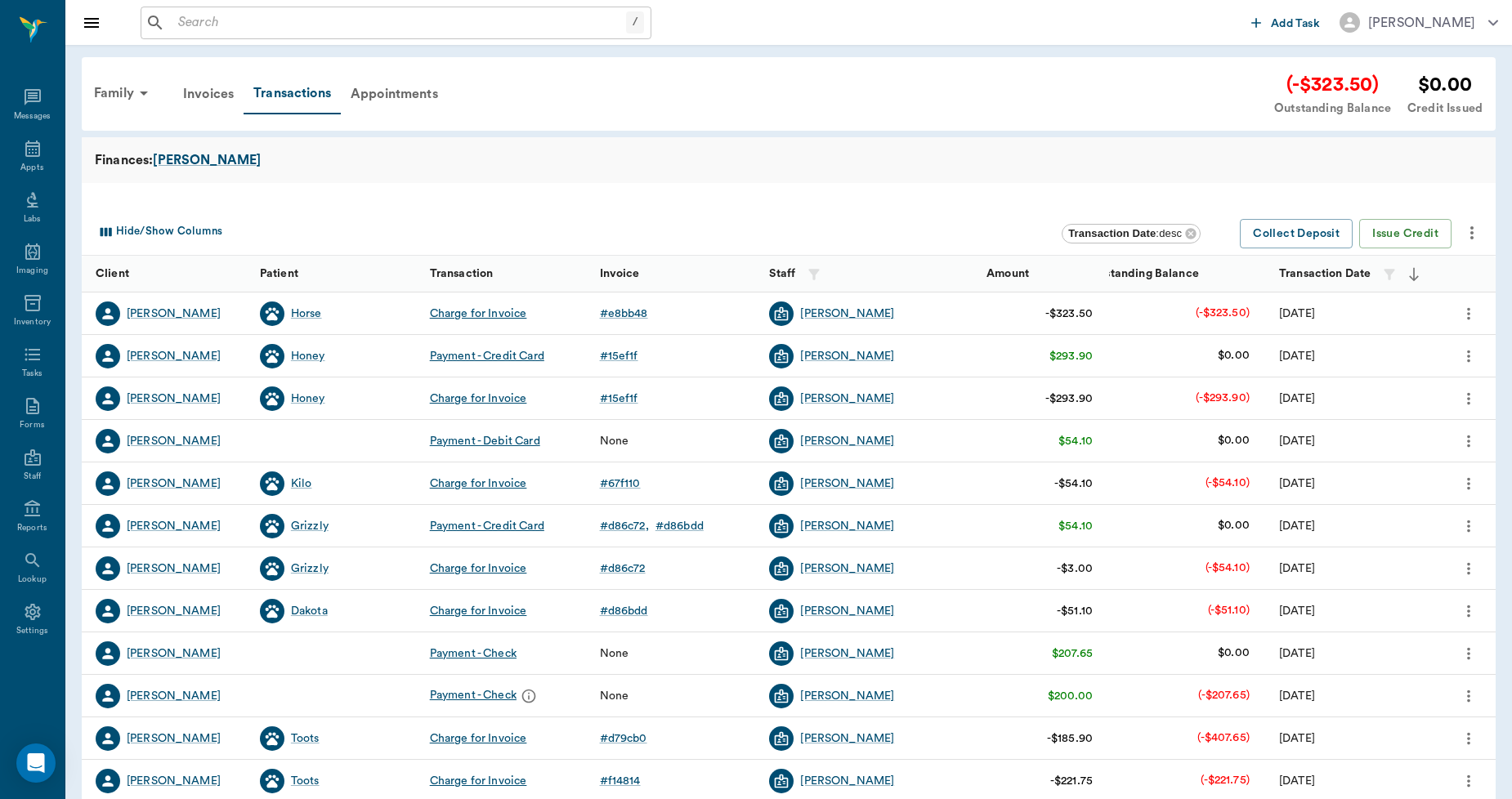
click at [1467, 238] on icon "more" at bounding box center [1471, 232] width 19 height 19
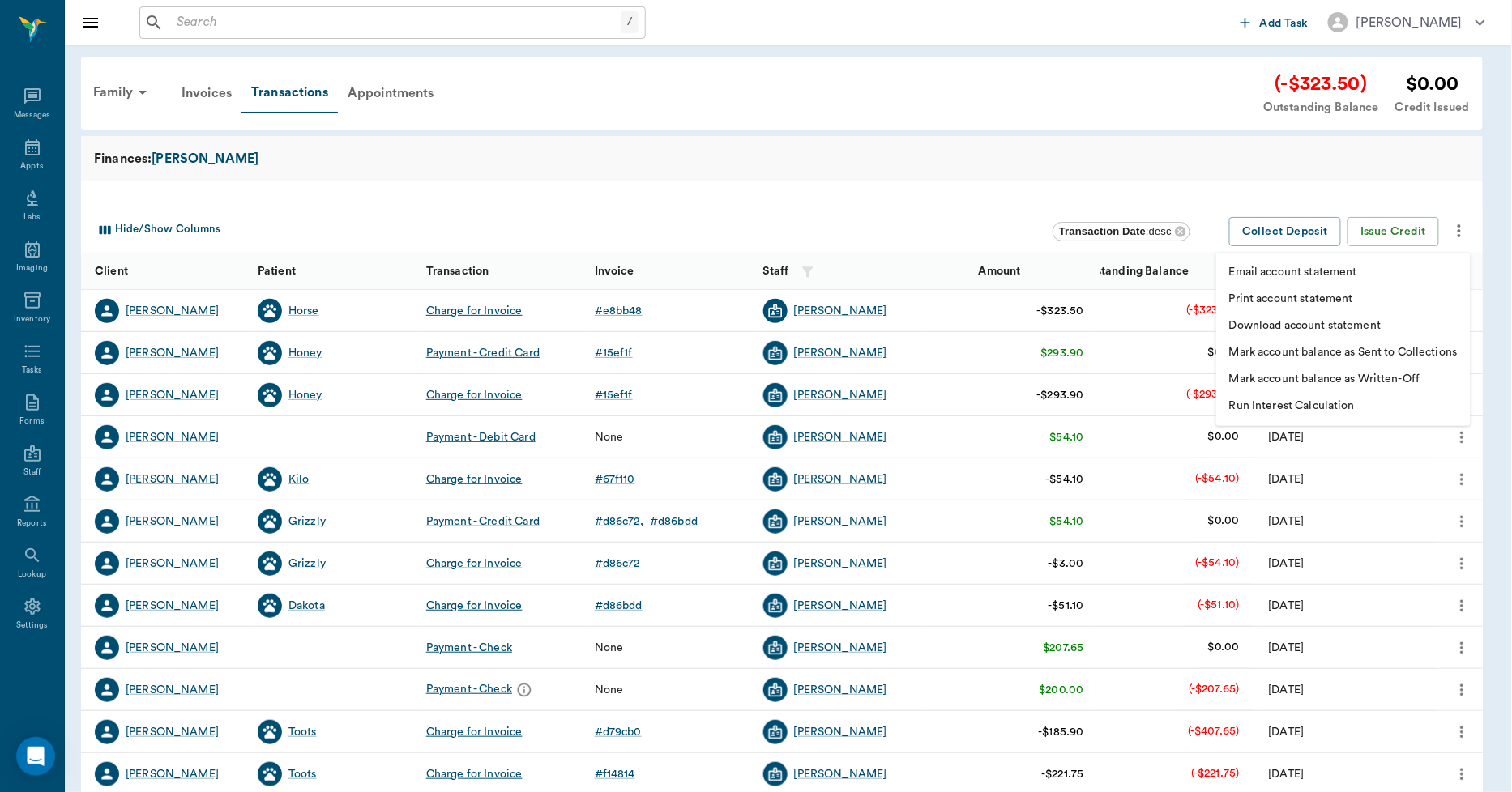
click at [1345, 297] on p "Print account statement" at bounding box center [1291, 299] width 124 height 17
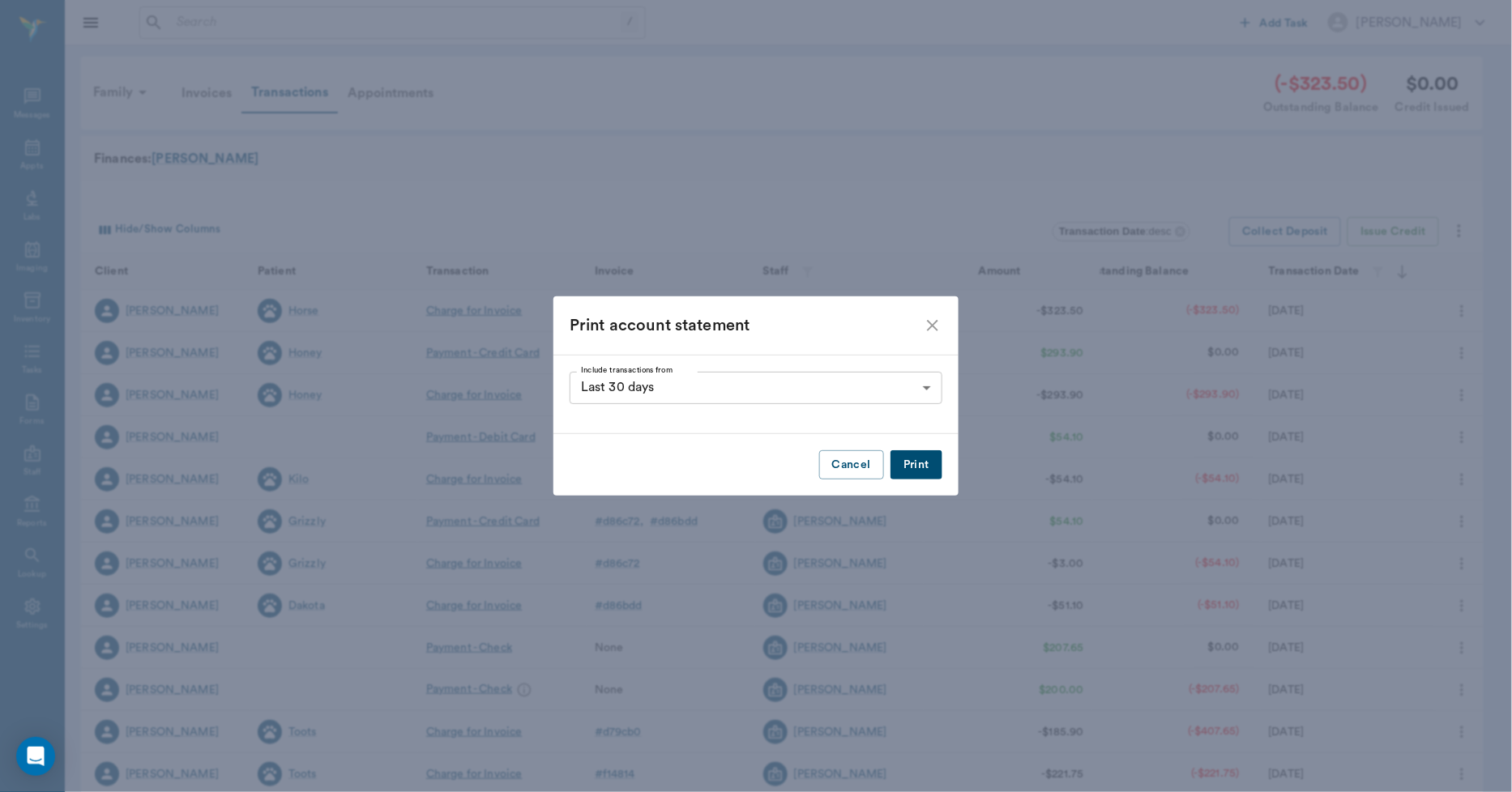
click at [930, 463] on button "Print" at bounding box center [917, 466] width 52 height 30
click at [933, 327] on icon "close" at bounding box center [933, 325] width 19 height 19
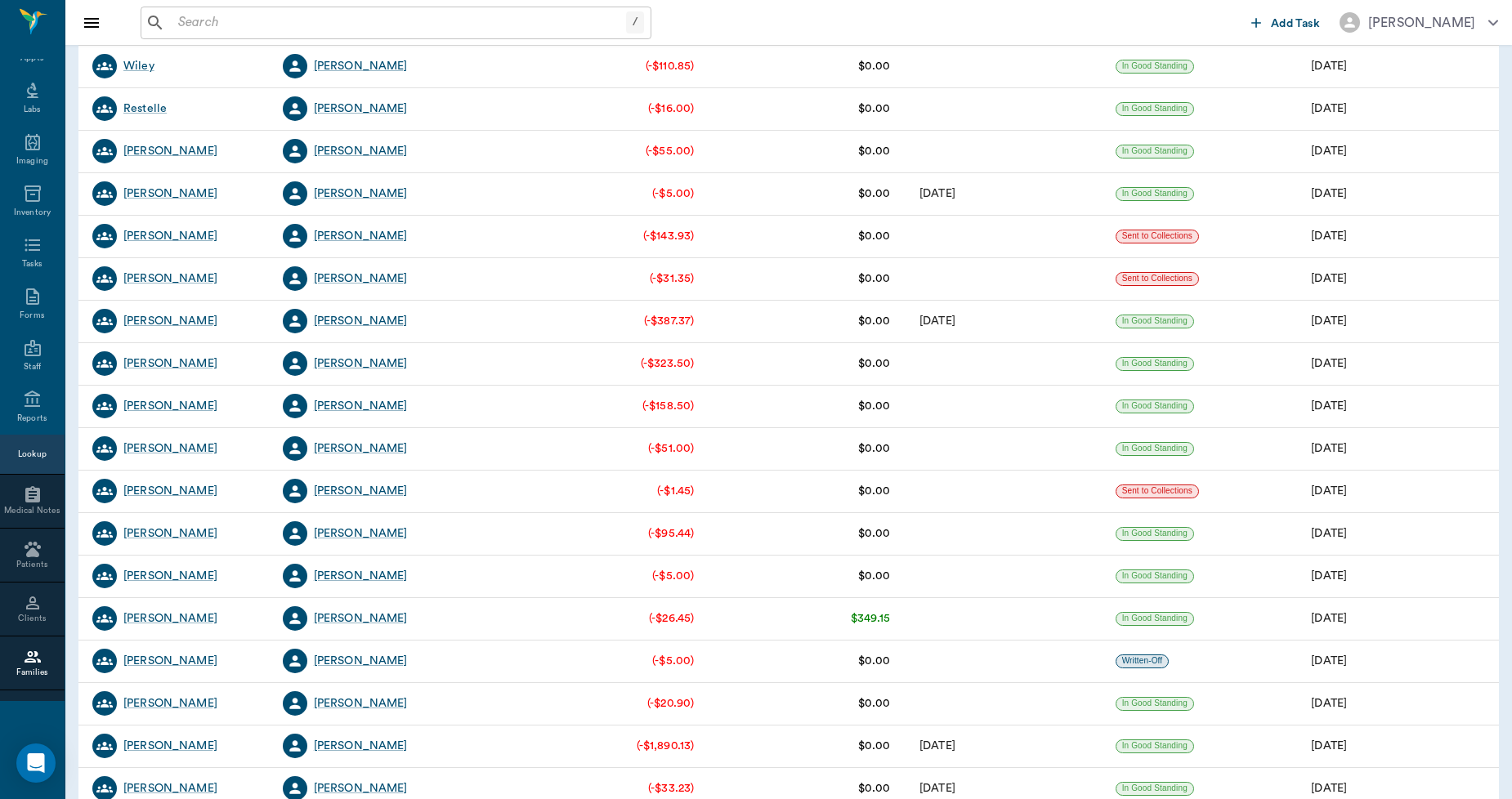
scroll to position [1180, 0]
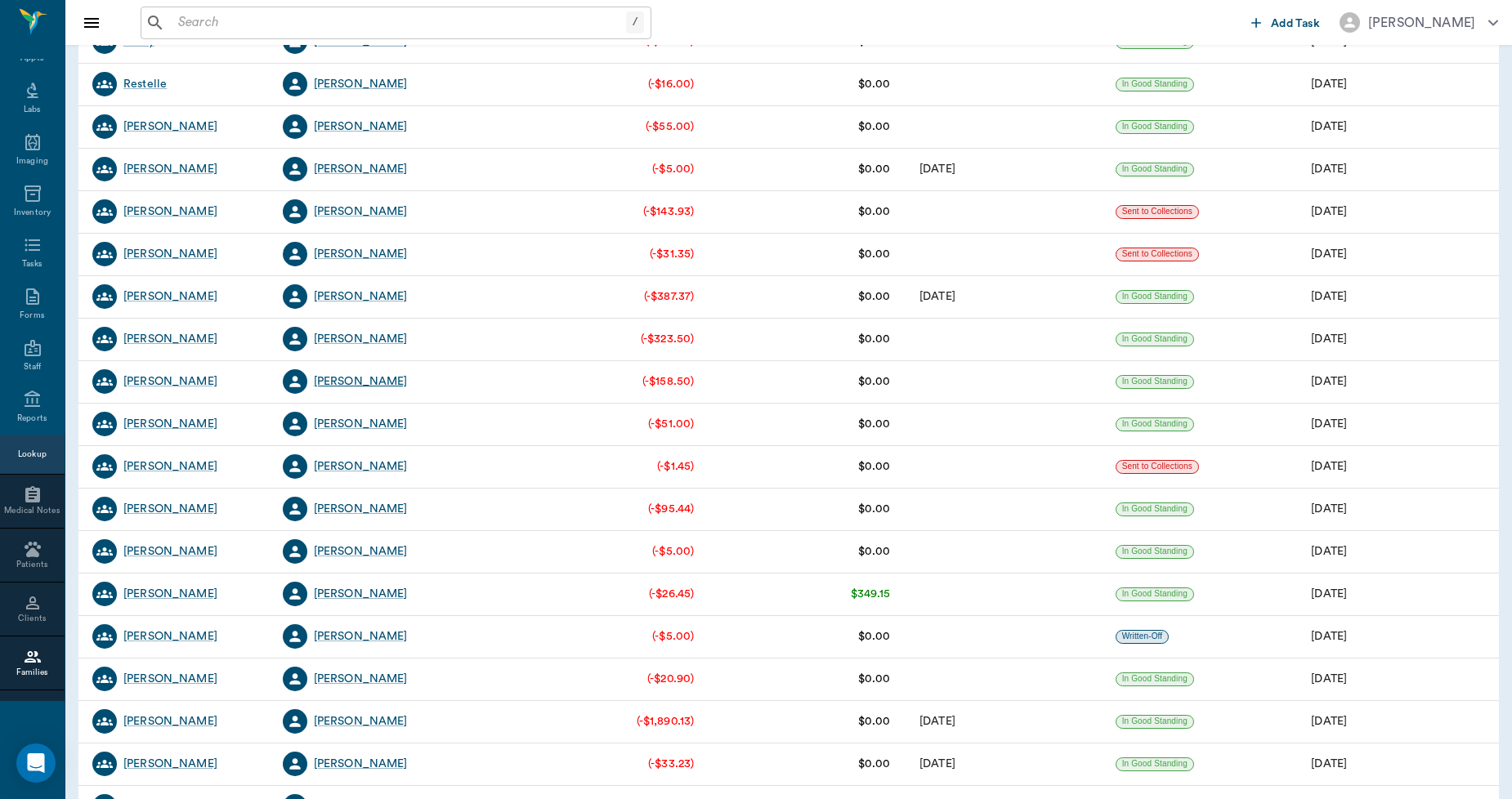
click at [358, 381] on div "[PERSON_NAME]" at bounding box center [361, 381] width 94 height 16
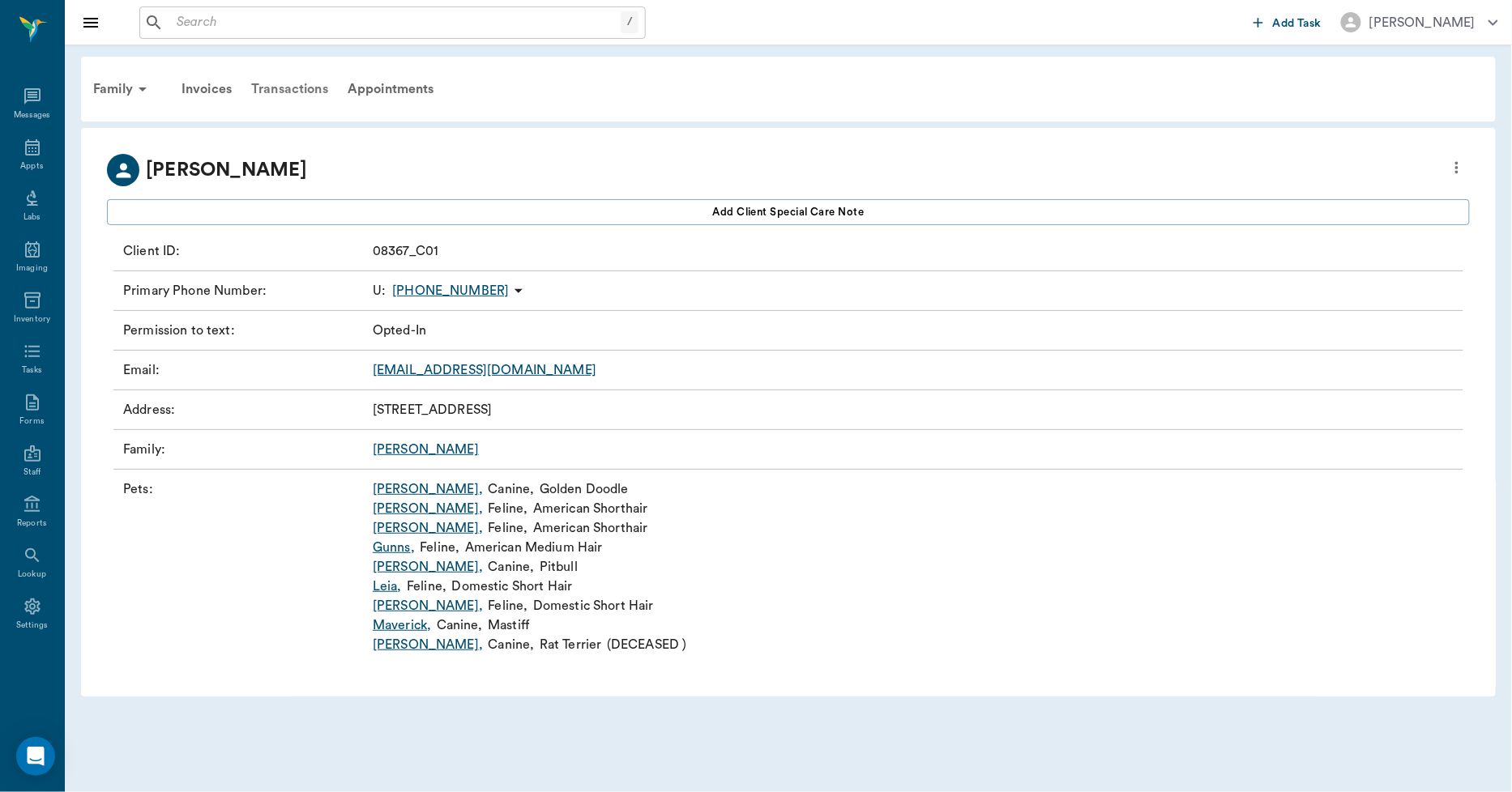
click at [306, 87] on div "Transactions" at bounding box center [290, 88] width 97 height 39
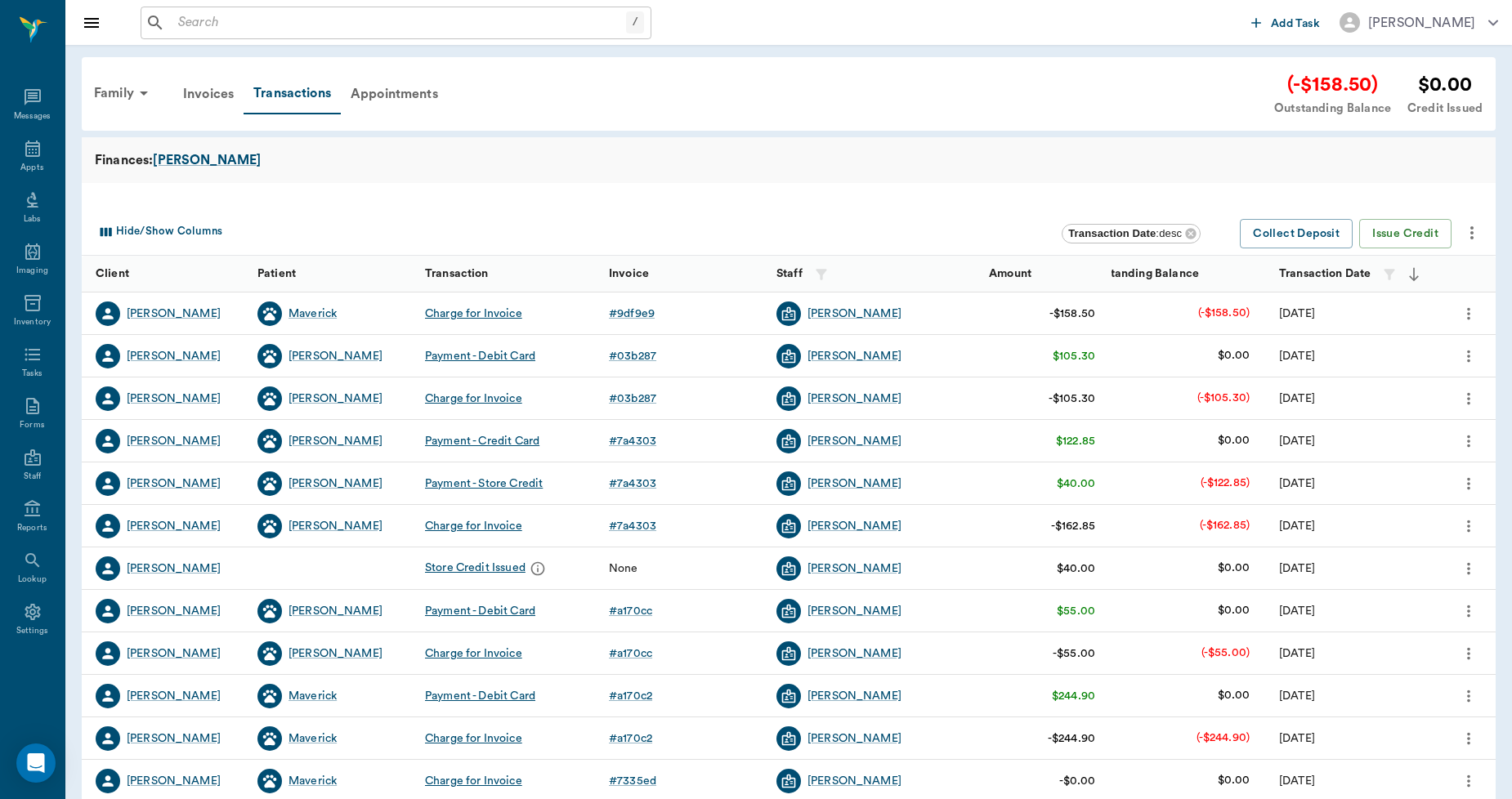
click at [1476, 234] on icon "more" at bounding box center [1471, 232] width 19 height 19
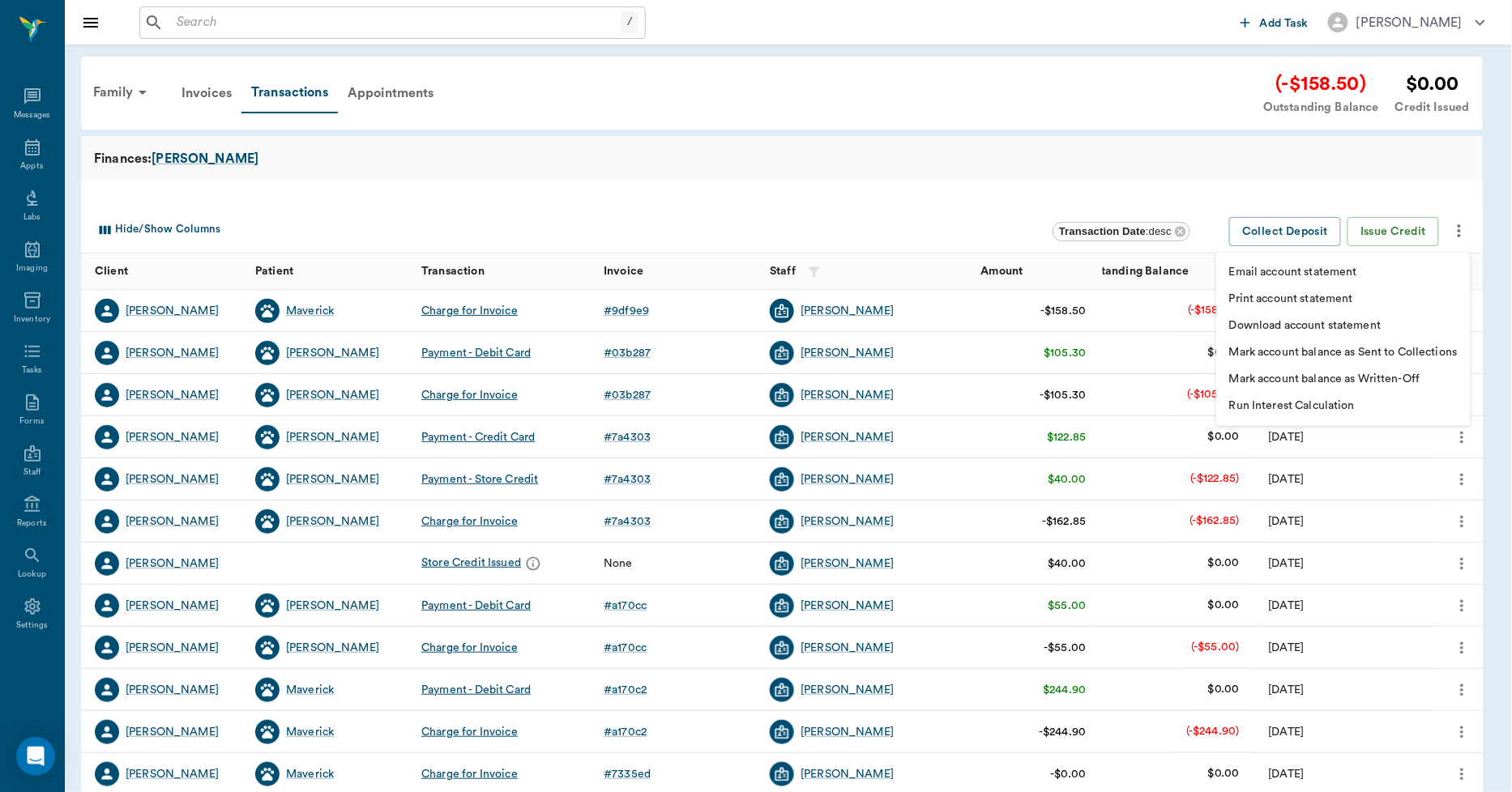
click at [1357, 297] on li "Print account statement" at bounding box center [1343, 300] width 255 height 27
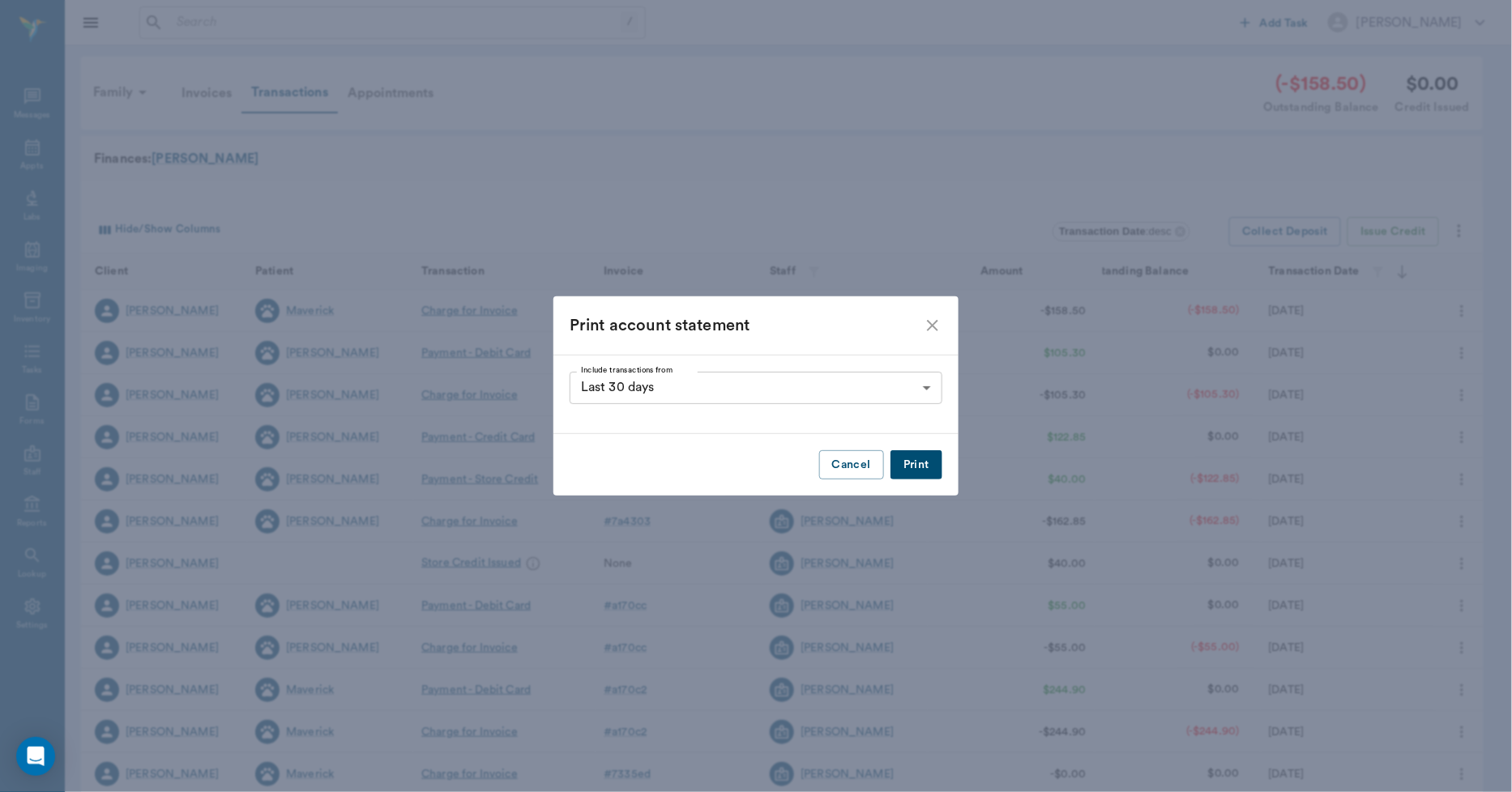
click at [911, 470] on button "Print" at bounding box center [917, 466] width 52 height 30
click at [933, 324] on icon "close" at bounding box center [933, 325] width 19 height 19
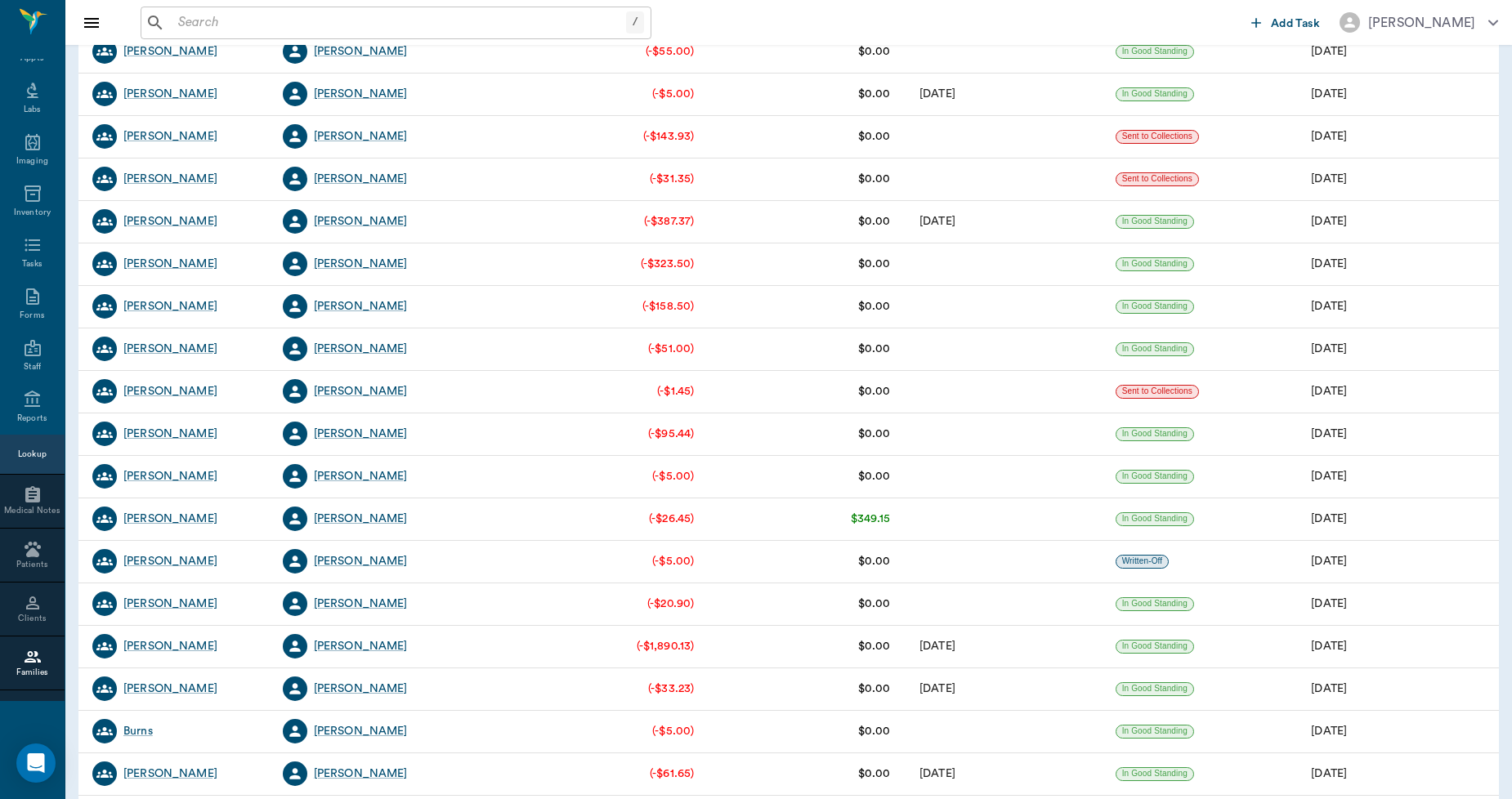
scroll to position [1270, 0]
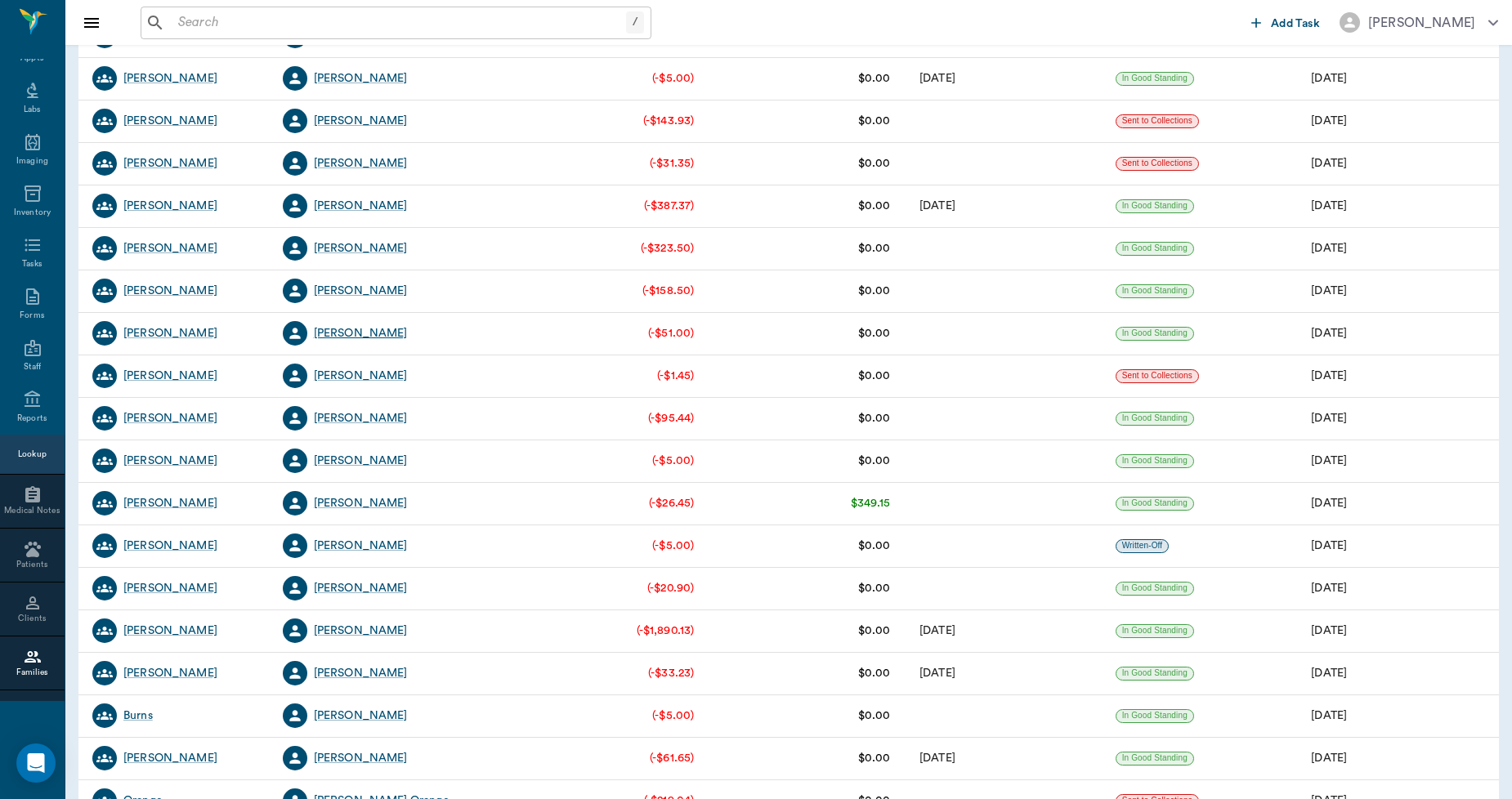
click at [360, 333] on div "[PERSON_NAME]" at bounding box center [361, 333] width 94 height 16
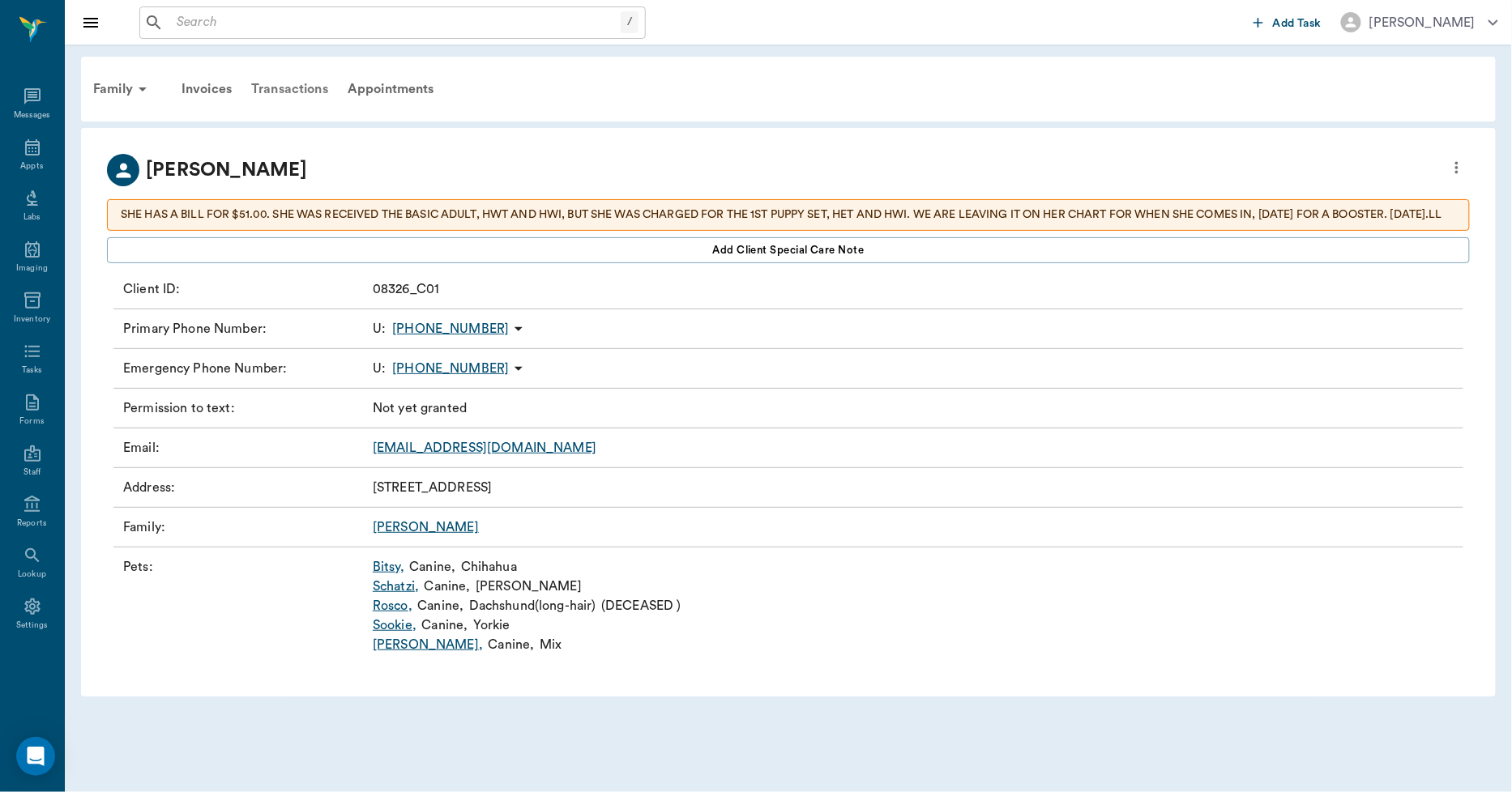
click at [281, 86] on div "Transactions" at bounding box center [290, 88] width 97 height 39
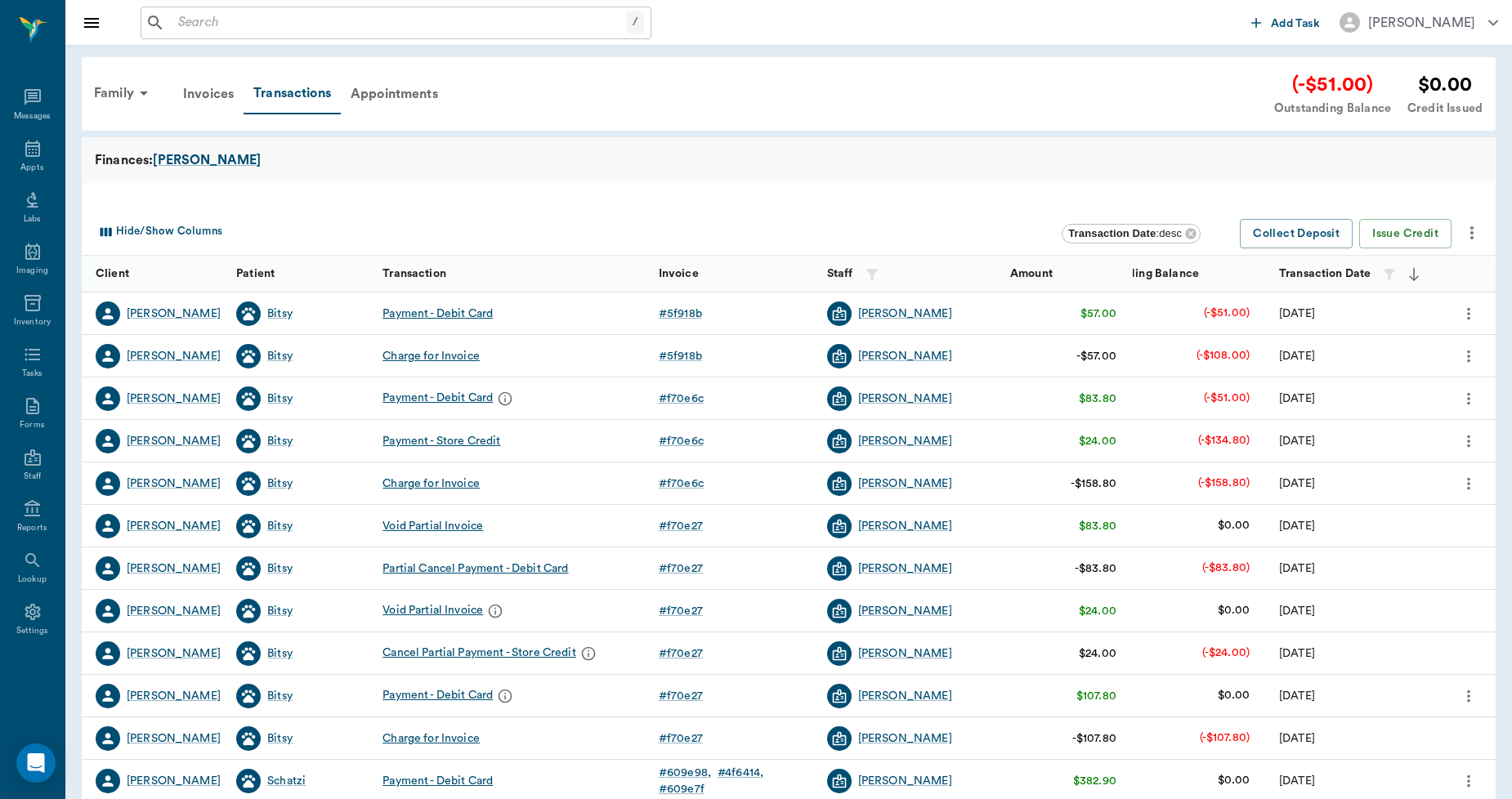
click at [1472, 234] on icon "more" at bounding box center [1471, 232] width 19 height 19
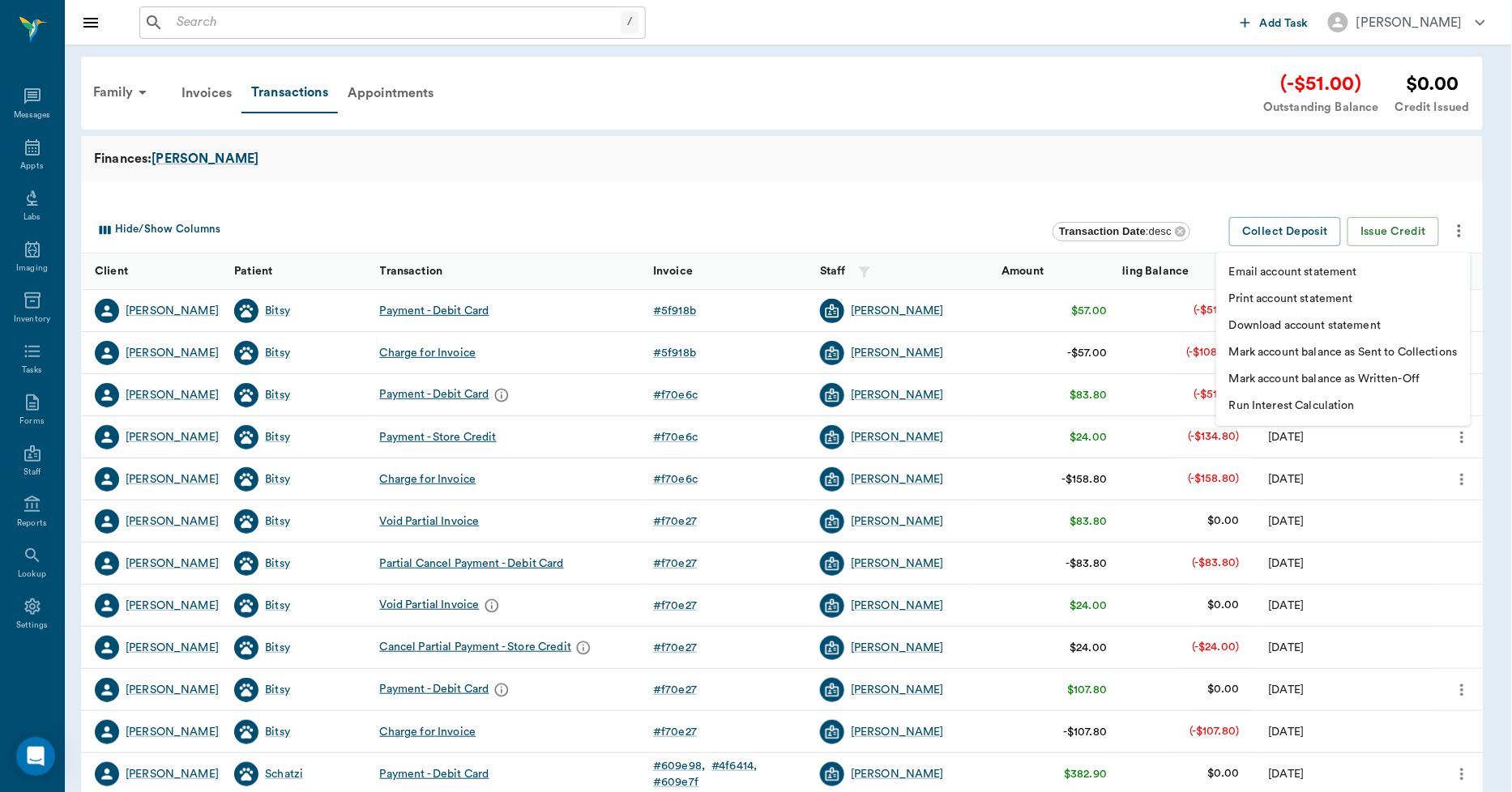
click at [1378, 295] on li "Print account statement" at bounding box center [1343, 300] width 255 height 27
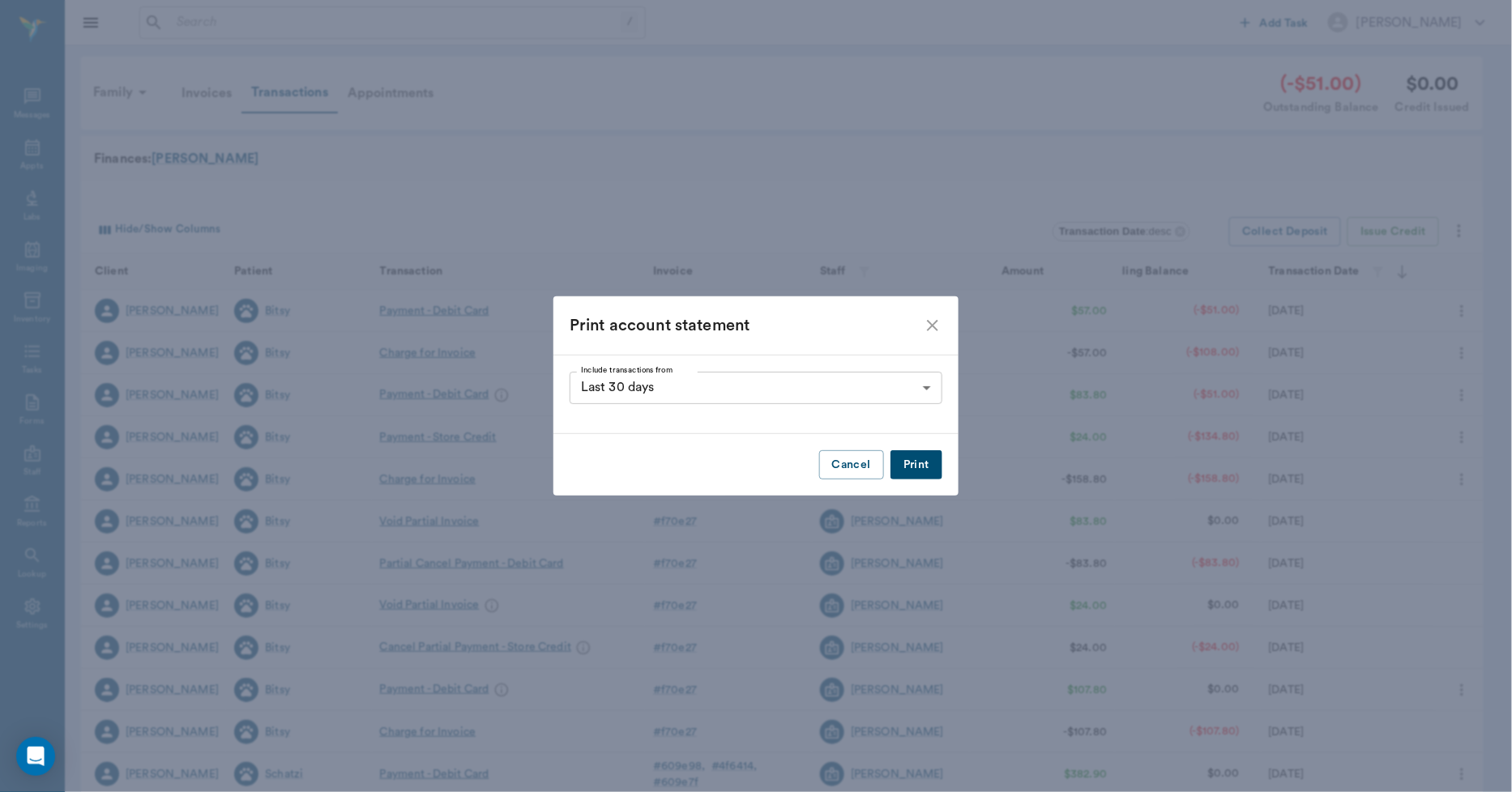
click at [898, 470] on button "Print" at bounding box center [917, 466] width 52 height 30
click at [930, 318] on icon "close" at bounding box center [933, 325] width 19 height 19
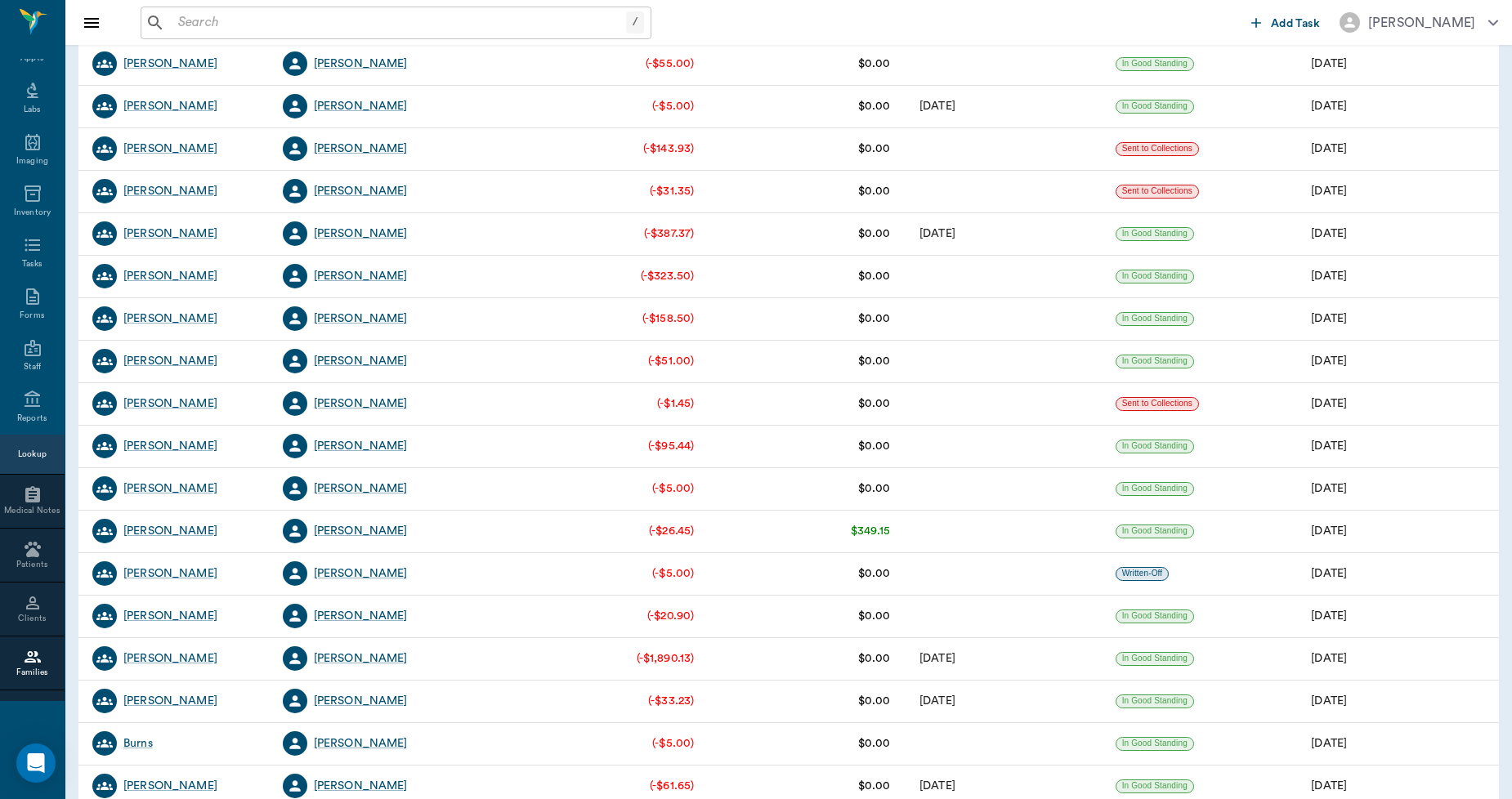
scroll to position [1270, 0]
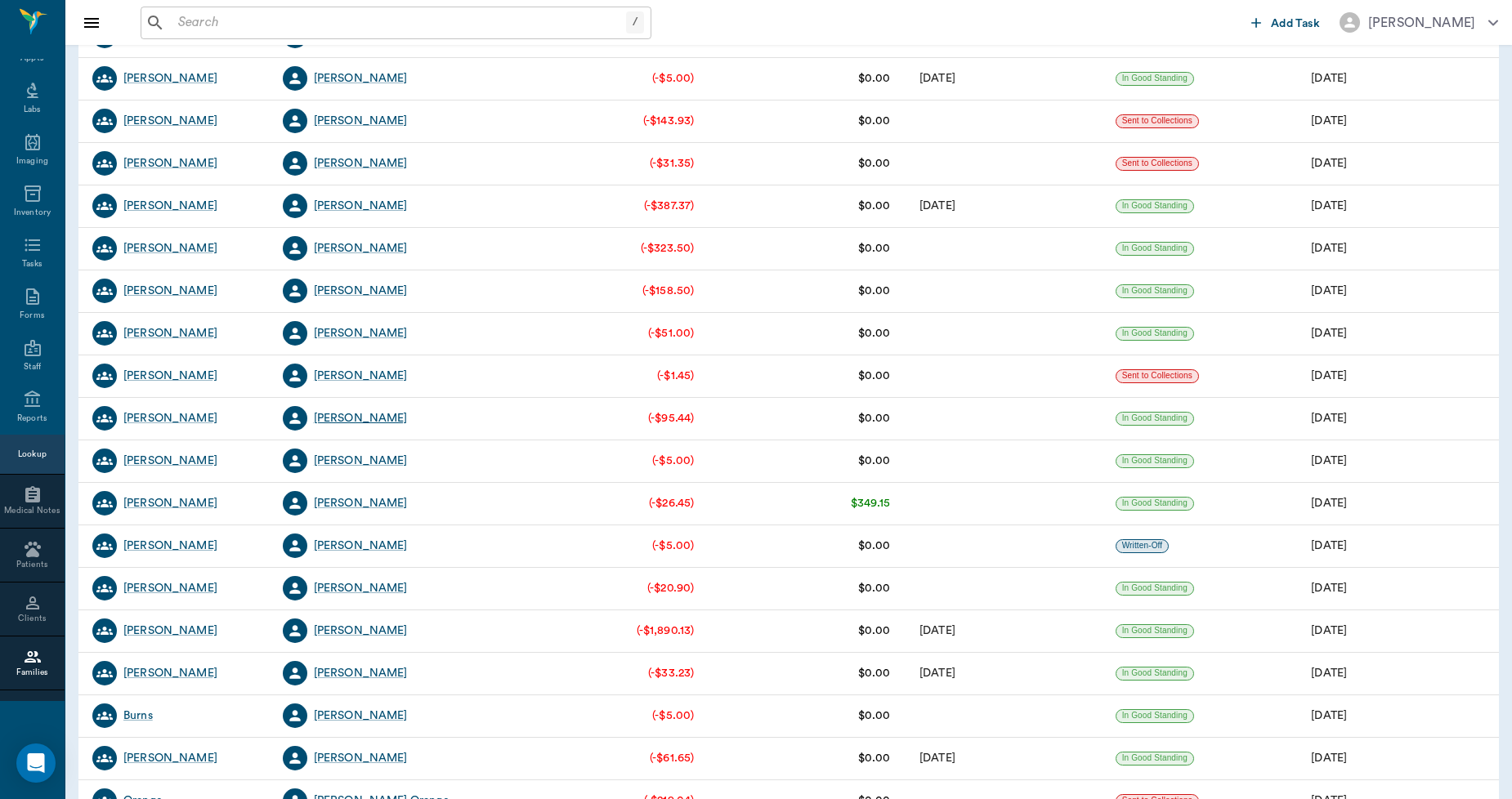
click at [369, 419] on div "[PERSON_NAME]" at bounding box center [361, 418] width 94 height 16
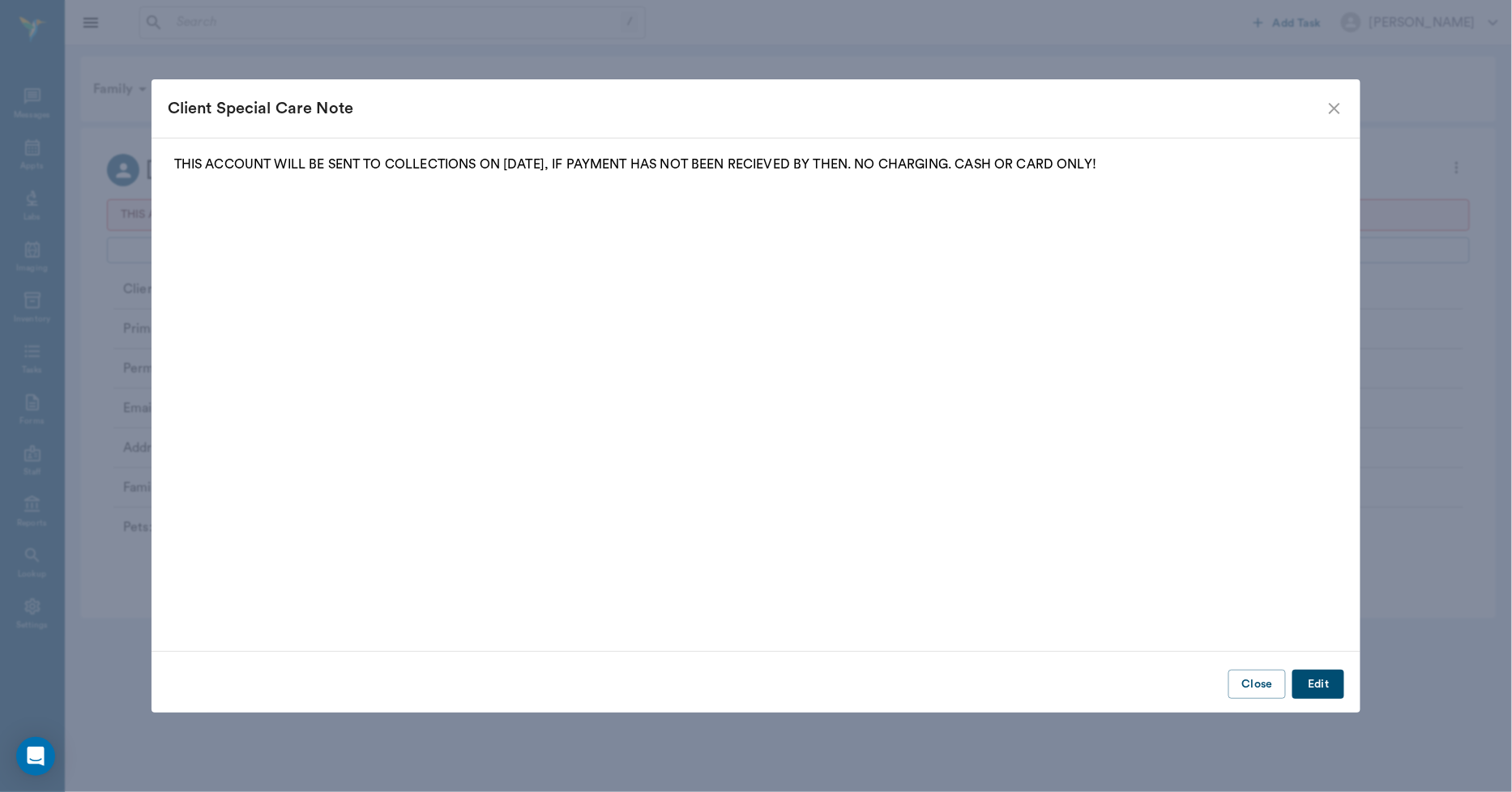
click at [1325, 693] on button "Edit" at bounding box center [1318, 685] width 52 height 30
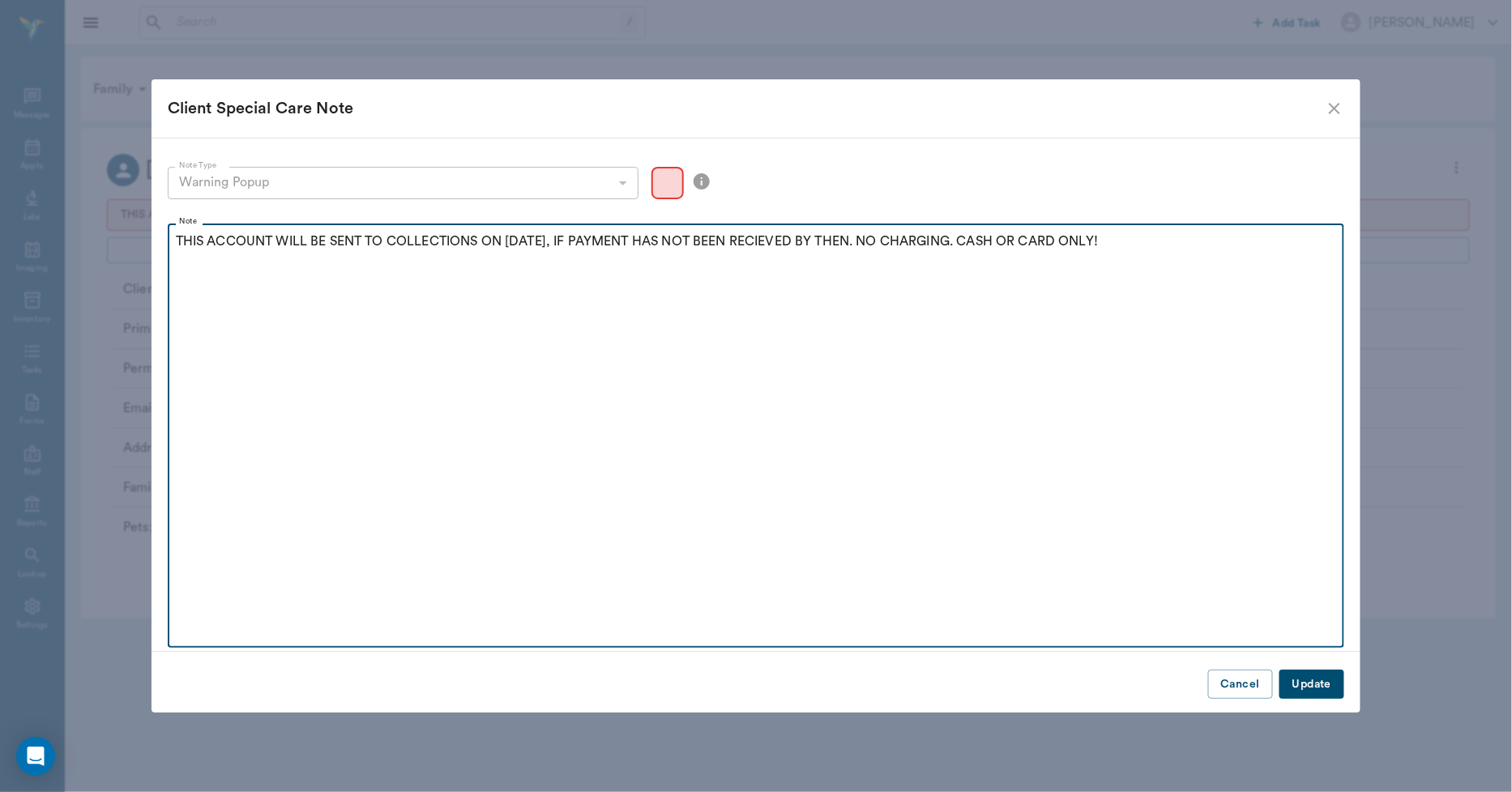
click at [176, 237] on p "THIS ACCOUNT WILL BE SENT TO COLLECTIONS ON 10.1.25, IF PAYMENT HAS NOT BEEN RE…" at bounding box center [756, 241] width 1161 height 19
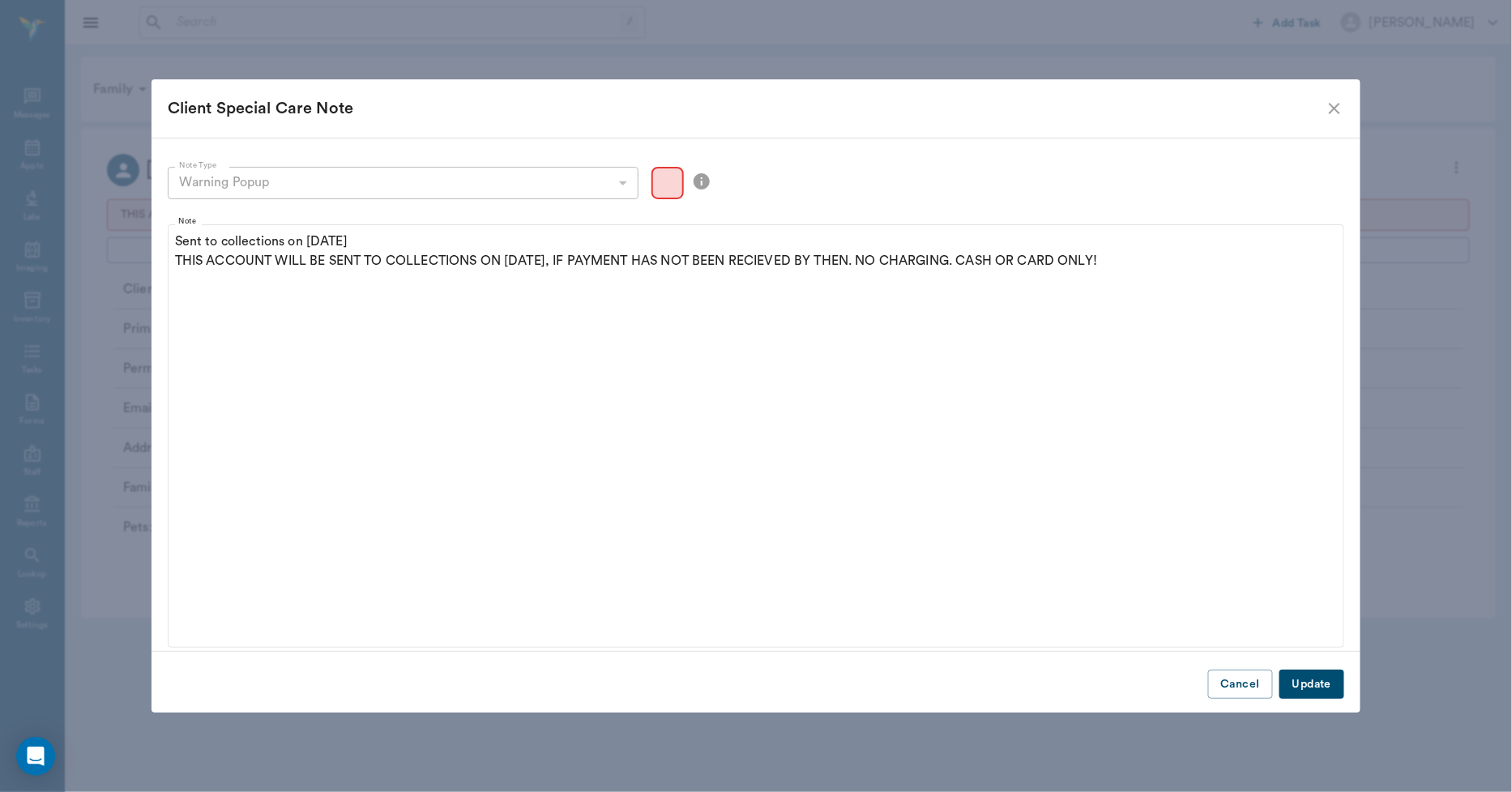
click at [1314, 677] on button "Update" at bounding box center [1312, 685] width 65 height 30
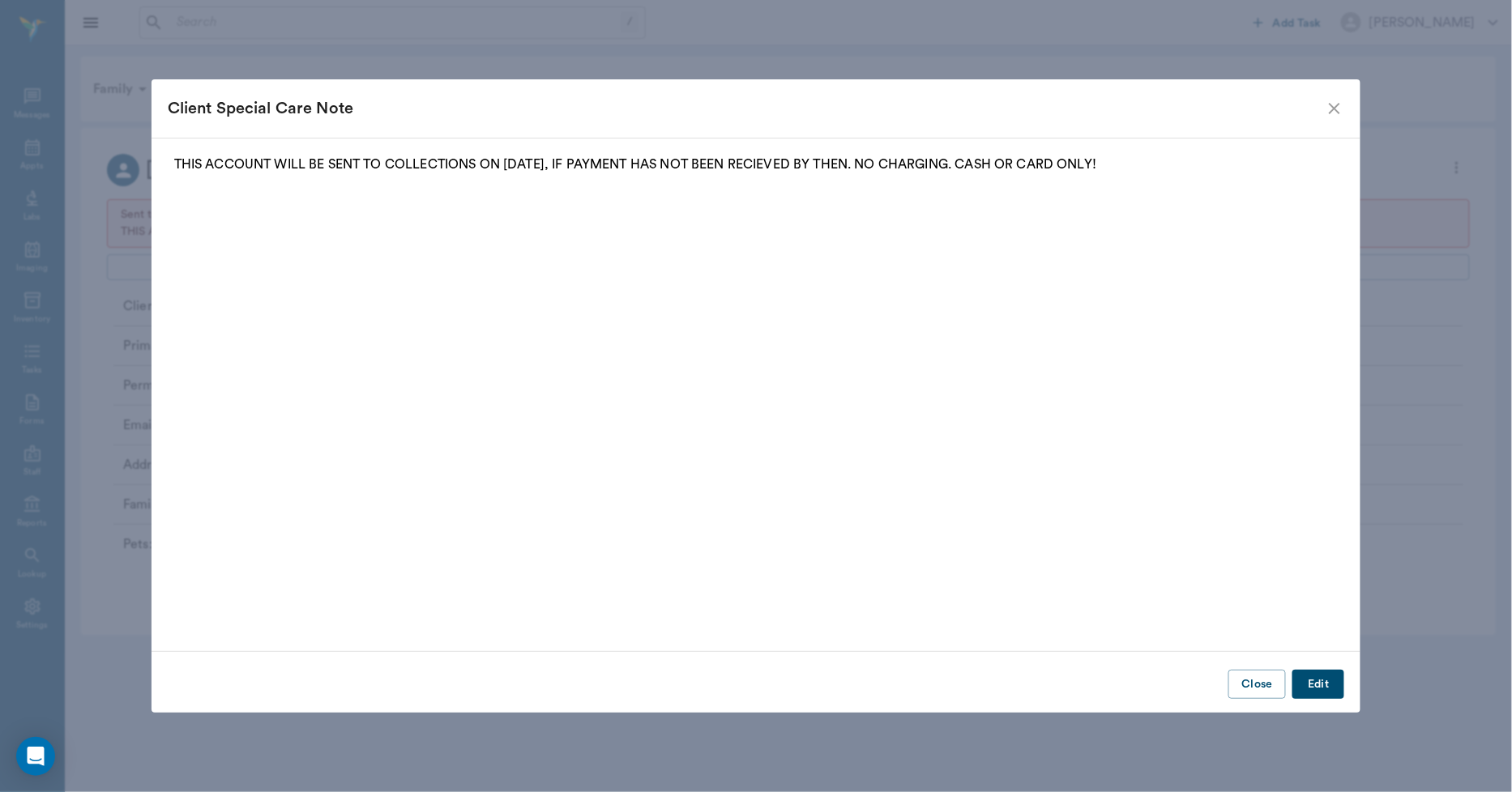
click at [1331, 103] on icon "close" at bounding box center [1335, 108] width 12 height 12
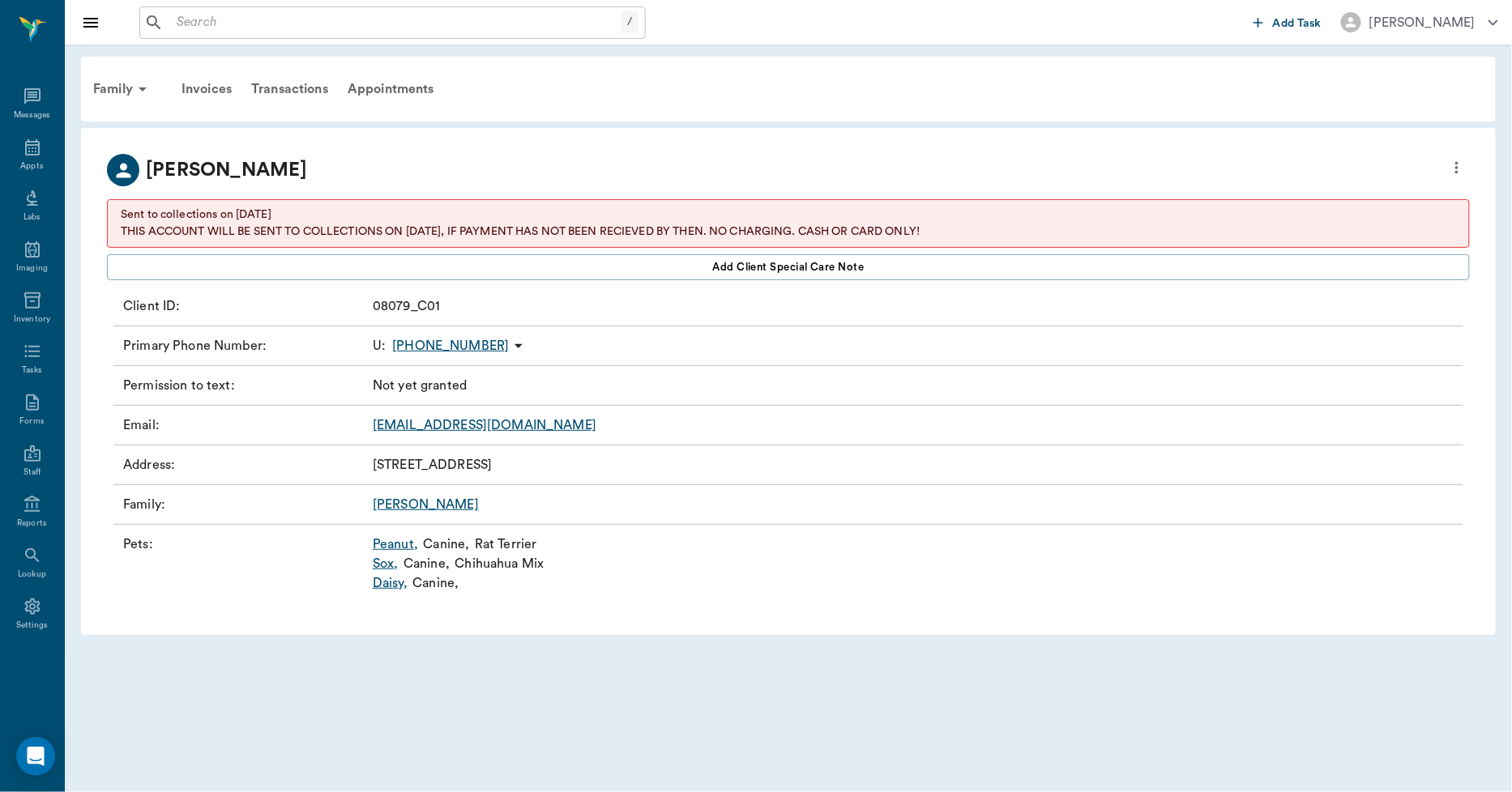
drag, startPoint x: 101, startPoint y: 144, endPoint x: 581, endPoint y: 462, distance: 575.8
click at [581, 462] on div "Kathy Stout Sent to collections on 10-01-2025 THIS ACCOUNT WILL BE SENT TO COLL…" at bounding box center [788, 381] width 1415 height 507
click at [277, 87] on div "Transactions" at bounding box center [290, 88] width 97 height 39
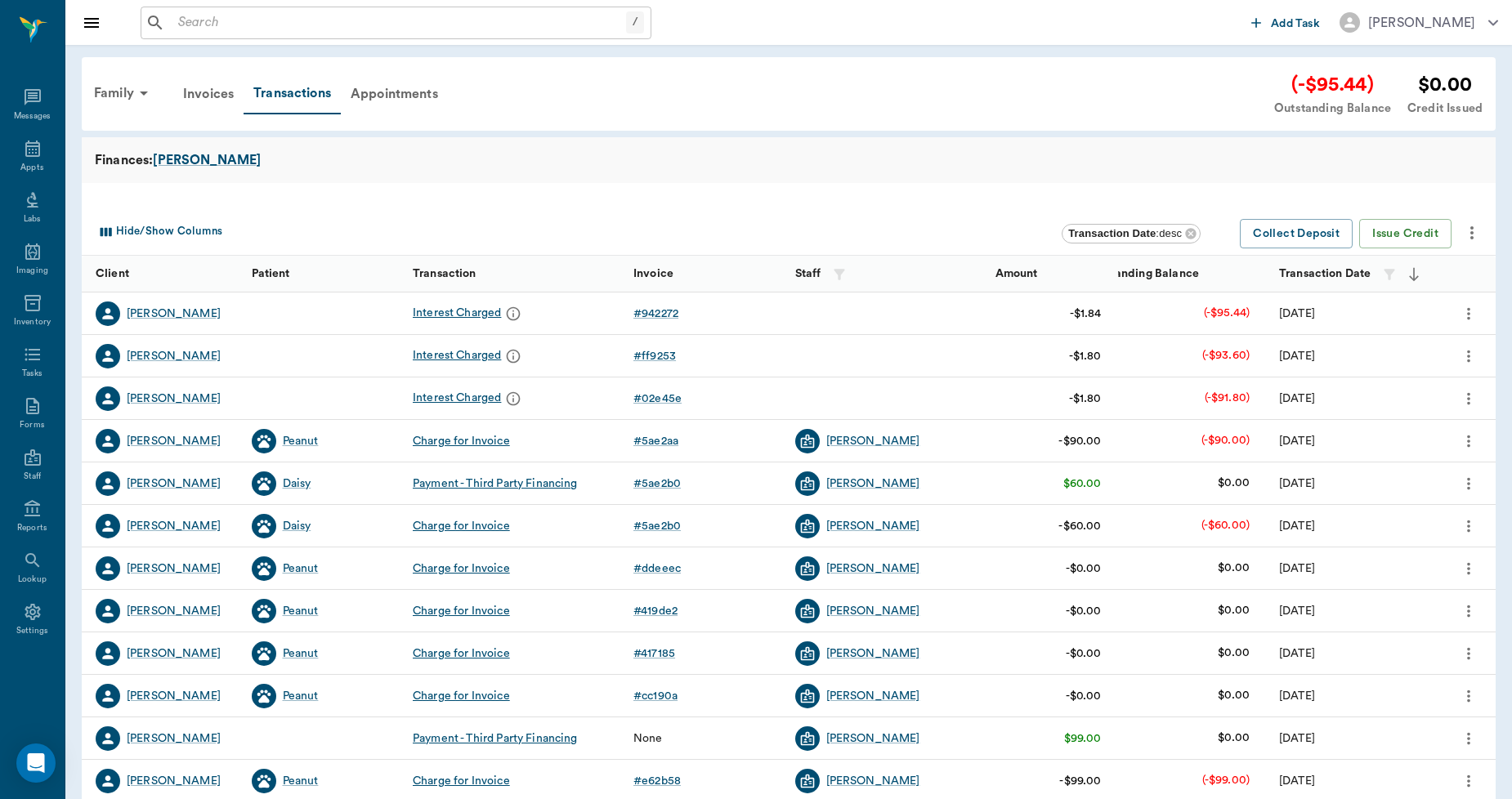
click at [1474, 232] on icon "more" at bounding box center [1471, 232] width 19 height 19
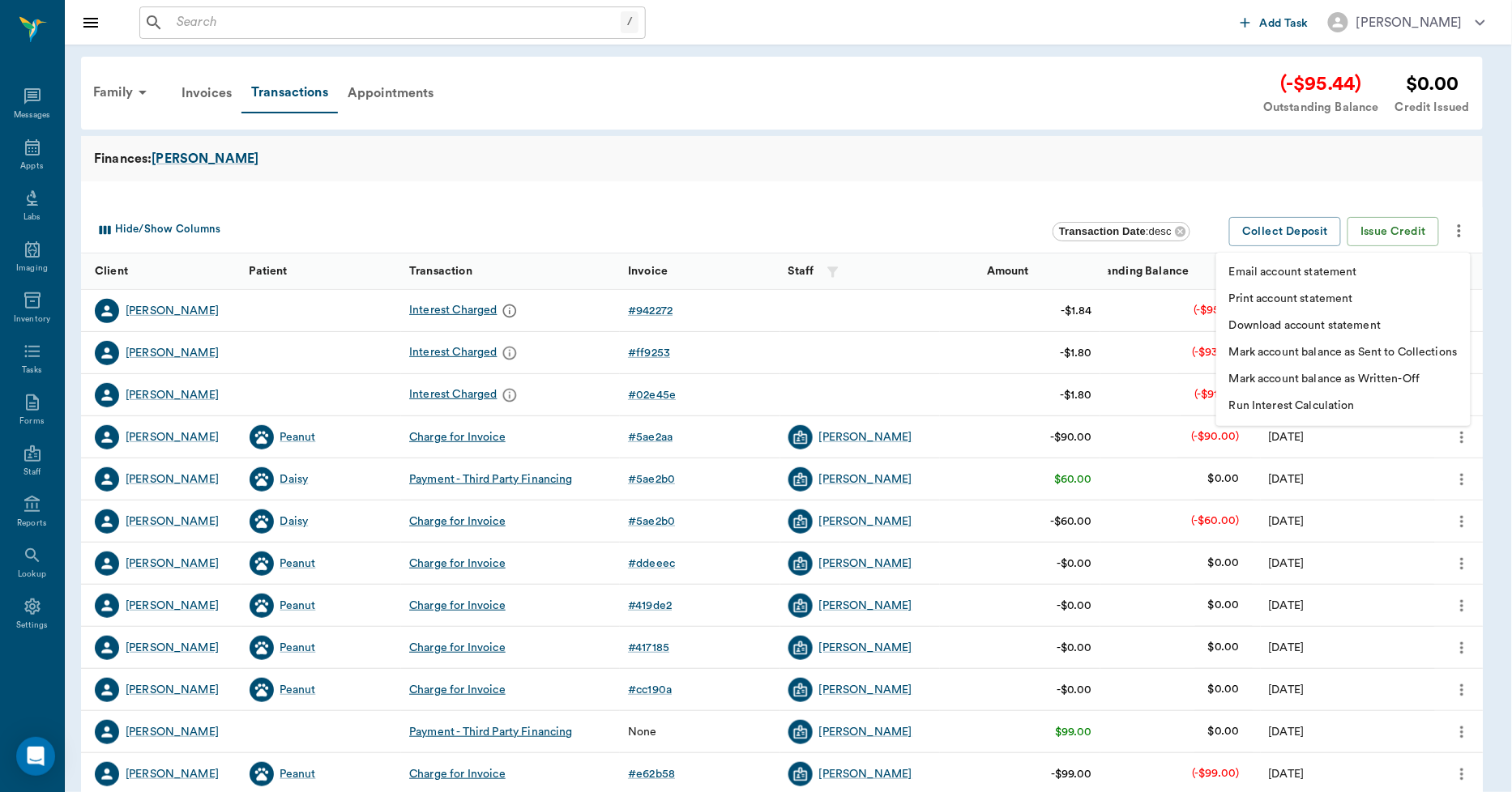
click at [1312, 321] on p "Download account statement" at bounding box center [1305, 325] width 152 height 17
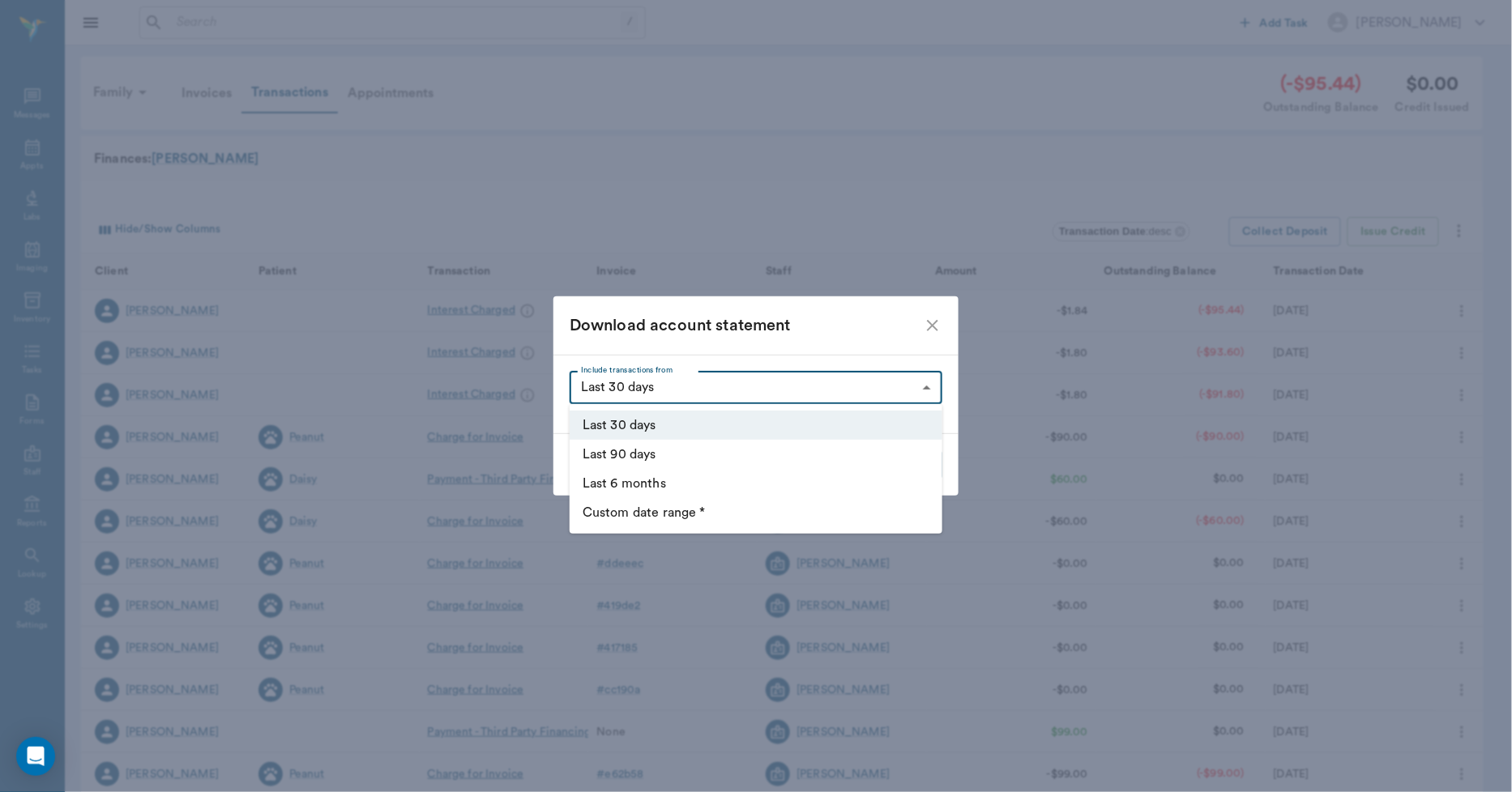
click at [924, 386] on body "/ ​ Add Task Dr. Bert Ellsworth Nectar Messages Appts Labs Imaging Inventory Ta…" at bounding box center [756, 498] width 1512 height 996
click at [634, 482] on li "Last 6 months" at bounding box center [756, 483] width 372 height 29
type input "LAST_6_MONTHS"
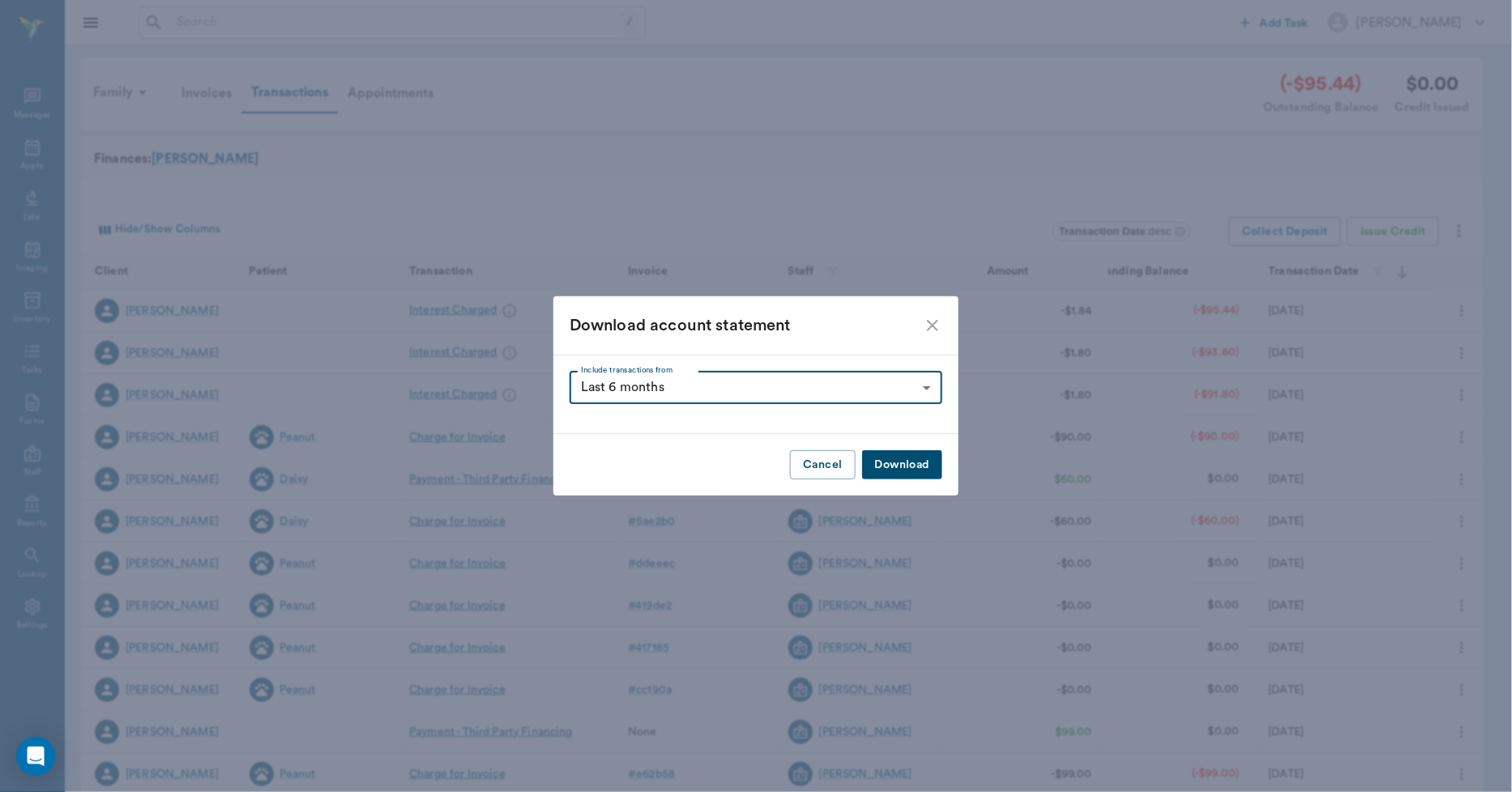
click at [903, 463] on button "Download" at bounding box center [903, 466] width 80 height 30
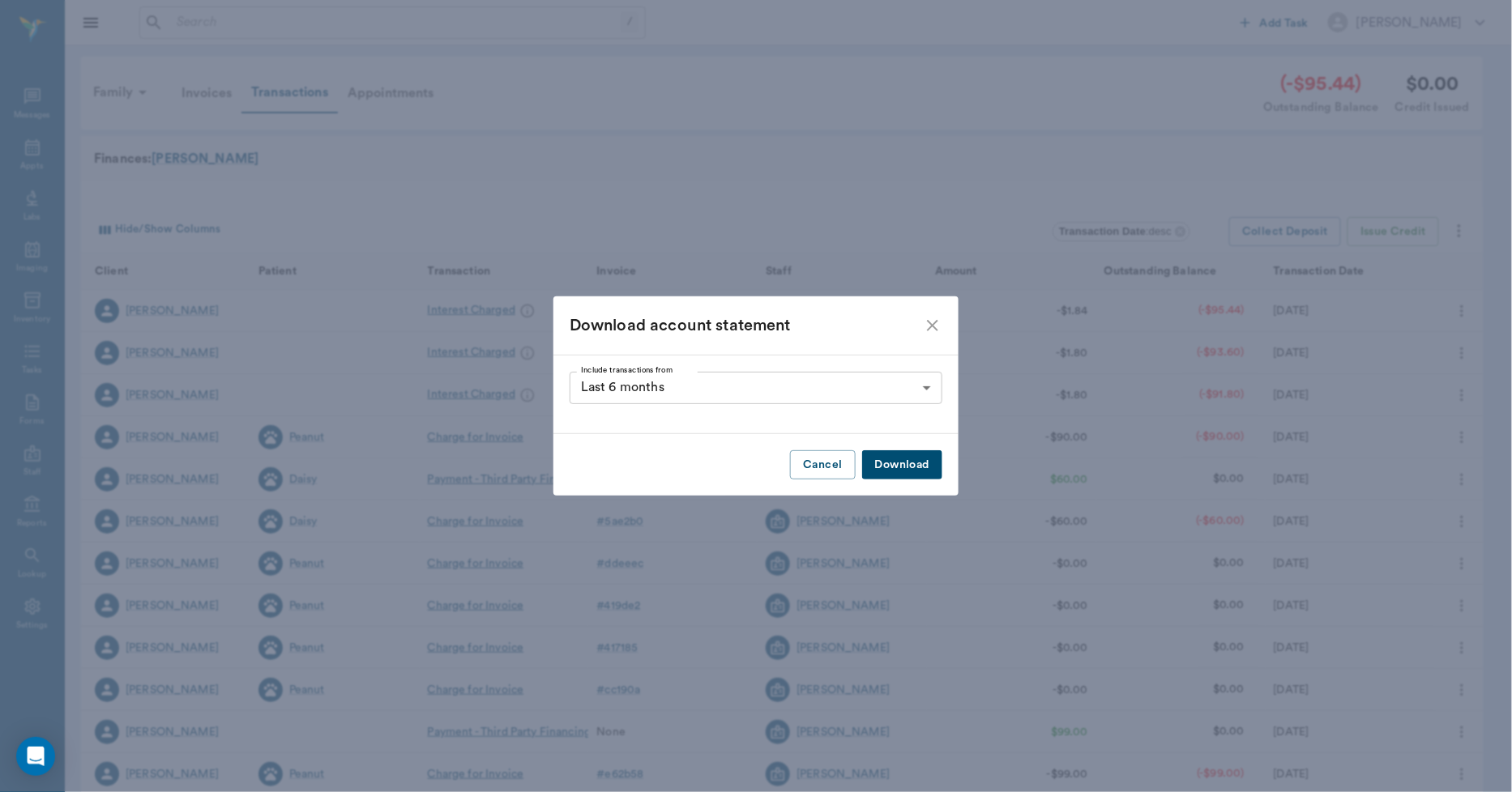
click at [937, 325] on icon "close" at bounding box center [933, 325] width 19 height 19
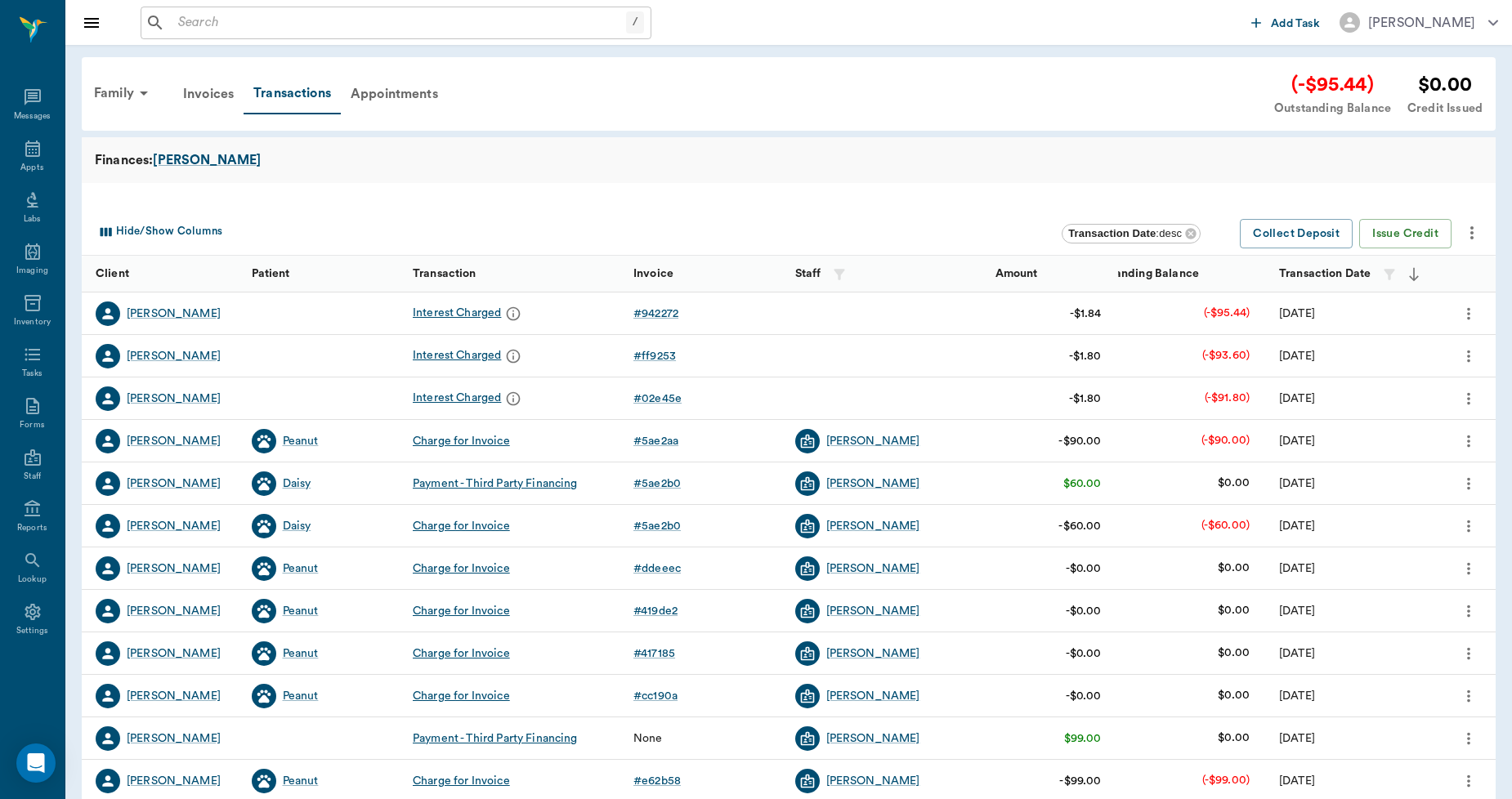
click at [1475, 237] on icon "more" at bounding box center [1471, 232] width 19 height 19
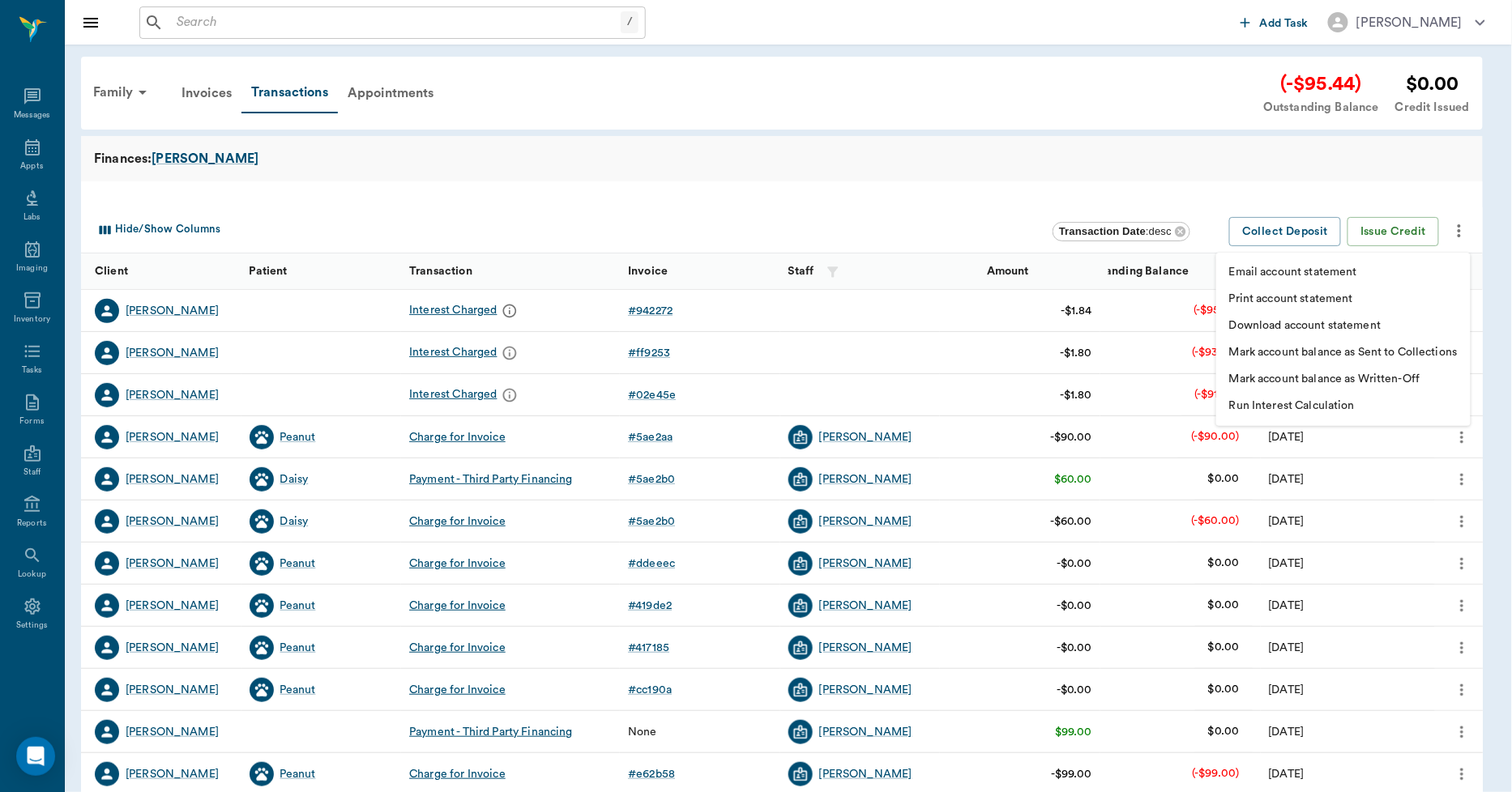
click at [1356, 357] on p "Mark account balance as Sent to Collections" at bounding box center [1343, 353] width 229 height 17
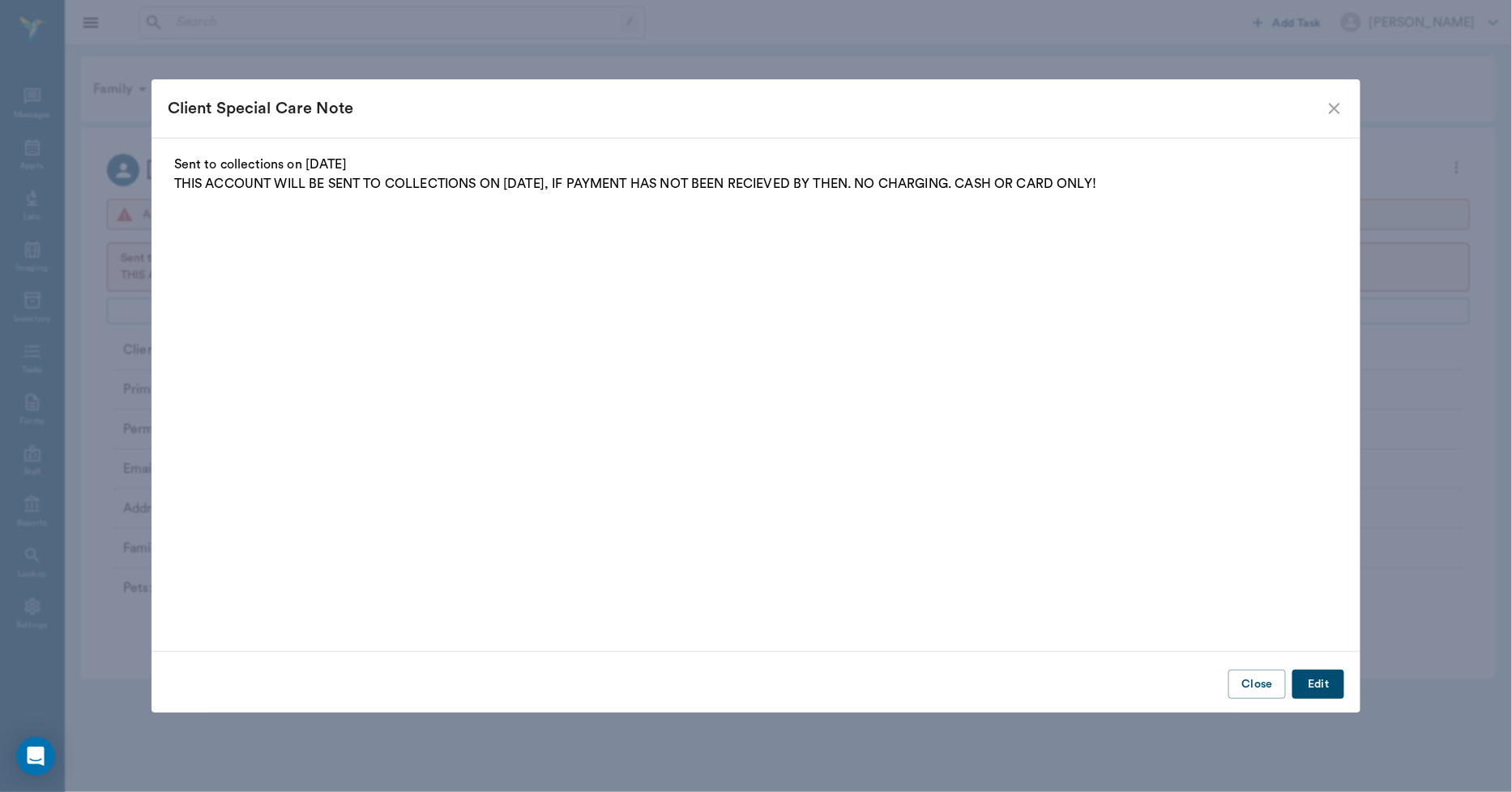
click at [1338, 103] on icon "close" at bounding box center [1334, 108] width 19 height 19
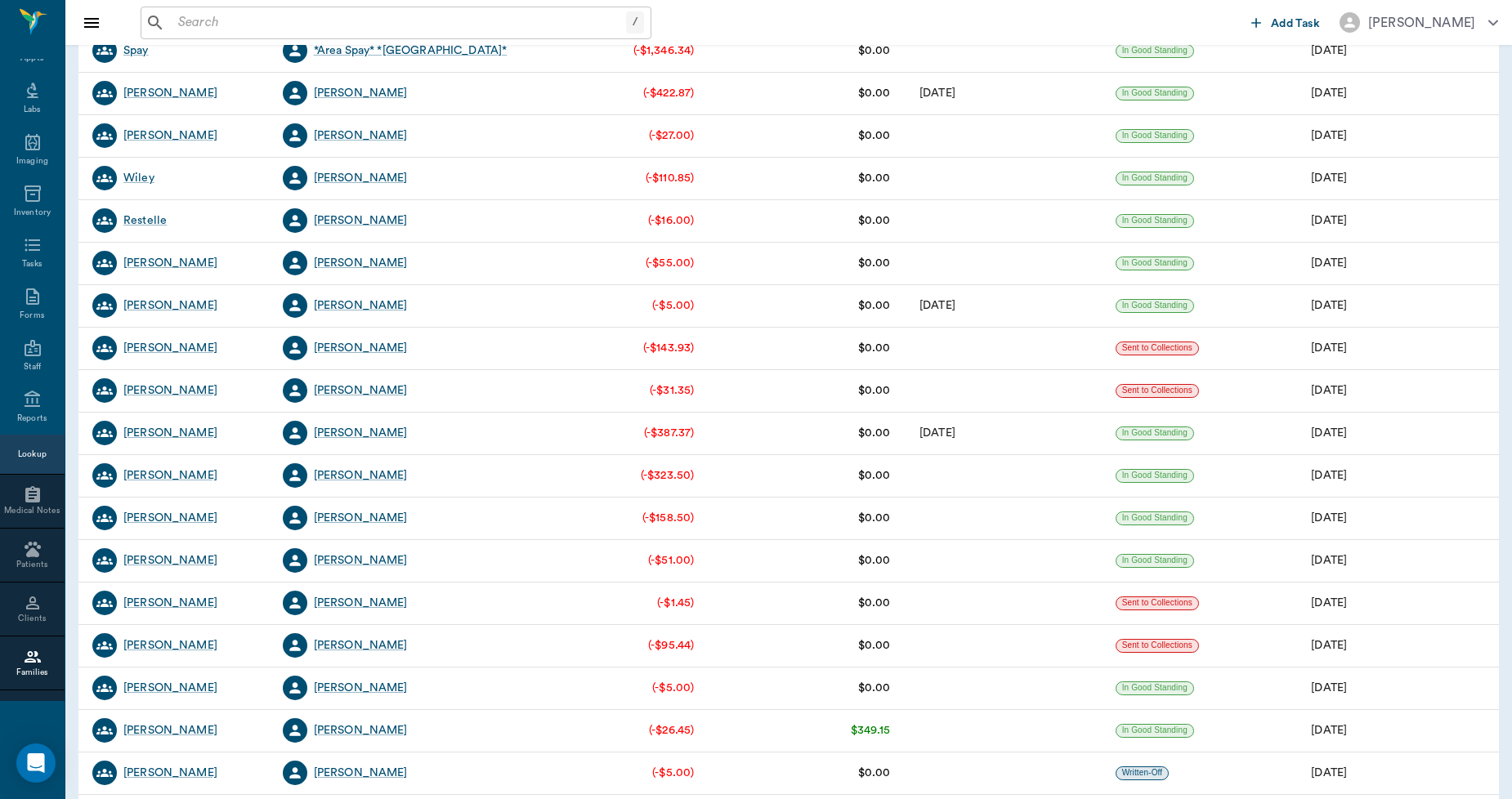
scroll to position [1089, 0]
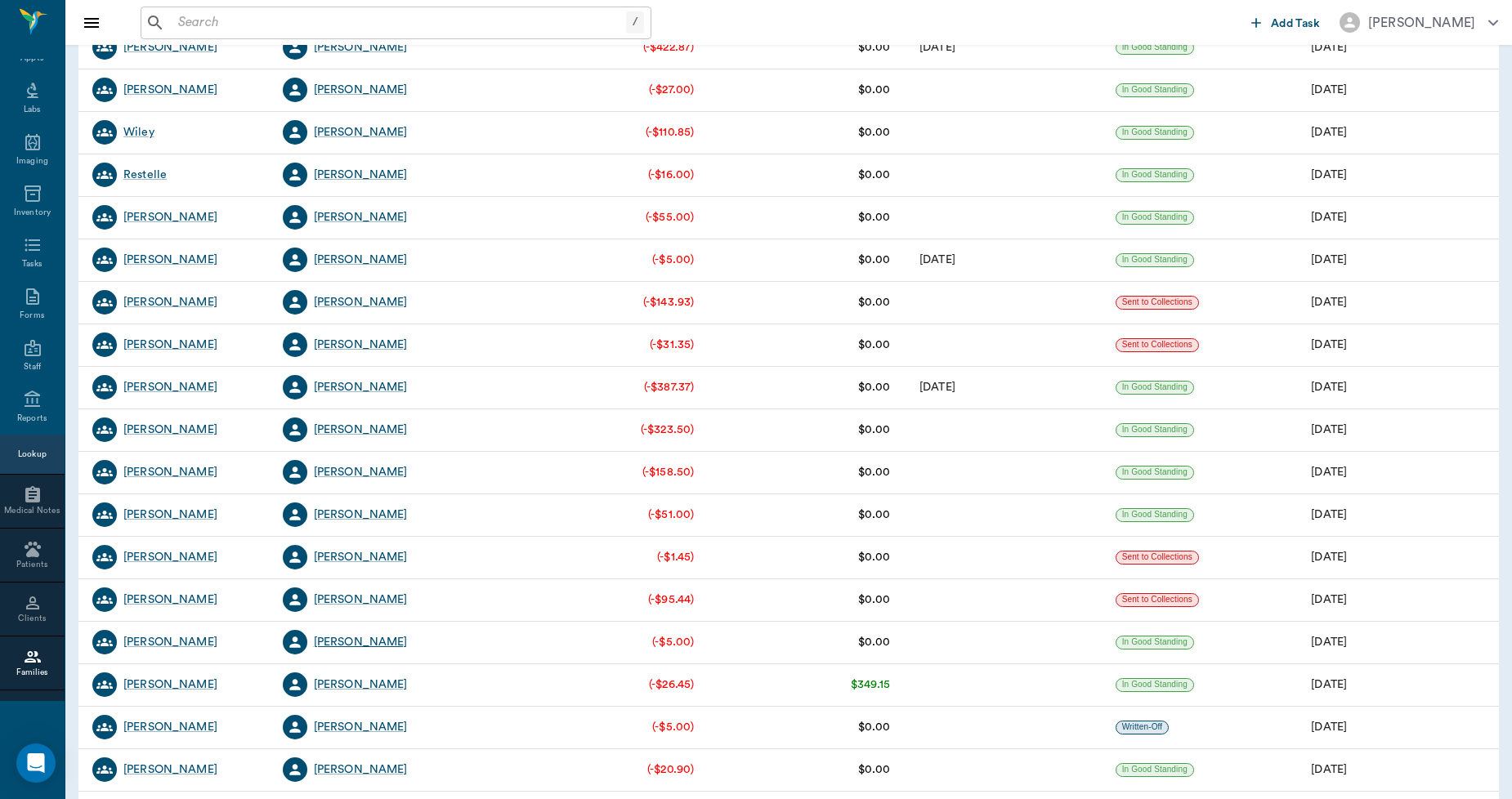
click at [368, 640] on div "[PERSON_NAME]" at bounding box center [361, 642] width 94 height 16
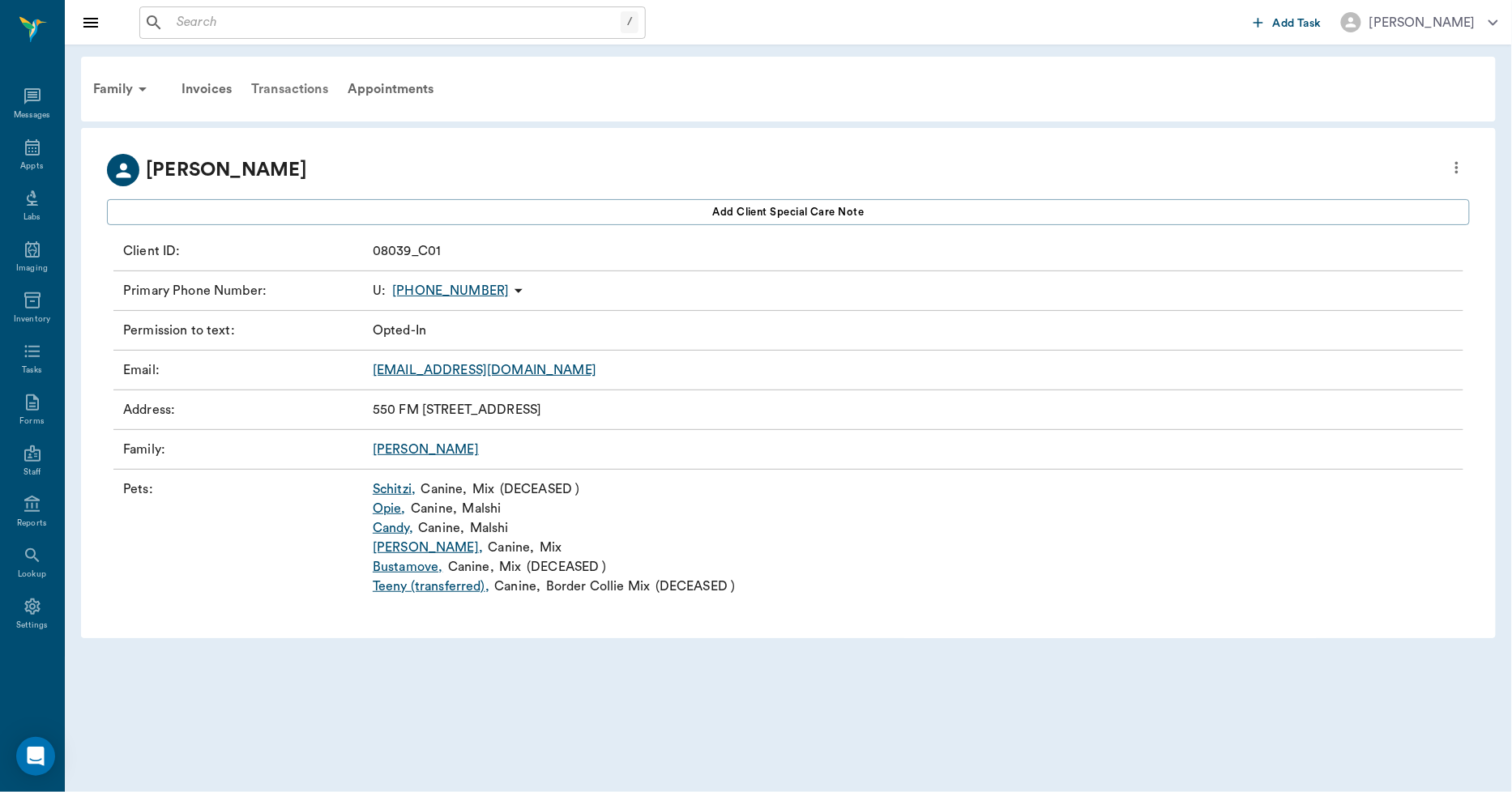
click at [291, 83] on div "Transactions" at bounding box center [290, 88] width 97 height 39
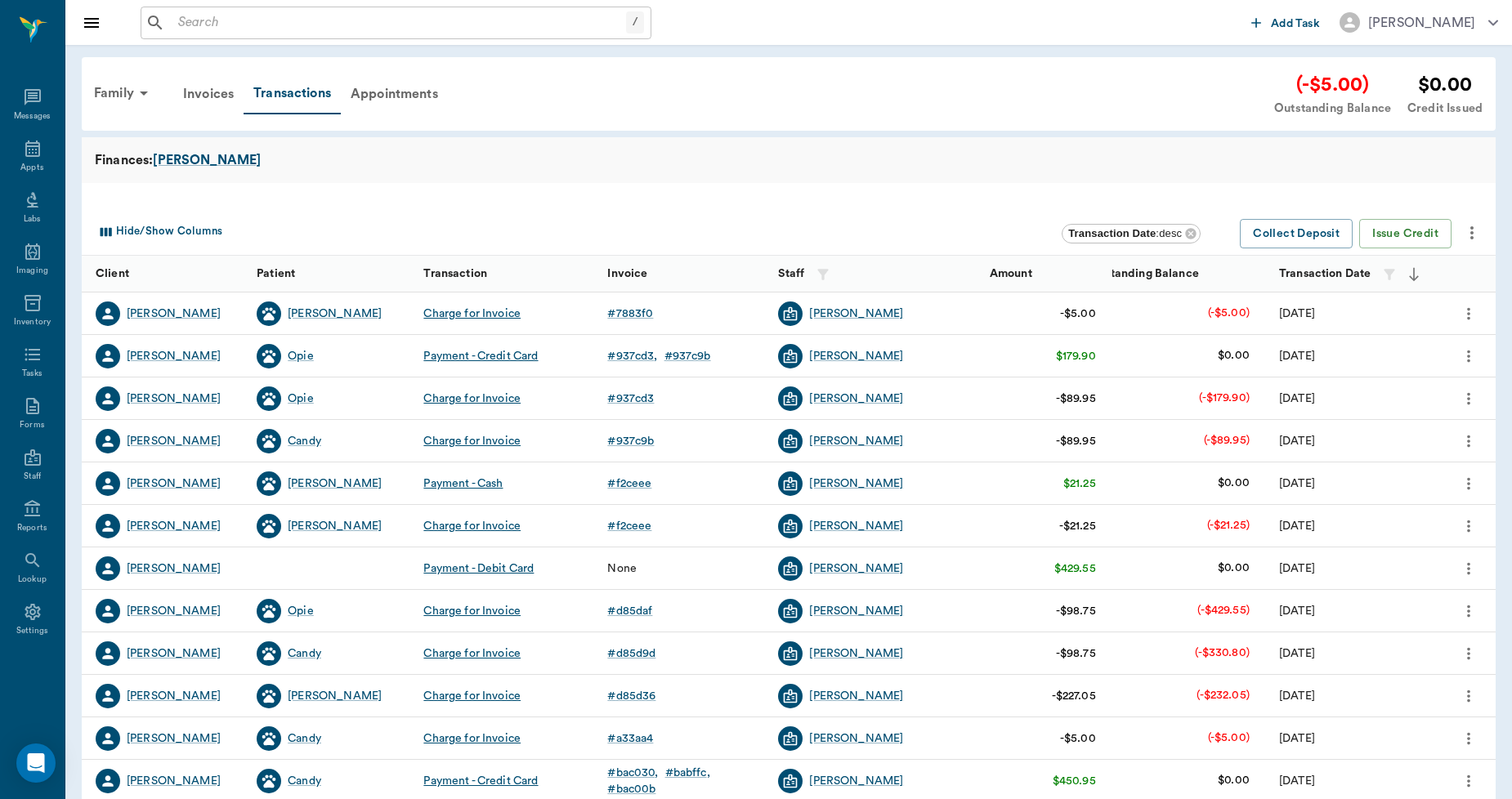
click at [1474, 231] on icon "more" at bounding box center [1471, 232] width 19 height 19
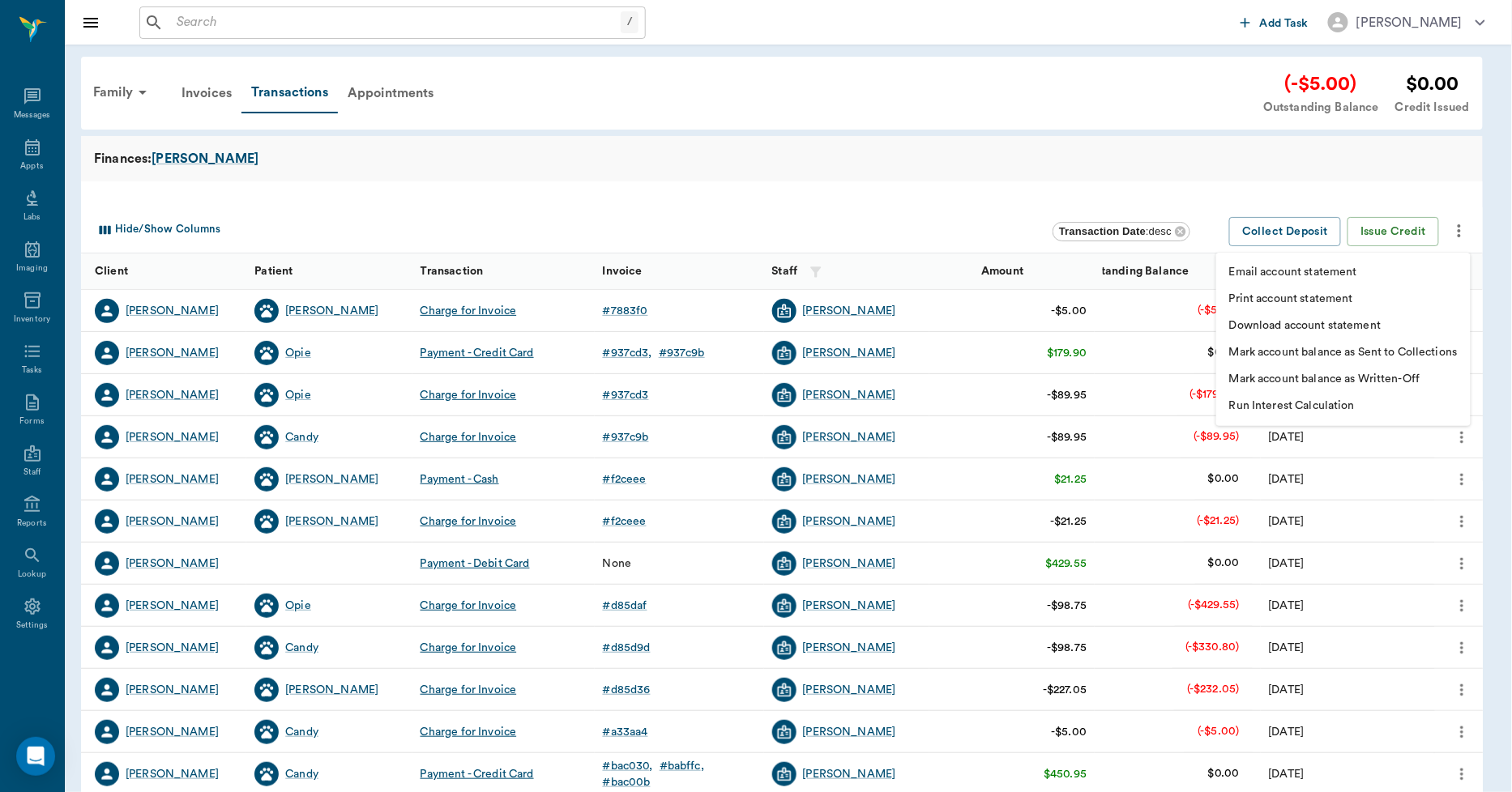
click at [1309, 295] on p "Print account statement" at bounding box center [1291, 299] width 124 height 17
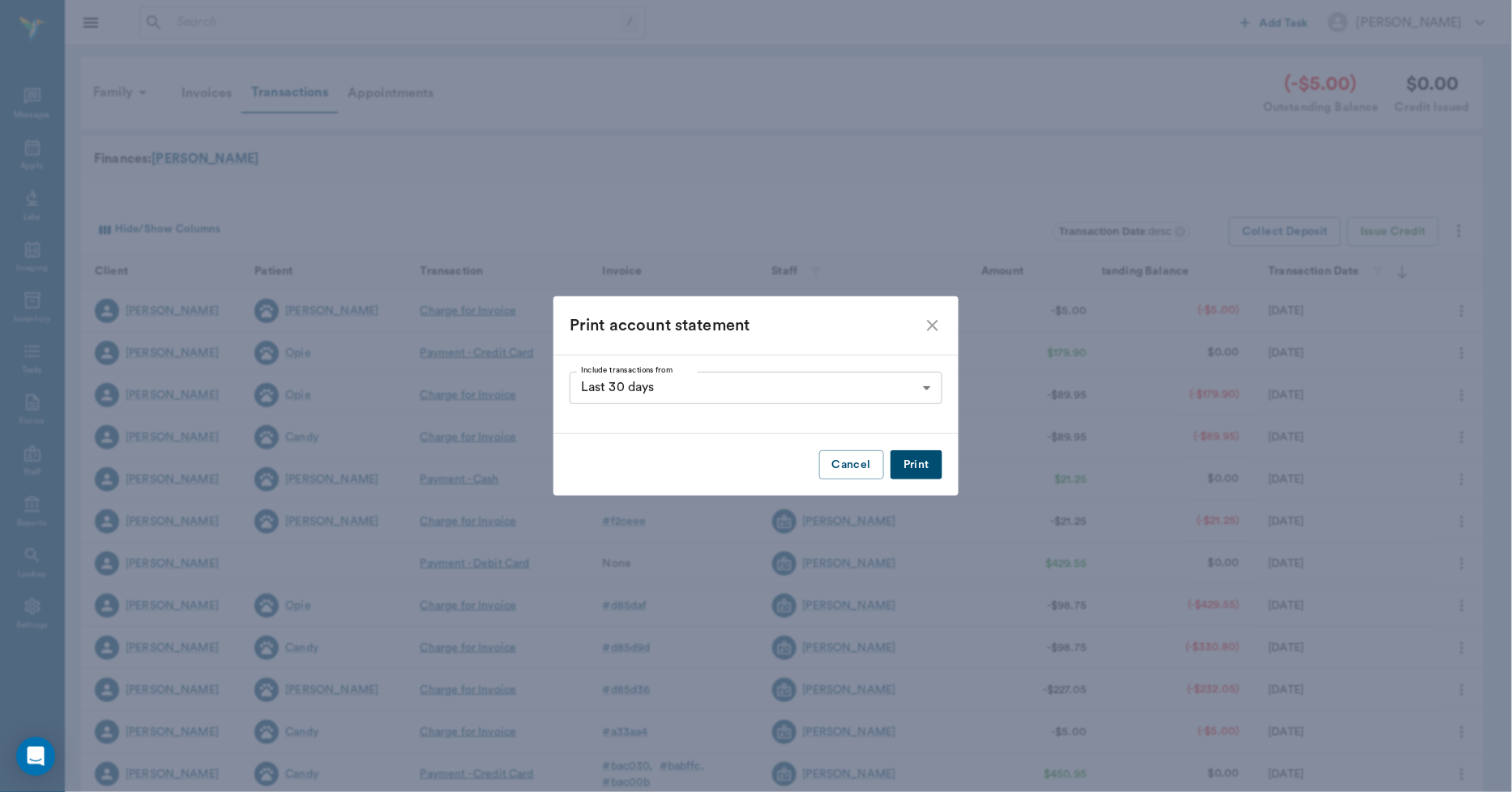
click at [924, 463] on button "Print" at bounding box center [917, 466] width 52 height 30
click at [926, 320] on icon "close" at bounding box center [933, 325] width 19 height 19
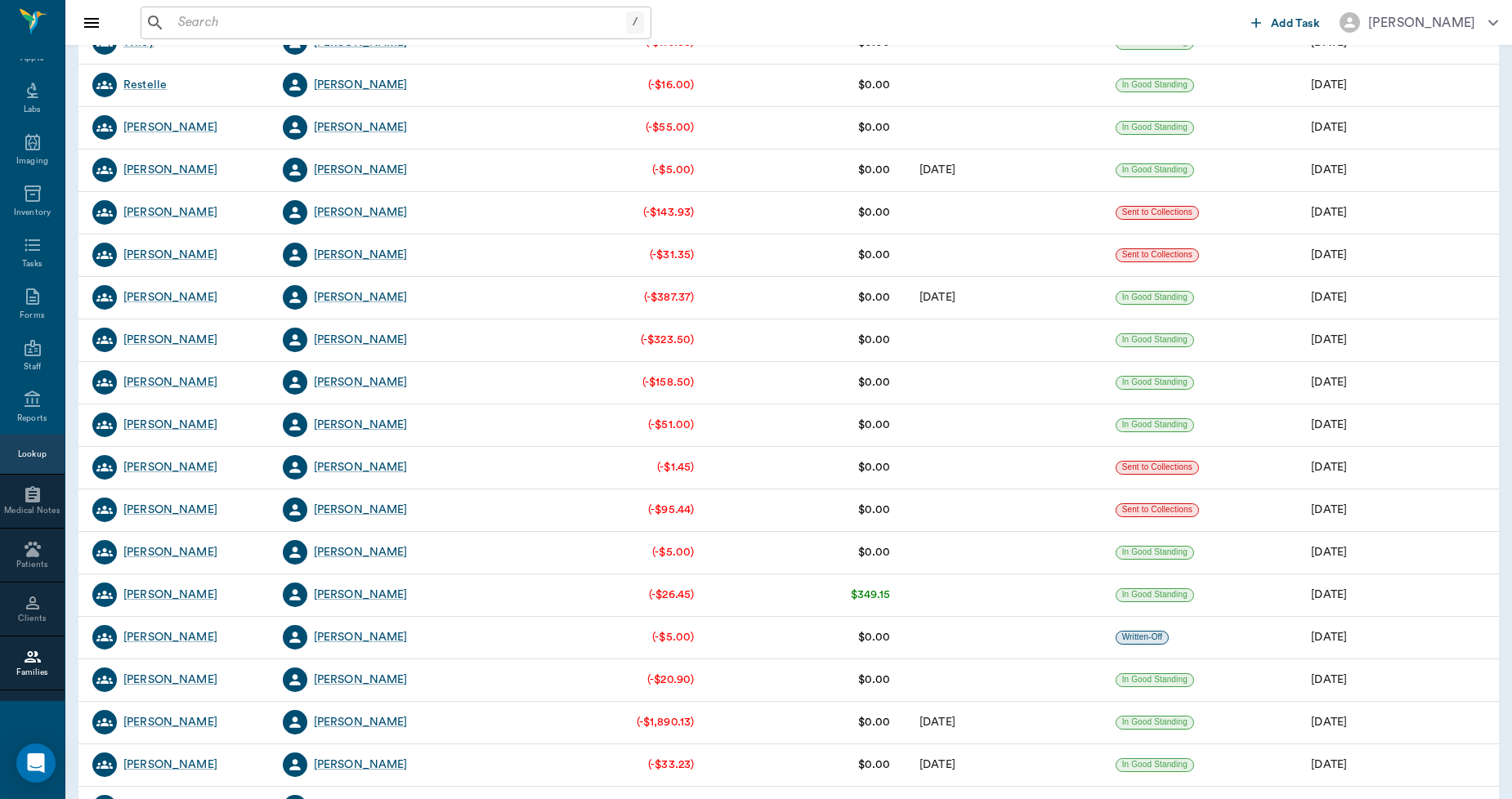
scroll to position [1180, 0]
click at [360, 591] on div "[PERSON_NAME]" at bounding box center [361, 594] width 94 height 16
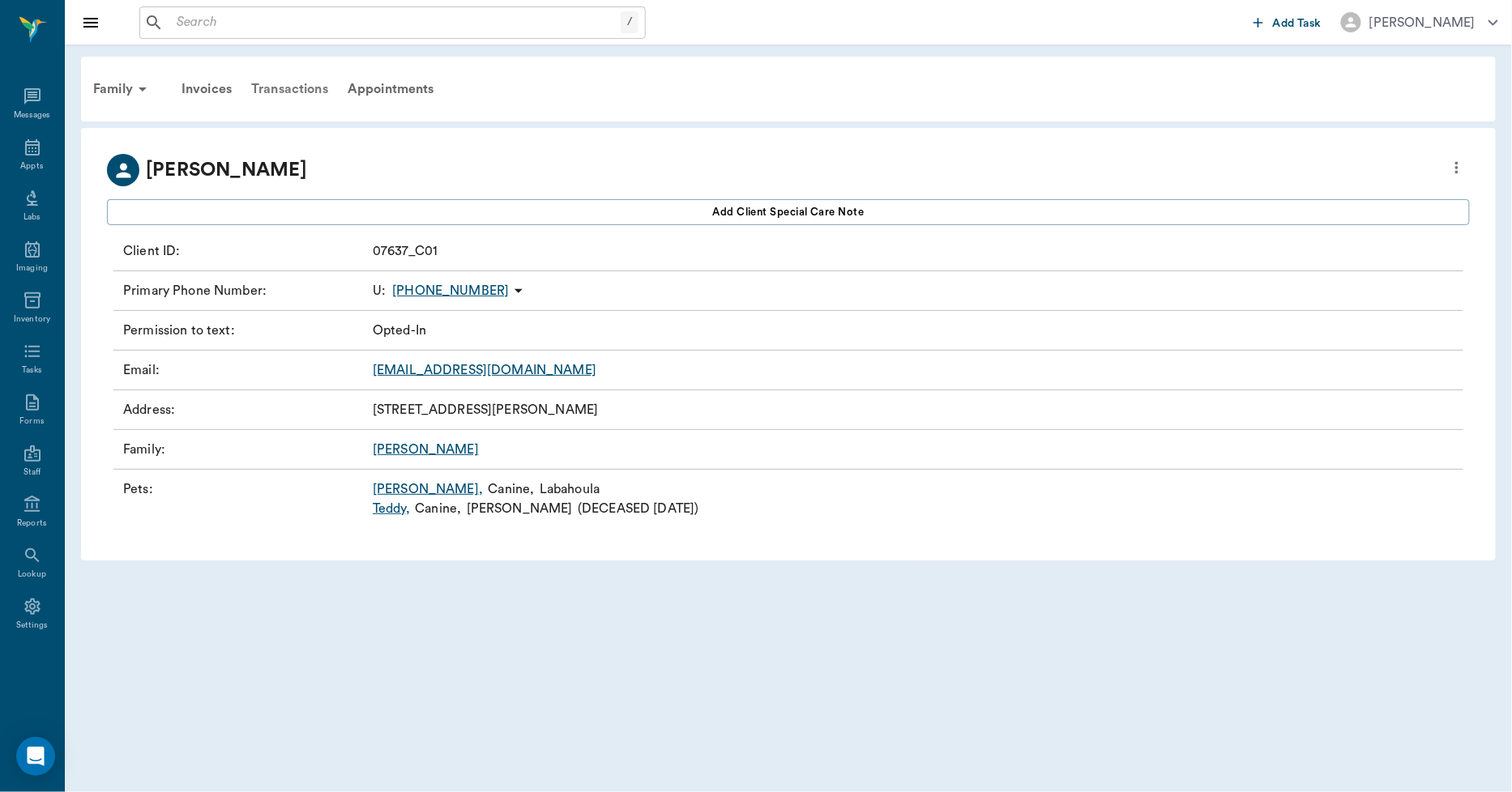
click at [300, 91] on div "Transactions" at bounding box center [290, 88] width 97 height 39
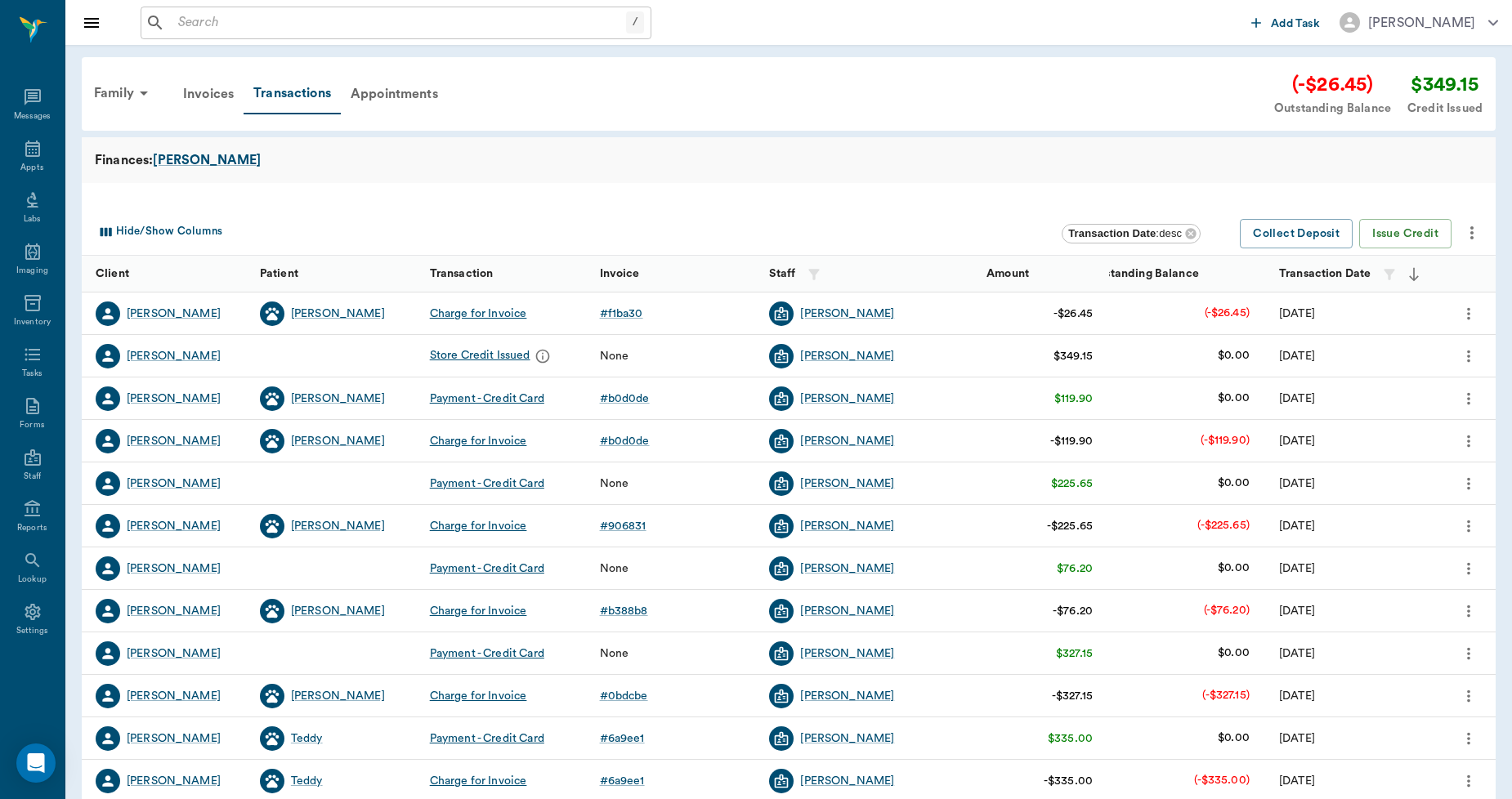
click at [1473, 230] on icon "more" at bounding box center [1471, 232] width 19 height 19
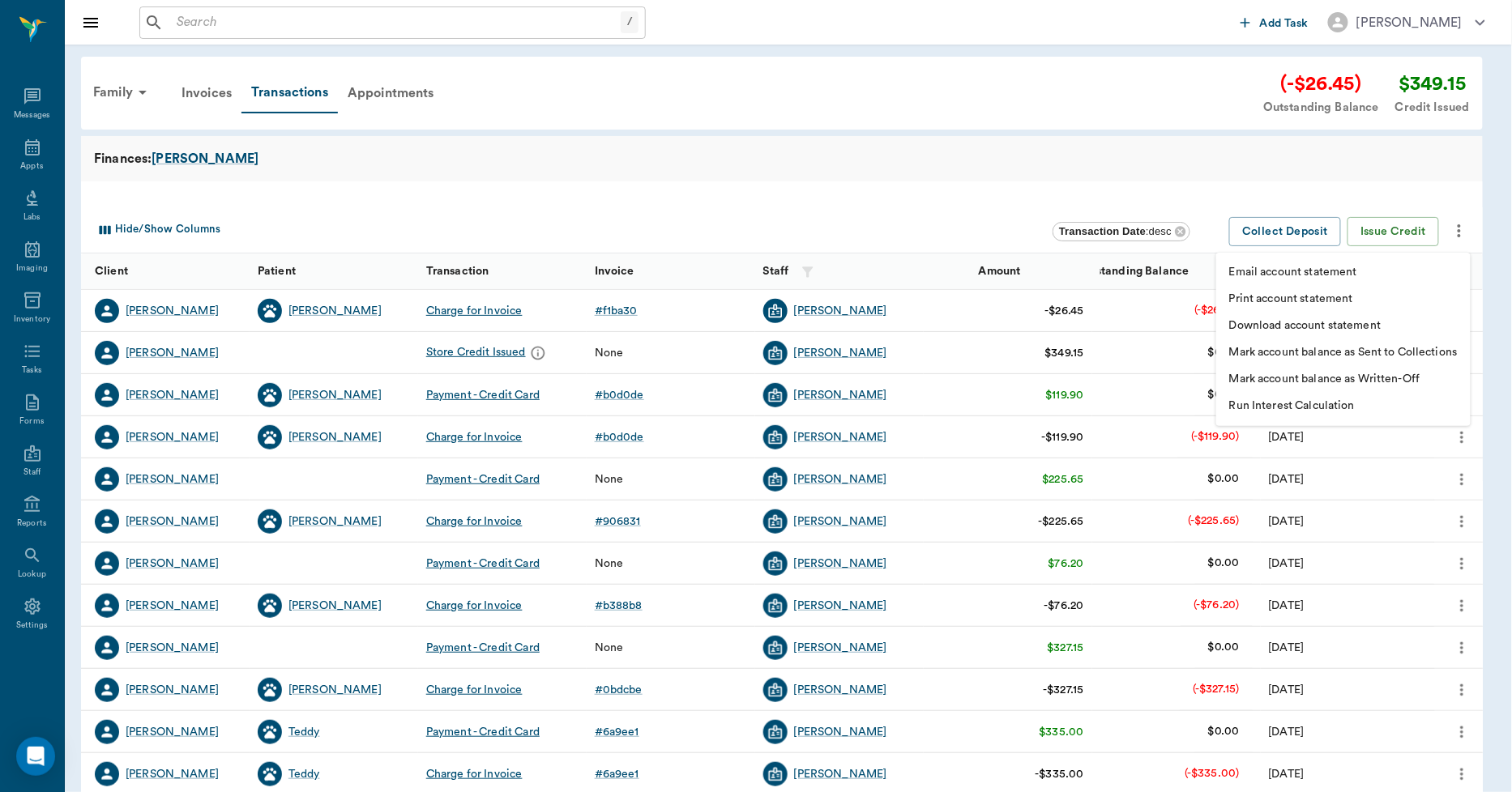
click at [1318, 296] on p "Print account statement" at bounding box center [1291, 299] width 124 height 17
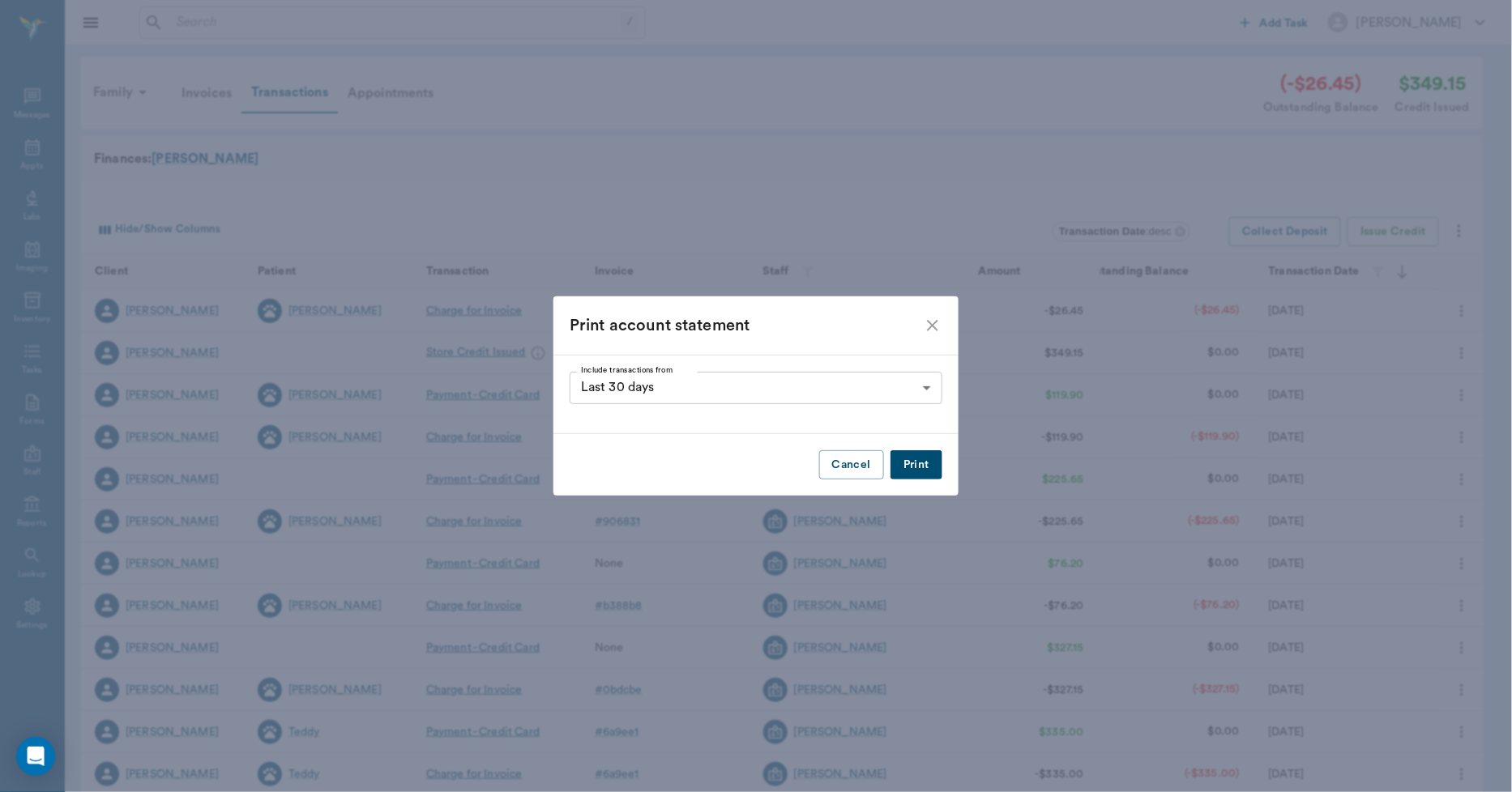
click at [928, 467] on button "Print" at bounding box center [917, 466] width 52 height 30
click at [934, 326] on icon "close" at bounding box center [933, 325] width 12 height 12
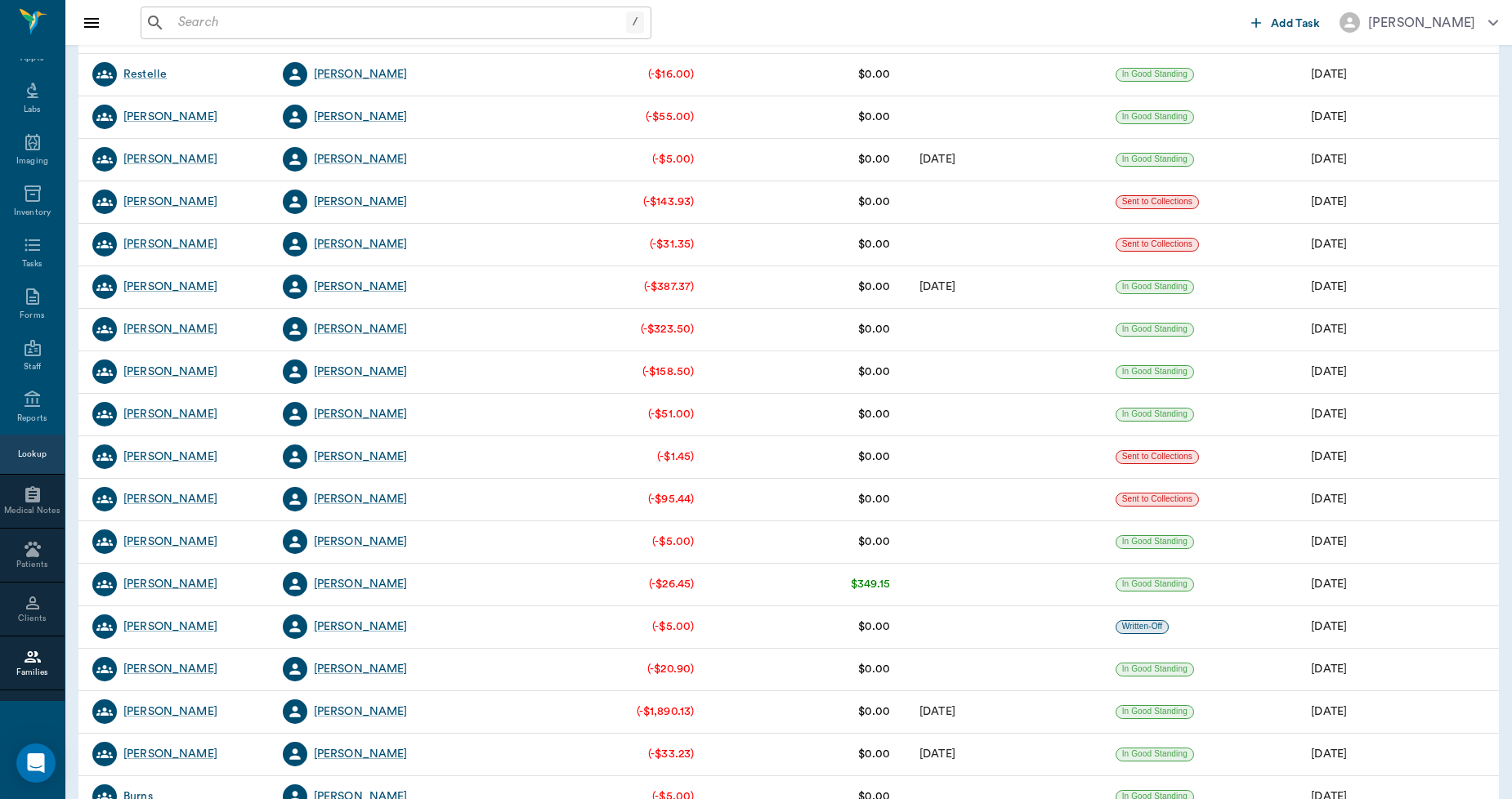
scroll to position [1270, 0]
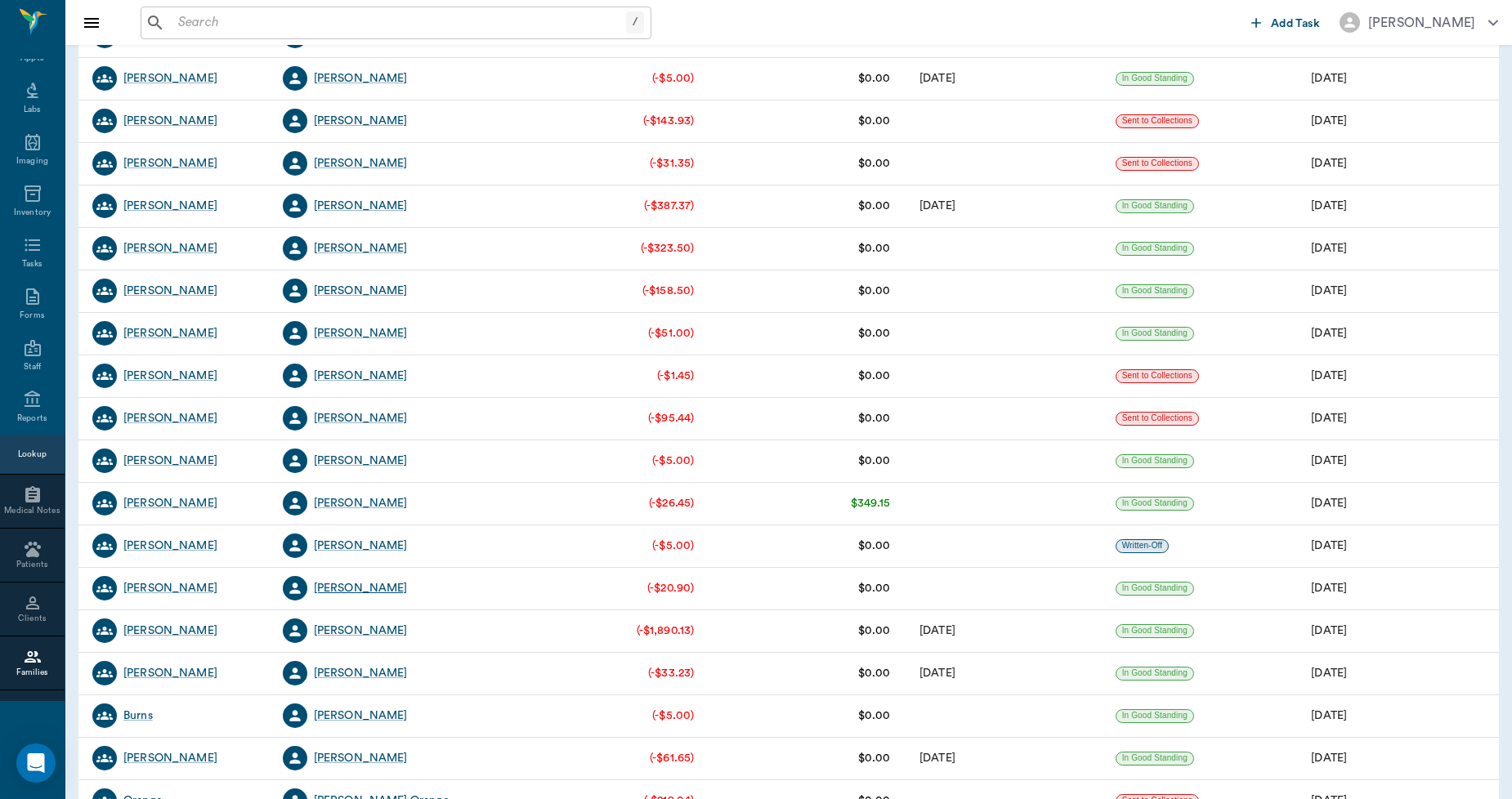
click at [355, 585] on div "[PERSON_NAME]" at bounding box center [361, 588] width 94 height 16
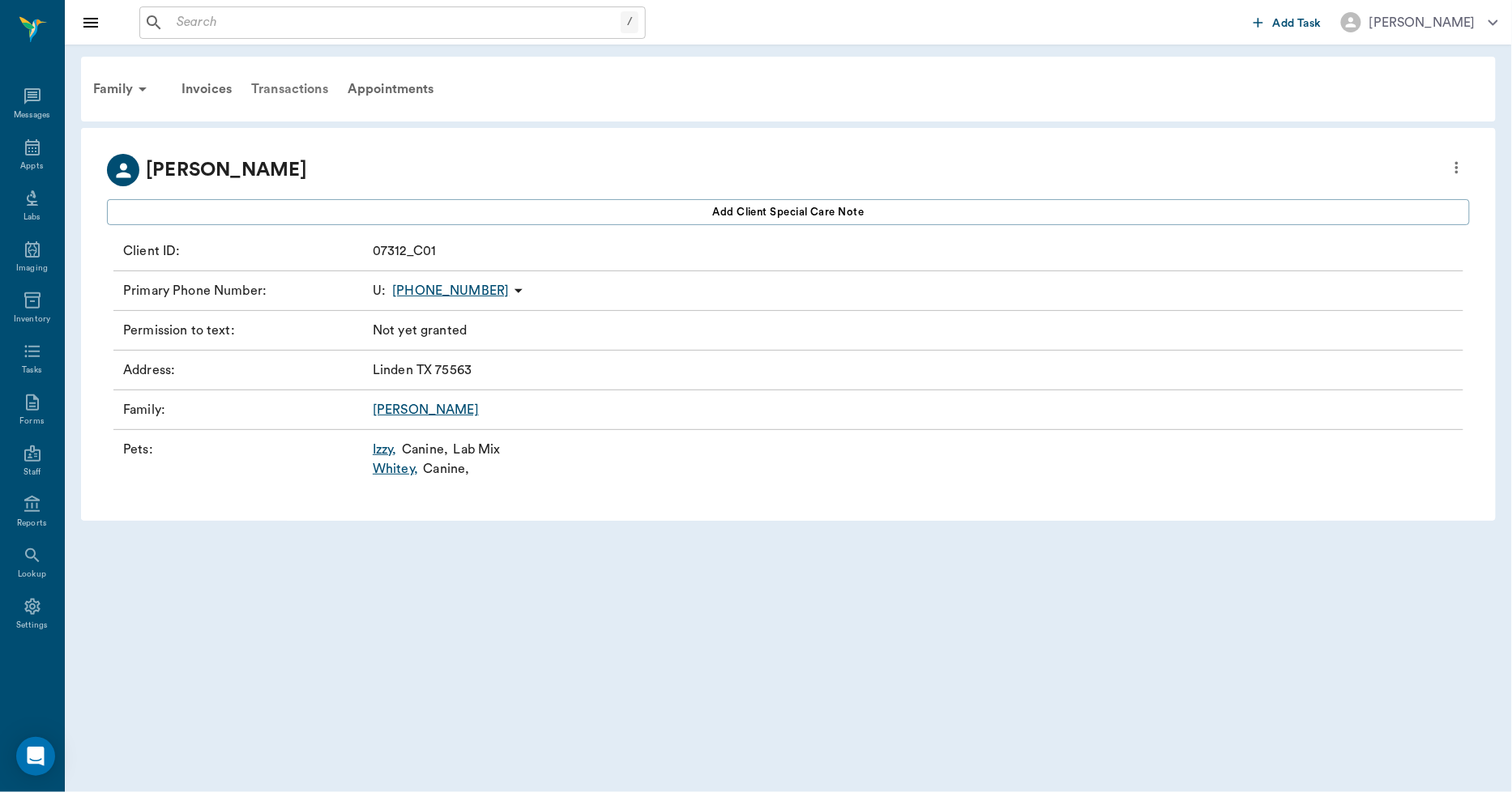
click at [311, 89] on div "Transactions" at bounding box center [290, 88] width 97 height 39
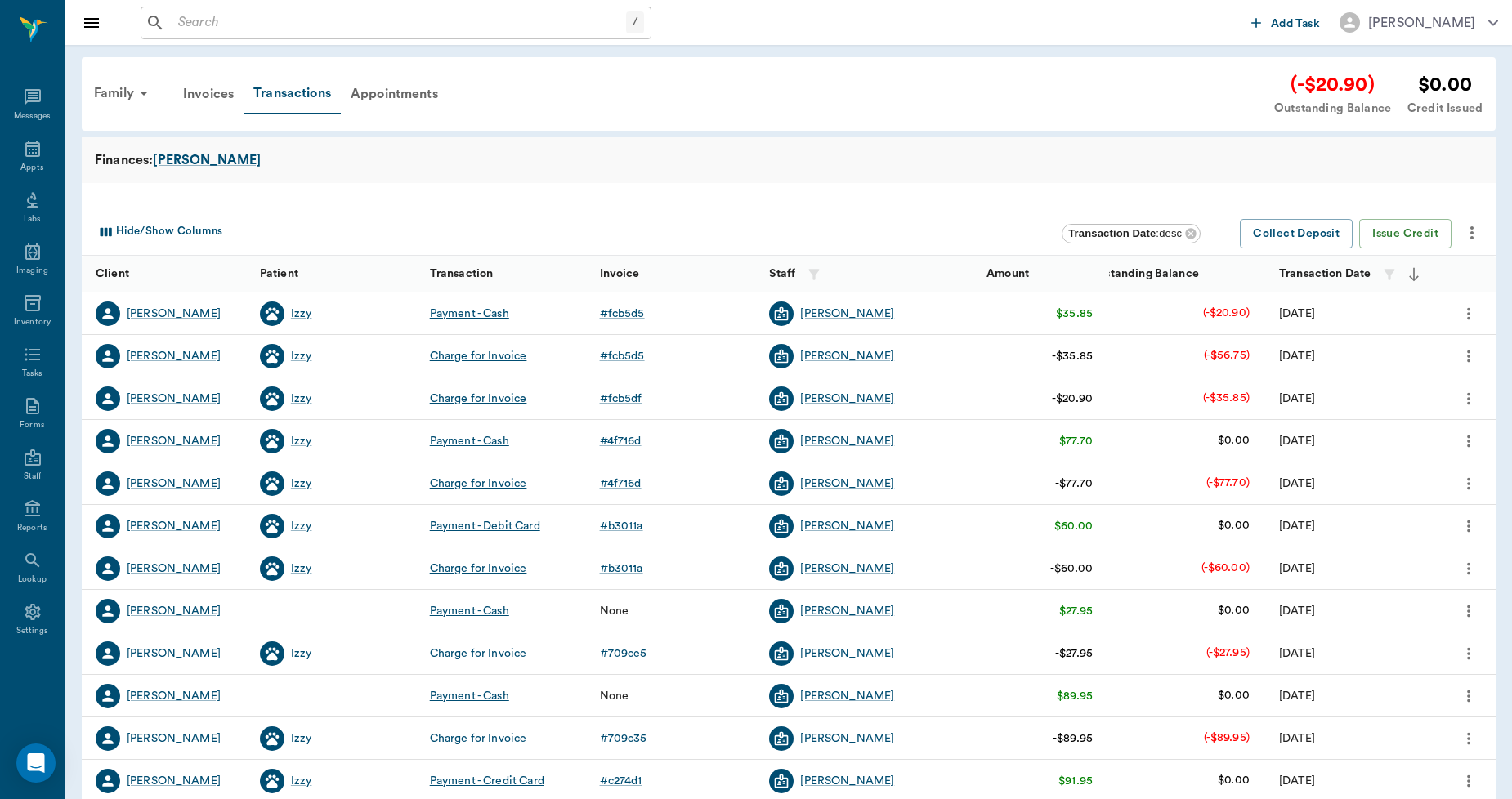
click at [1471, 224] on icon "more" at bounding box center [1471, 232] width 19 height 19
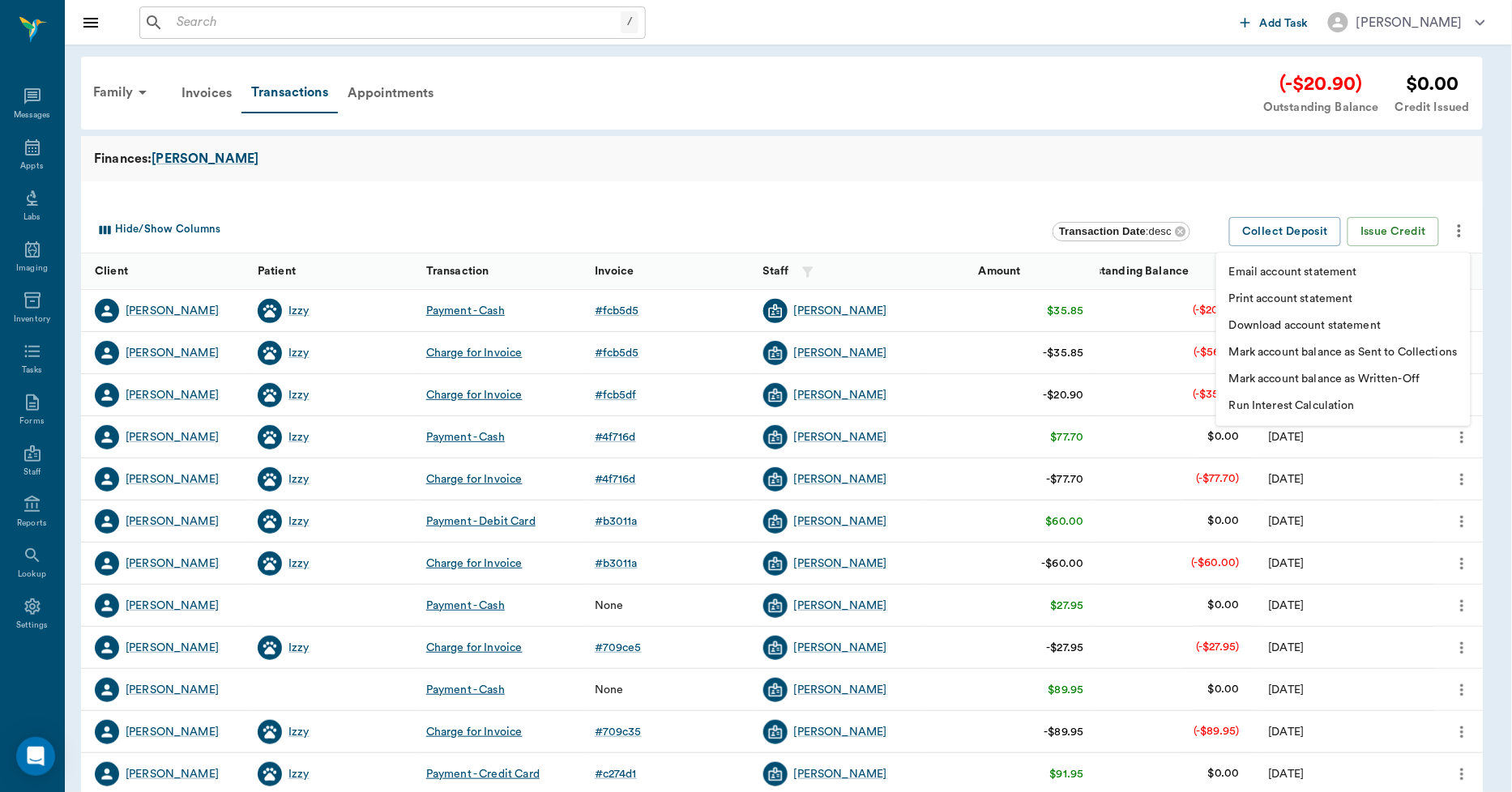
click at [1310, 300] on p "Print account statement" at bounding box center [1291, 299] width 124 height 17
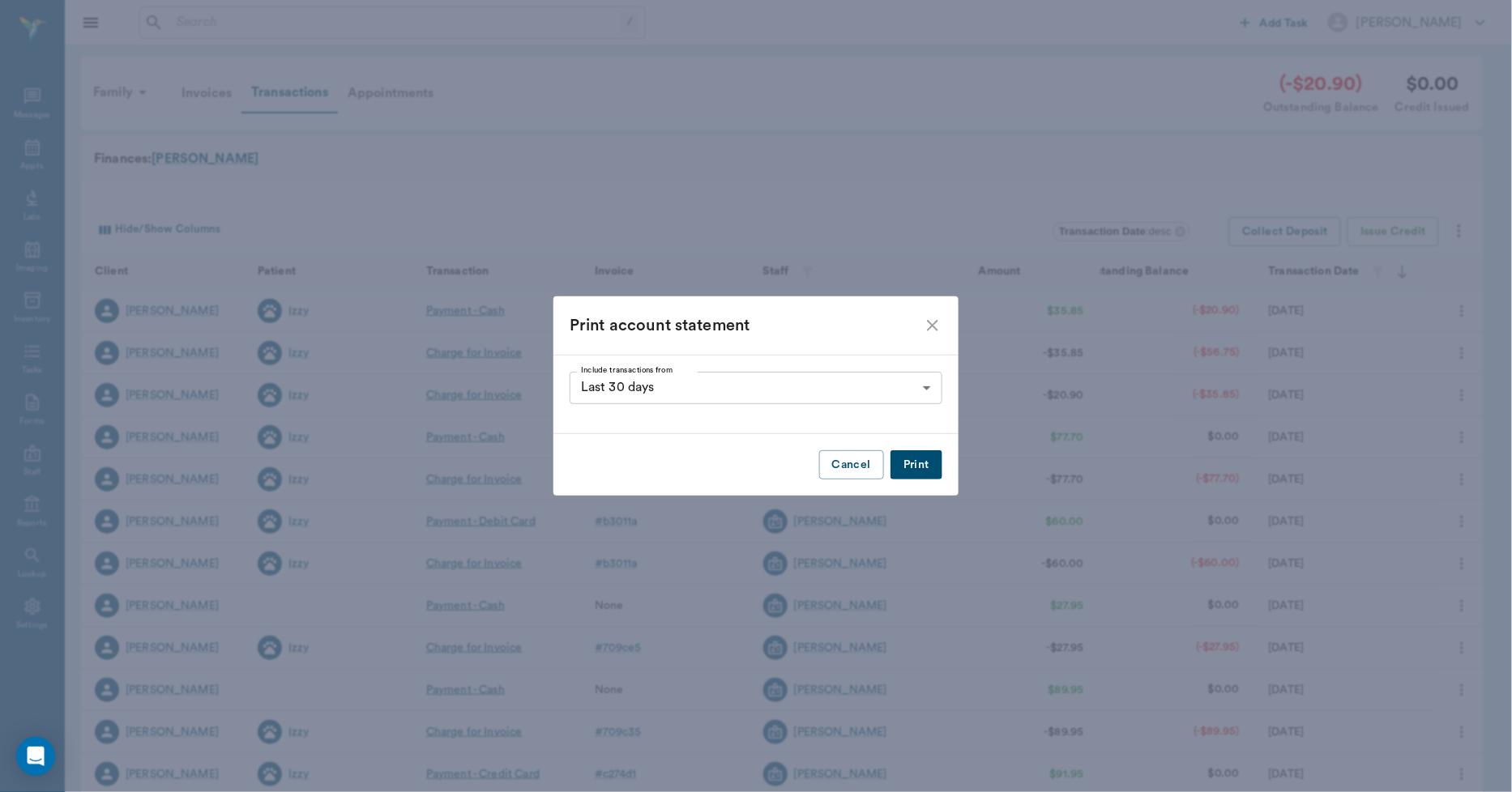
click at [938, 466] on button "Print" at bounding box center [917, 466] width 52 height 30
click at [933, 322] on icon "close" at bounding box center [933, 325] width 19 height 19
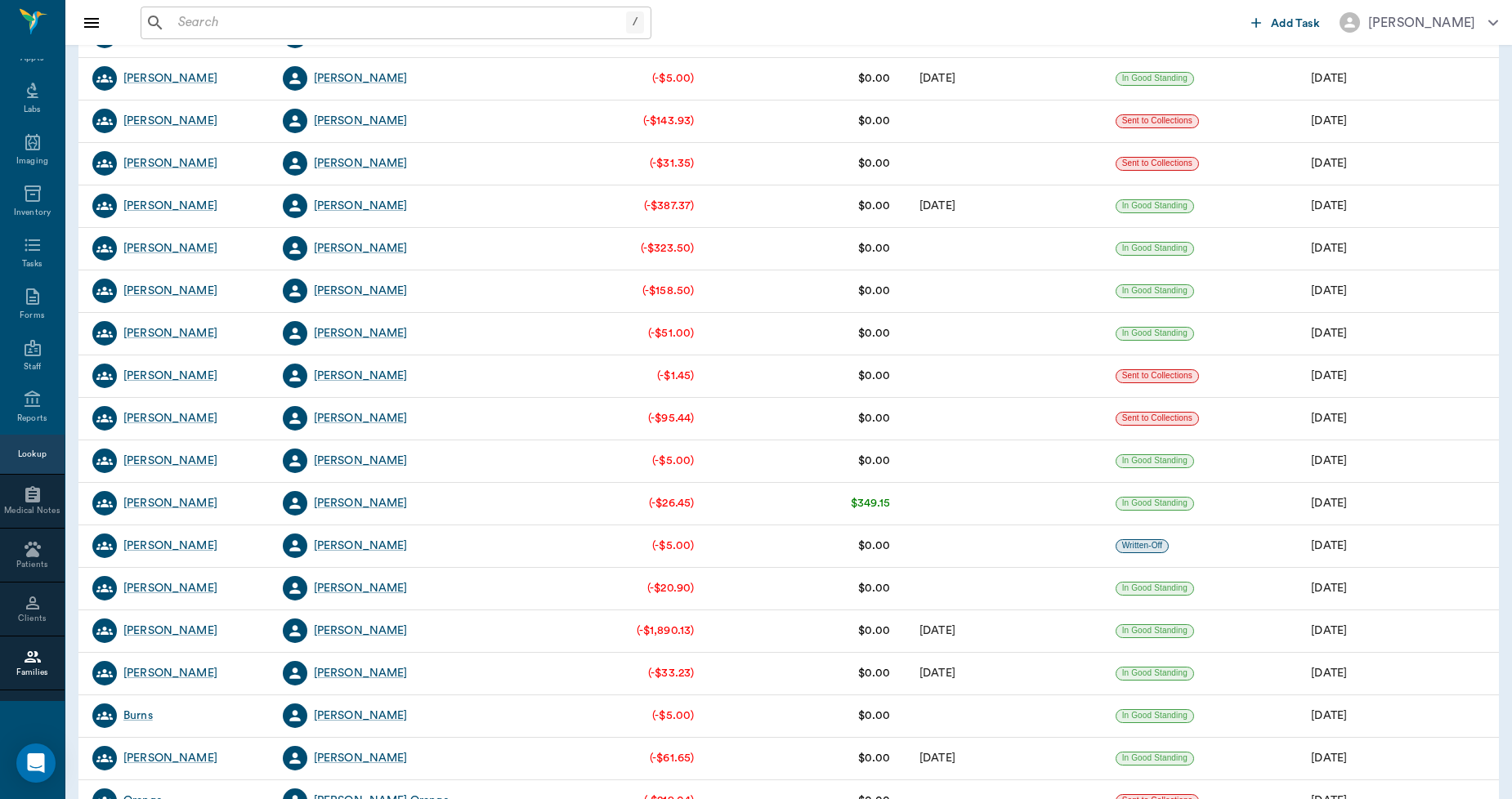
scroll to position [1361, 0]
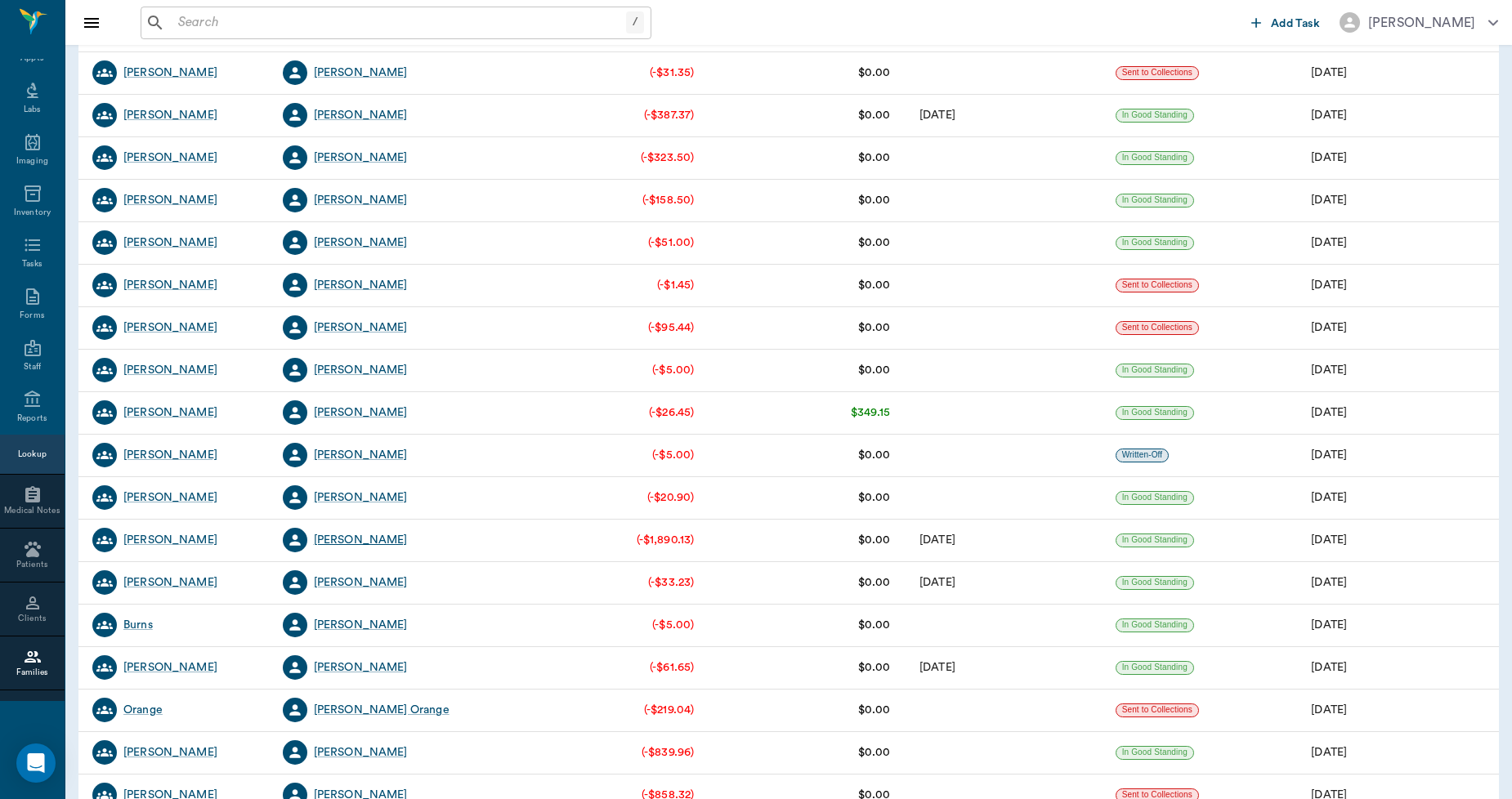
click at [378, 541] on div "[PERSON_NAME]" at bounding box center [361, 540] width 94 height 16
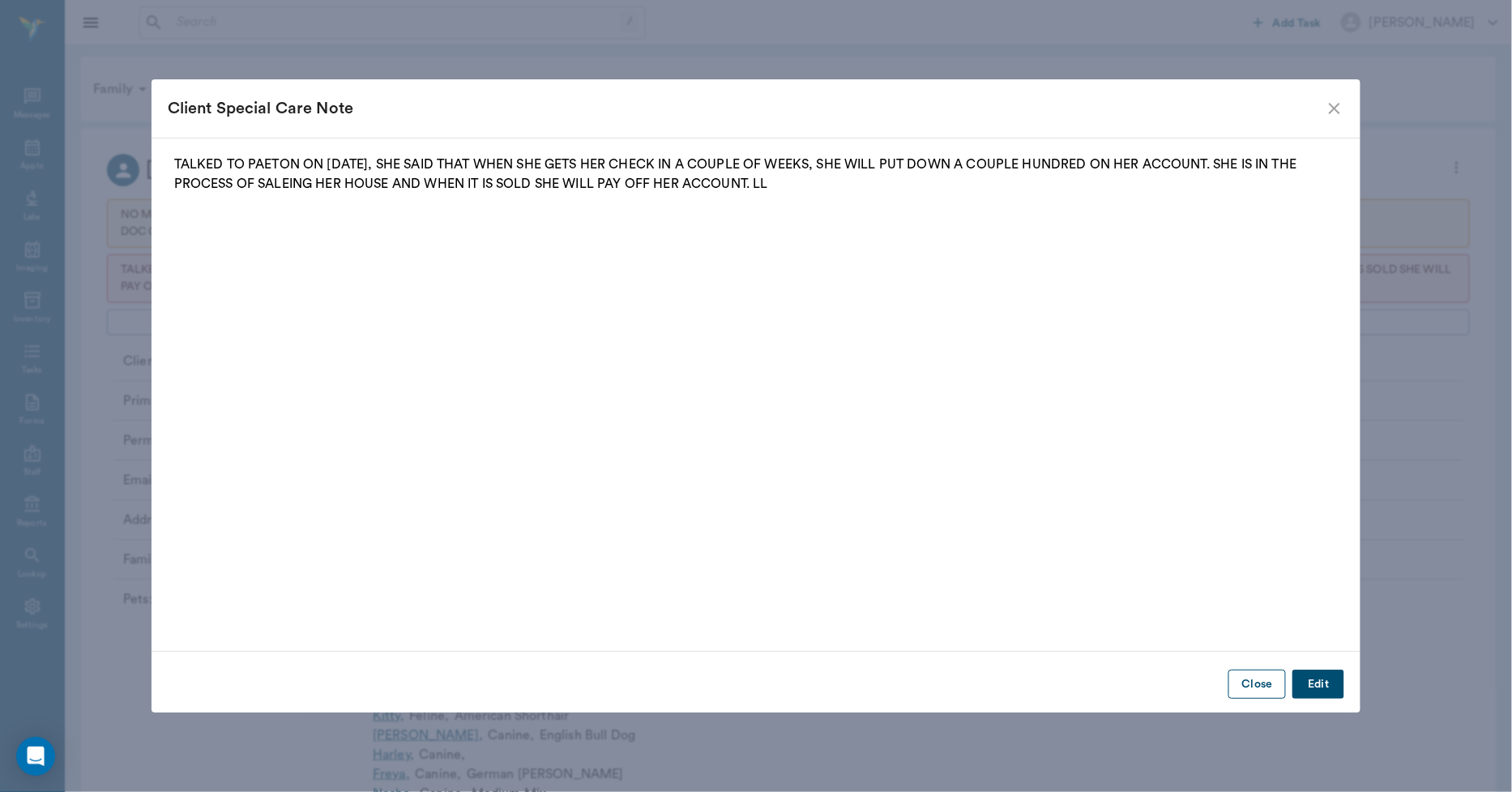
click at [1241, 678] on button "Close" at bounding box center [1257, 685] width 58 height 30
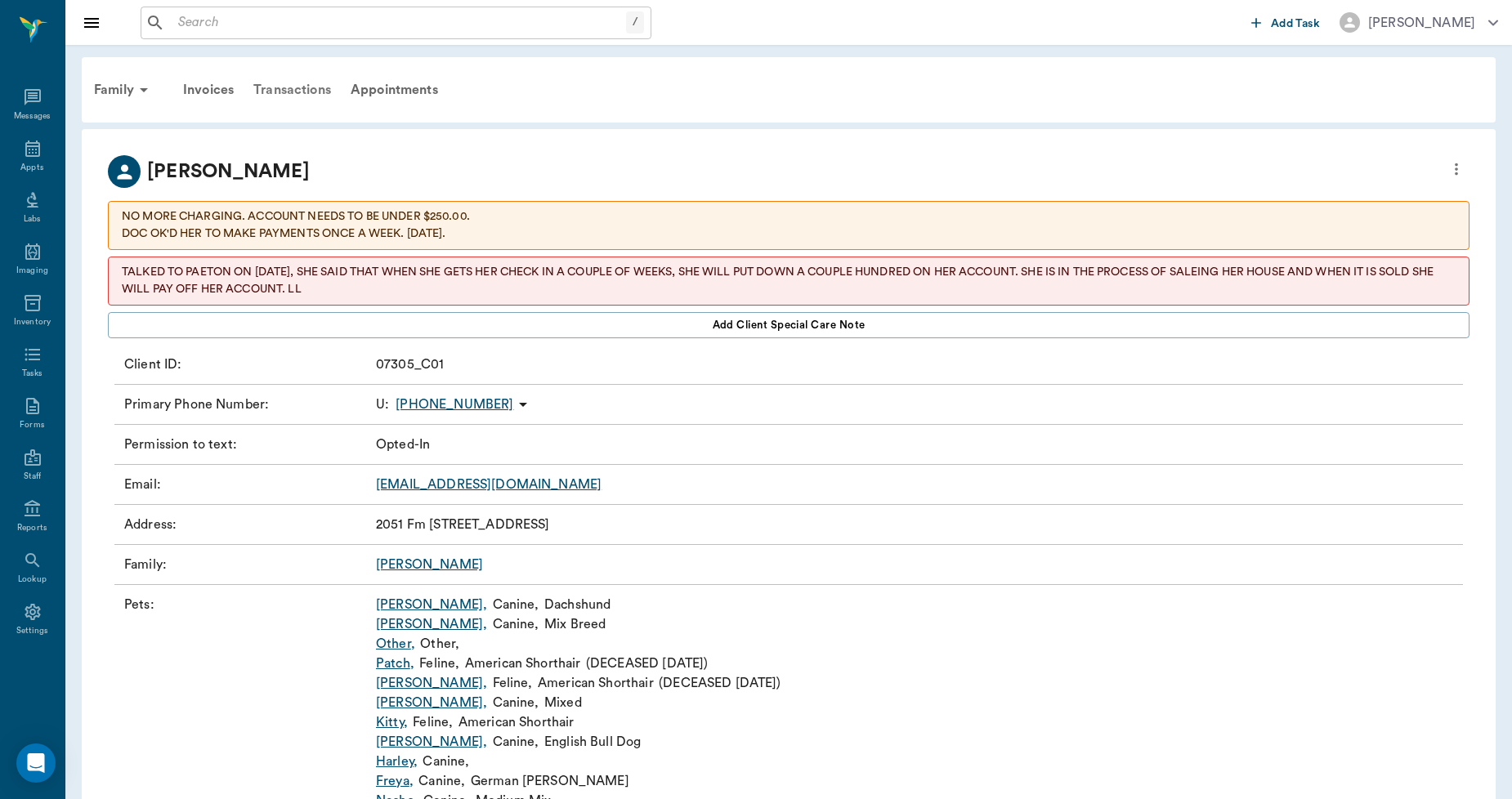
click at [297, 92] on div "Transactions" at bounding box center [292, 89] width 98 height 40
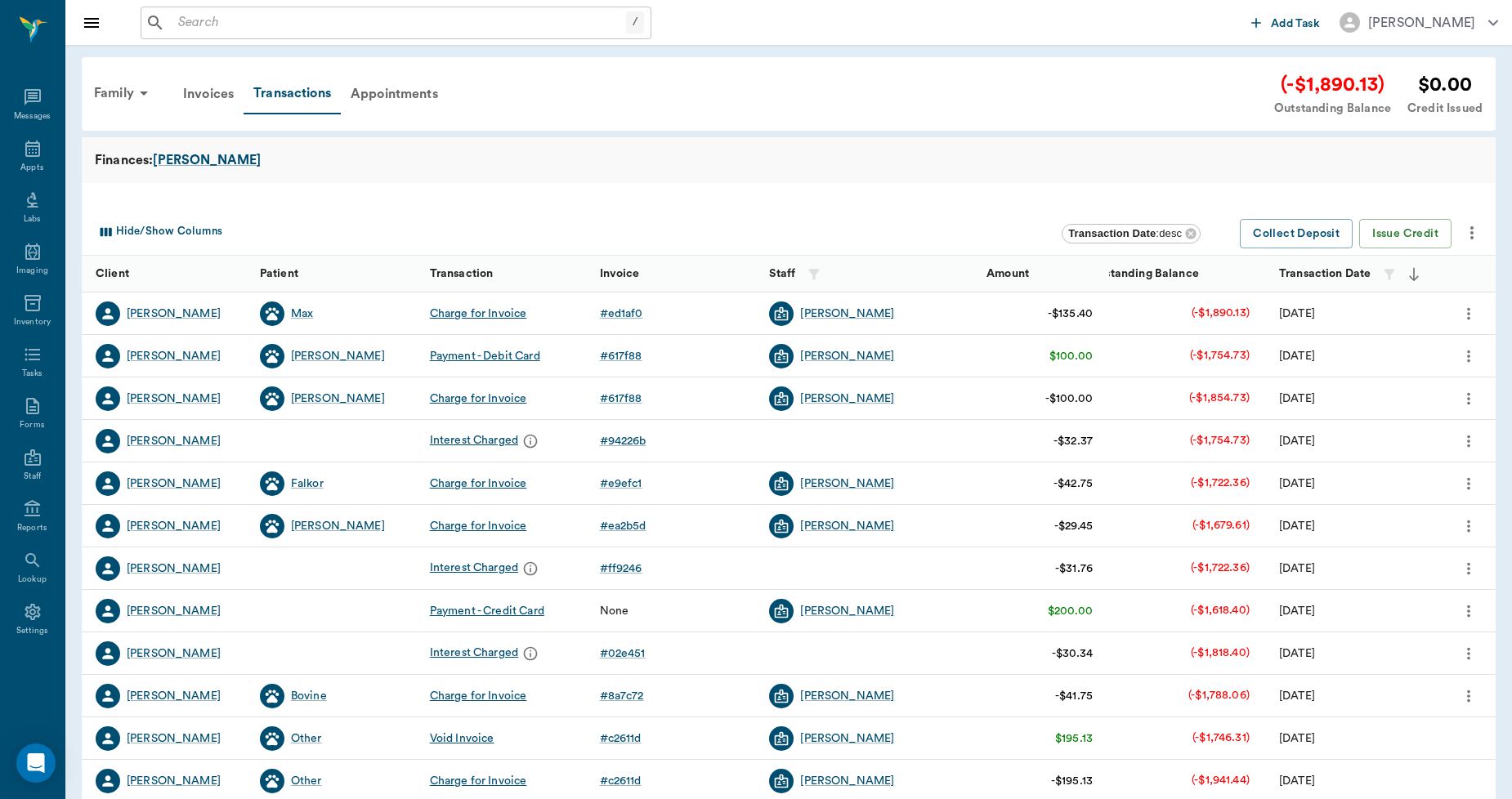
click at [1471, 237] on icon "more" at bounding box center [1472, 233] width 3 height 13
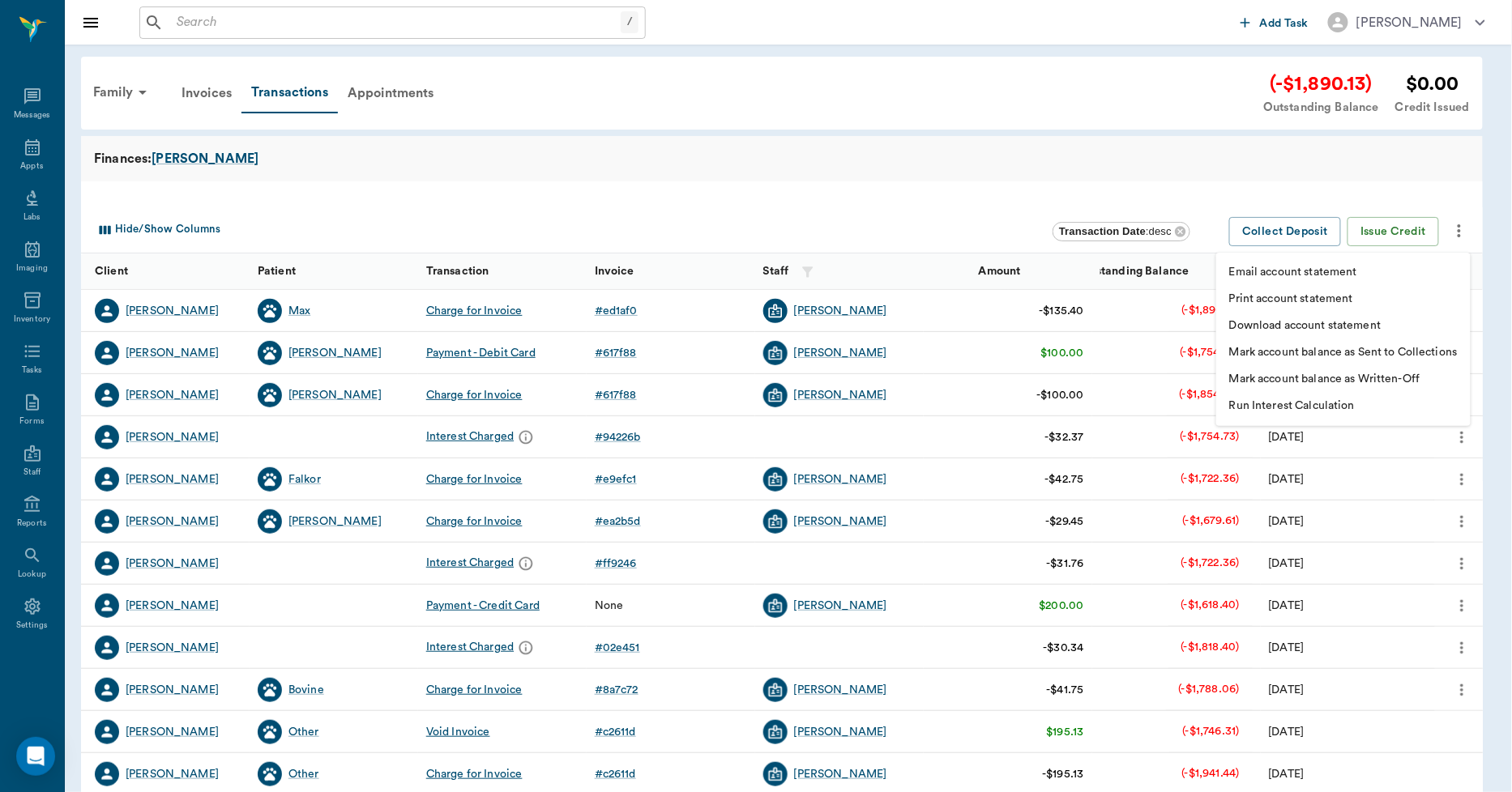
click at [1306, 295] on p "Print account statement" at bounding box center [1291, 299] width 124 height 17
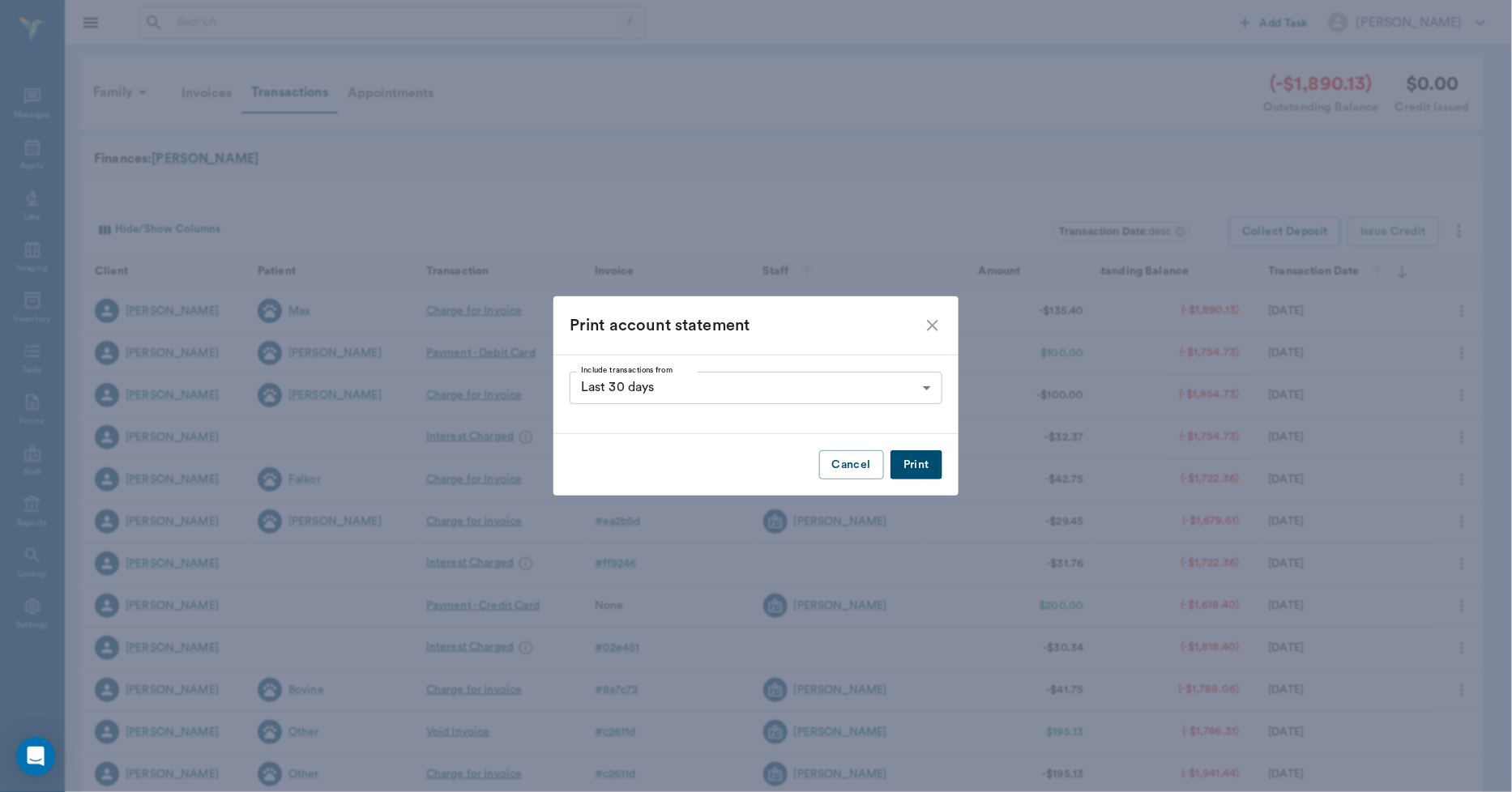
click at [916, 473] on button "Print" at bounding box center [917, 466] width 52 height 30
click at [928, 322] on icon "close" at bounding box center [933, 325] width 19 height 19
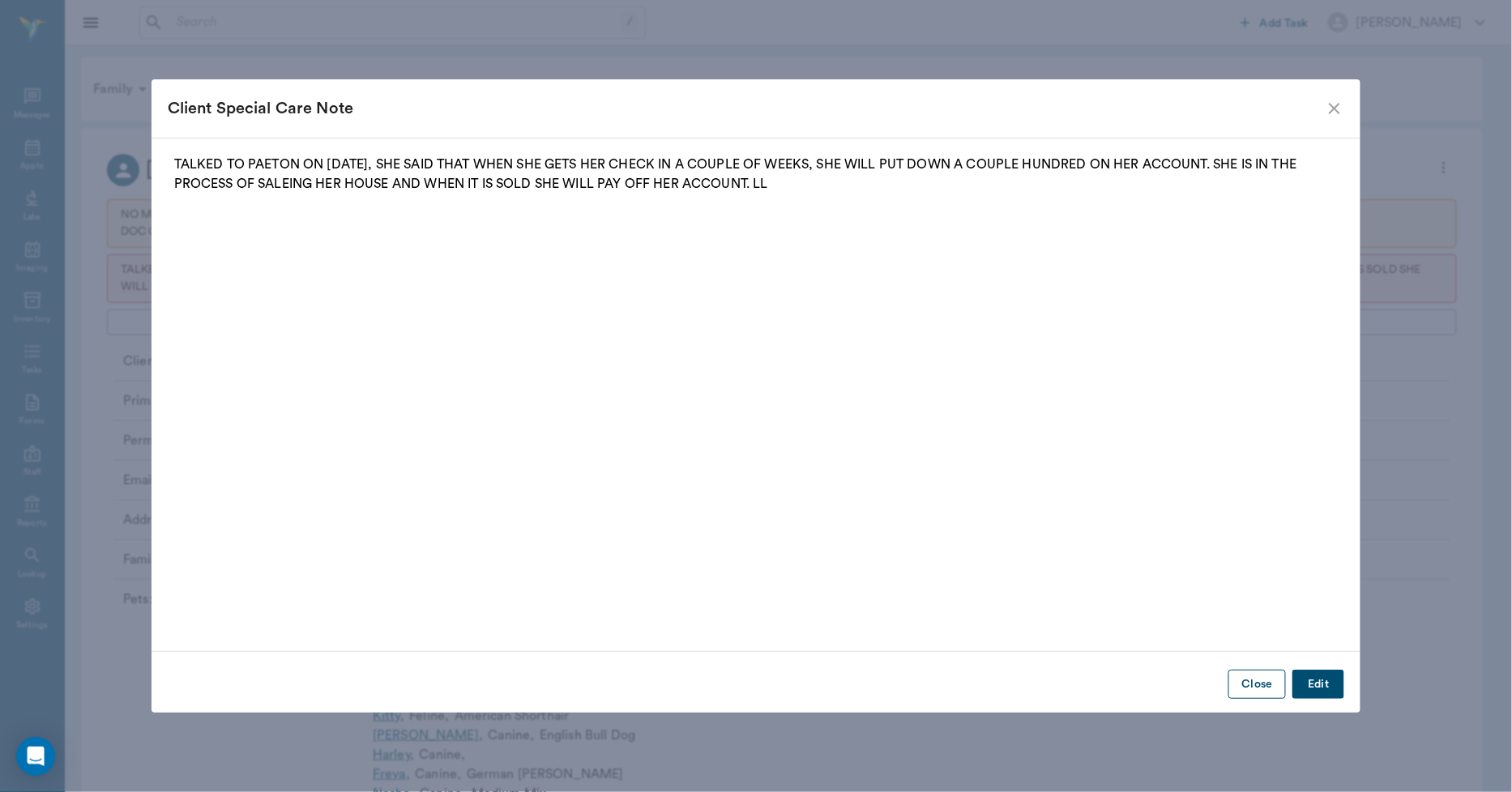
click at [1273, 683] on button "Close" at bounding box center [1257, 685] width 58 height 30
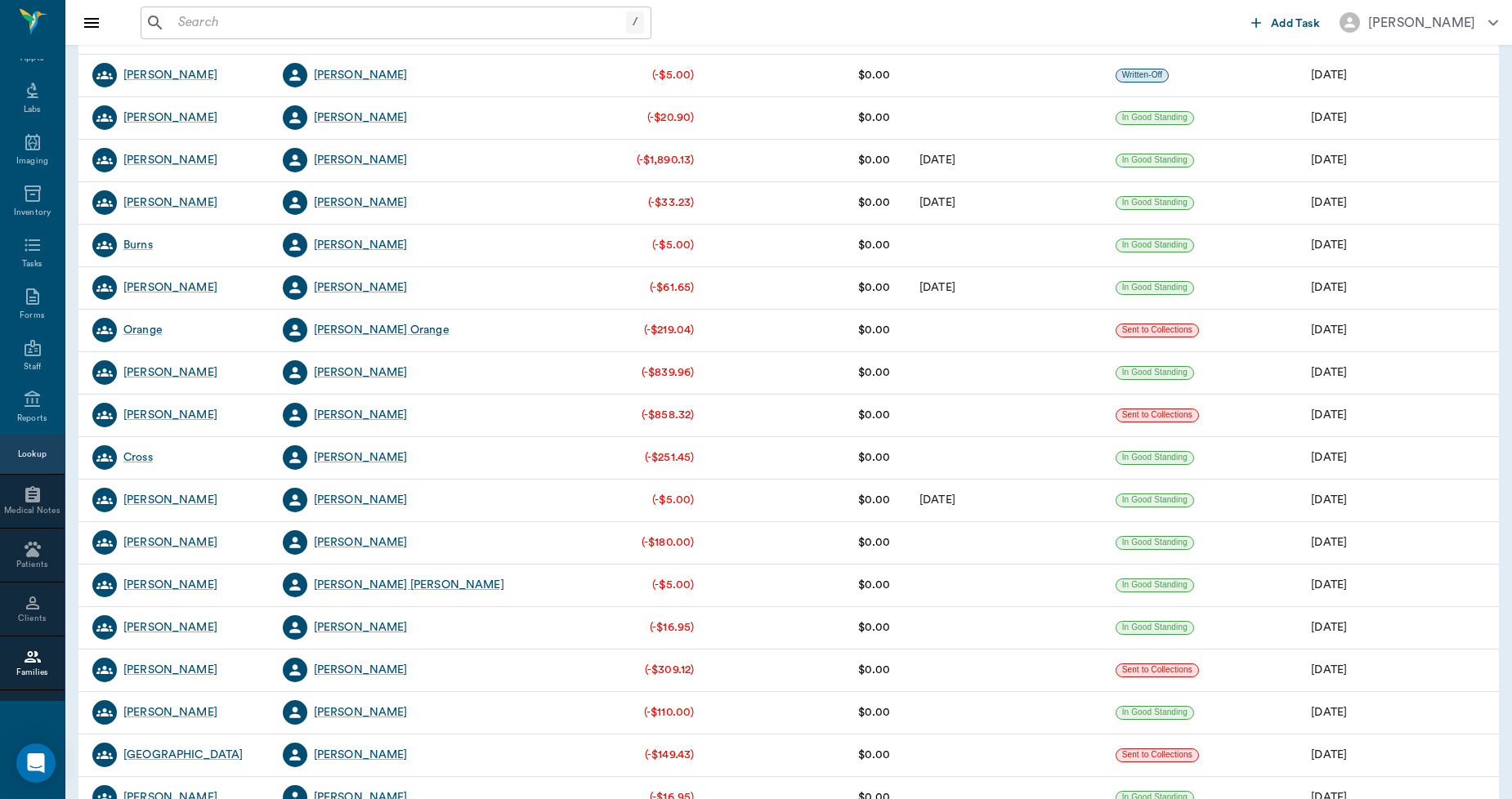
scroll to position [1681, 0]
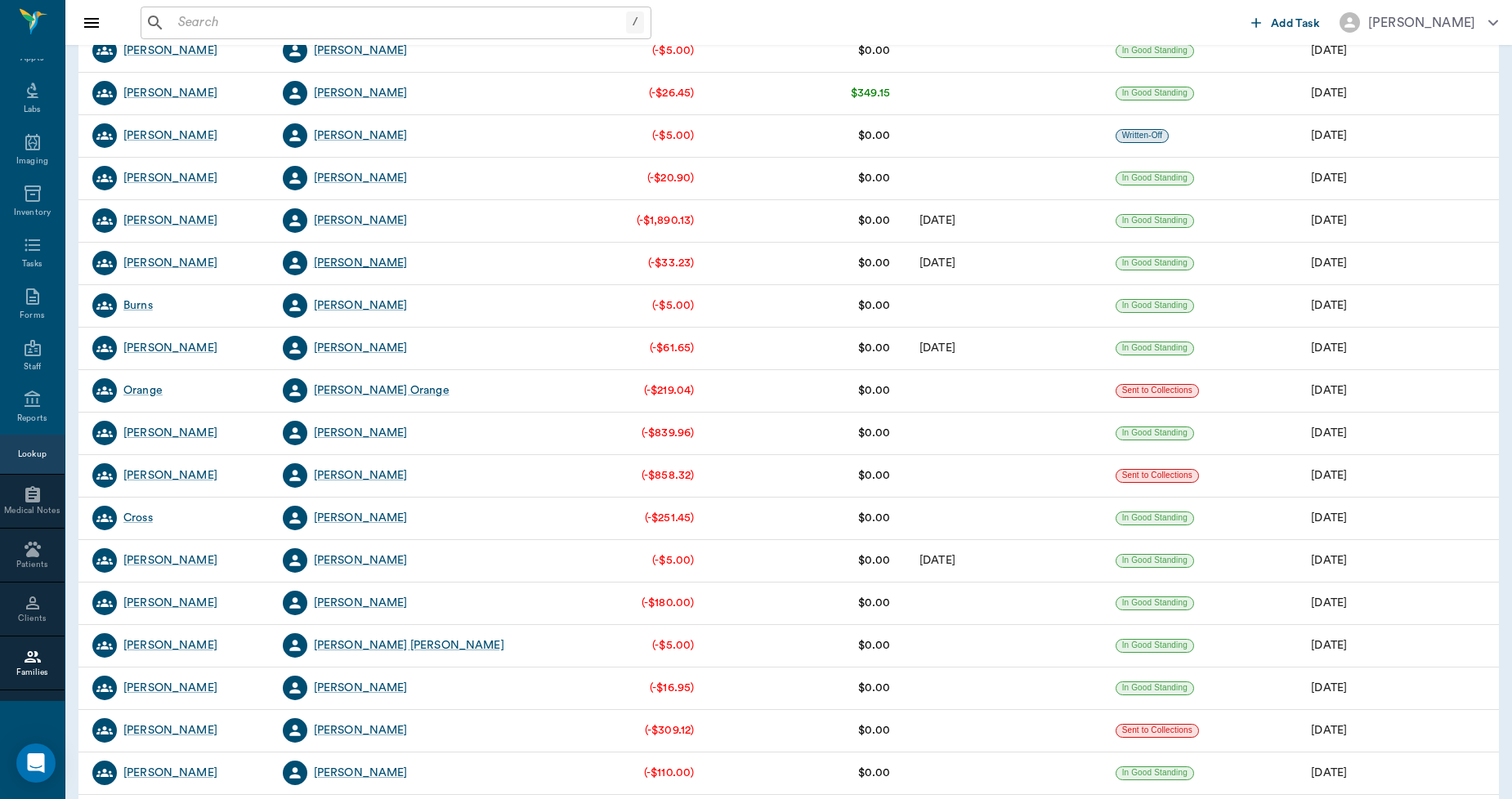
click at [362, 266] on div "[PERSON_NAME]" at bounding box center [361, 263] width 94 height 16
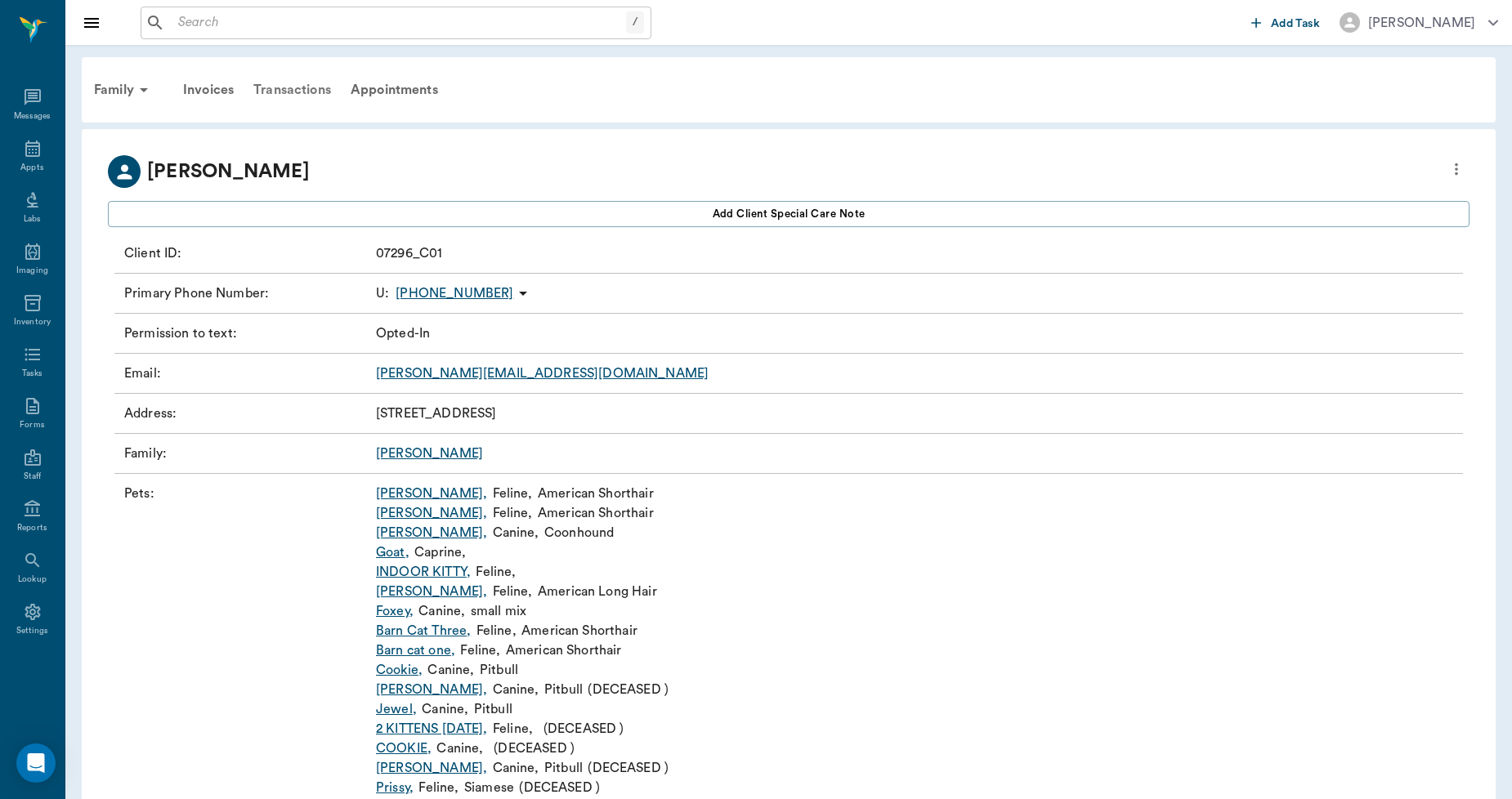
click at [320, 92] on div "Transactions" at bounding box center [292, 89] width 98 height 40
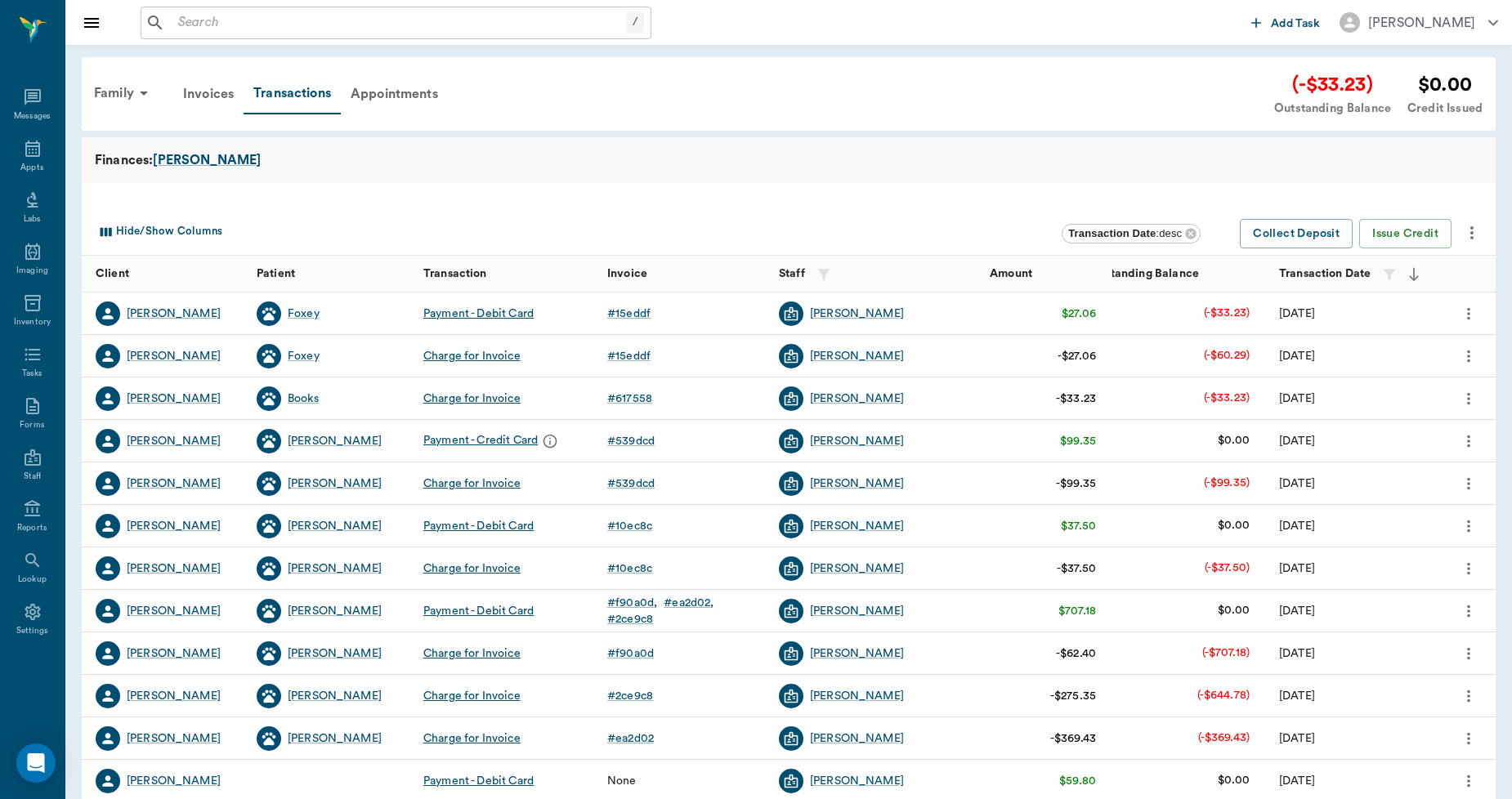
click at [1476, 230] on icon "more" at bounding box center [1471, 232] width 19 height 19
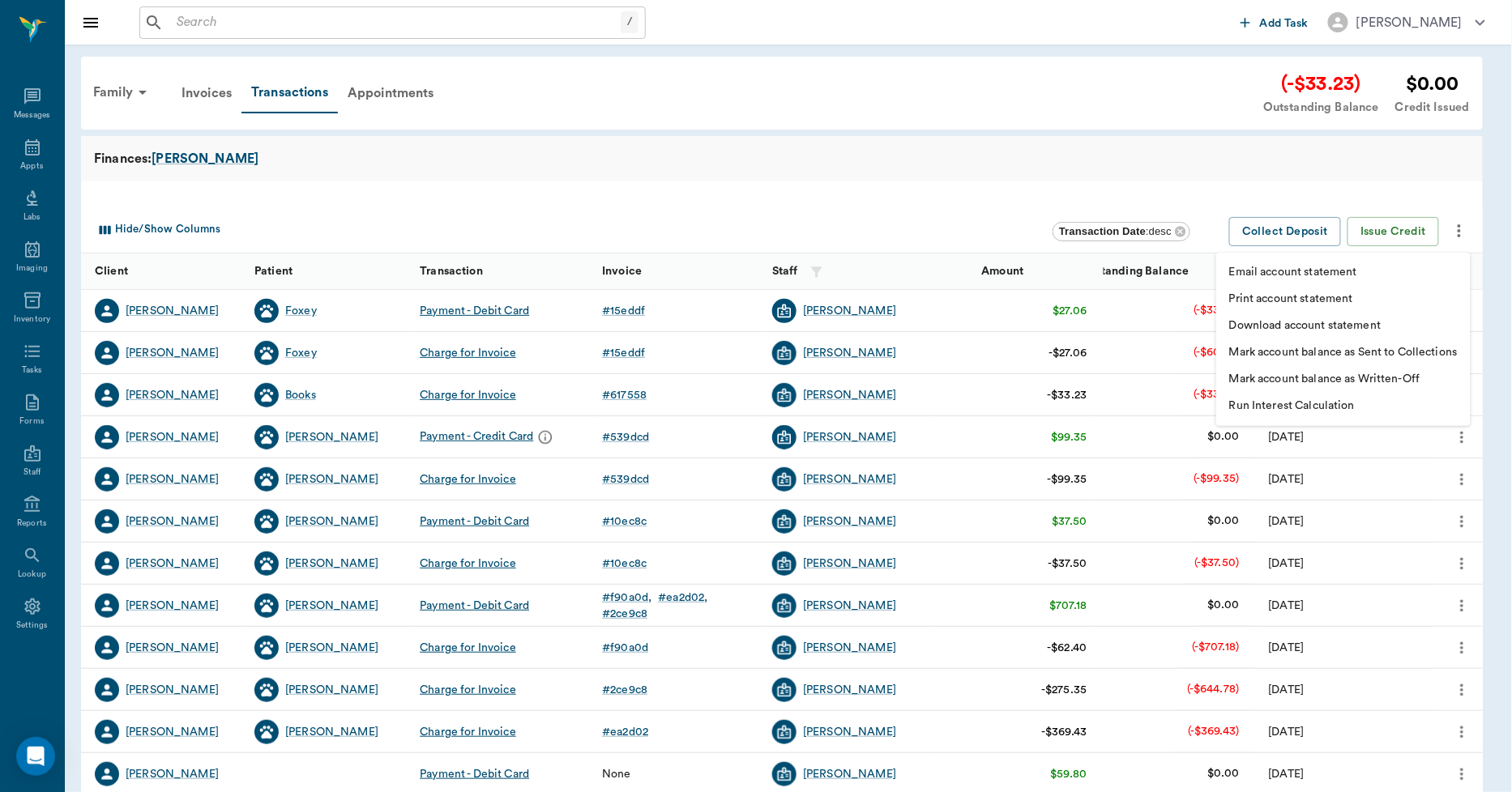
click at [1317, 292] on p "Print account statement" at bounding box center [1291, 299] width 124 height 17
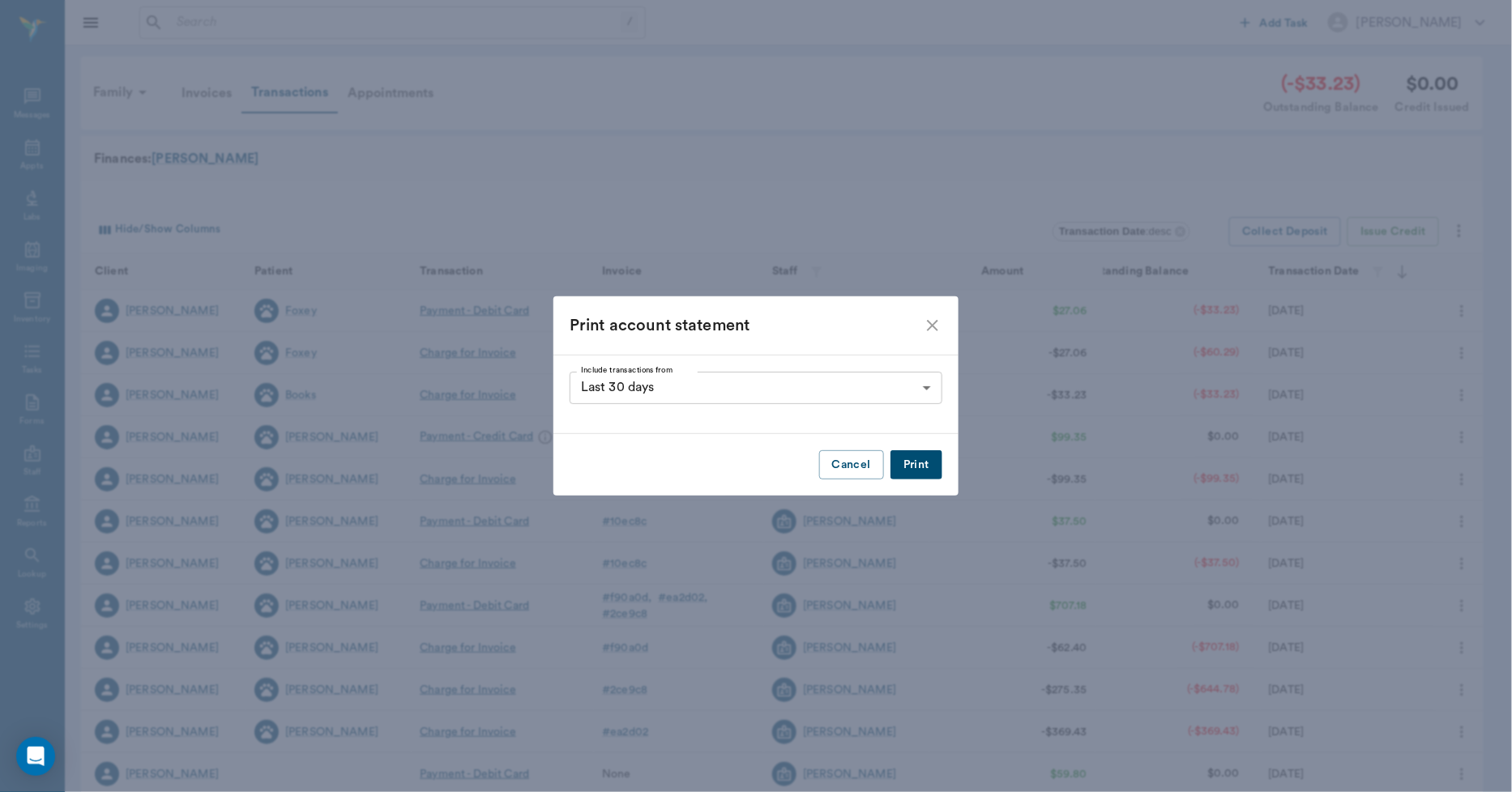
click at [922, 467] on button "Print" at bounding box center [917, 466] width 52 height 30
click at [938, 328] on icon "close" at bounding box center [933, 325] width 19 height 19
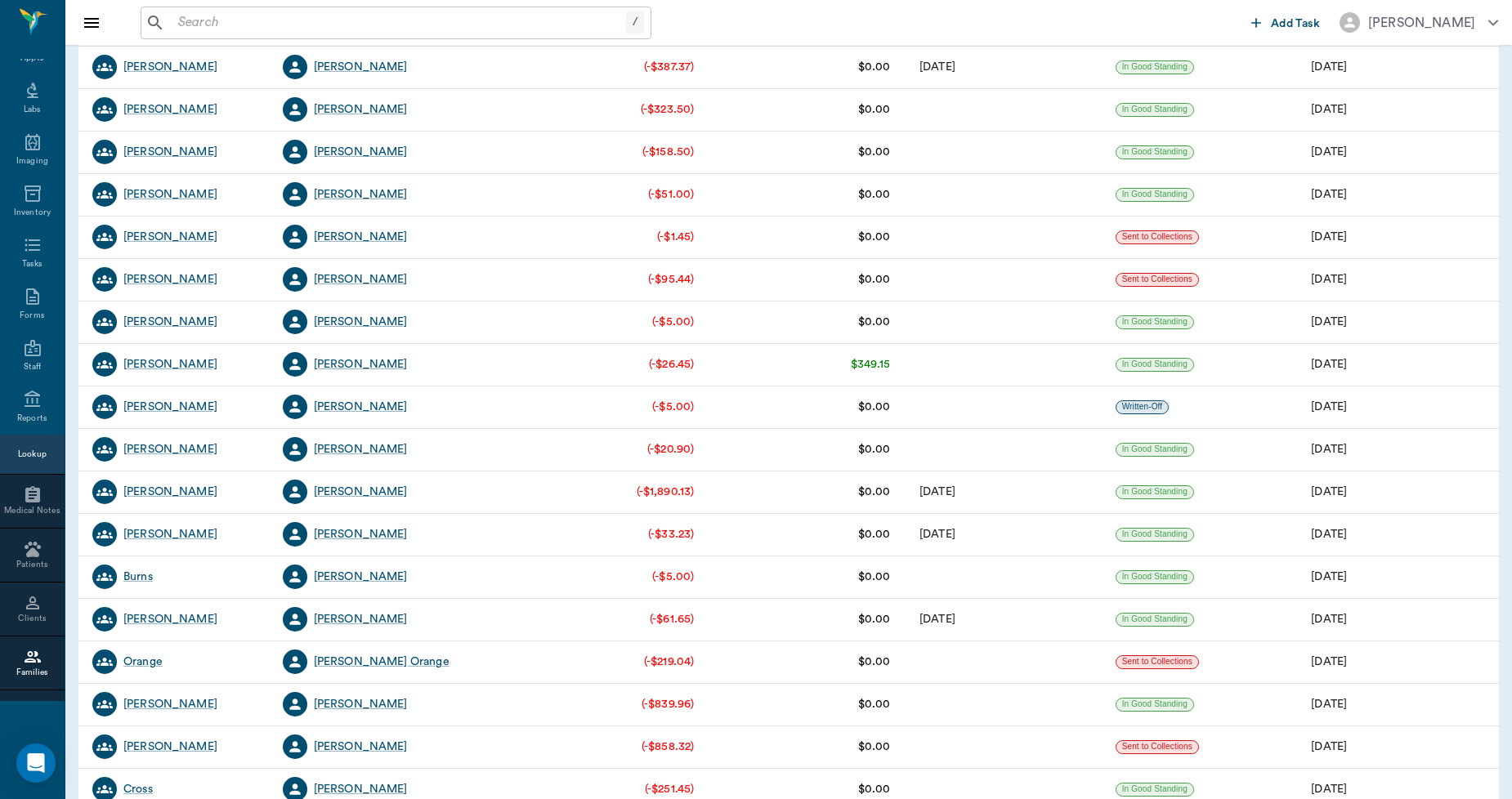
scroll to position [1452, 0]
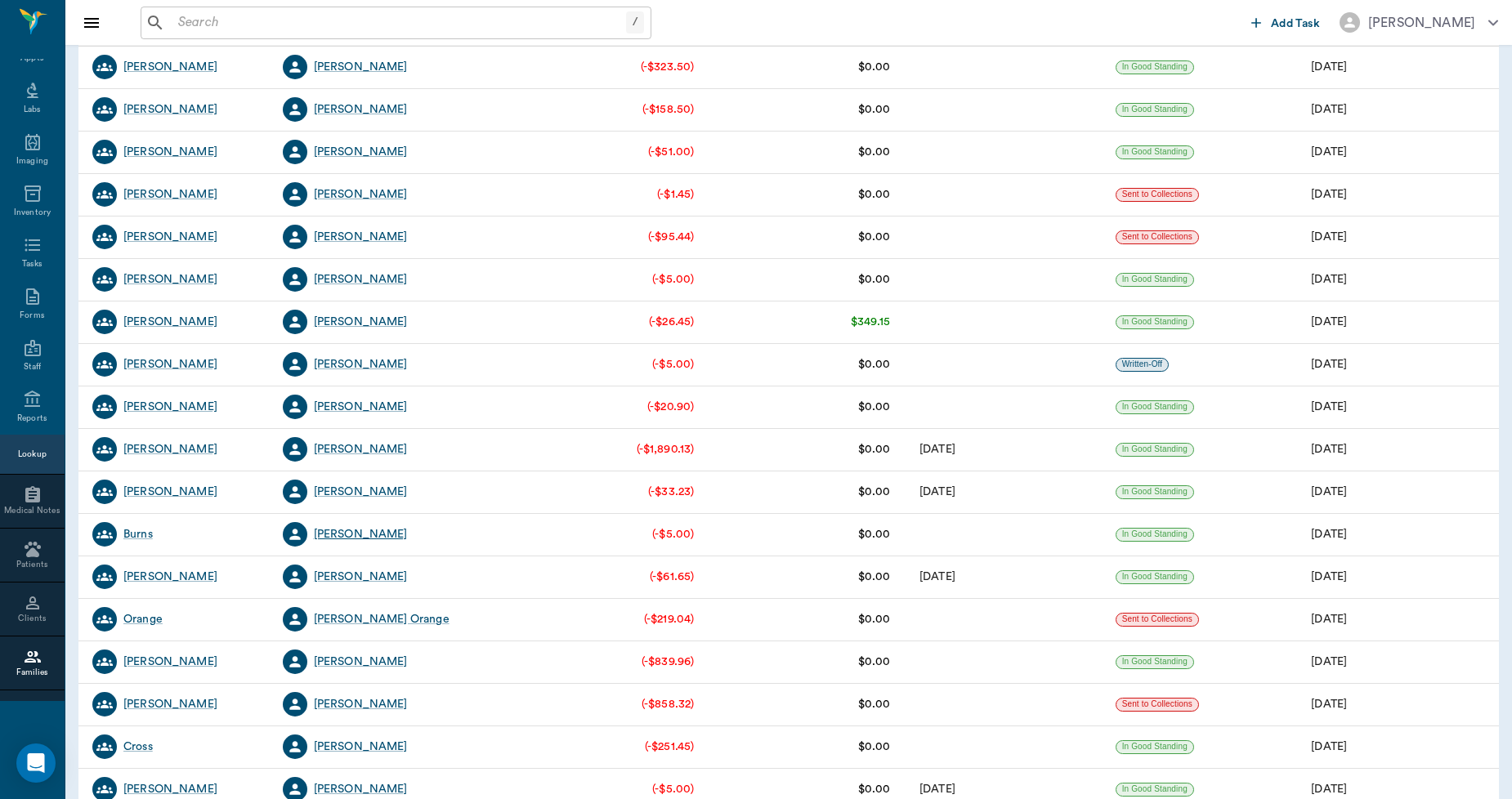
click at [358, 527] on div "[PERSON_NAME]" at bounding box center [361, 534] width 94 height 16
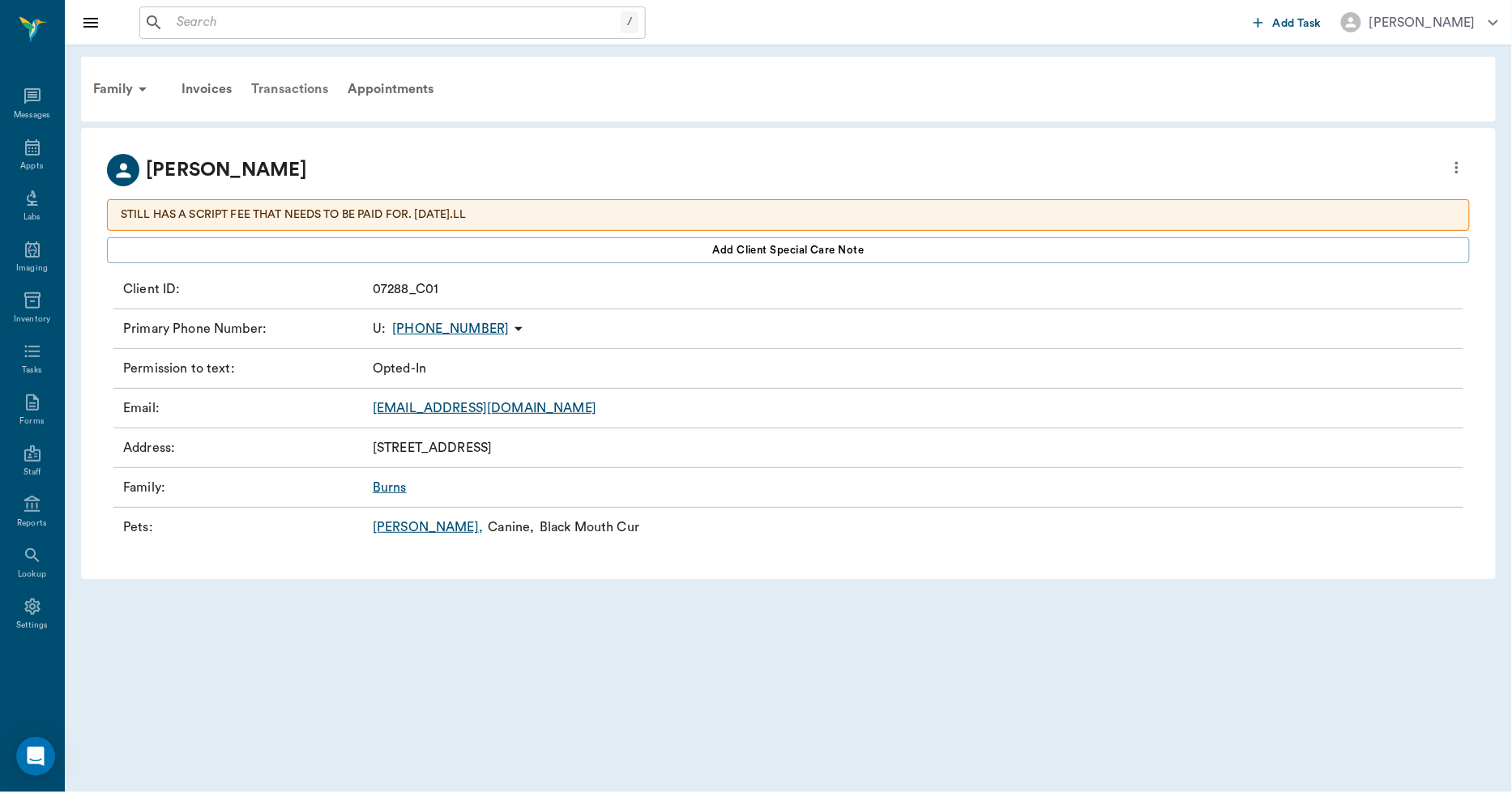
click at [293, 90] on div "Transactions" at bounding box center [290, 88] width 97 height 39
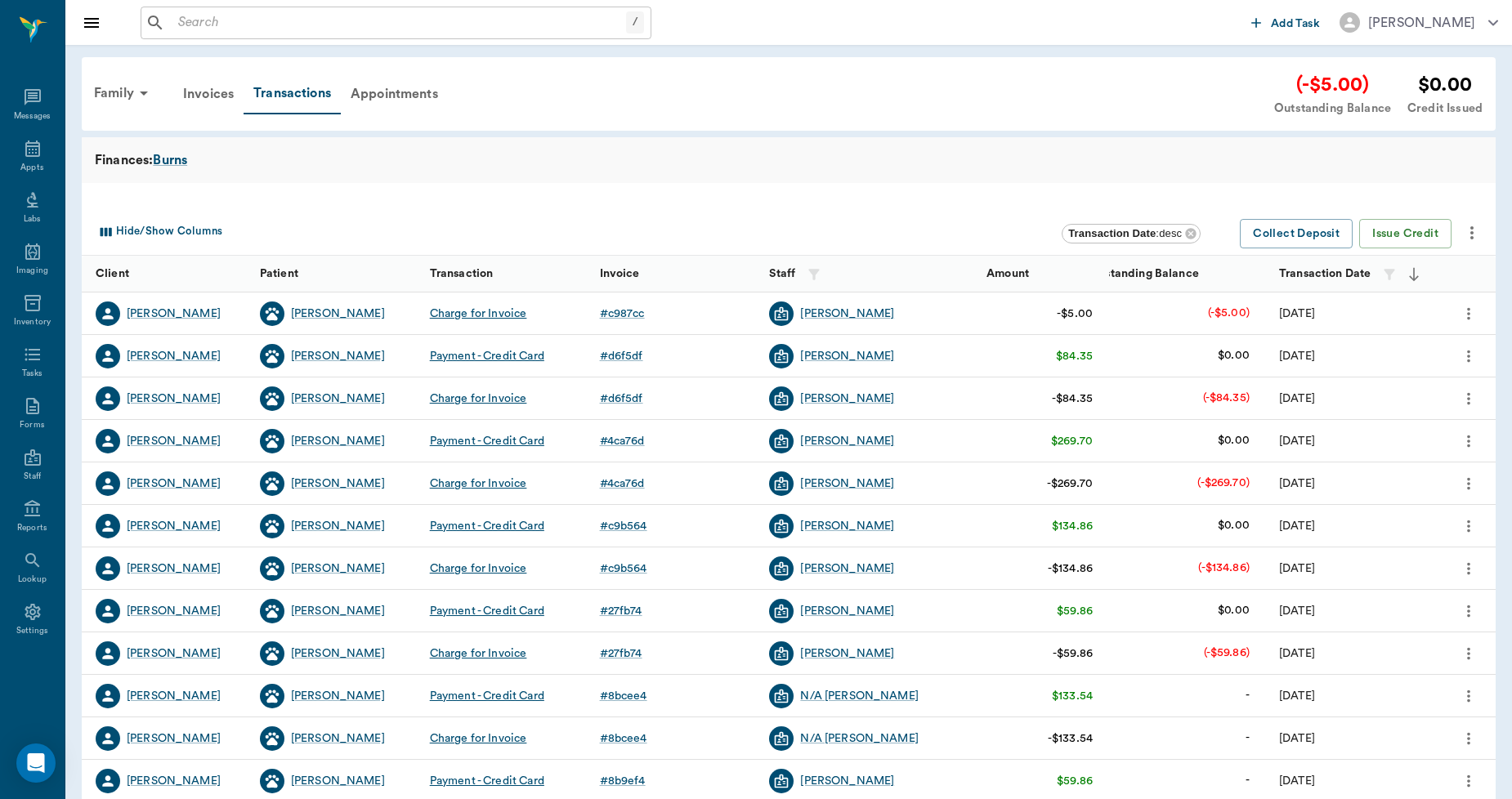
click at [1474, 232] on icon "more" at bounding box center [1471, 232] width 19 height 19
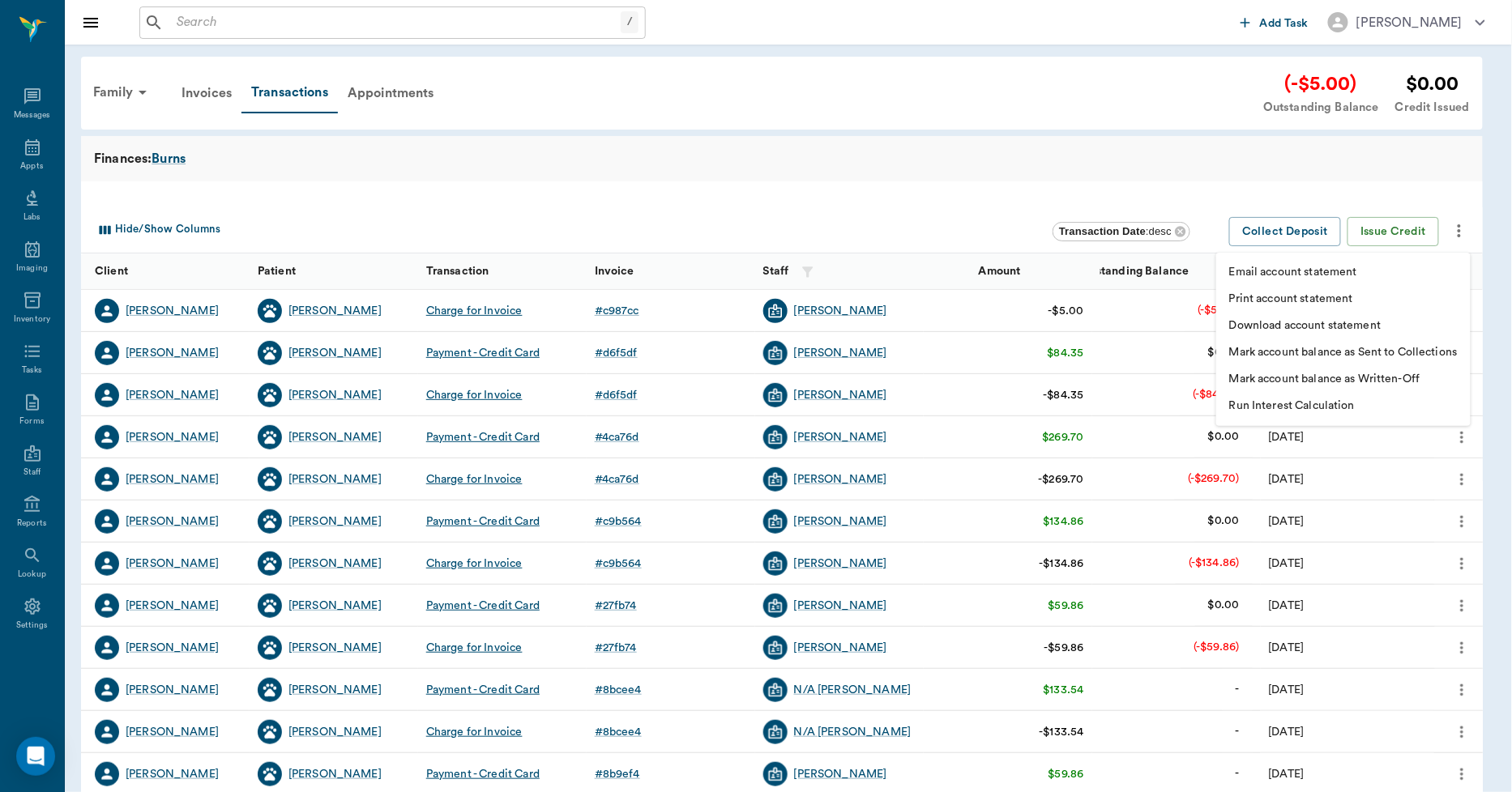
click at [1372, 298] on li "Print account statement" at bounding box center [1343, 300] width 255 height 27
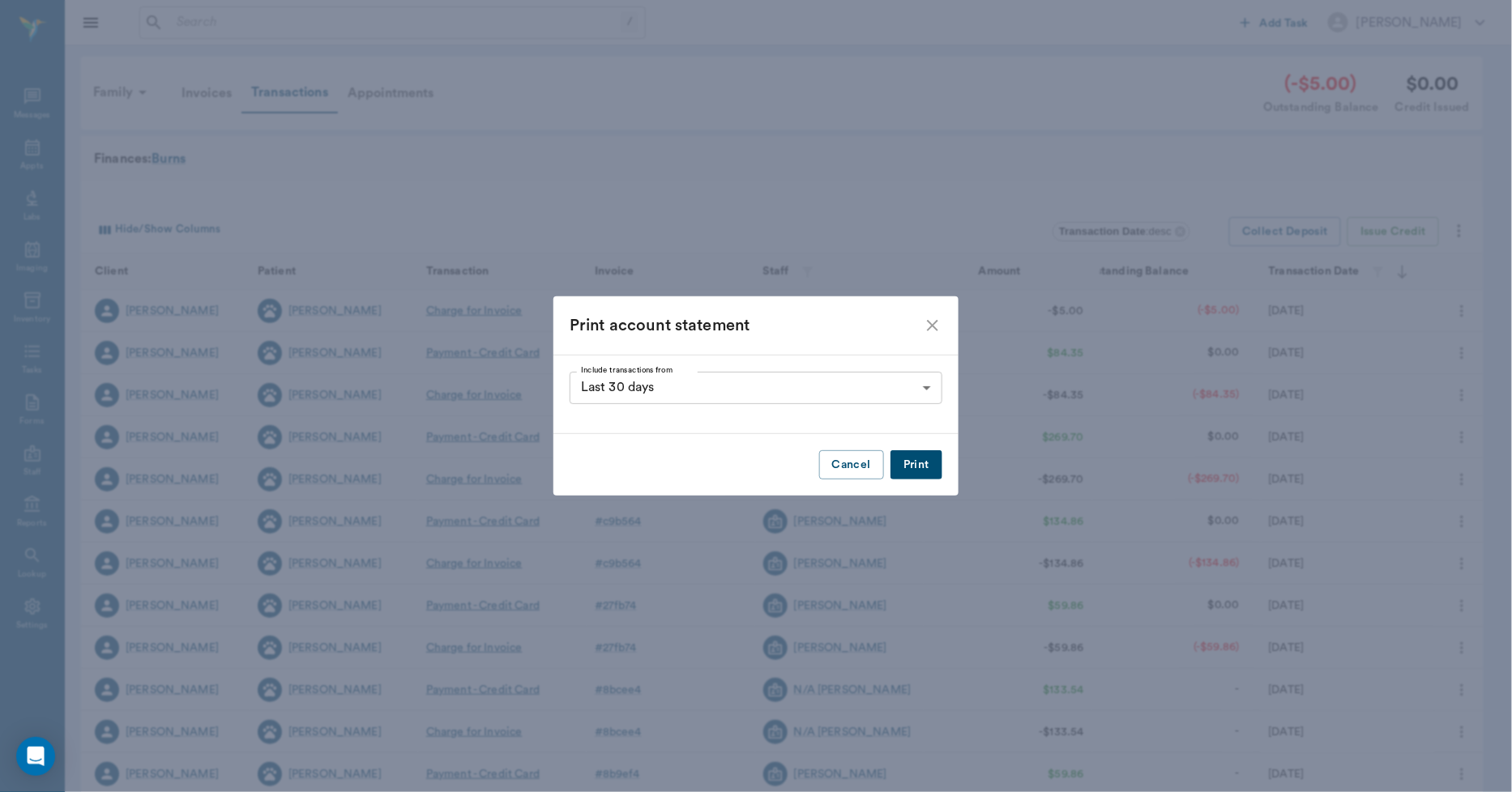
click at [920, 467] on button "Print" at bounding box center [917, 466] width 52 height 30
click at [933, 325] on icon "close" at bounding box center [933, 325] width 12 height 12
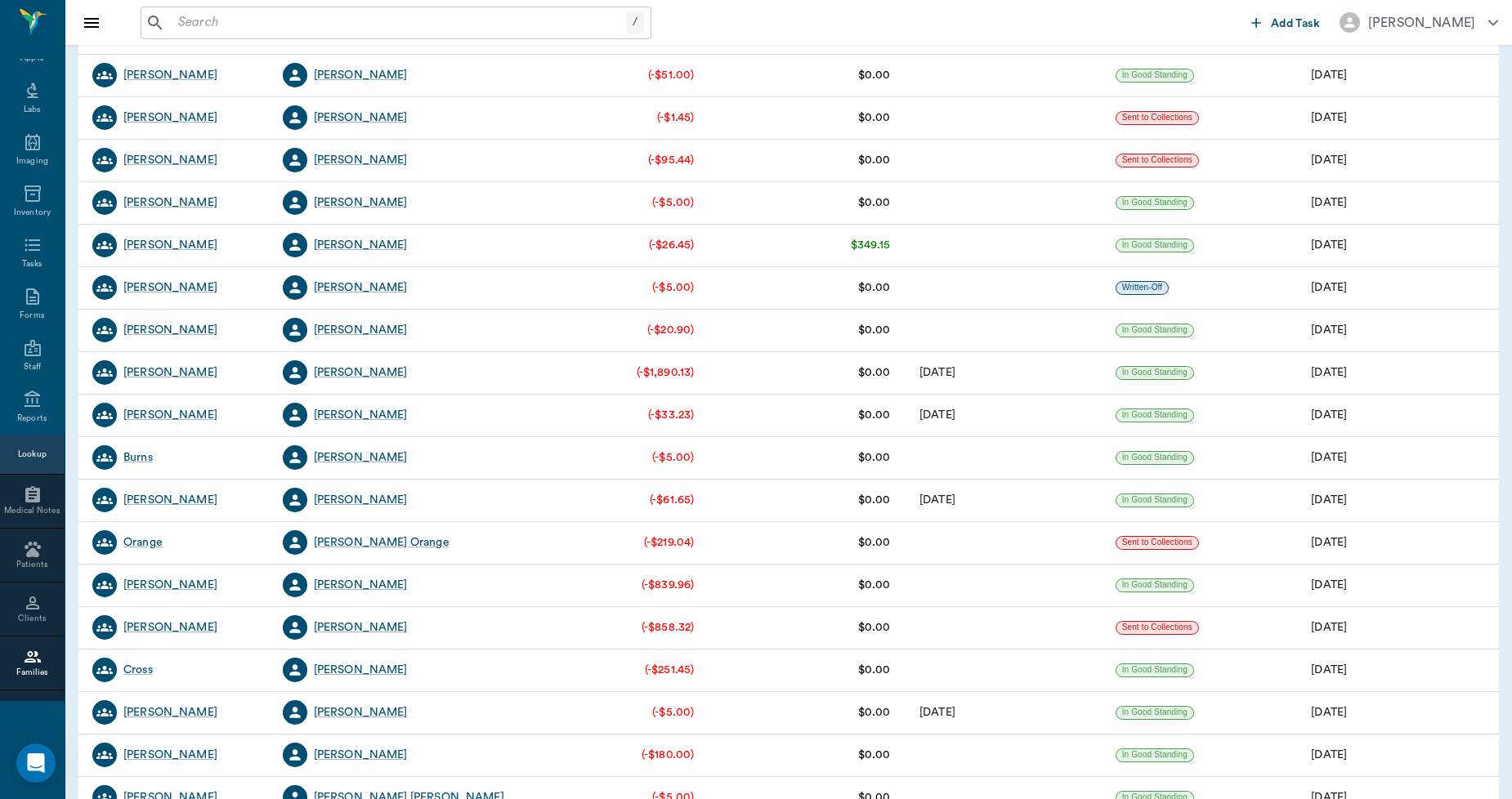
scroll to position [1634, 0]
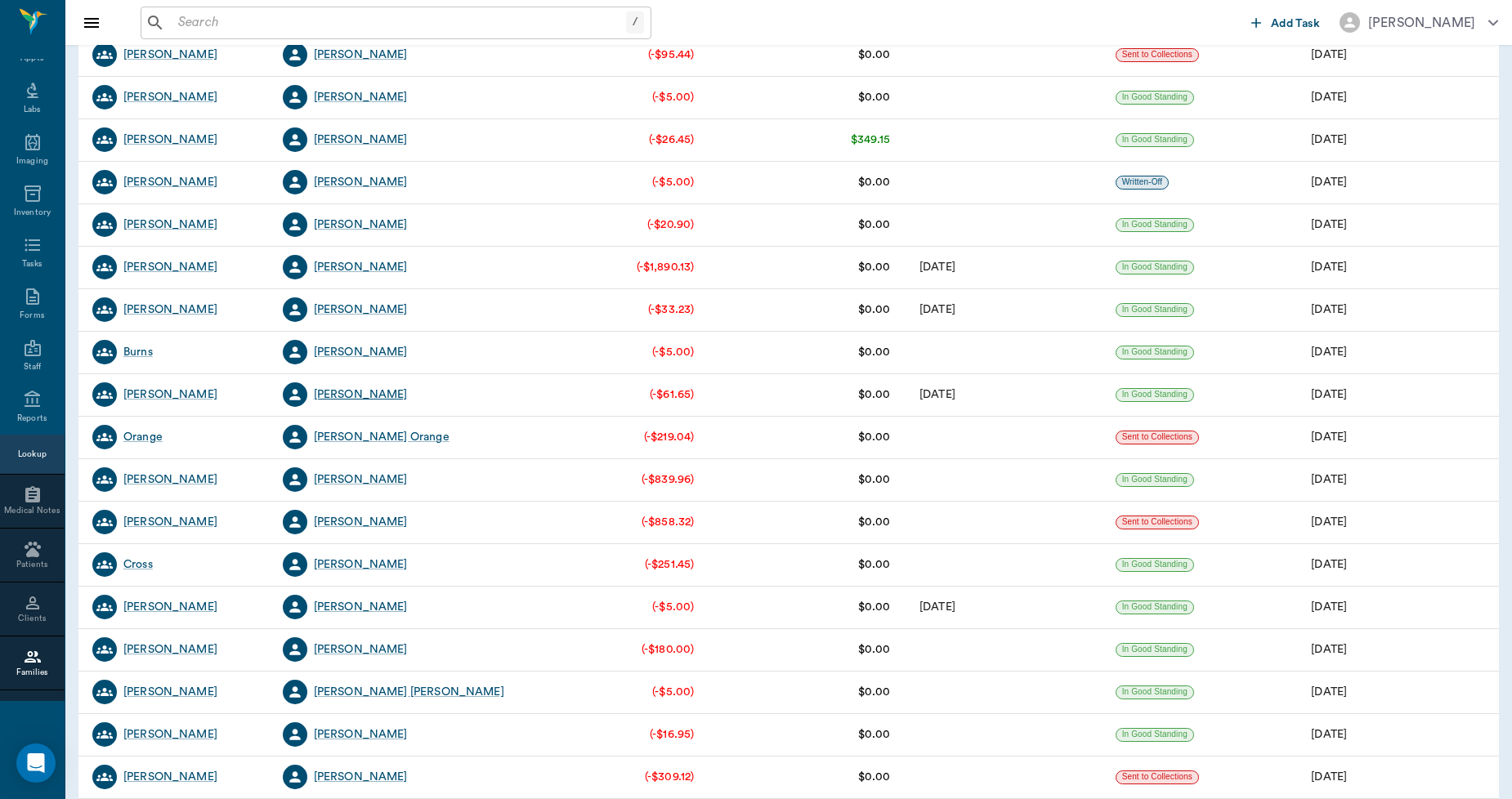
click at [346, 395] on div "[PERSON_NAME]" at bounding box center [361, 394] width 94 height 16
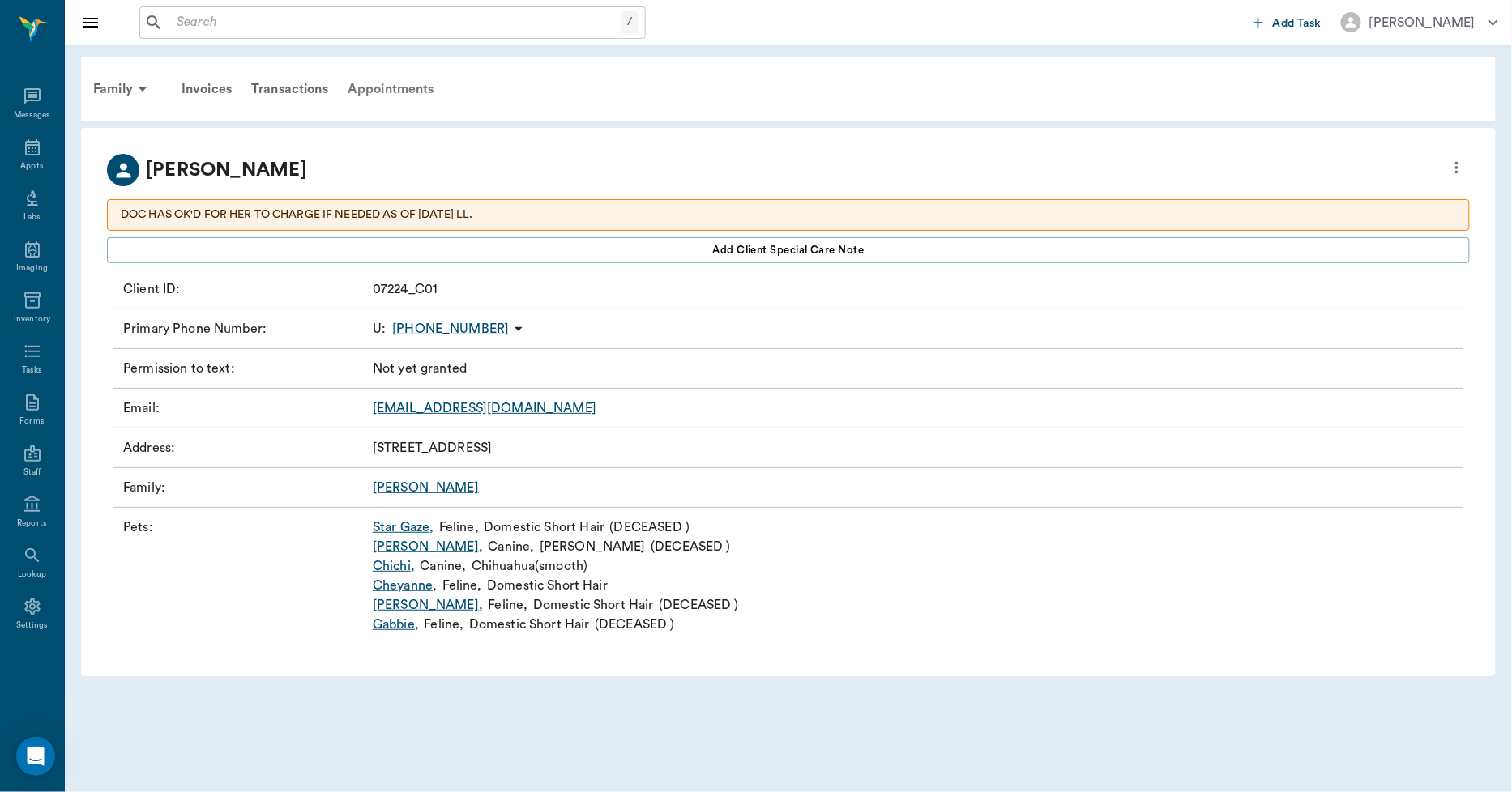
click at [393, 87] on div "Appointments" at bounding box center [391, 88] width 106 height 39
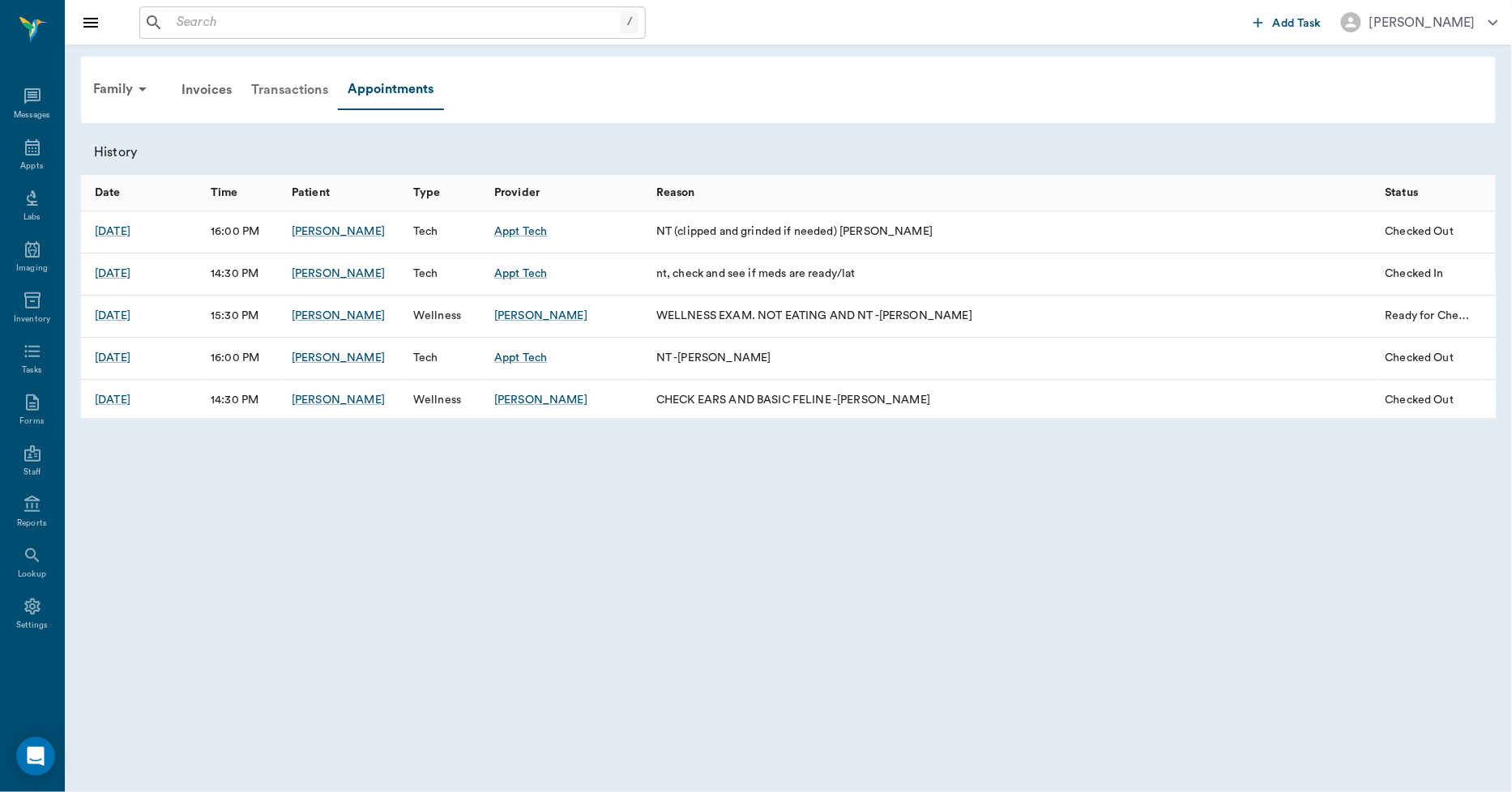
click at [298, 89] on div "Transactions" at bounding box center [290, 89] width 97 height 39
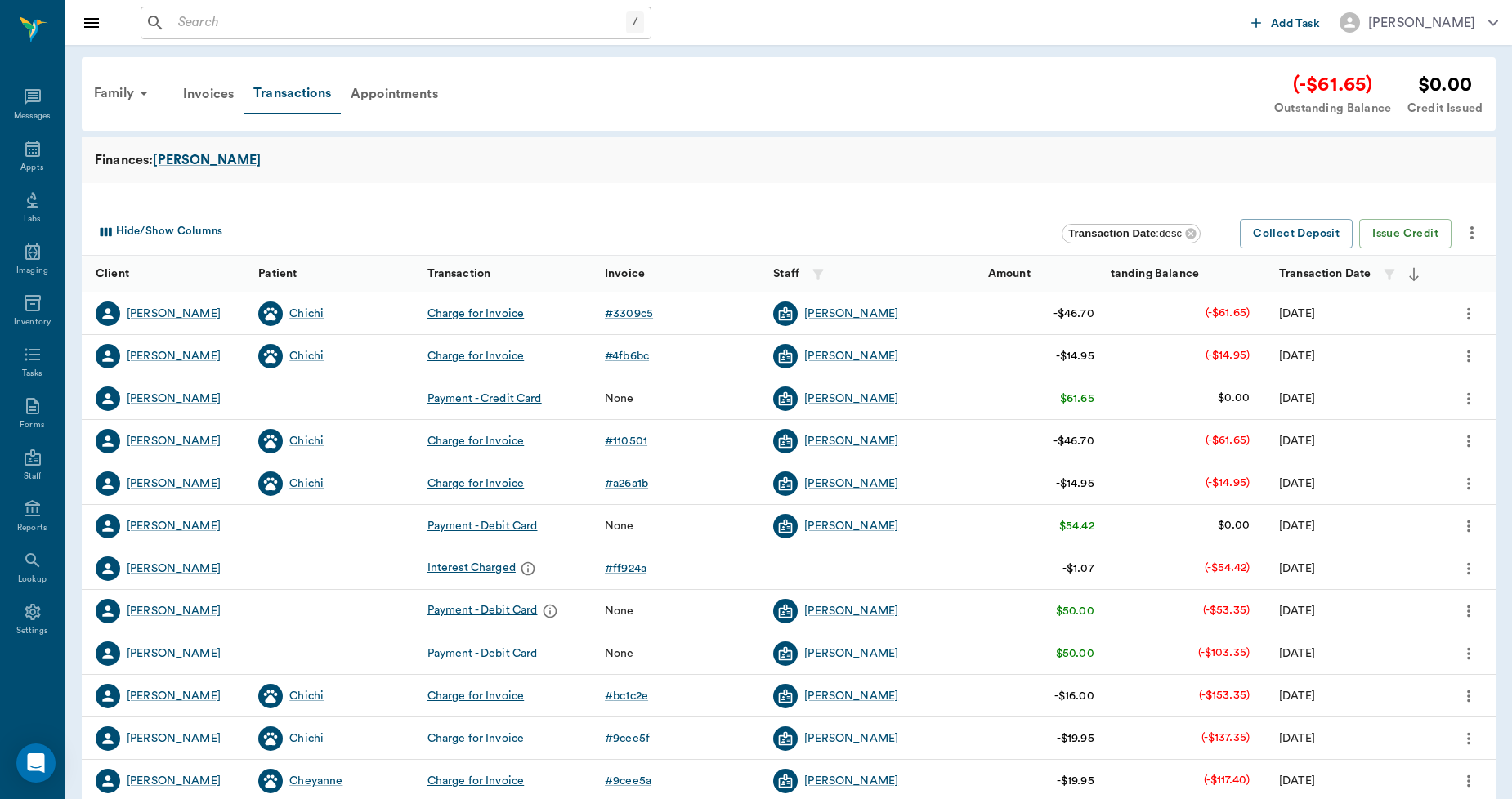
click at [1472, 237] on icon "more" at bounding box center [1472, 233] width 3 height 13
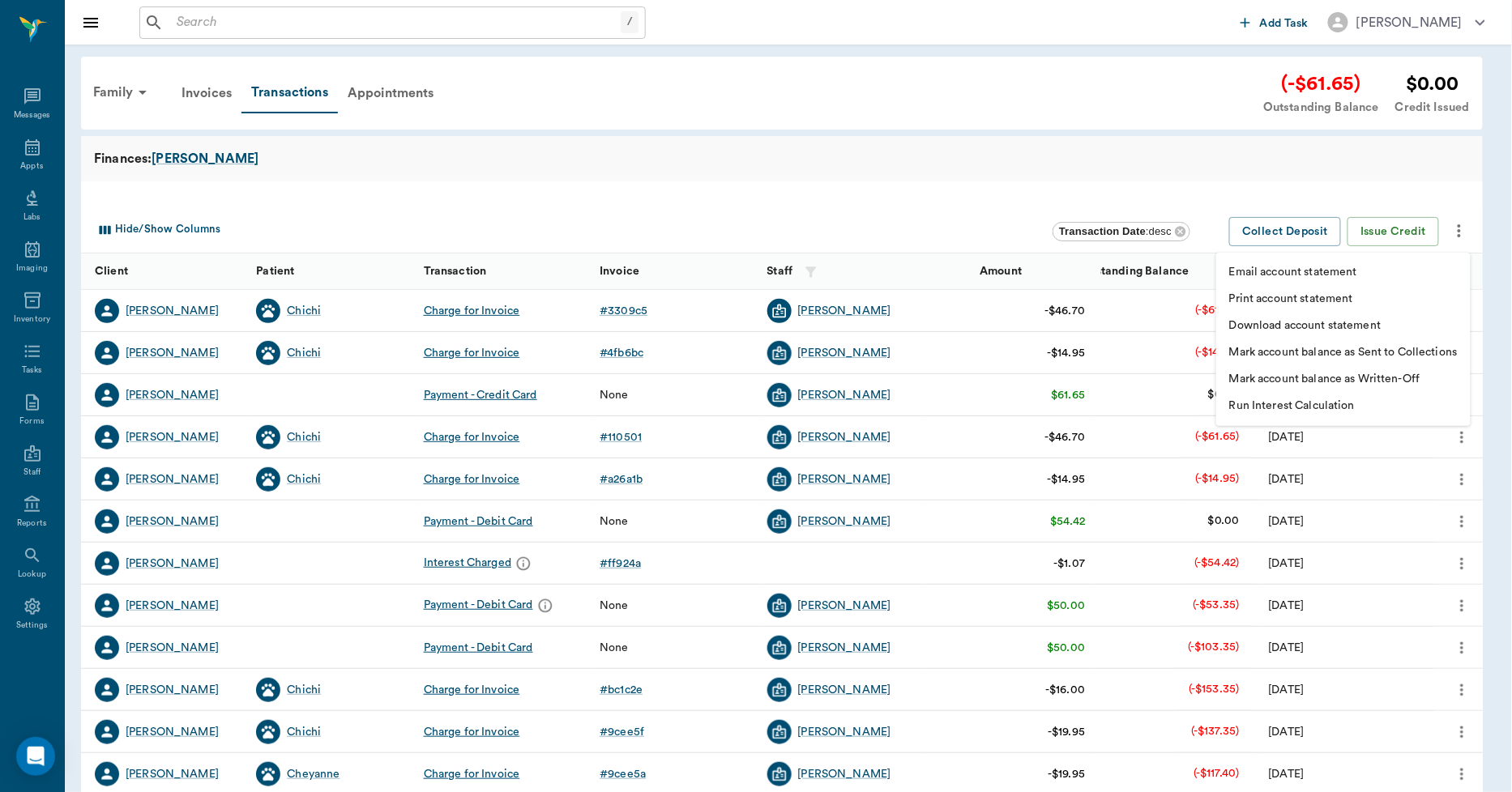
click at [1331, 297] on p "Print account statement" at bounding box center [1291, 299] width 124 height 17
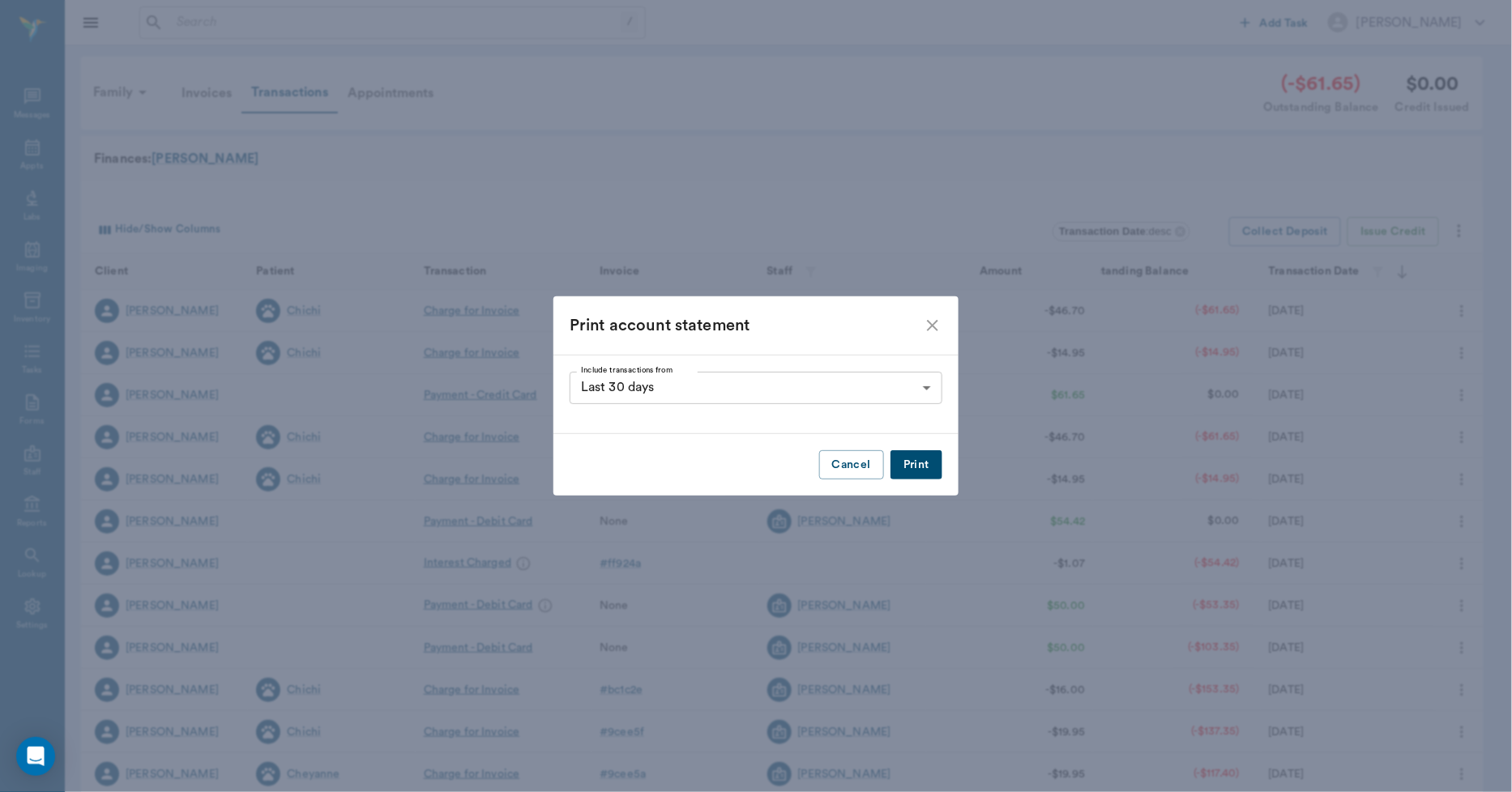
click at [930, 468] on button "Print" at bounding box center [917, 466] width 52 height 30
click at [932, 322] on icon "close" at bounding box center [933, 325] width 19 height 19
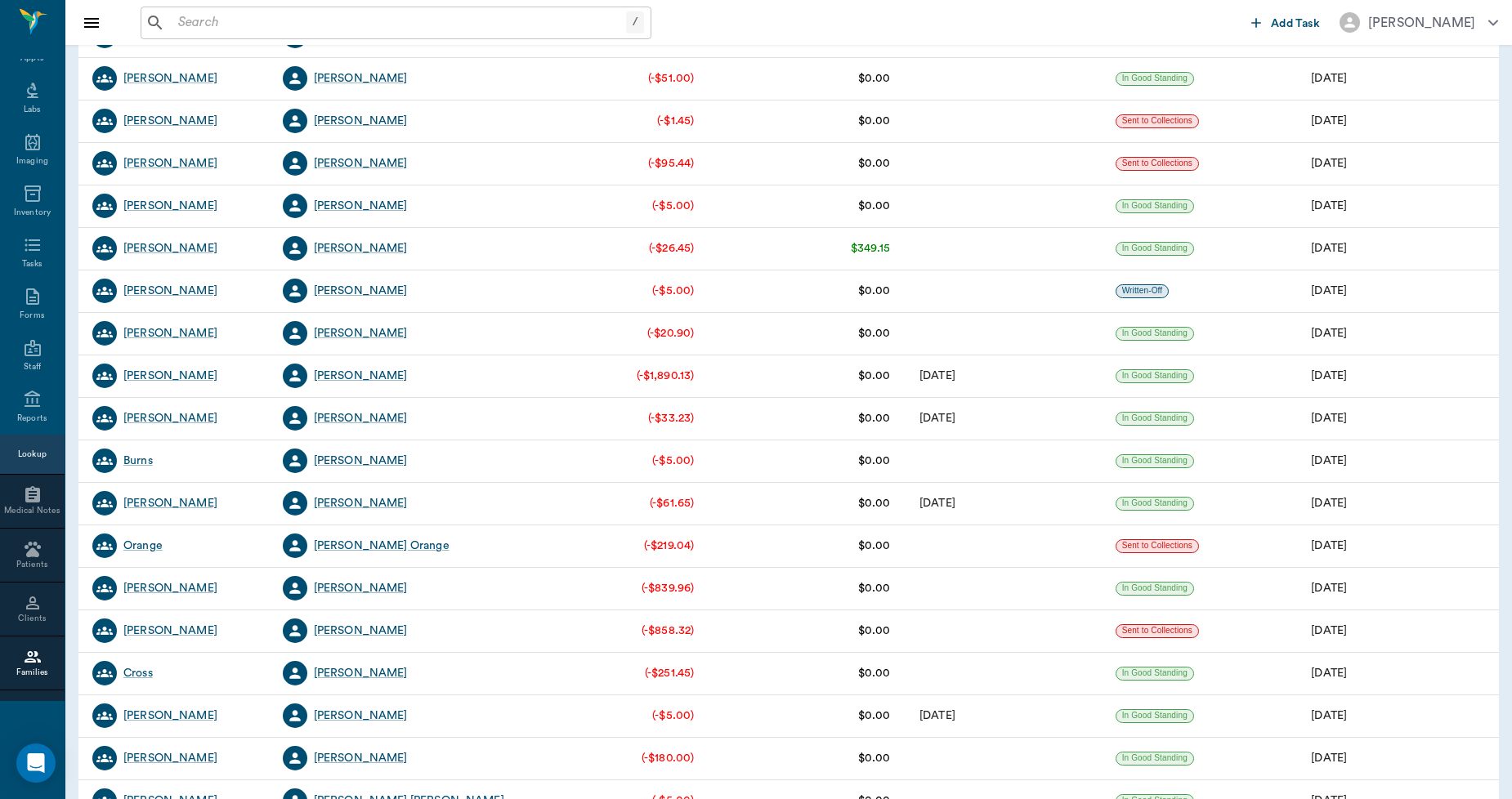
scroll to position [1542, 0]
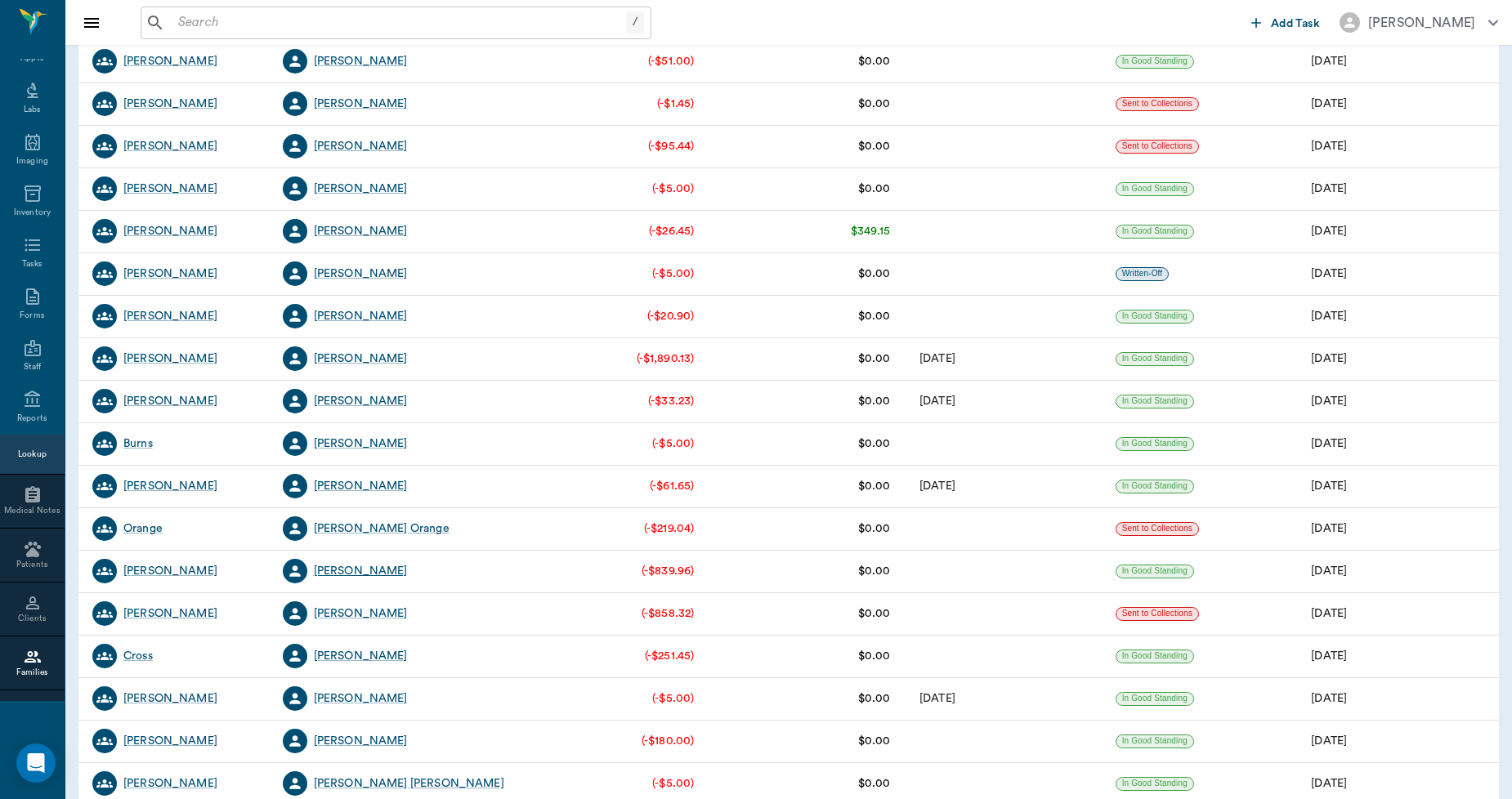
click at [375, 568] on div "[PERSON_NAME]" at bounding box center [361, 571] width 94 height 16
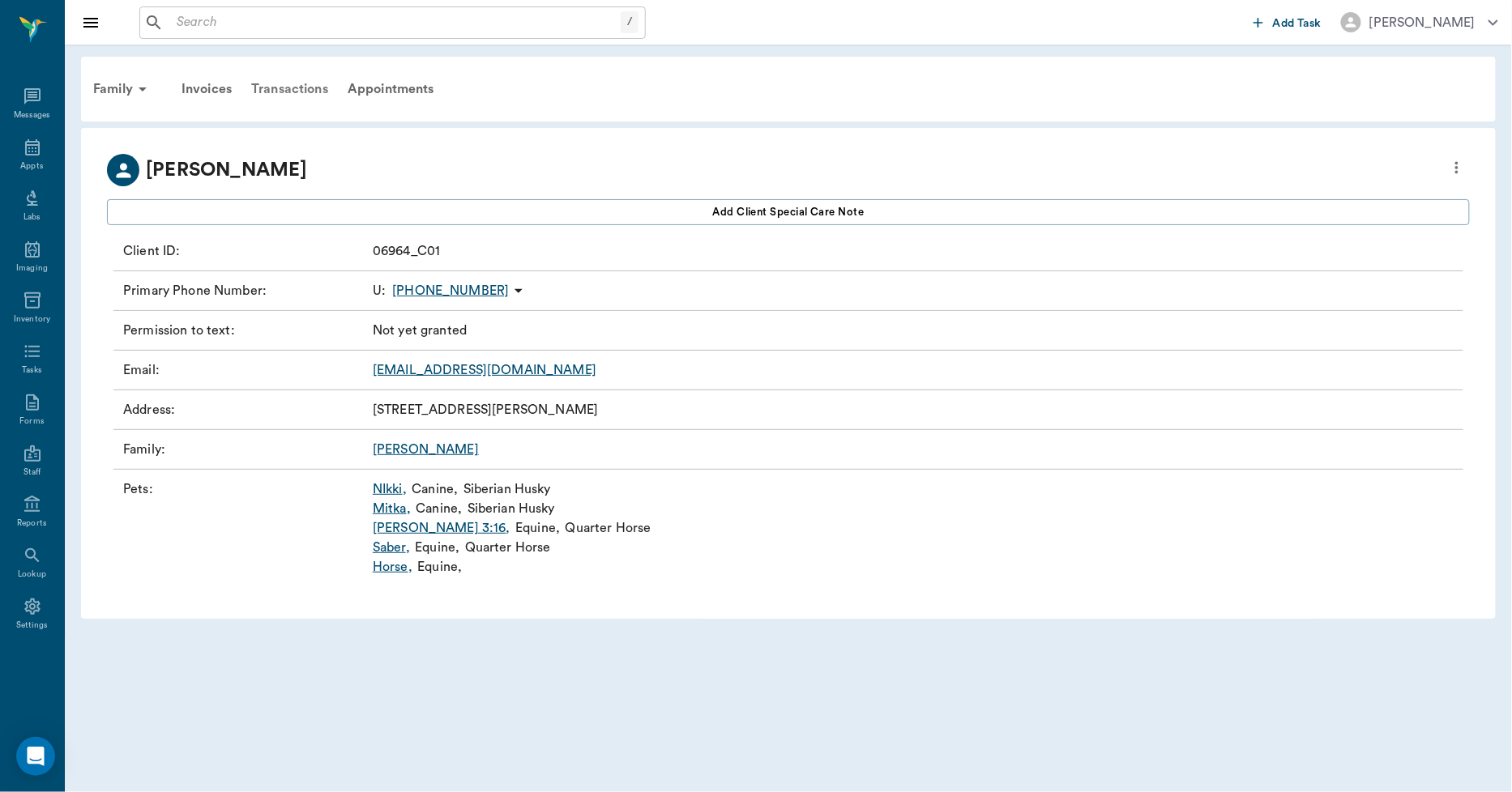
click at [306, 89] on div "Transactions" at bounding box center [290, 88] width 97 height 39
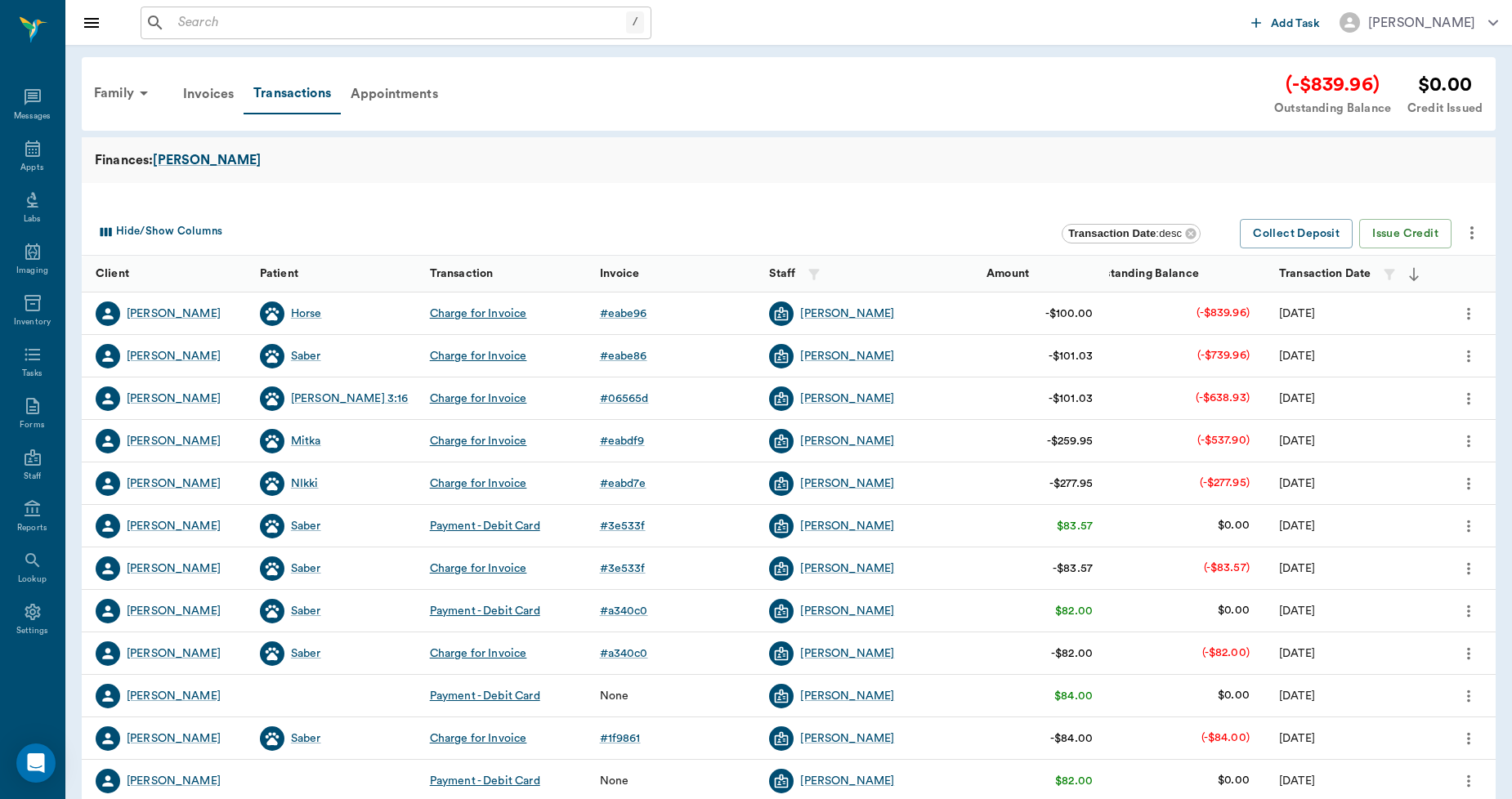
click at [1472, 231] on icon "more" at bounding box center [1471, 232] width 19 height 19
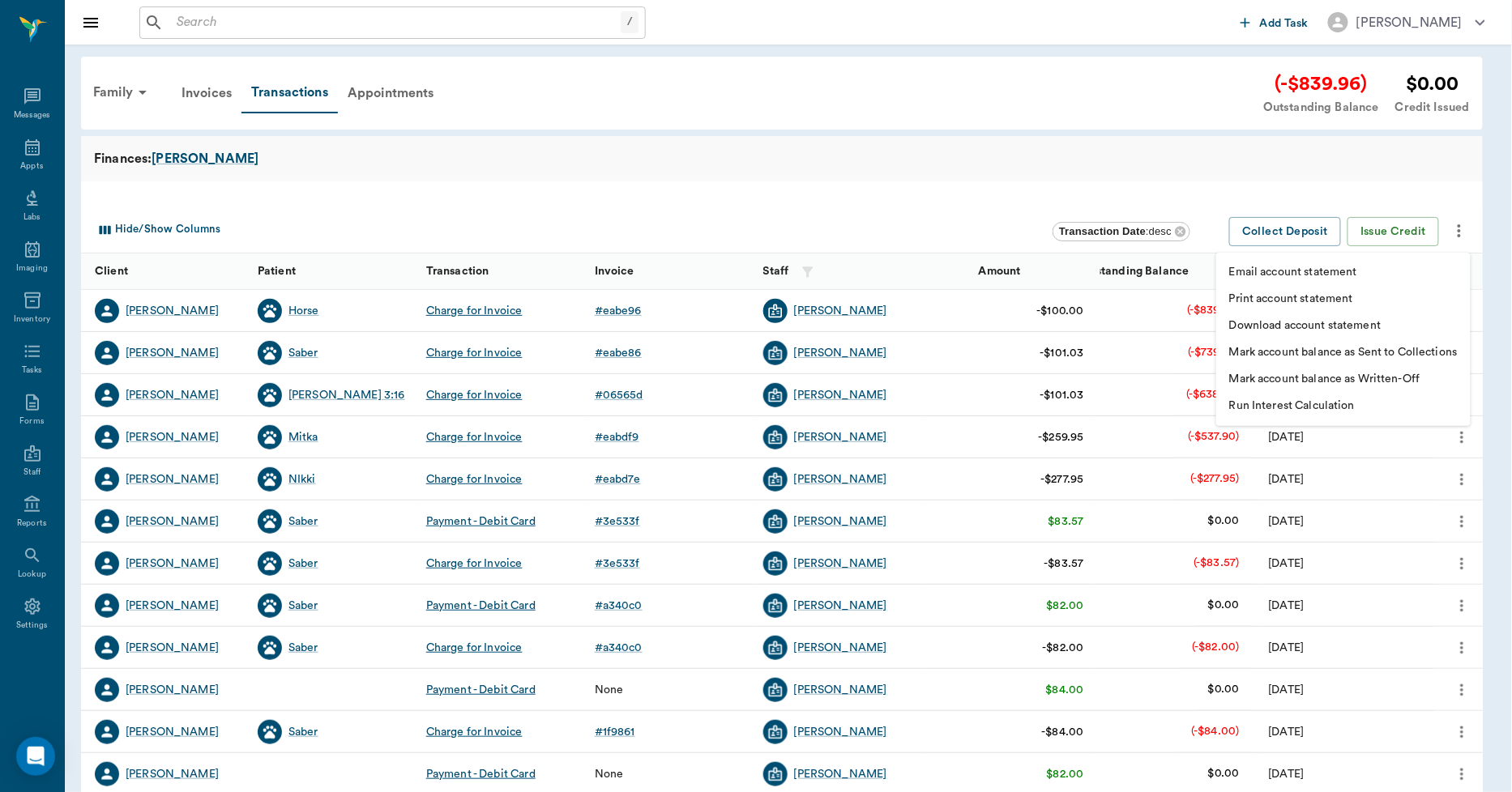
click at [1307, 295] on p "Print account statement" at bounding box center [1291, 299] width 124 height 17
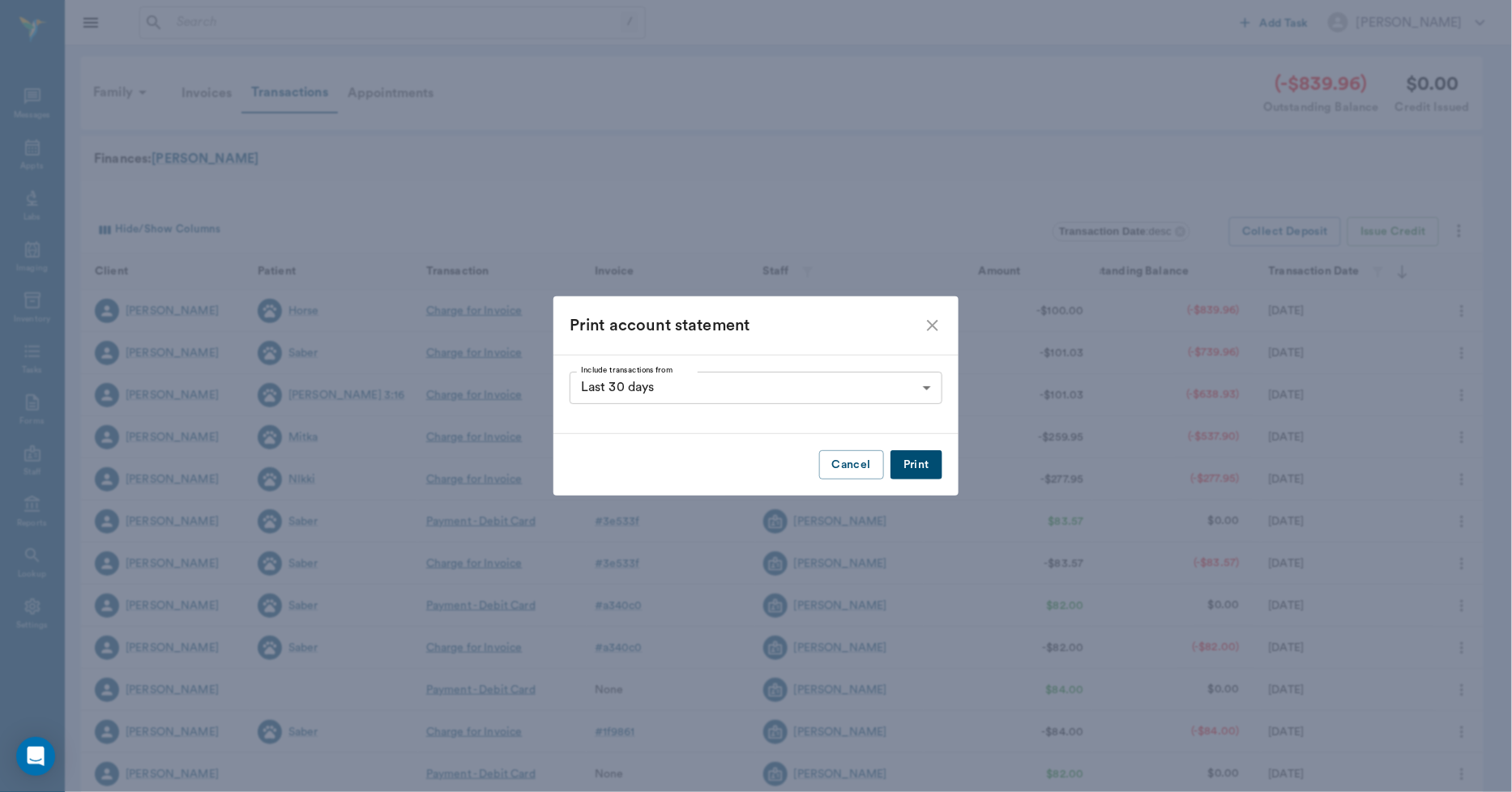
click at [912, 466] on button "Print" at bounding box center [917, 466] width 52 height 30
click at [935, 332] on icon "close" at bounding box center [933, 325] width 19 height 19
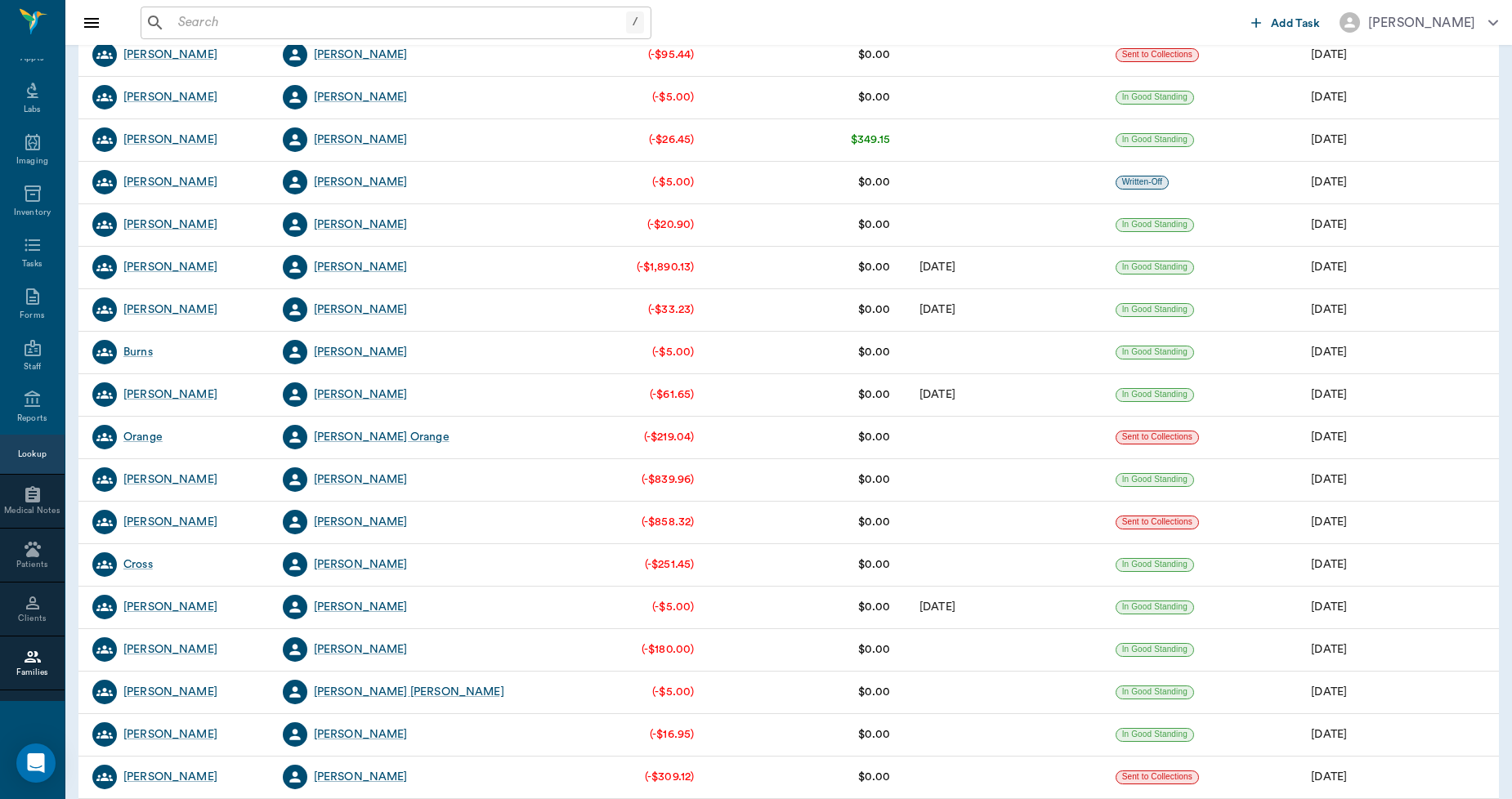
scroll to position [1725, 0]
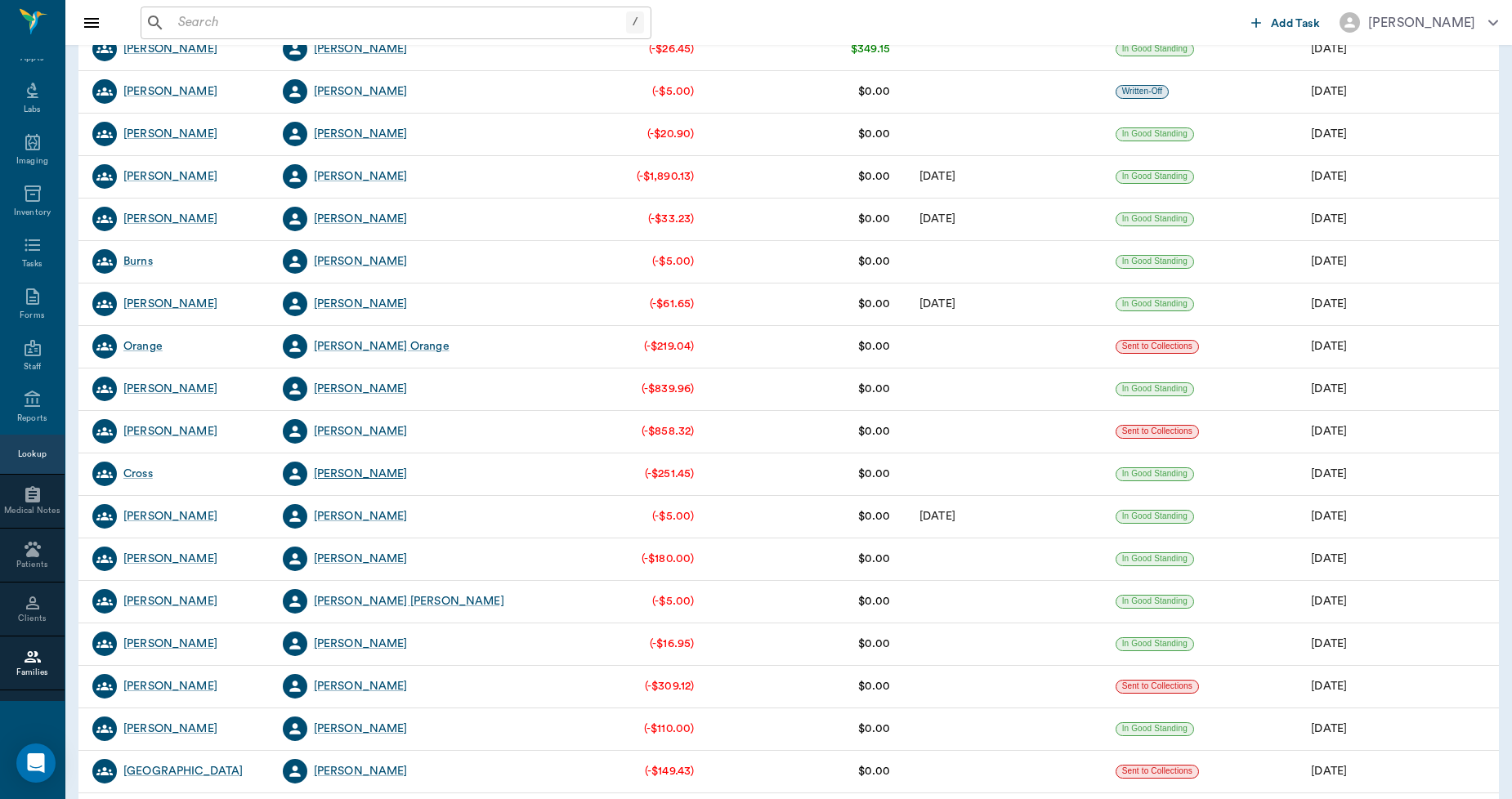
click at [347, 471] on div "[PERSON_NAME]" at bounding box center [361, 473] width 94 height 16
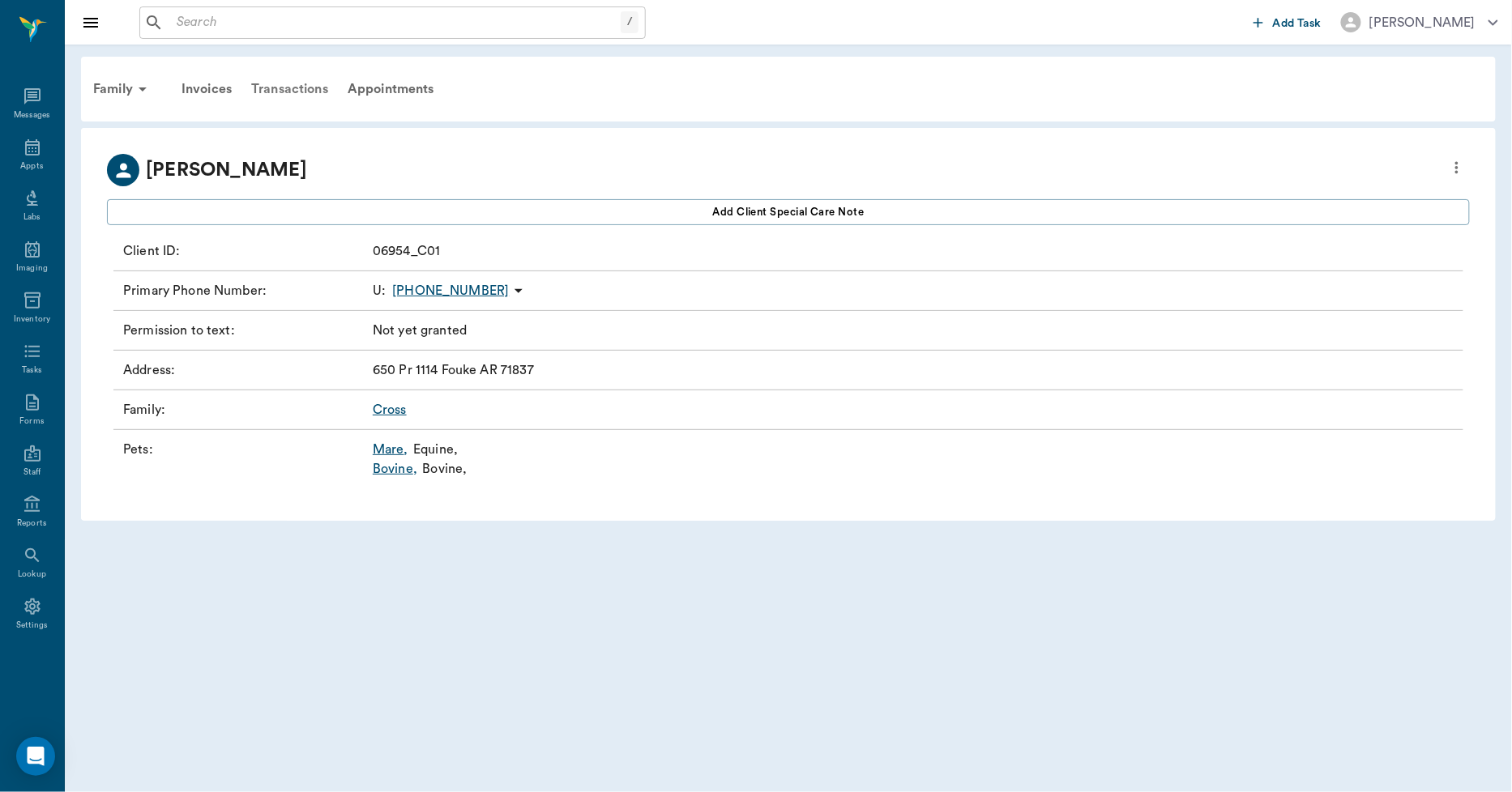
click at [282, 87] on div "Transactions" at bounding box center [290, 88] width 97 height 39
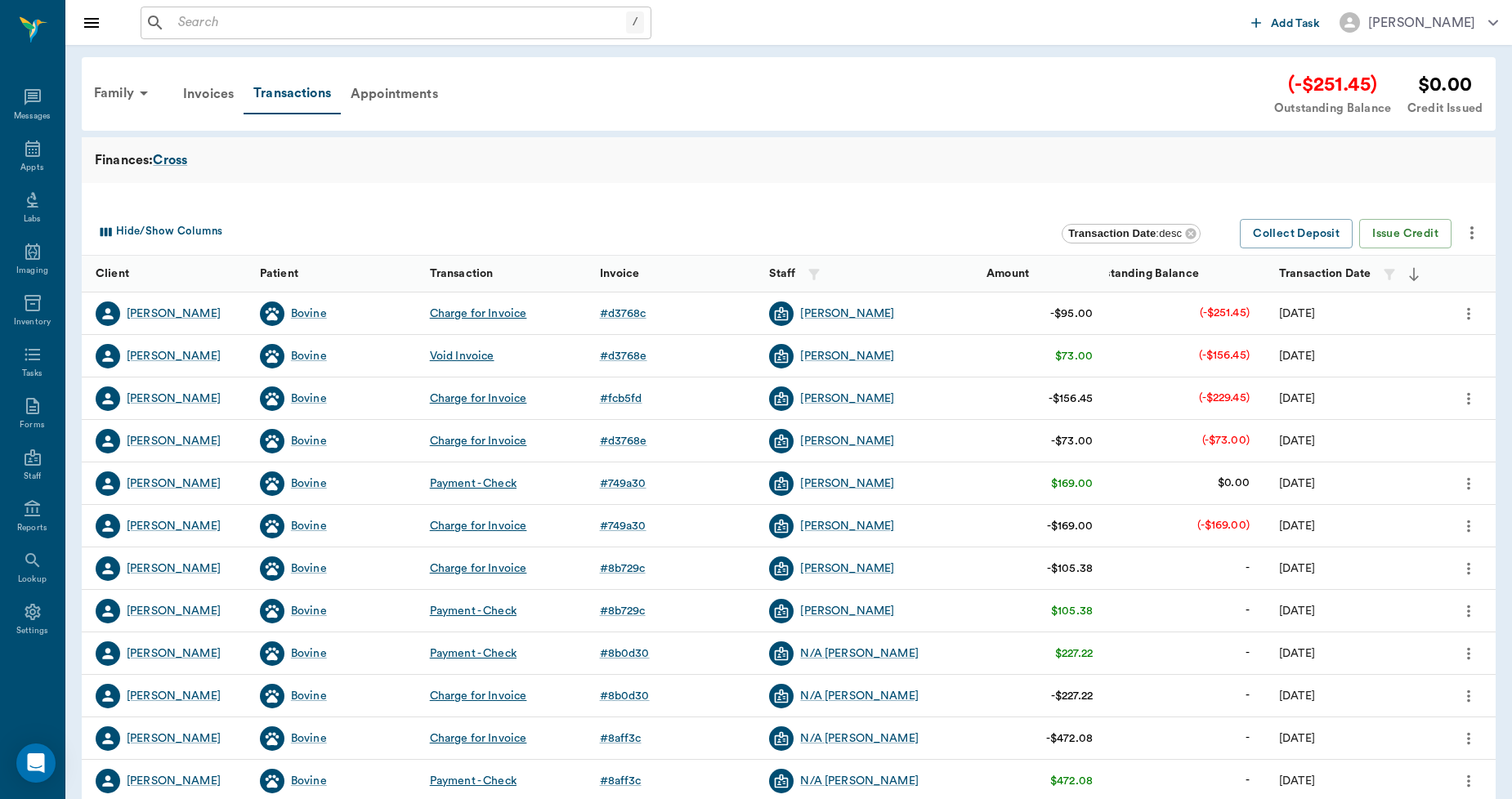
click at [1475, 237] on icon "more" at bounding box center [1471, 232] width 19 height 19
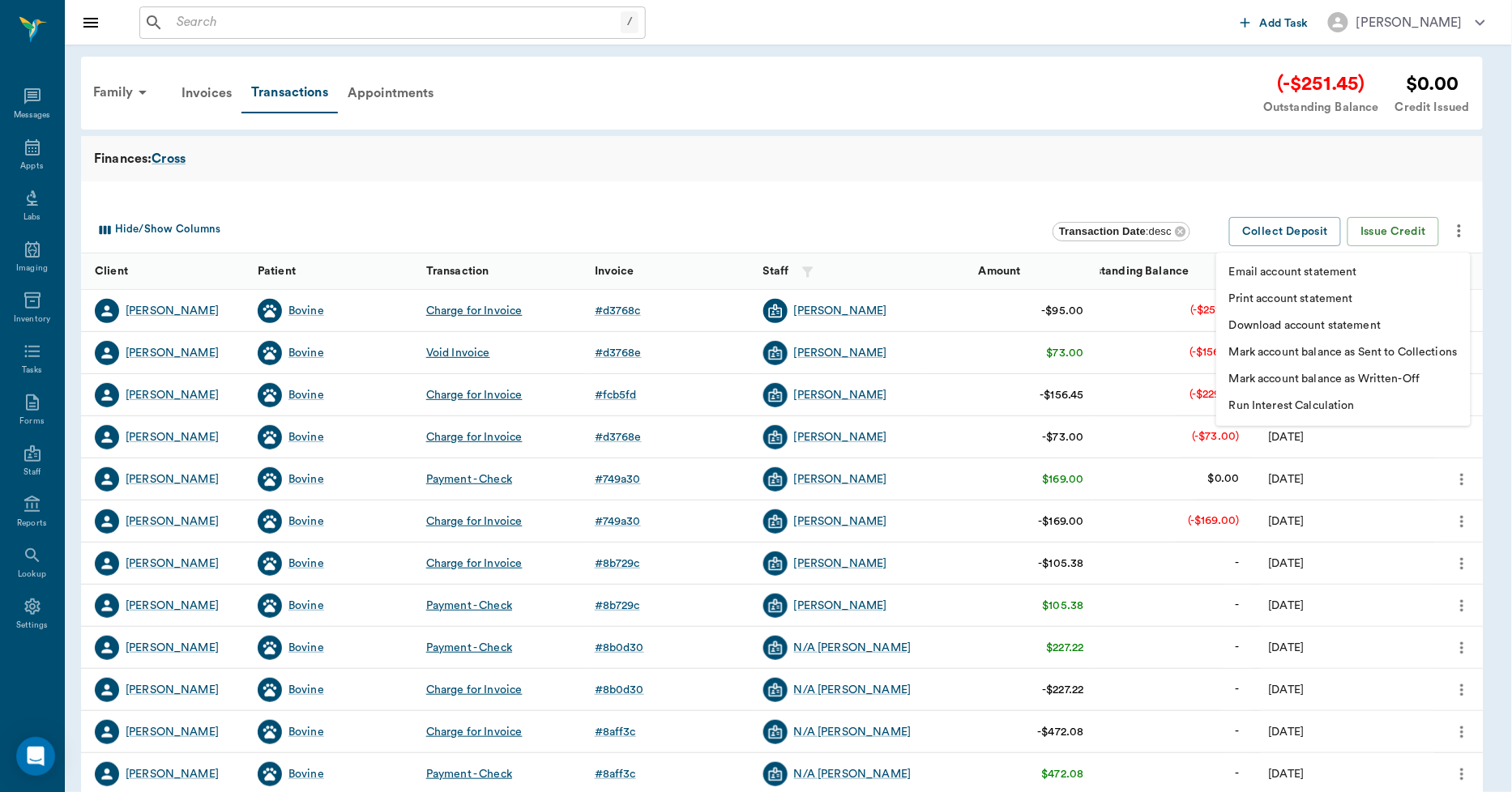
click at [1290, 302] on p "Print account statement" at bounding box center [1291, 299] width 124 height 17
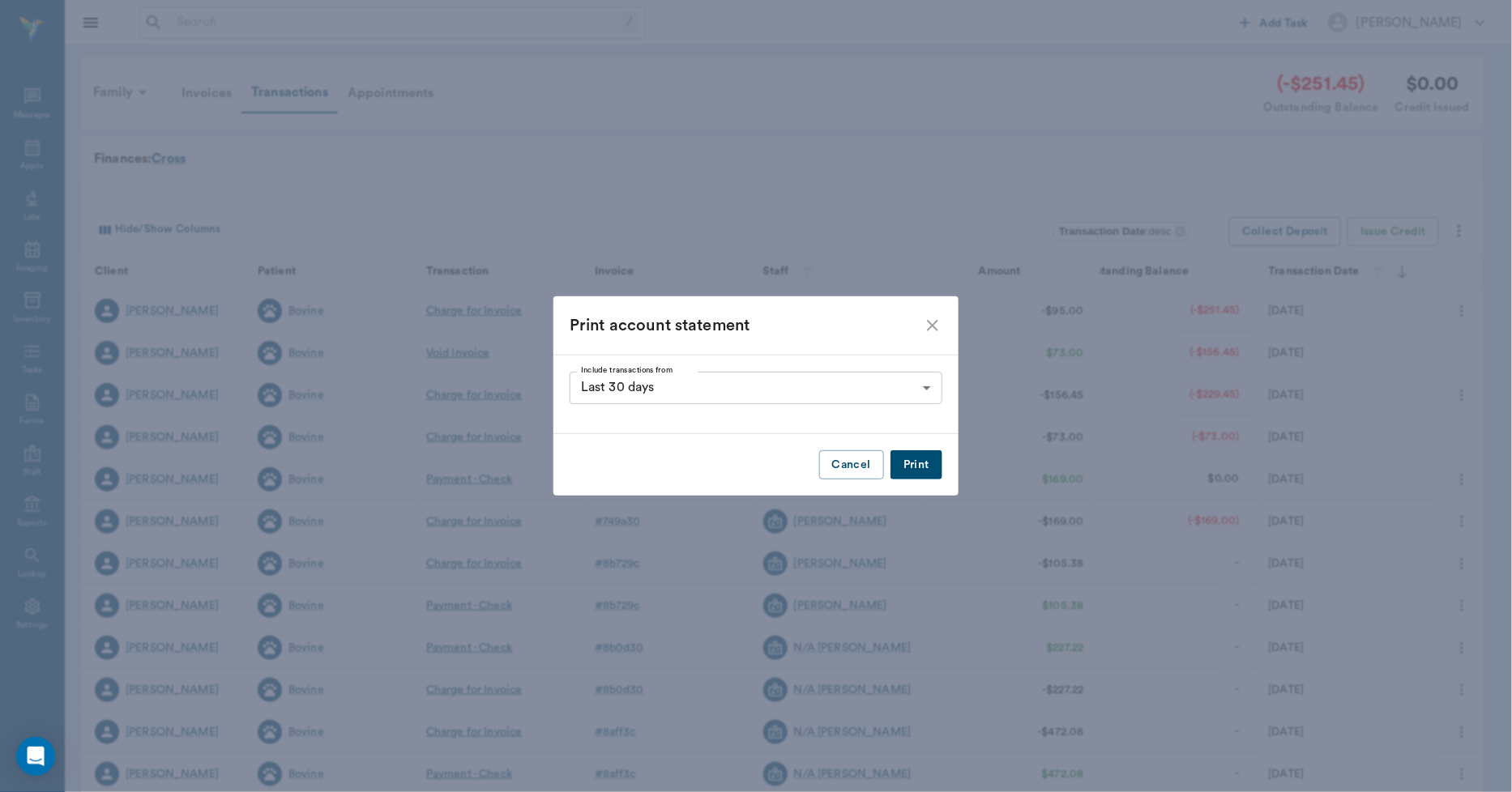
click at [923, 464] on button "Print" at bounding box center [917, 466] width 52 height 30
click at [929, 325] on icon "close" at bounding box center [933, 325] width 19 height 19
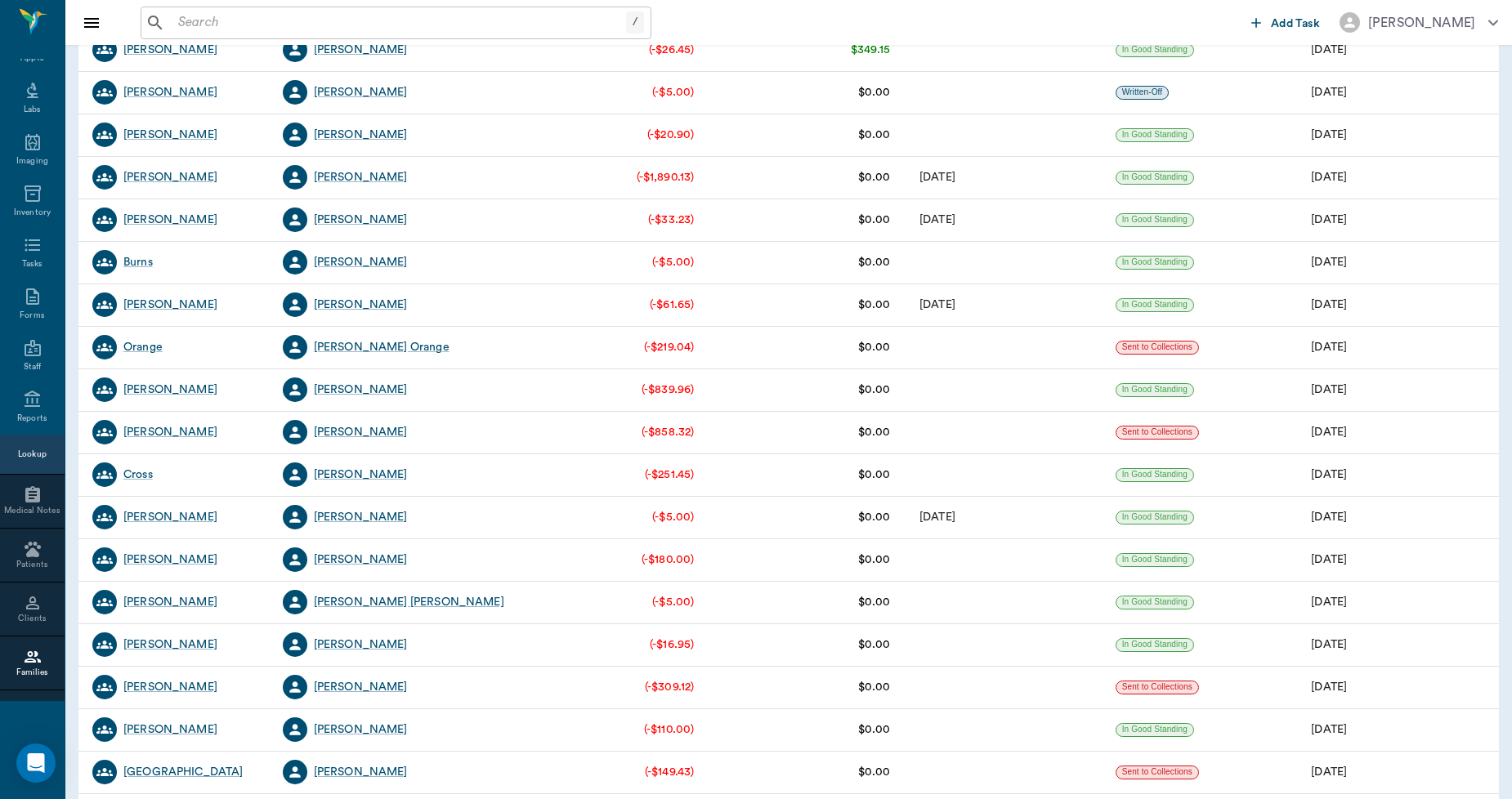
scroll to position [1725, 0]
click at [352, 519] on div "[PERSON_NAME]" at bounding box center [361, 516] width 94 height 16
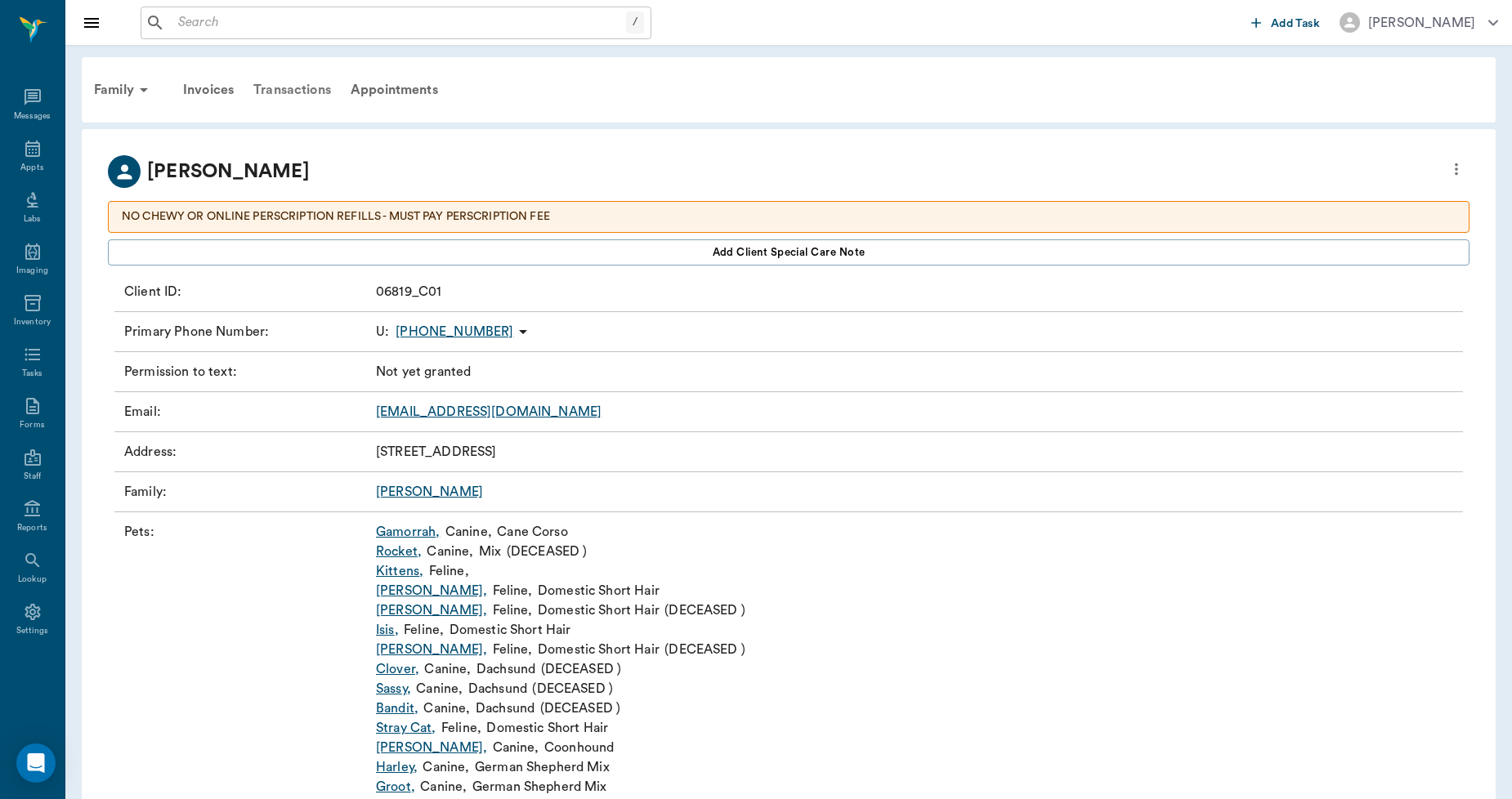
click at [309, 84] on div "Transactions" at bounding box center [292, 89] width 98 height 40
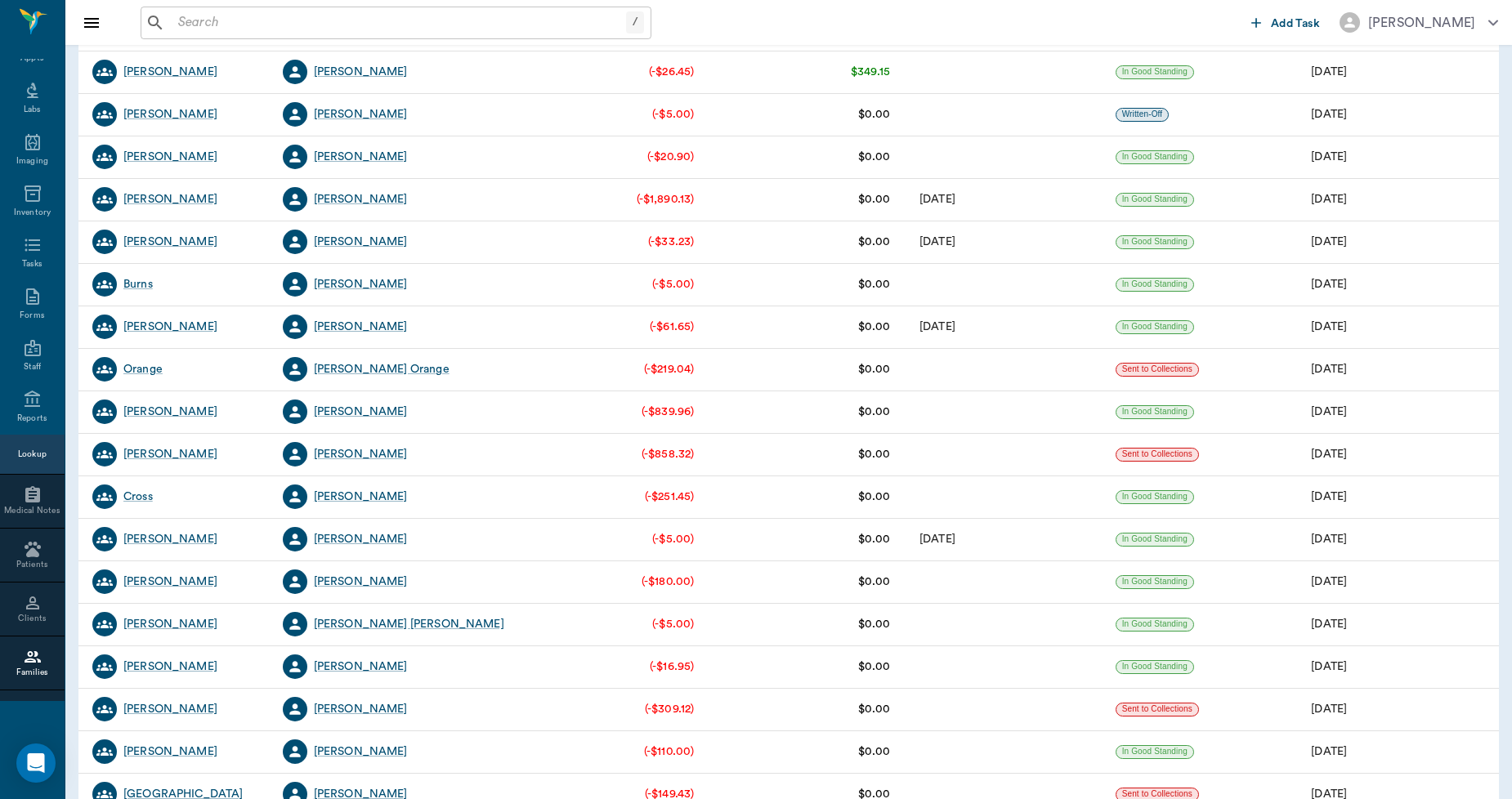
scroll to position [1725, 0]
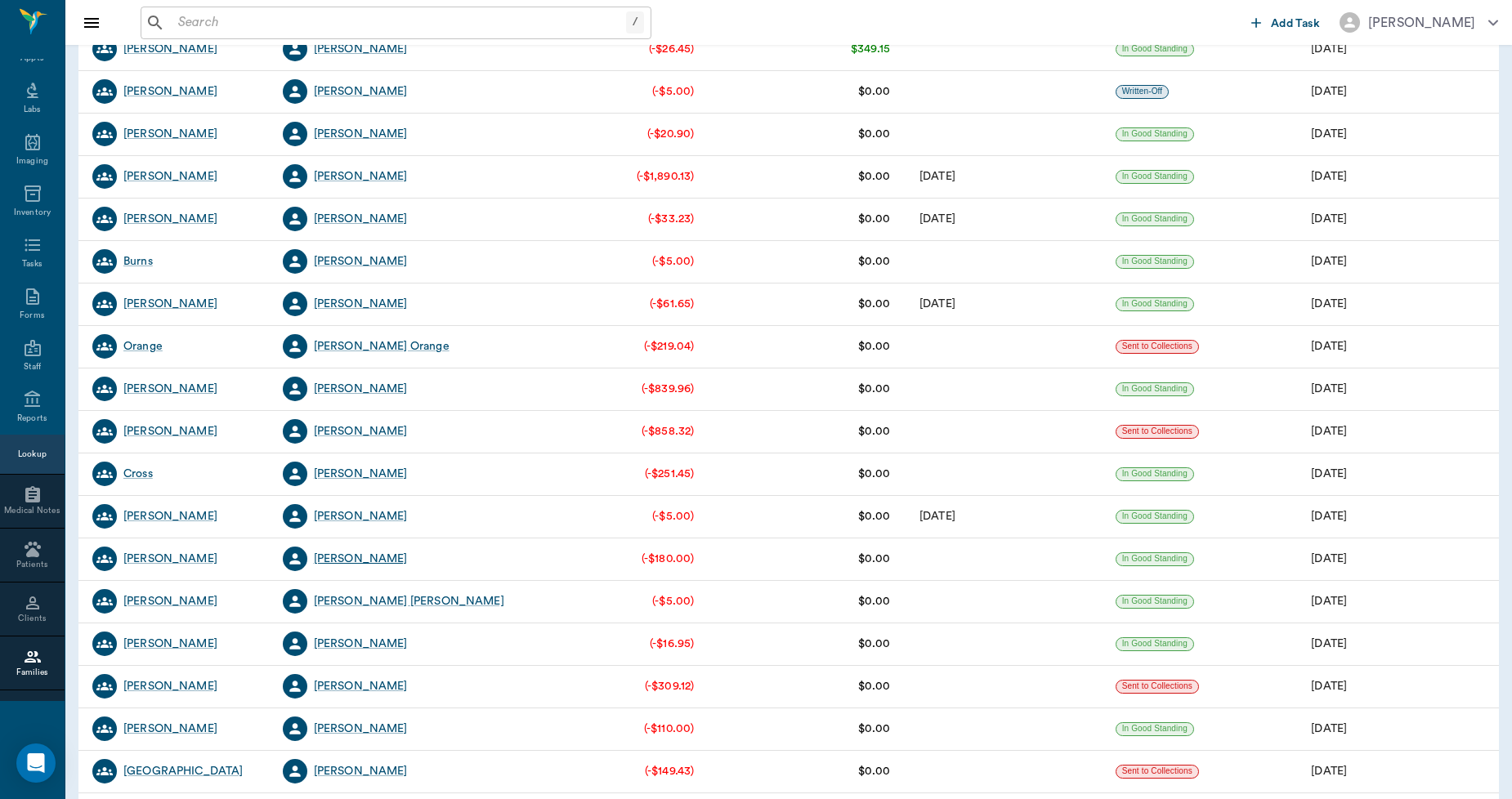
click at [395, 559] on div "[PERSON_NAME]" at bounding box center [361, 558] width 94 height 16
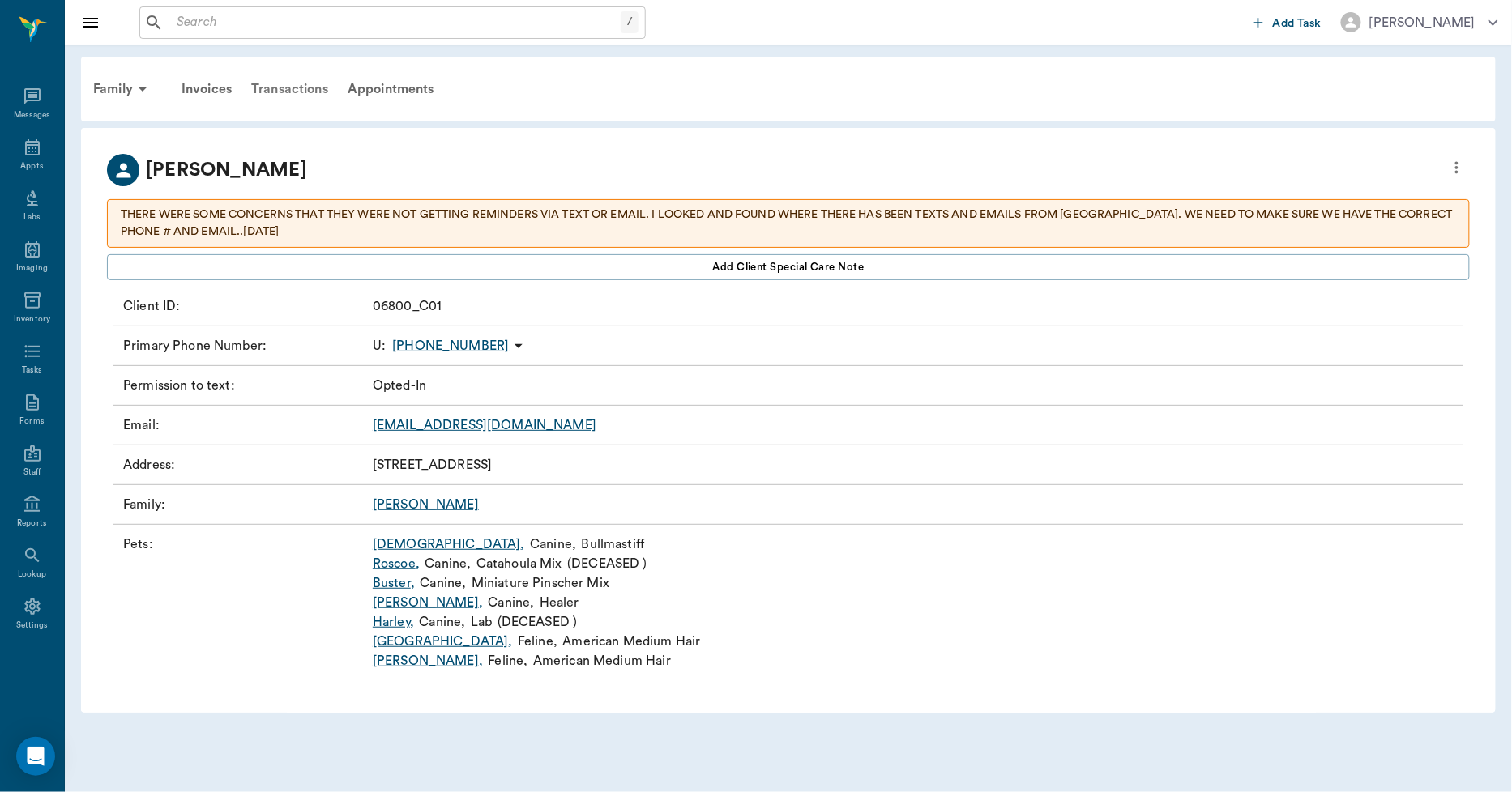
click at [292, 89] on div "Transactions" at bounding box center [290, 88] width 97 height 39
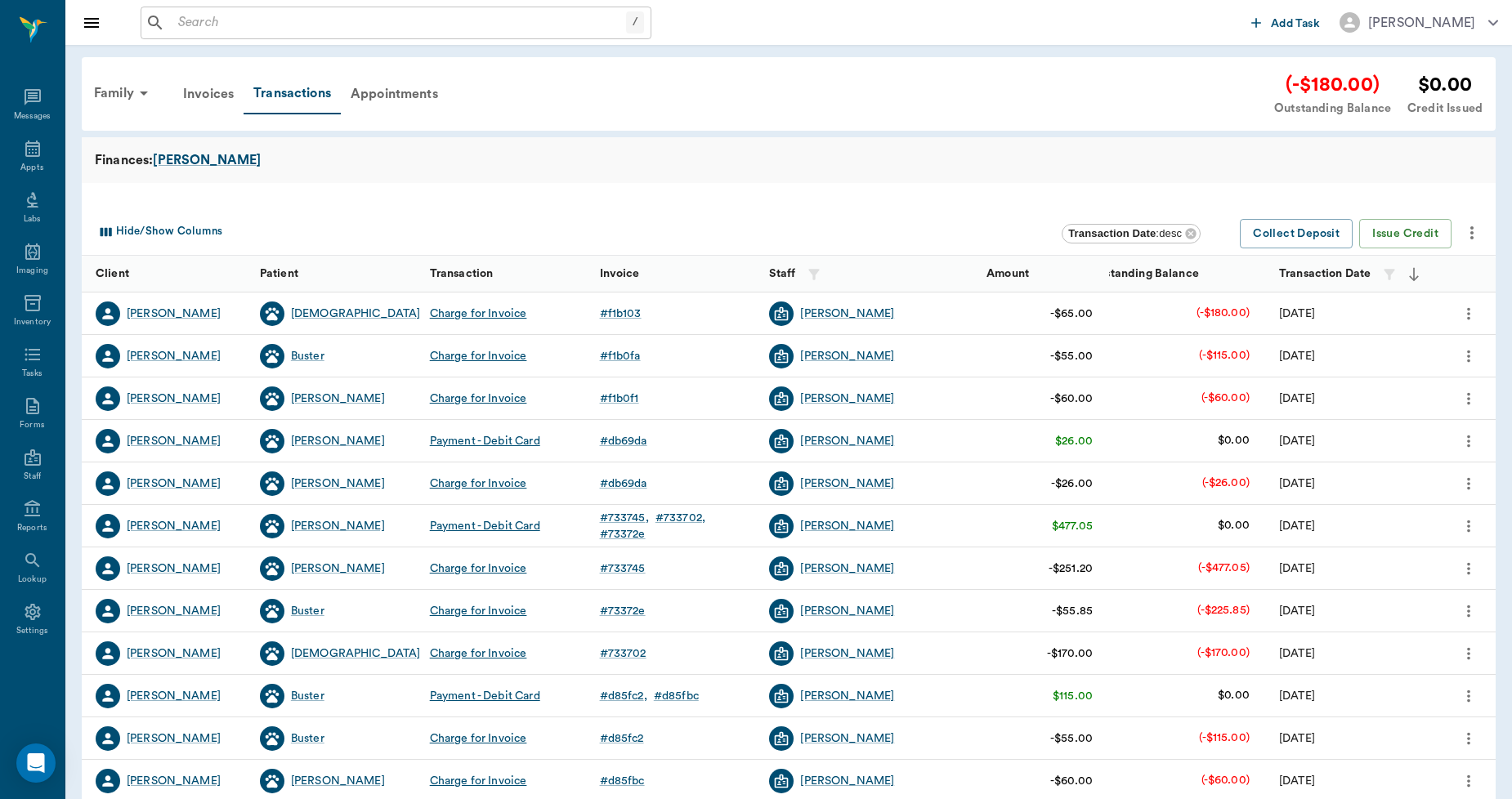
click at [1469, 239] on icon "more" at bounding box center [1471, 232] width 19 height 19
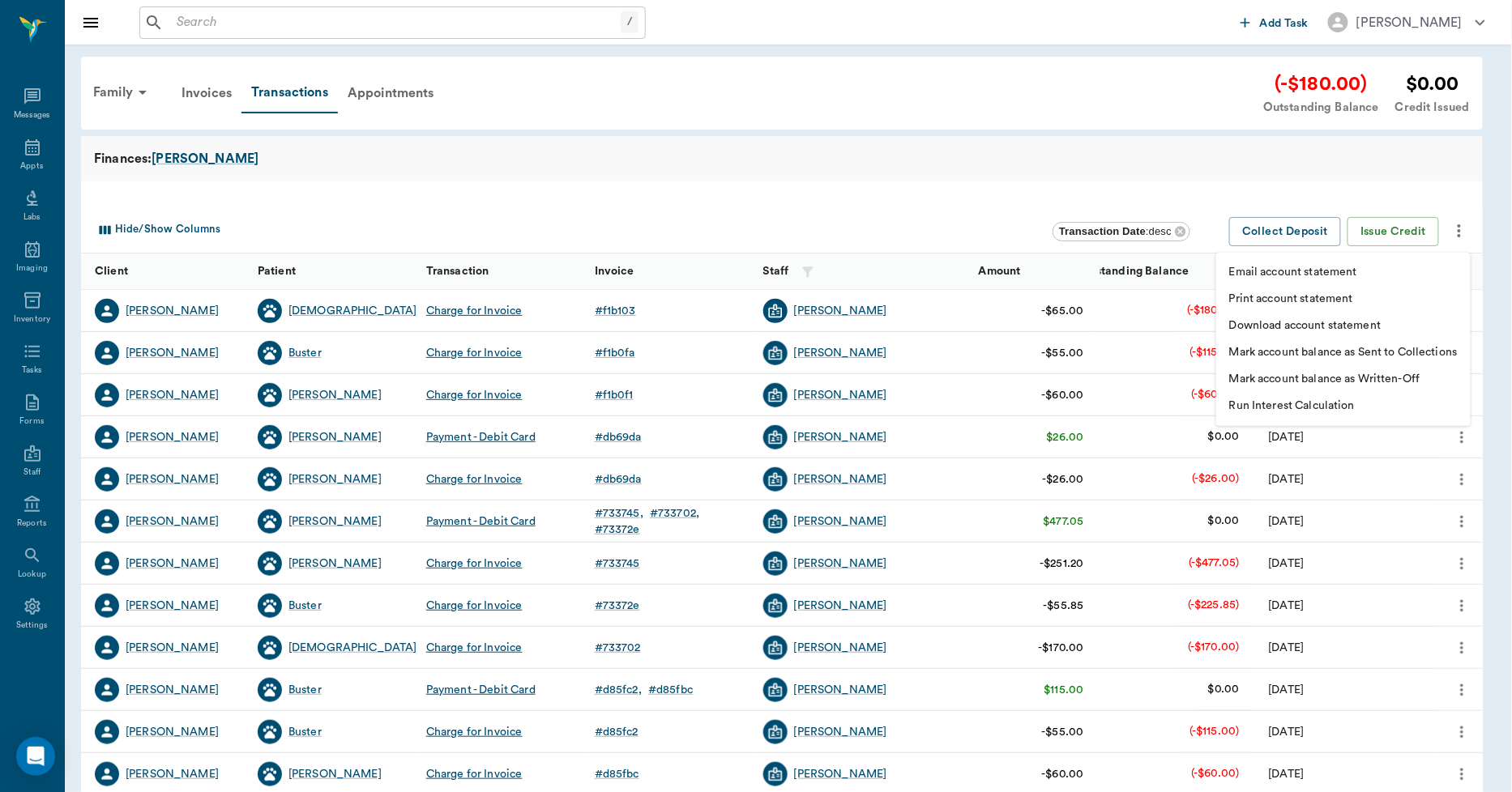
click at [1348, 300] on p "Print account statement" at bounding box center [1291, 299] width 124 height 17
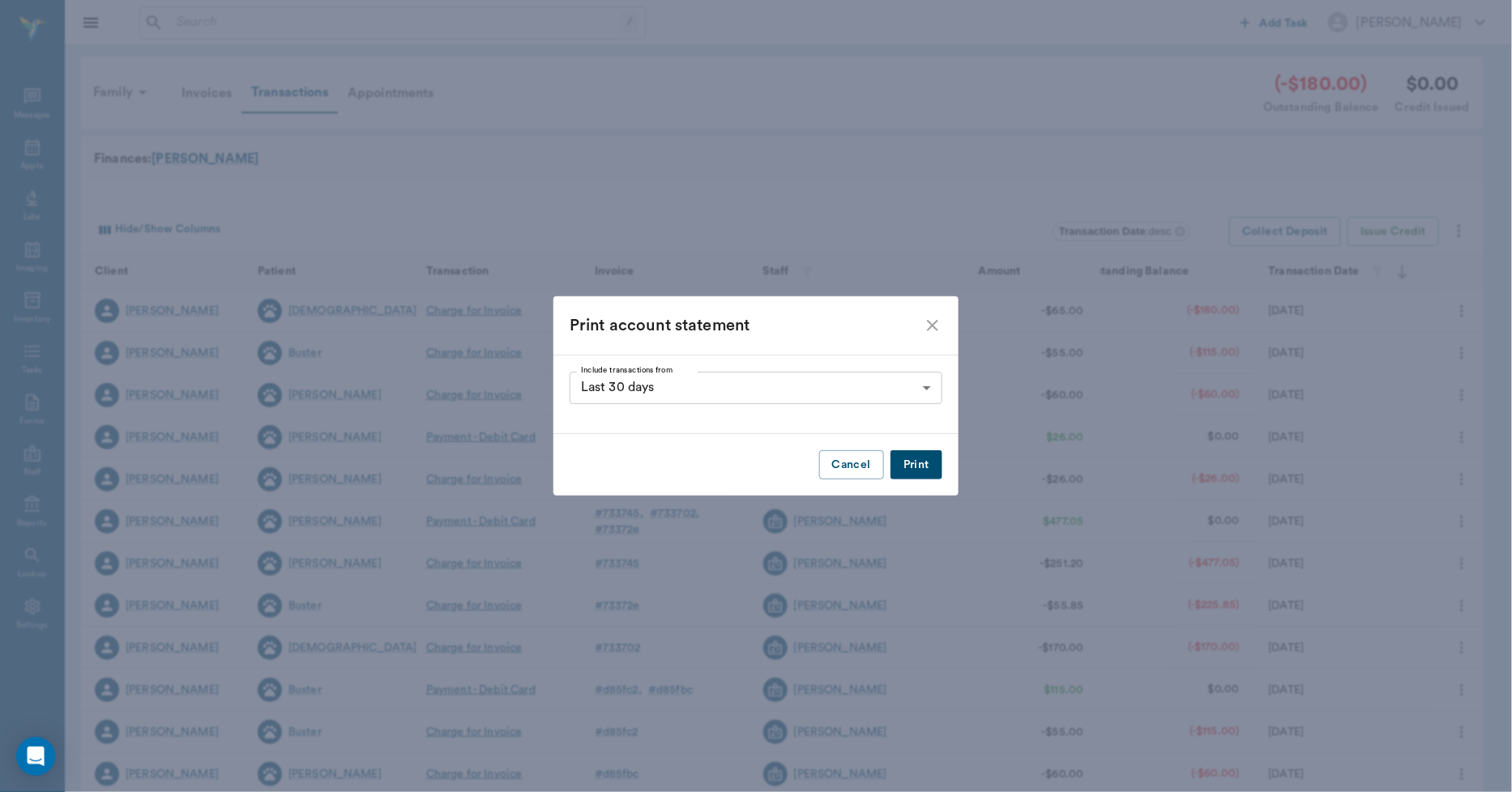
click at [928, 463] on button "Print" at bounding box center [917, 466] width 52 height 30
click at [932, 326] on icon "close" at bounding box center [933, 325] width 12 height 12
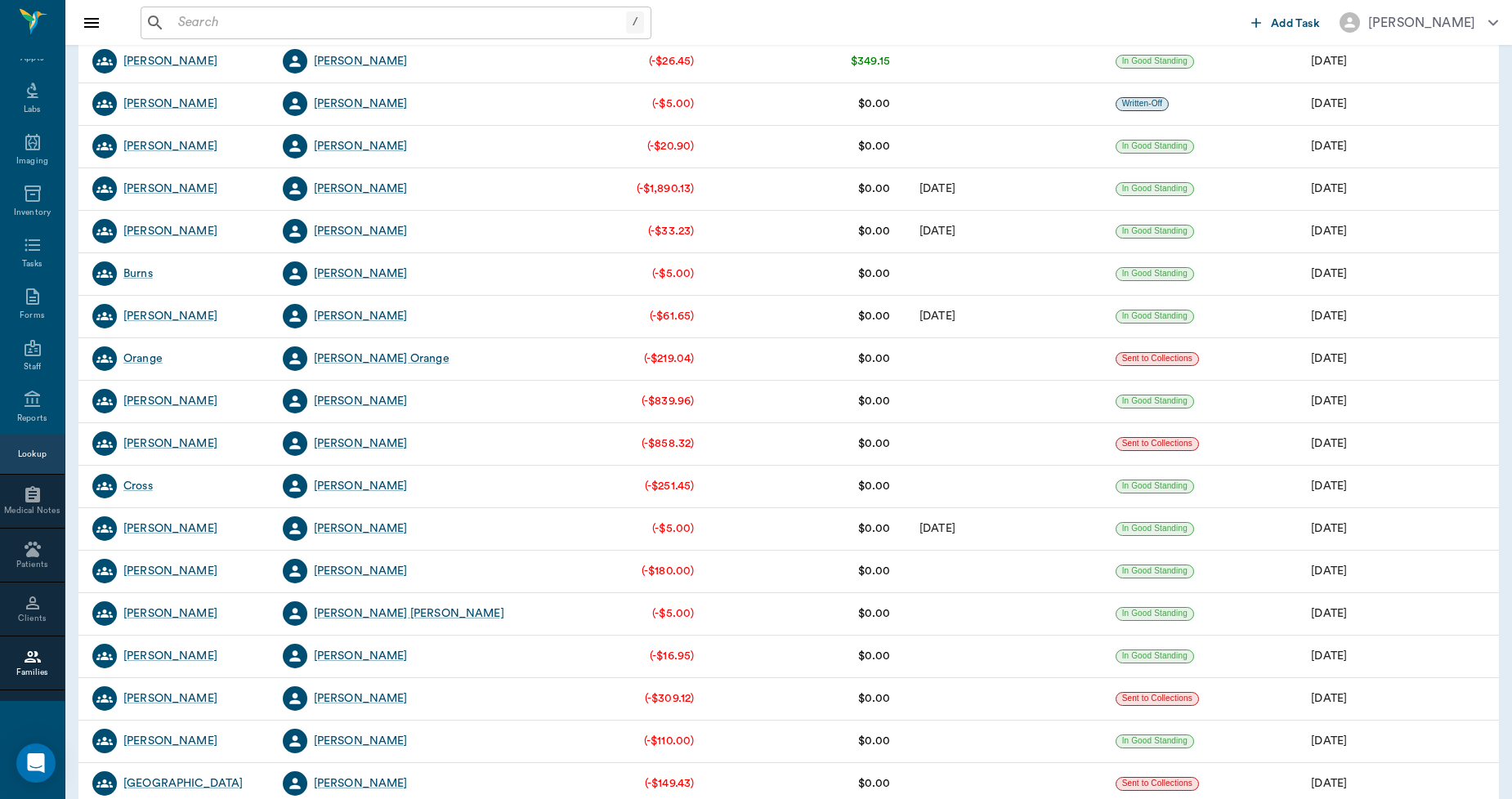
scroll to position [1816, 0]
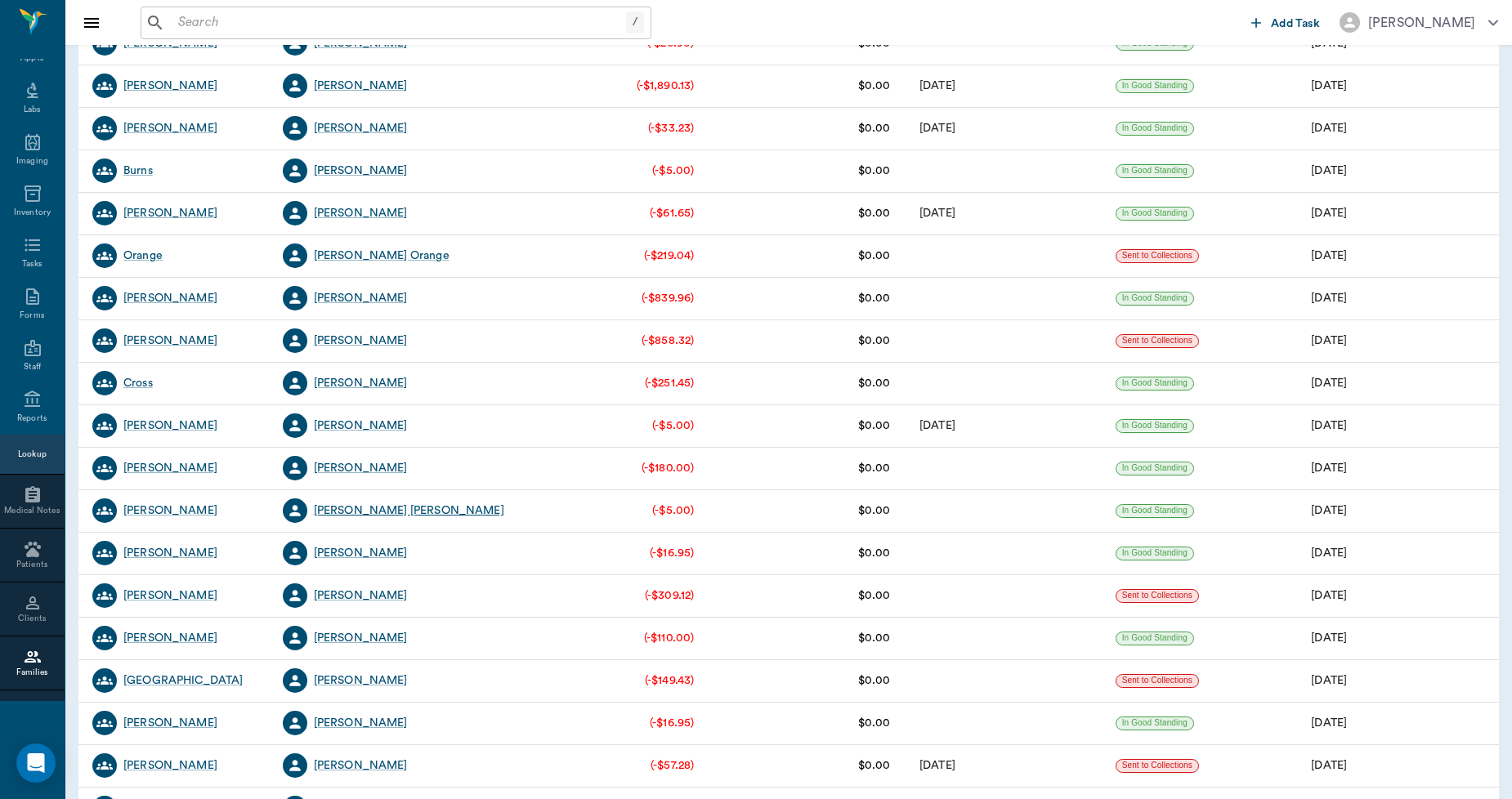
click at [372, 508] on div "[PERSON_NAME] [PERSON_NAME]" at bounding box center [409, 510] width 190 height 16
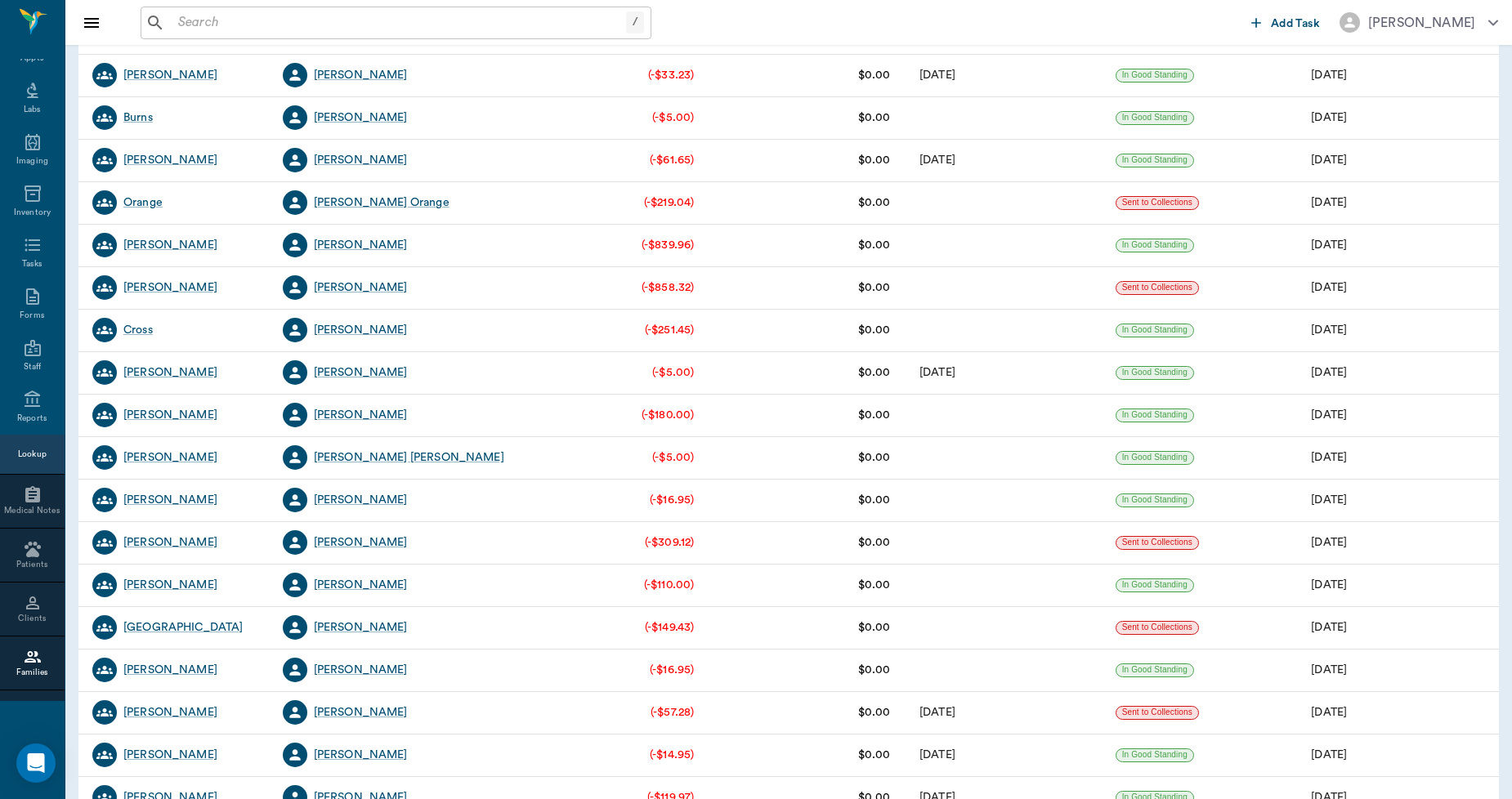
scroll to position [1906, 0]
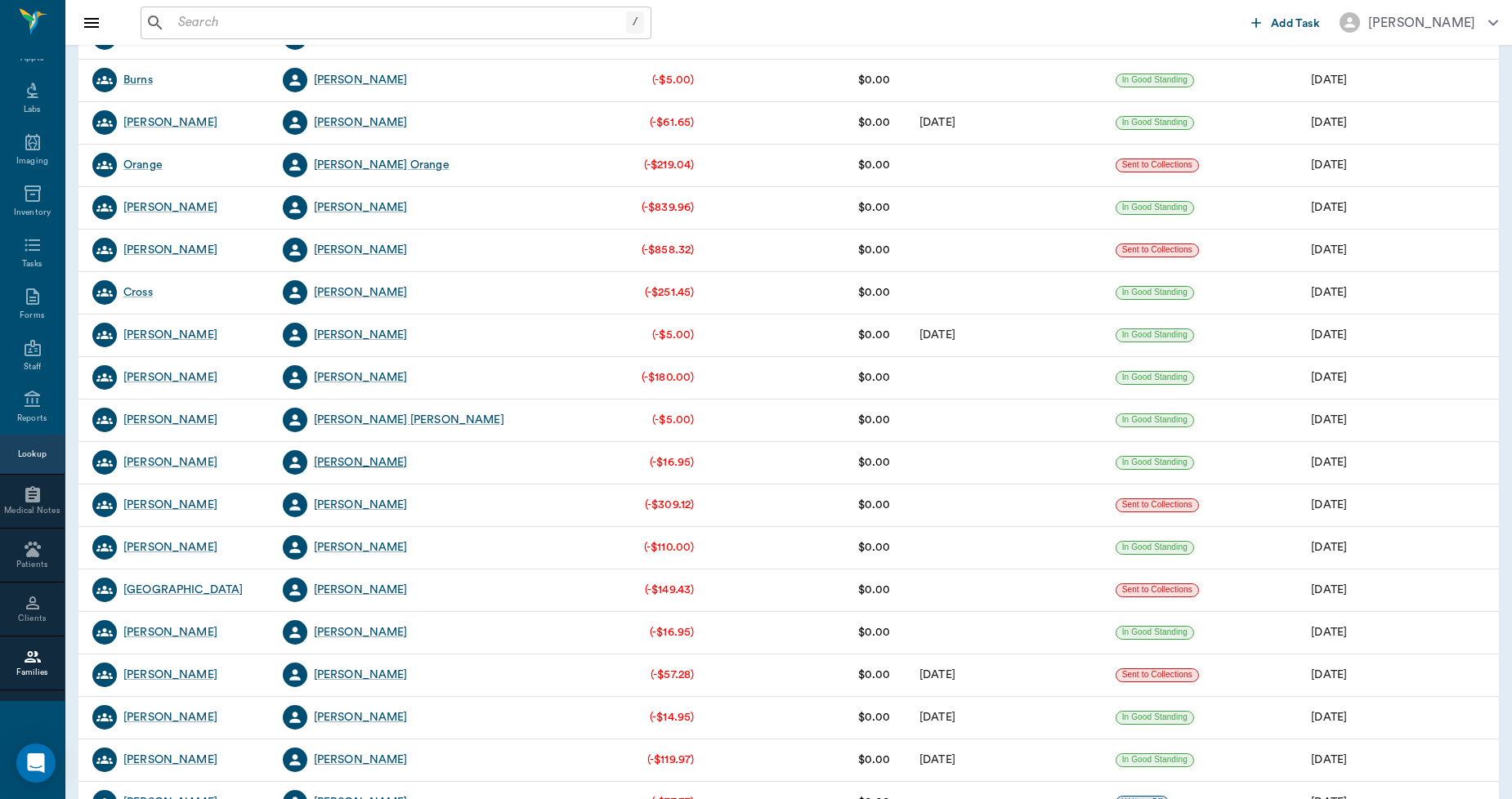
click at [366, 464] on div "[PERSON_NAME]" at bounding box center [361, 462] width 94 height 16
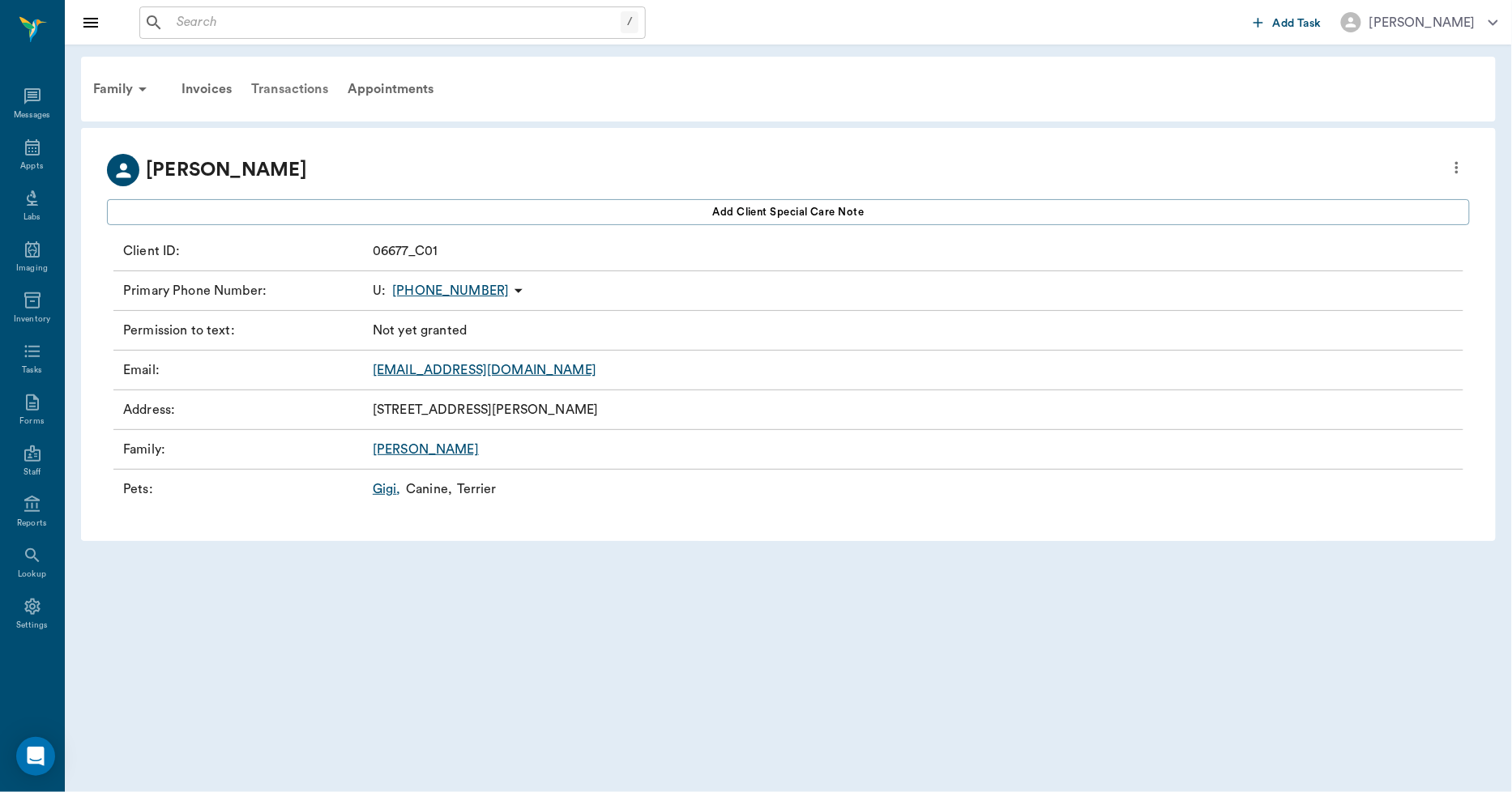
click at [308, 91] on div "Transactions" at bounding box center [290, 88] width 97 height 39
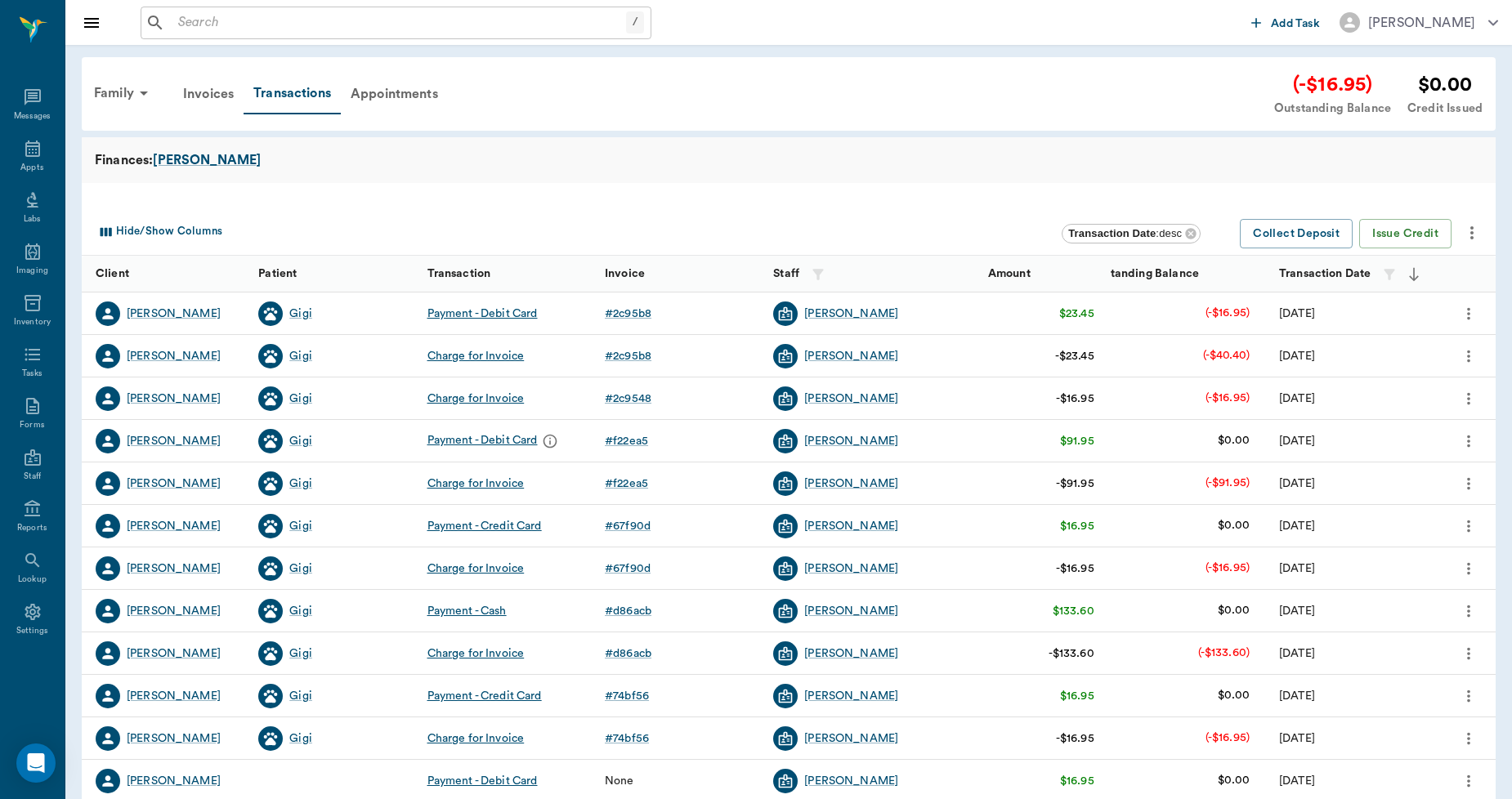
click at [1477, 232] on icon "more" at bounding box center [1471, 232] width 19 height 19
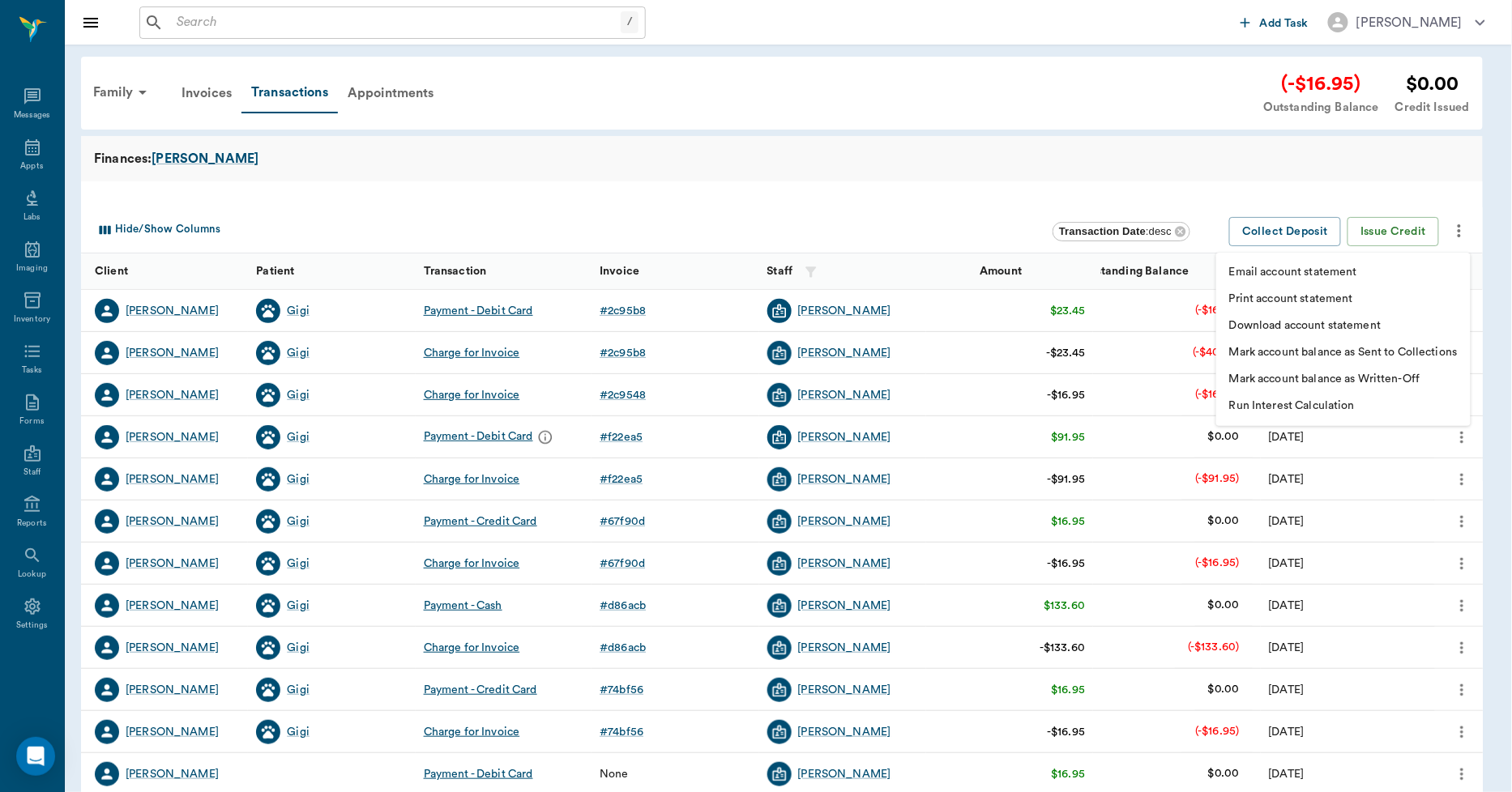
click at [1356, 295] on li "Print account statement" at bounding box center [1343, 300] width 255 height 27
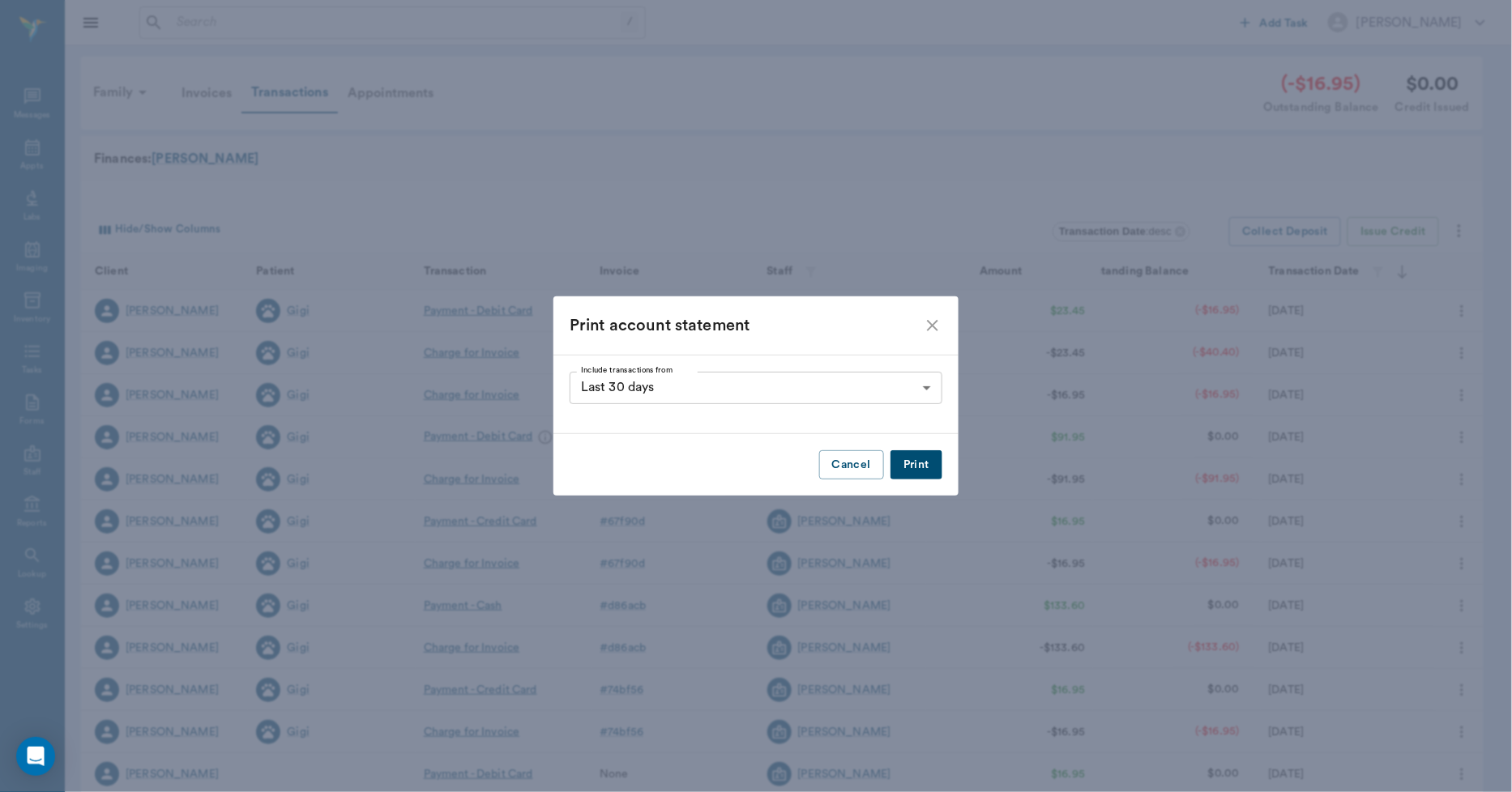
click at [903, 470] on button "Print" at bounding box center [917, 466] width 52 height 30
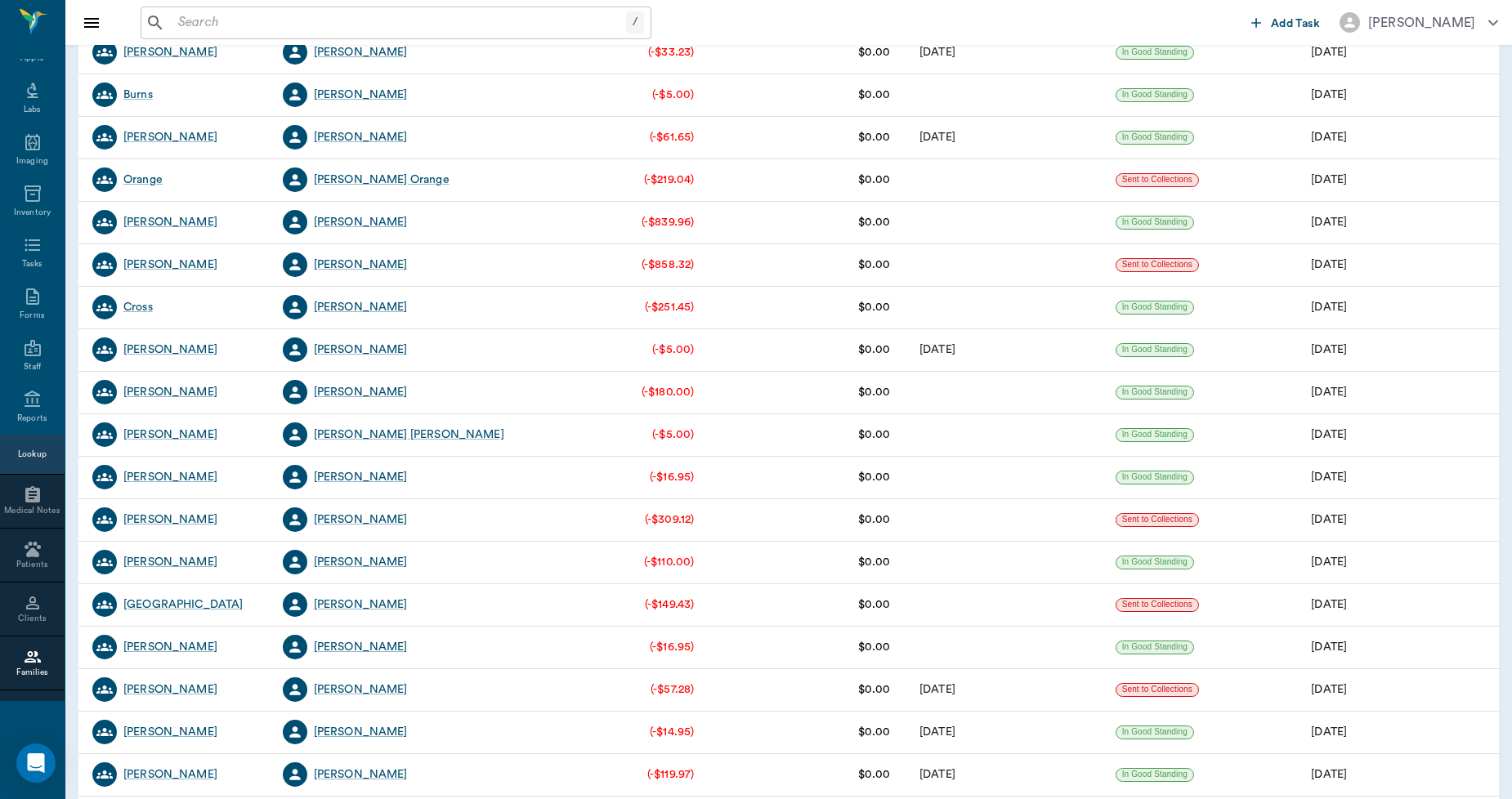
scroll to position [1906, 0]
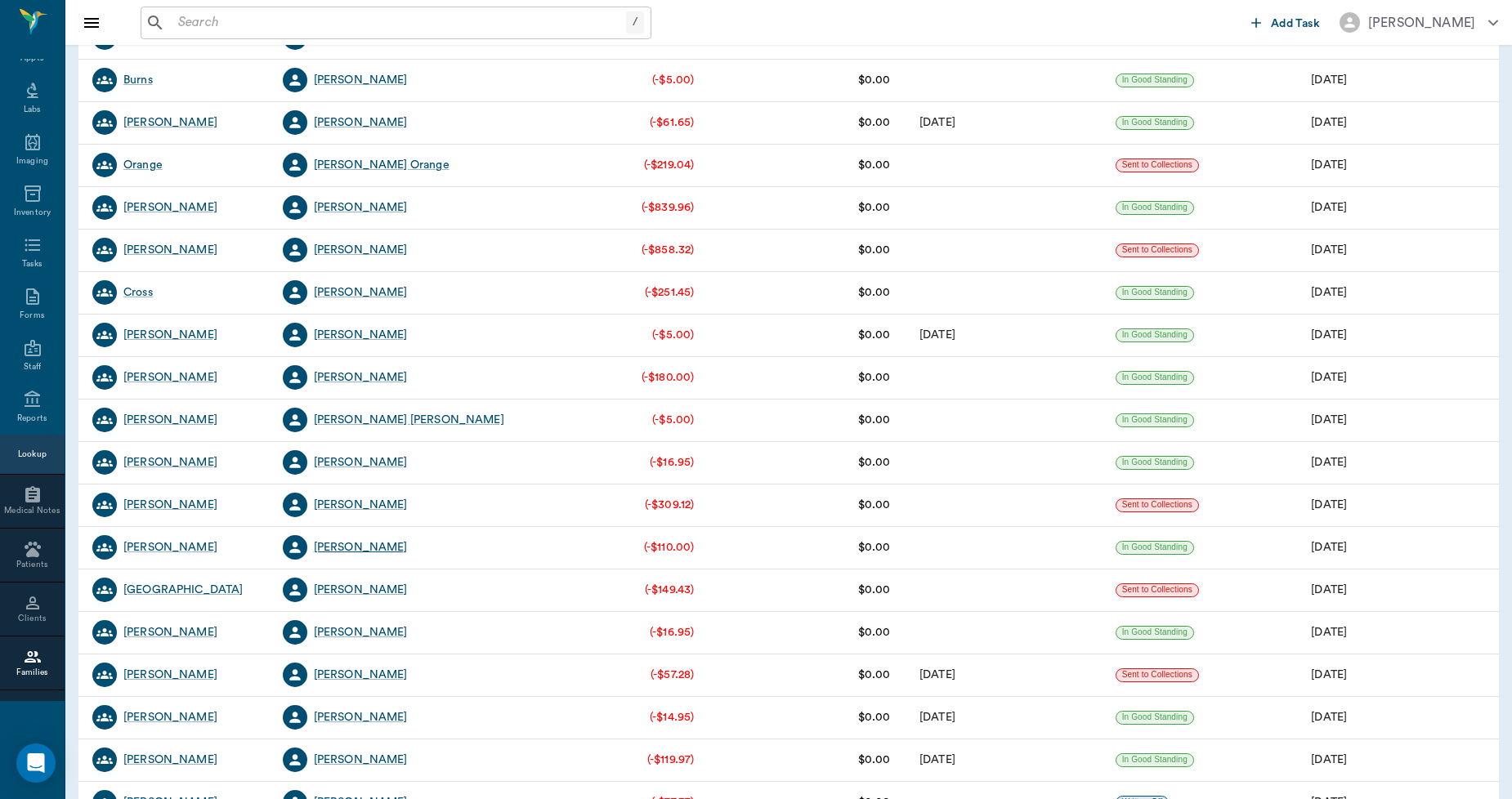
click at [366, 549] on div "[PERSON_NAME]" at bounding box center [361, 547] width 94 height 16
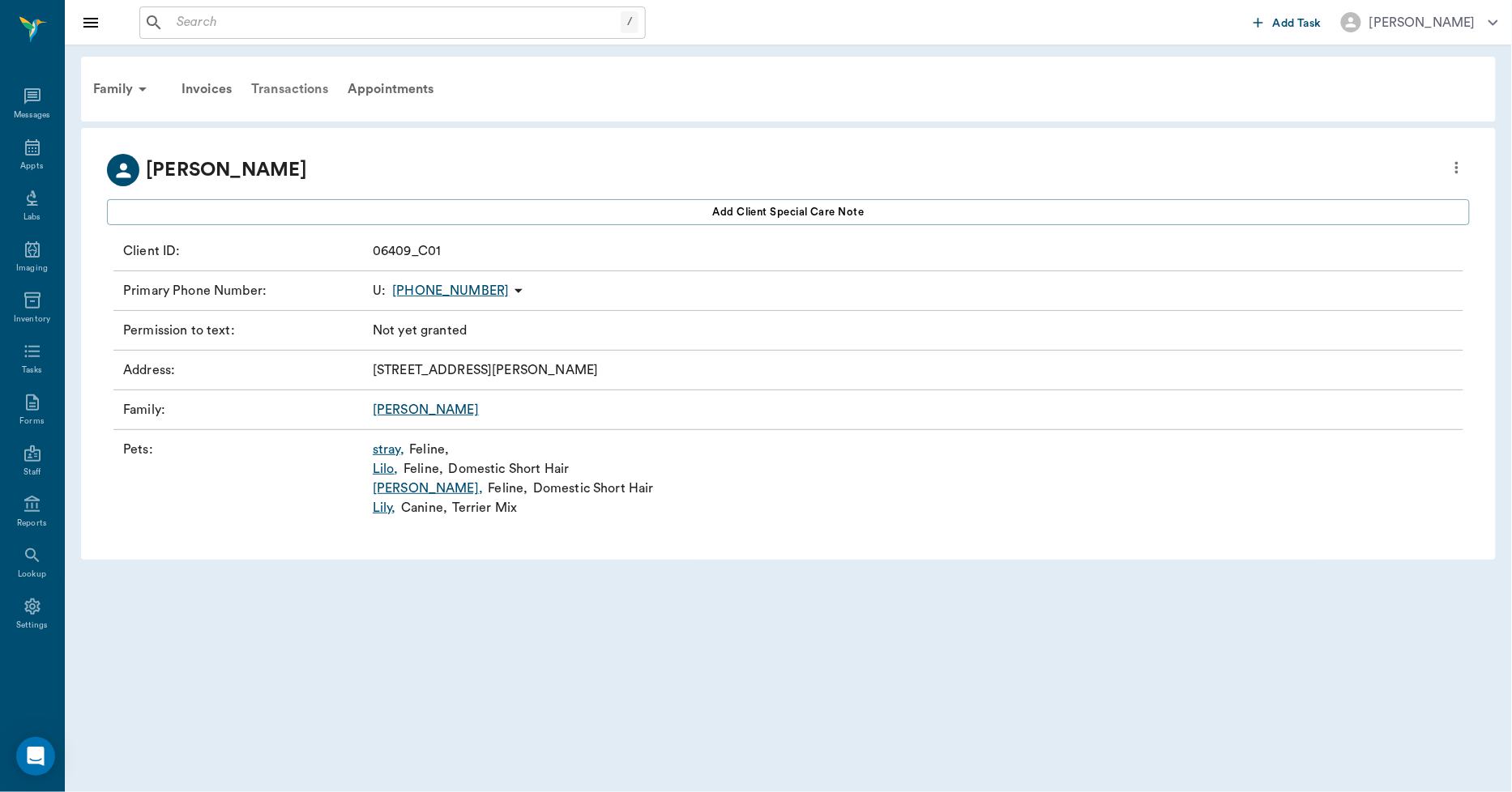
click at [321, 83] on div "Transactions" at bounding box center [290, 88] width 97 height 39
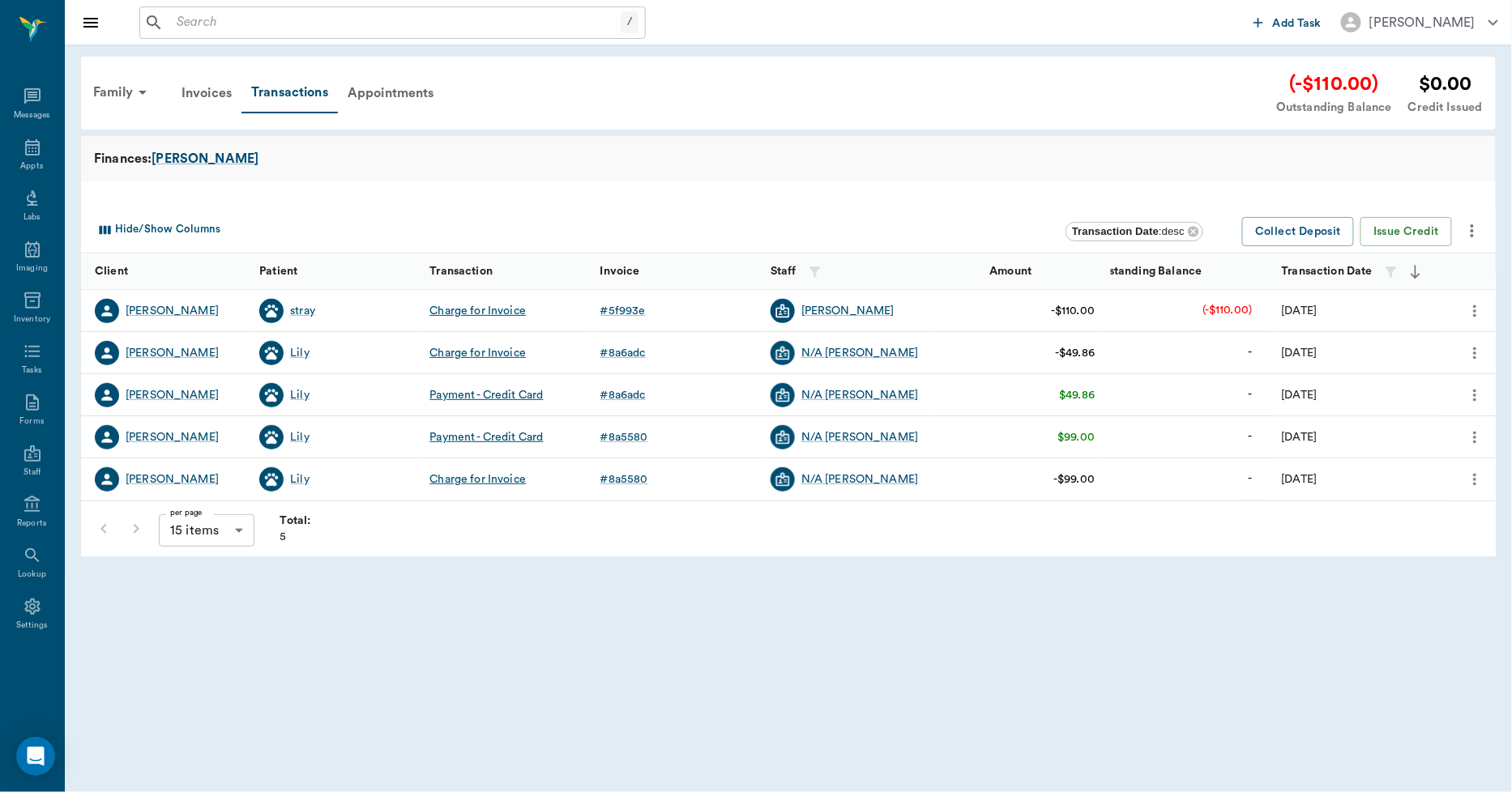
click at [1476, 229] on icon "more" at bounding box center [1472, 230] width 19 height 19
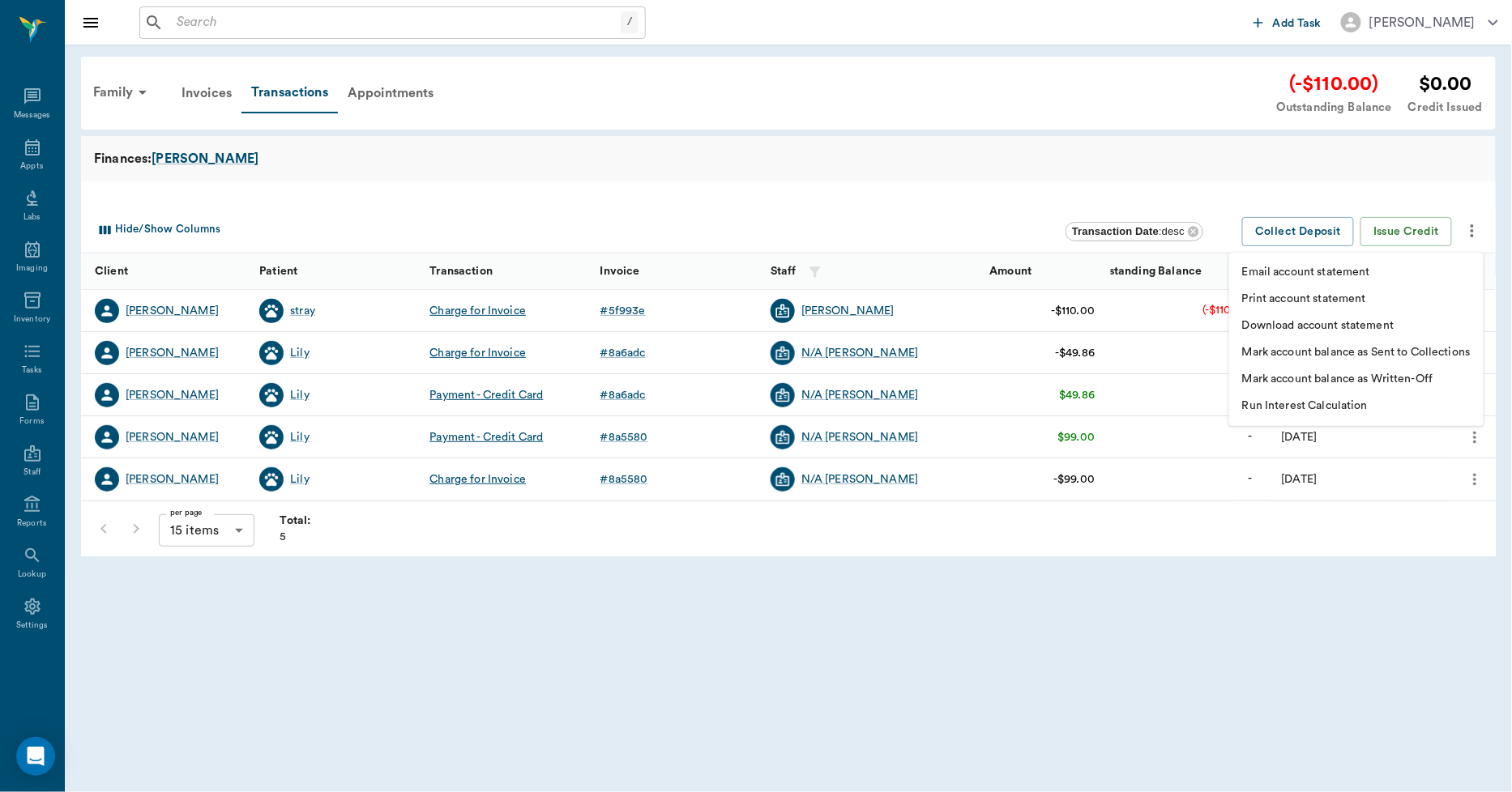
click at [1376, 302] on li "Print account statement" at bounding box center [1356, 300] width 255 height 27
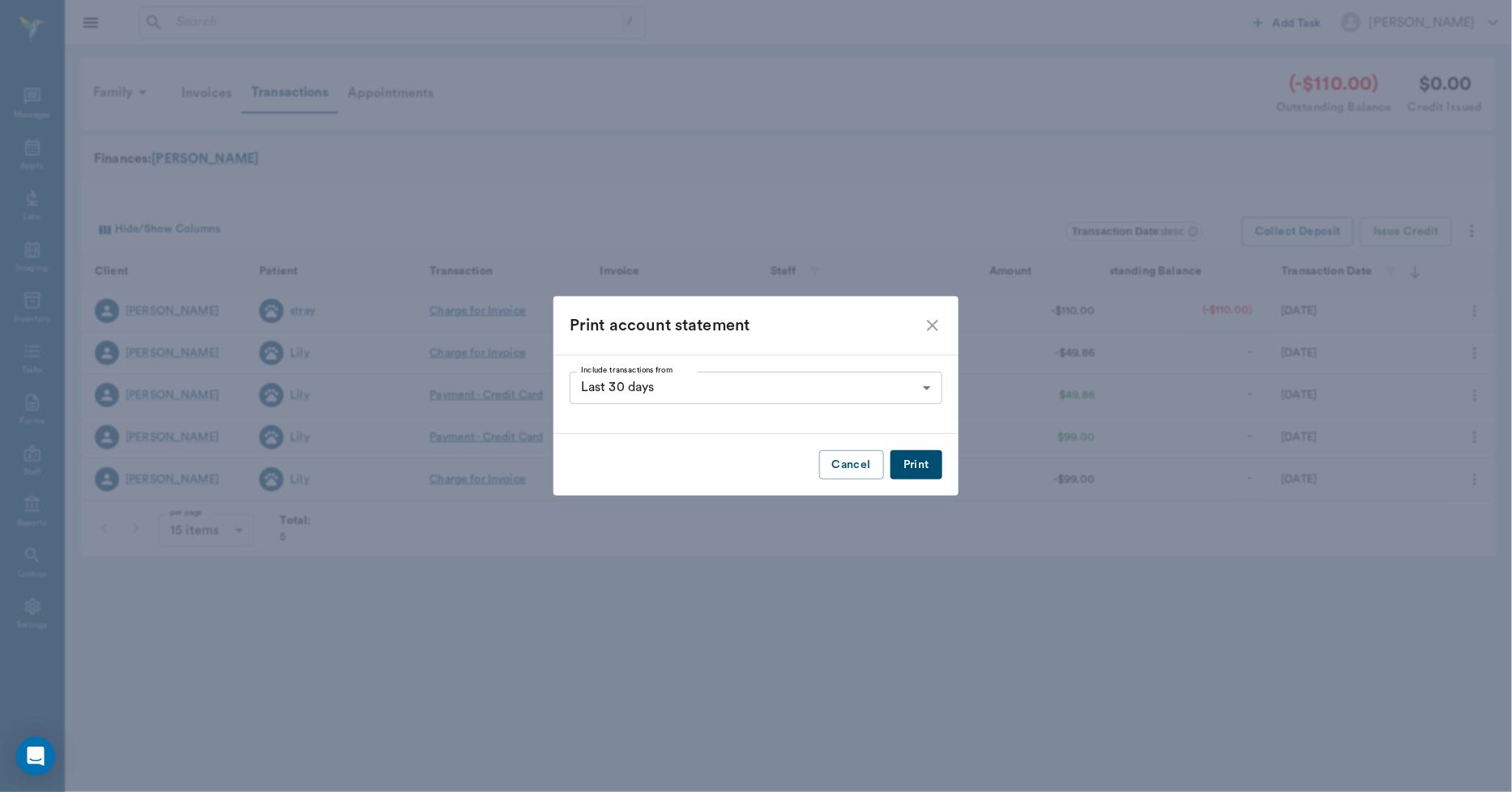
click at [917, 459] on button "Print" at bounding box center [917, 466] width 52 height 30
click at [938, 325] on icon "close" at bounding box center [933, 325] width 19 height 19
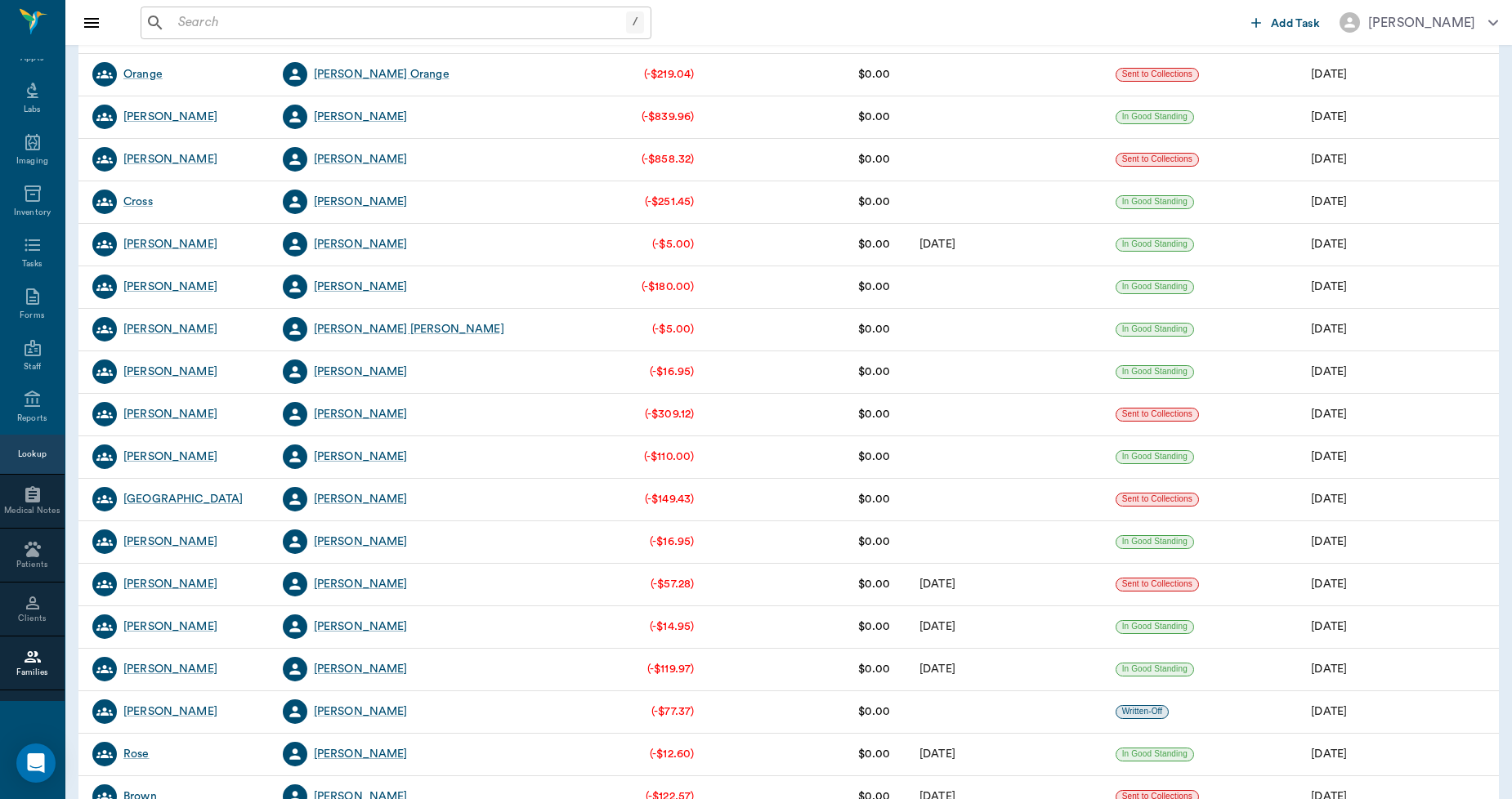
scroll to position [2088, 0]
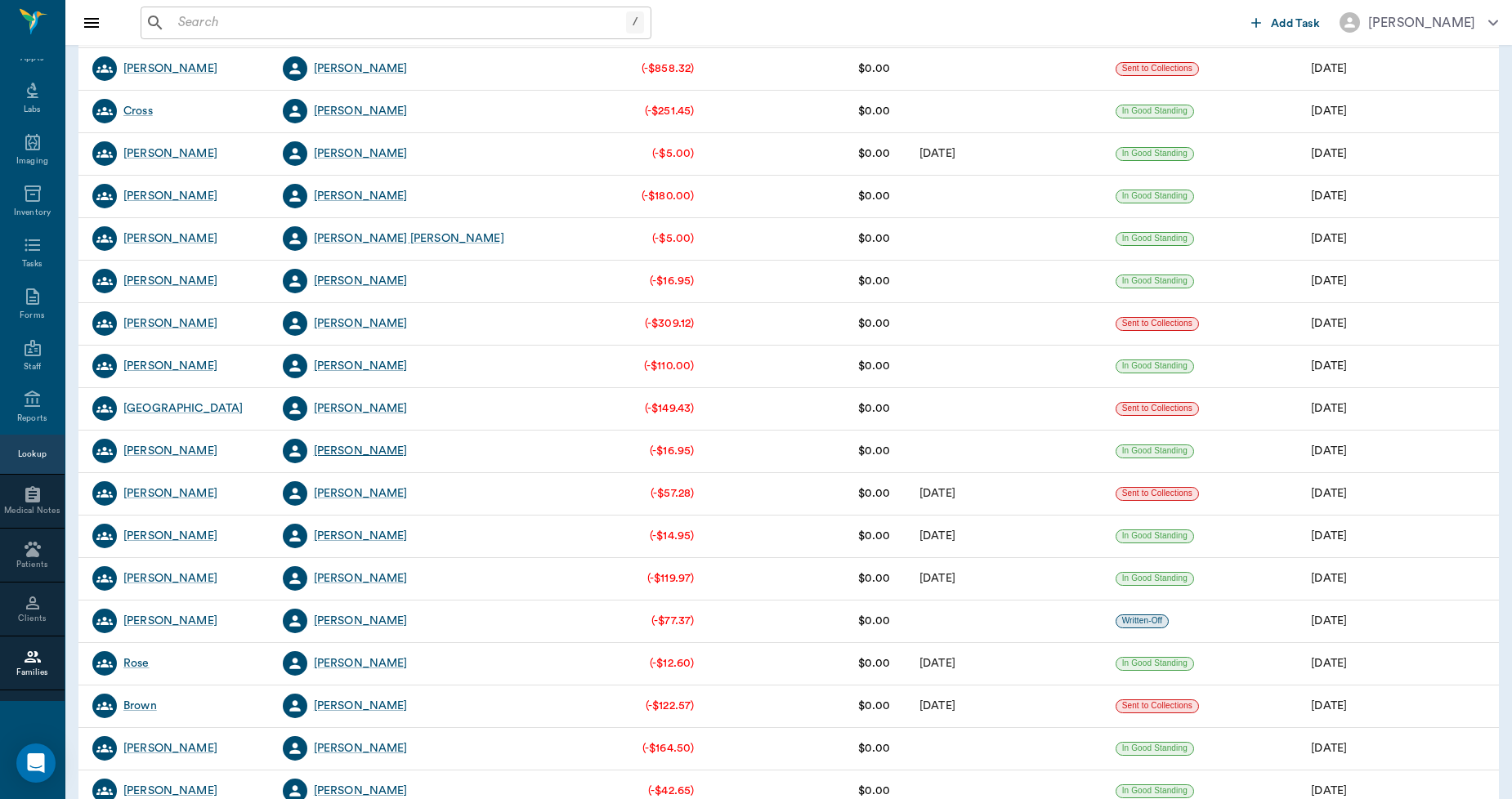
click at [370, 450] on div "[PERSON_NAME]" at bounding box center [361, 450] width 94 height 16
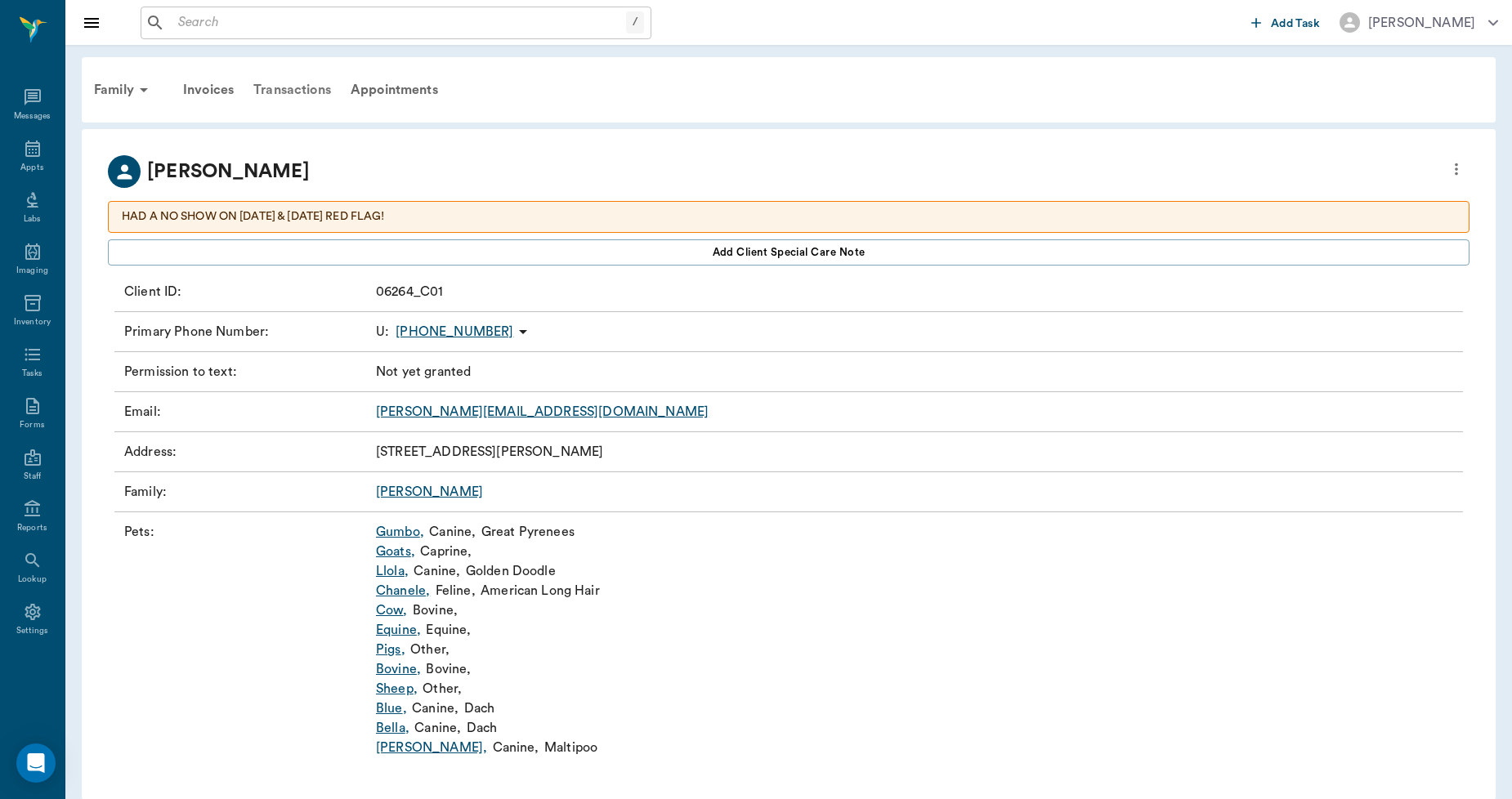
click at [309, 84] on div "Transactions" at bounding box center [292, 89] width 98 height 40
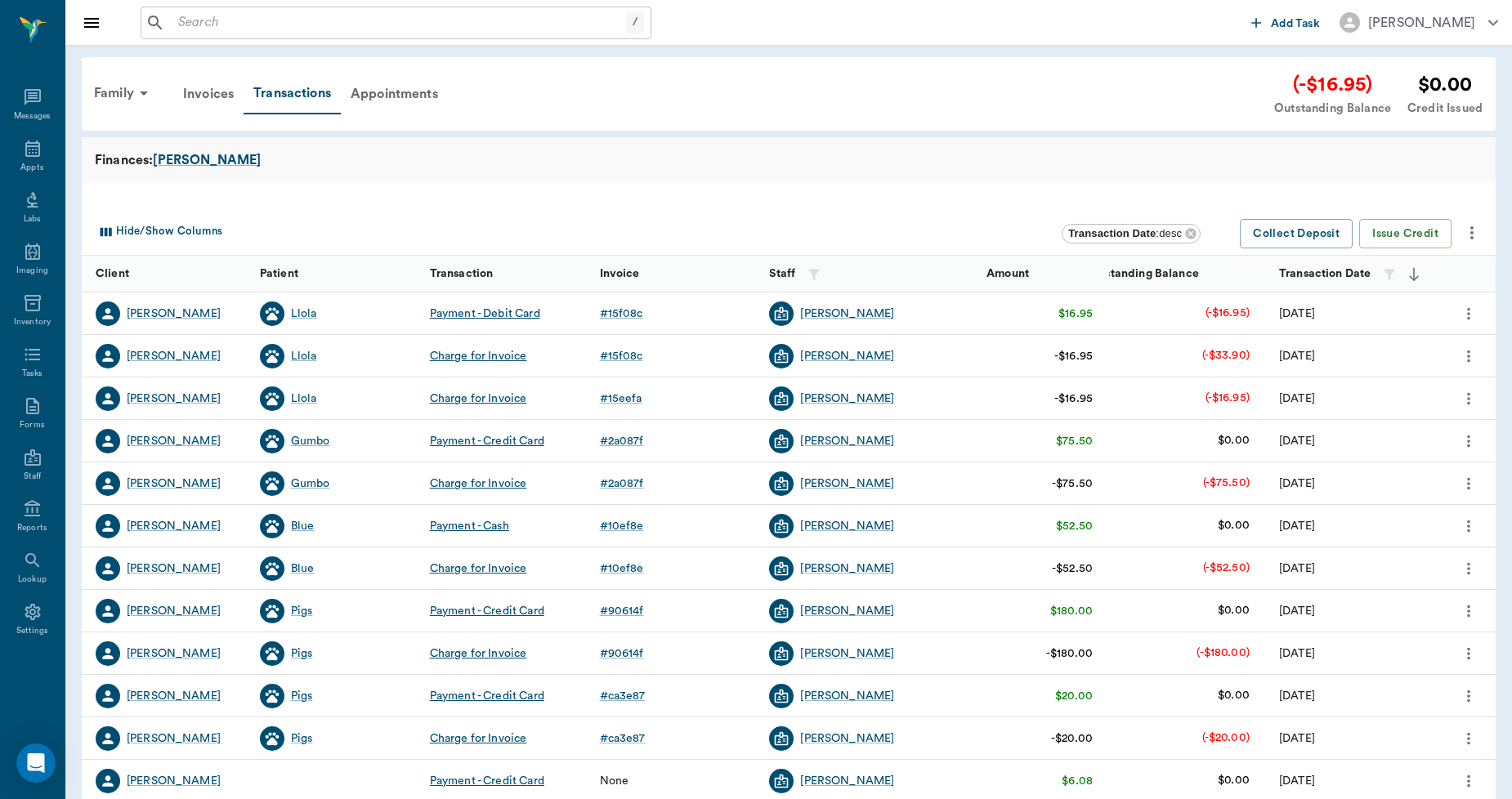
click at [1472, 235] on icon "more" at bounding box center [1471, 232] width 19 height 19
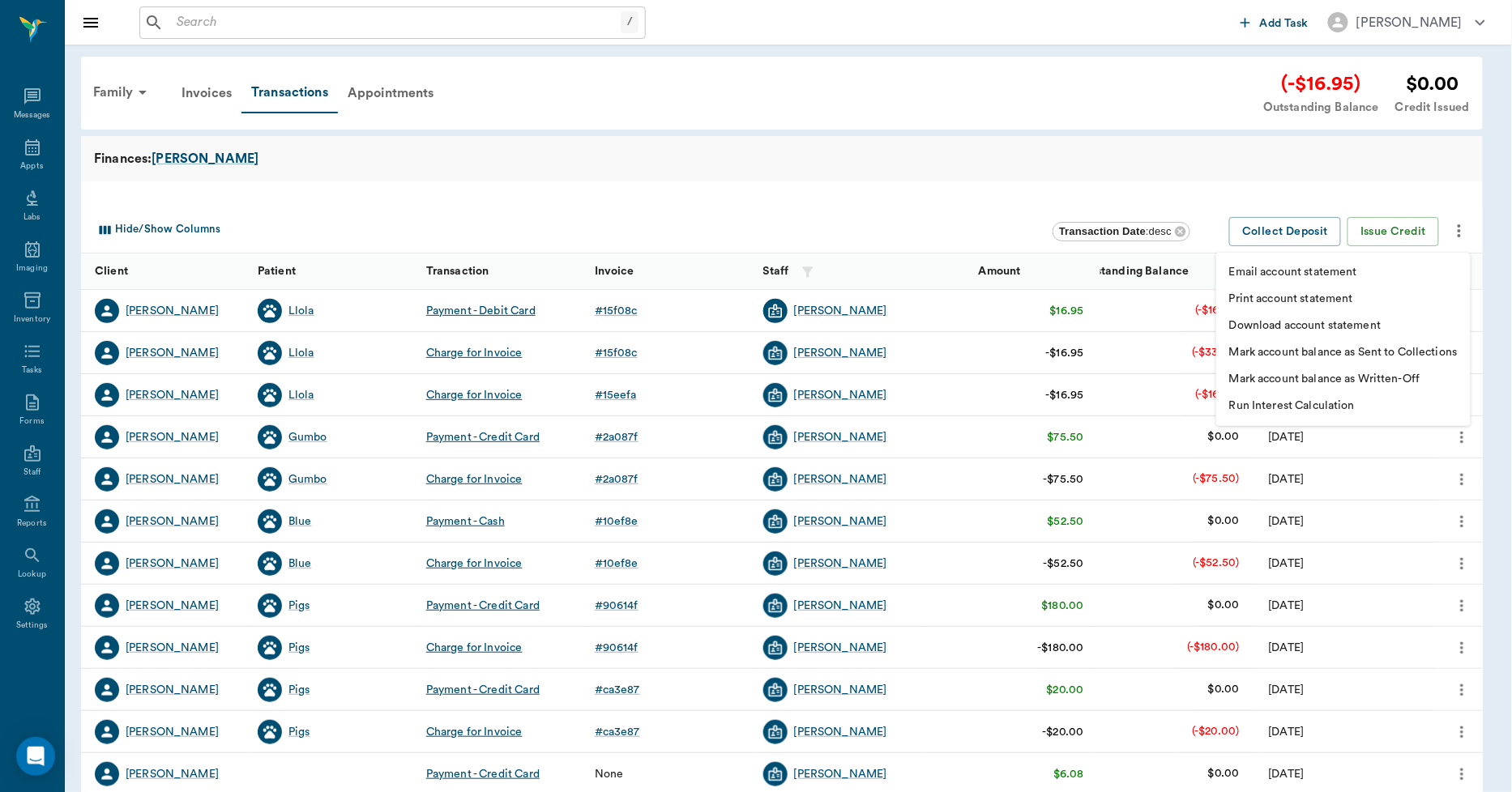
click at [1351, 298] on p "Print account statement" at bounding box center [1291, 299] width 124 height 17
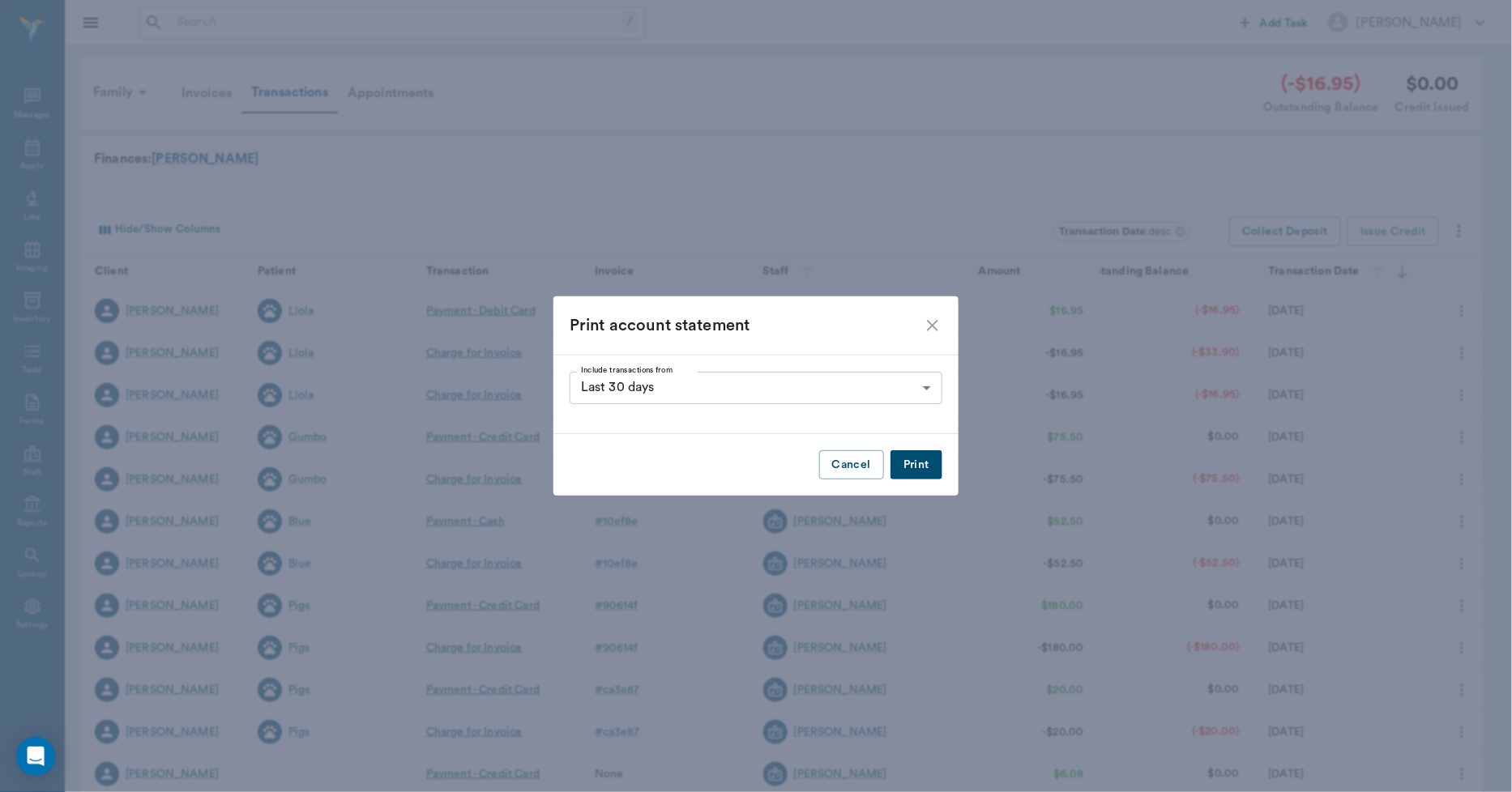
click at [920, 457] on button "Print" at bounding box center [917, 466] width 52 height 30
click at [932, 318] on icon "close" at bounding box center [933, 325] width 19 height 19
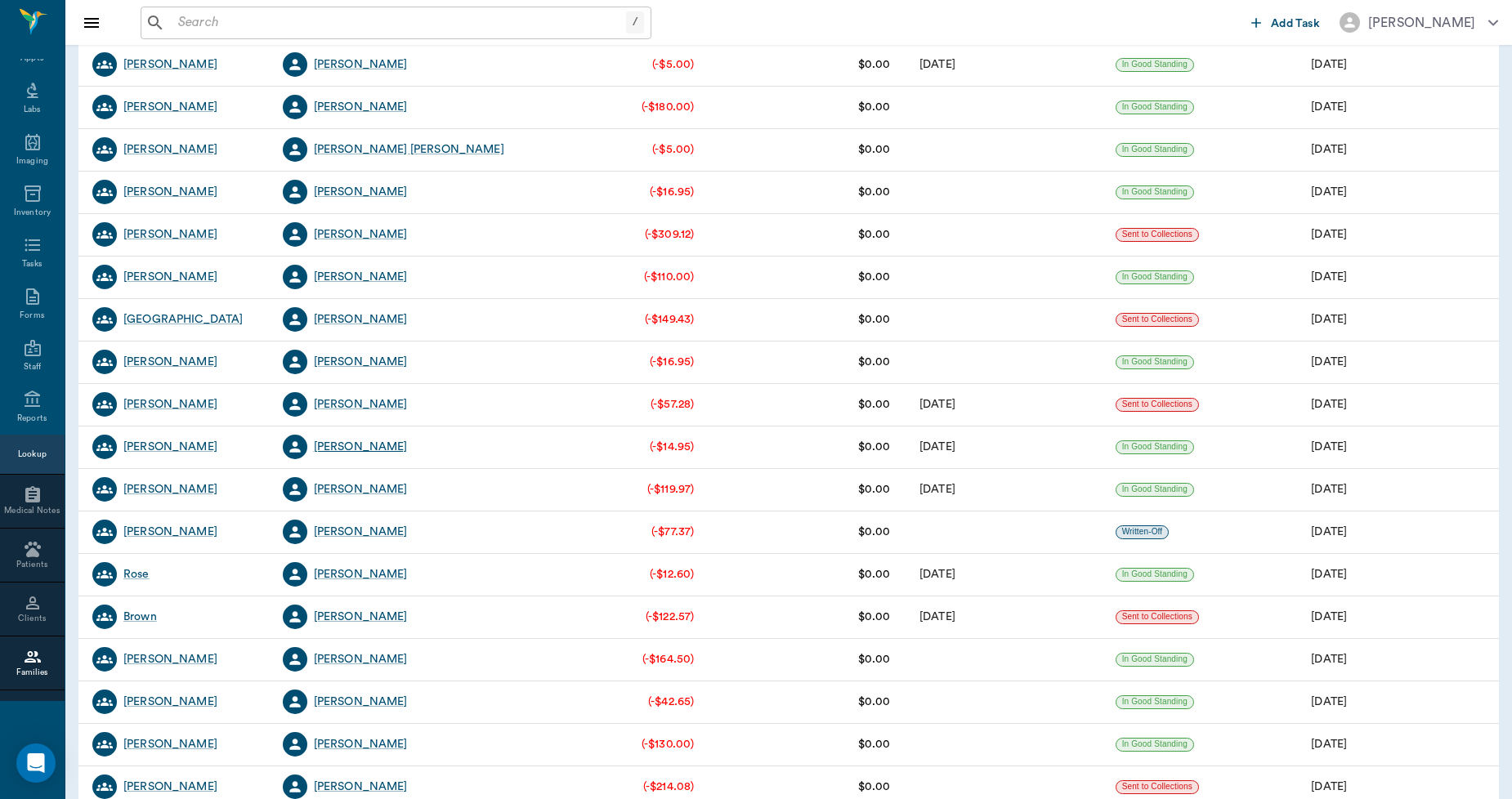
scroll to position [2179, 0]
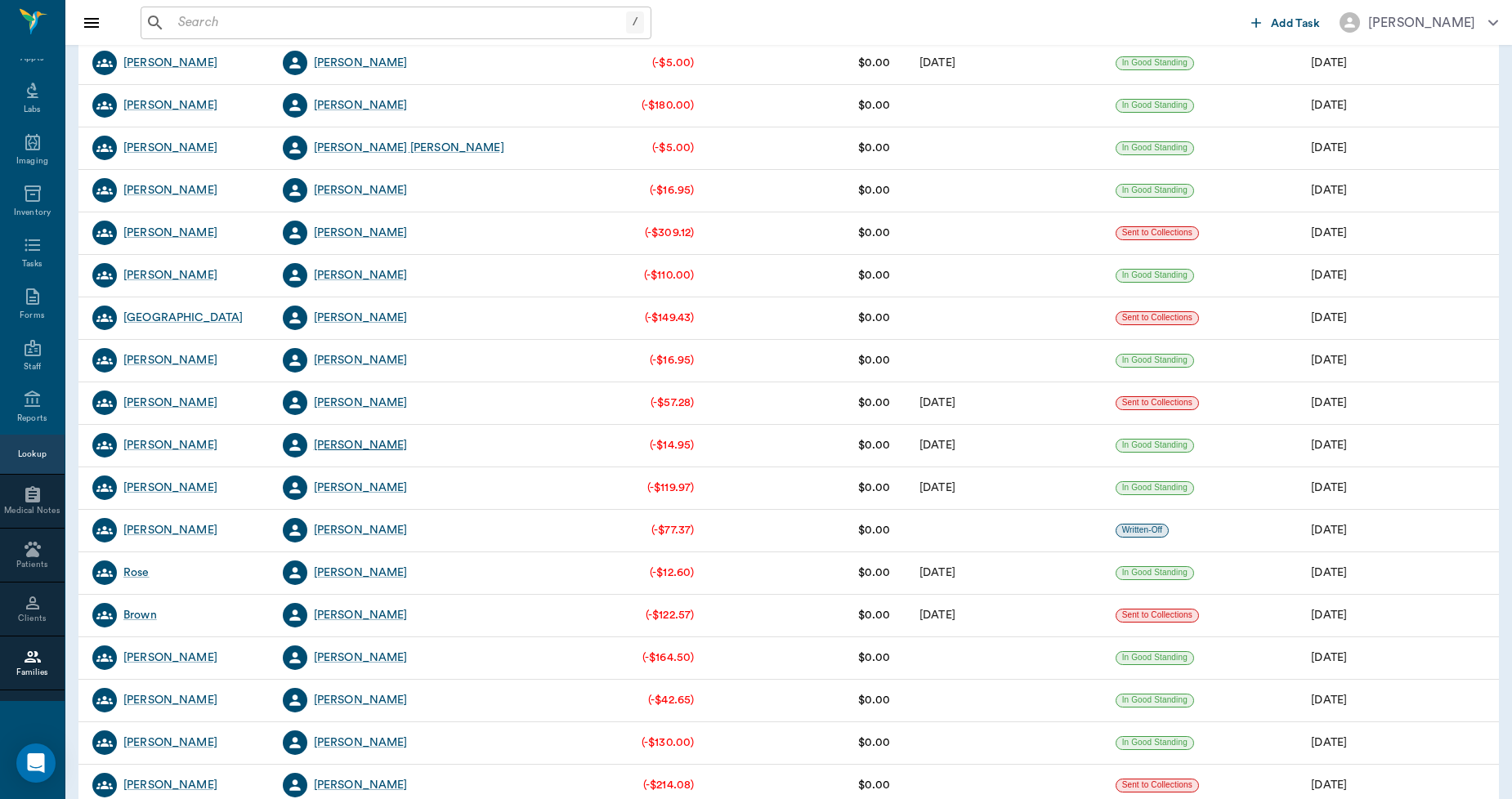
click at [359, 446] on div "[PERSON_NAME]" at bounding box center [361, 445] width 94 height 16
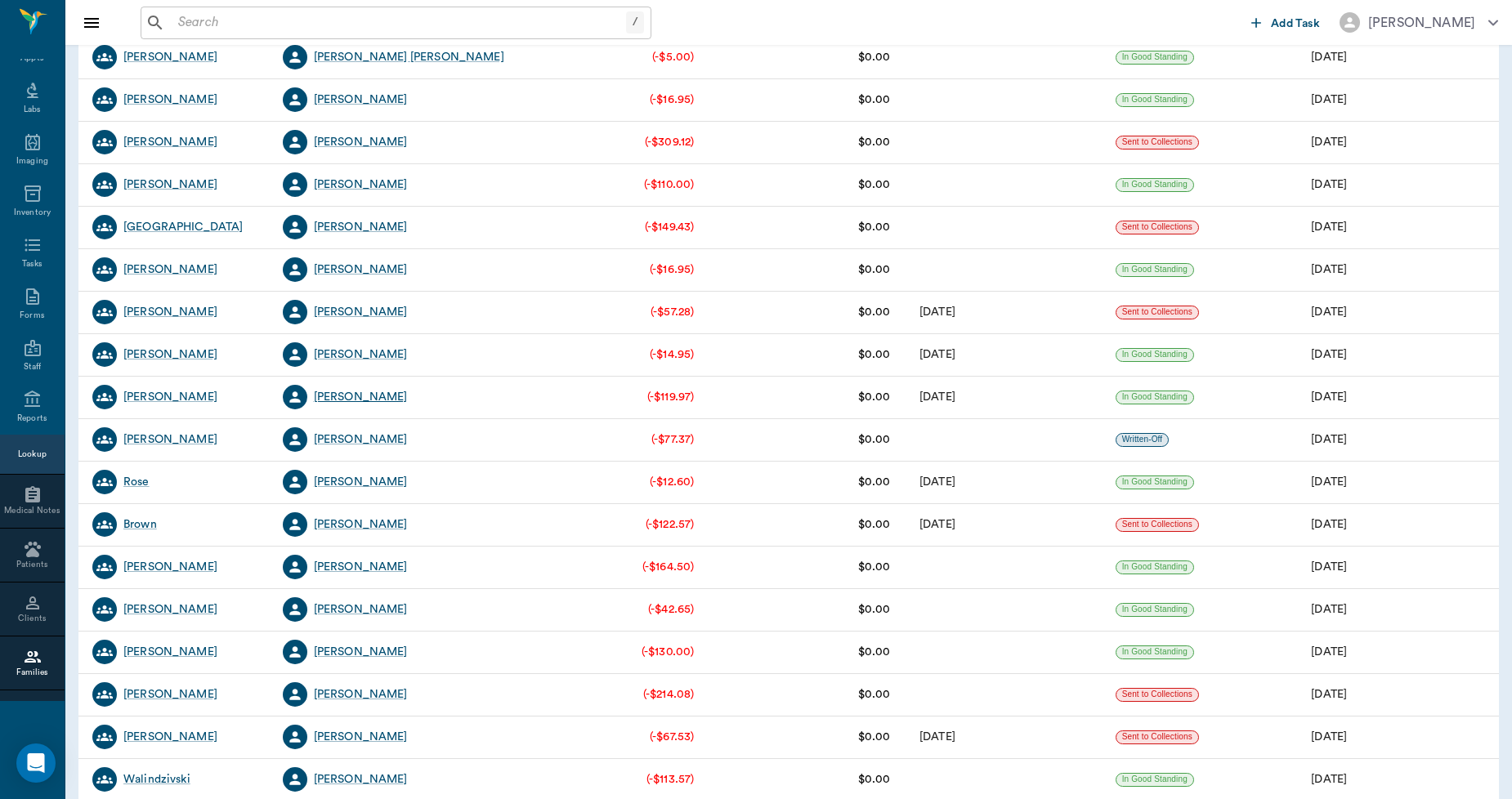
click at [357, 402] on div "[PERSON_NAME]" at bounding box center [361, 397] width 94 height 16
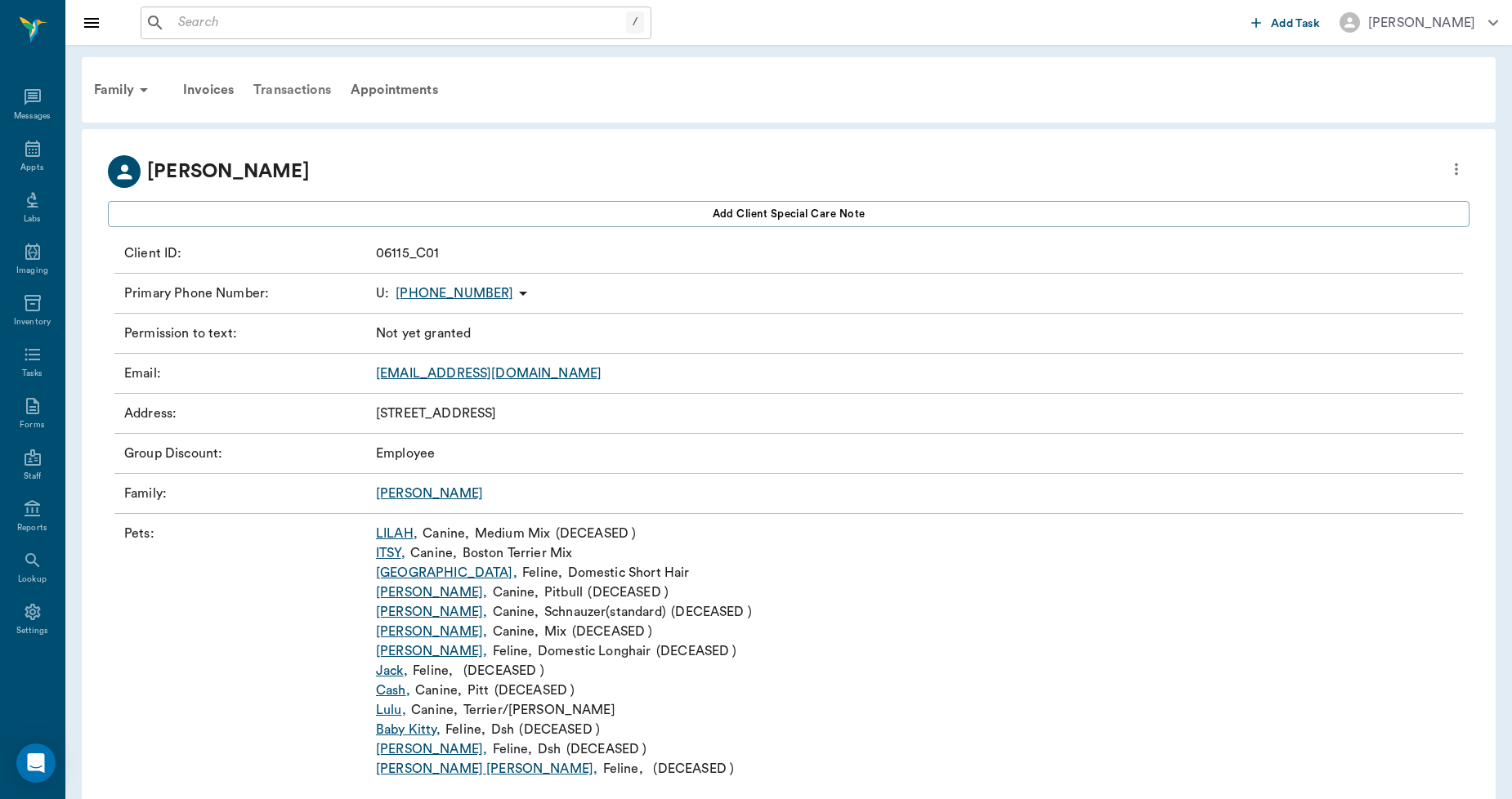
click at [284, 85] on div "Transactions" at bounding box center [292, 89] width 98 height 40
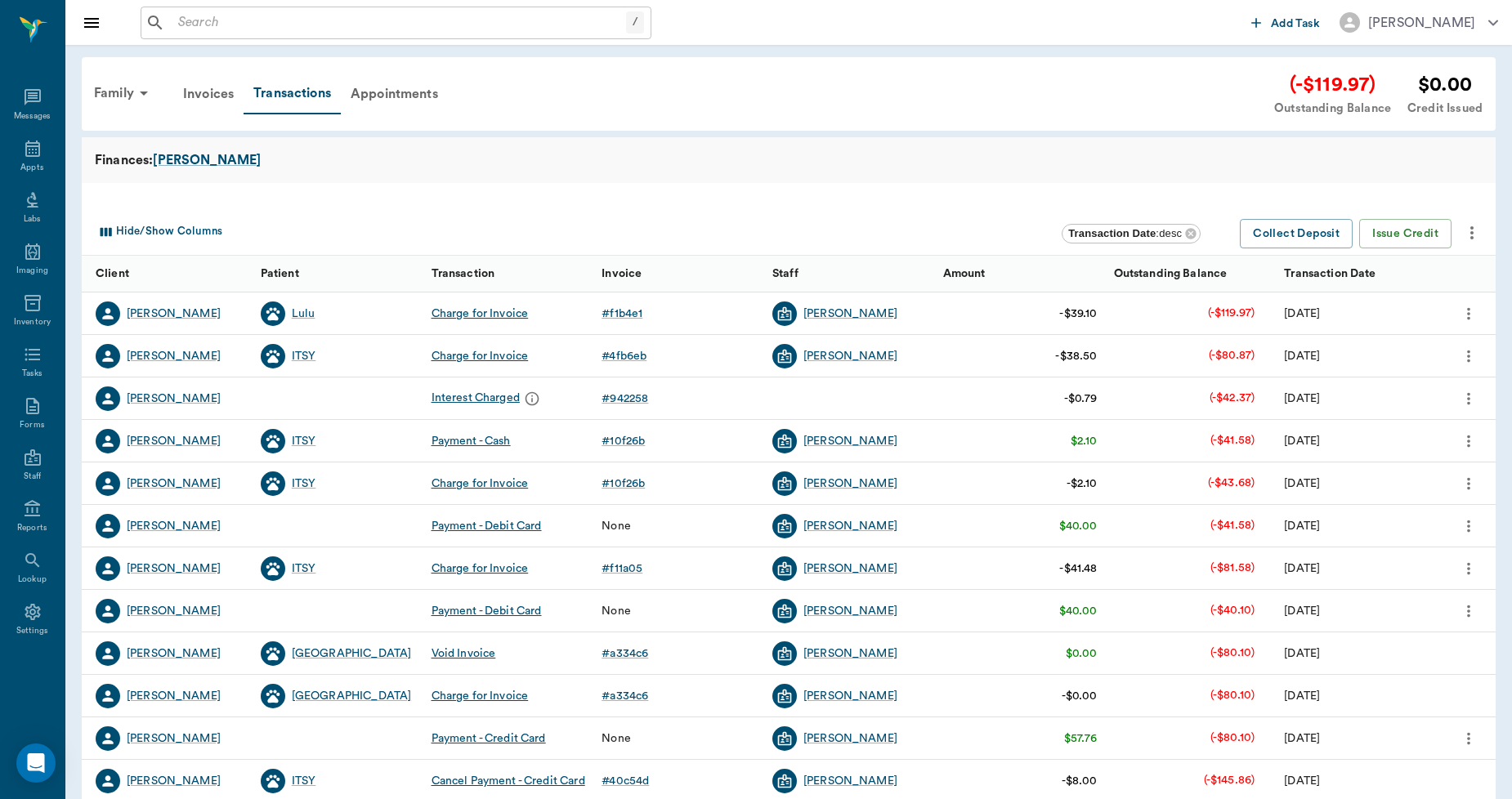
click at [1467, 229] on icon "more" at bounding box center [1471, 232] width 19 height 19
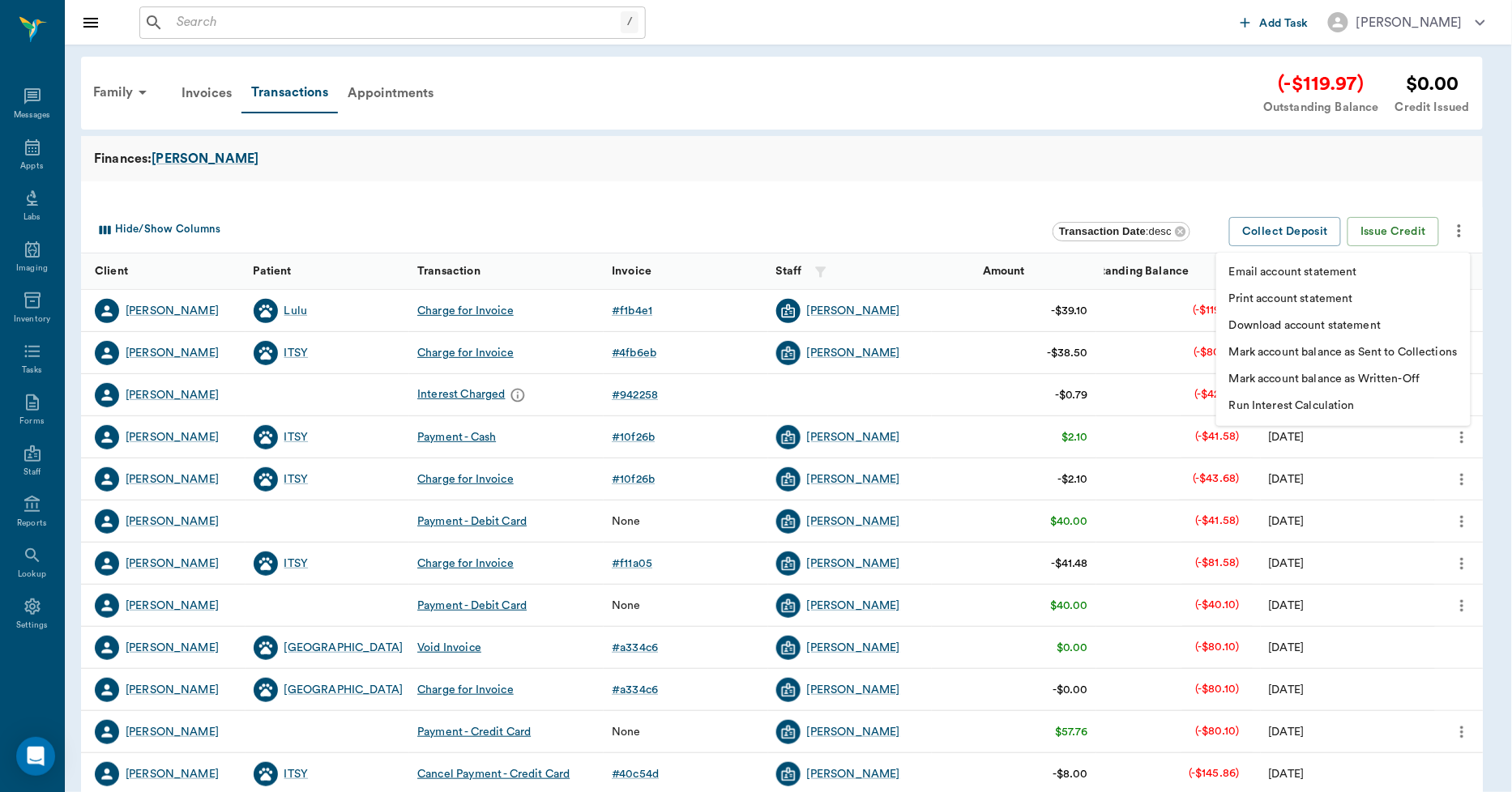
click at [1230, 298] on p "Print account statement" at bounding box center [1291, 299] width 124 height 17
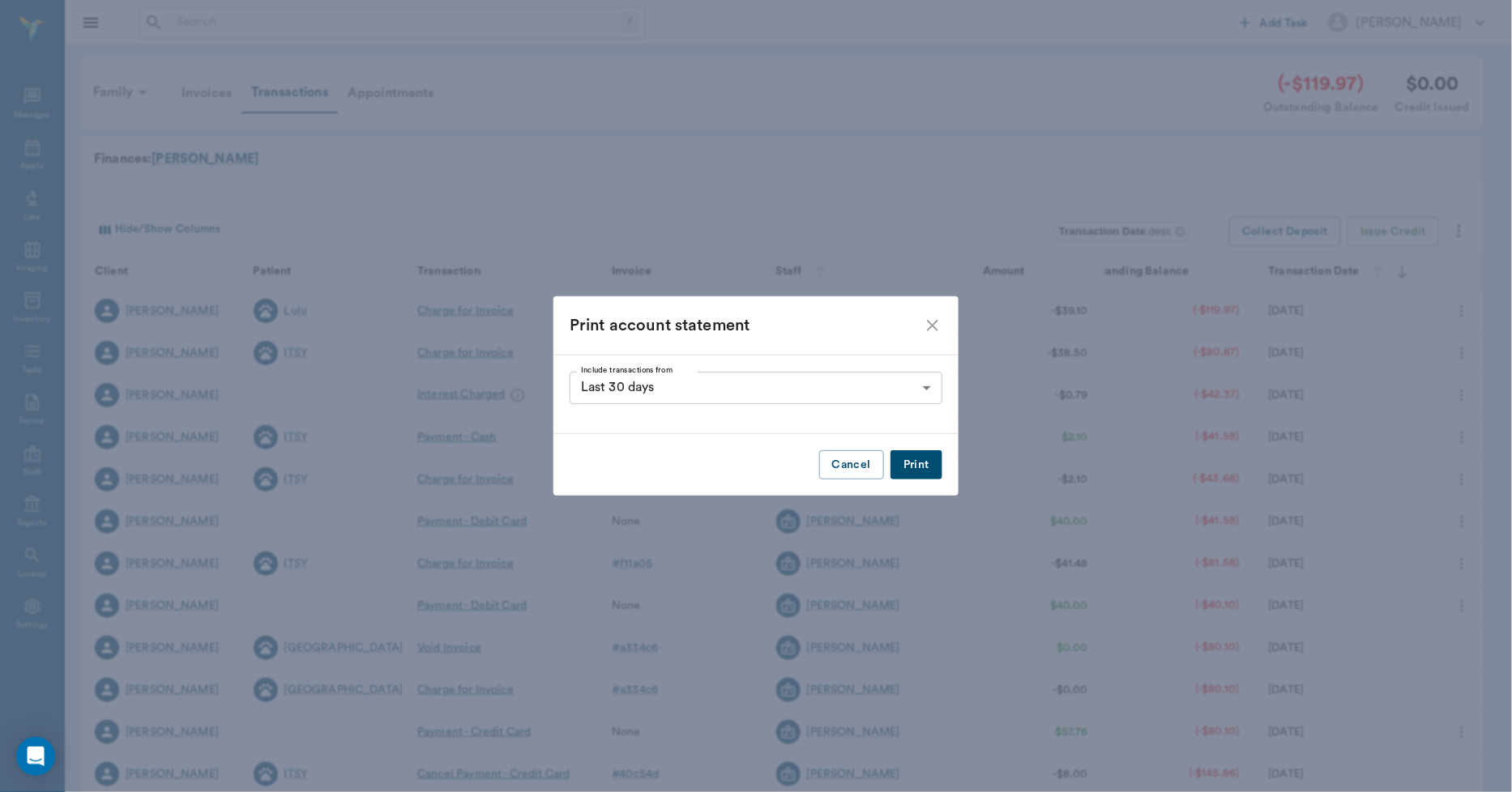
click at [920, 464] on button "Print" at bounding box center [917, 466] width 52 height 30
click at [934, 325] on icon "close" at bounding box center [933, 325] width 19 height 19
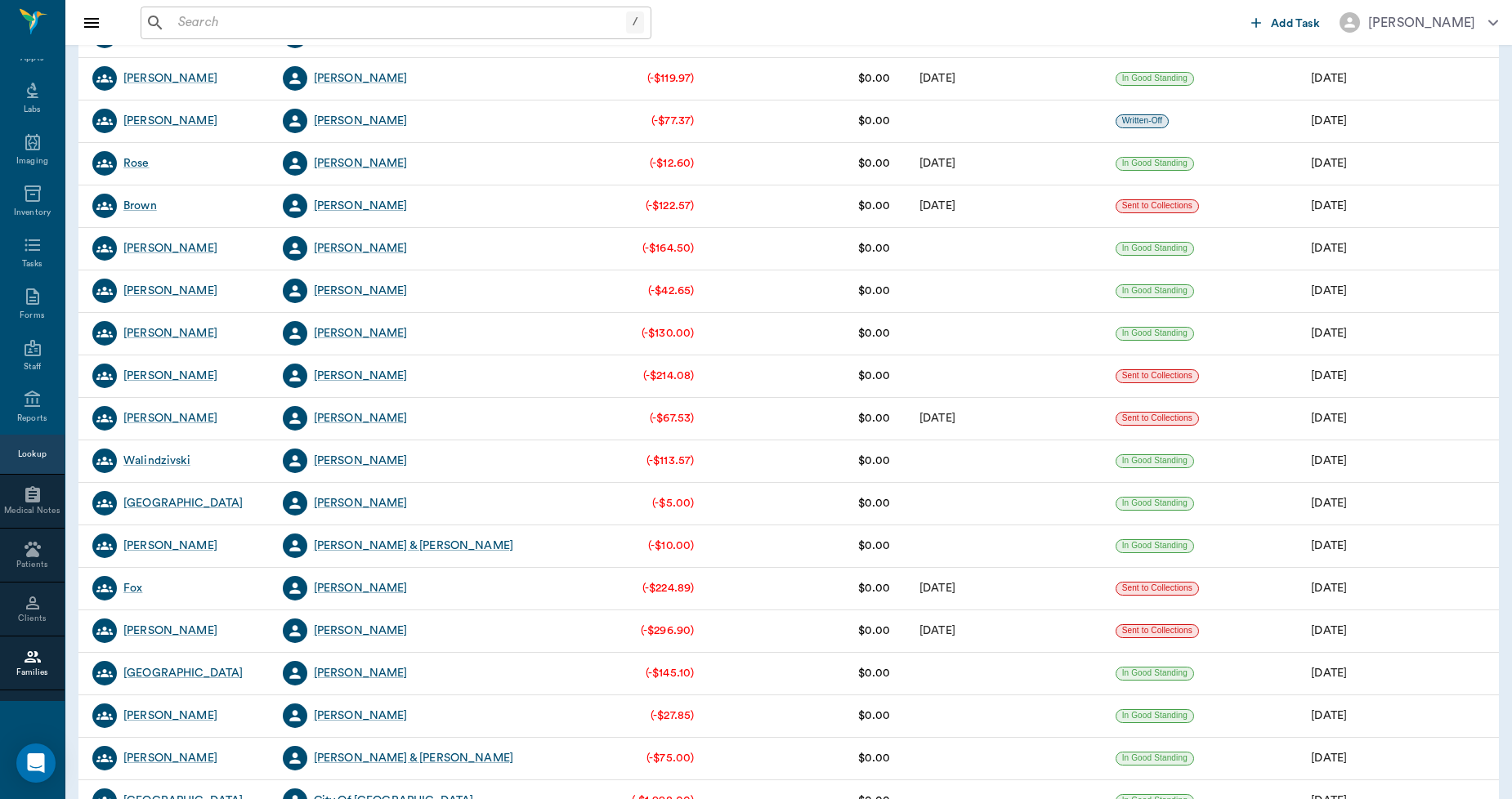
scroll to position [2589, 0]
click at [355, 164] on div "[PERSON_NAME]" at bounding box center [361, 162] width 94 height 16
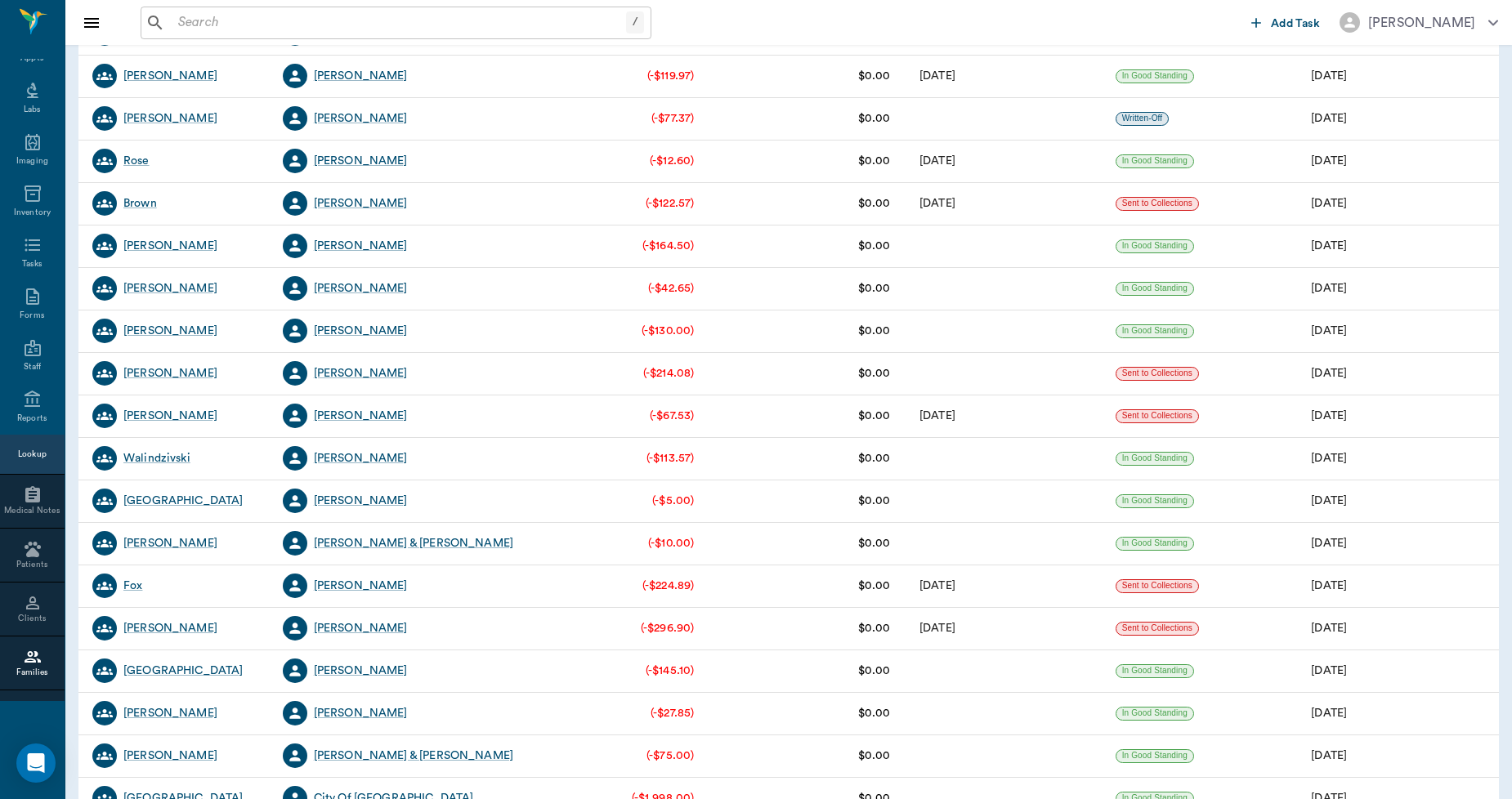
scroll to position [2589, 0]
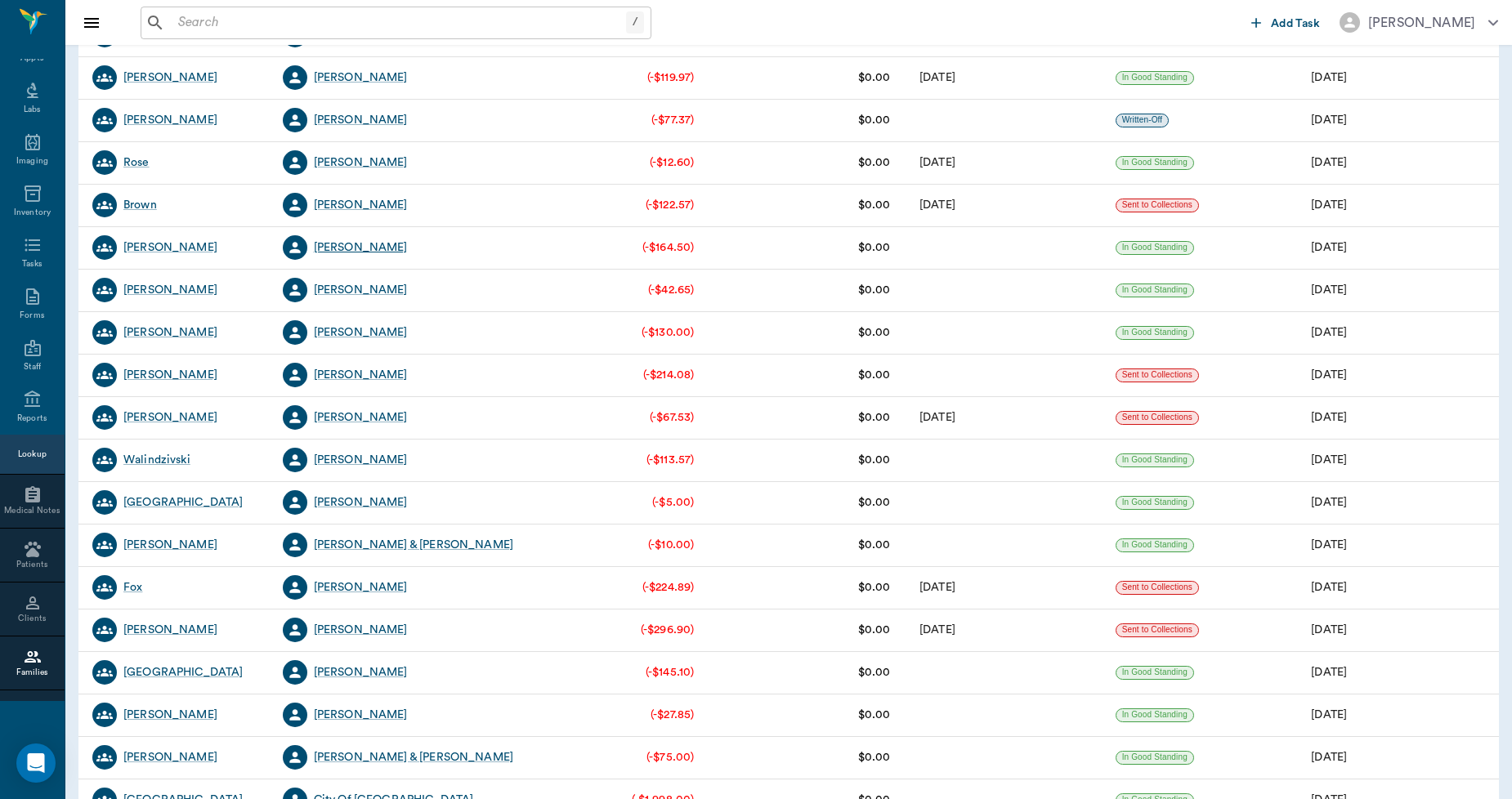
click at [344, 246] on div "[PERSON_NAME]" at bounding box center [361, 247] width 94 height 16
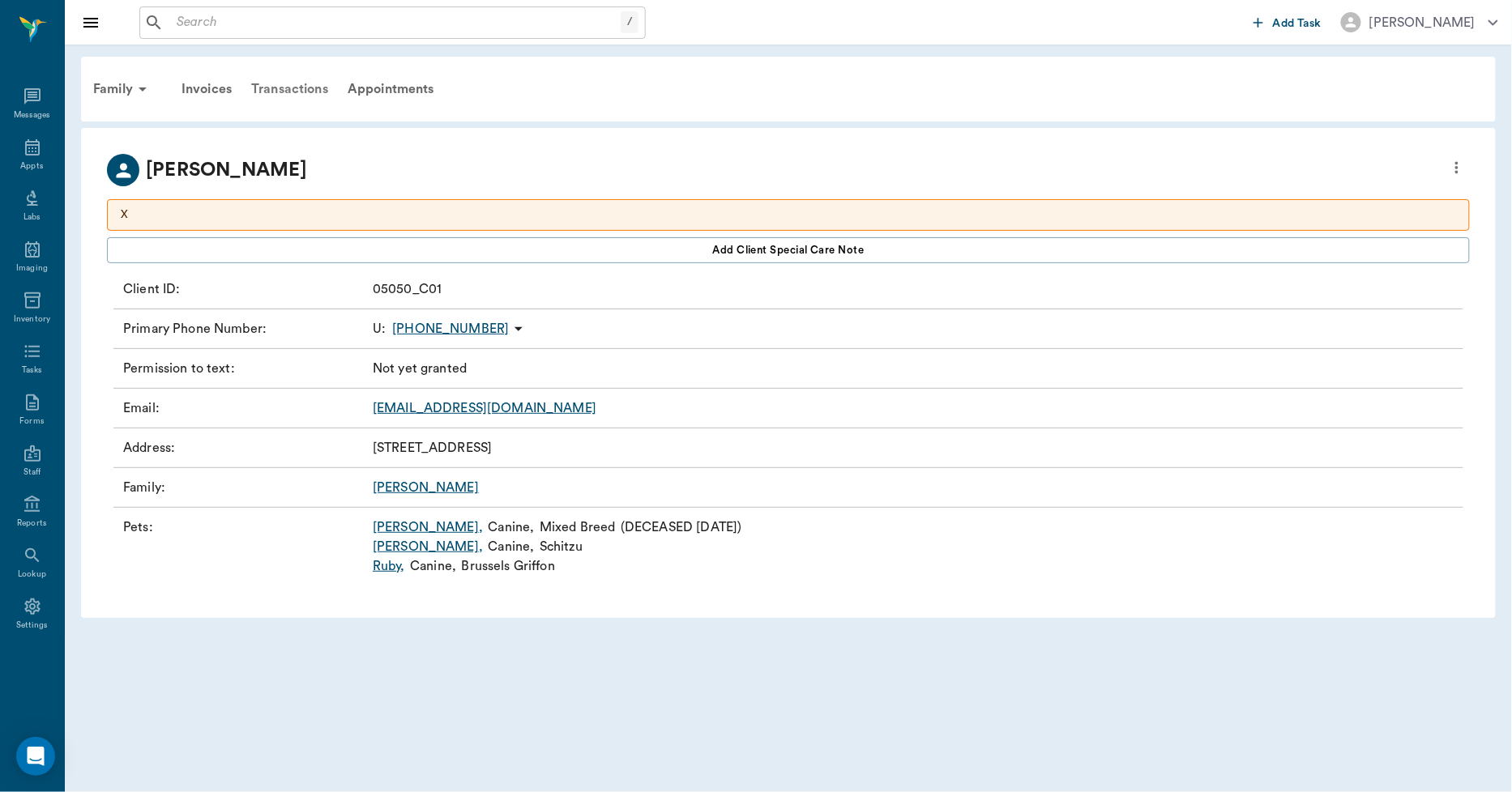
click at [286, 89] on div "Transactions" at bounding box center [290, 88] width 97 height 39
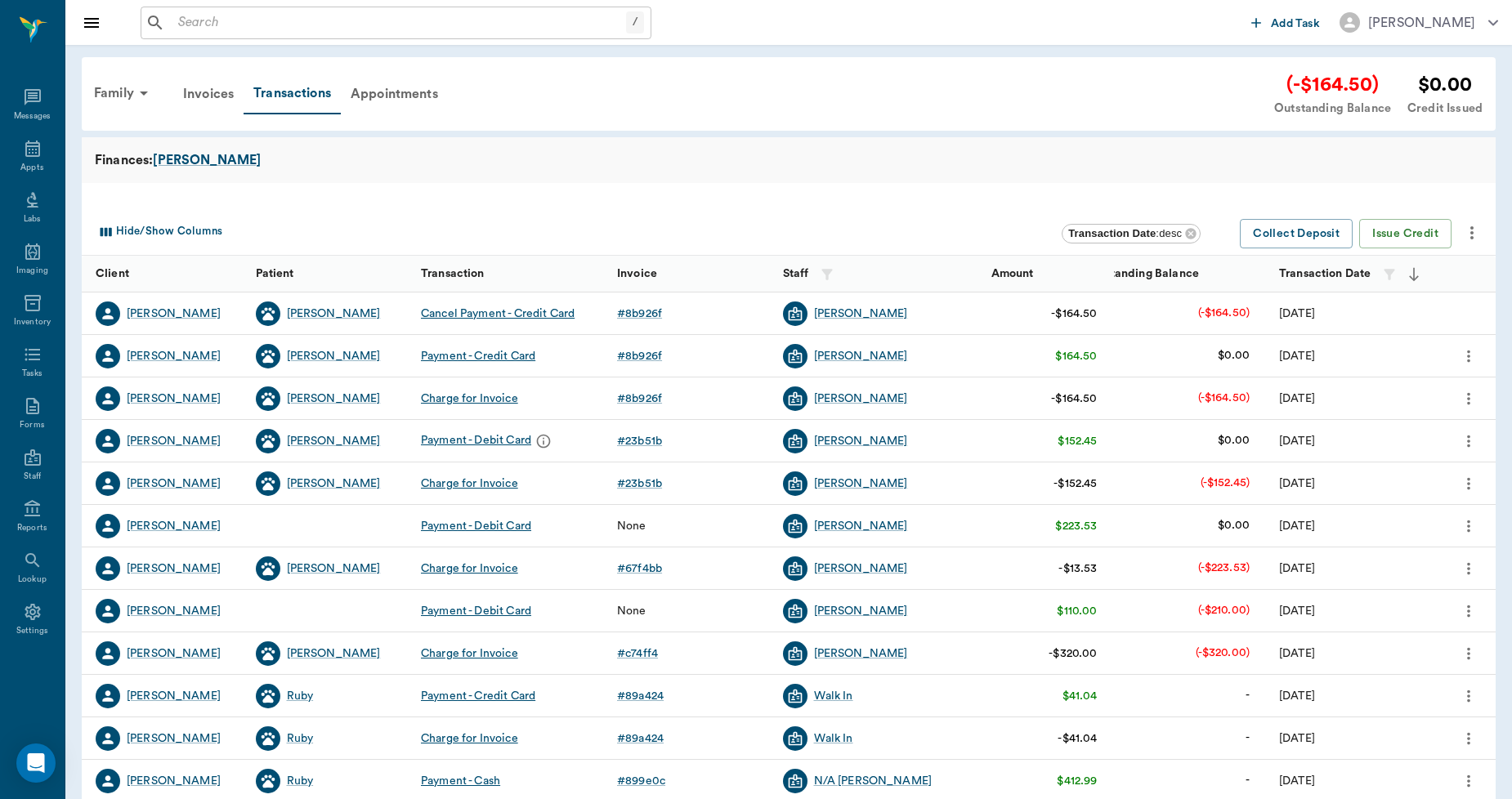
click at [1472, 230] on icon "more" at bounding box center [1471, 232] width 19 height 19
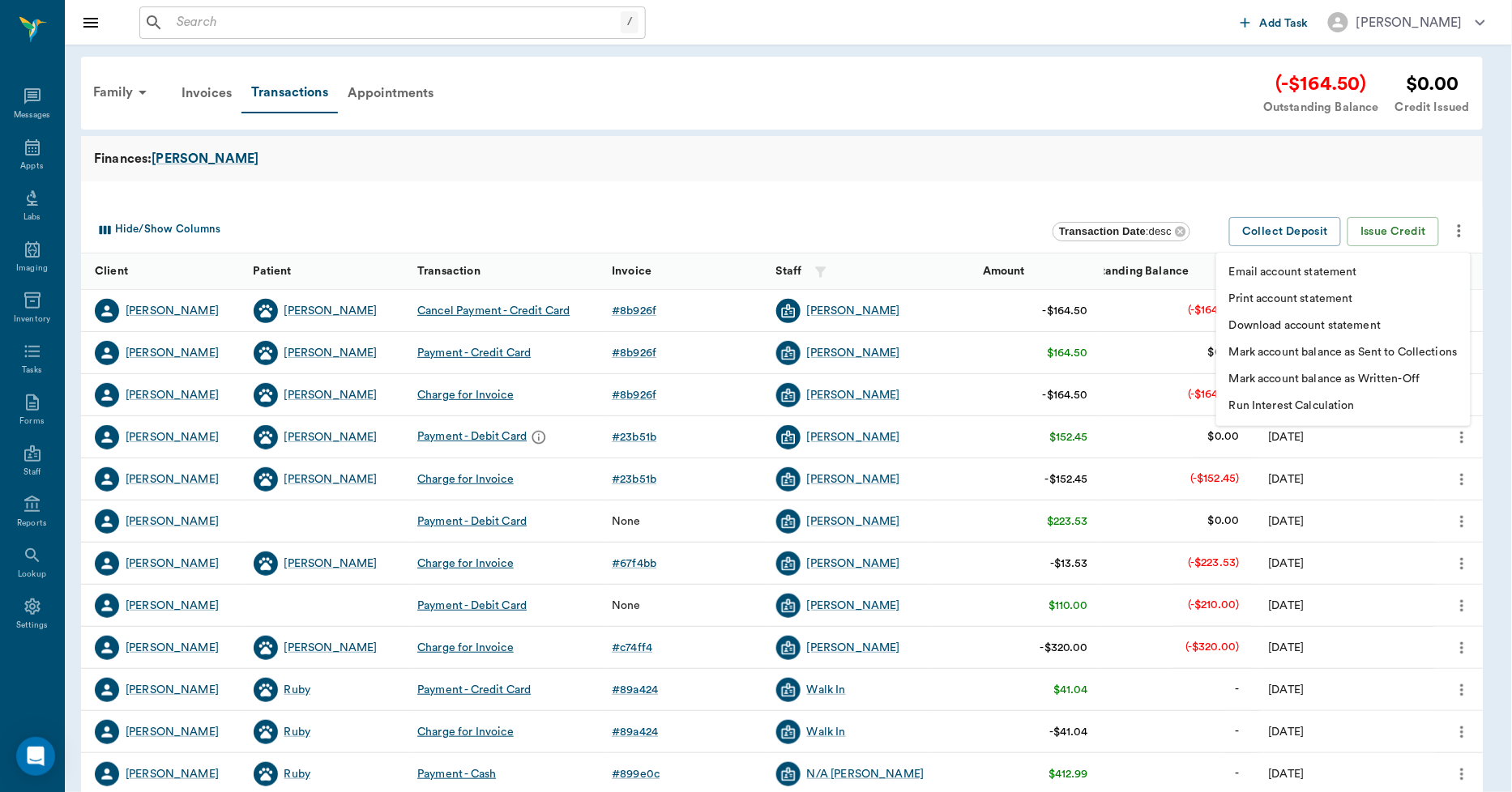
click at [1307, 292] on p "Print account statement" at bounding box center [1291, 299] width 124 height 17
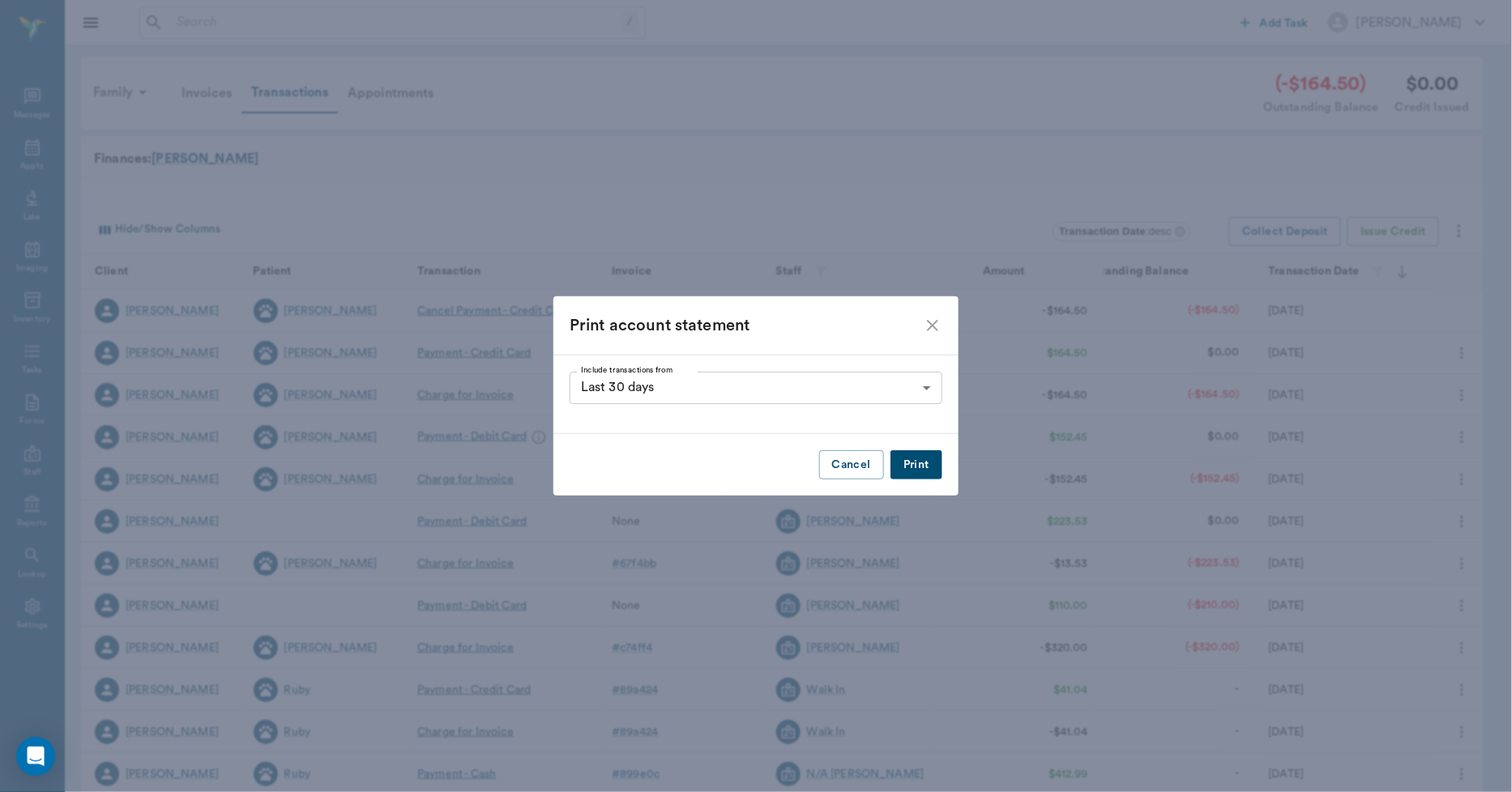
click at [906, 462] on button "Print" at bounding box center [917, 466] width 52 height 30
click at [933, 325] on icon "close" at bounding box center [933, 325] width 12 height 12
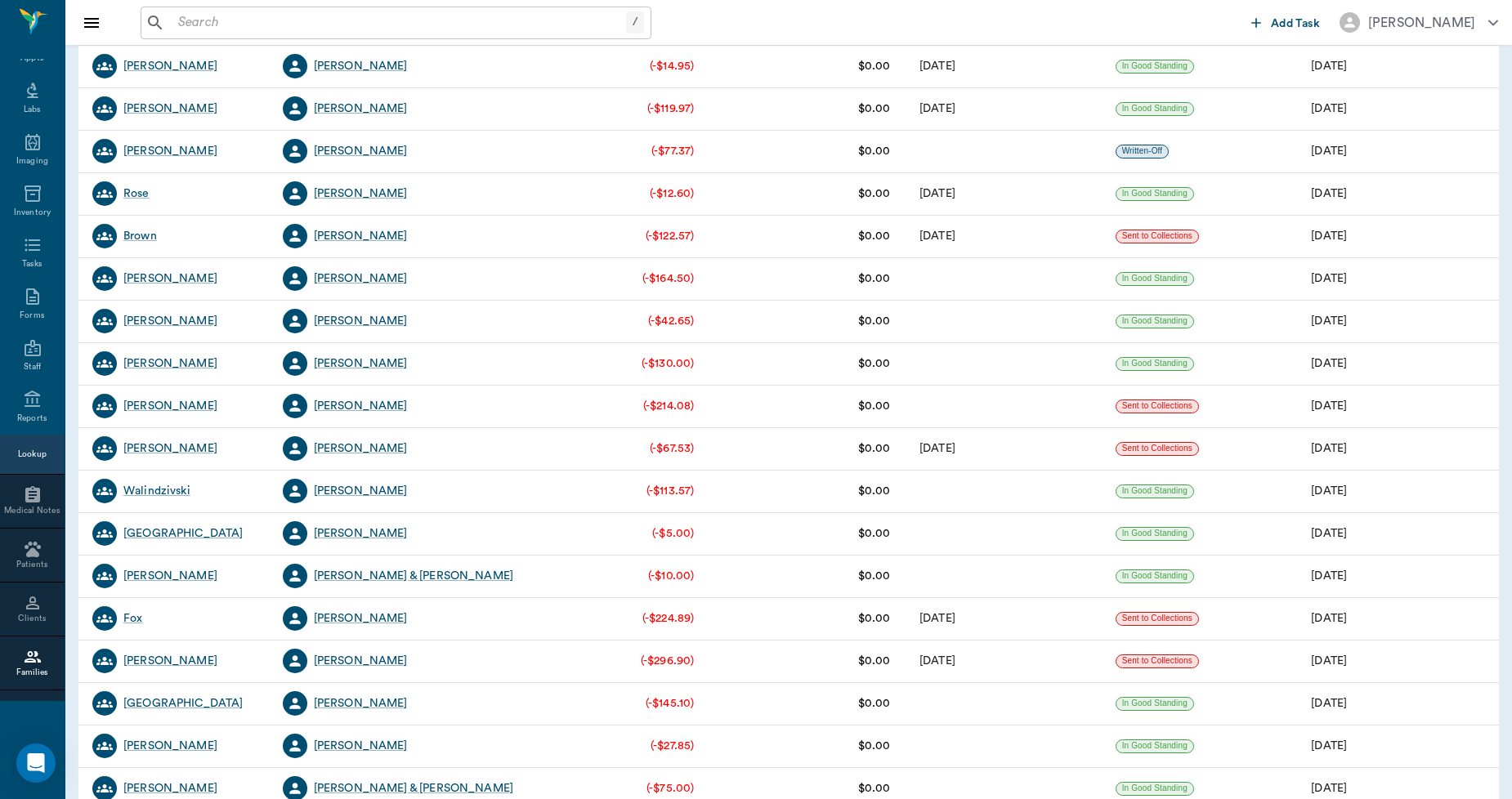
scroll to position [2633, 0]
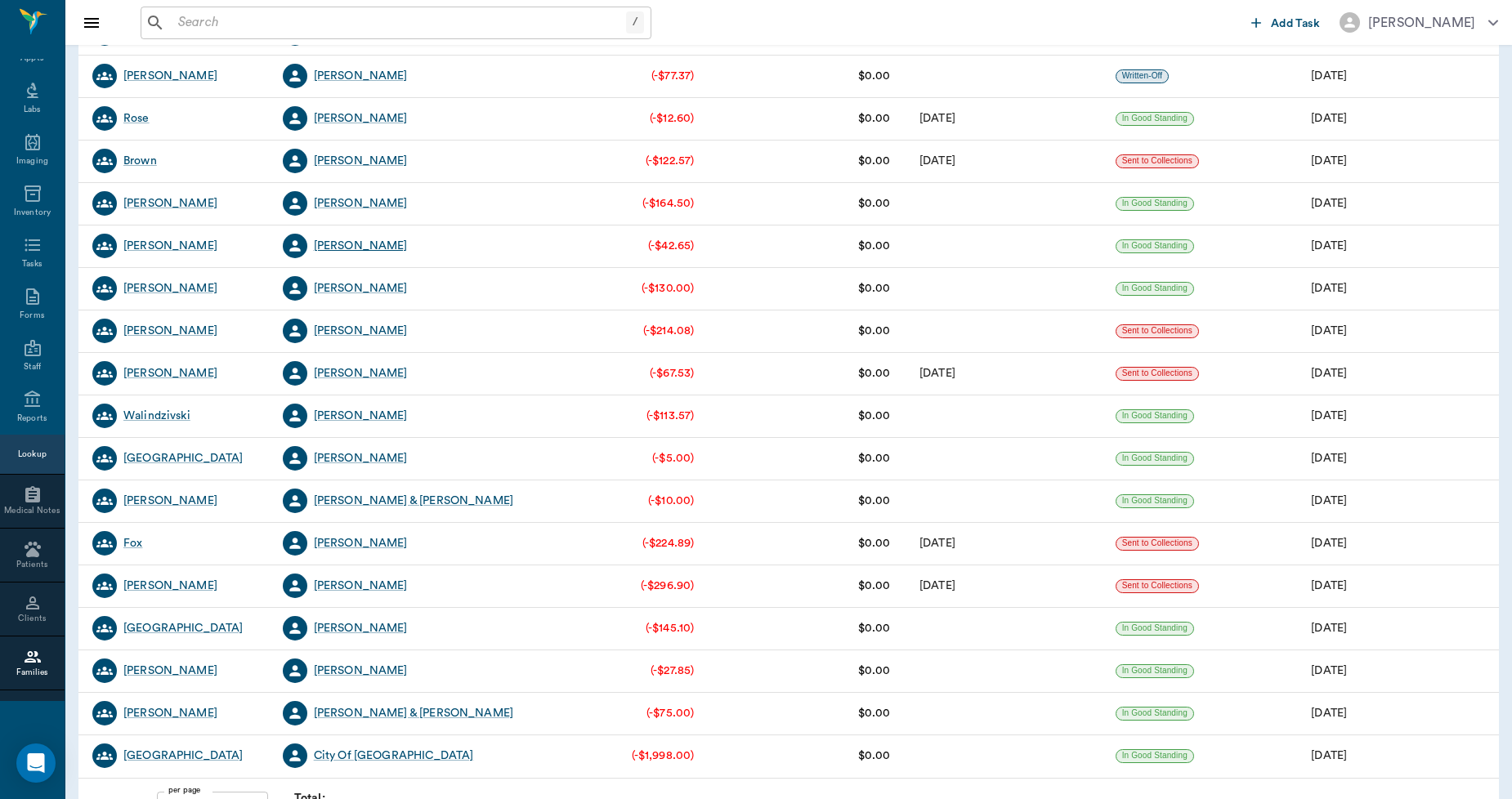
click at [357, 246] on div "[PERSON_NAME]" at bounding box center [361, 245] width 94 height 16
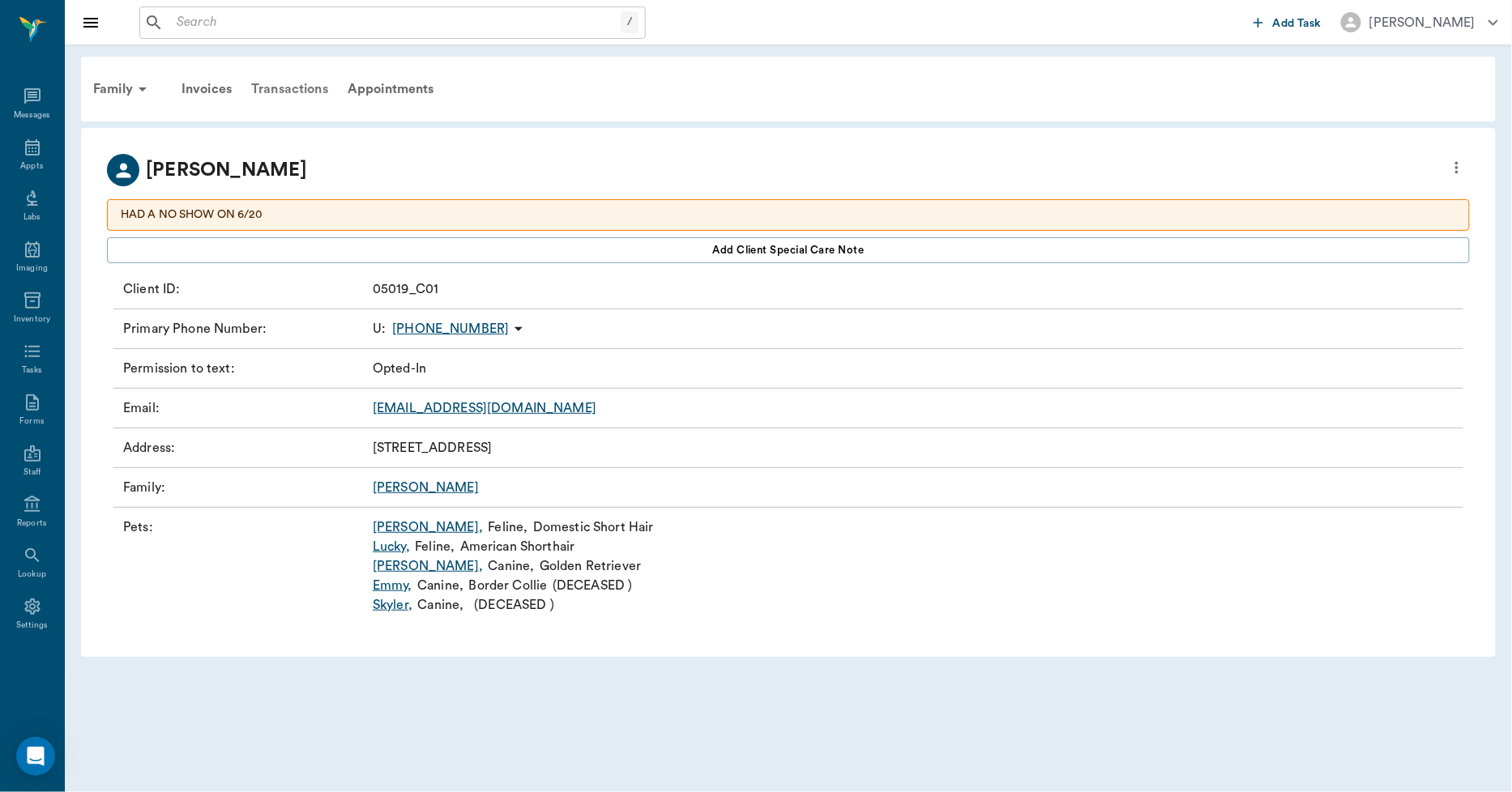
click at [282, 85] on div "Transactions" at bounding box center [290, 88] width 97 height 39
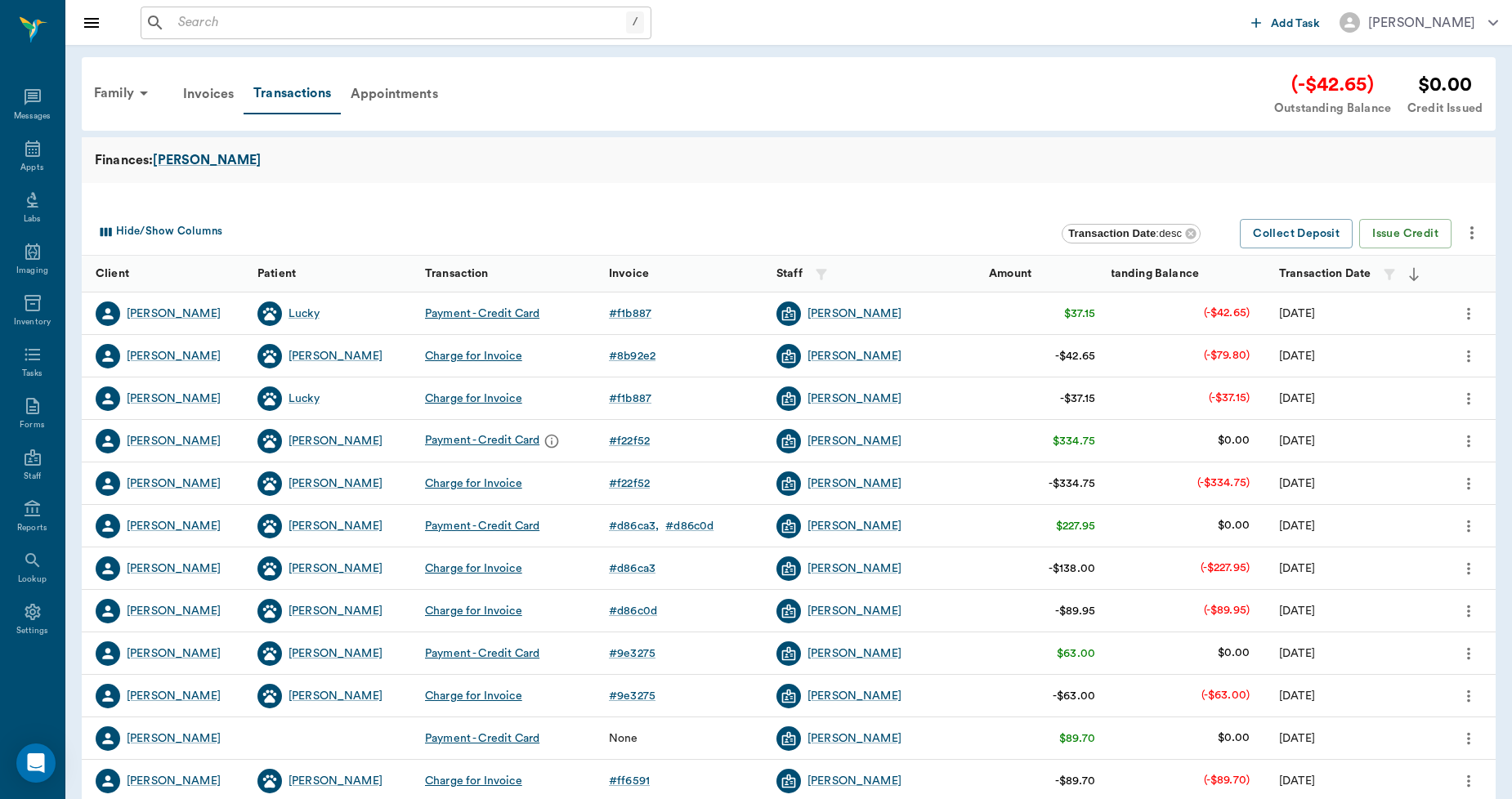
click at [1468, 233] on icon "more" at bounding box center [1471, 232] width 19 height 19
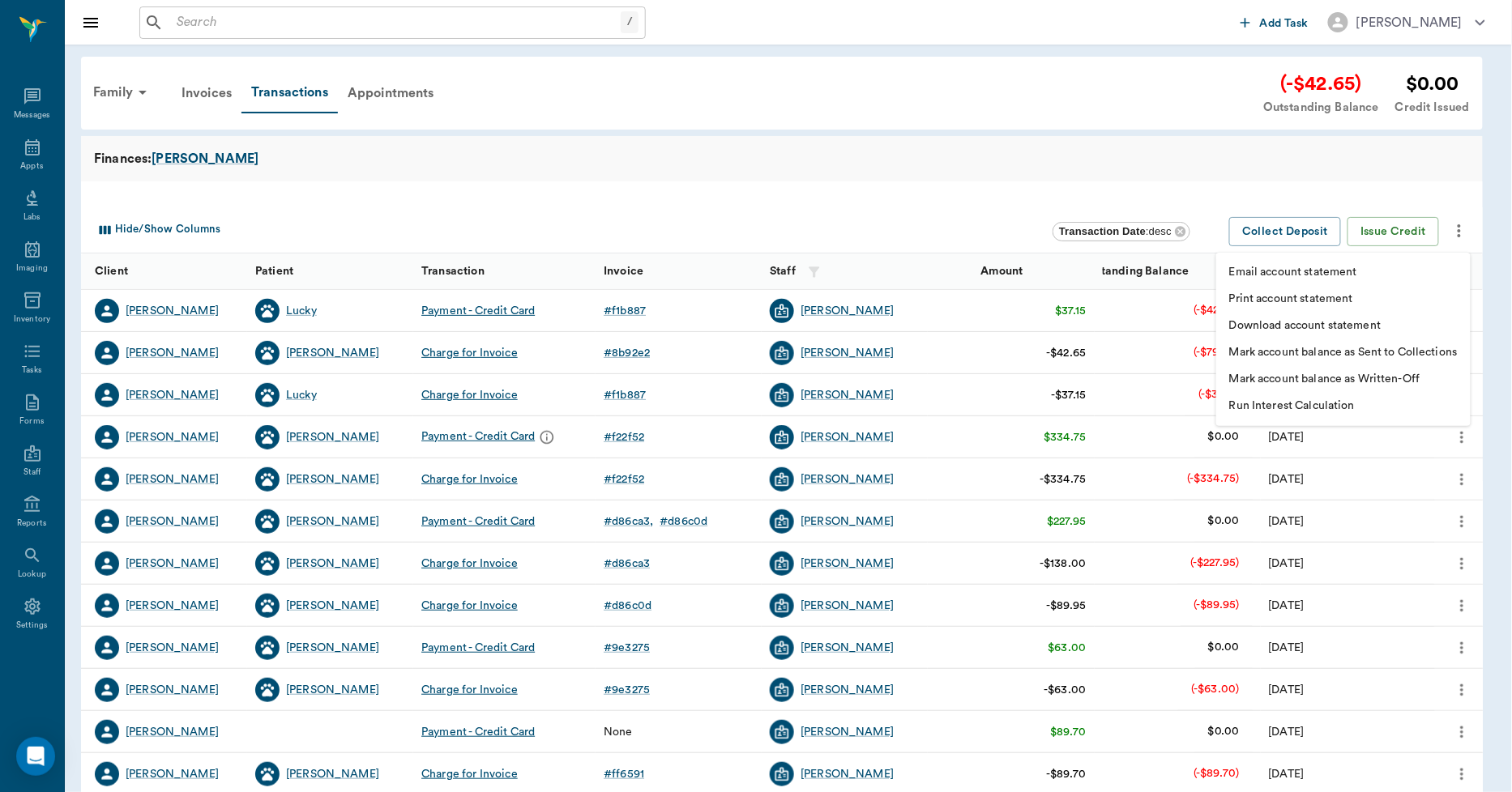
click at [1327, 295] on p "Print account statement" at bounding box center [1291, 299] width 124 height 17
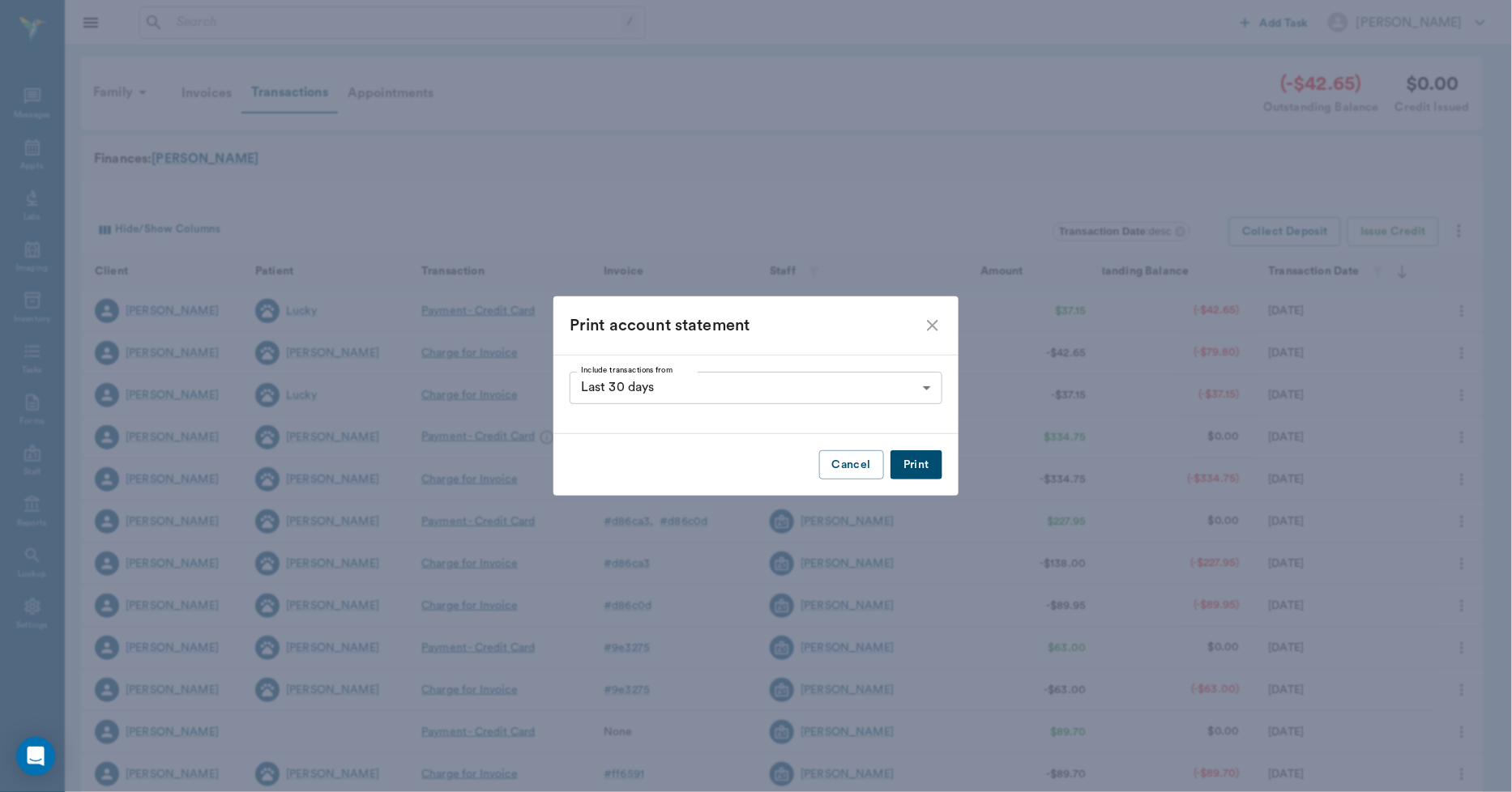
click at [910, 468] on button "Print" at bounding box center [917, 466] width 52 height 30
click at [932, 326] on icon "close" at bounding box center [933, 325] width 12 height 12
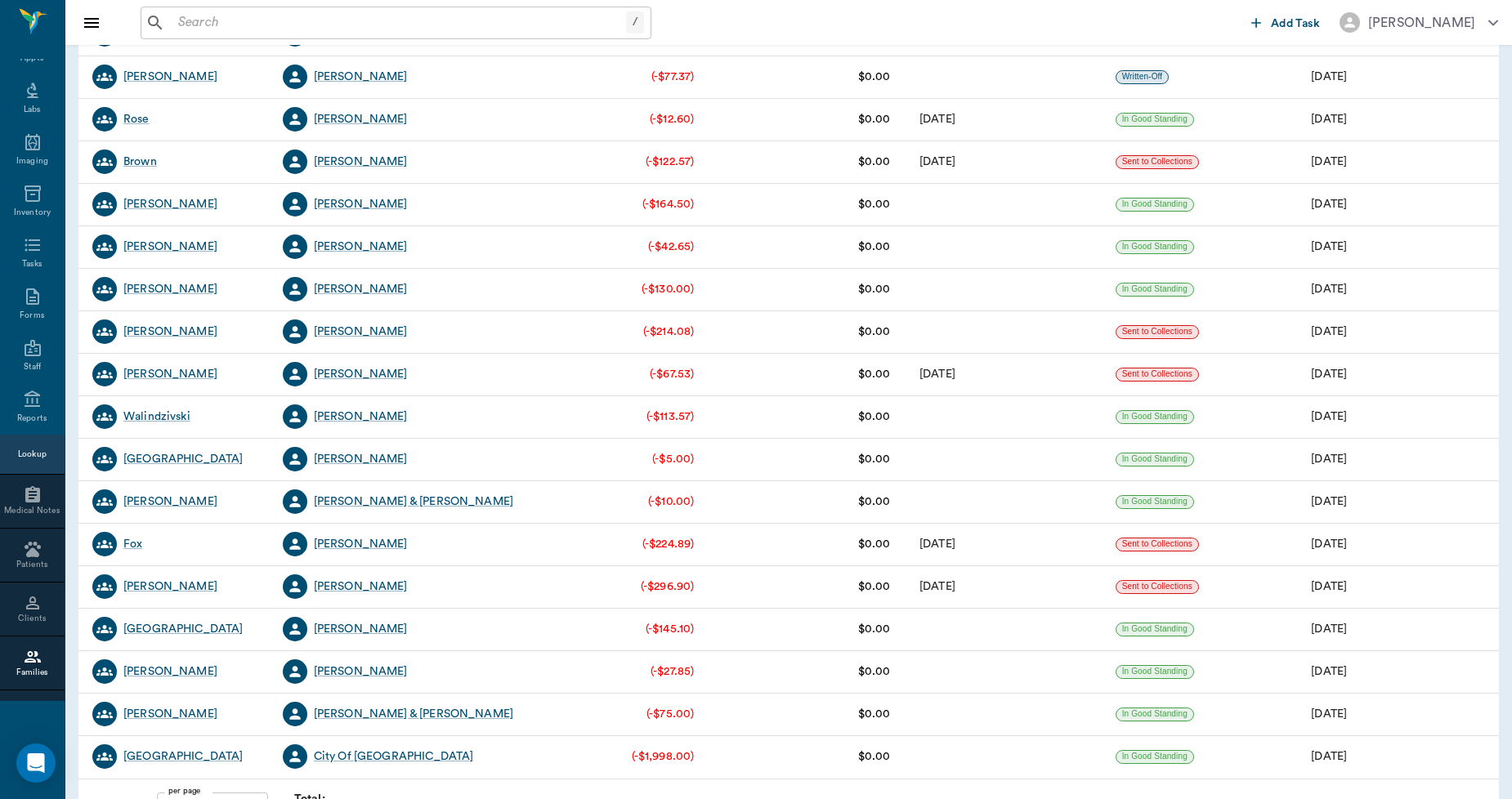
scroll to position [2633, 0]
click at [354, 291] on div "[PERSON_NAME]" at bounding box center [361, 288] width 94 height 16
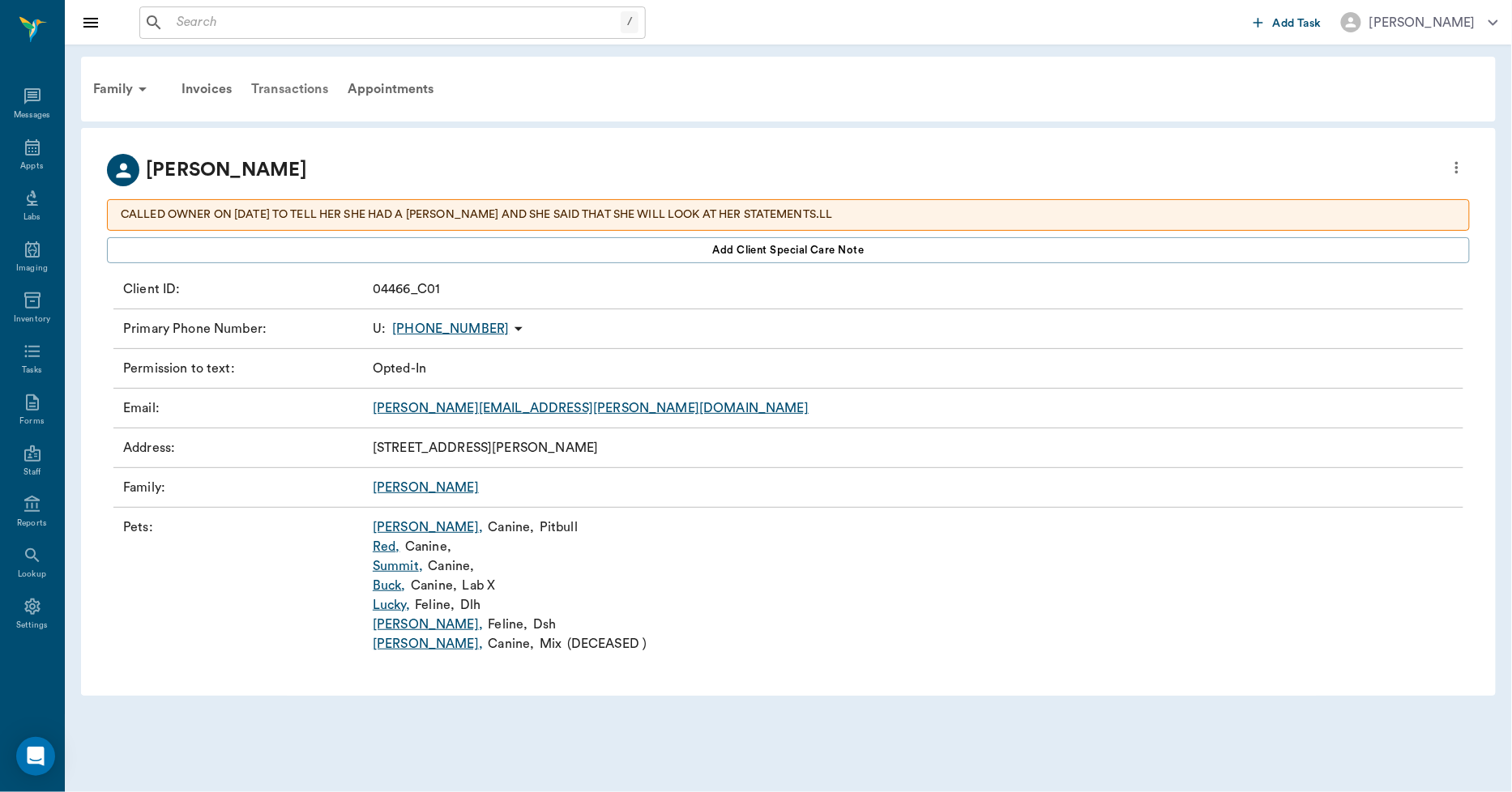
click at [297, 86] on div "Transactions" at bounding box center [290, 88] width 97 height 39
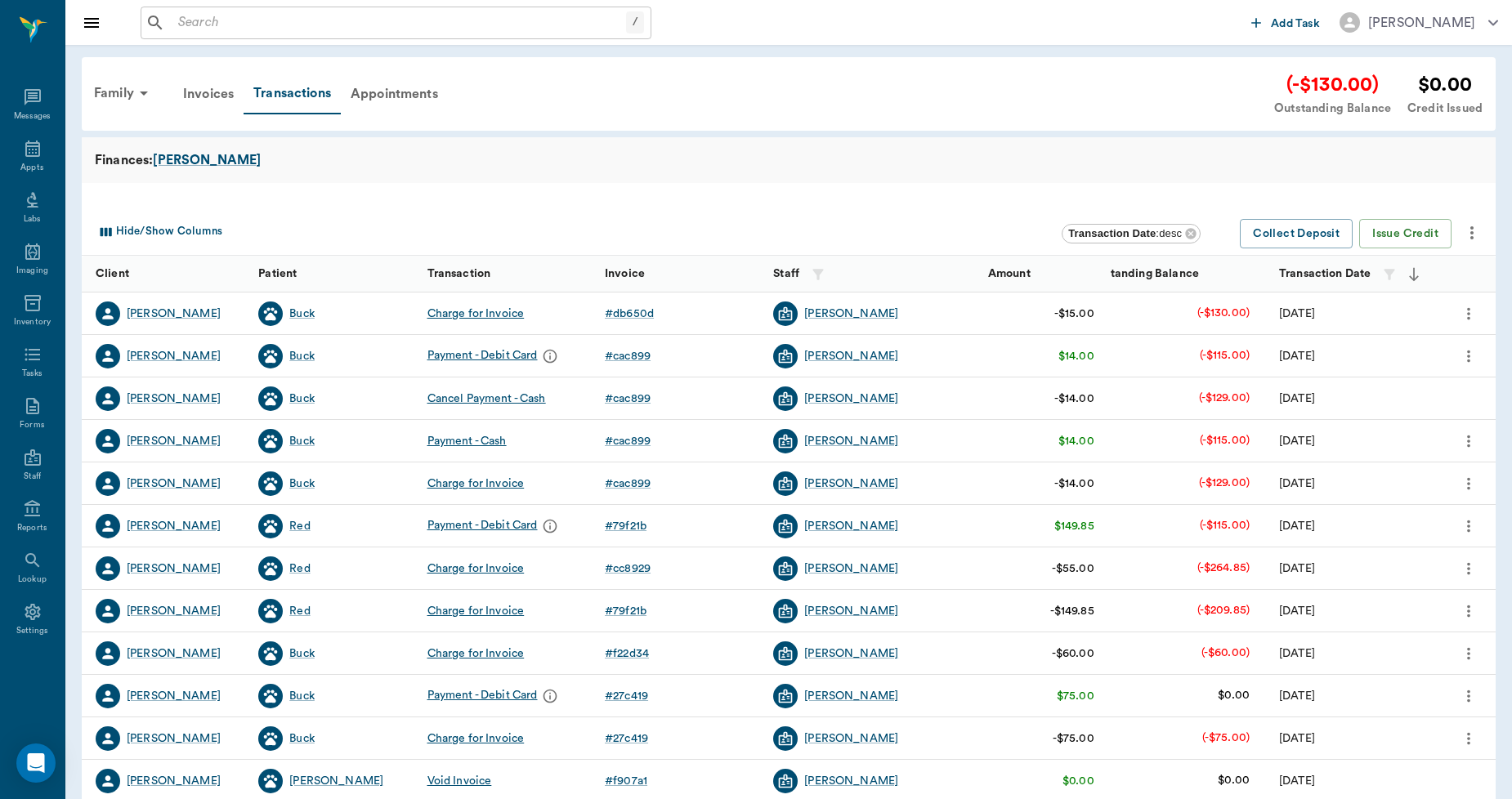
click at [1477, 229] on icon "more" at bounding box center [1471, 232] width 19 height 19
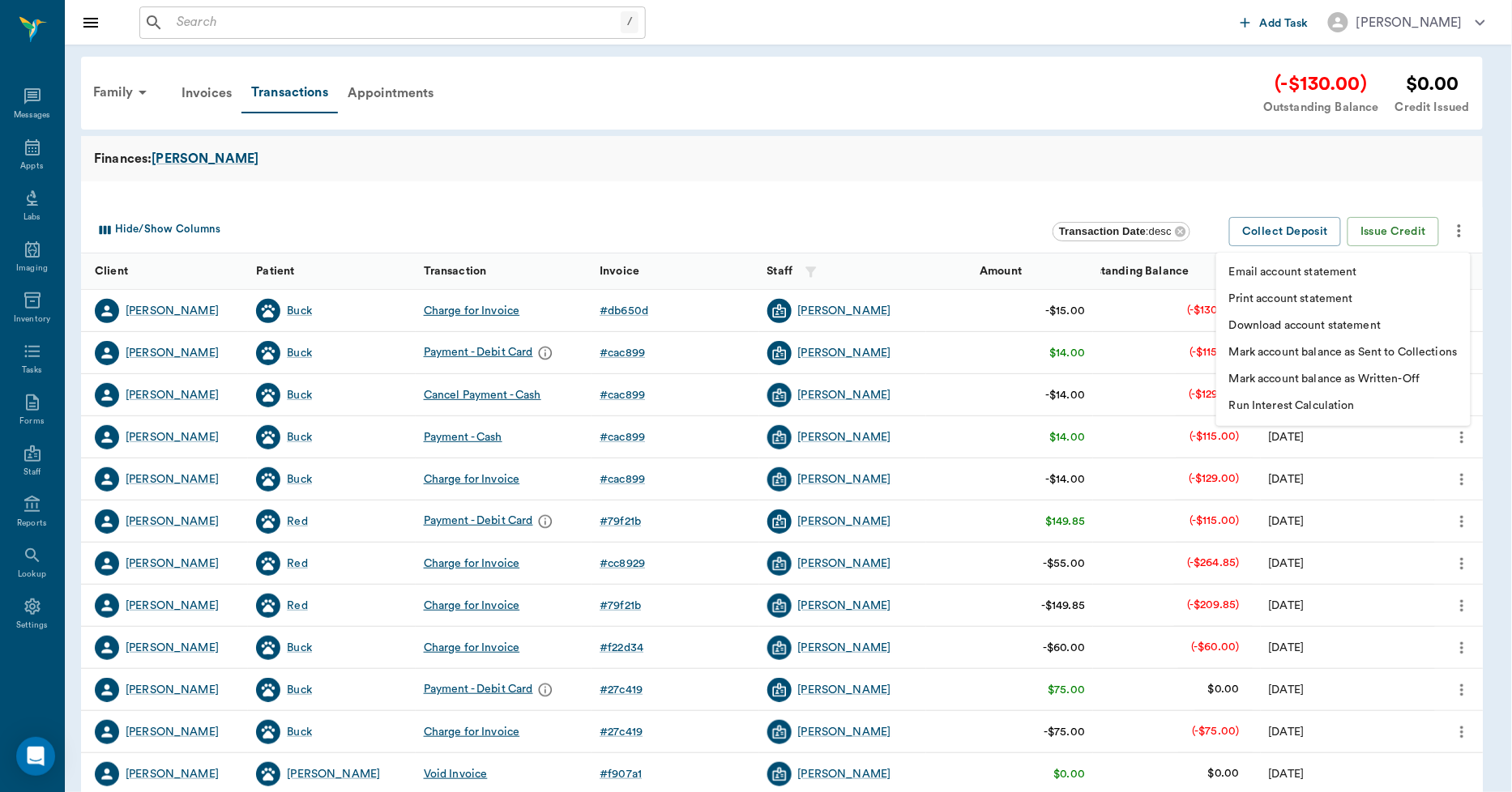
click at [1346, 300] on p "Print account statement" at bounding box center [1291, 299] width 124 height 17
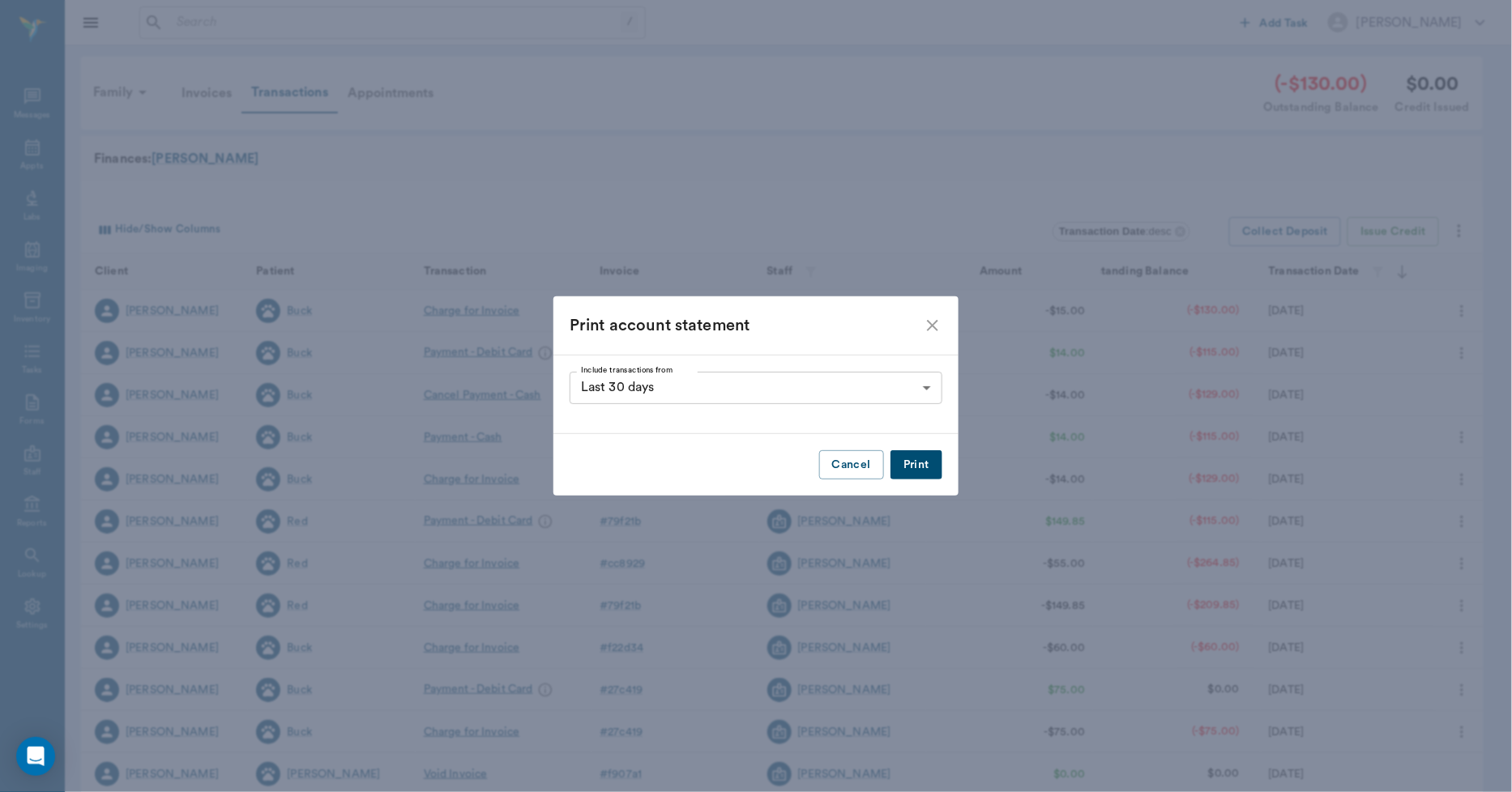
click at [926, 378] on body "/ ​ Add Task [PERSON_NAME] Nectar Messages Appts Labs Imaging Inventory Tasks F…" at bounding box center [756, 498] width 1512 height 996
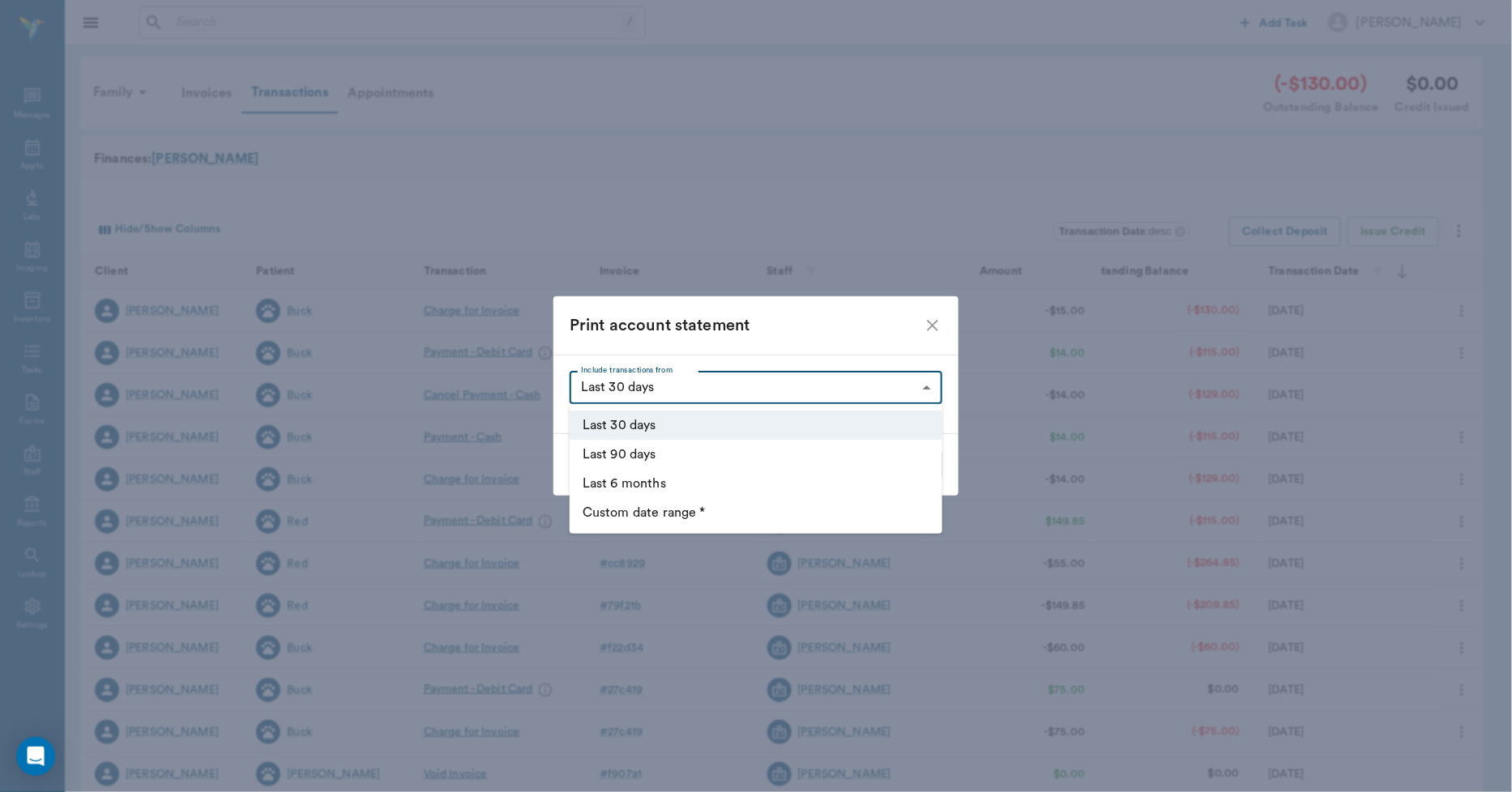
click at [670, 456] on li "Last 90 days" at bounding box center [756, 454] width 372 height 29
type input "LAST_90_DAYS"
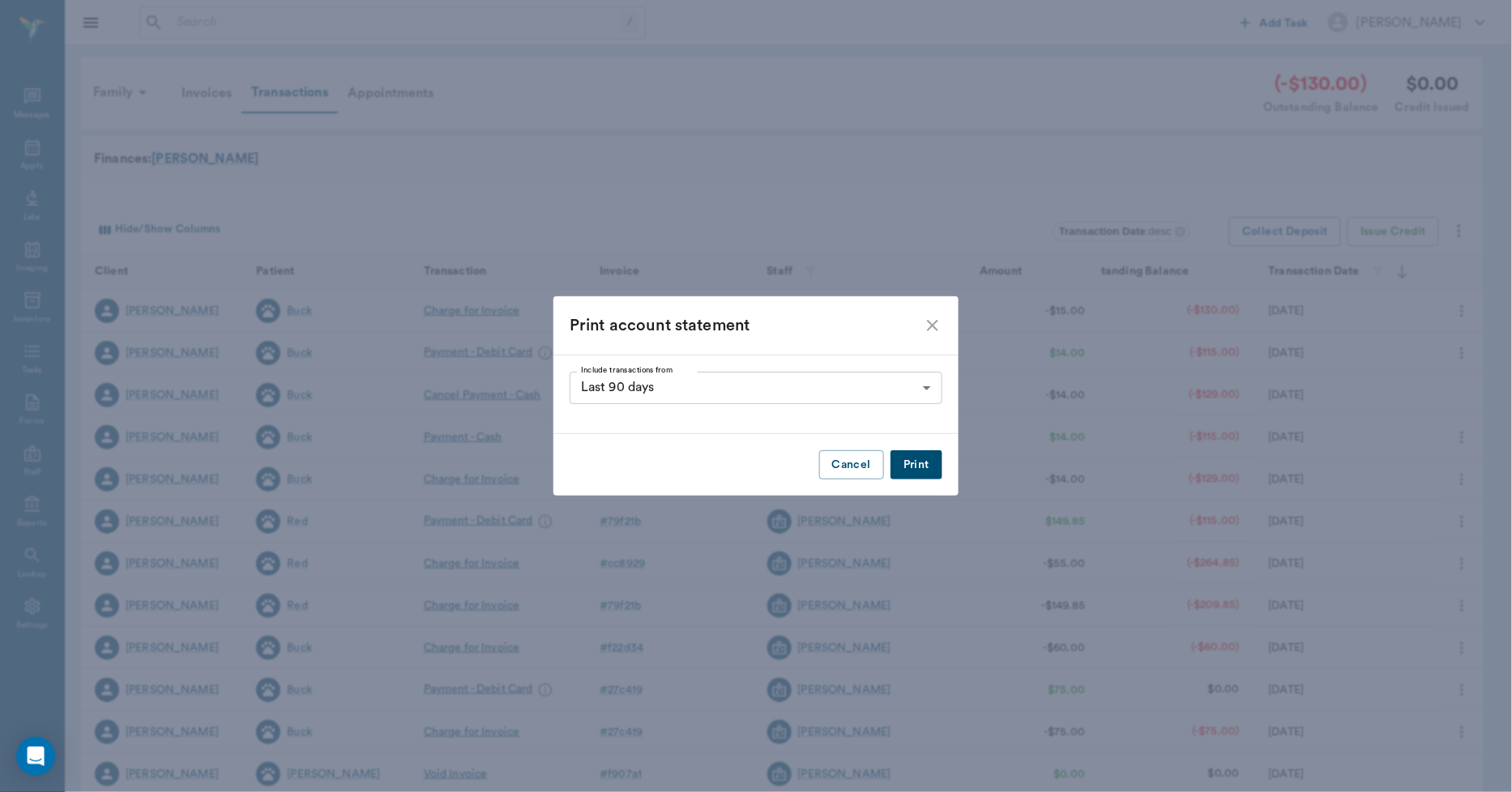
click at [928, 470] on button "Print" at bounding box center [917, 466] width 52 height 30
click at [935, 320] on icon "close" at bounding box center [933, 325] width 19 height 19
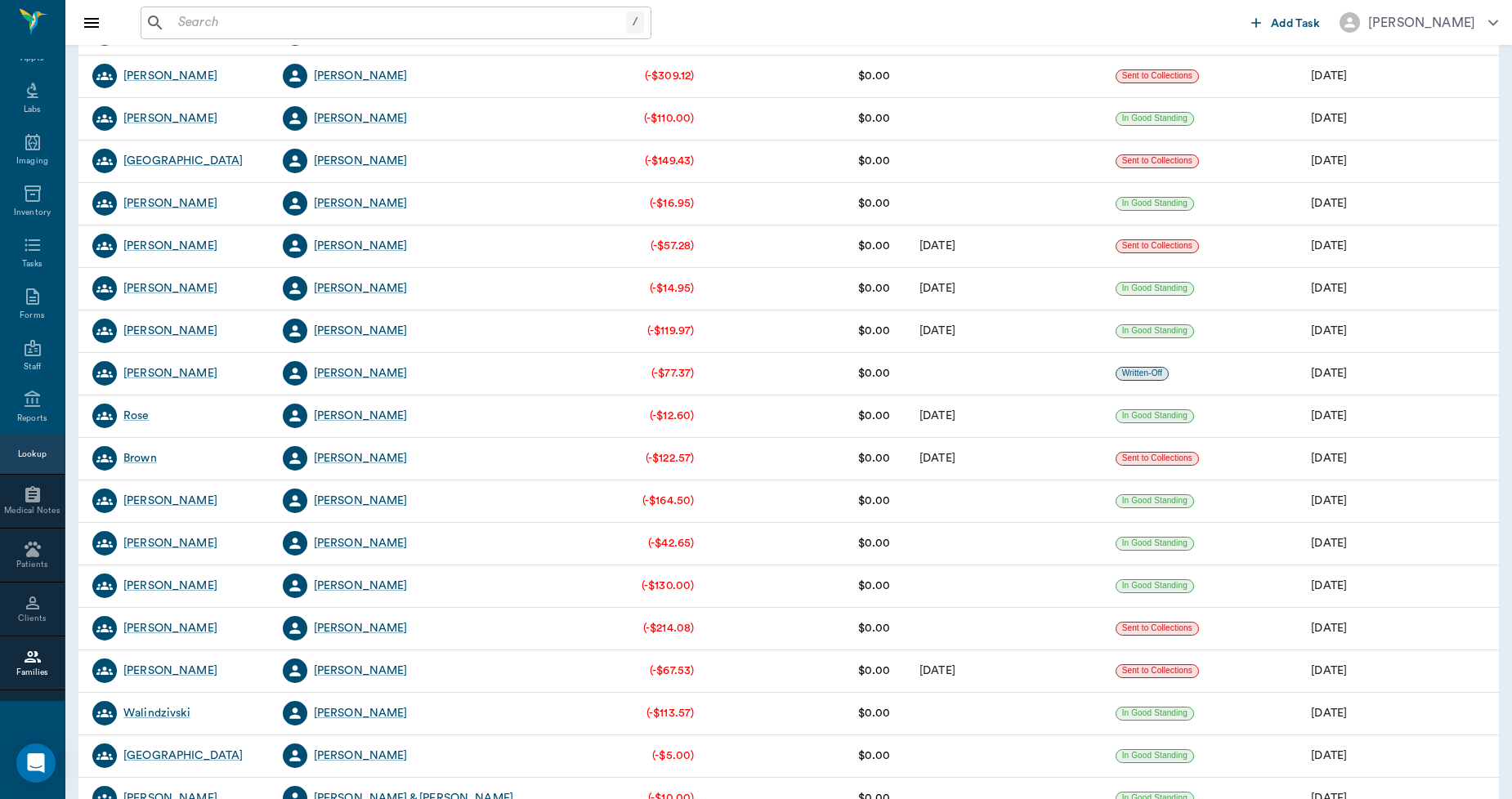
scroll to position [2543, 0]
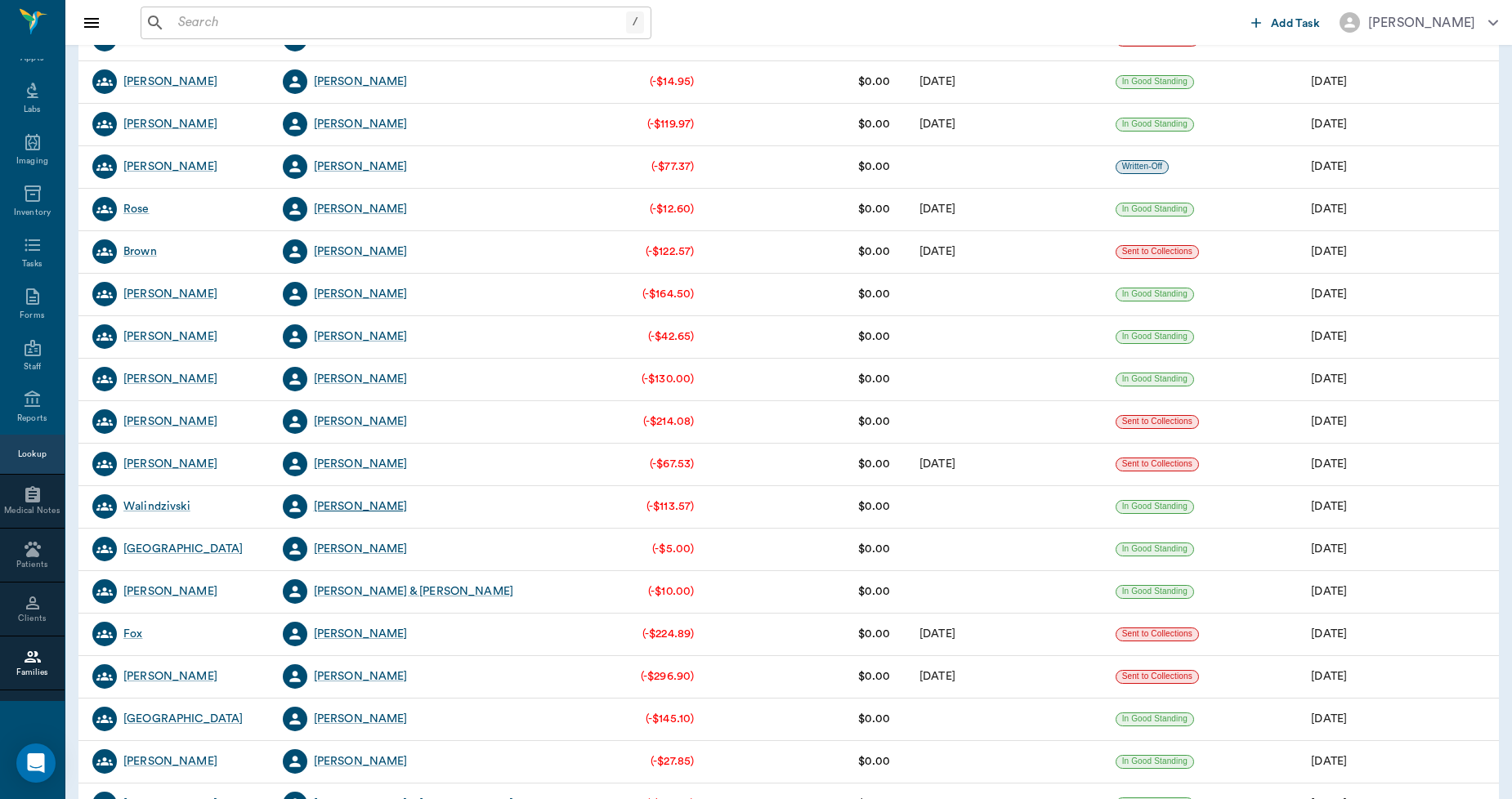
click at [353, 508] on div "[PERSON_NAME]" at bounding box center [361, 506] width 94 height 16
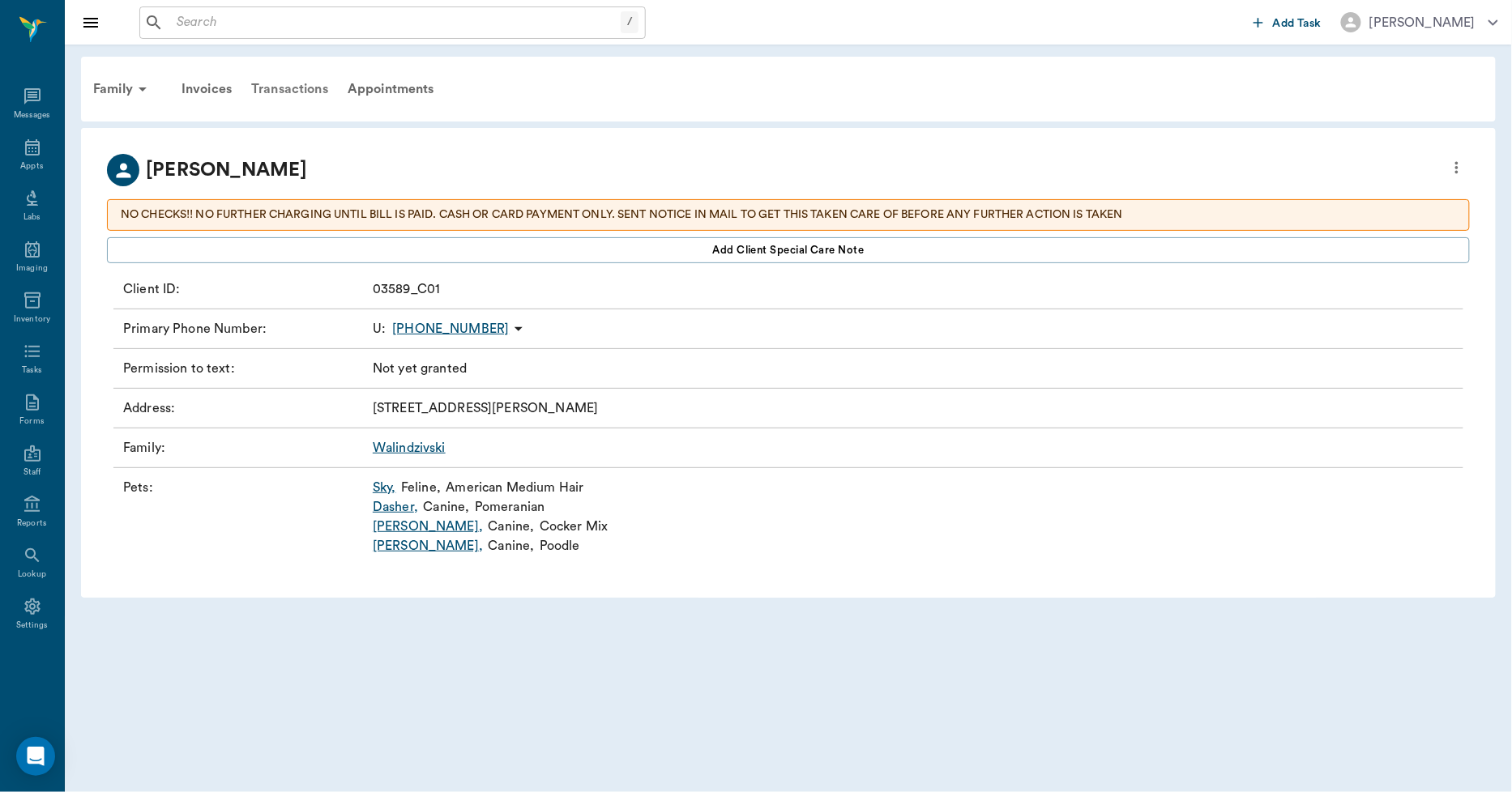
click at [298, 85] on div "Transactions" at bounding box center [290, 88] width 97 height 39
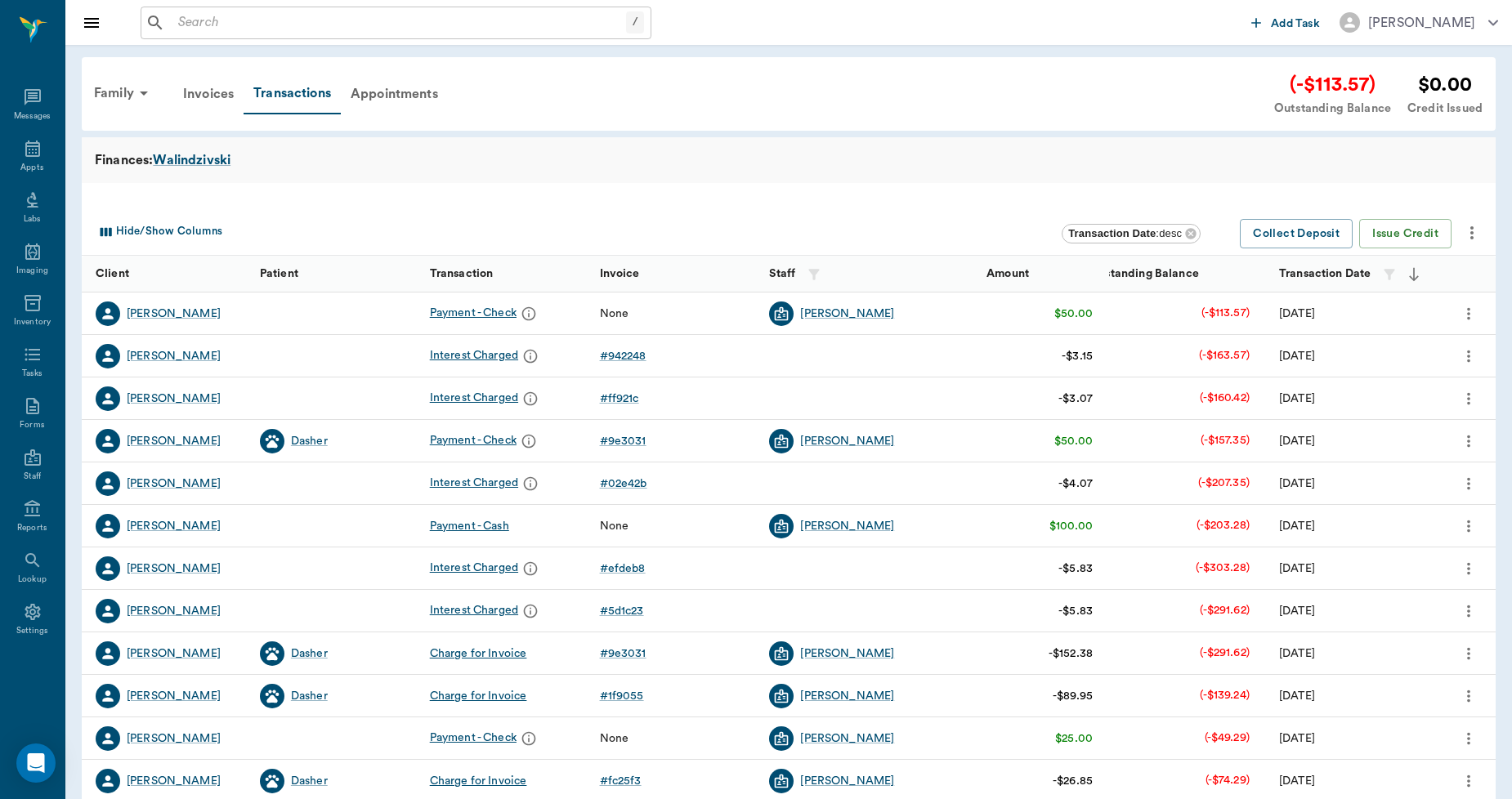
click at [1467, 230] on icon "more" at bounding box center [1471, 232] width 19 height 19
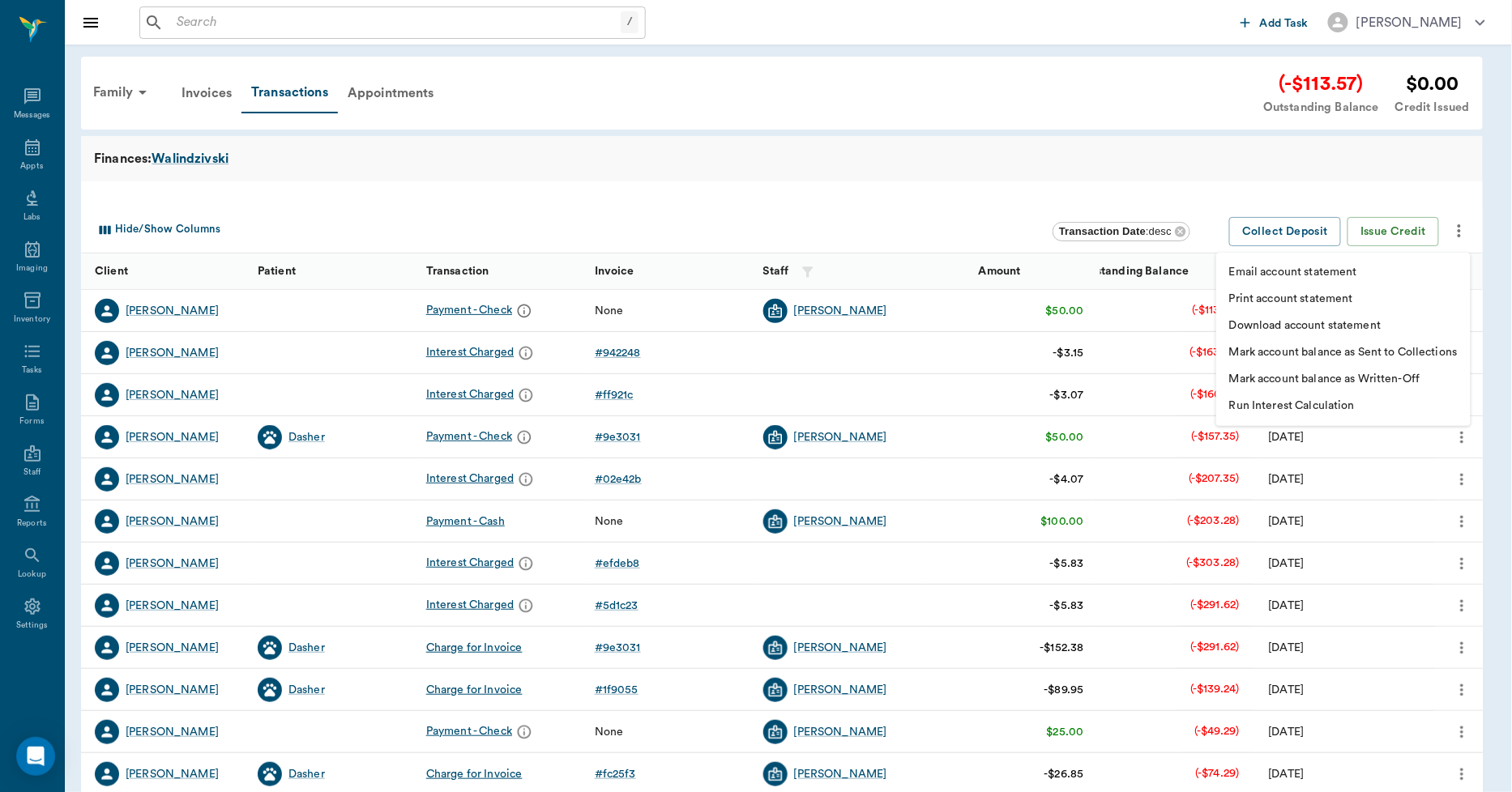
click at [1343, 297] on p "Print account statement" at bounding box center [1291, 299] width 124 height 17
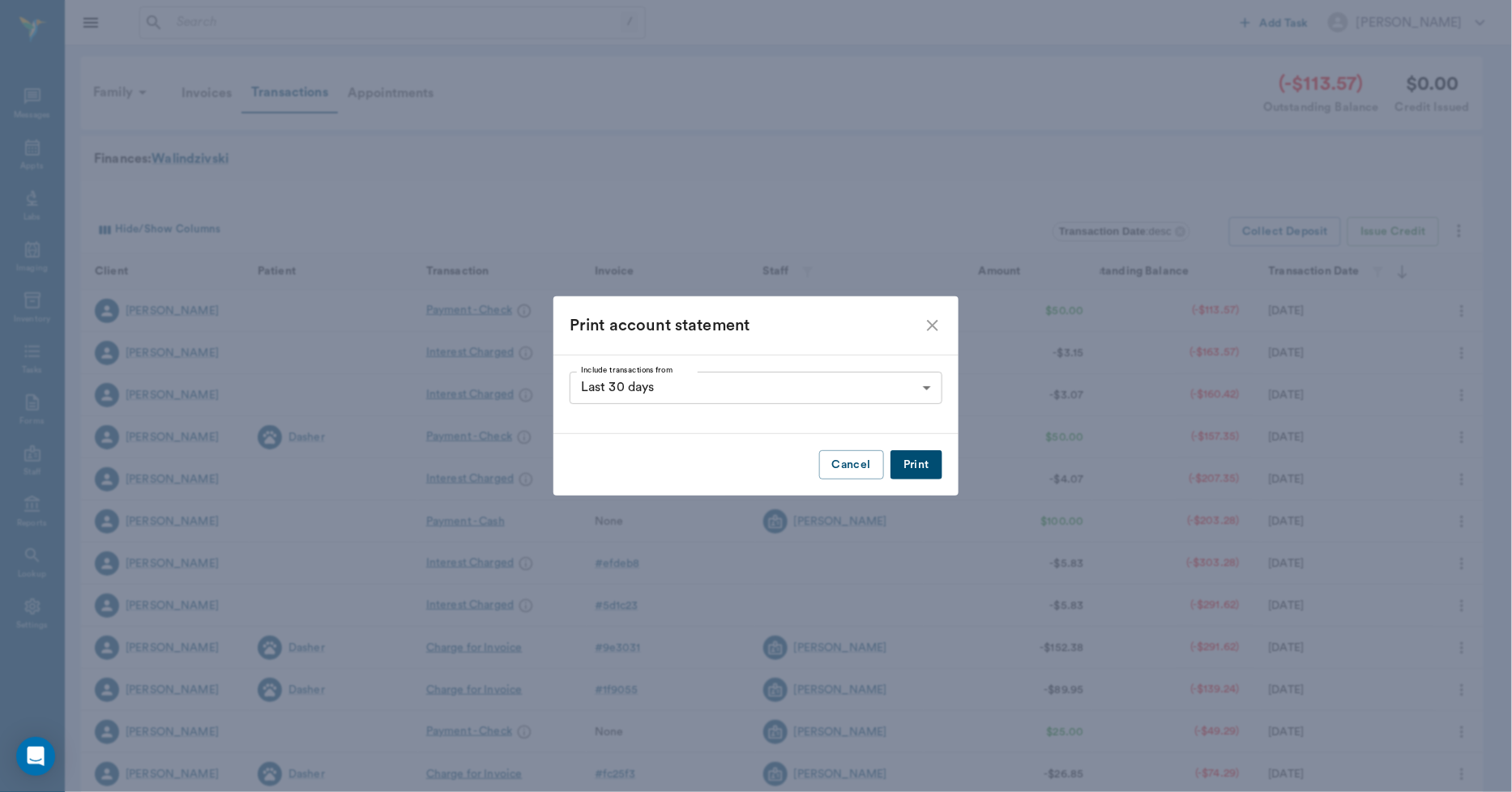
click at [905, 462] on button "Print" at bounding box center [917, 466] width 52 height 30
click at [938, 327] on icon "close" at bounding box center [933, 325] width 19 height 19
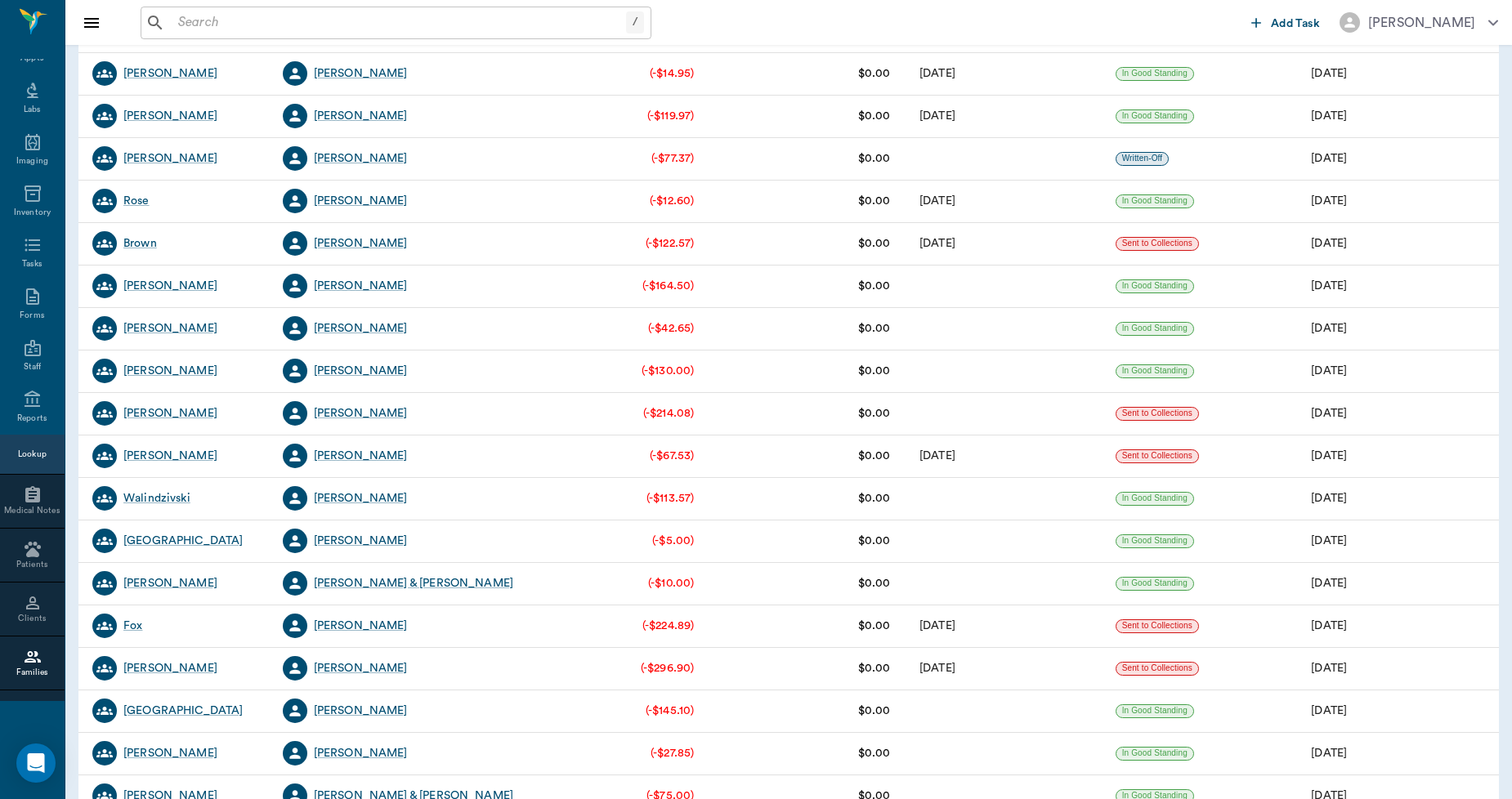
scroll to position [2633, 0]
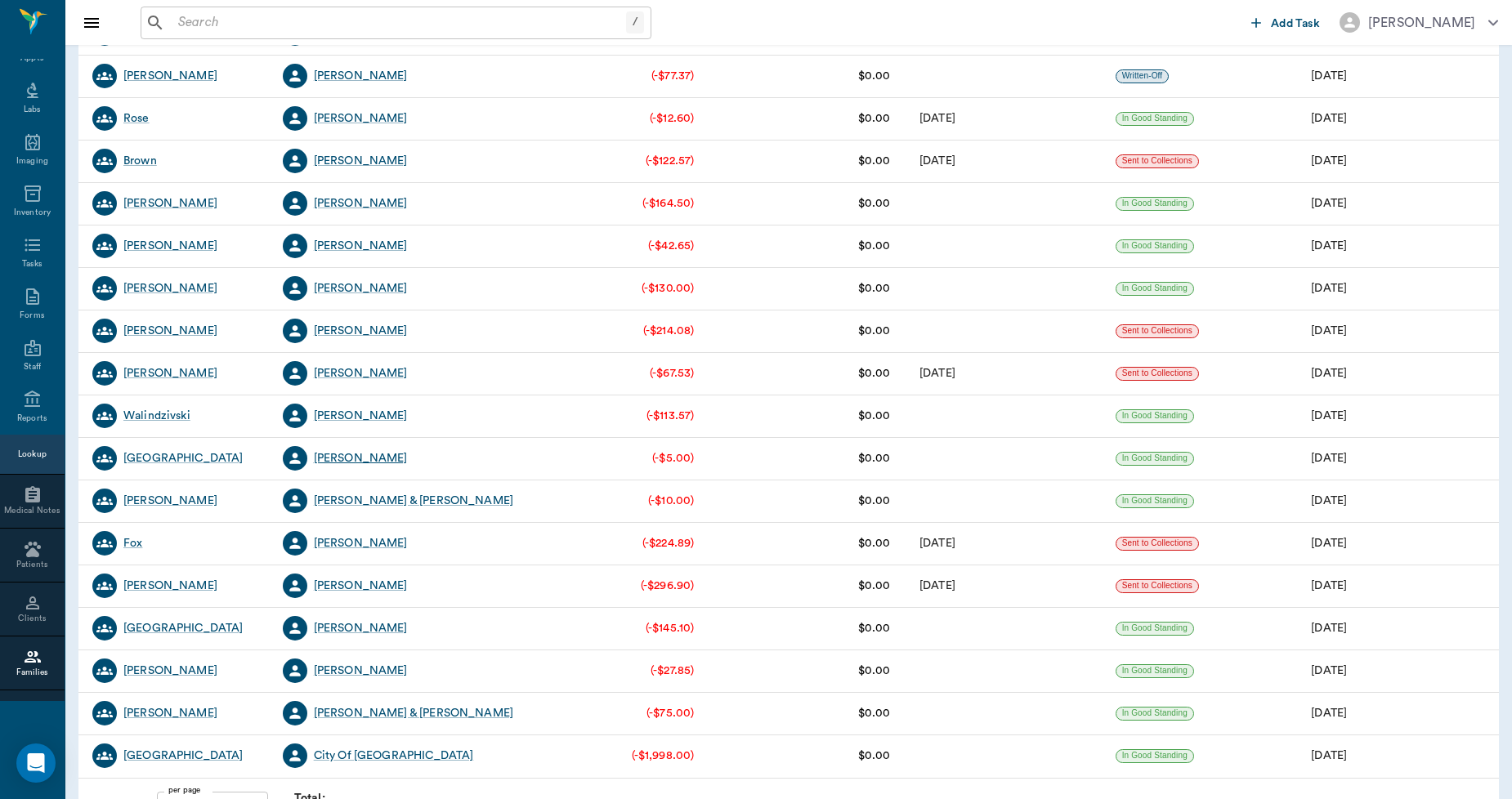
click at [407, 455] on div "[PERSON_NAME]" at bounding box center [361, 458] width 94 height 16
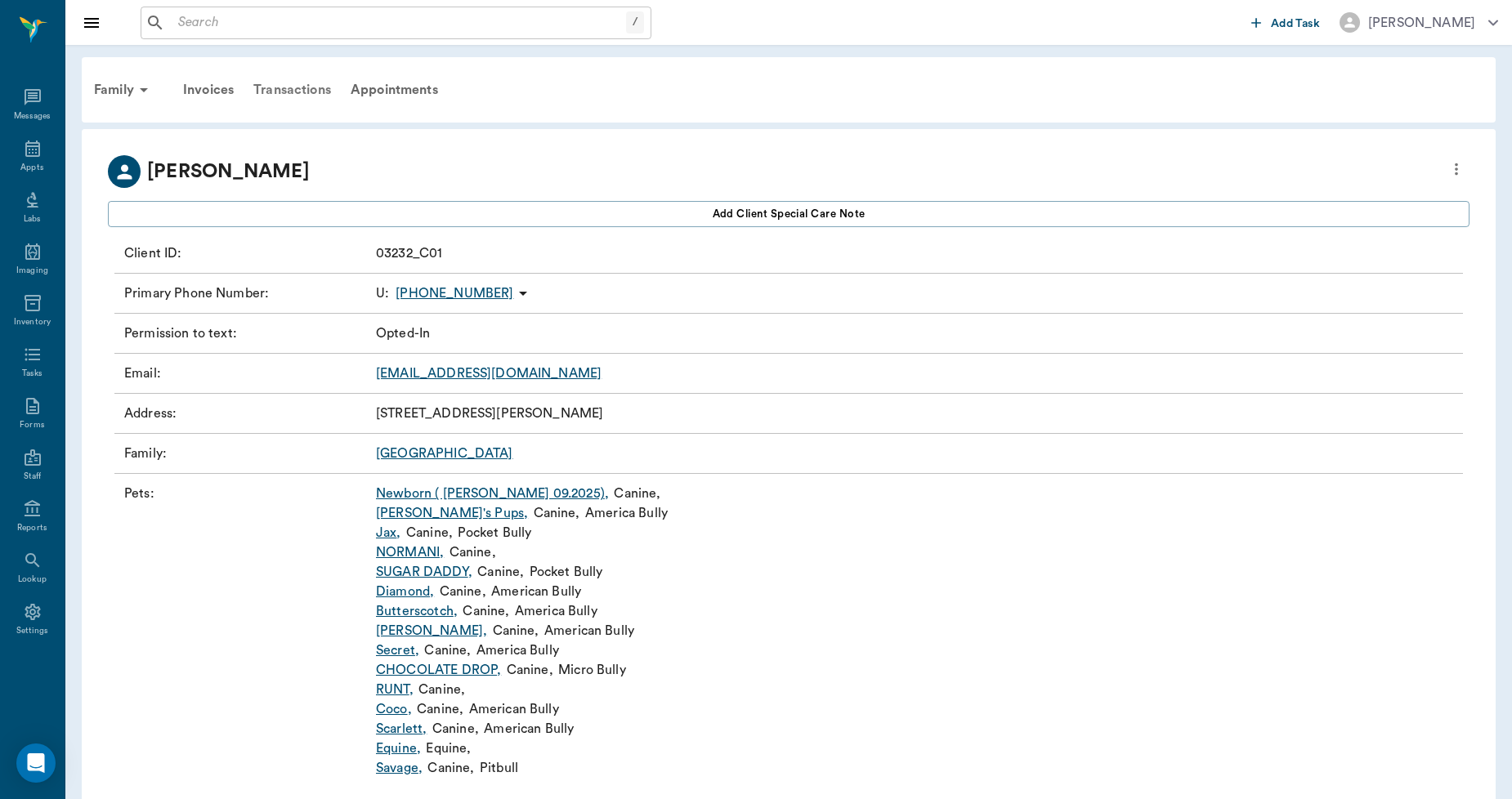
click at [294, 88] on div "Transactions" at bounding box center [292, 89] width 98 height 40
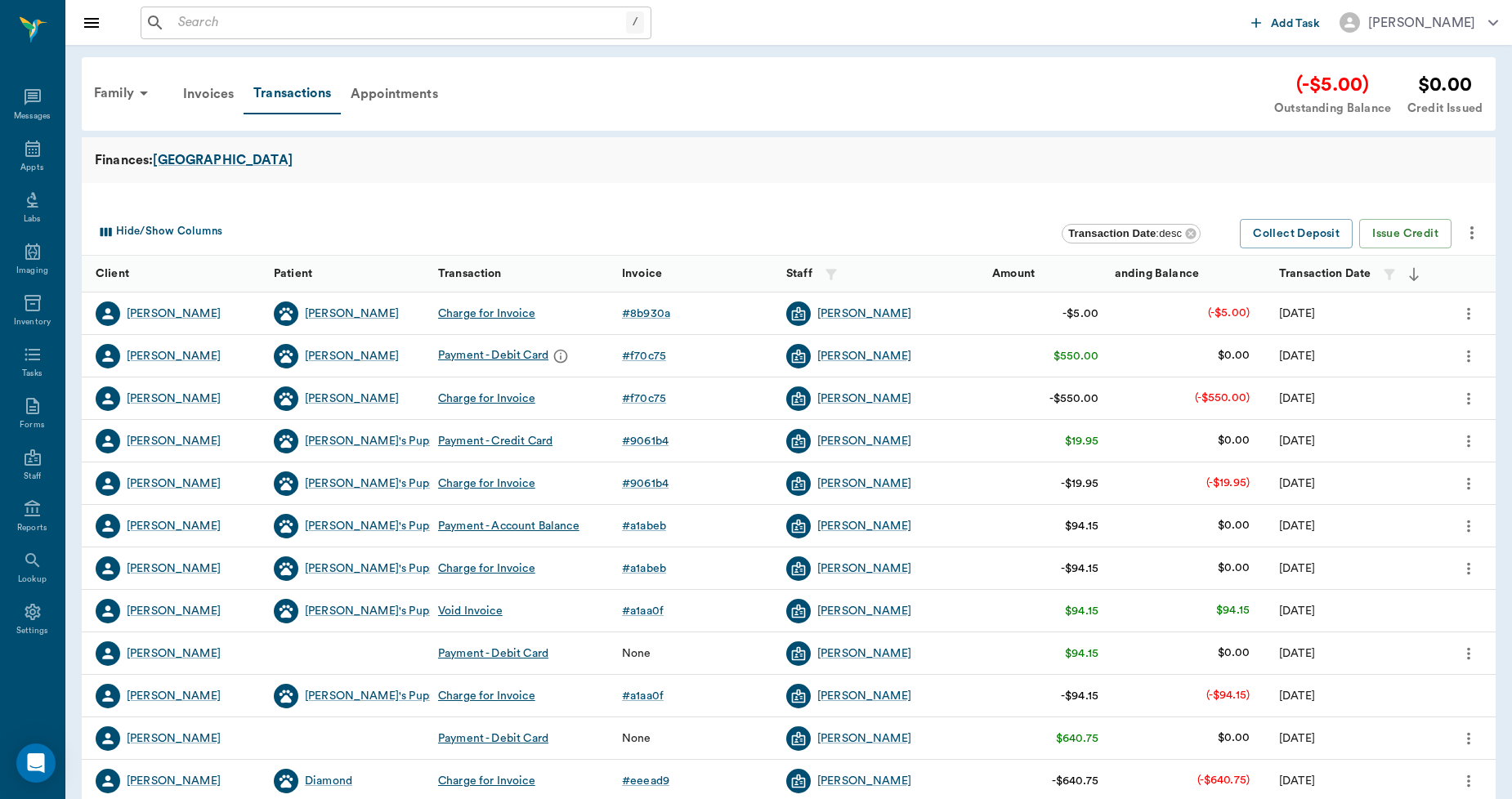
click at [1472, 229] on icon "more" at bounding box center [1472, 233] width 3 height 13
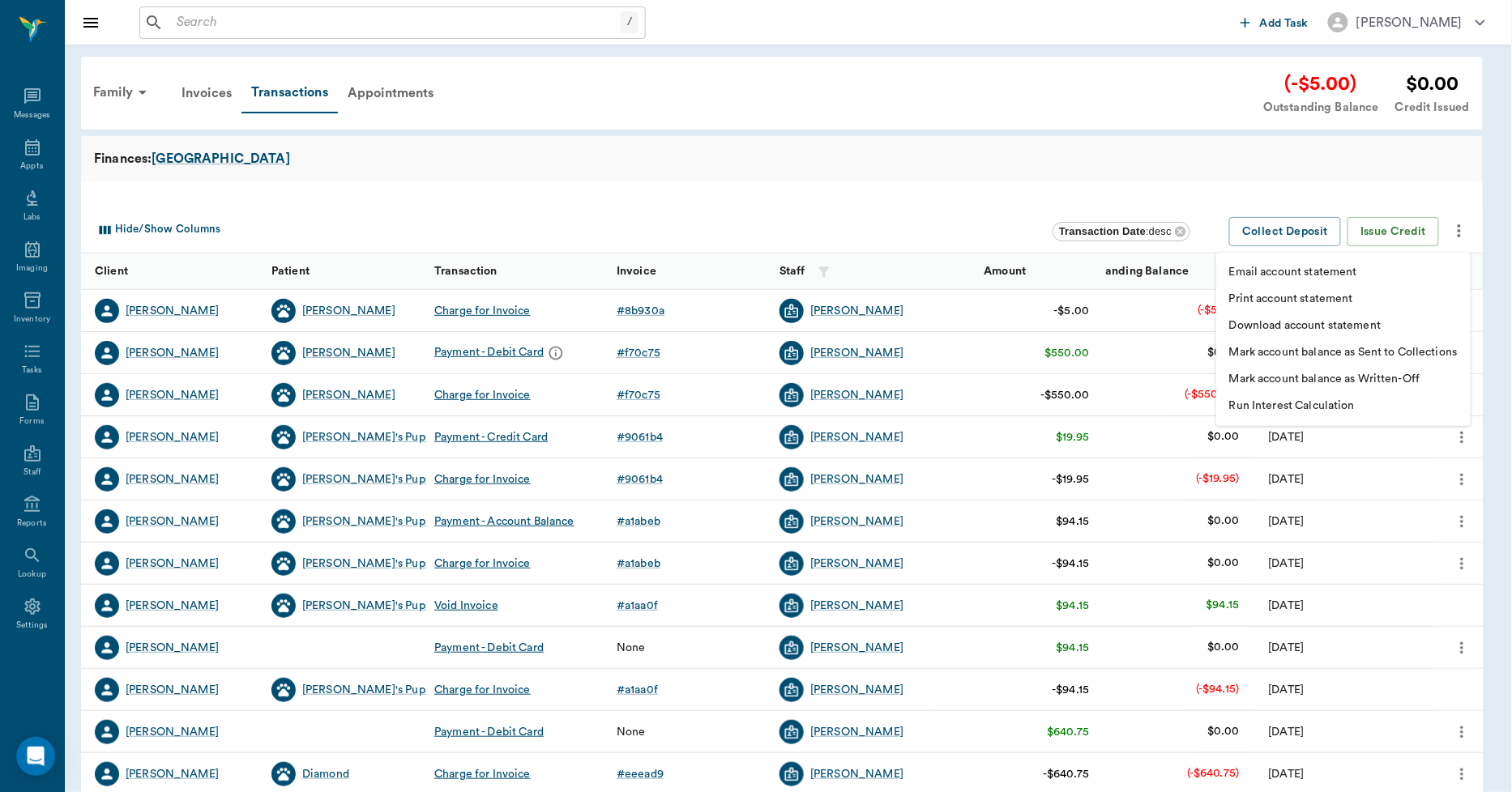
click at [1314, 298] on p "Print account statement" at bounding box center [1291, 299] width 124 height 17
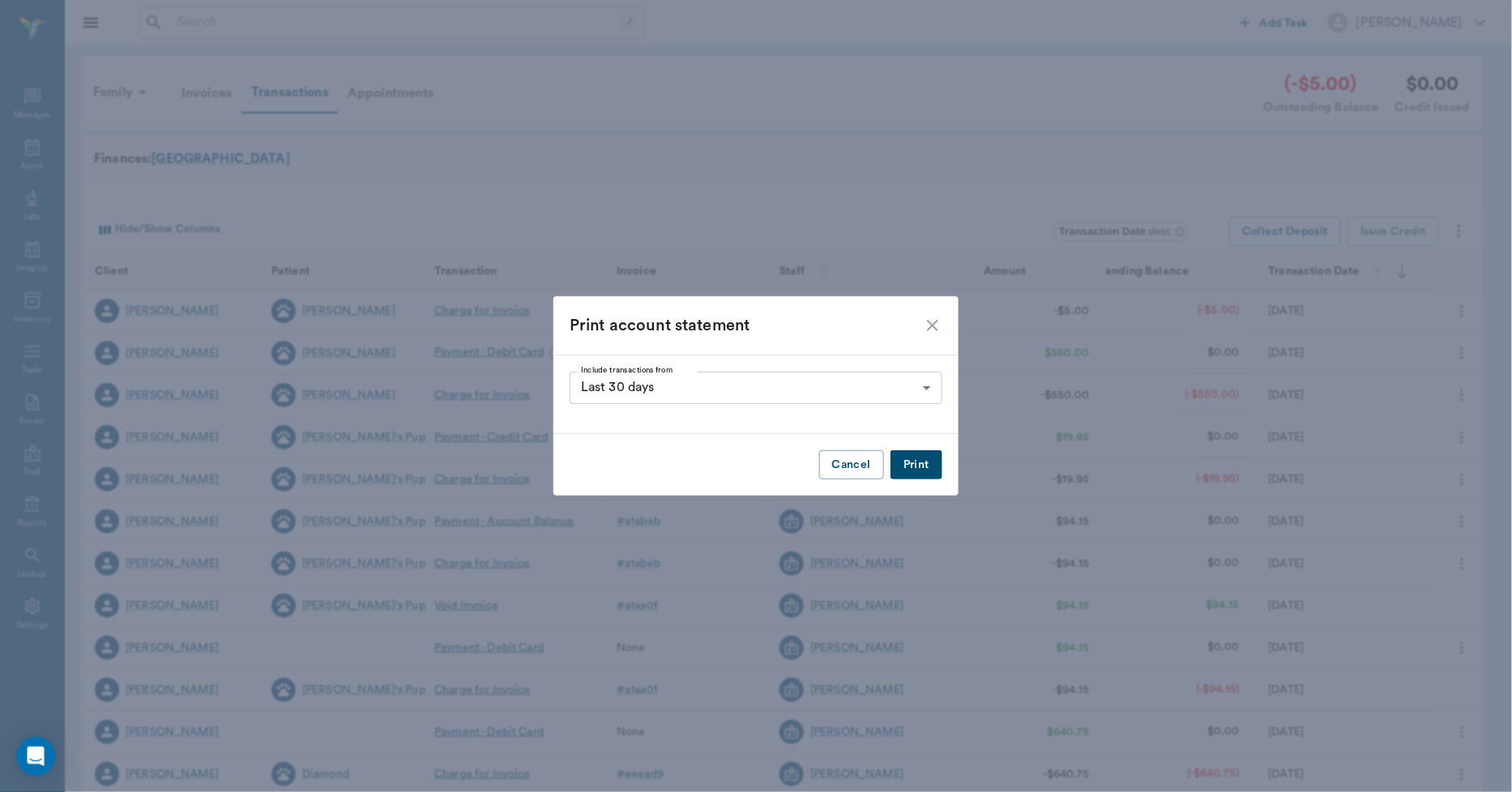
click at [922, 470] on button "Print" at bounding box center [917, 466] width 52 height 30
click at [933, 327] on icon "close" at bounding box center [933, 325] width 19 height 19
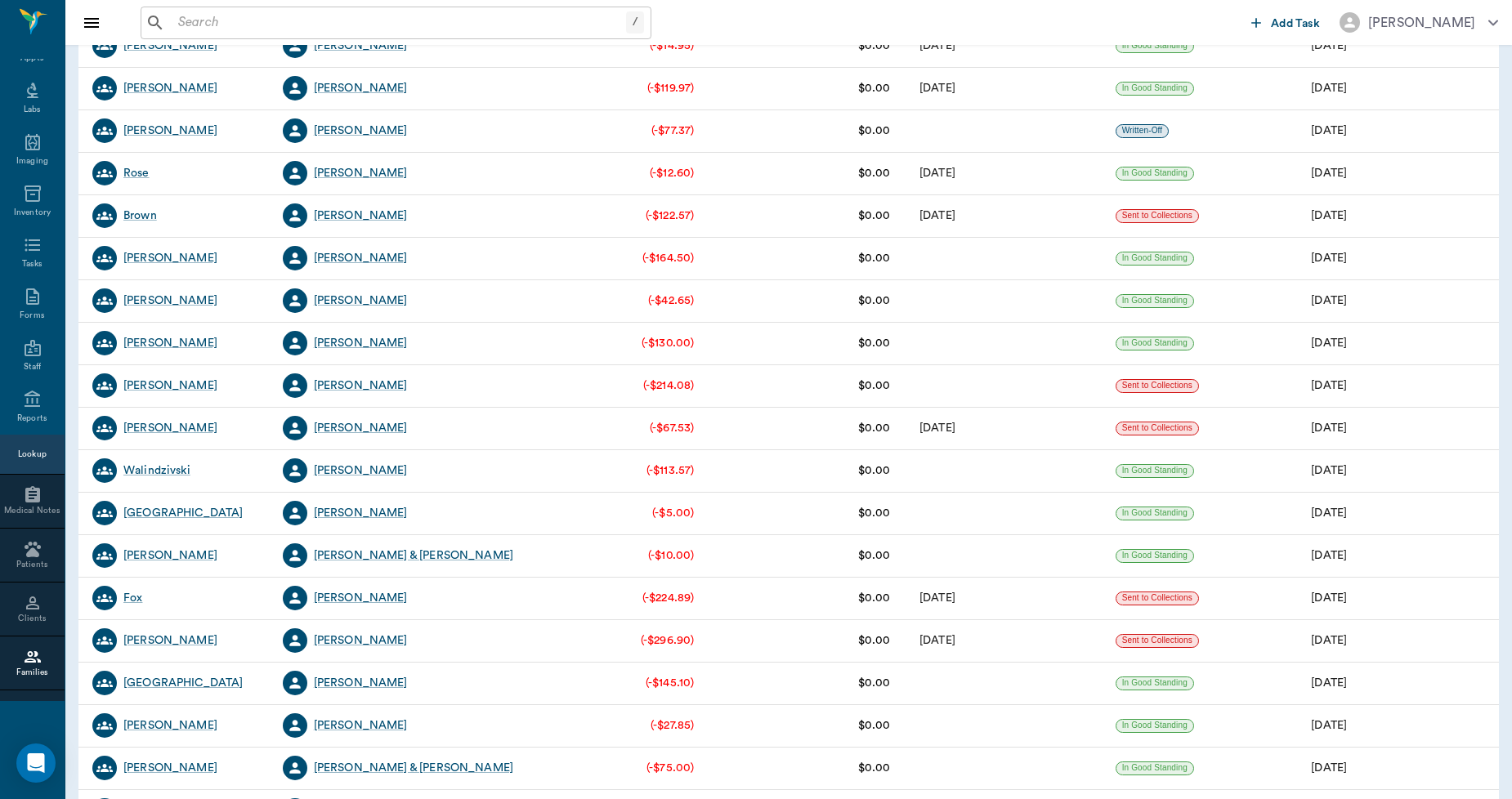
scroll to position [2681, 0]
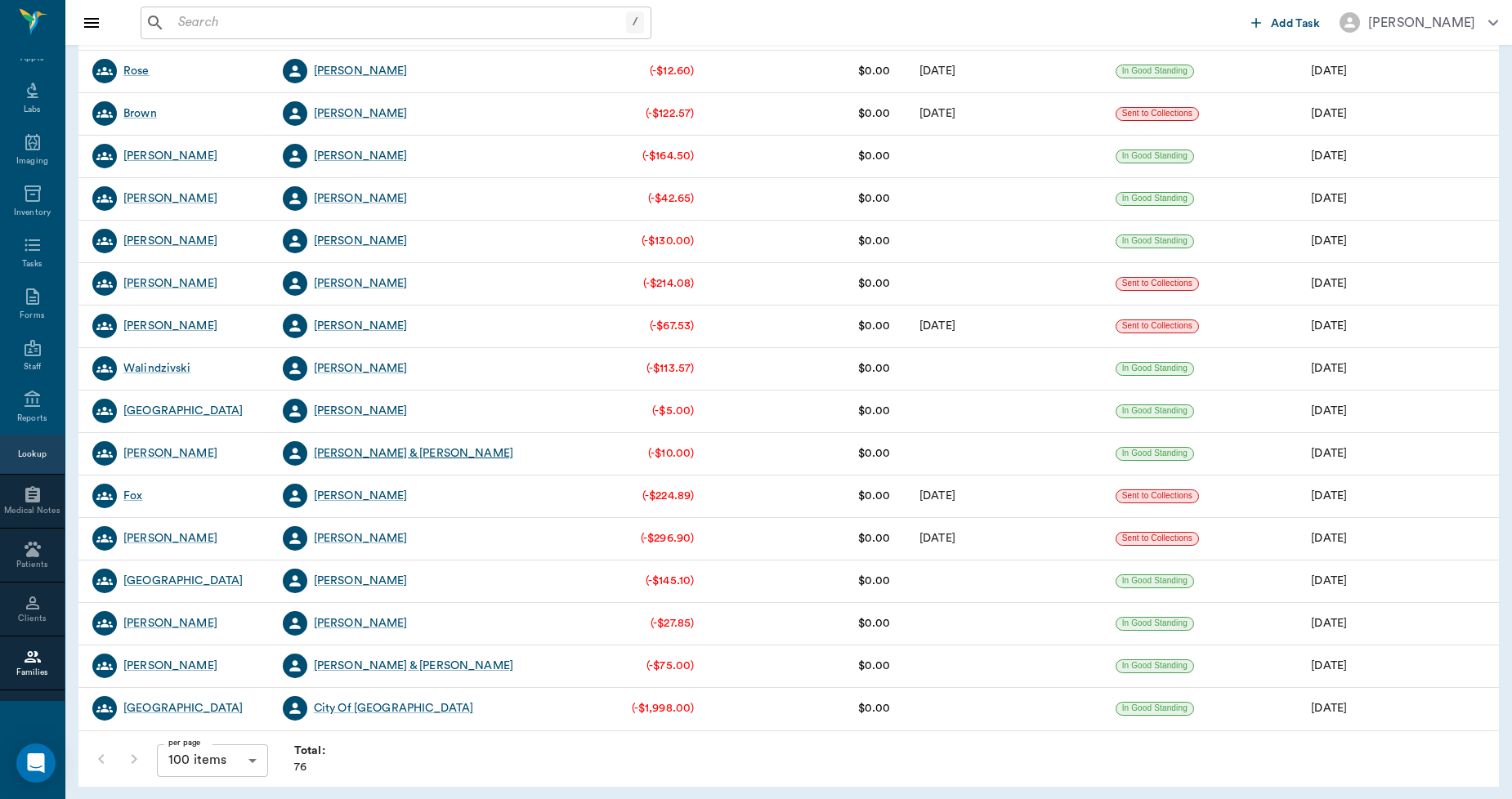
click at [410, 454] on div "[PERSON_NAME] & [PERSON_NAME]" at bounding box center [413, 453] width 200 height 16
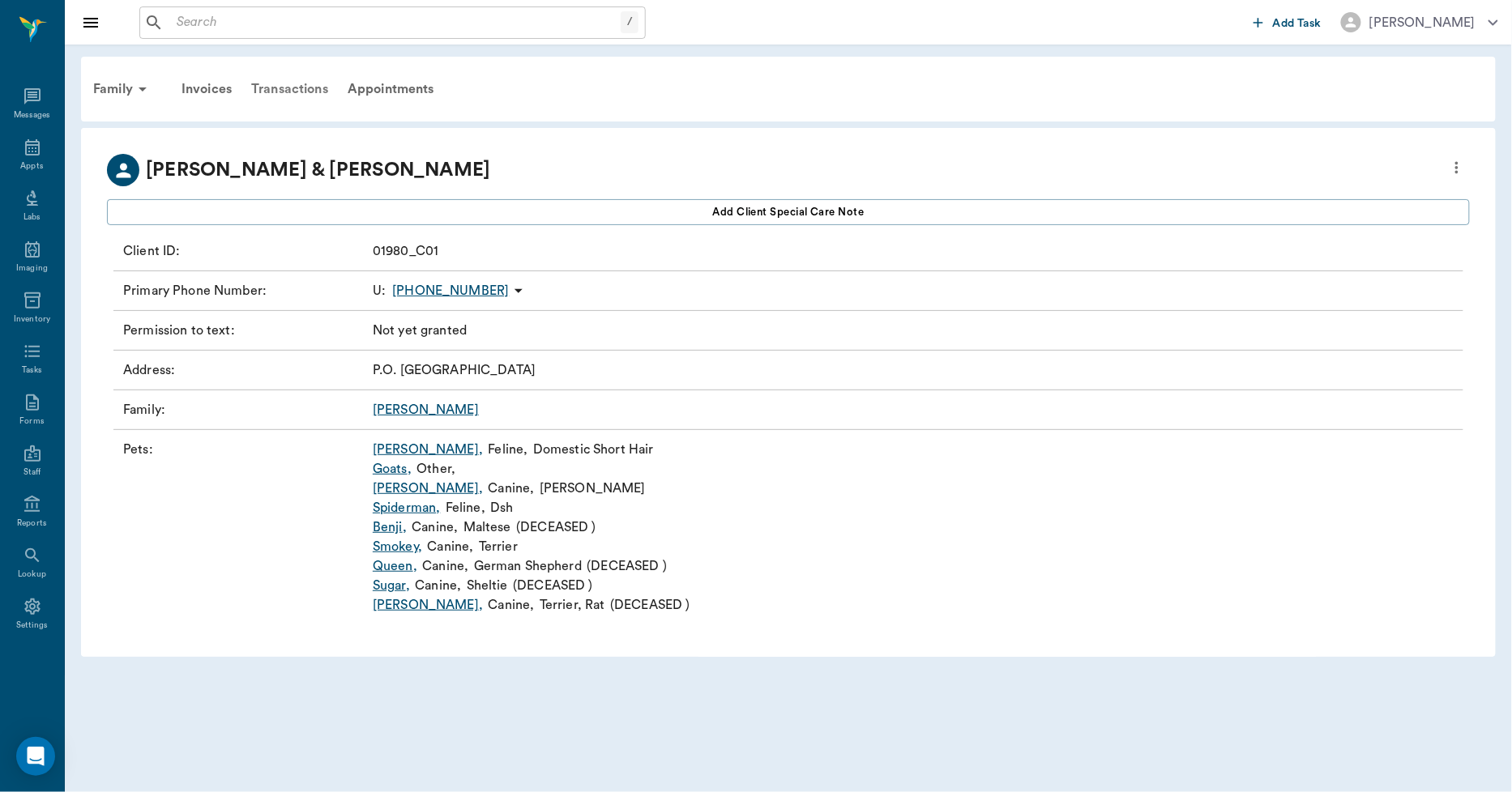
click at [303, 85] on div "Transactions" at bounding box center [290, 88] width 97 height 39
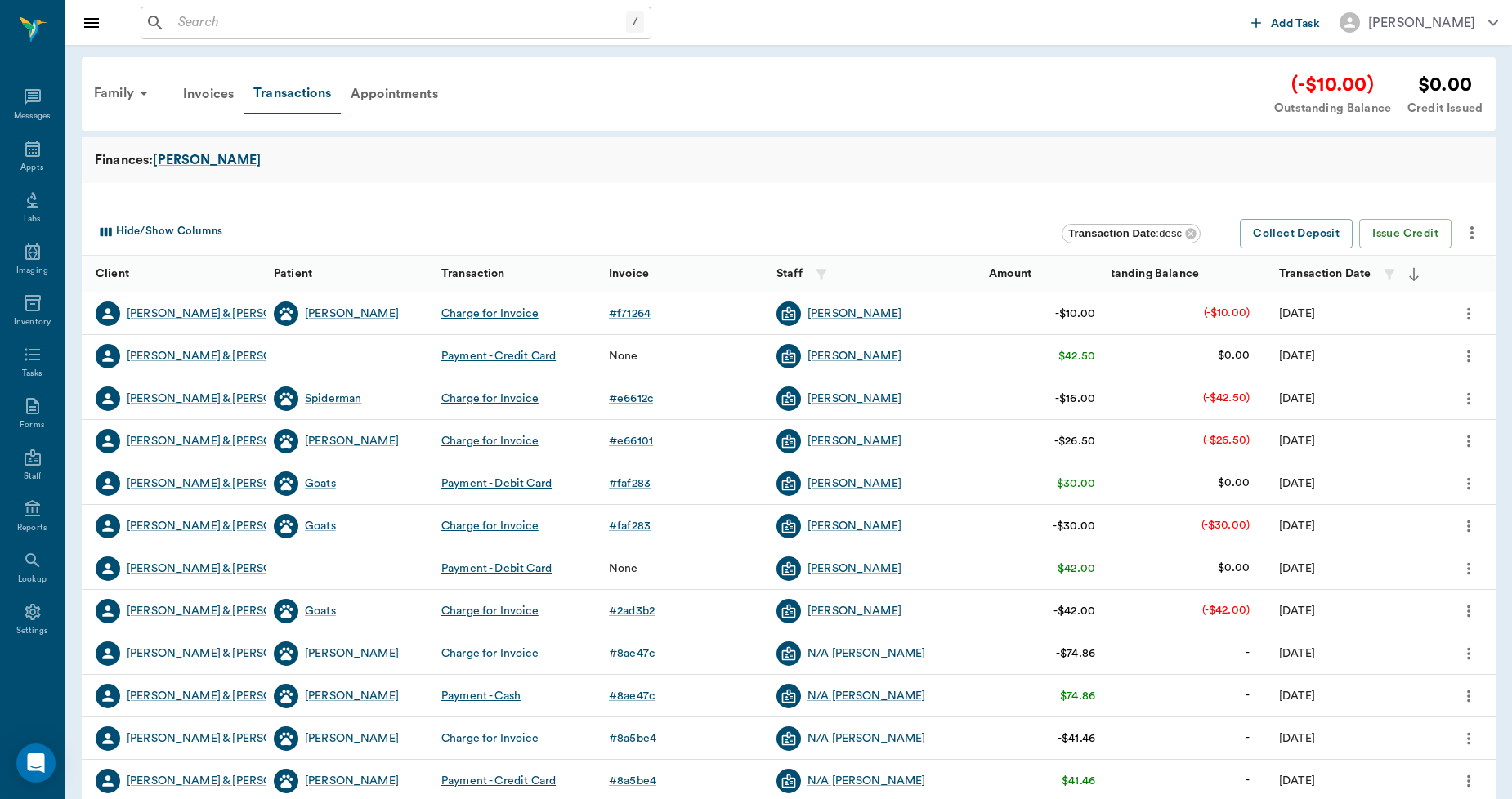
click at [1476, 234] on icon "more" at bounding box center [1471, 232] width 19 height 19
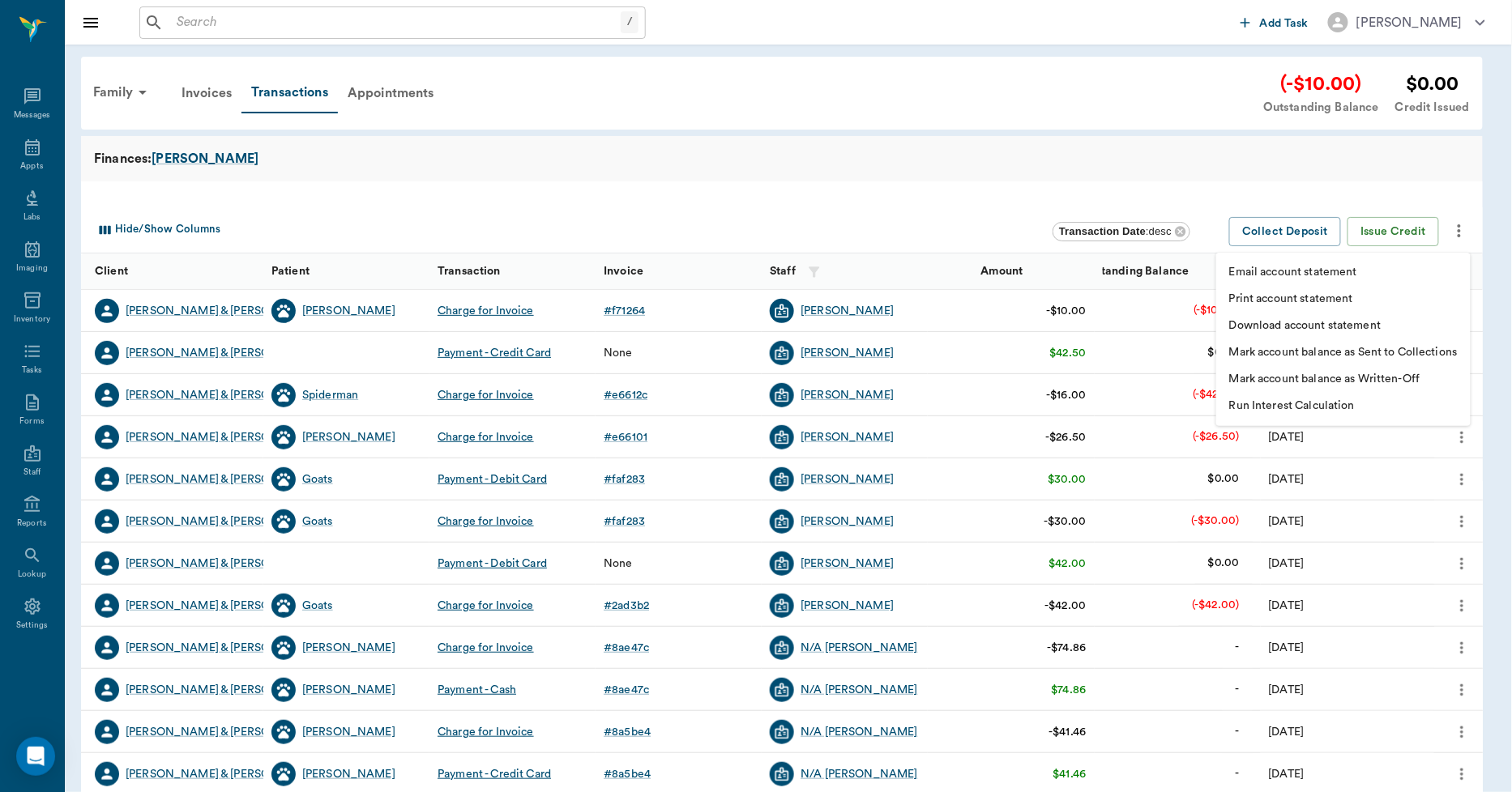
click at [1316, 297] on p "Print account statement" at bounding box center [1291, 299] width 124 height 17
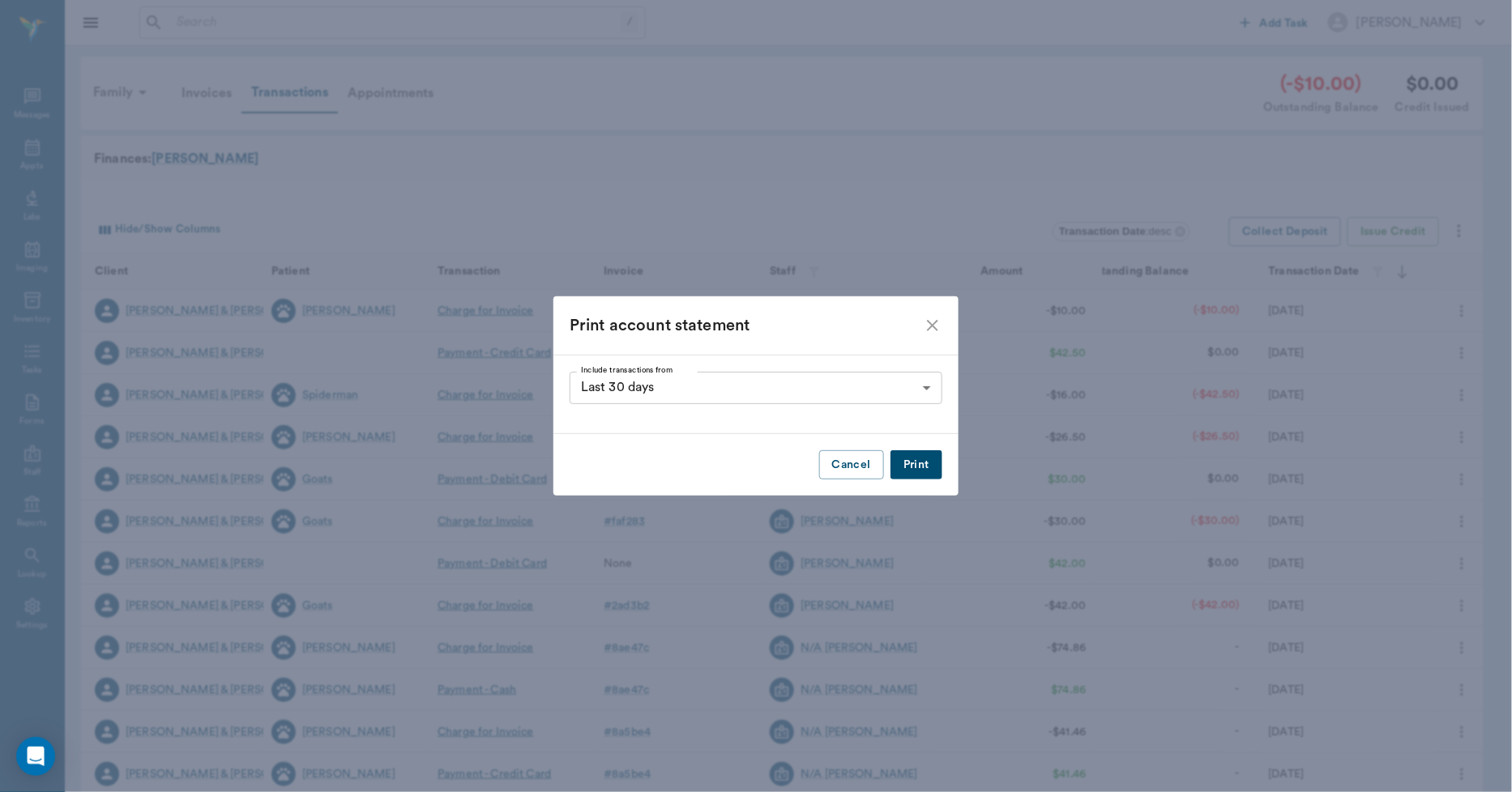
click at [902, 460] on button "Print" at bounding box center [917, 466] width 52 height 30
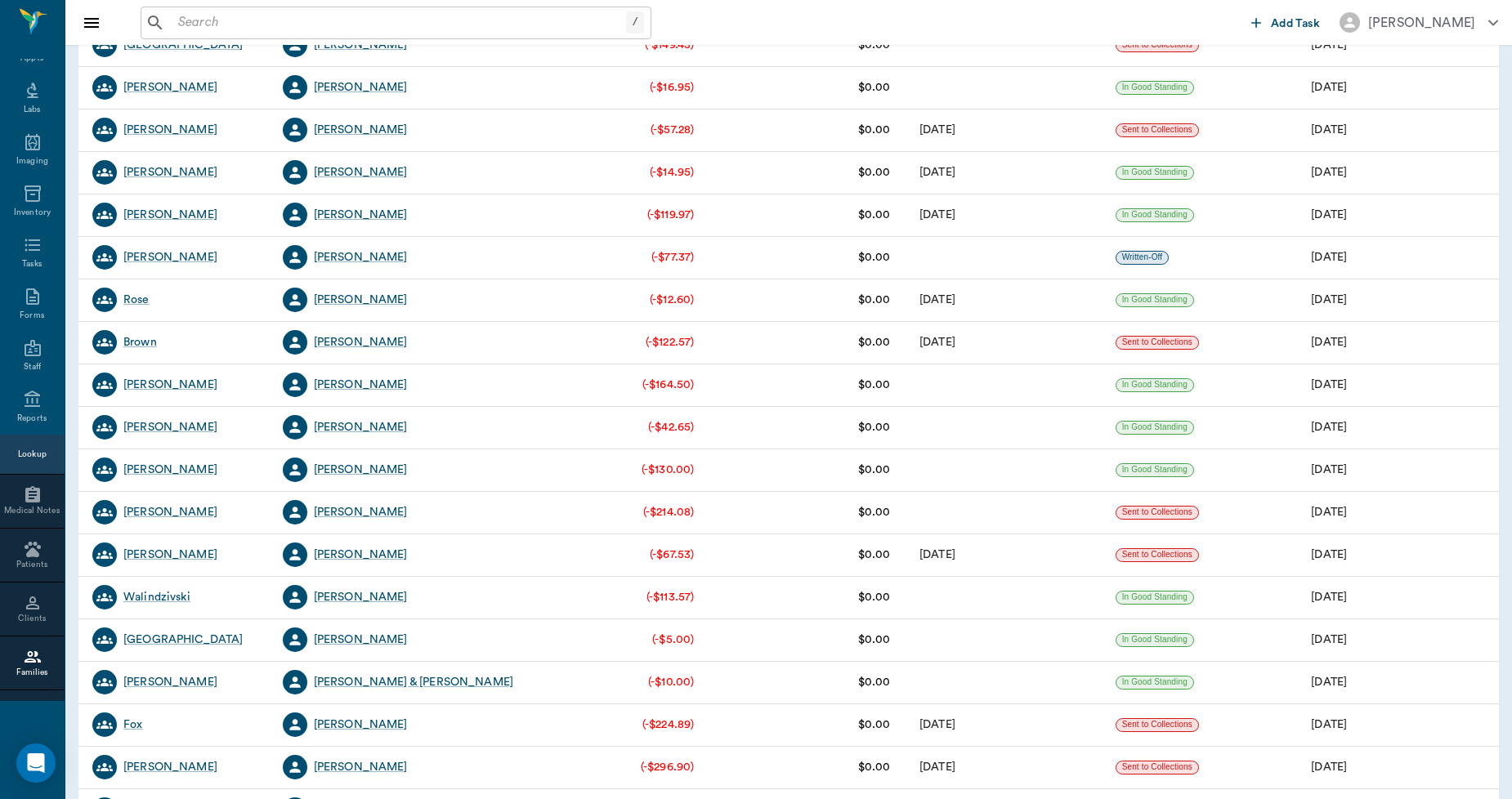
scroll to position [2681, 0]
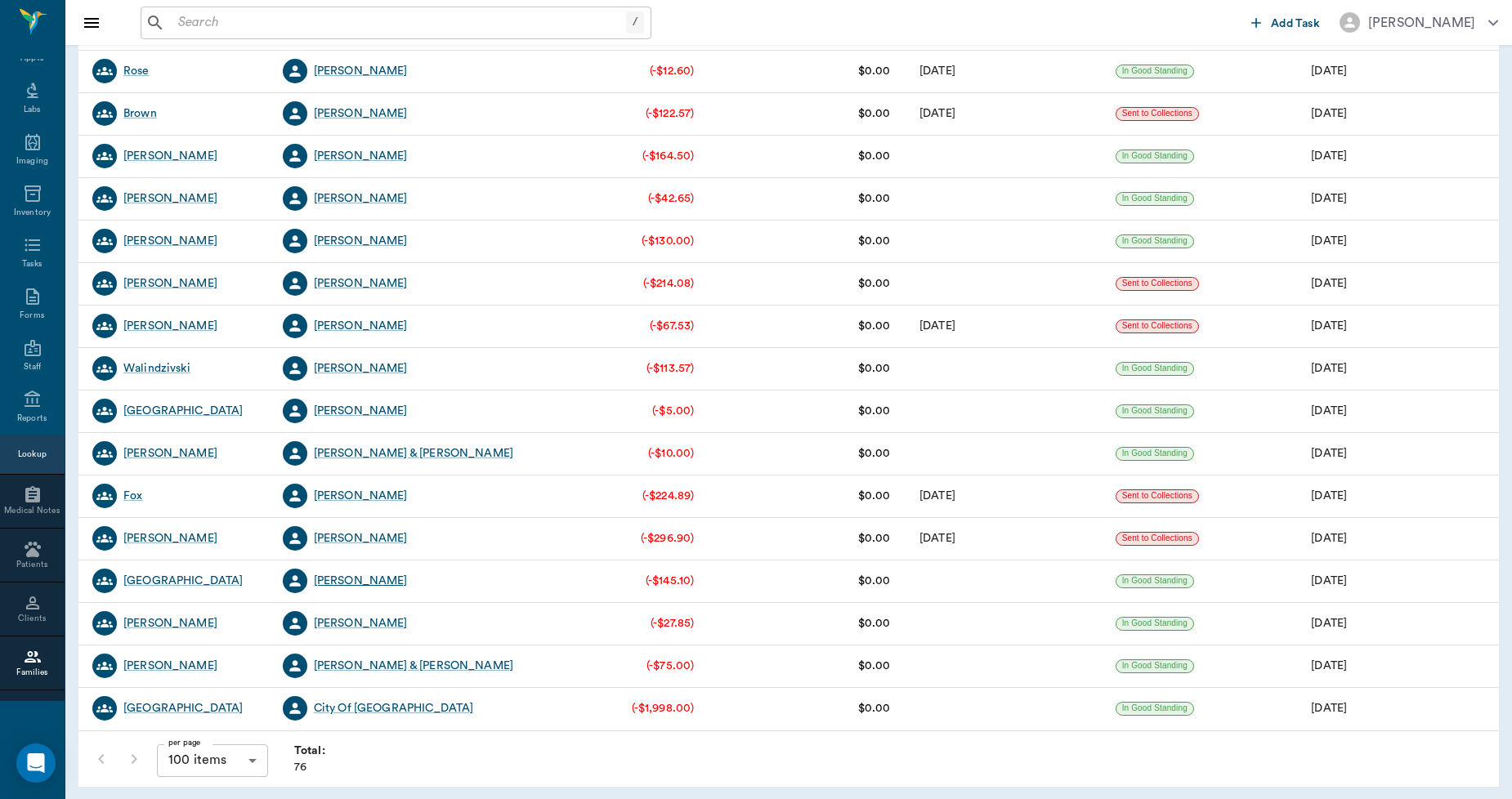
click at [353, 578] on div "[PERSON_NAME]" at bounding box center [361, 580] width 94 height 16
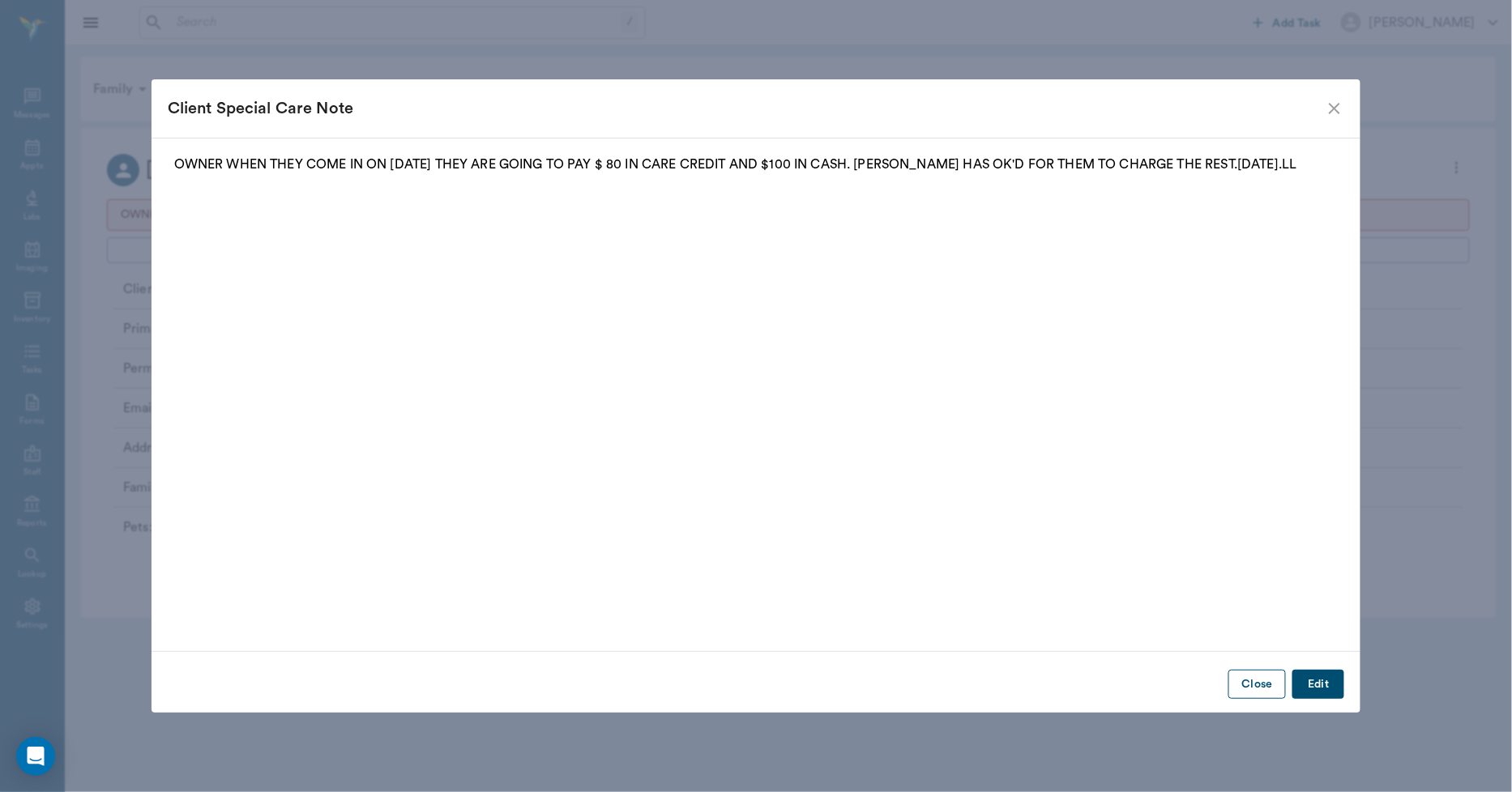
click at [1262, 689] on button "Close" at bounding box center [1257, 685] width 58 height 30
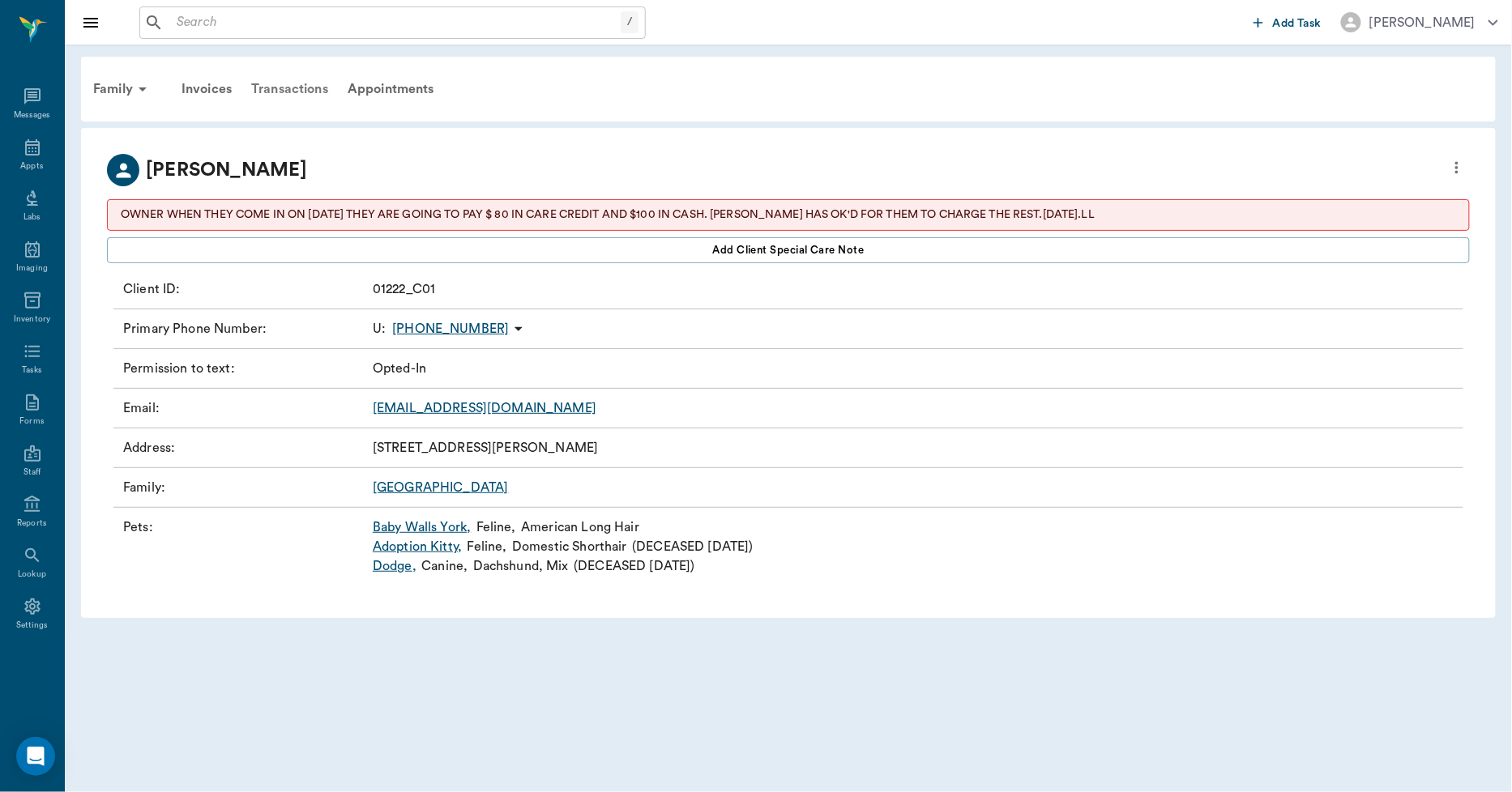
click at [308, 91] on div "Transactions" at bounding box center [290, 88] width 97 height 39
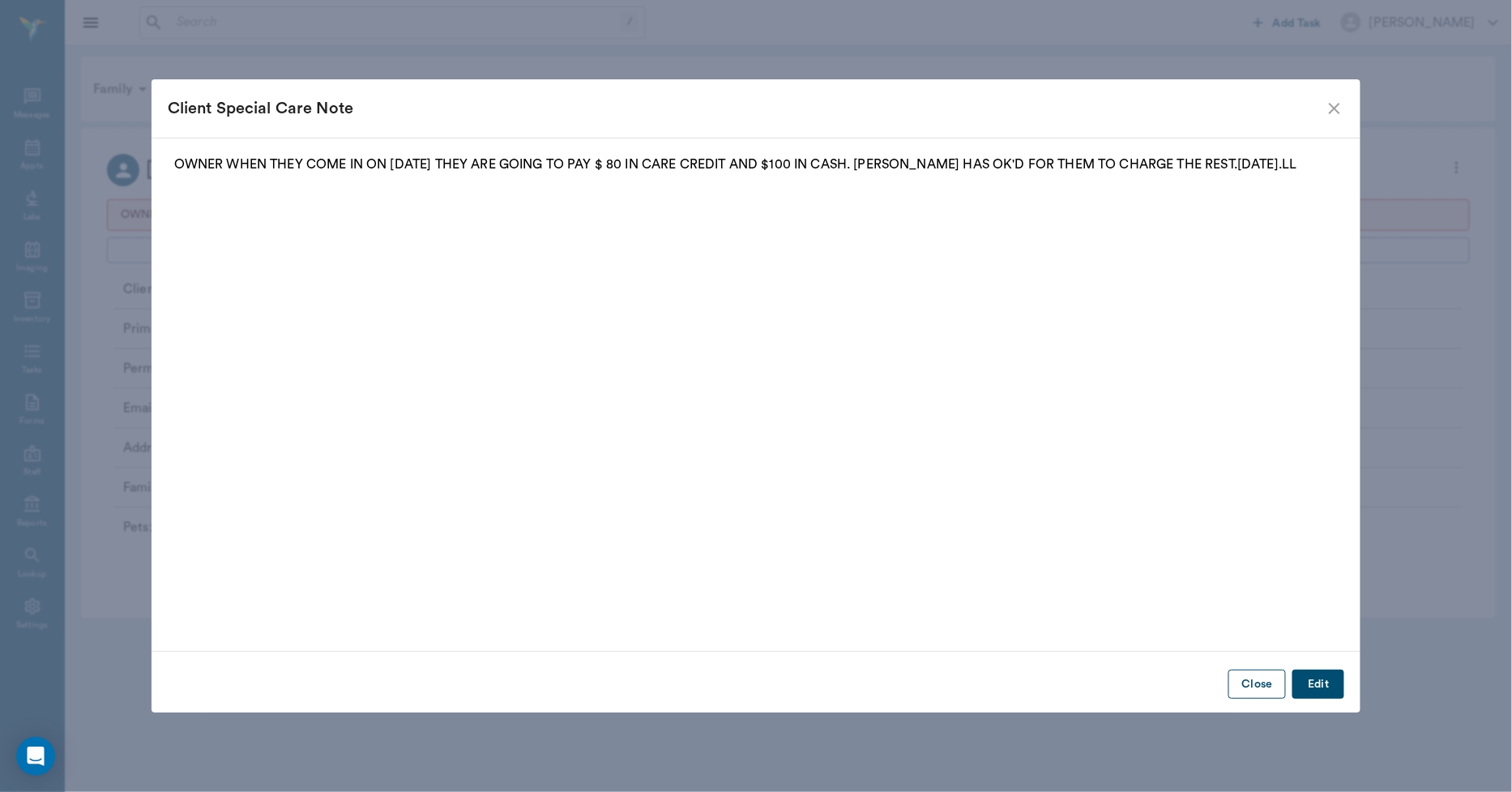
click at [1252, 693] on button "Close" at bounding box center [1257, 685] width 58 height 30
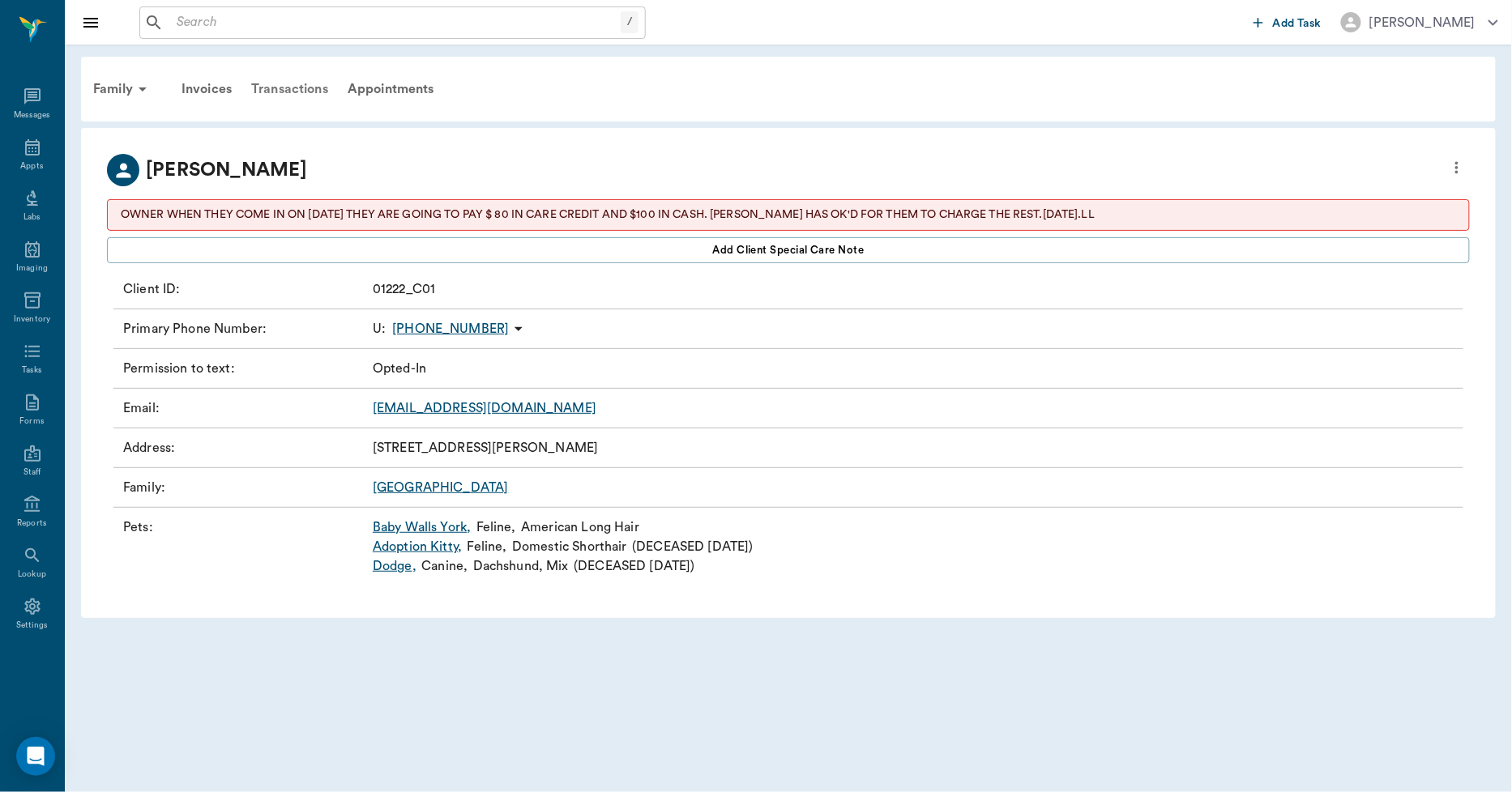
click at [311, 86] on div "Transactions" at bounding box center [290, 88] width 97 height 39
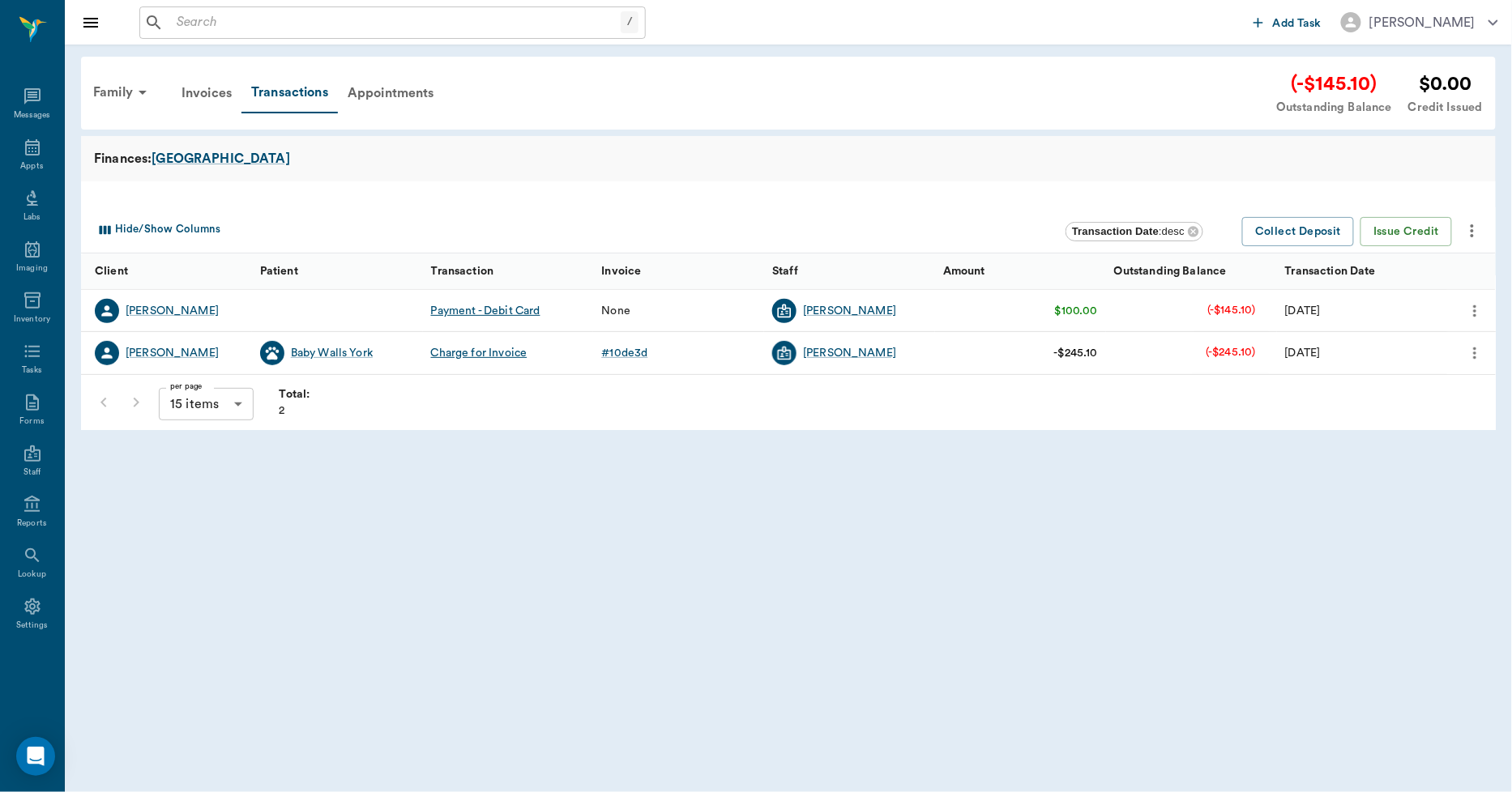
click at [1469, 230] on icon "more" at bounding box center [1472, 230] width 19 height 19
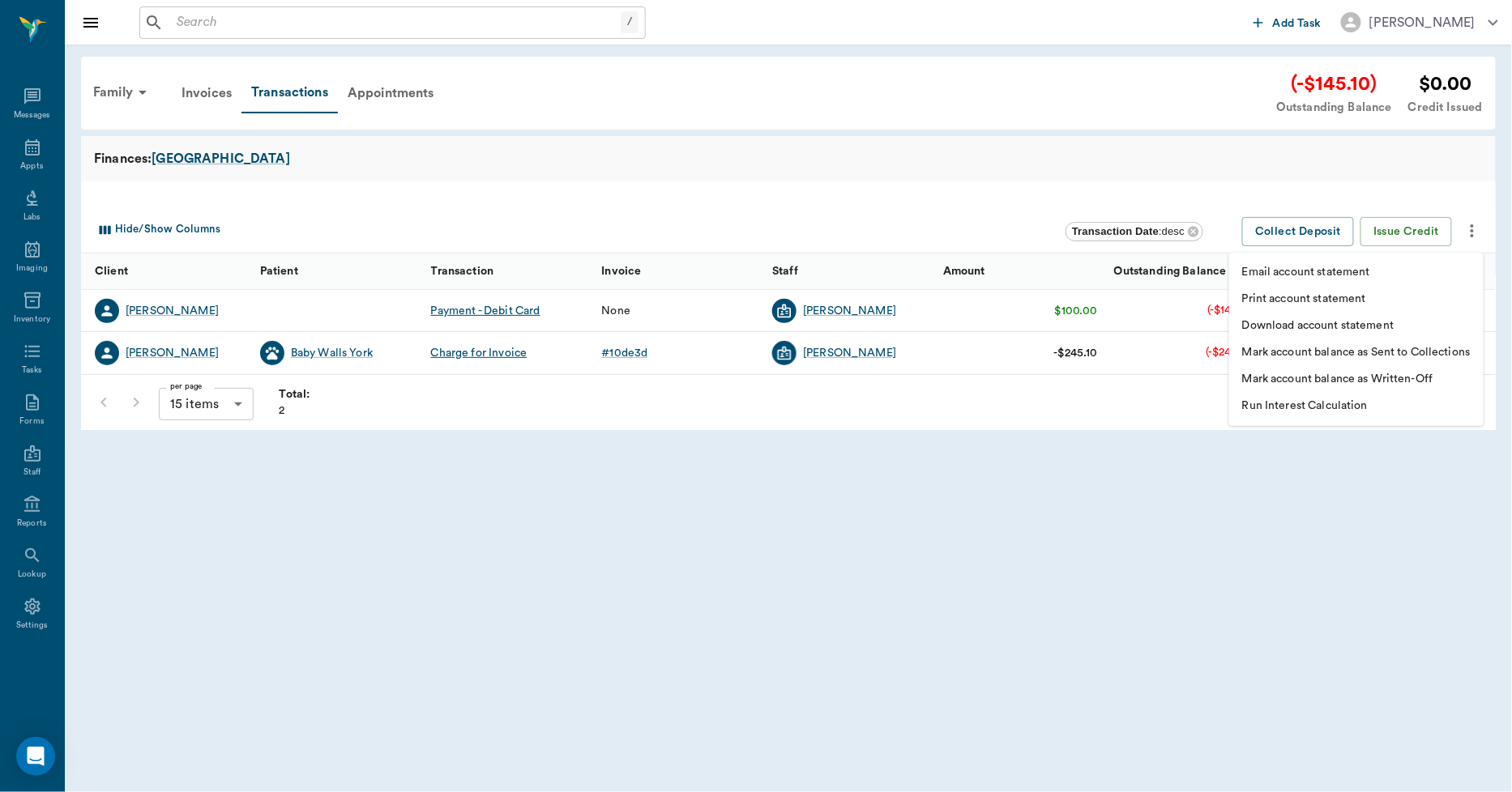
click at [1327, 300] on p "Print account statement" at bounding box center [1304, 299] width 124 height 17
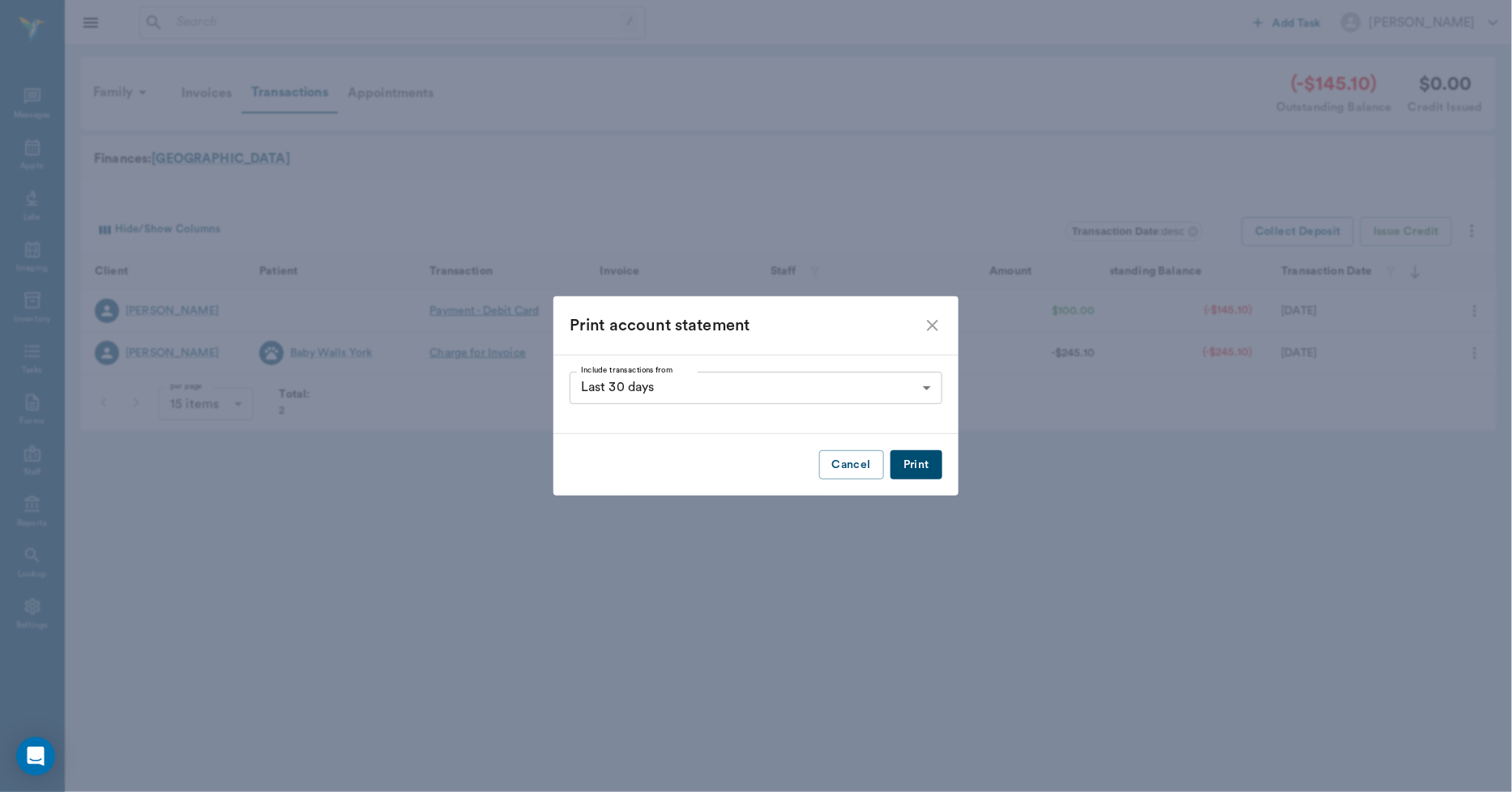
click at [932, 465] on button "Print" at bounding box center [917, 466] width 52 height 30
click at [930, 327] on icon "close" at bounding box center [933, 325] width 12 height 12
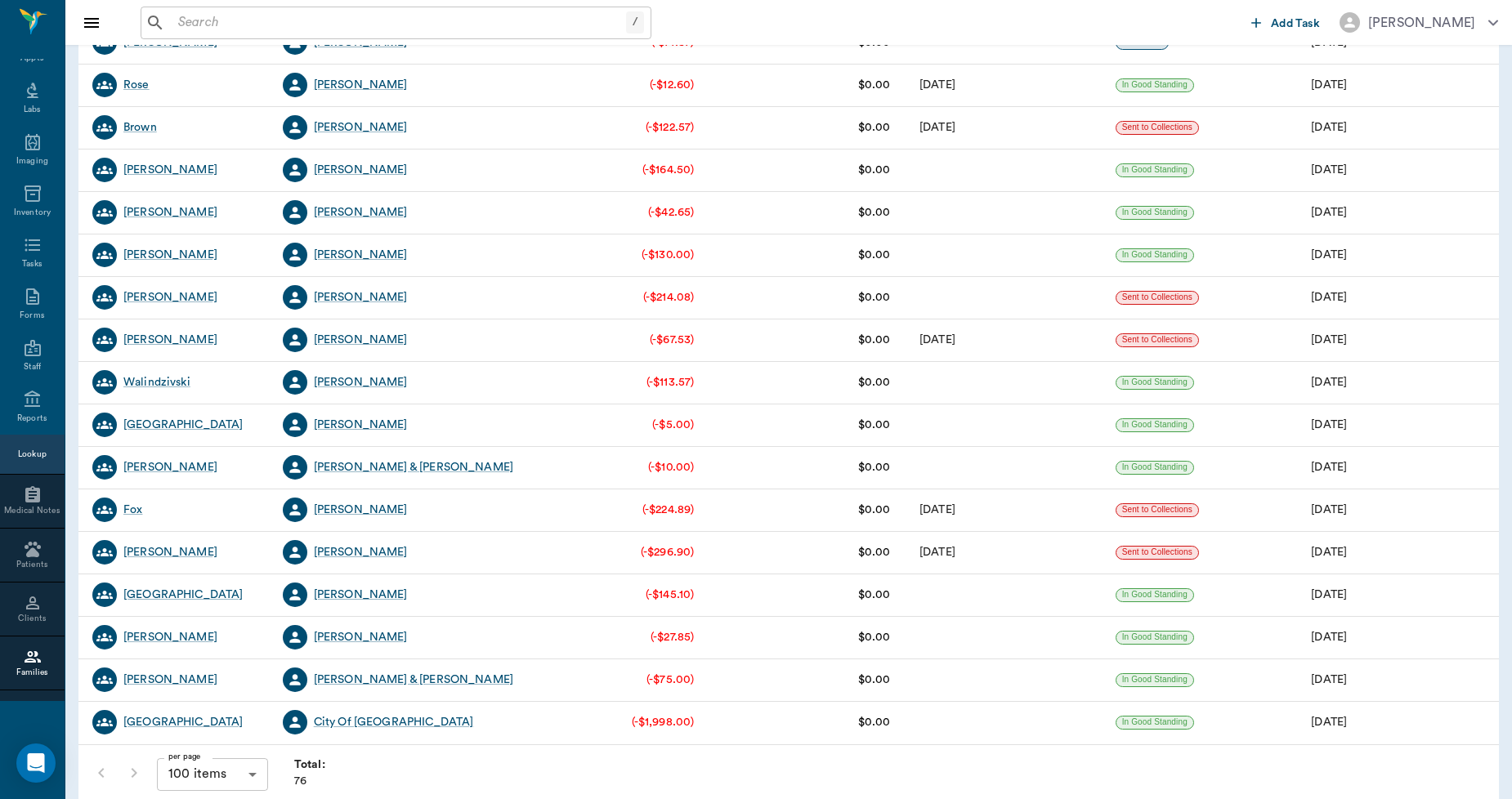
scroll to position [2681, 0]
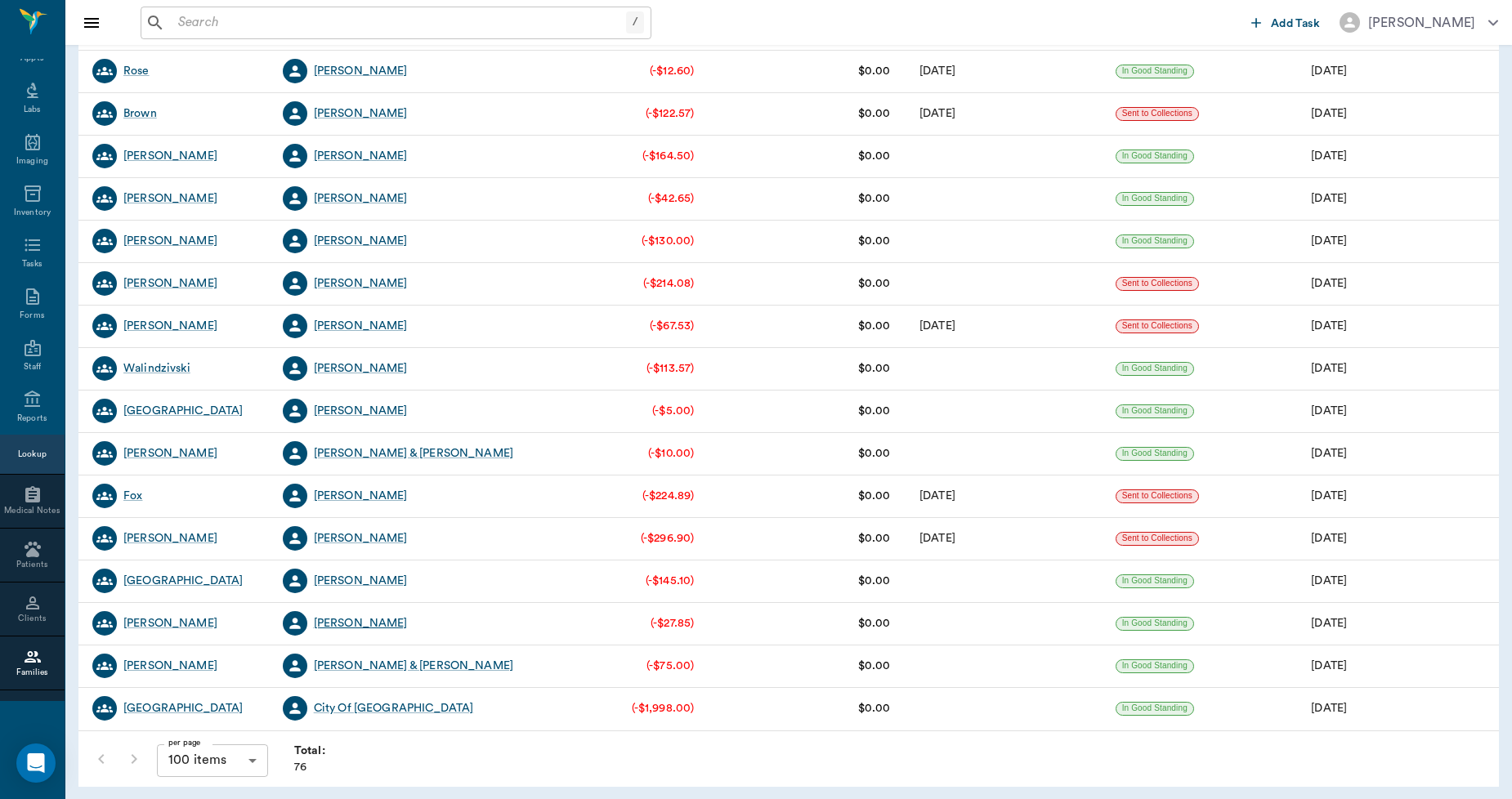
click at [349, 621] on div "[PERSON_NAME]" at bounding box center [361, 623] width 94 height 16
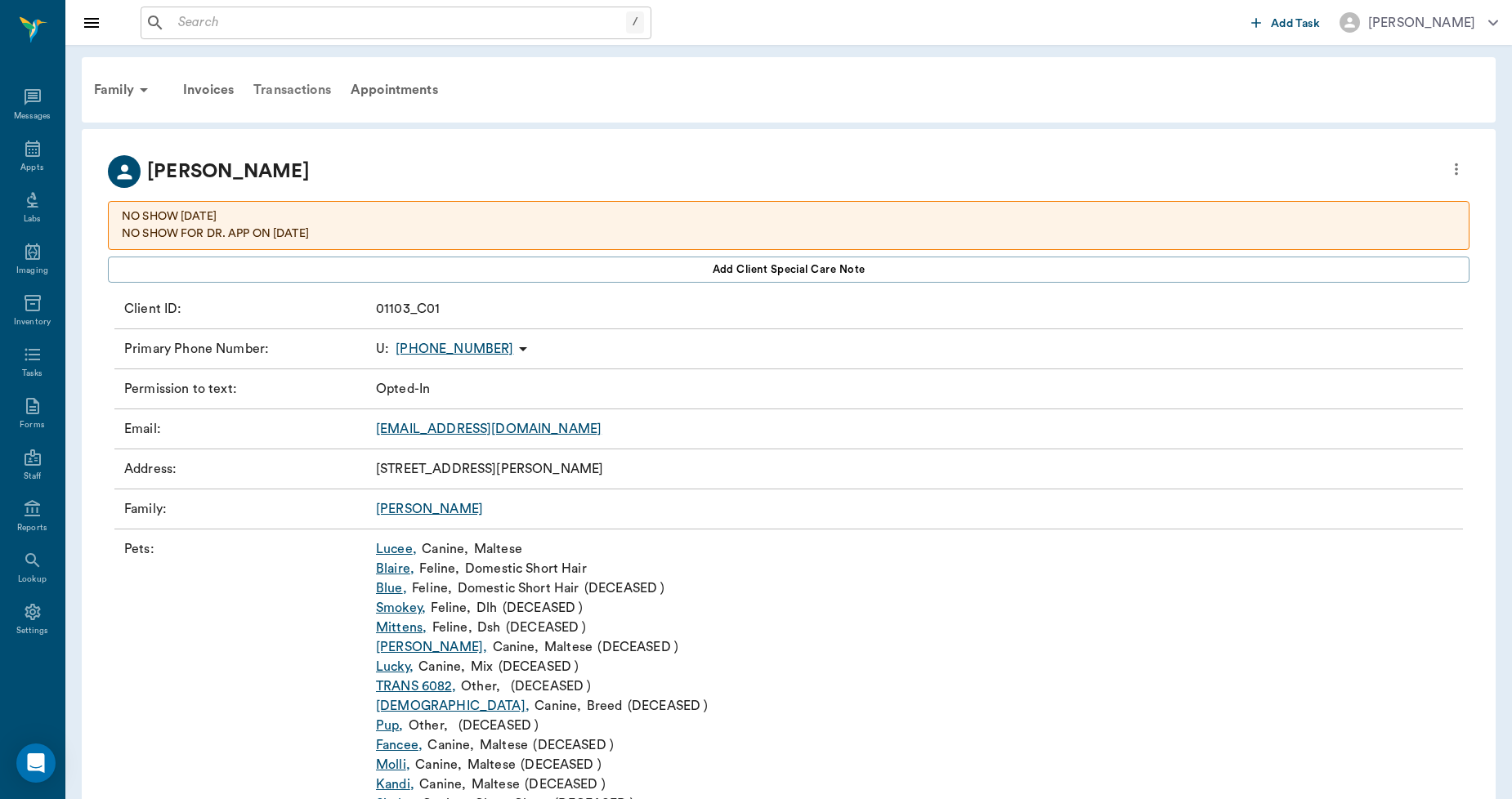
click at [286, 90] on div "Transactions" at bounding box center [292, 89] width 98 height 40
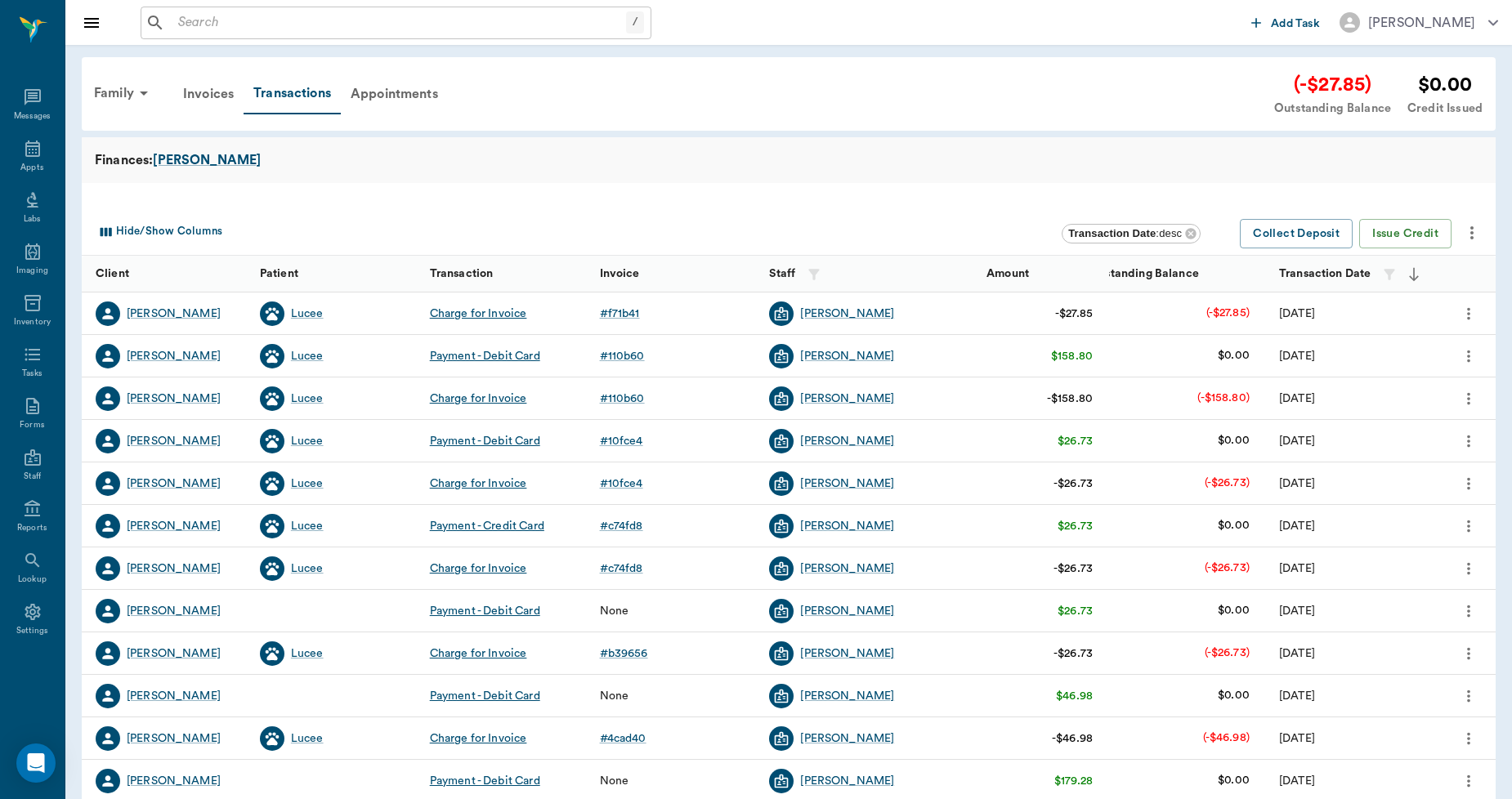
click at [1473, 236] on icon "more" at bounding box center [1471, 232] width 19 height 19
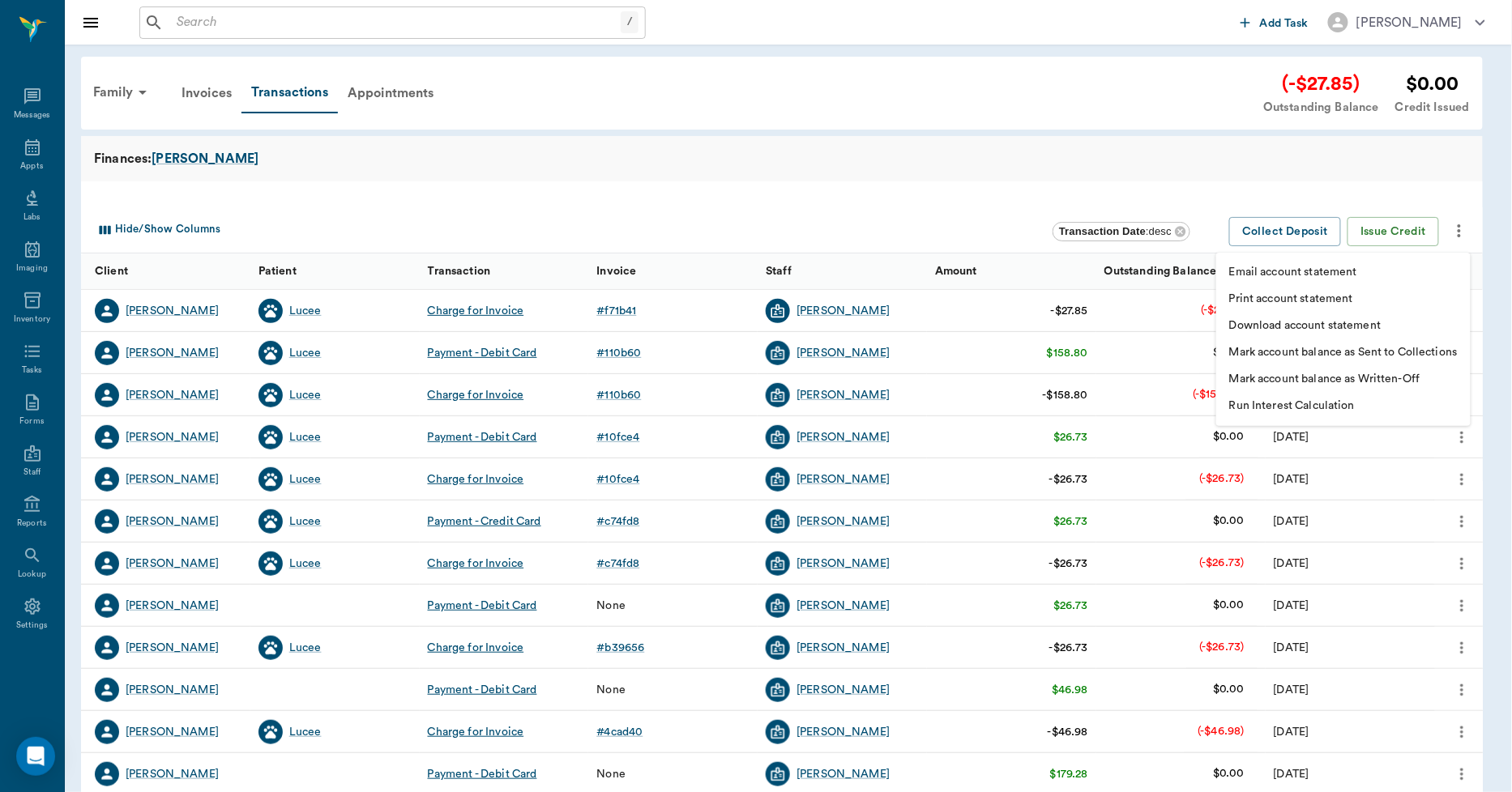
click at [1305, 297] on p "Print account statement" at bounding box center [1291, 299] width 124 height 17
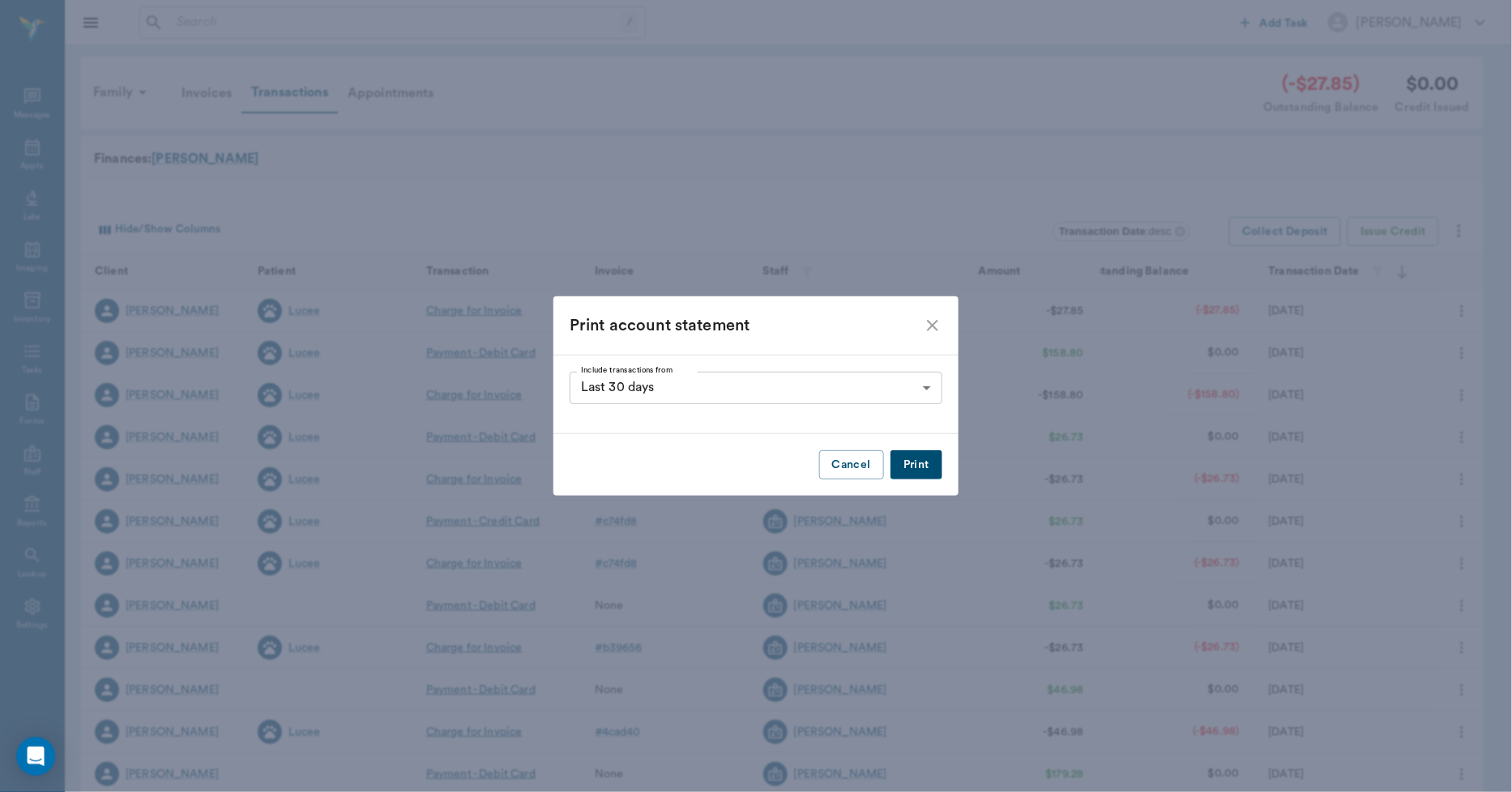
click at [909, 468] on button "Print" at bounding box center [917, 466] width 52 height 30
click at [933, 325] on icon "close" at bounding box center [933, 325] width 12 height 12
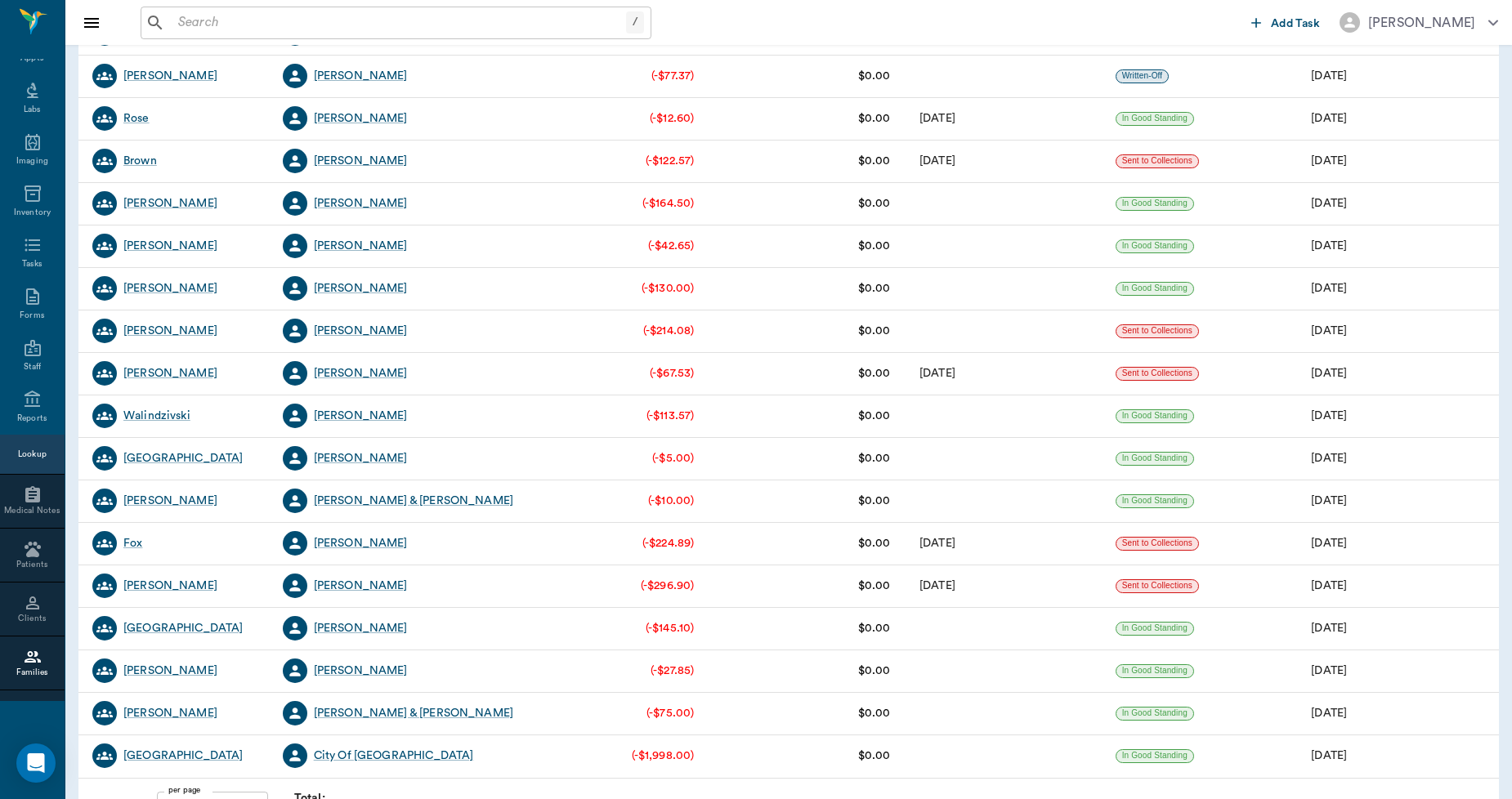
scroll to position [2681, 0]
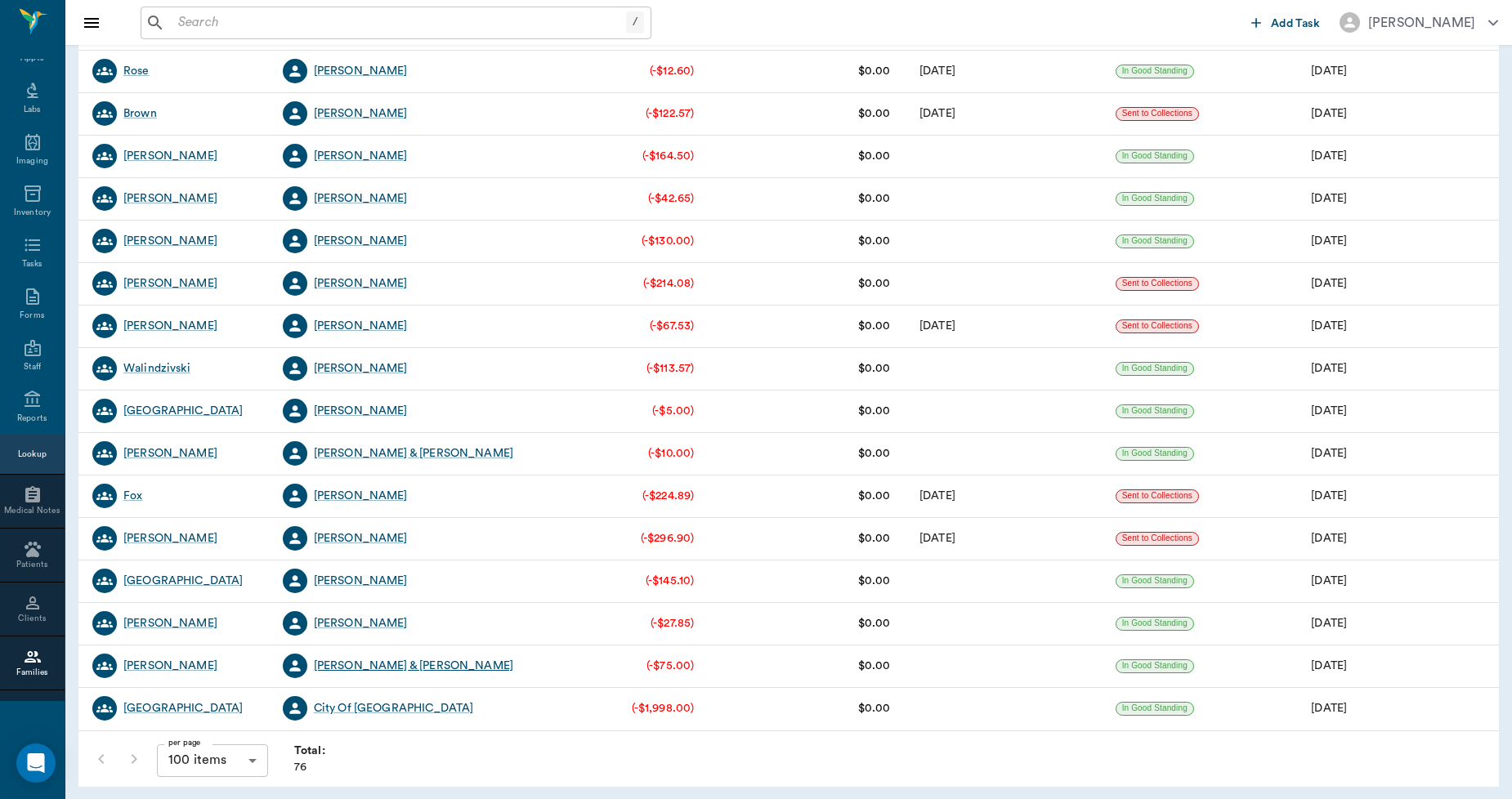
click at [403, 664] on div "[PERSON_NAME] & [PERSON_NAME]" at bounding box center [413, 665] width 200 height 16
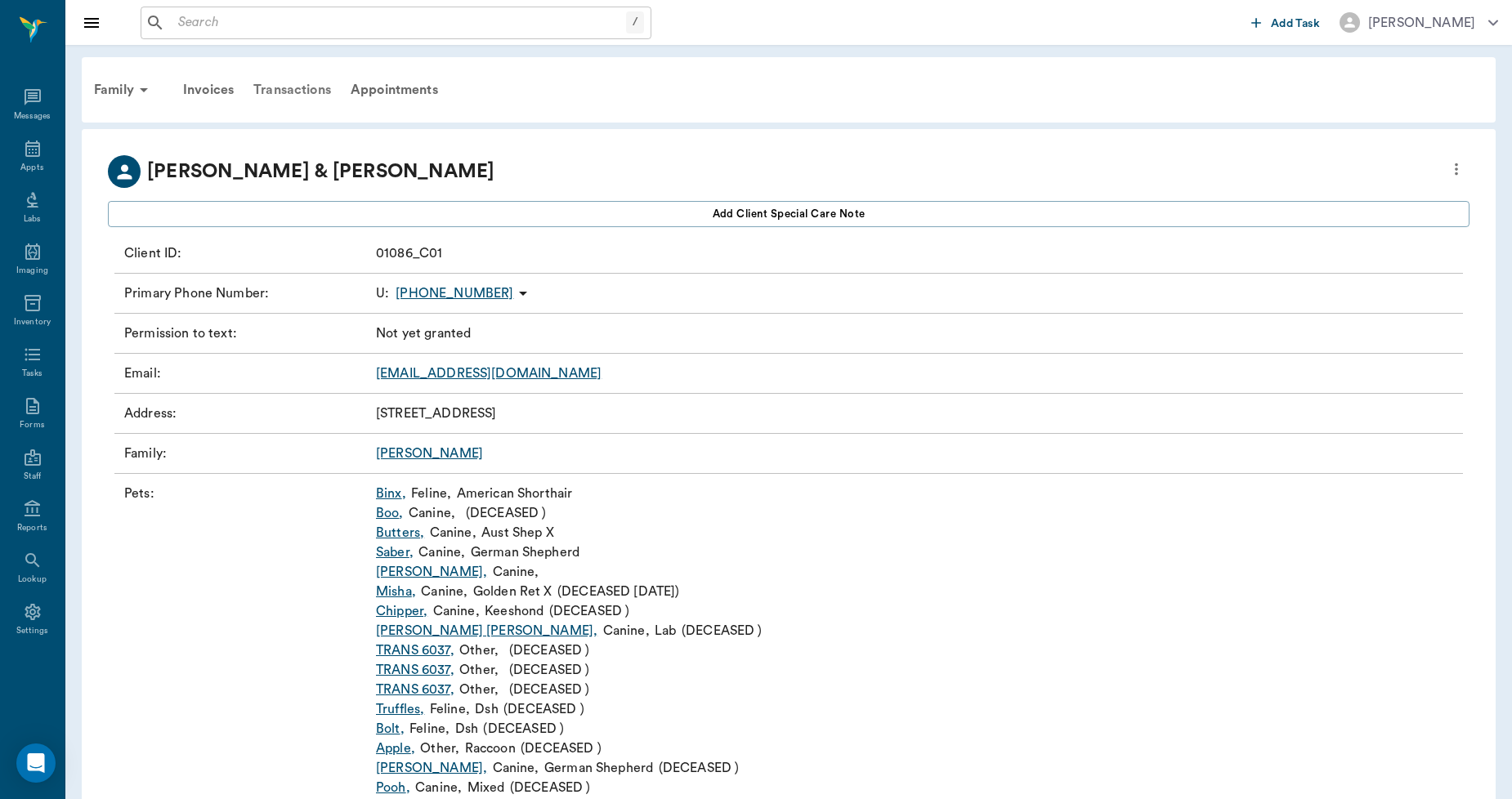
click at [282, 90] on div "Transactions" at bounding box center [292, 89] width 98 height 40
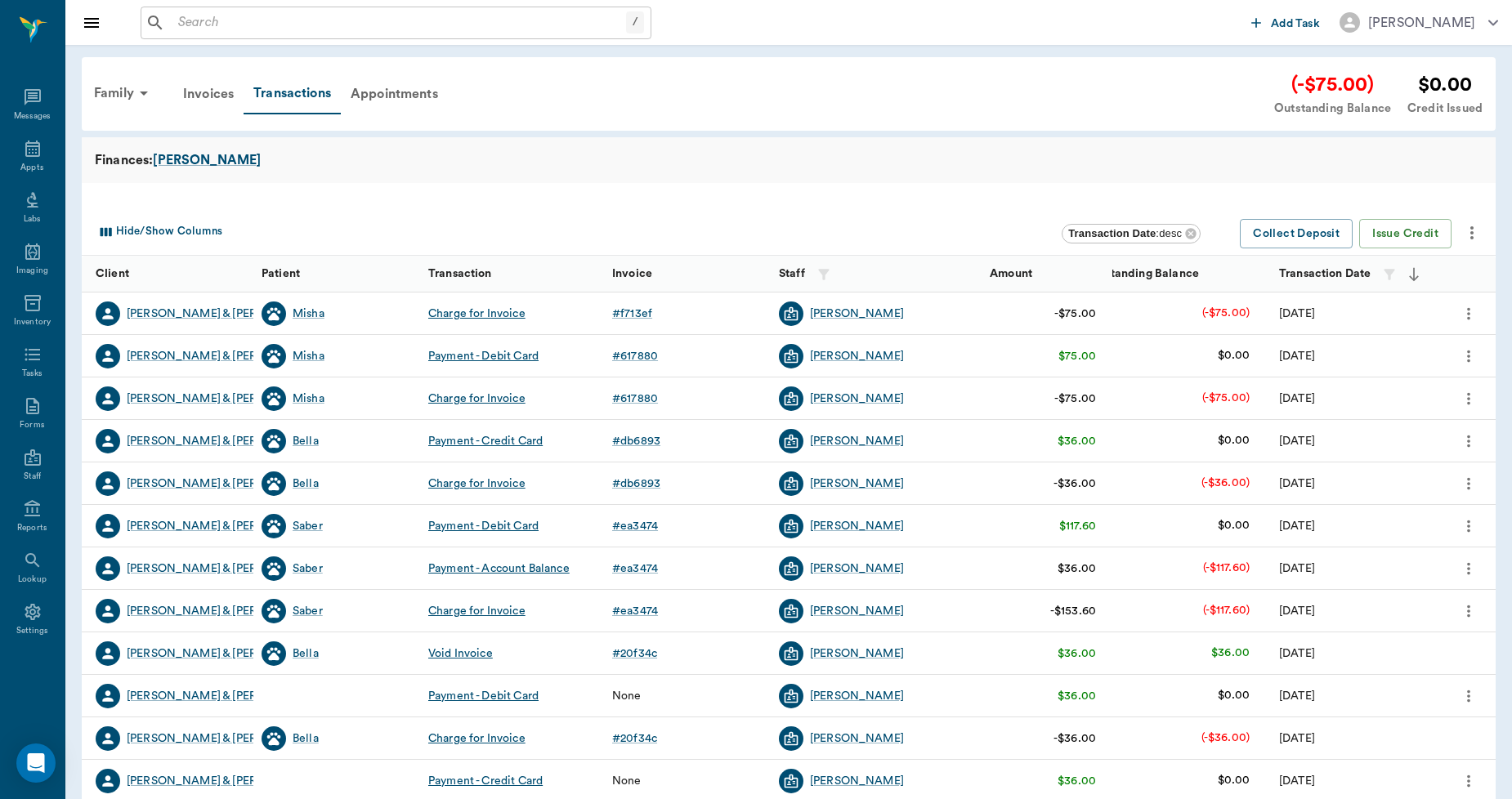
click at [1476, 235] on icon "more" at bounding box center [1471, 232] width 19 height 19
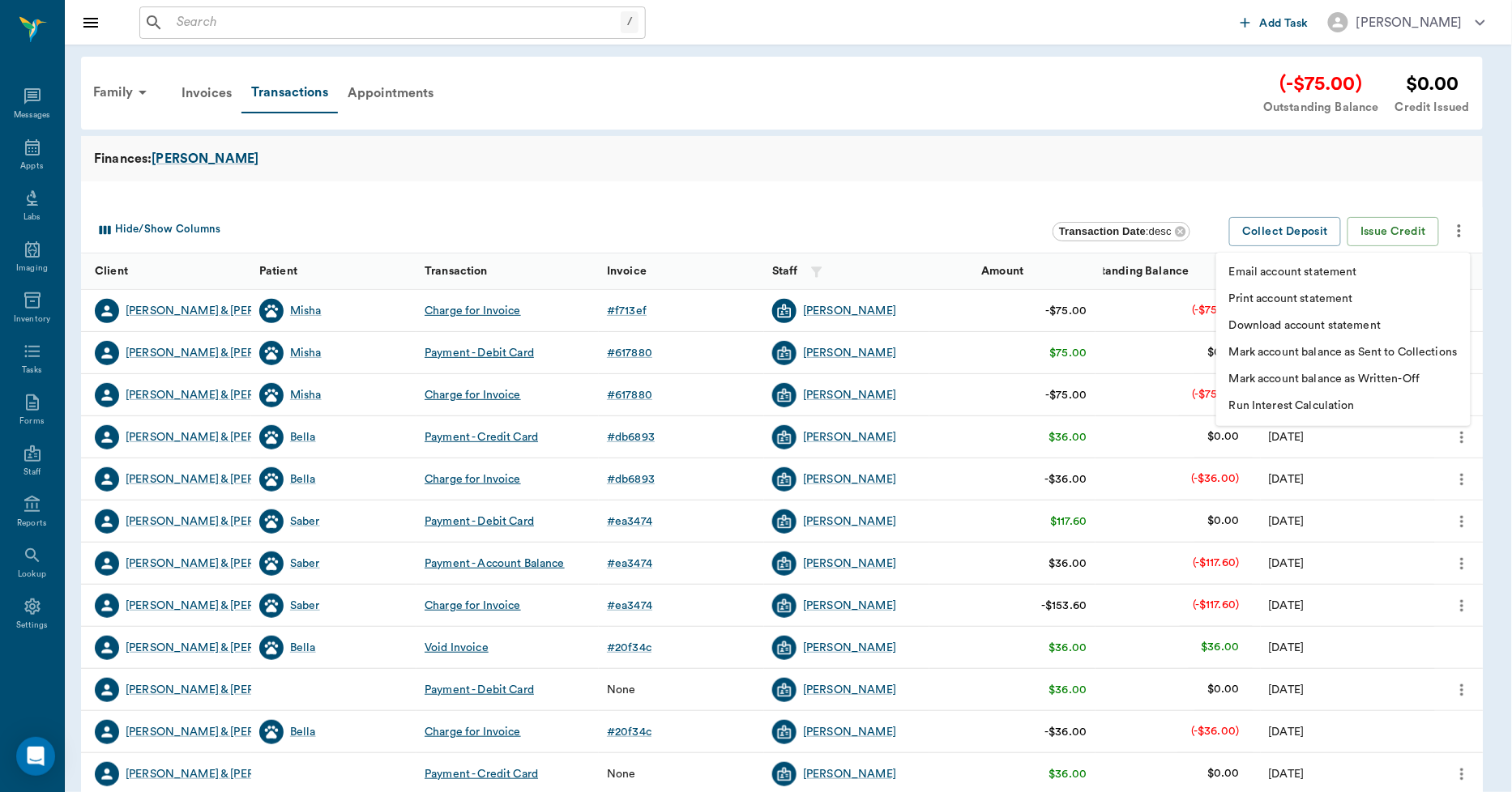
click at [1287, 298] on p "Print account statement" at bounding box center [1291, 299] width 124 height 17
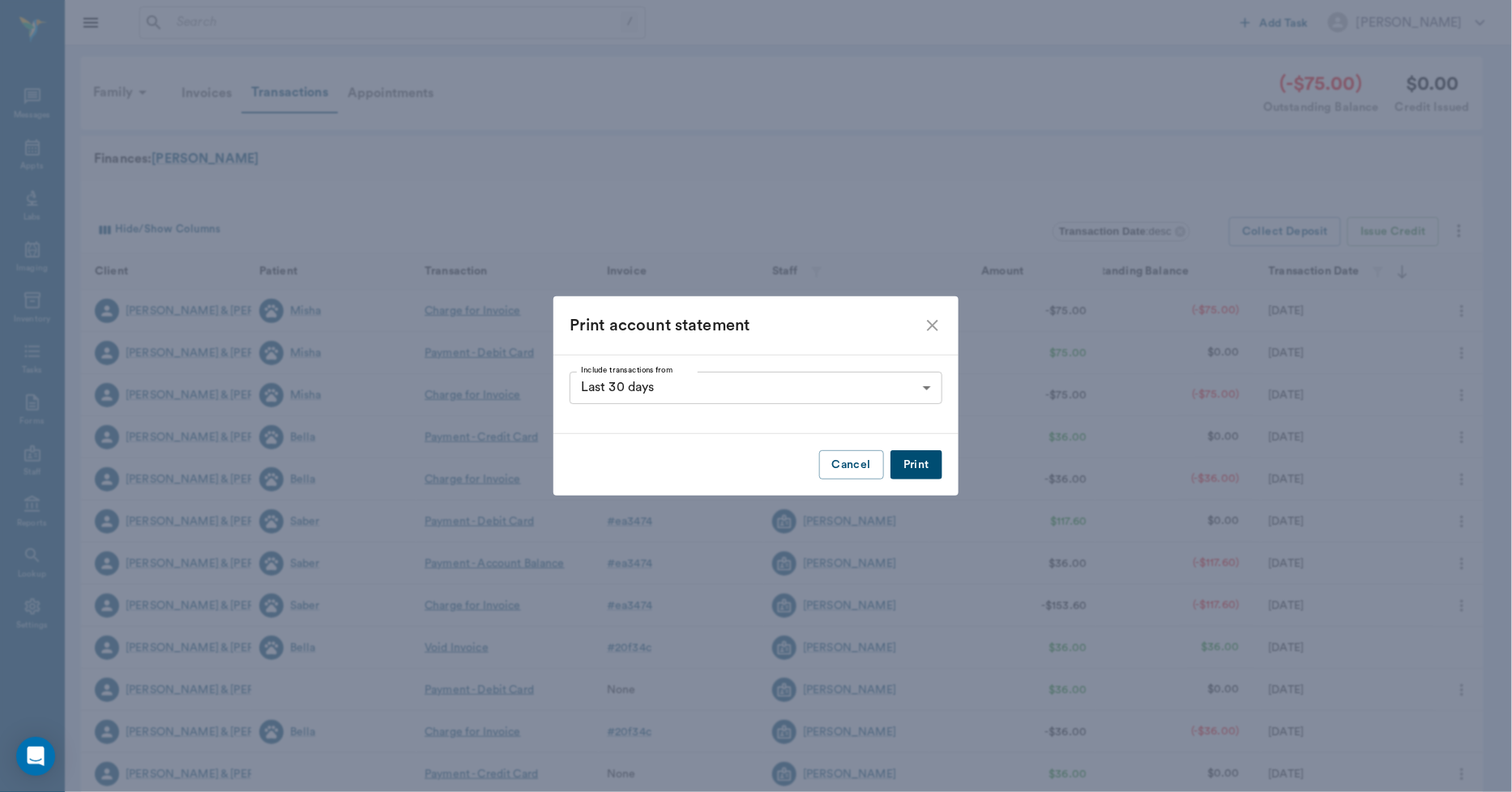
click at [919, 466] on button "Print" at bounding box center [917, 466] width 52 height 30
click at [933, 325] on icon "close" at bounding box center [933, 325] width 12 height 12
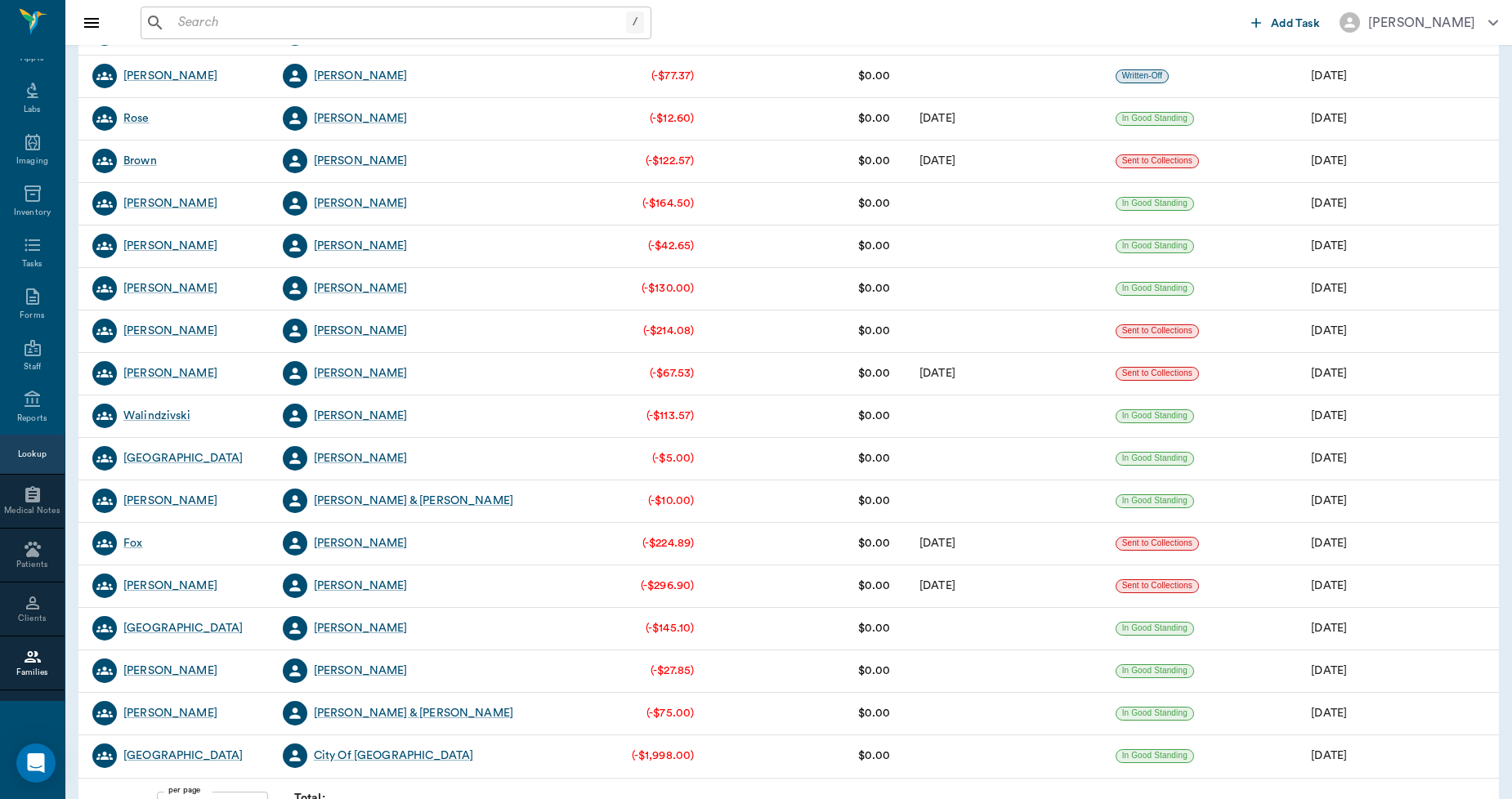
scroll to position [2681, 0]
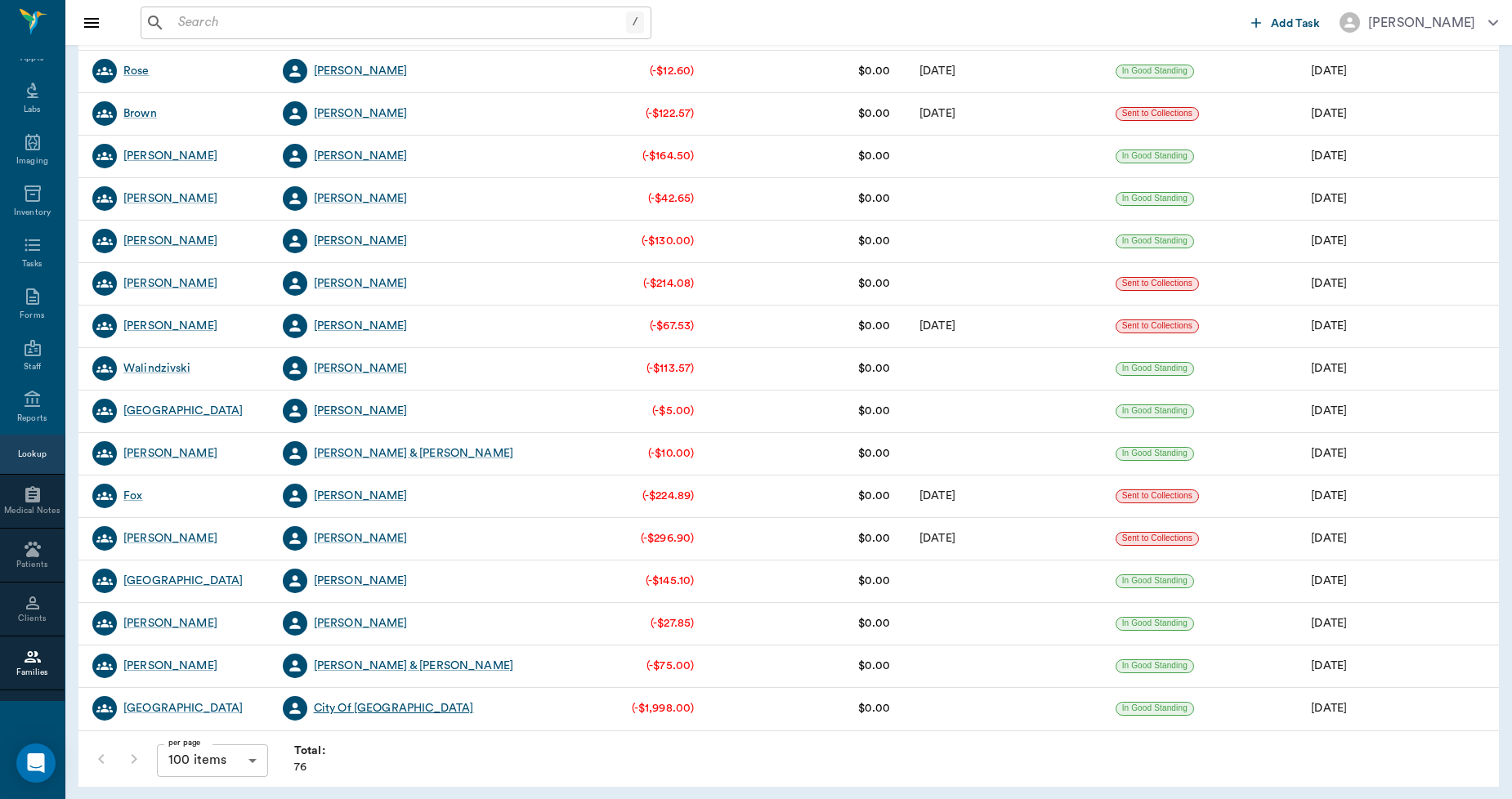
click at [366, 709] on div "City Of [GEOGRAPHIC_DATA]" at bounding box center [394, 708] width 160 height 16
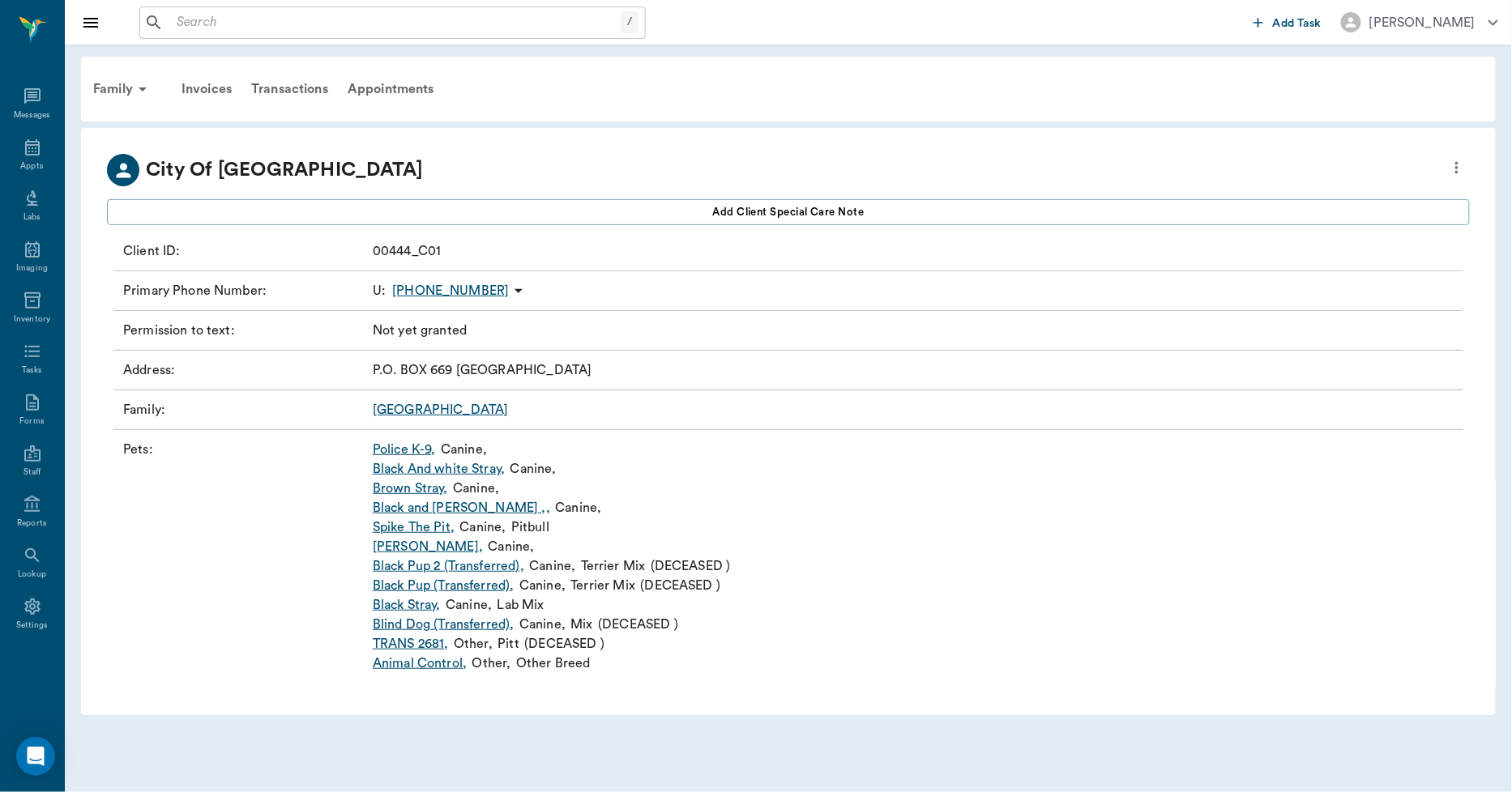
click at [1455, 166] on icon "more" at bounding box center [1456, 167] width 18 height 19
click at [767, 134] on div at bounding box center [756, 396] width 1512 height 792
click at [308, 91] on div "Transactions" at bounding box center [290, 88] width 97 height 39
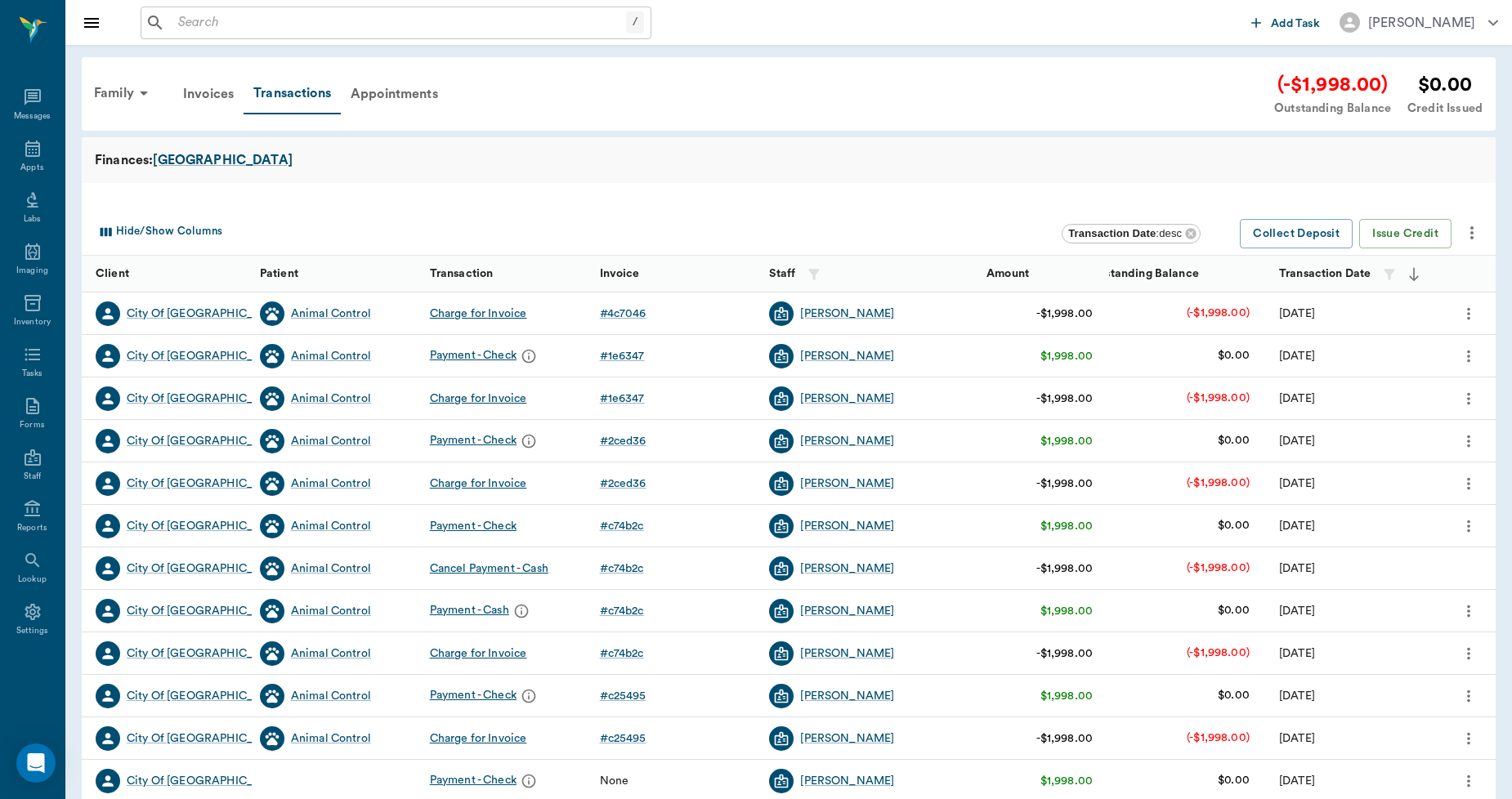
click at [1477, 237] on icon "more" at bounding box center [1471, 232] width 19 height 19
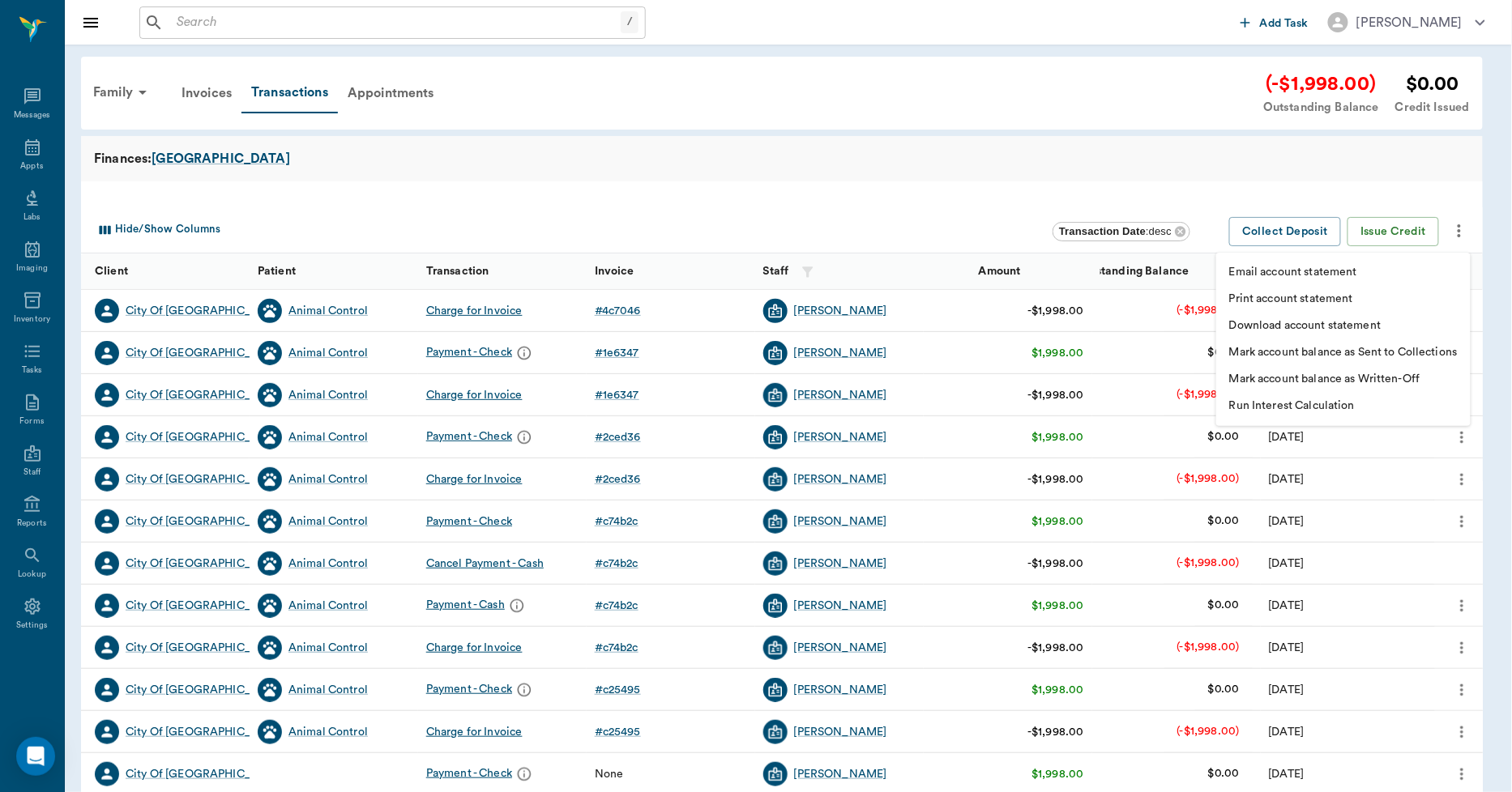
click at [1340, 294] on p "Print account statement" at bounding box center [1291, 299] width 124 height 17
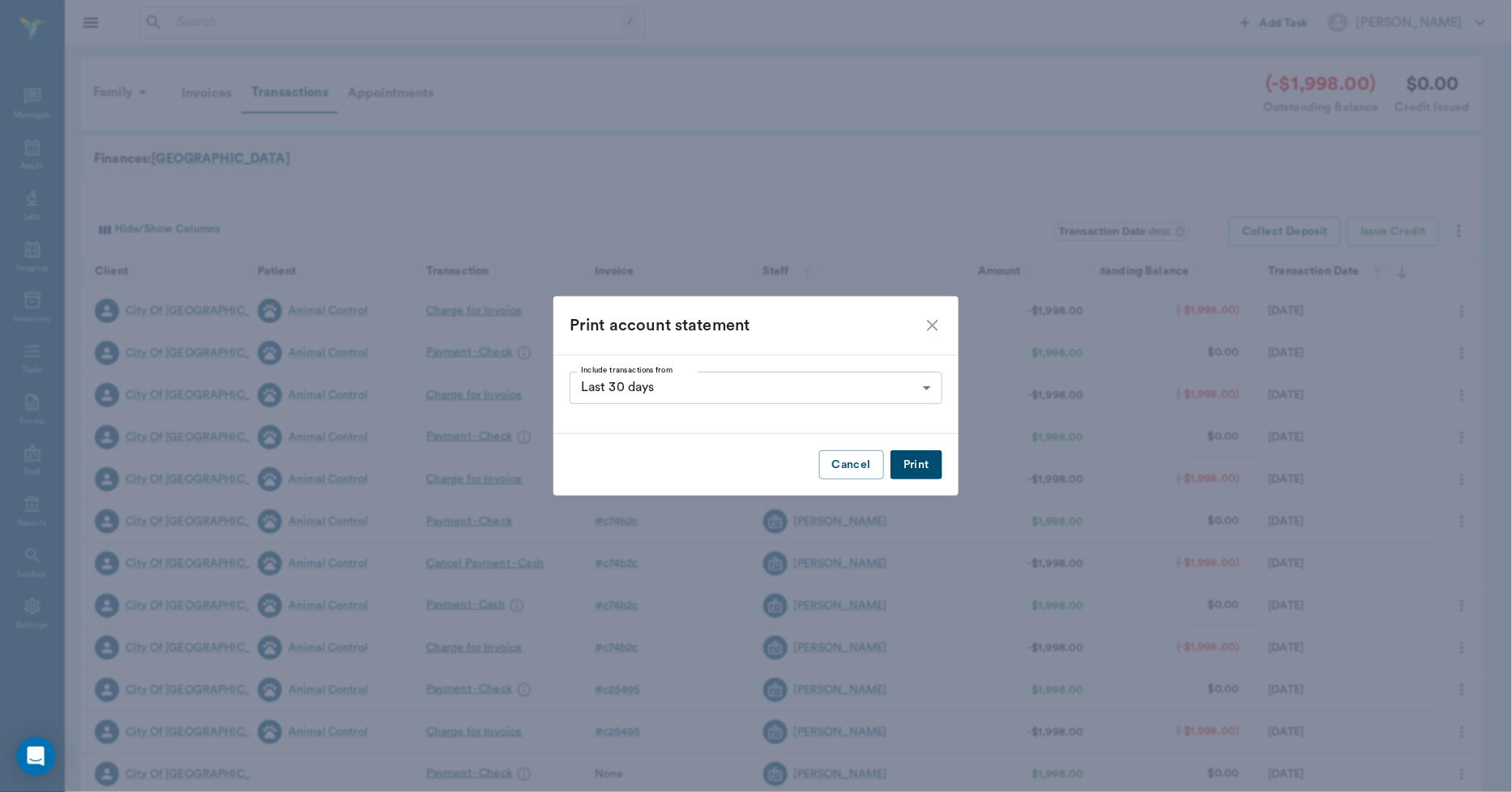
click at [911, 459] on button "Print" at bounding box center [917, 466] width 52 height 30
click at [933, 326] on icon "close" at bounding box center [933, 325] width 12 height 12
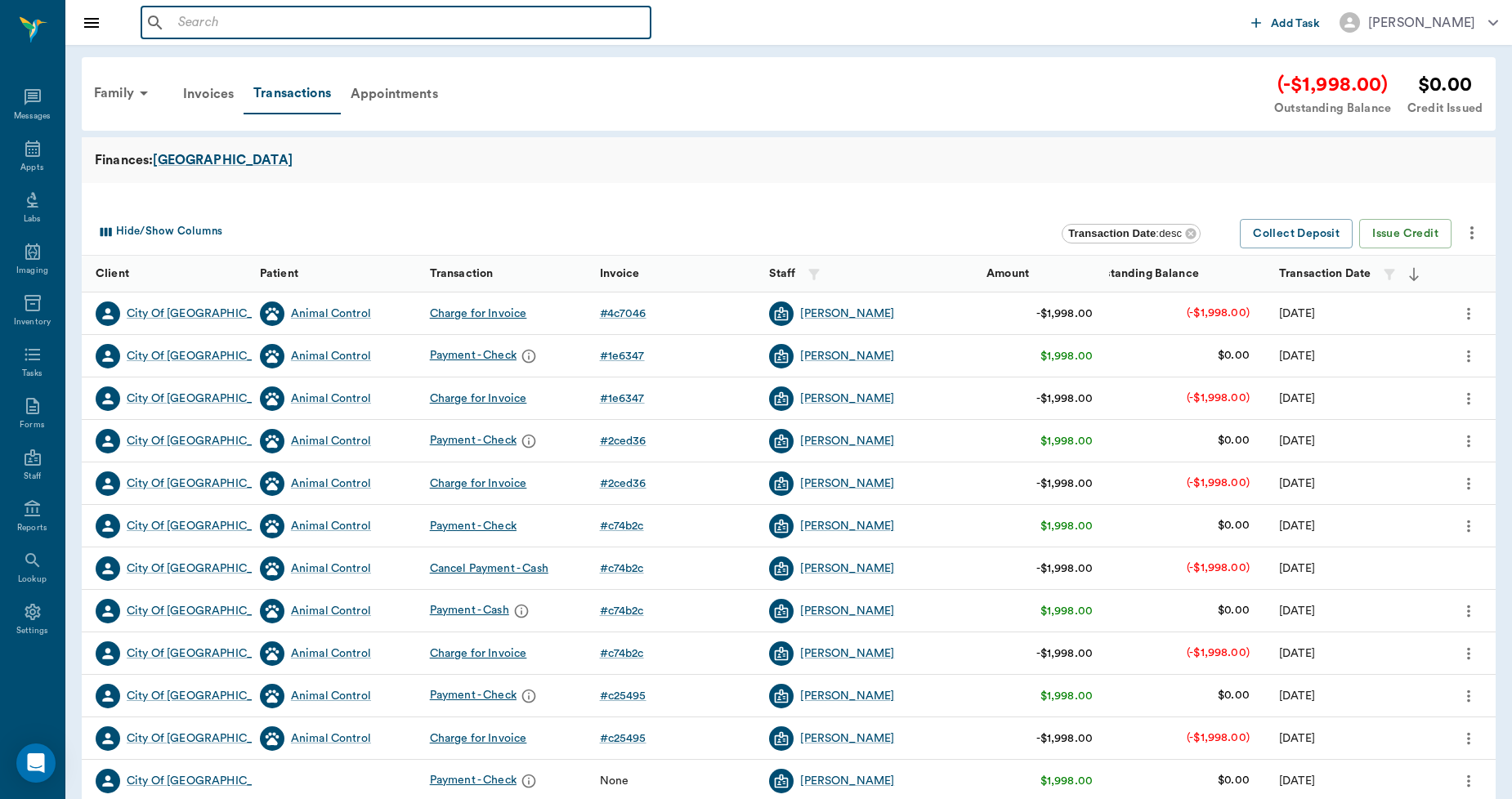
click at [245, 24] on input "text" at bounding box center [407, 23] width 472 height 23
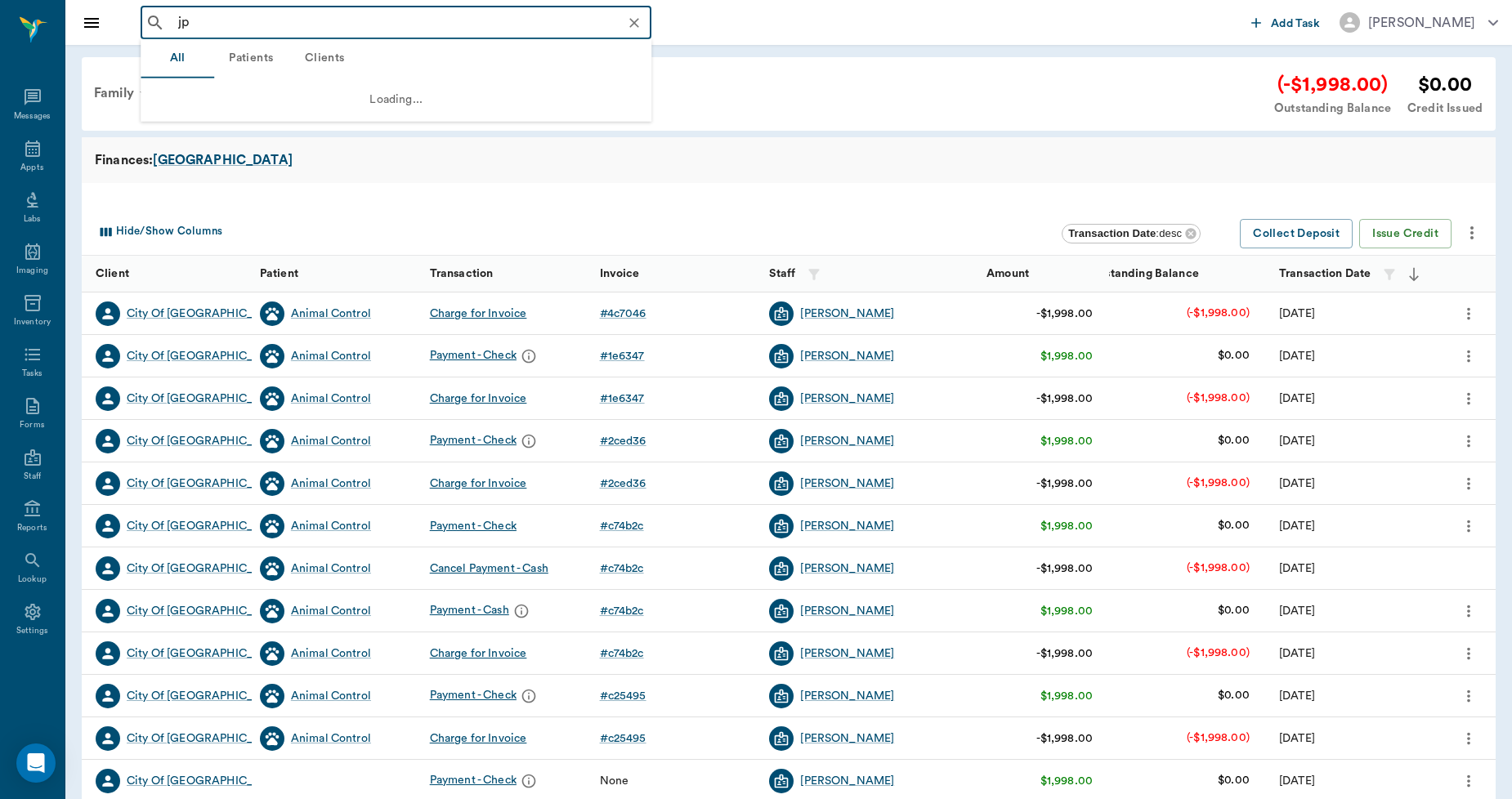
type input "j"
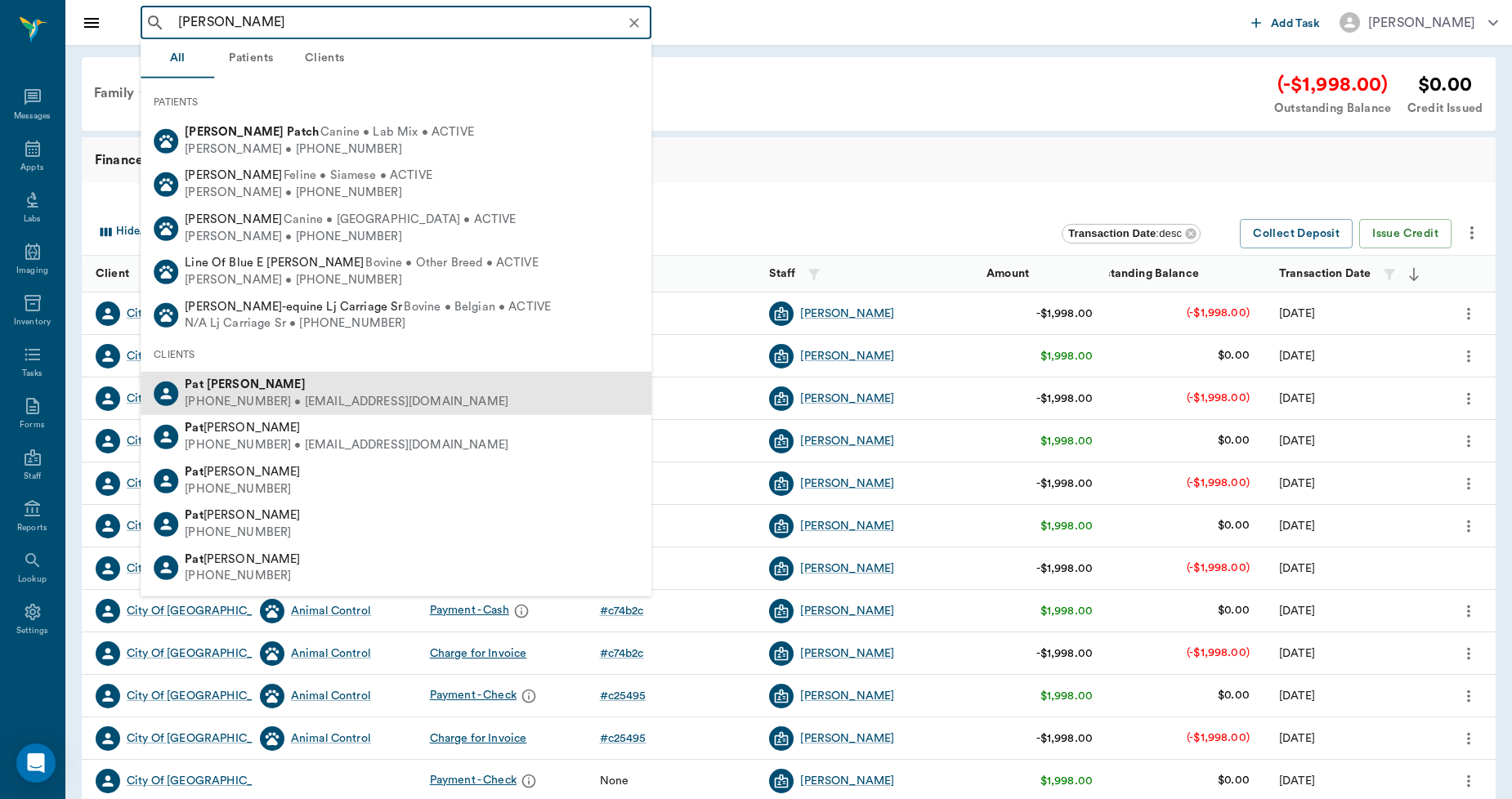
click at [239, 379] on b "[PERSON_NAME]" at bounding box center [256, 384] width 98 height 13
type input "[PERSON_NAME]"
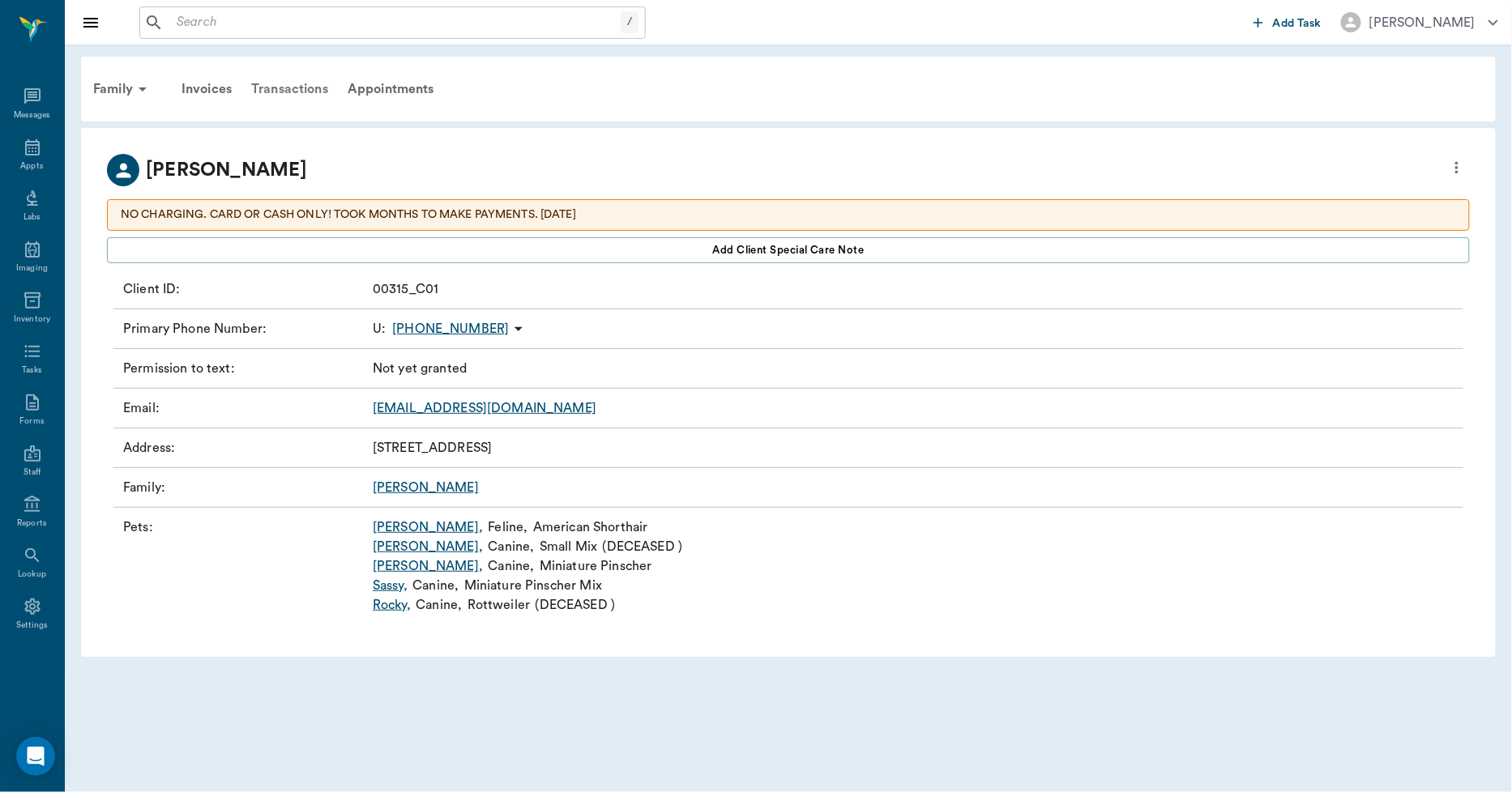
click at [310, 90] on div "Transactions" at bounding box center [290, 88] width 97 height 39
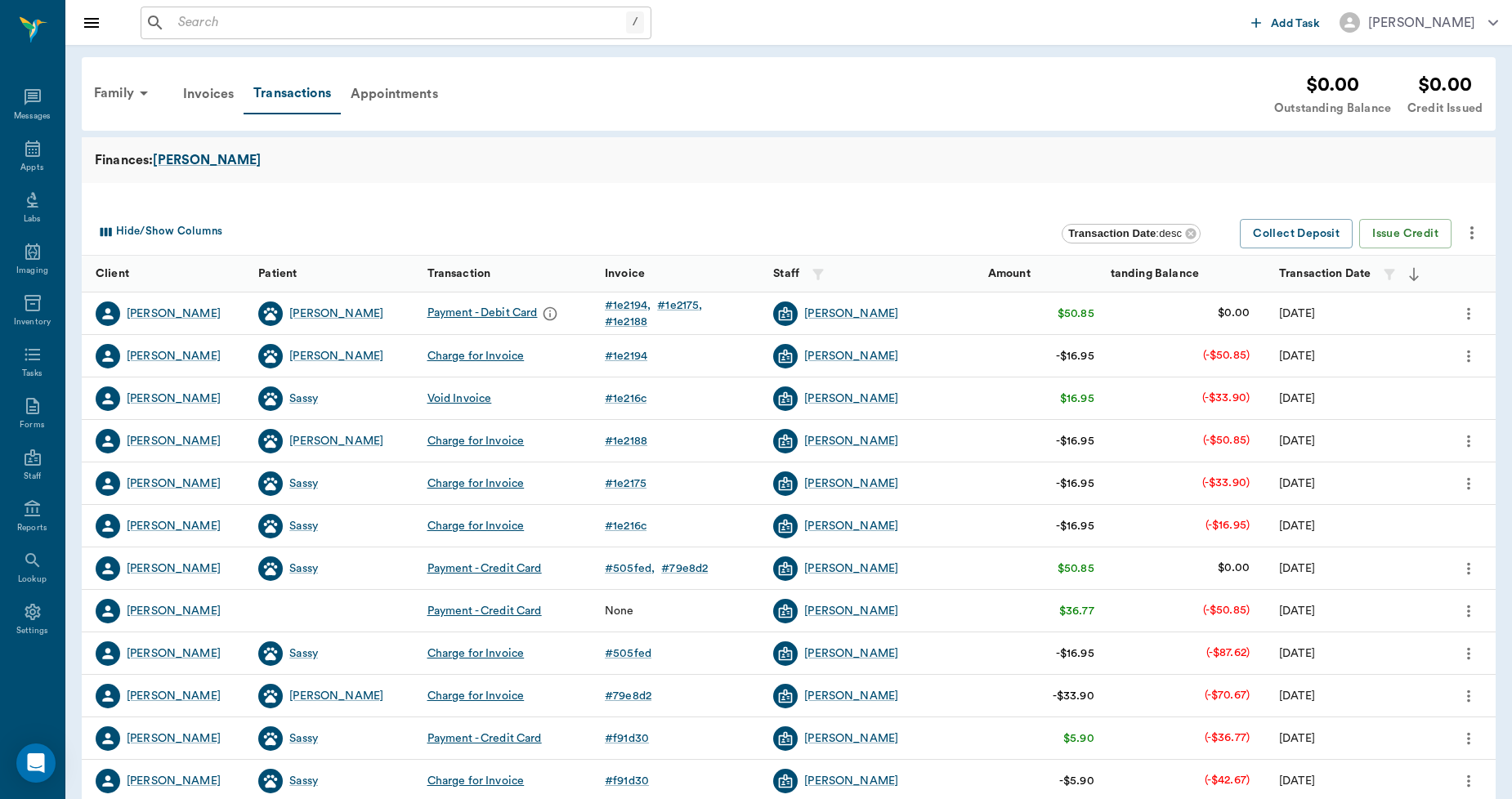
click at [1471, 234] on icon "more" at bounding box center [1471, 232] width 19 height 19
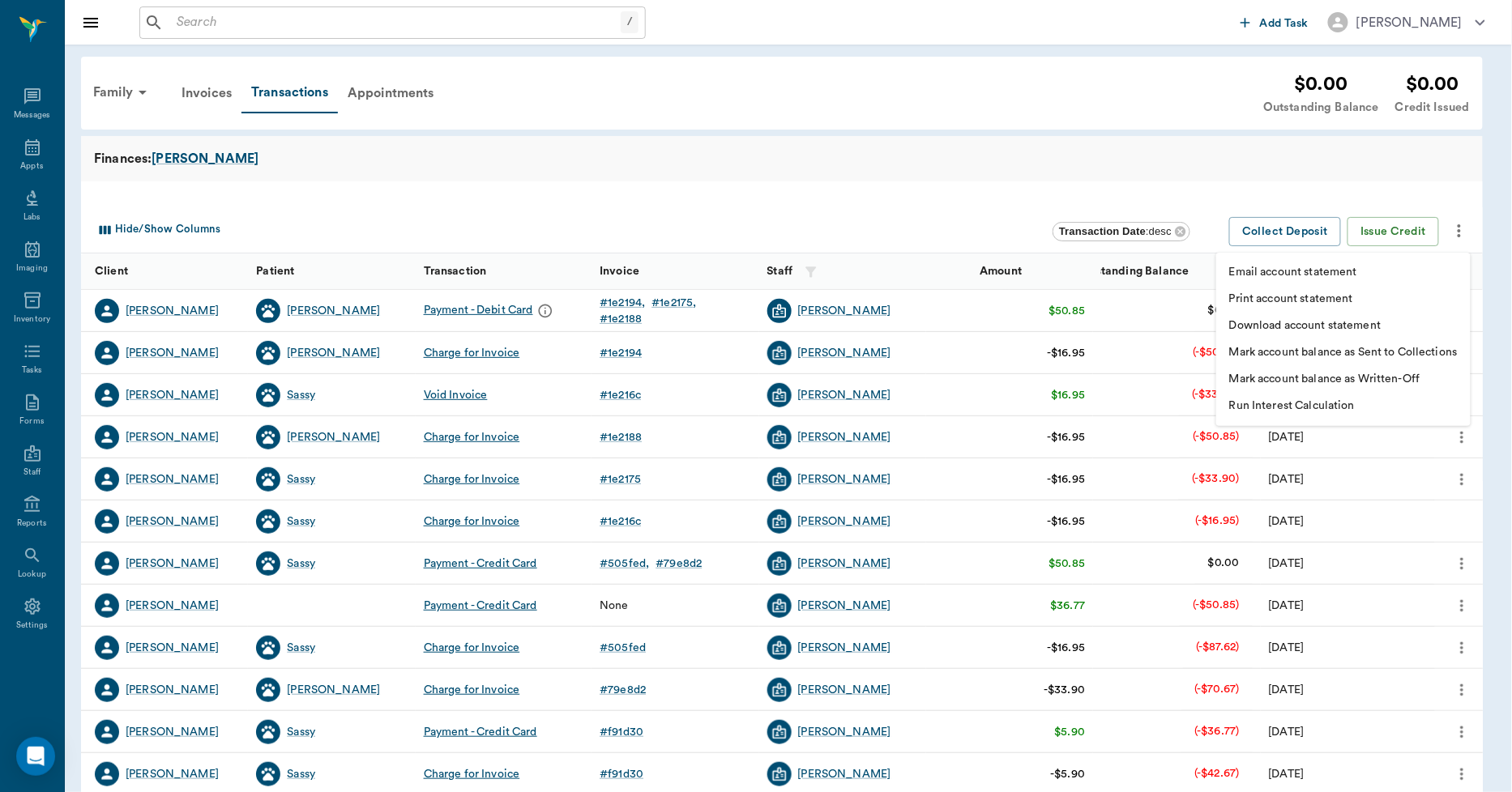
click at [1303, 293] on p "Print account statement" at bounding box center [1291, 299] width 124 height 17
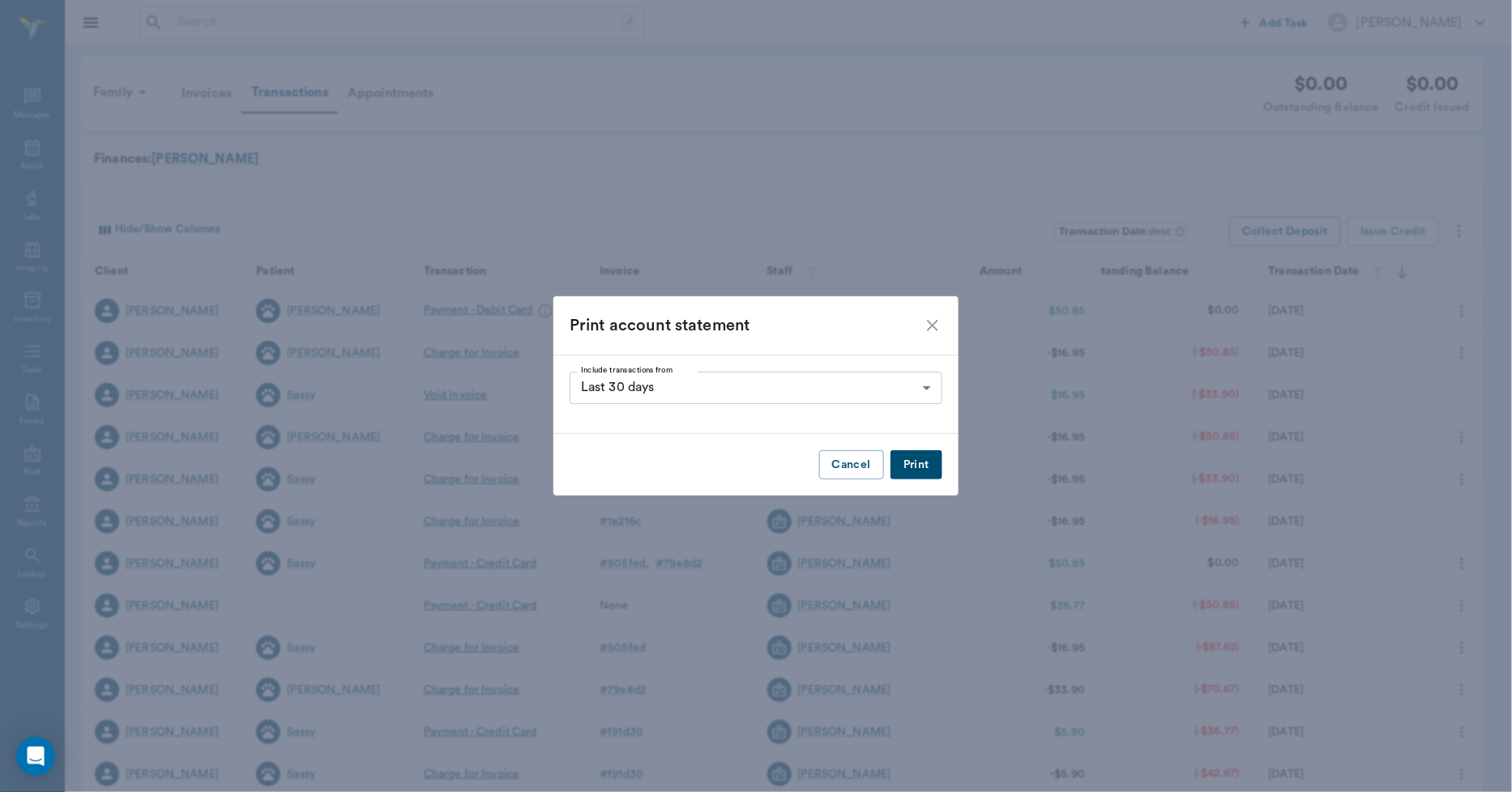
click at [916, 467] on button "Print" at bounding box center [917, 466] width 52 height 30
click at [936, 322] on icon "close" at bounding box center [933, 325] width 12 height 12
